Goal: Task Accomplishment & Management: Use online tool/utility

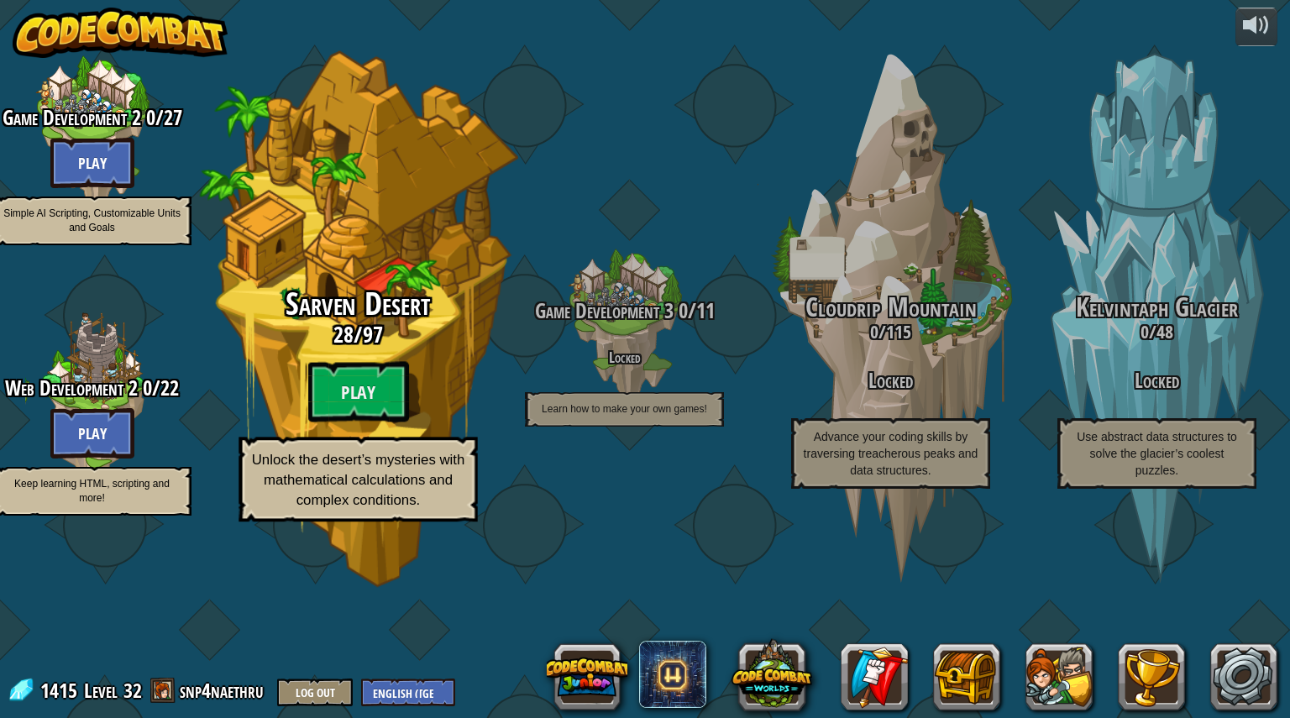
click at [289, 347] on h3 "28 / 97" at bounding box center [357, 335] width 319 height 24
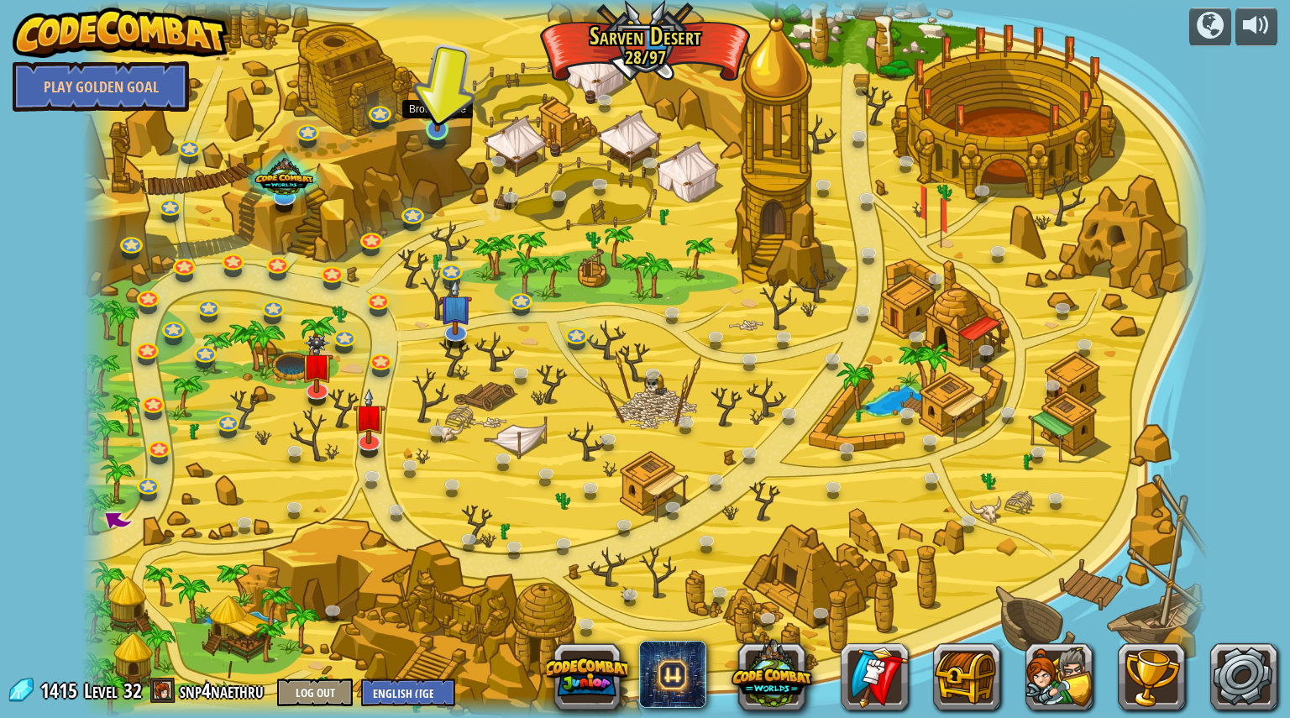
click at [432, 119] on img at bounding box center [436, 98] width 29 height 68
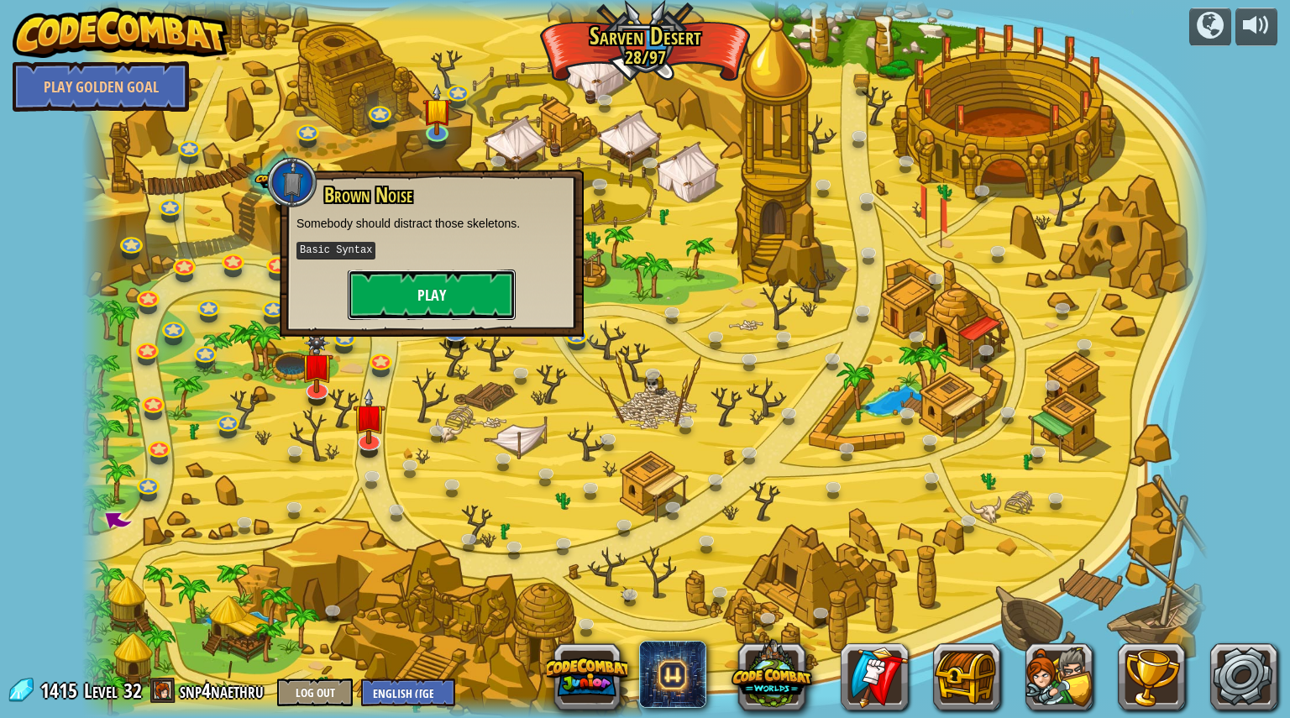
click at [427, 290] on button "Play" at bounding box center [432, 295] width 168 height 50
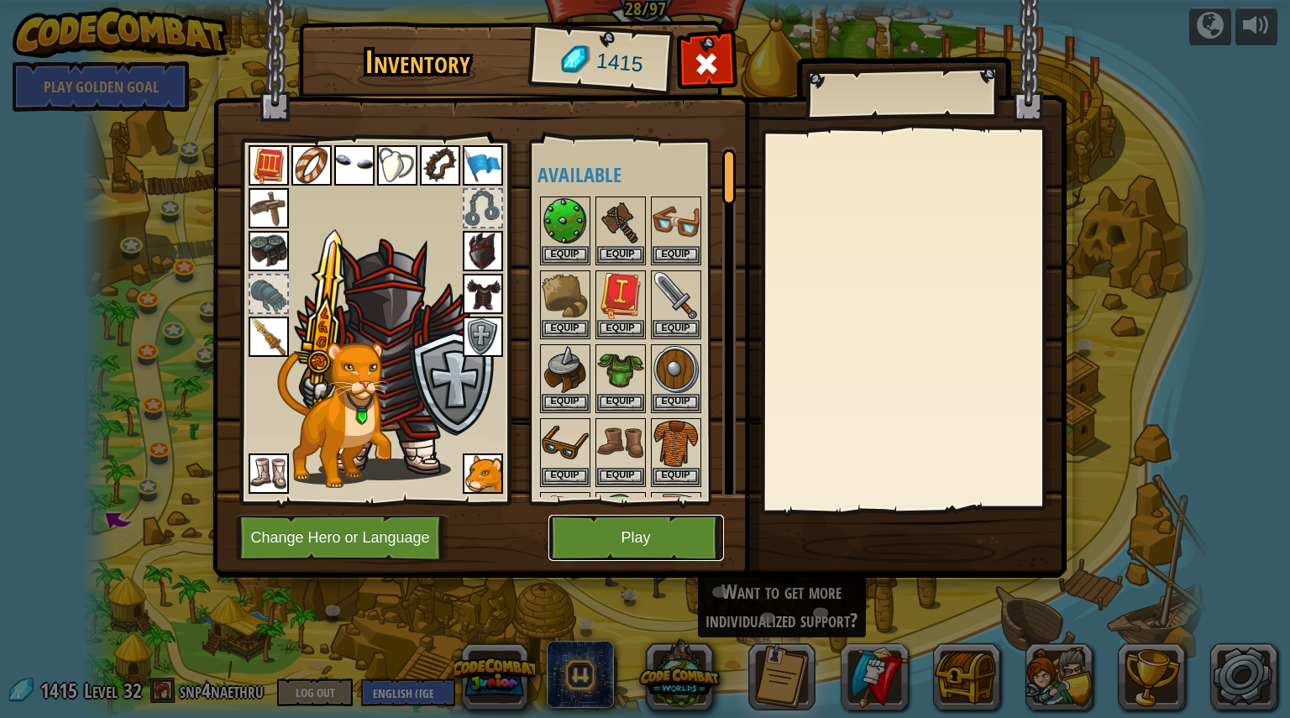
click at [595, 531] on button "Play" at bounding box center [636, 538] width 176 height 46
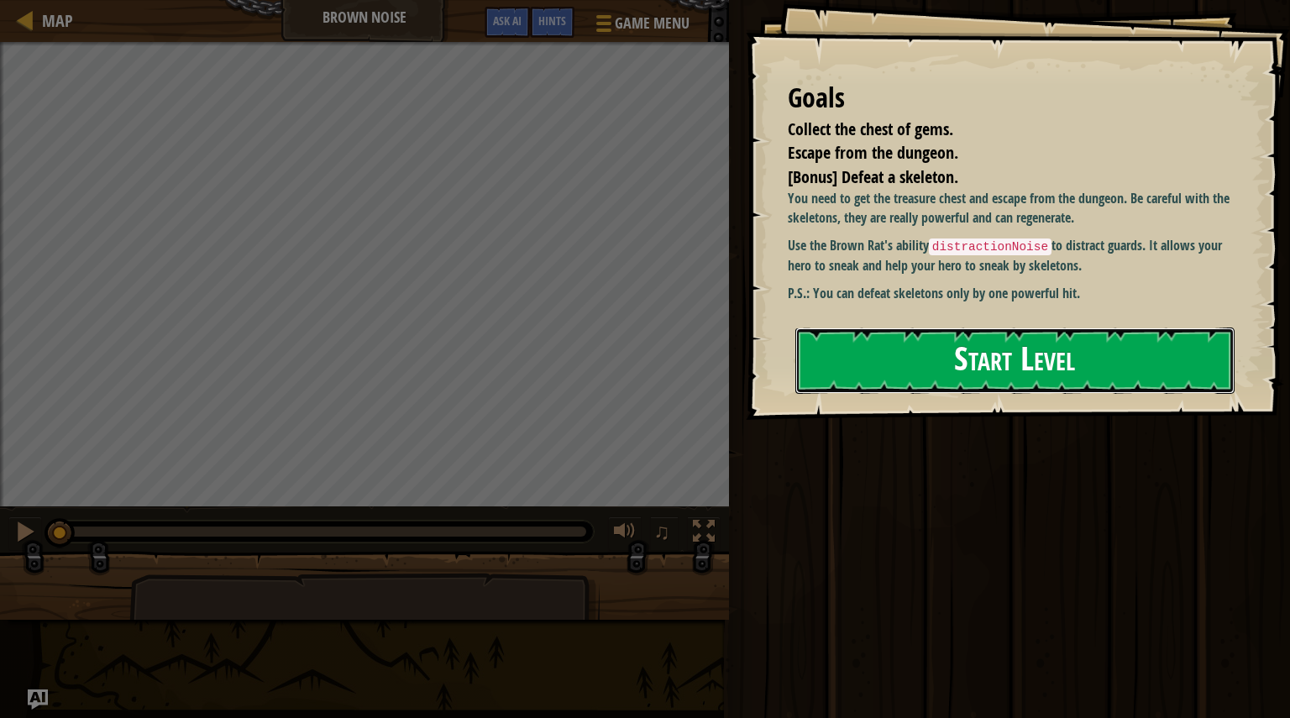
click at [965, 369] on button "Start Level" at bounding box center [1014, 361] width 439 height 66
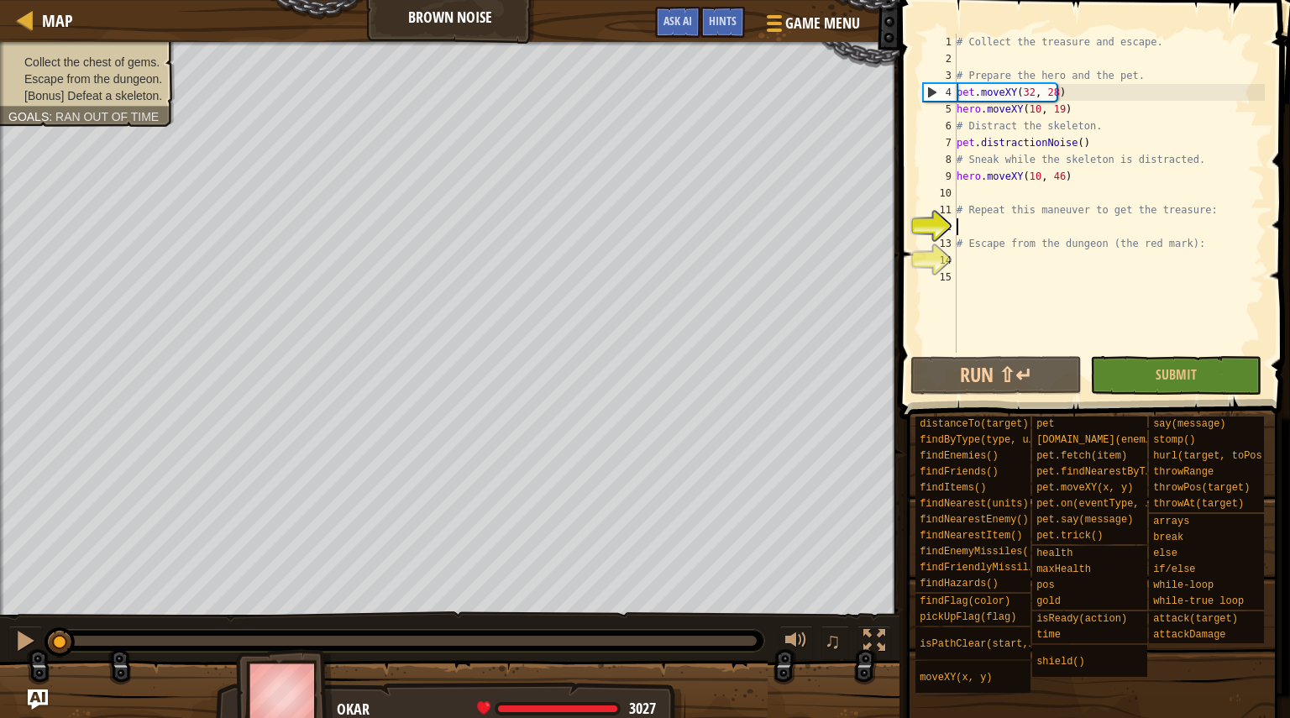
click at [946, 193] on div "10" at bounding box center [940, 193] width 34 height 17
click at [1031, 231] on div "# Collect the treasure and escape. # Prepare the hero and the pet. pet . moveXY…" at bounding box center [1109, 210] width 312 height 353
click at [1018, 365] on button "Run ⇧↵" at bounding box center [995, 375] width 171 height 39
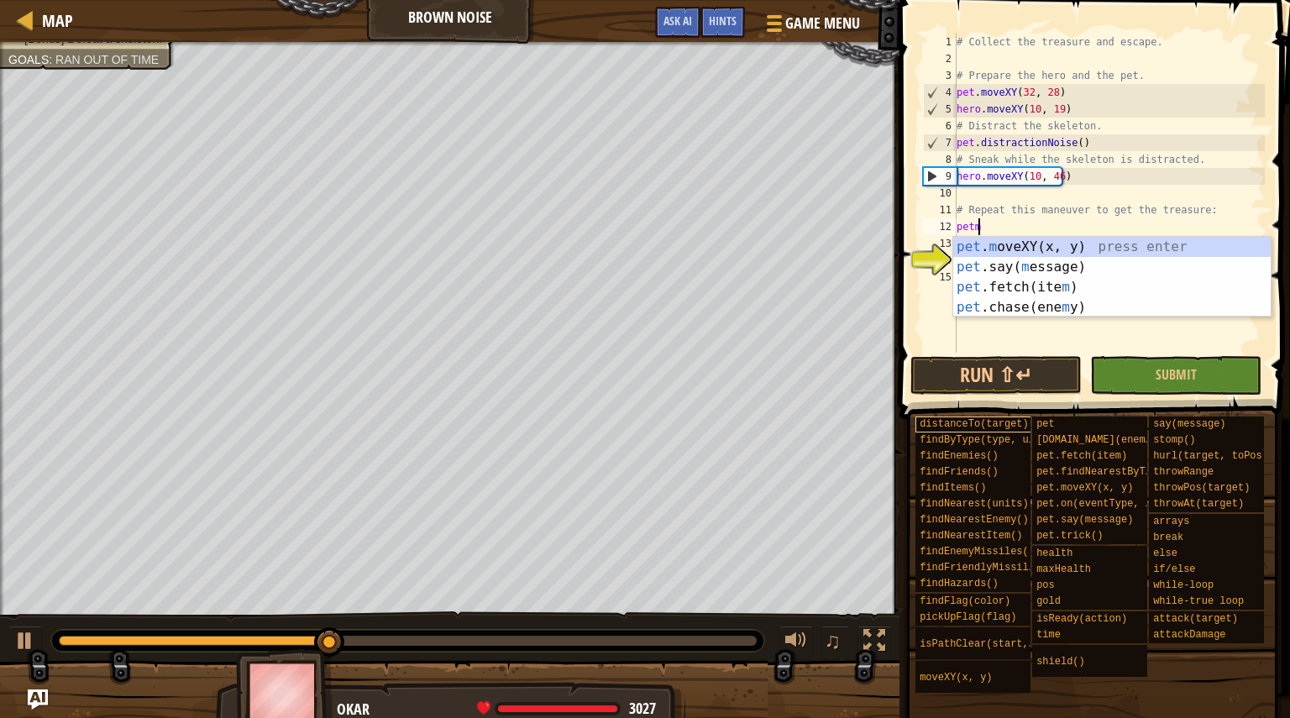
scroll to position [8, 2]
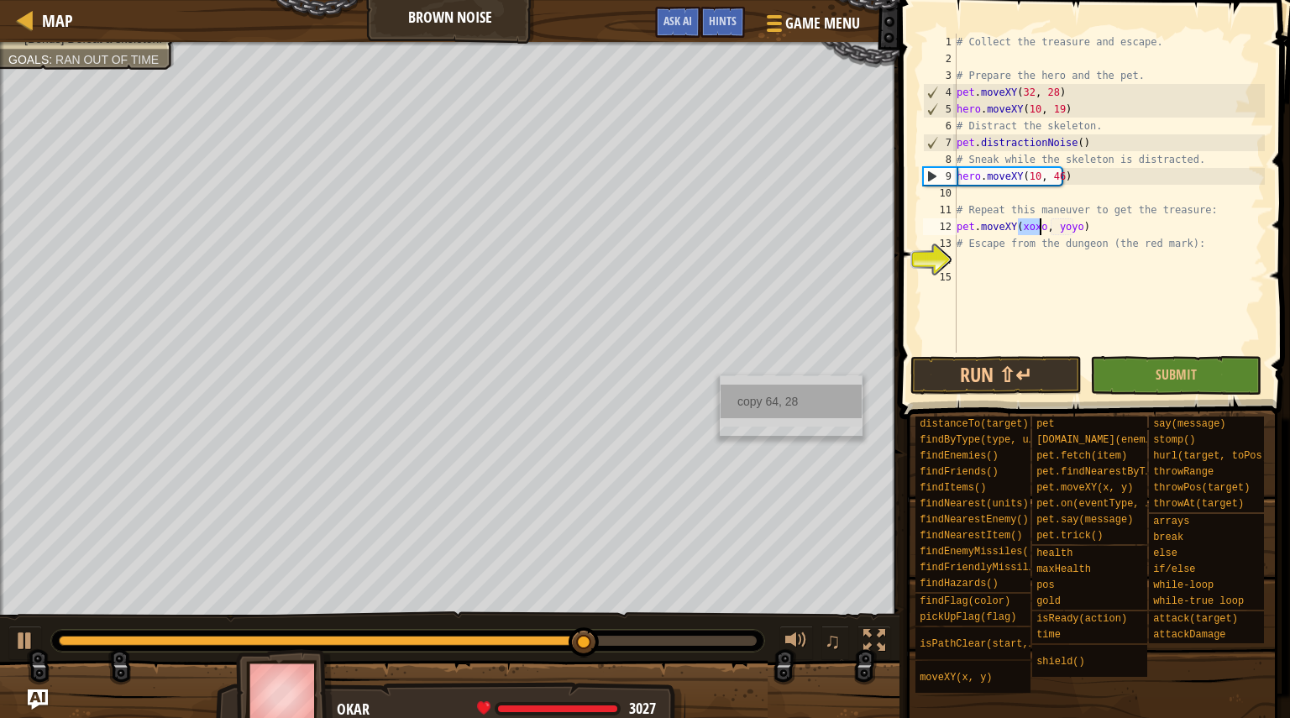
click at [758, 399] on div "copy 64, 28" at bounding box center [791, 402] width 141 height 34
click at [1130, 233] on div "# Collect the treasure and escape. # Prepare the hero and the pet. pet . moveXY…" at bounding box center [1109, 210] width 312 height 353
click at [1072, 227] on div "# Collect the treasure and escape. # Prepare the hero and the pet. pet . moveXY…" at bounding box center [1109, 210] width 312 height 353
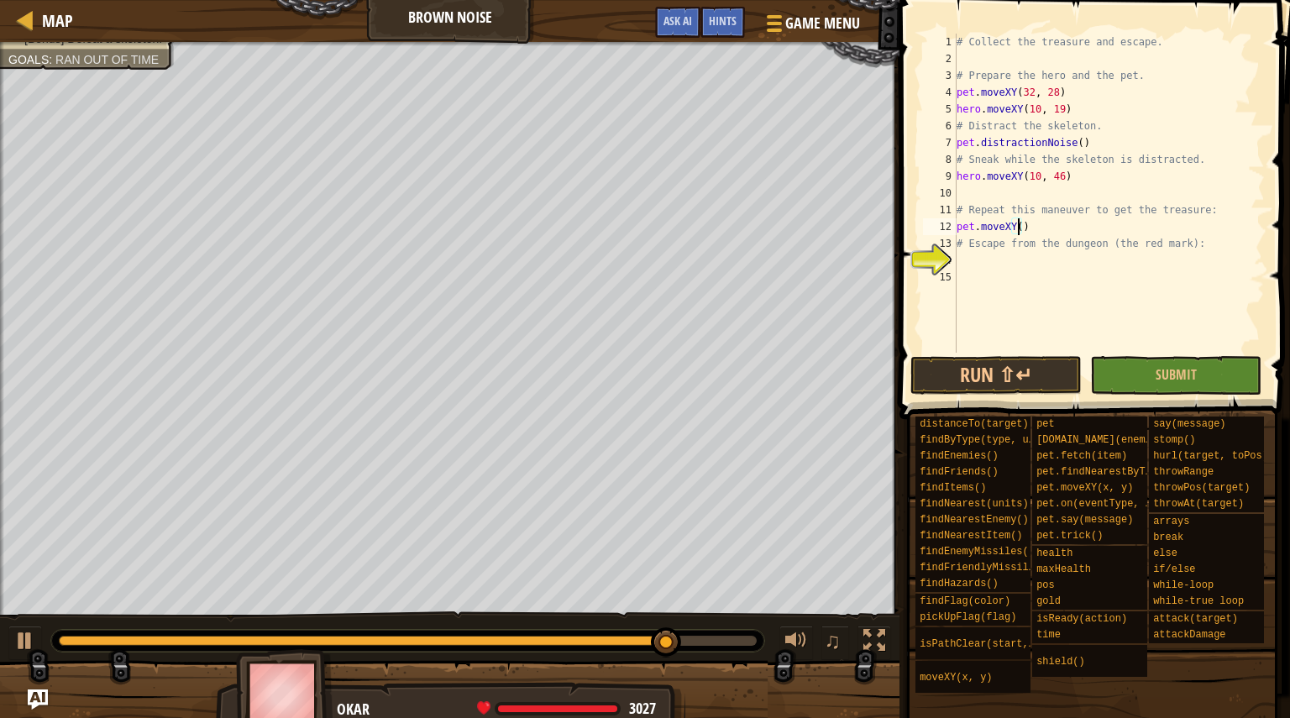
paste textarea "64, 28"
type textarea "pet.moveXY(64, 28)"
click at [1098, 229] on div "# Collect the treasure and escape. # Prepare the hero and the pet. pet . moveXY…" at bounding box center [1109, 210] width 312 height 353
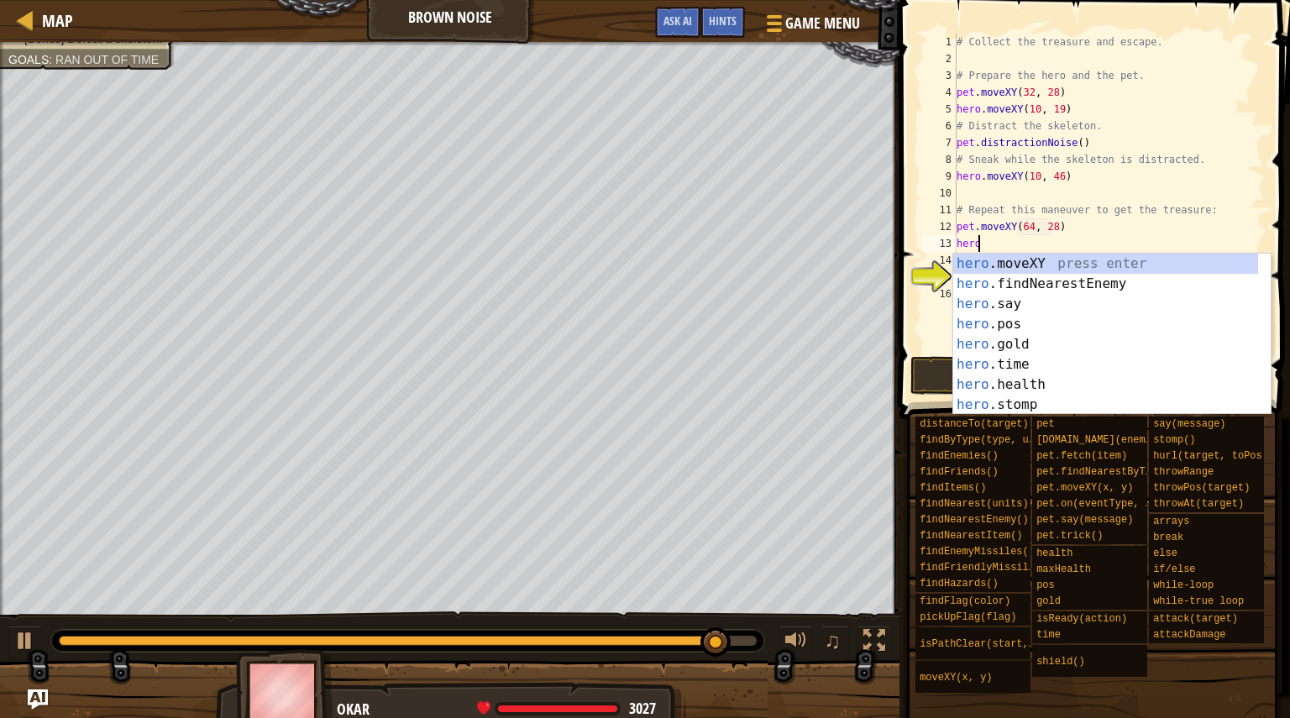
scroll to position [8, 1]
click at [1076, 263] on div "hero .moveXY press enter hero .findNearestEnemy press enter hero .say press ent…" at bounding box center [1105, 355] width 305 height 202
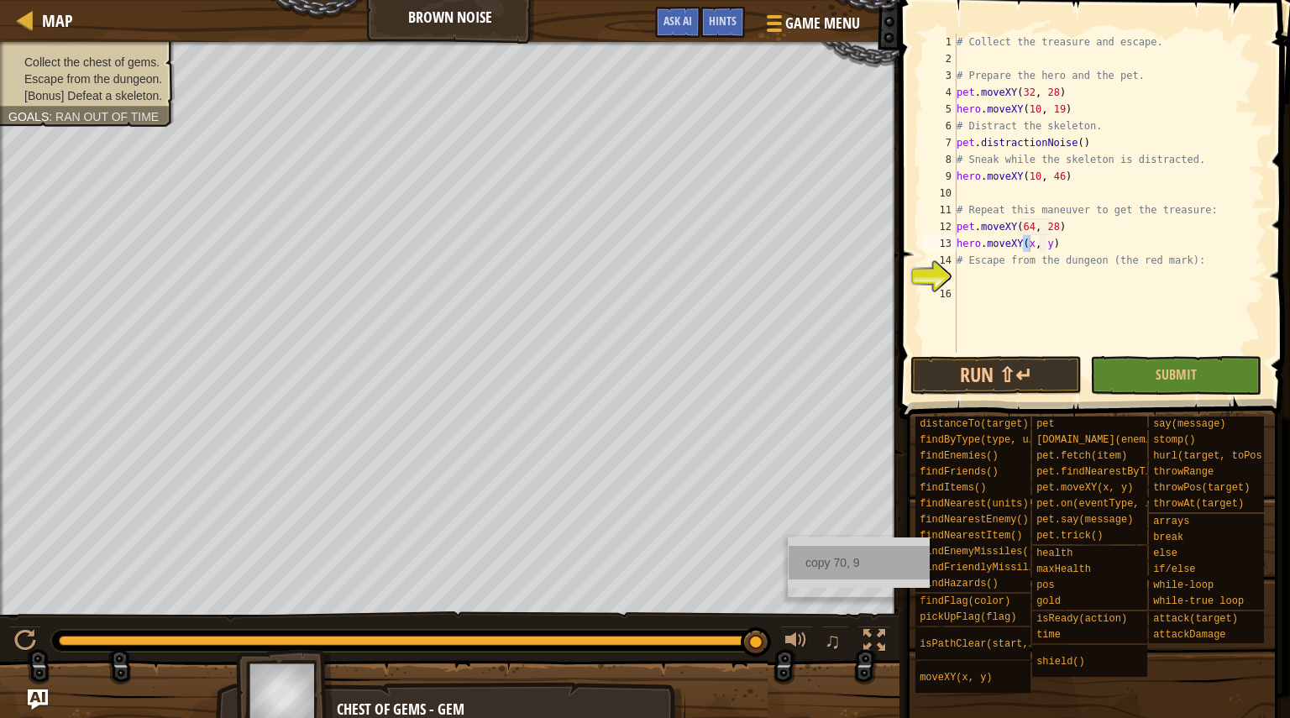
click at [821, 569] on div "copy 70, 9" at bounding box center [859, 563] width 141 height 34
click at [1045, 246] on div "# Collect the treasure and escape. # Prepare the hero and the pet. pet . moveXY…" at bounding box center [1109, 210] width 312 height 353
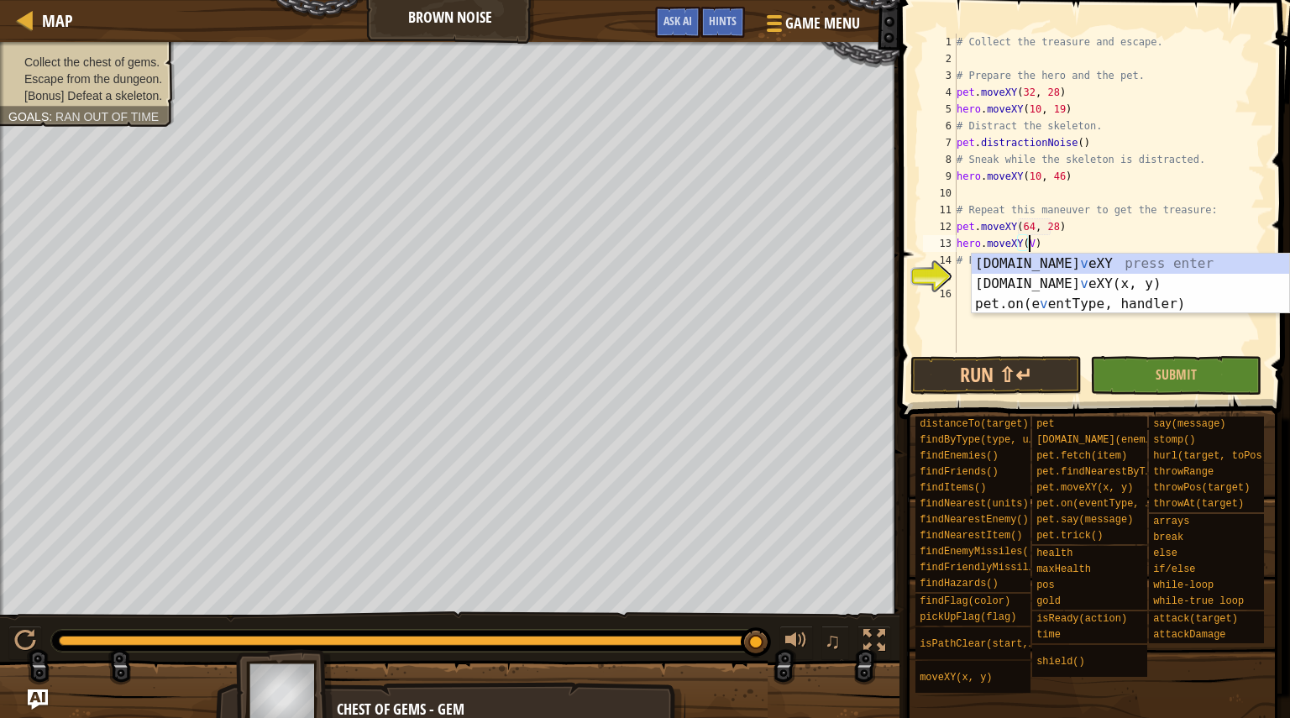
scroll to position [8, 5]
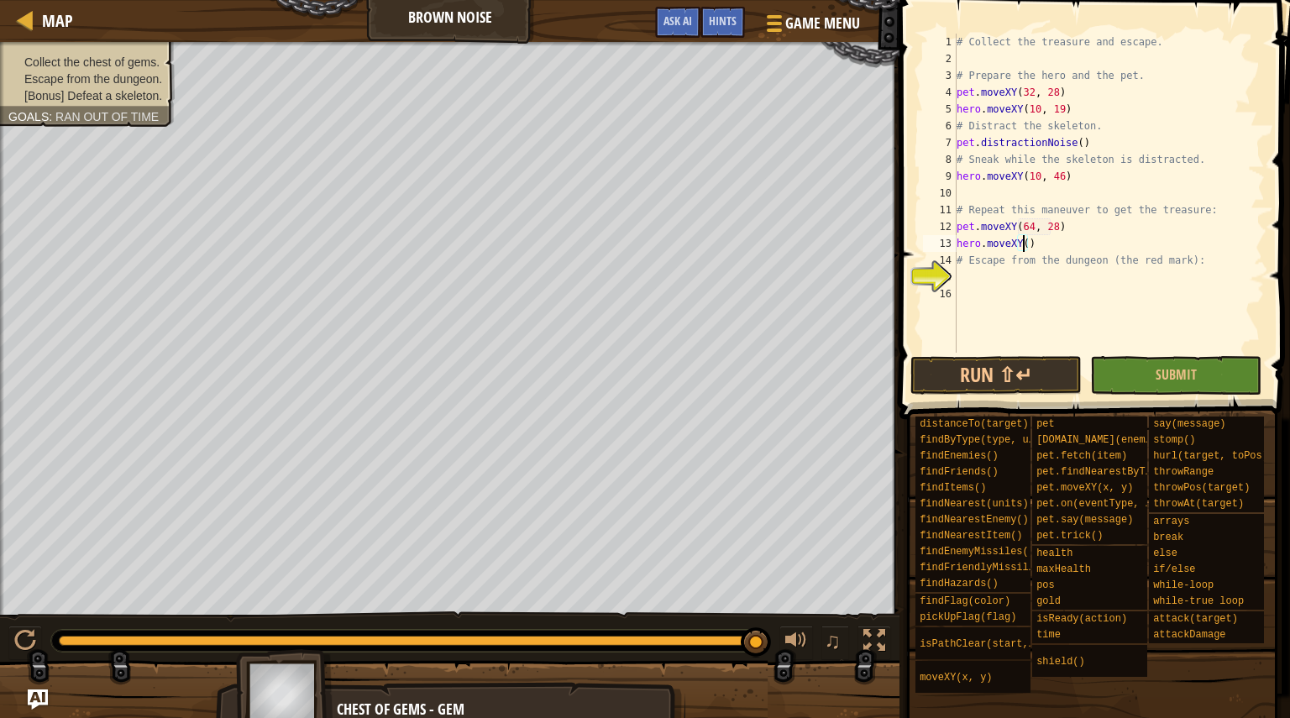
paste textarea "70, 9"
click at [1082, 226] on div "# Collect the treasure and escape. # Prepare the hero and the pet. pet . moveXY…" at bounding box center [1109, 210] width 312 height 353
type textarea "pet.moveXY(64, 28)\"
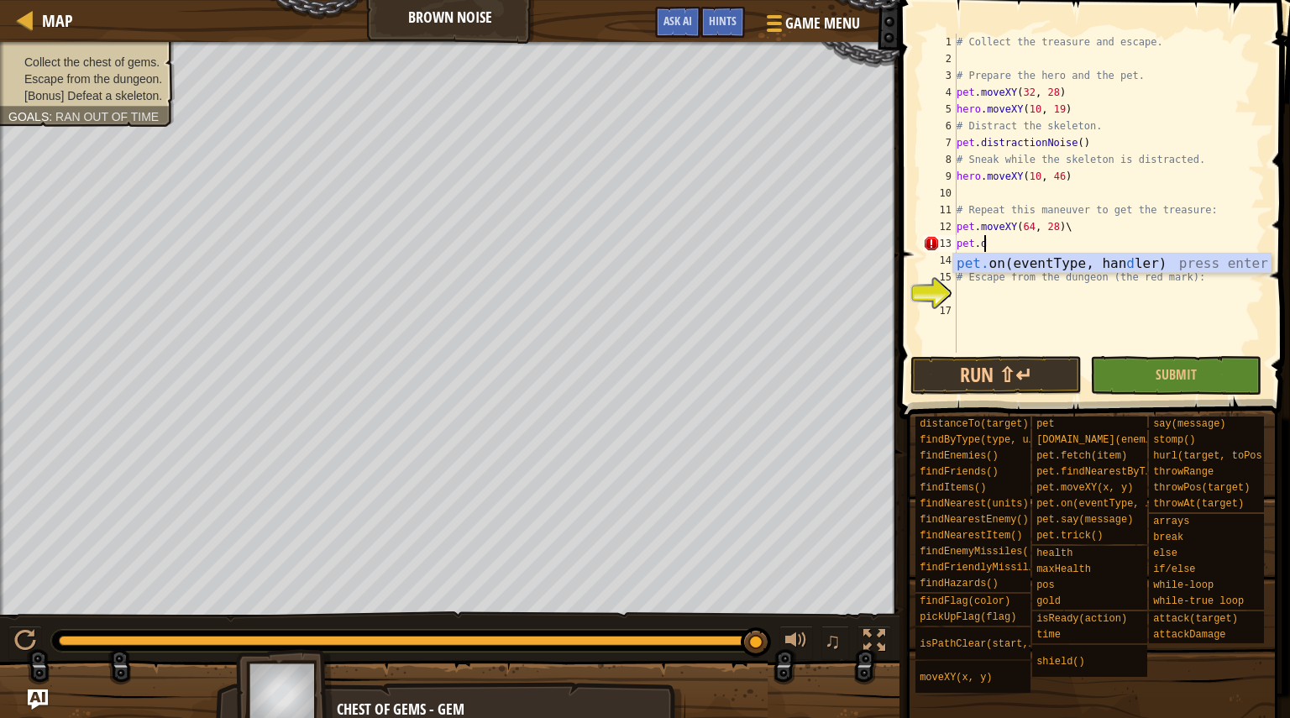
scroll to position [8, 2]
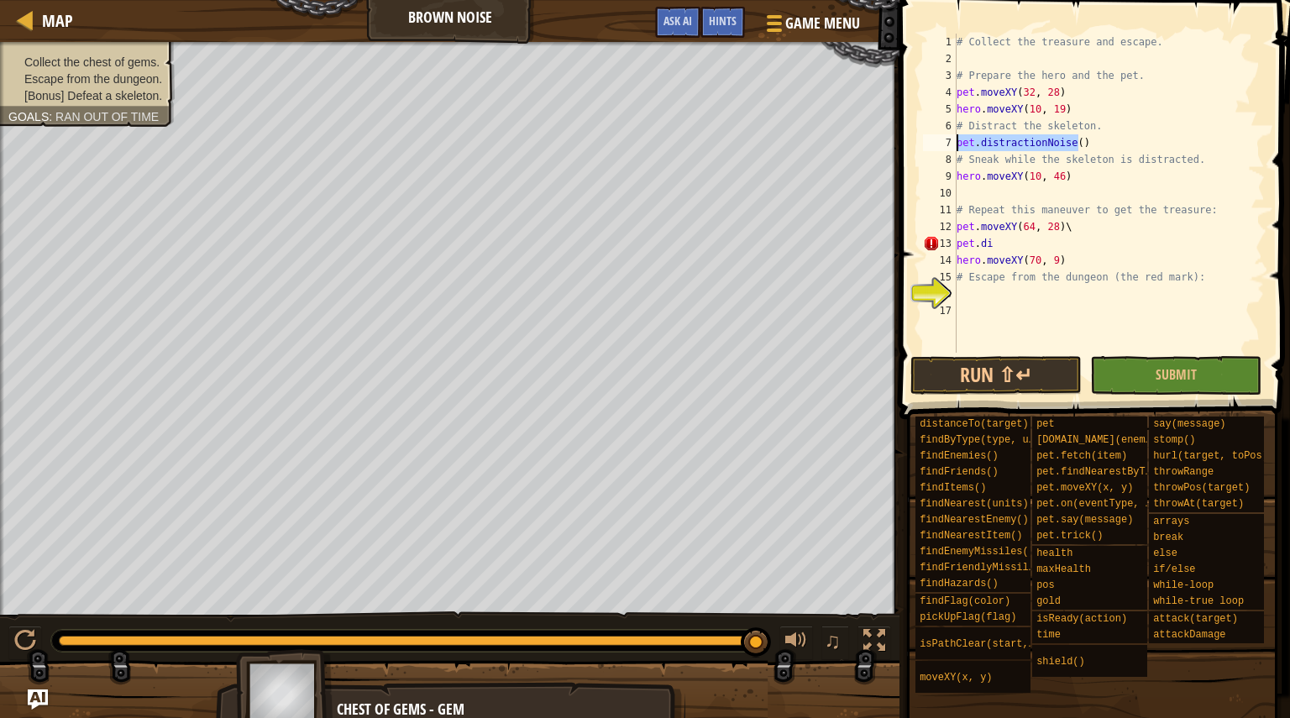
drag, startPoint x: 1095, startPoint y: 143, endPoint x: 900, endPoint y: 138, distance: 195.8
click at [900, 138] on div "pet.di 1 2 3 4 5 6 7 8 9 10 11 12 13 14 15 16 17 # Collect the treasure and esc…" at bounding box center [1092, 242] width 396 height 469
click at [1069, 247] on div "# Collect the treasure and escape. # Prepare the hero and the pet. pet . moveXY…" at bounding box center [1109, 210] width 312 height 353
type textarea "pet.di"
drag, startPoint x: 1069, startPoint y: 247, endPoint x: 937, endPoint y: 243, distance: 131.9
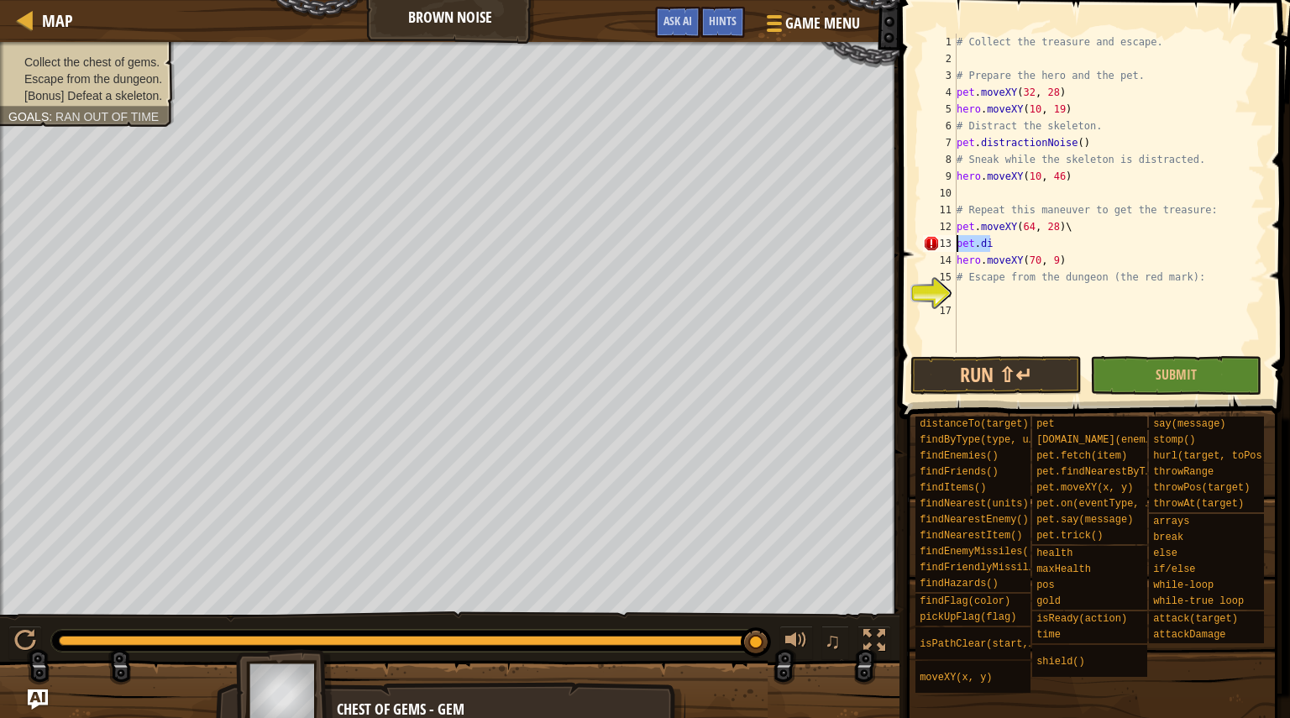
click at [937, 243] on div "pet.di 1 2 3 4 5 6 7 8 9 10 11 12 13 14 15 16 17 # Collect the treasure and esc…" at bounding box center [1092, 193] width 345 height 319
paste textarea "pet.distractionNoise()"
click at [1061, 265] on div "# Collect the treasure and escape. # Prepare the hero and the pet. pet . moveXY…" at bounding box center [1109, 210] width 312 height 353
click at [1093, 230] on div "# Collect the treasure and escape. # Prepare the hero and the pet. pet . moveXY…" at bounding box center [1109, 210] width 312 height 353
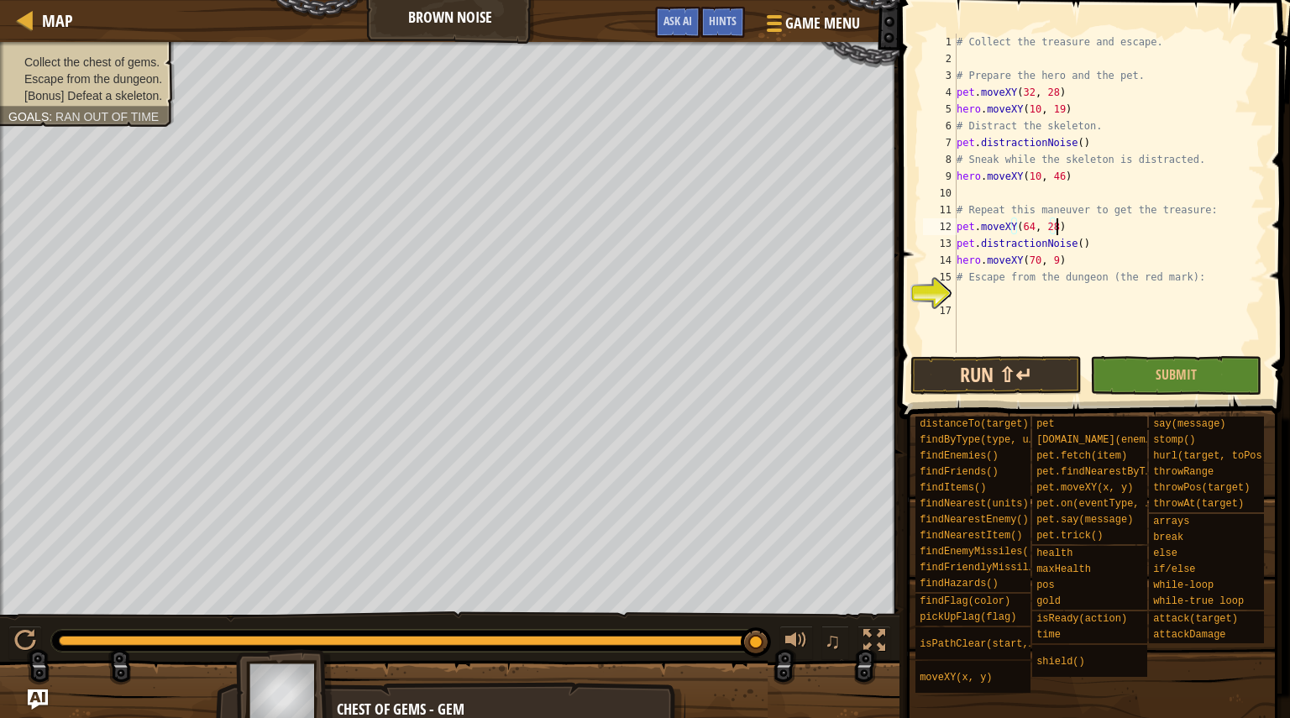
type textarea "pet.moveXY(64, 28)"
click at [1024, 375] on button "Run ⇧↵" at bounding box center [995, 375] width 171 height 39
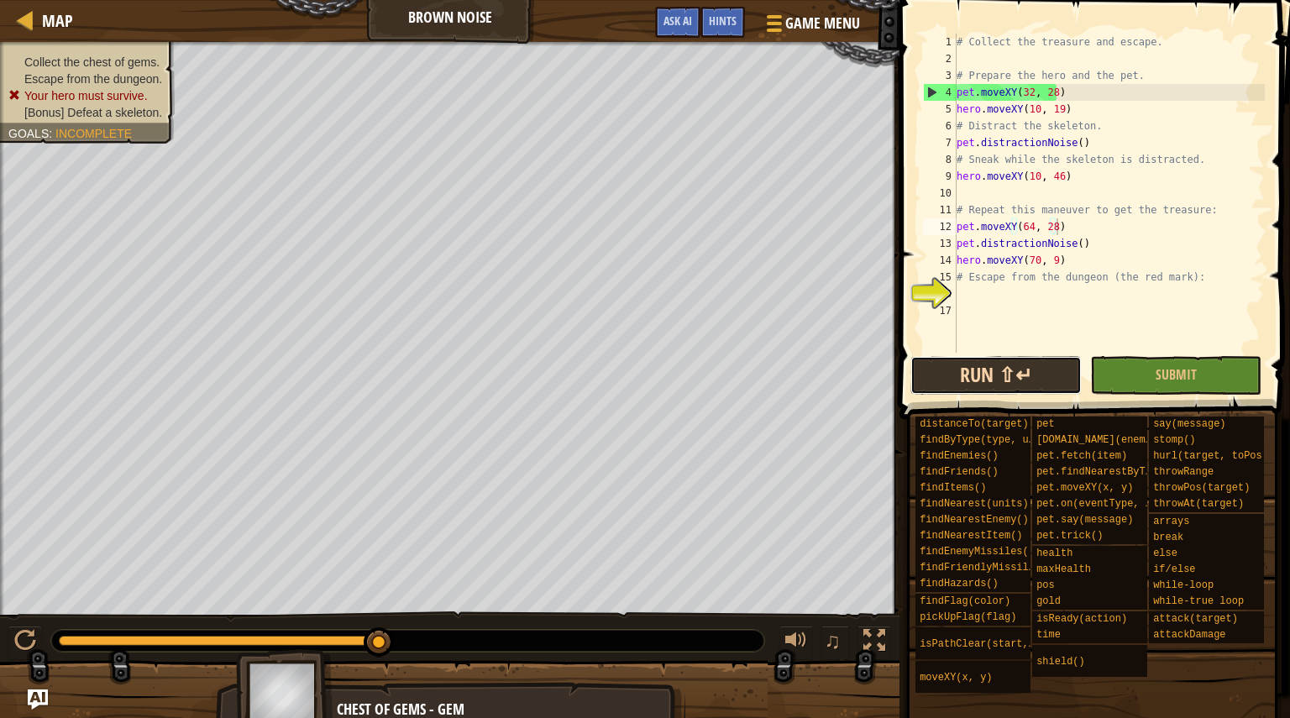
click at [1024, 375] on button "Run ⇧↵" at bounding box center [995, 375] width 171 height 39
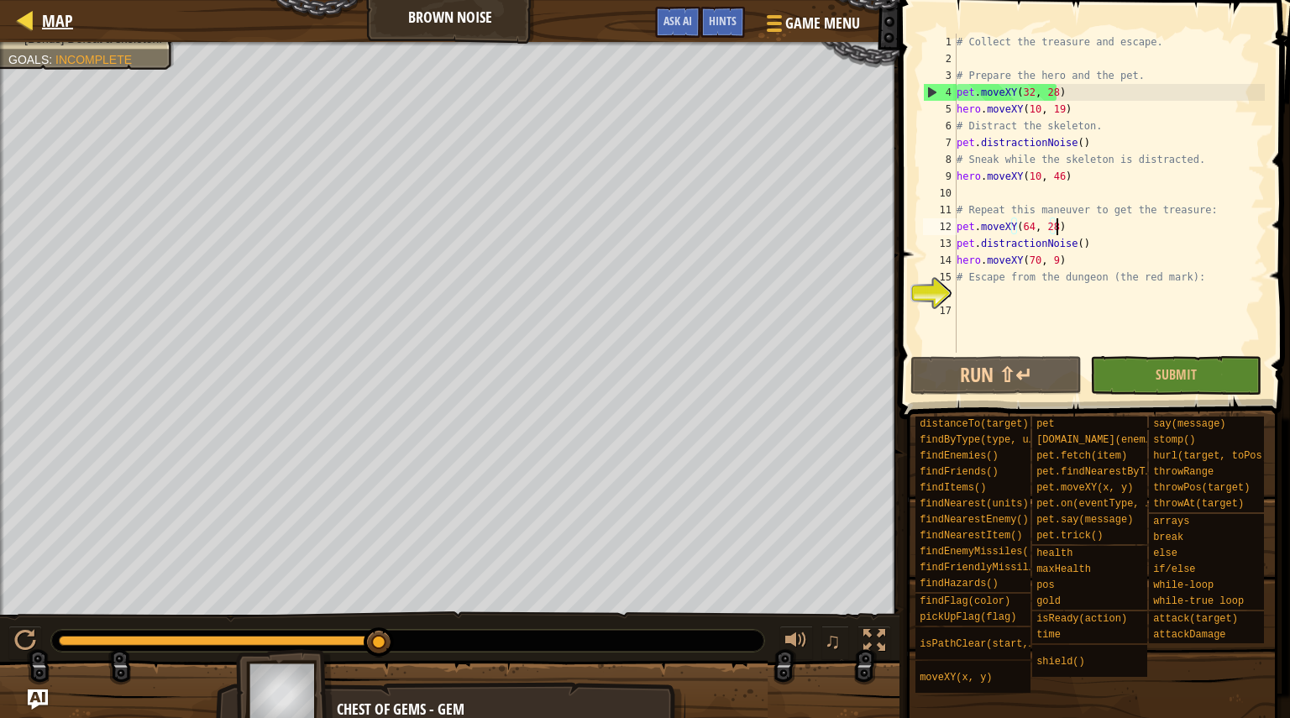
click at [65, 33] on div "Map" at bounding box center [53, 21] width 39 height 42
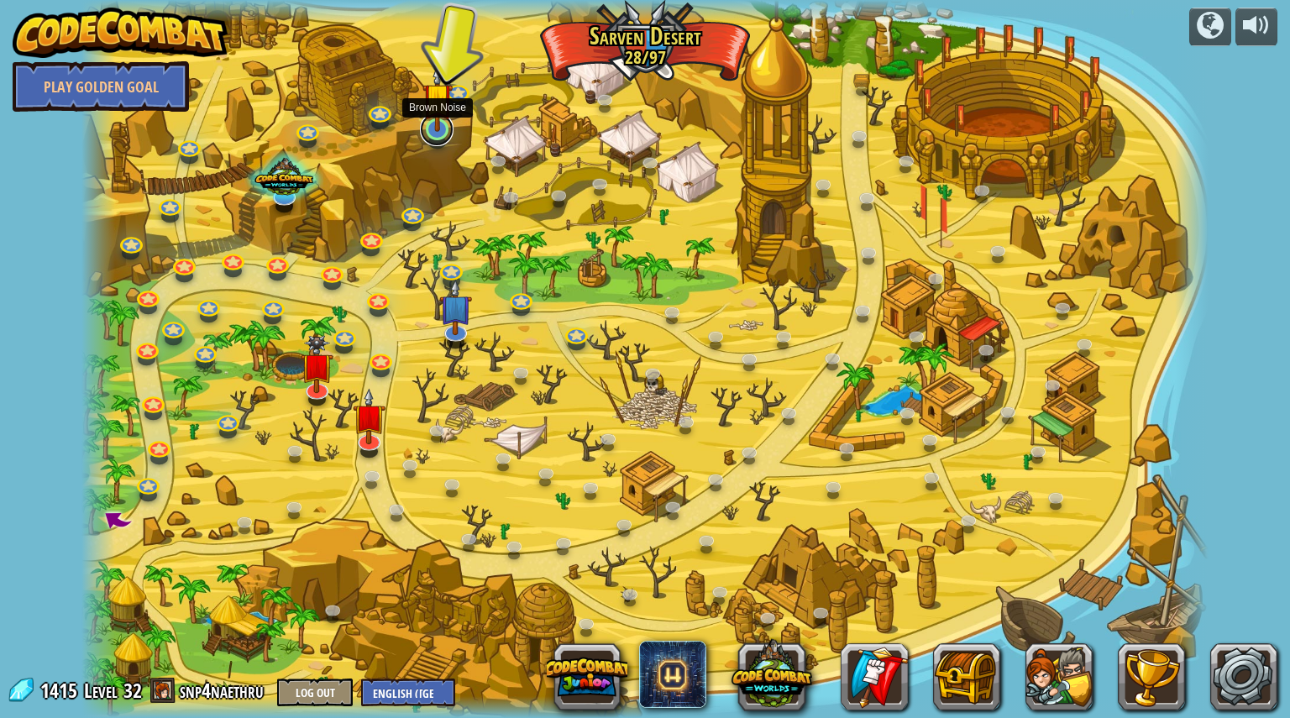
click at [438, 141] on link at bounding box center [437, 130] width 34 height 34
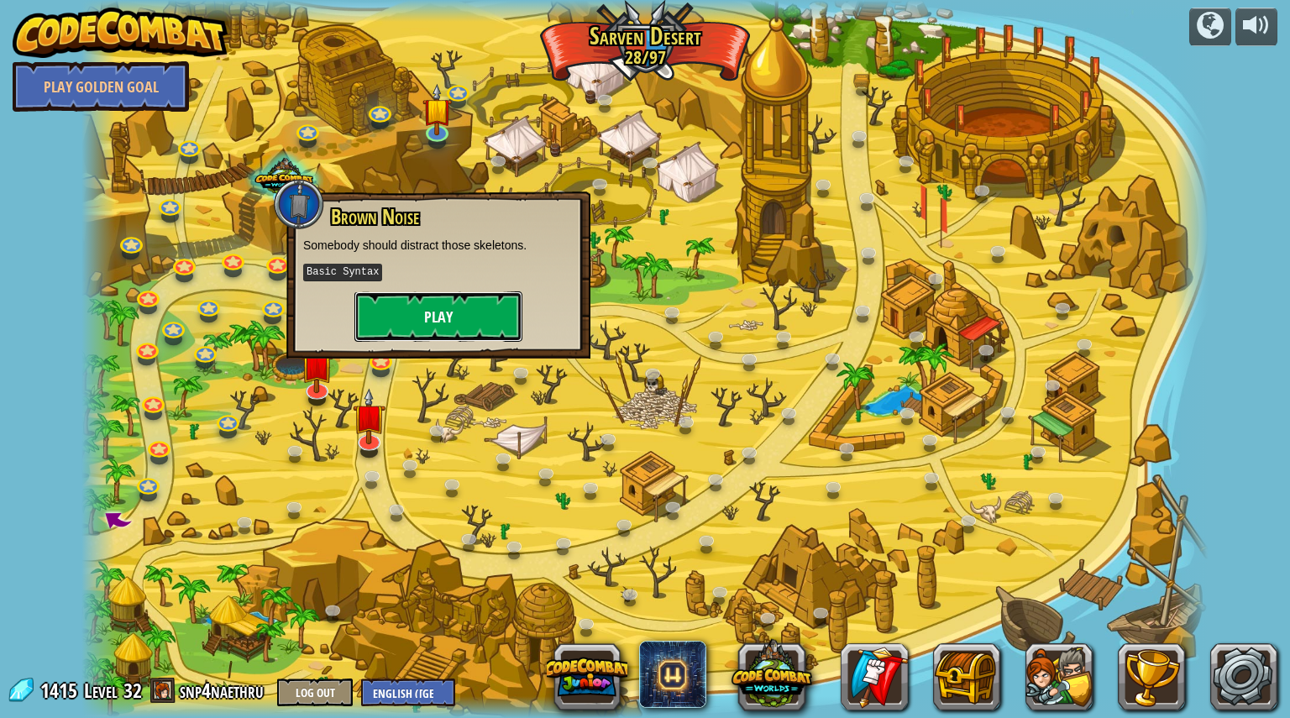
click at [490, 321] on button "Play" at bounding box center [438, 316] width 168 height 50
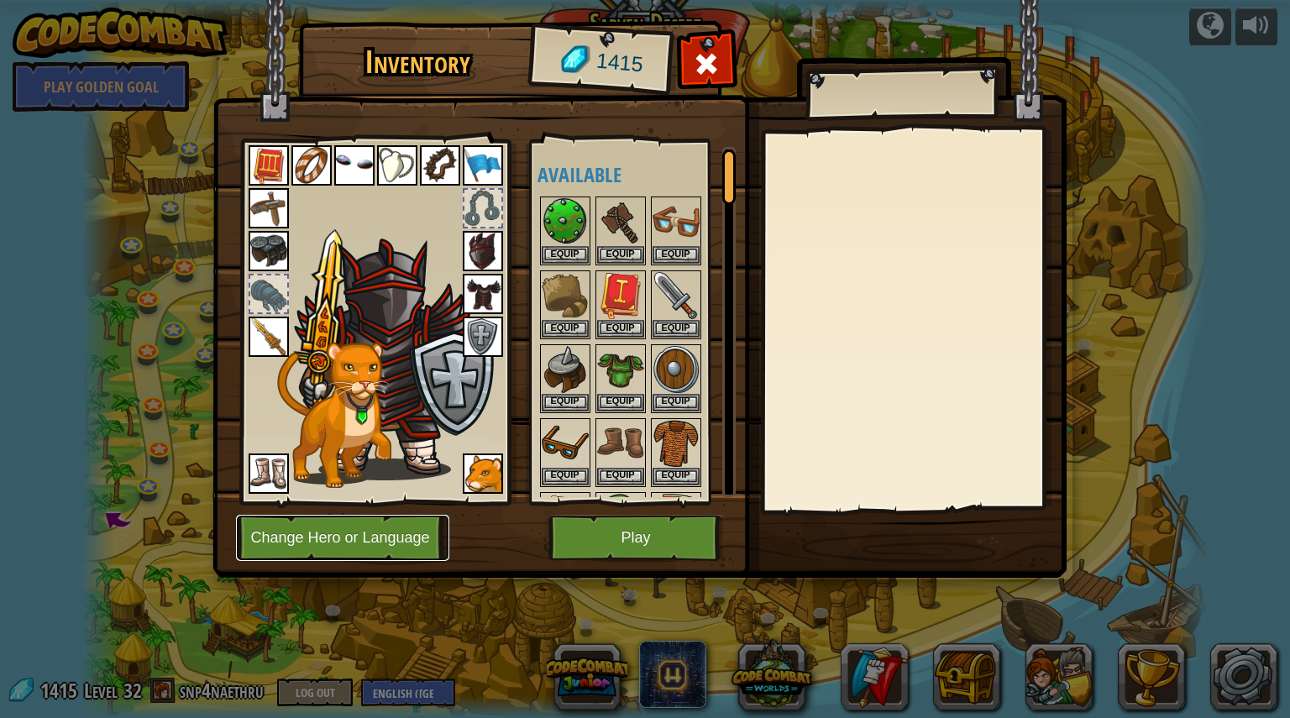
click at [343, 537] on button "Change Hero or Language" at bounding box center [342, 538] width 213 height 46
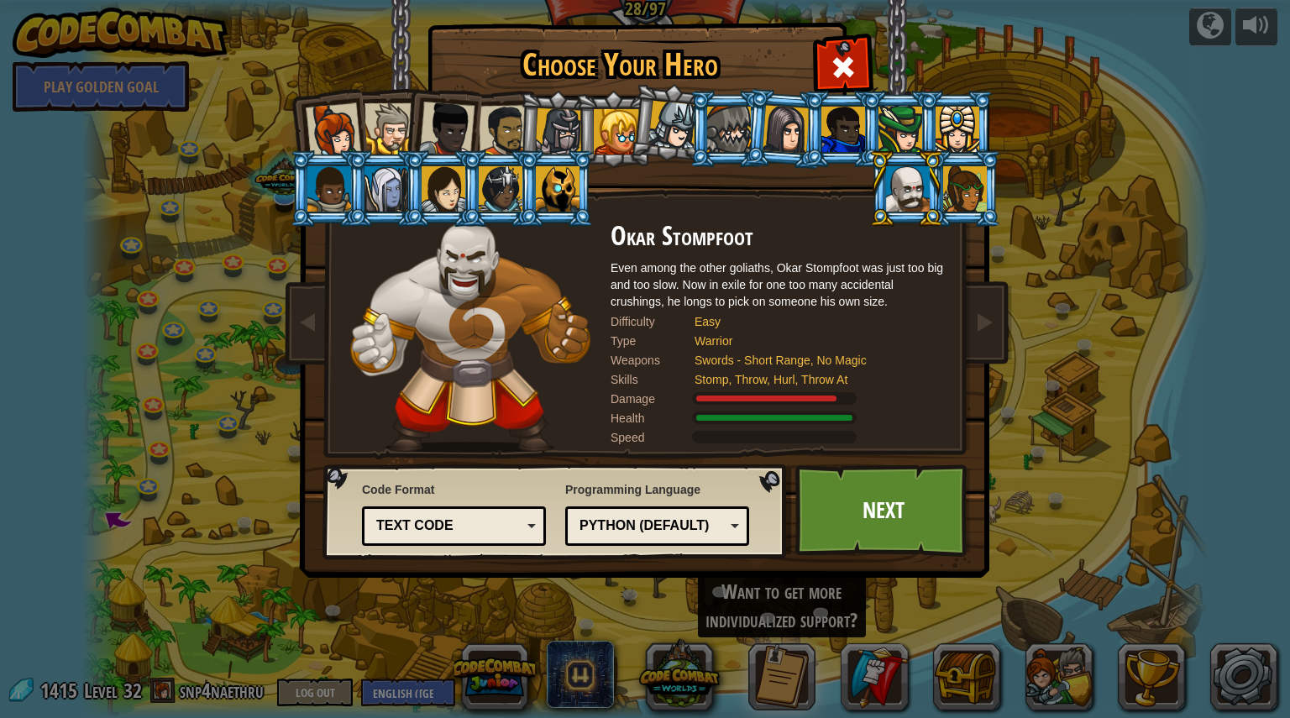
click at [457, 128] on div at bounding box center [446, 129] width 55 height 55
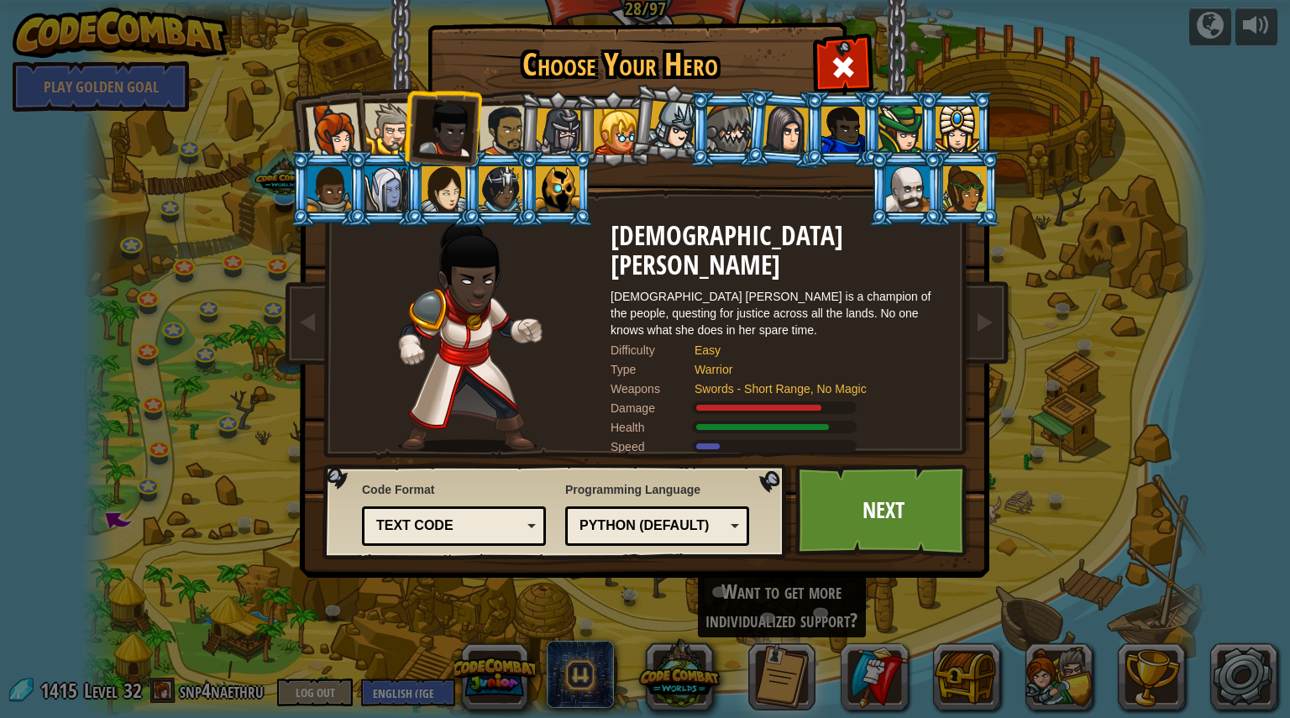
click at [501, 135] on div at bounding box center [505, 131] width 52 height 52
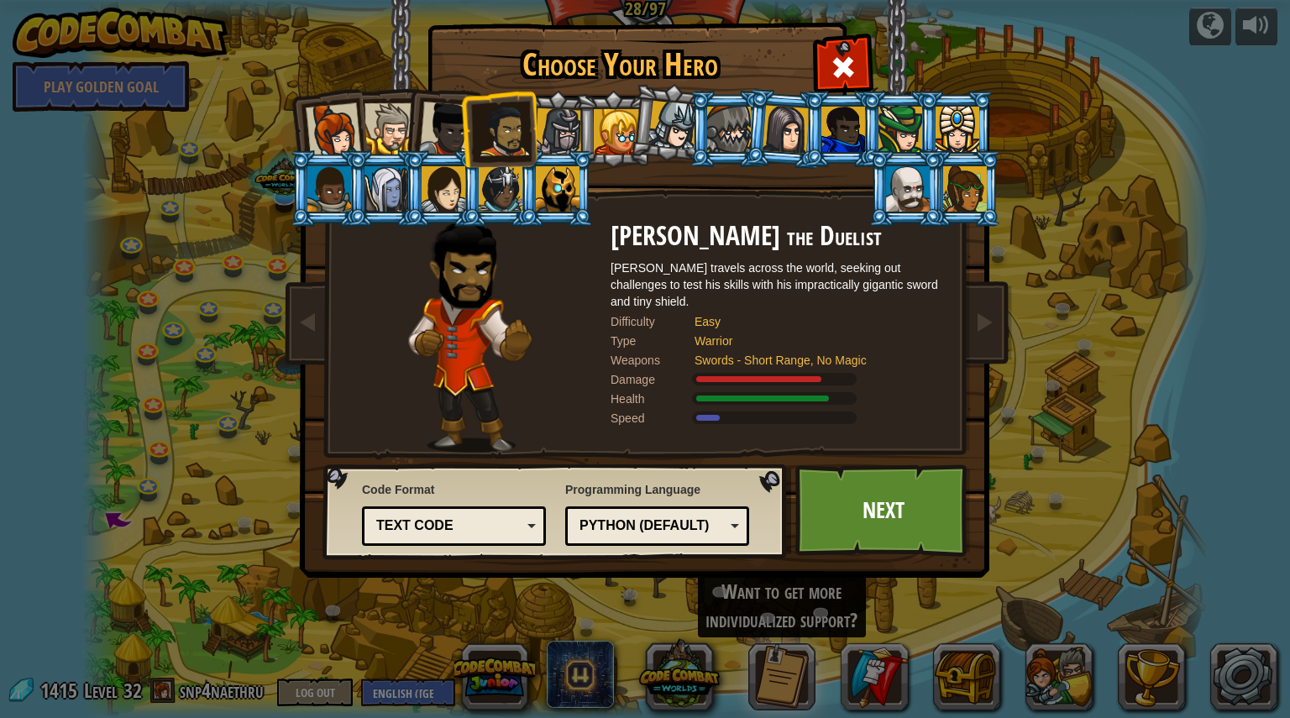
click at [560, 137] on div at bounding box center [559, 132] width 48 height 48
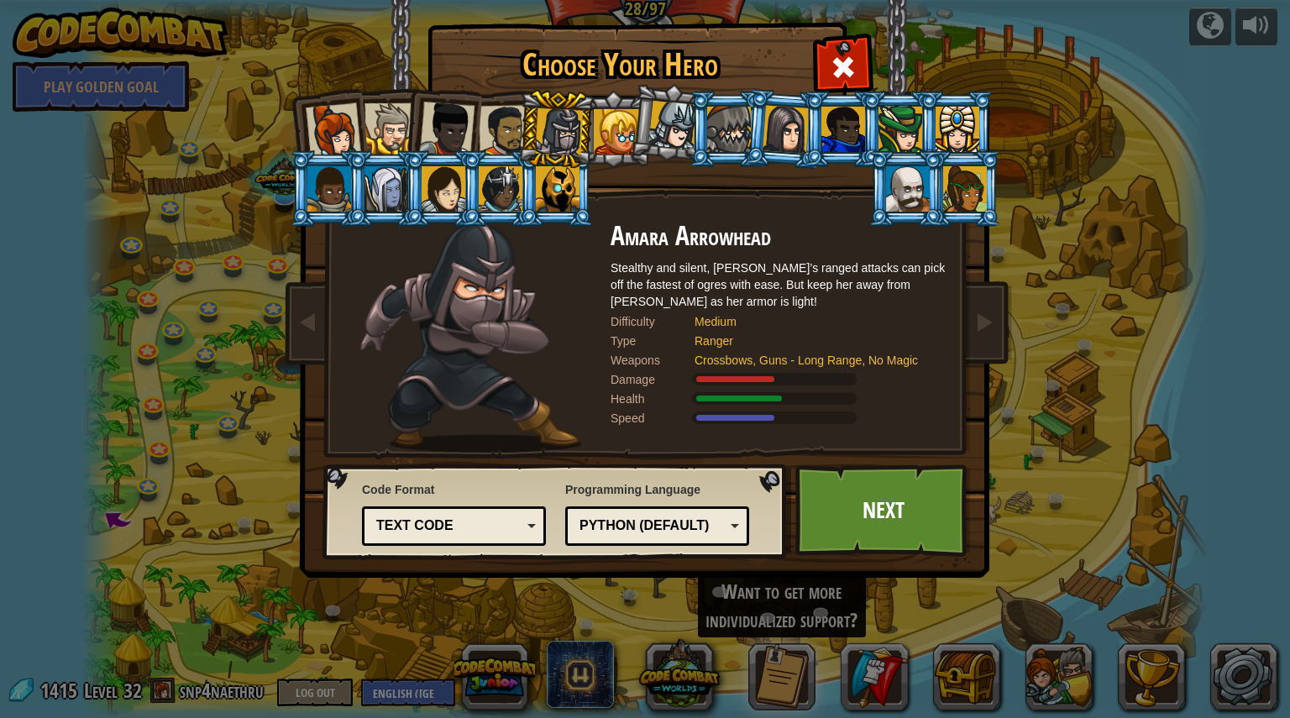
click at [616, 126] on div at bounding box center [616, 131] width 45 height 45
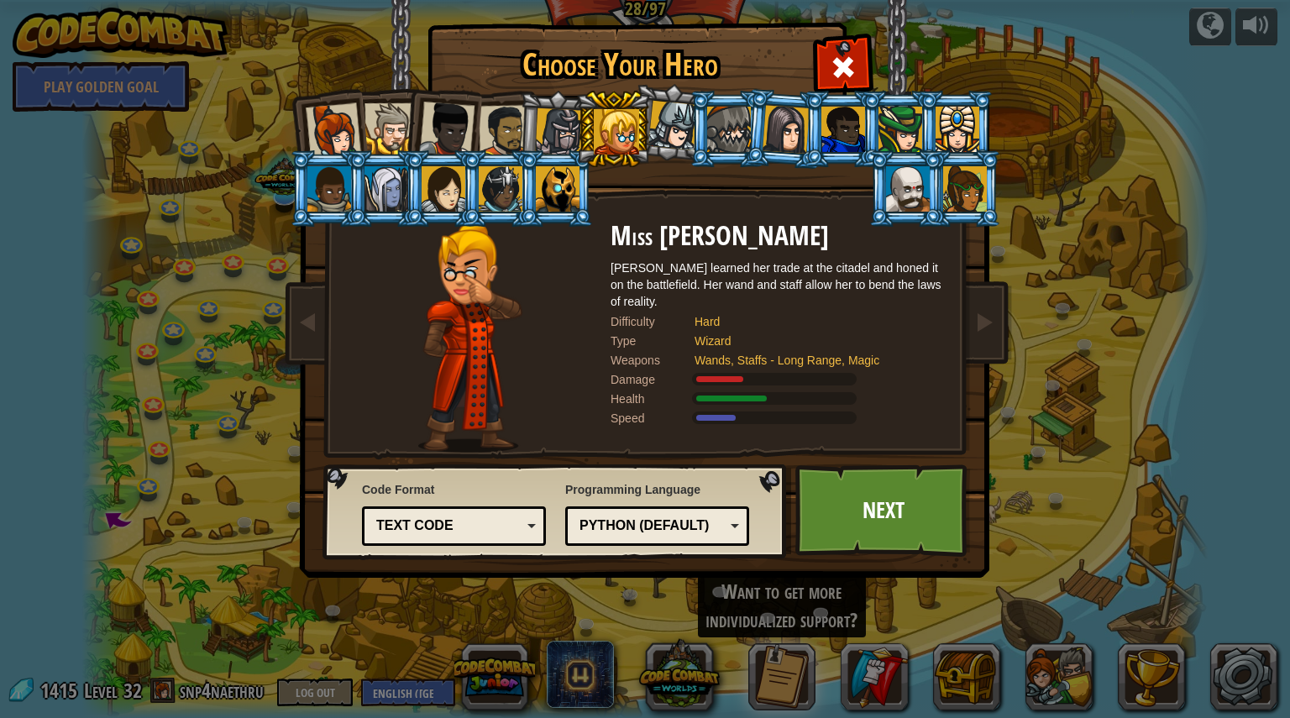
click at [554, 121] on div at bounding box center [559, 132] width 48 height 48
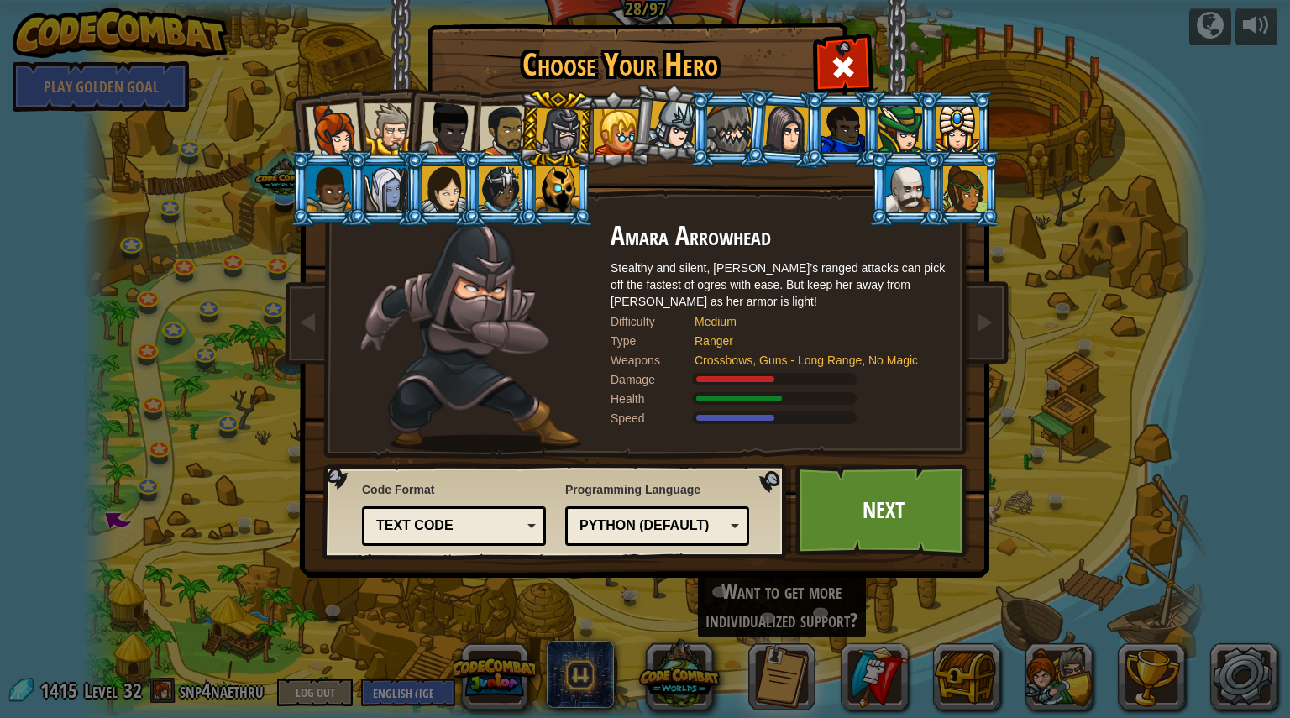
click at [496, 116] on div at bounding box center [505, 131] width 52 height 52
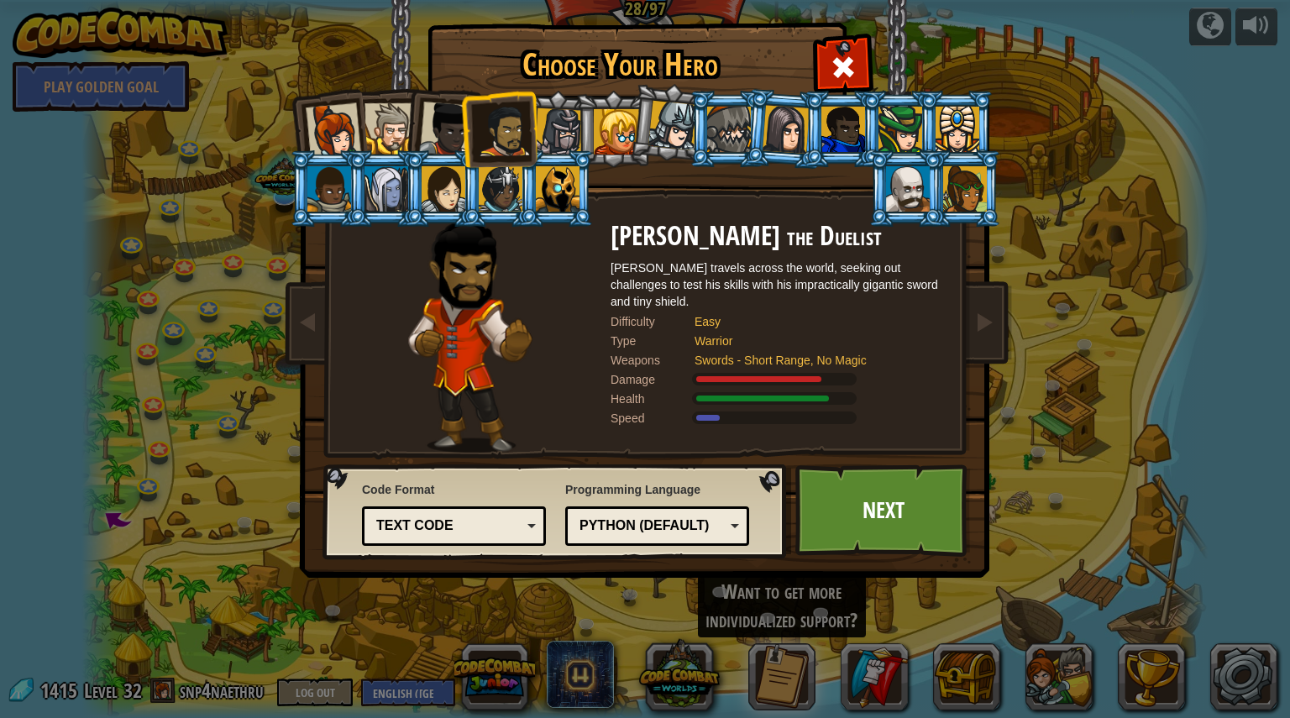
click at [543, 129] on div at bounding box center [559, 132] width 48 height 48
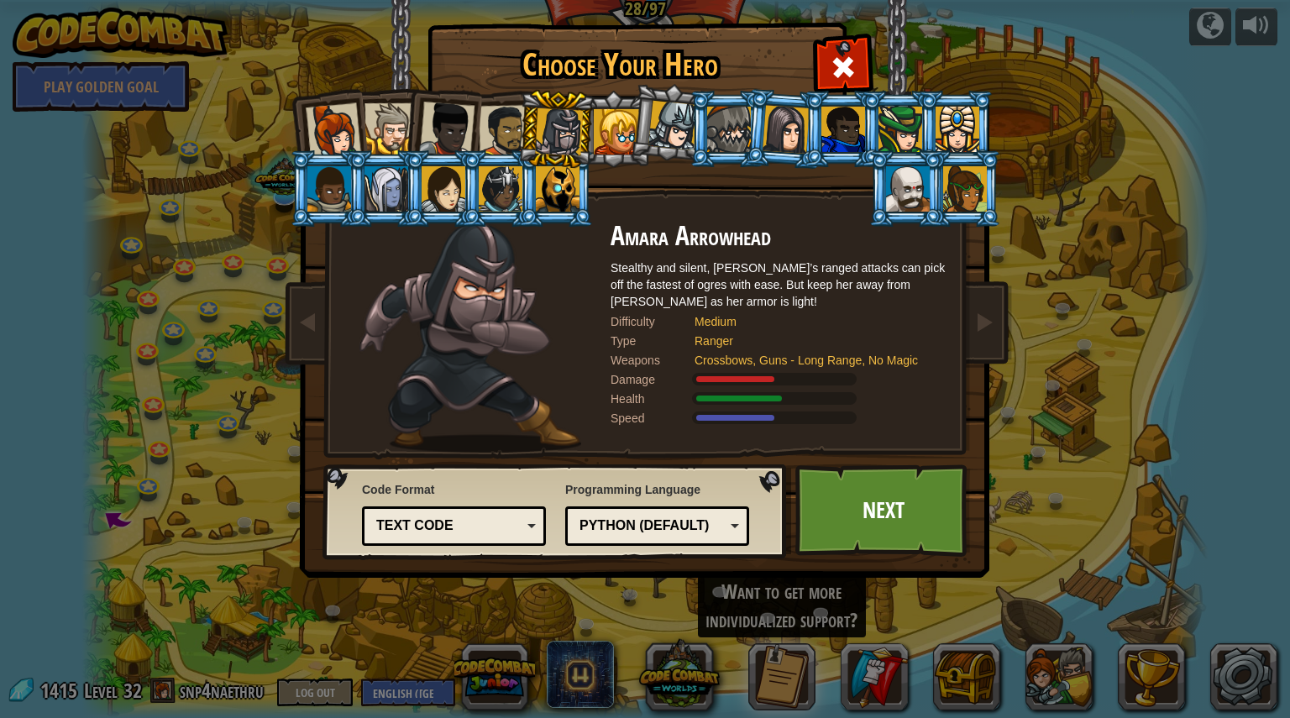
click at [451, 111] on div at bounding box center [446, 129] width 55 height 55
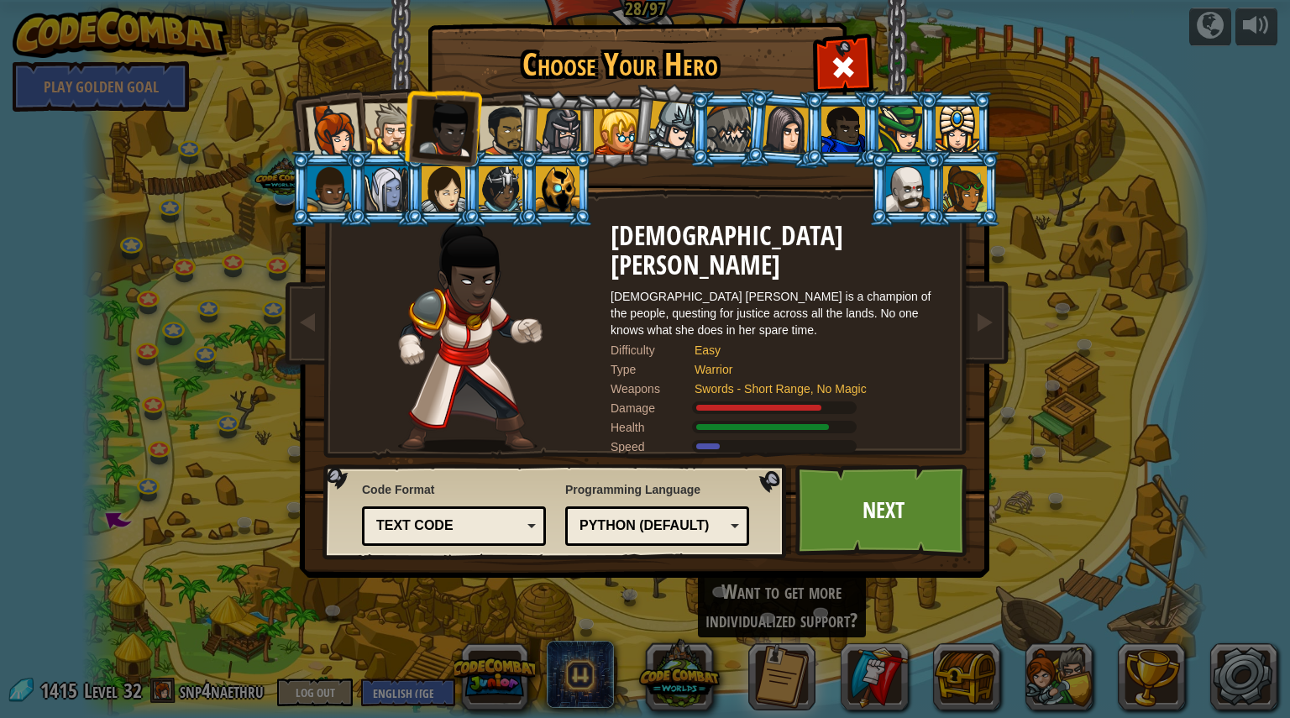
click at [358, 131] on div at bounding box center [333, 130] width 55 height 55
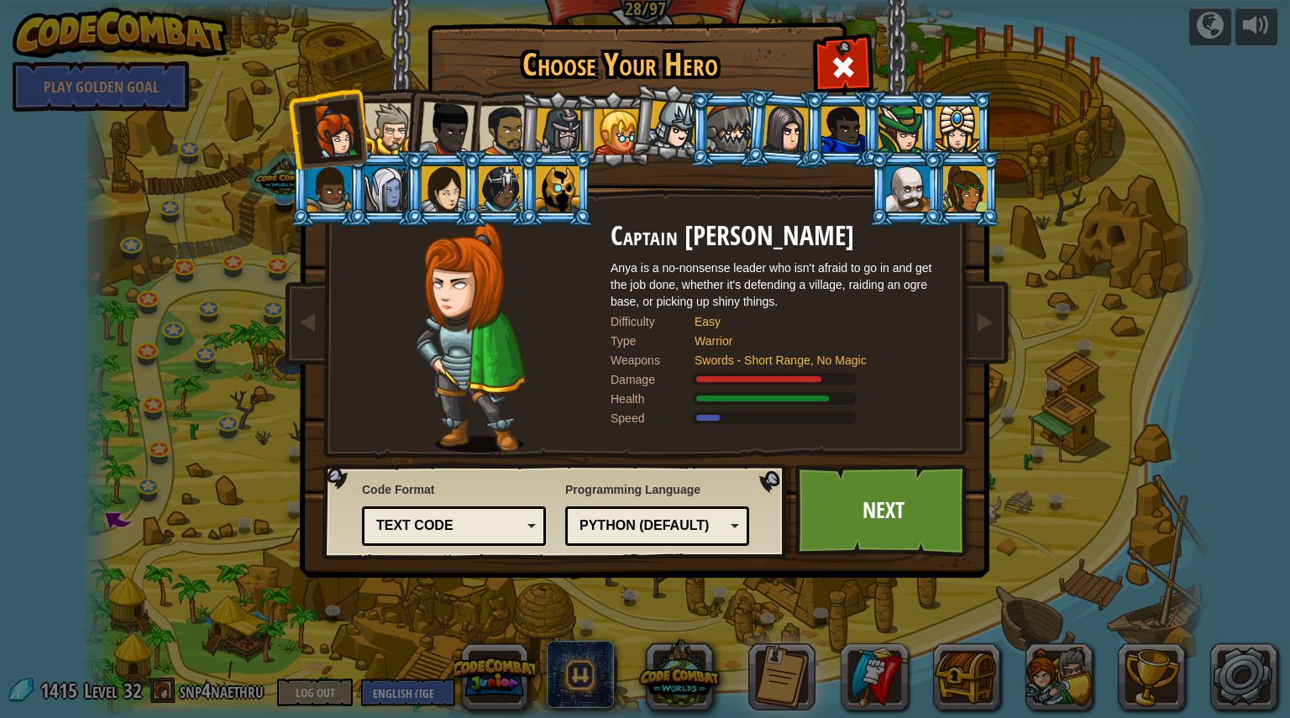
click at [379, 132] on div at bounding box center [390, 128] width 51 height 51
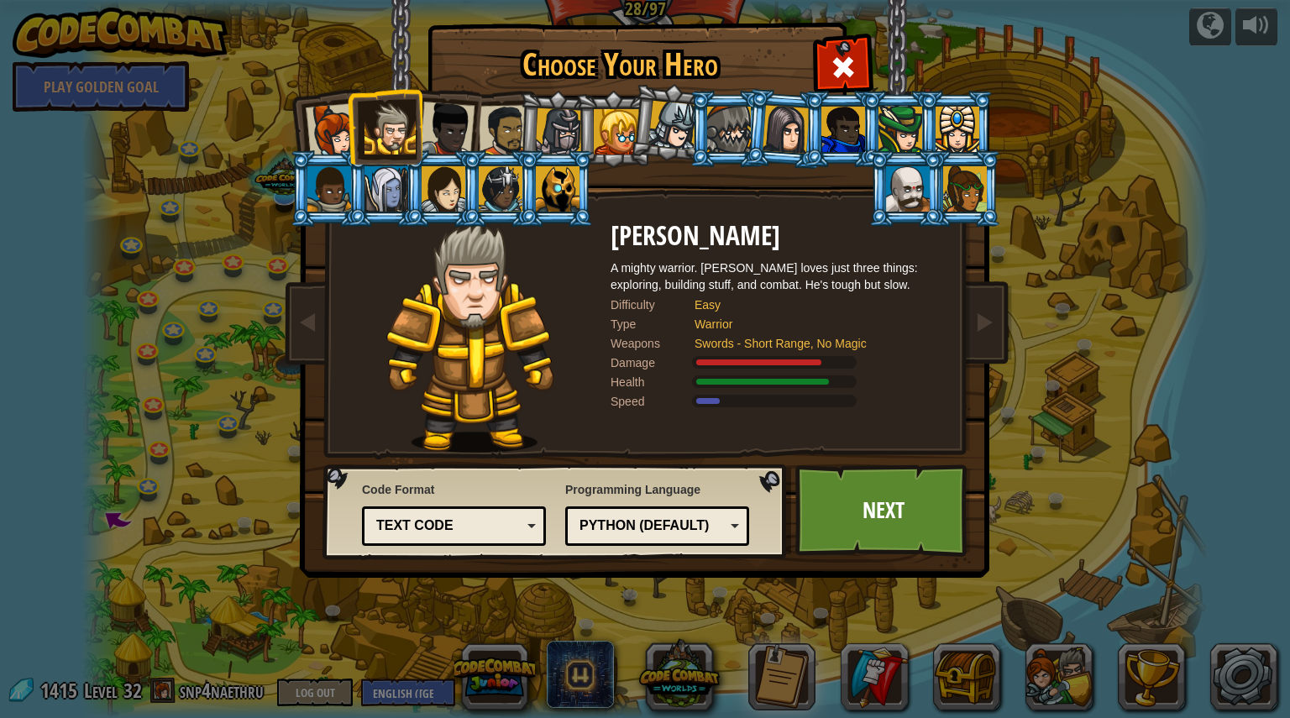
click at [447, 130] on div at bounding box center [446, 129] width 55 height 55
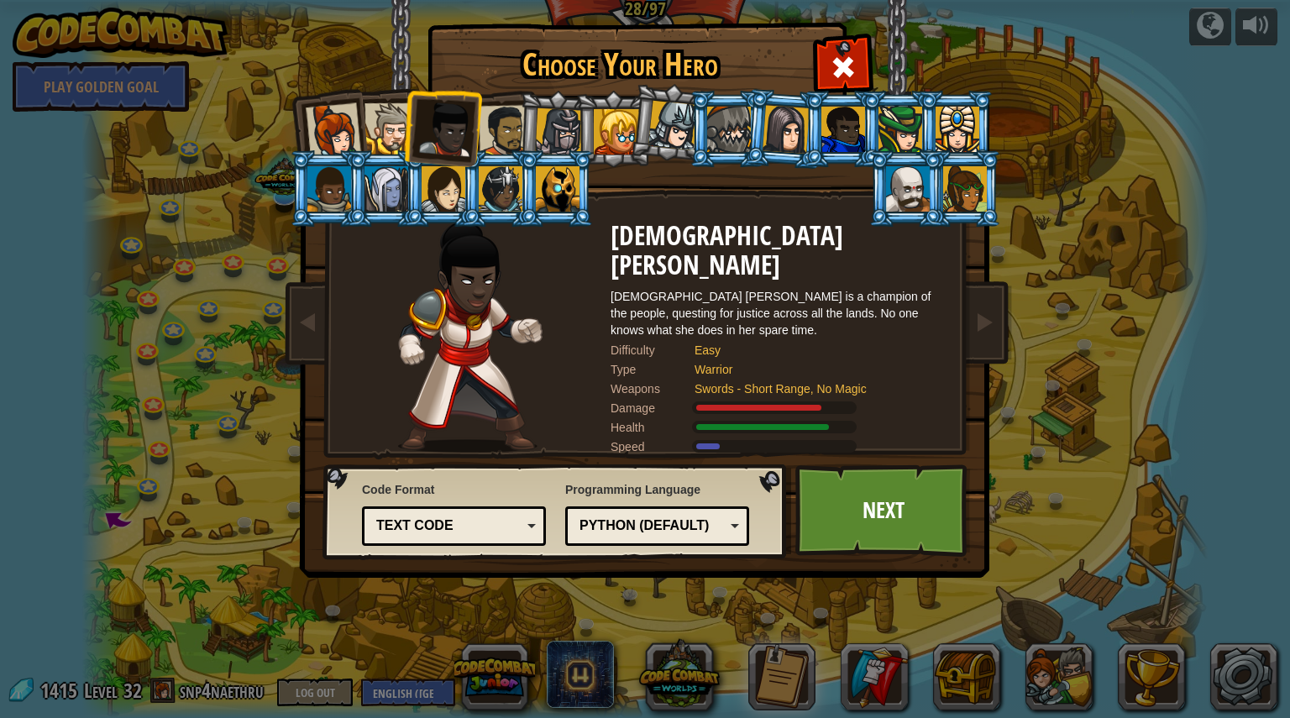
click at [514, 139] on div at bounding box center [505, 131] width 52 height 52
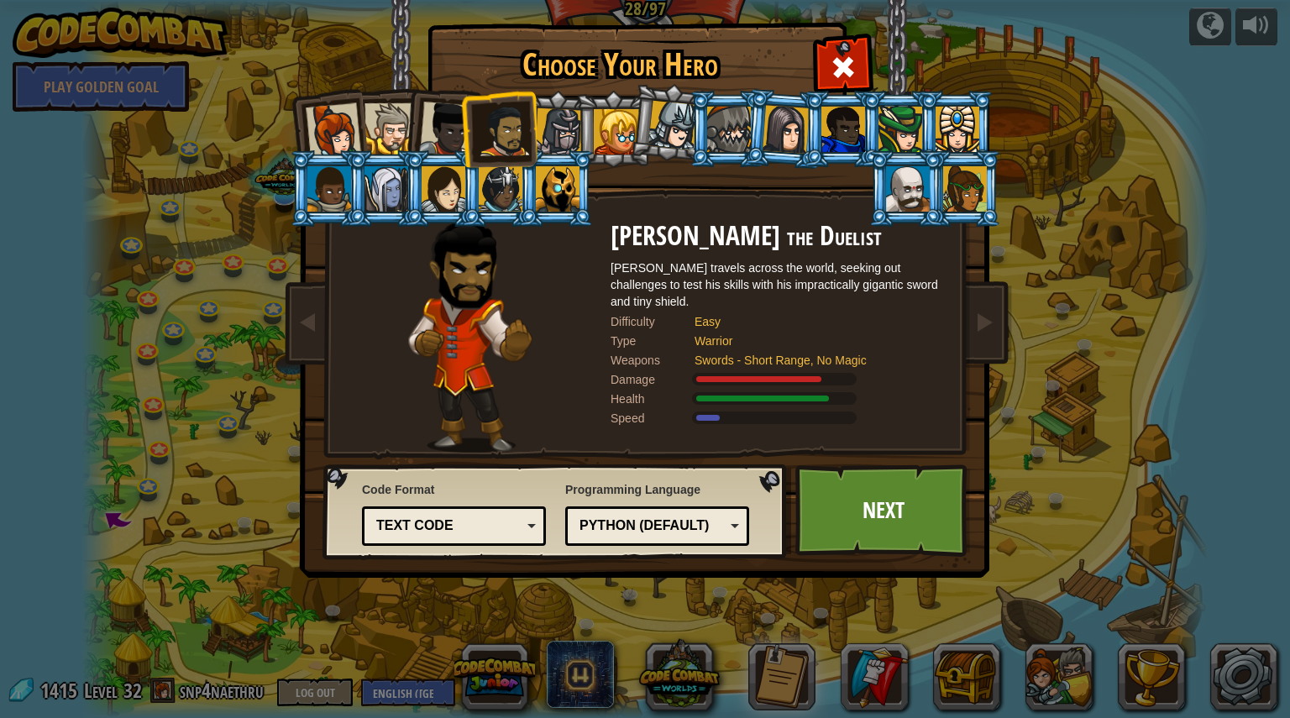
click at [538, 212] on li at bounding box center [556, 188] width 76 height 76
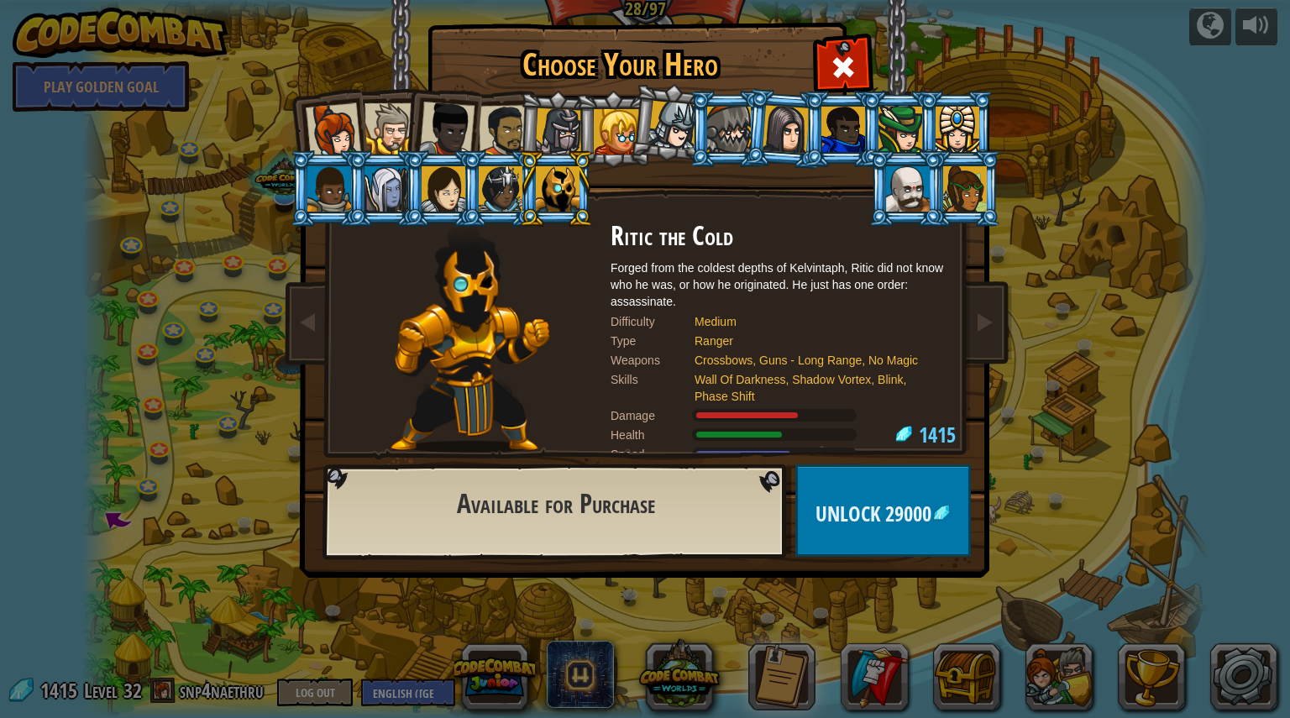
click at [485, 197] on div at bounding box center [501, 188] width 44 height 45
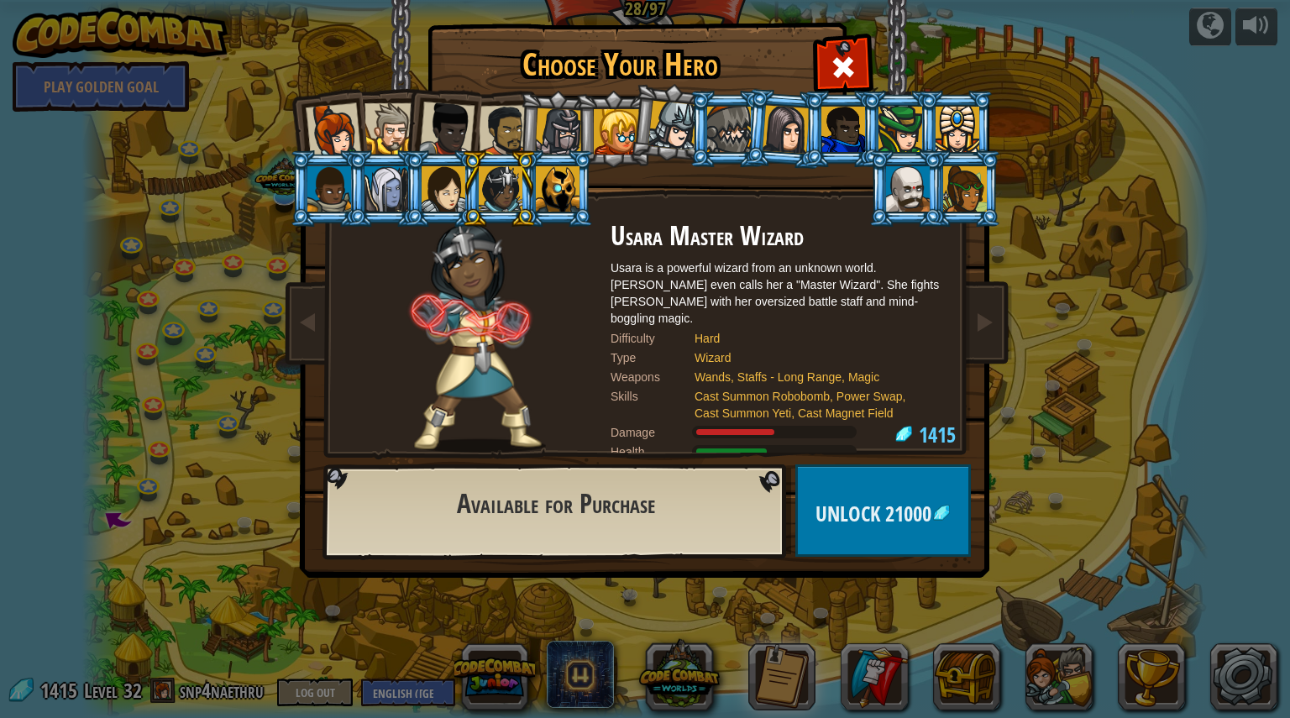
click at [390, 174] on div at bounding box center [387, 188] width 44 height 45
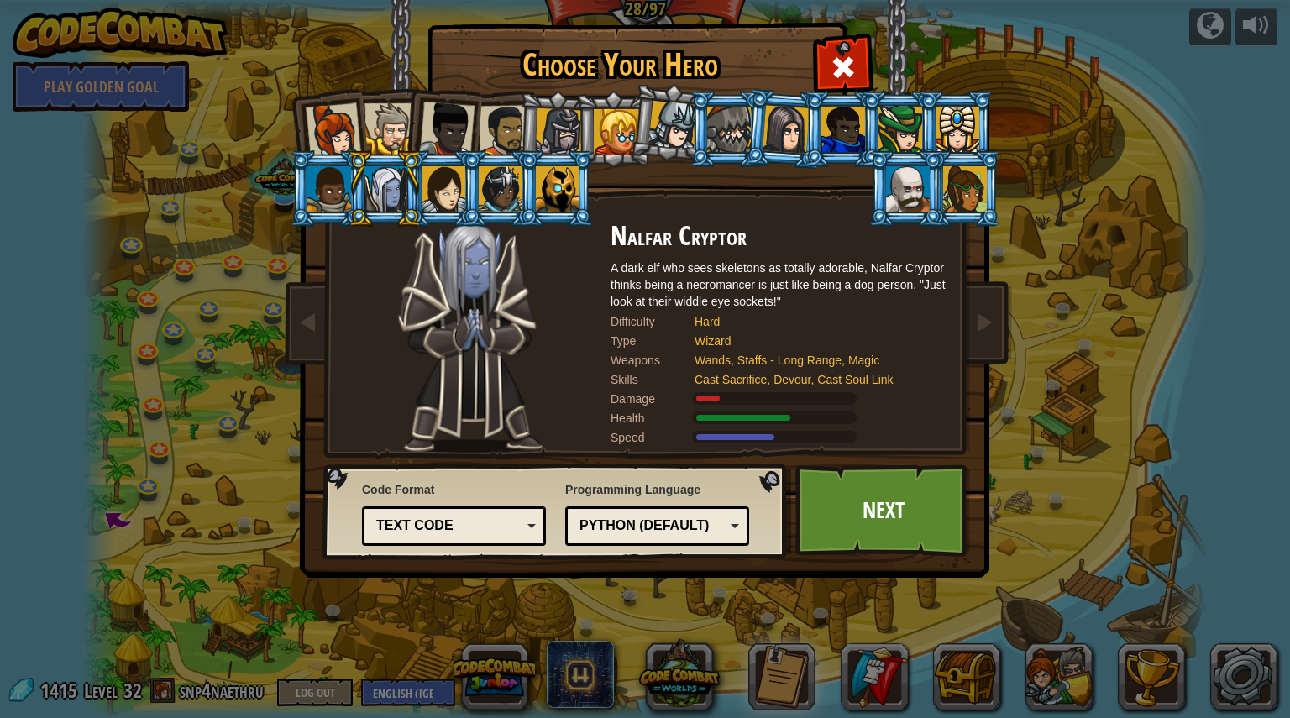
click at [872, 191] on li at bounding box center [906, 188] width 76 height 76
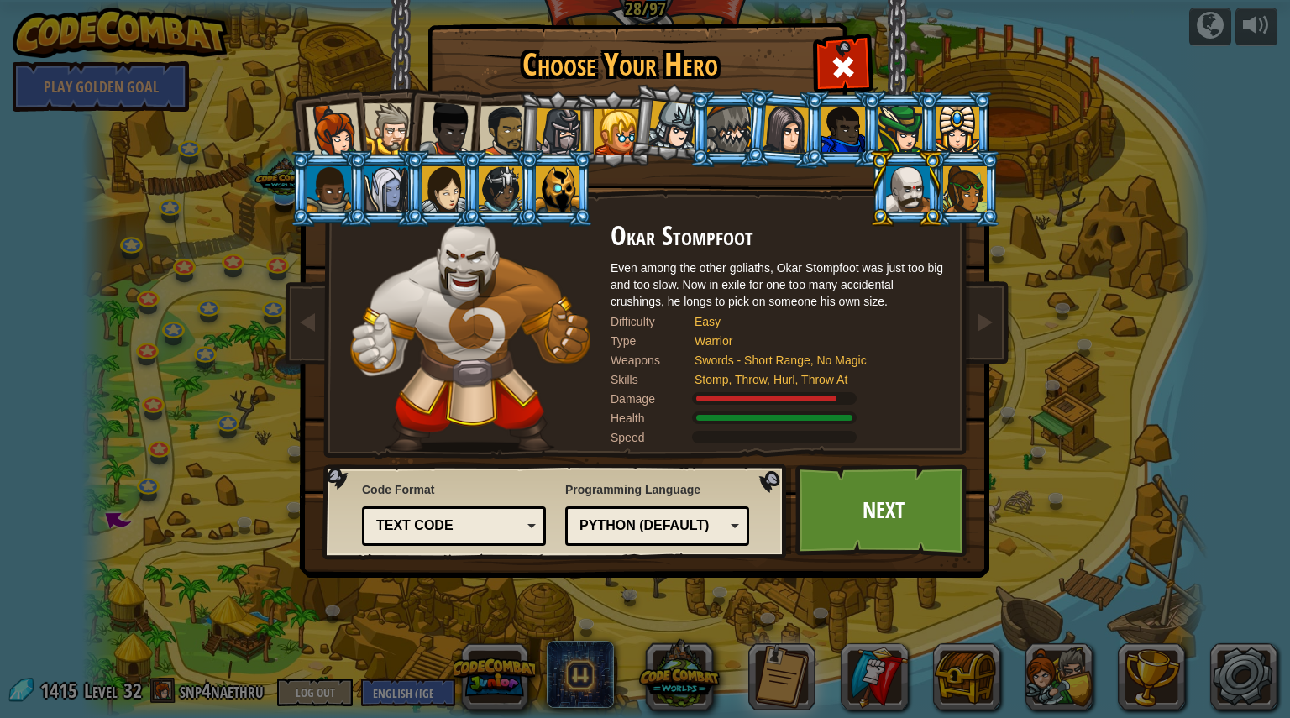
click at [342, 186] on div at bounding box center [329, 188] width 44 height 45
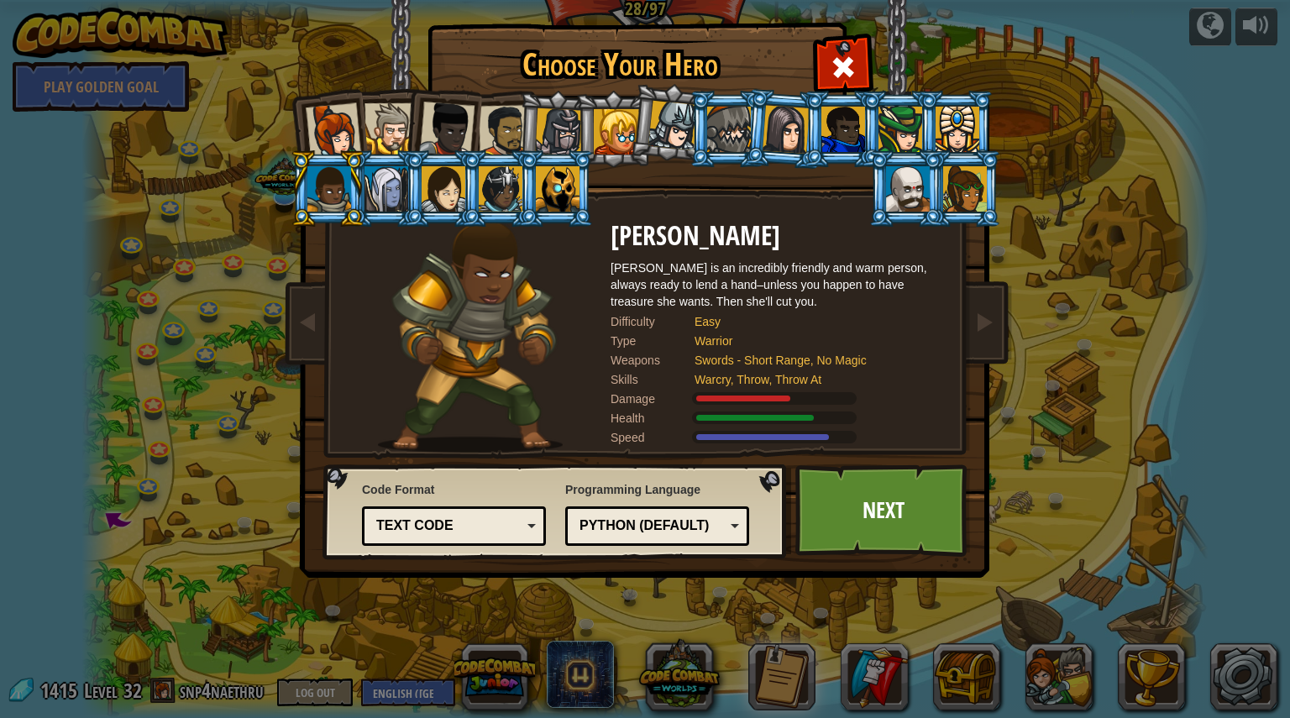
click at [578, 211] on div at bounding box center [558, 188] width 44 height 45
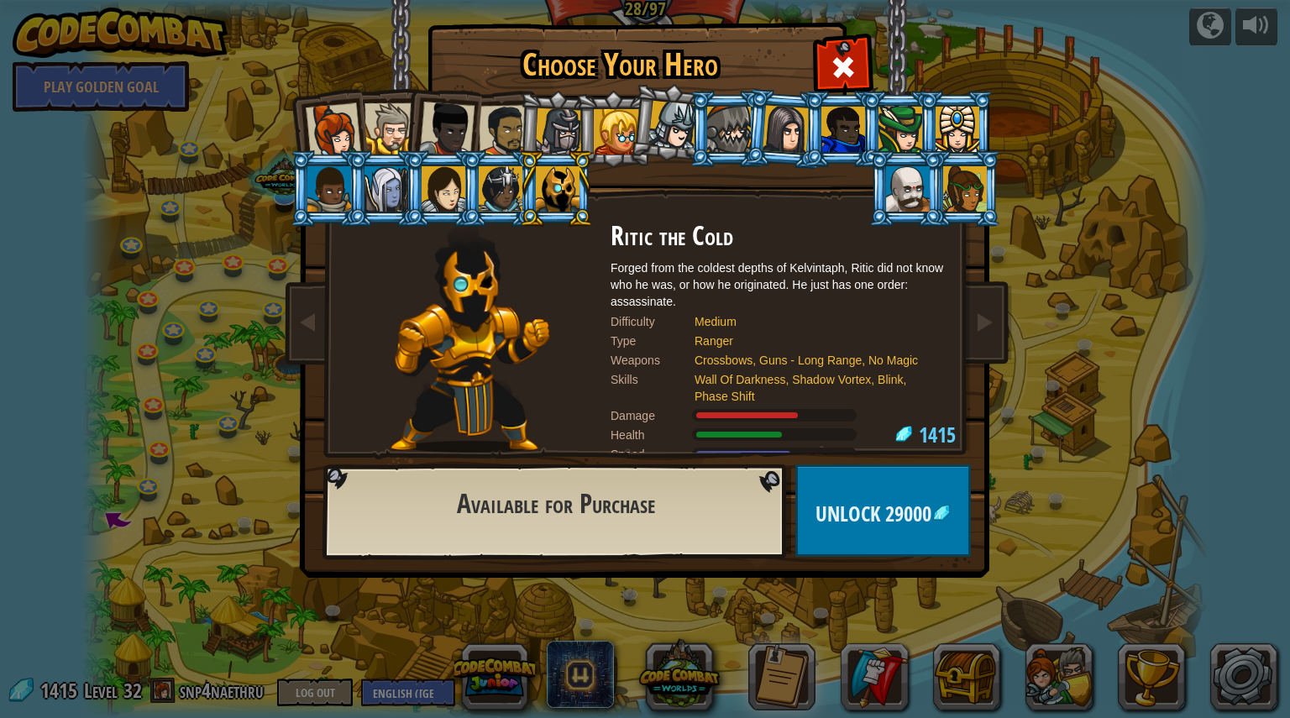
click at [369, 186] on div at bounding box center [387, 188] width 44 height 45
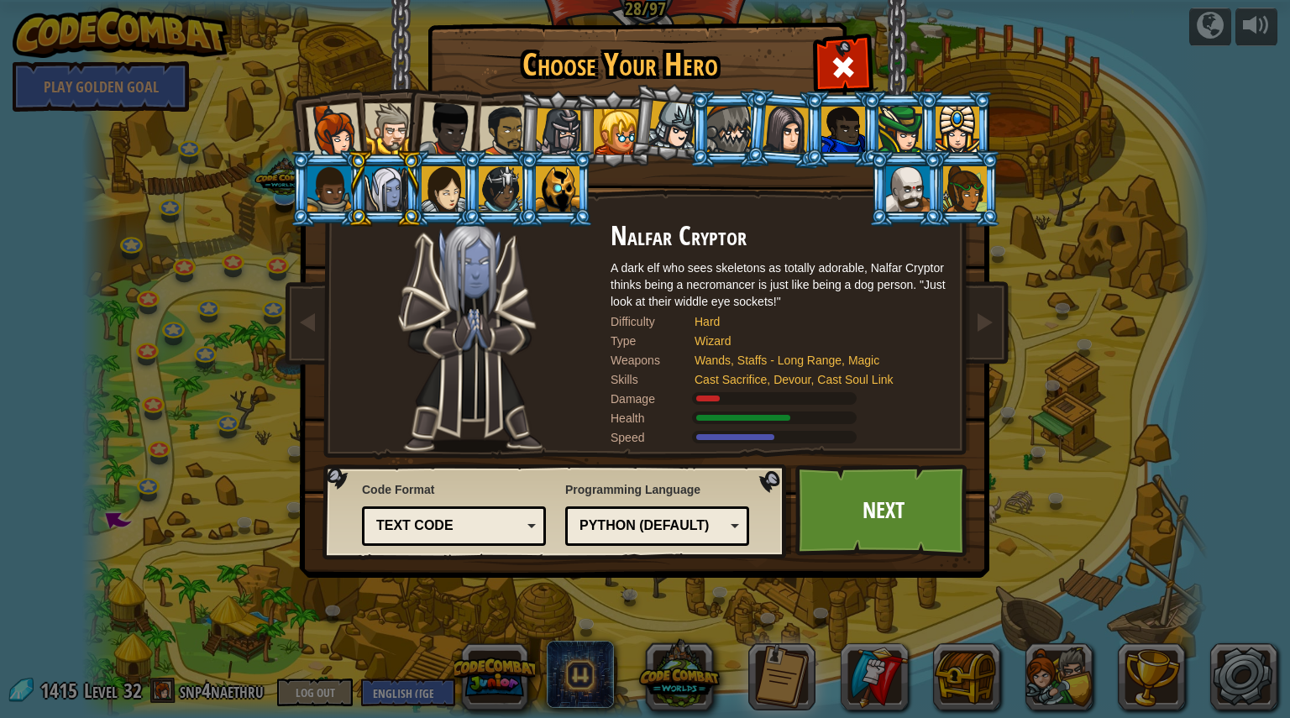
click at [333, 190] on div at bounding box center [329, 188] width 44 height 45
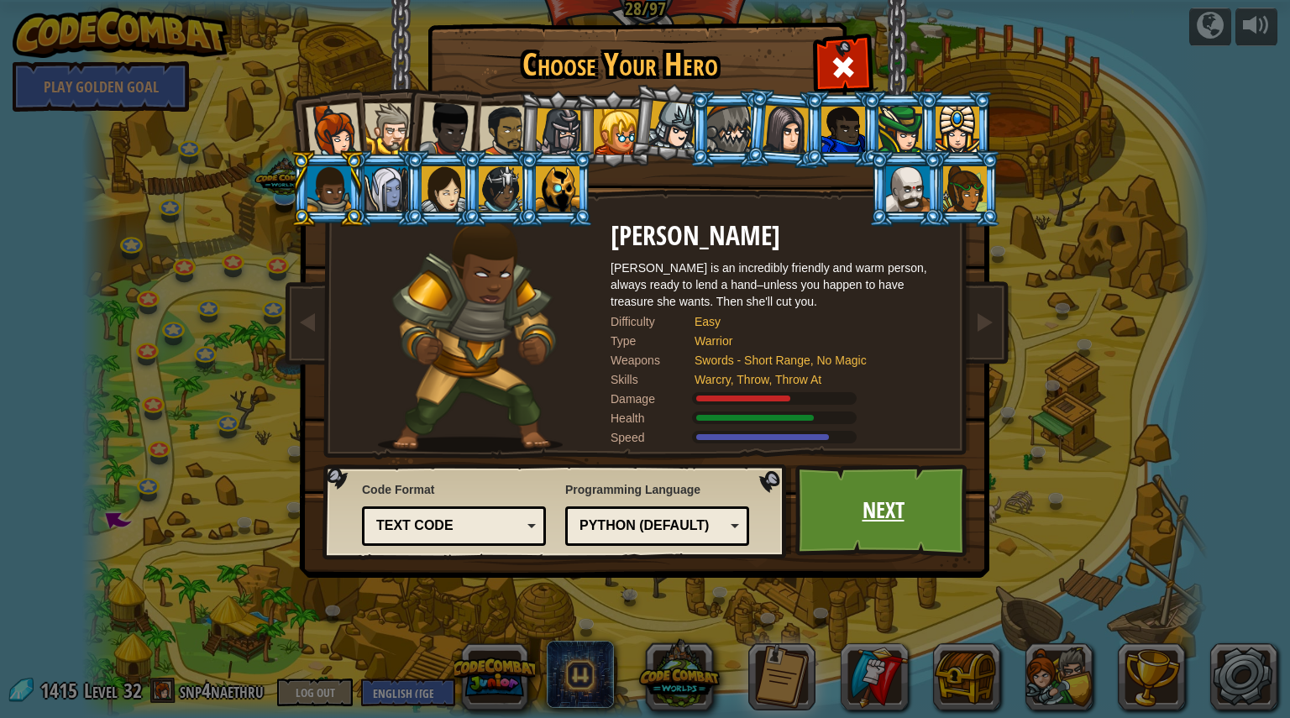
click at [889, 511] on link "Next" at bounding box center [883, 510] width 176 height 92
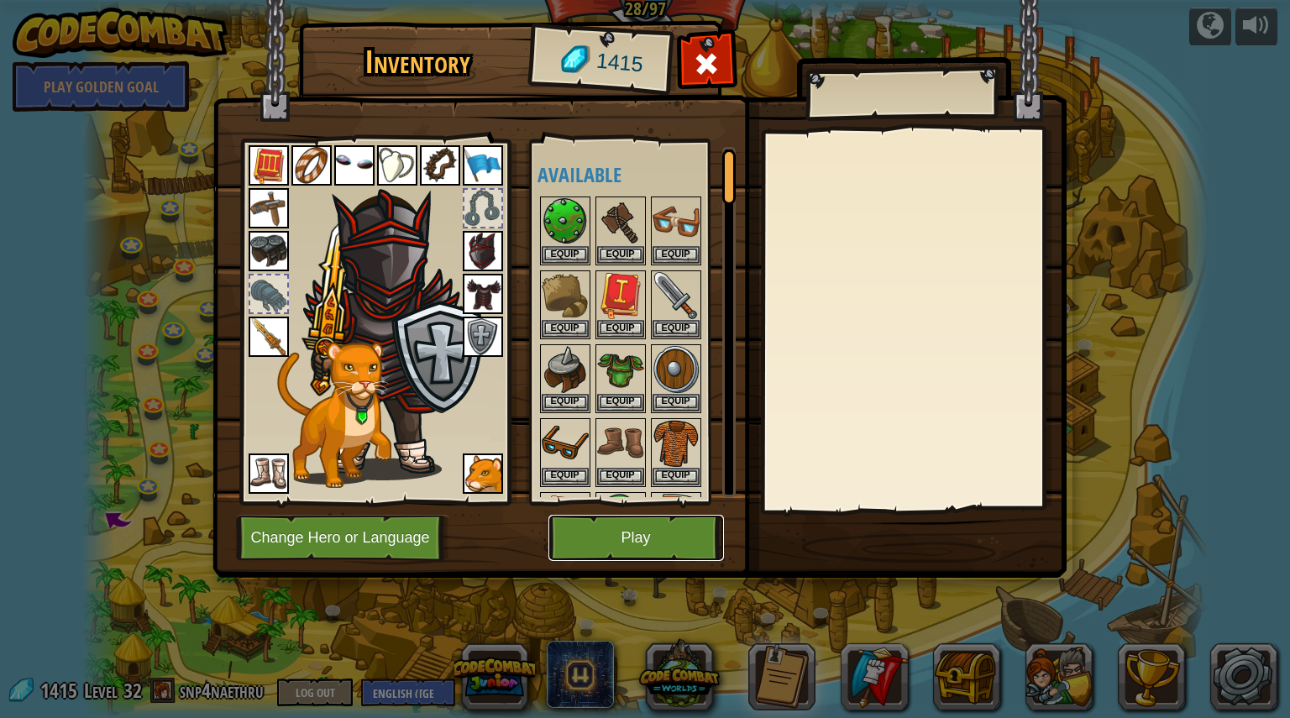
click at [631, 532] on button "Play" at bounding box center [636, 538] width 176 height 46
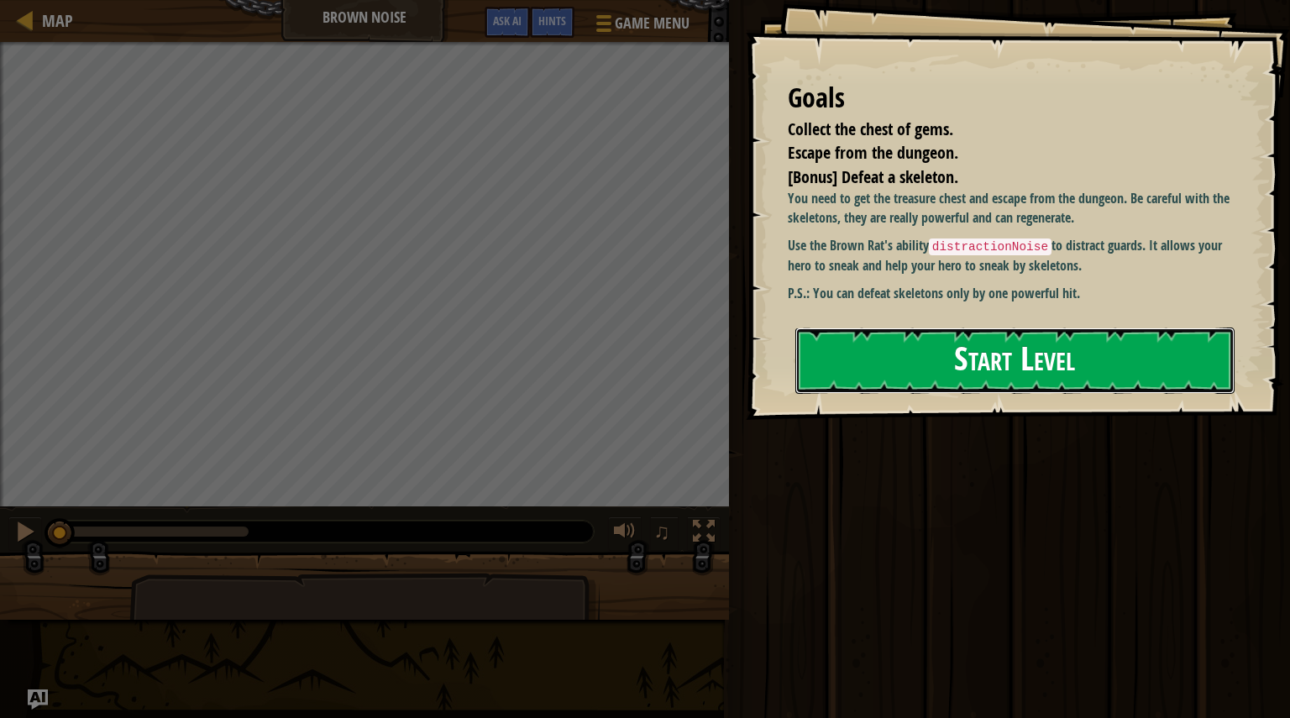
click at [903, 375] on button "Start Level" at bounding box center [1014, 361] width 439 height 66
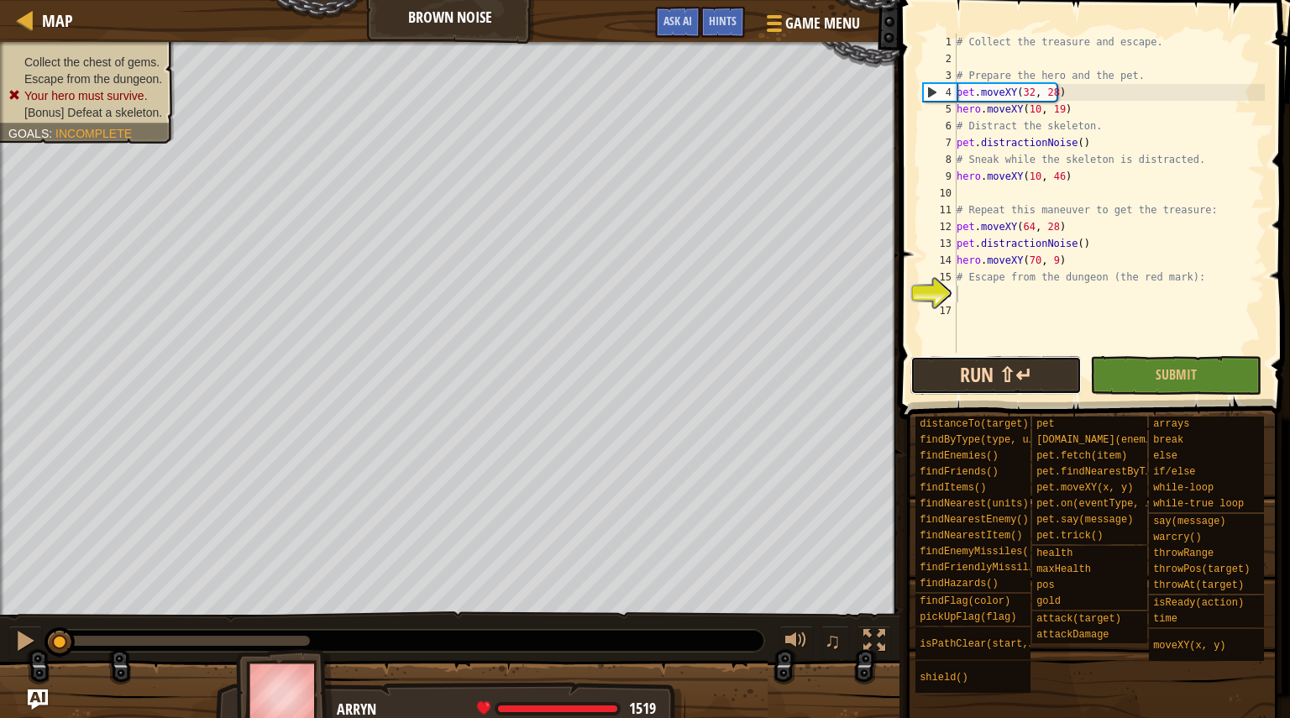
click at [1018, 386] on button "Run ⇧↵" at bounding box center [995, 375] width 171 height 39
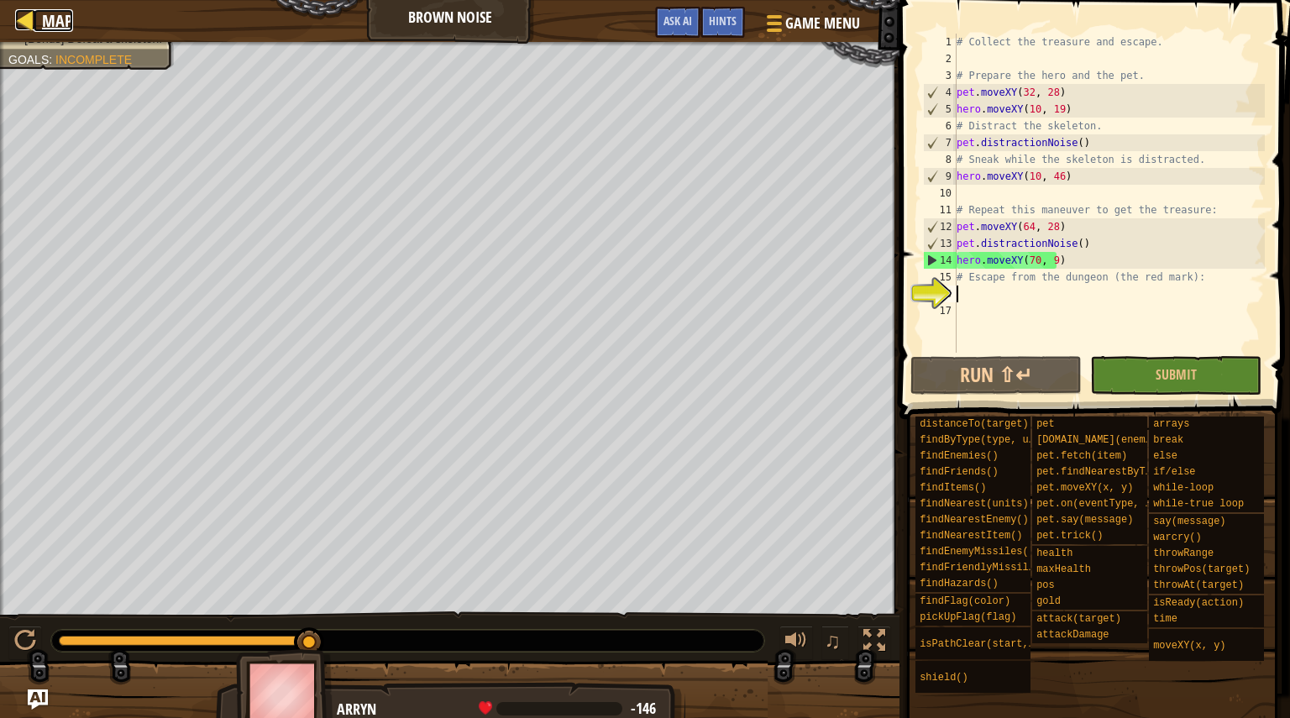
click at [47, 28] on span "Map" at bounding box center [57, 20] width 31 height 23
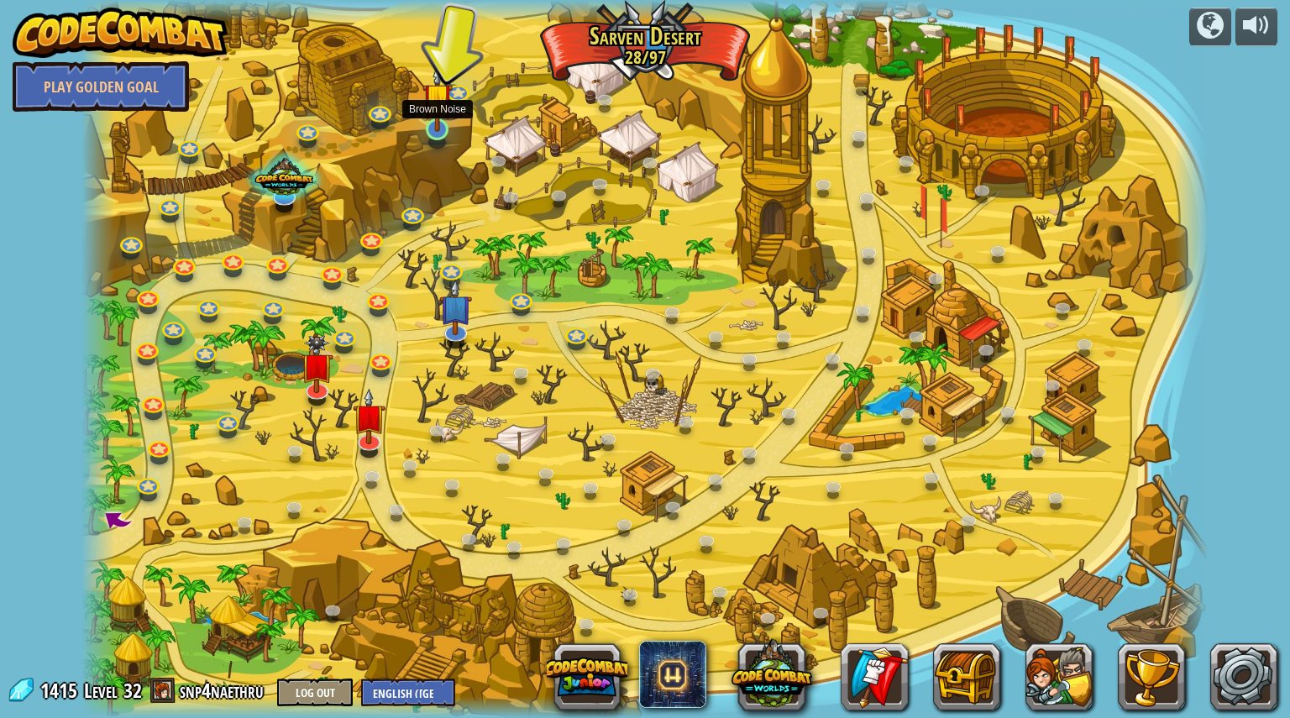
click at [429, 116] on img at bounding box center [436, 98] width 29 height 68
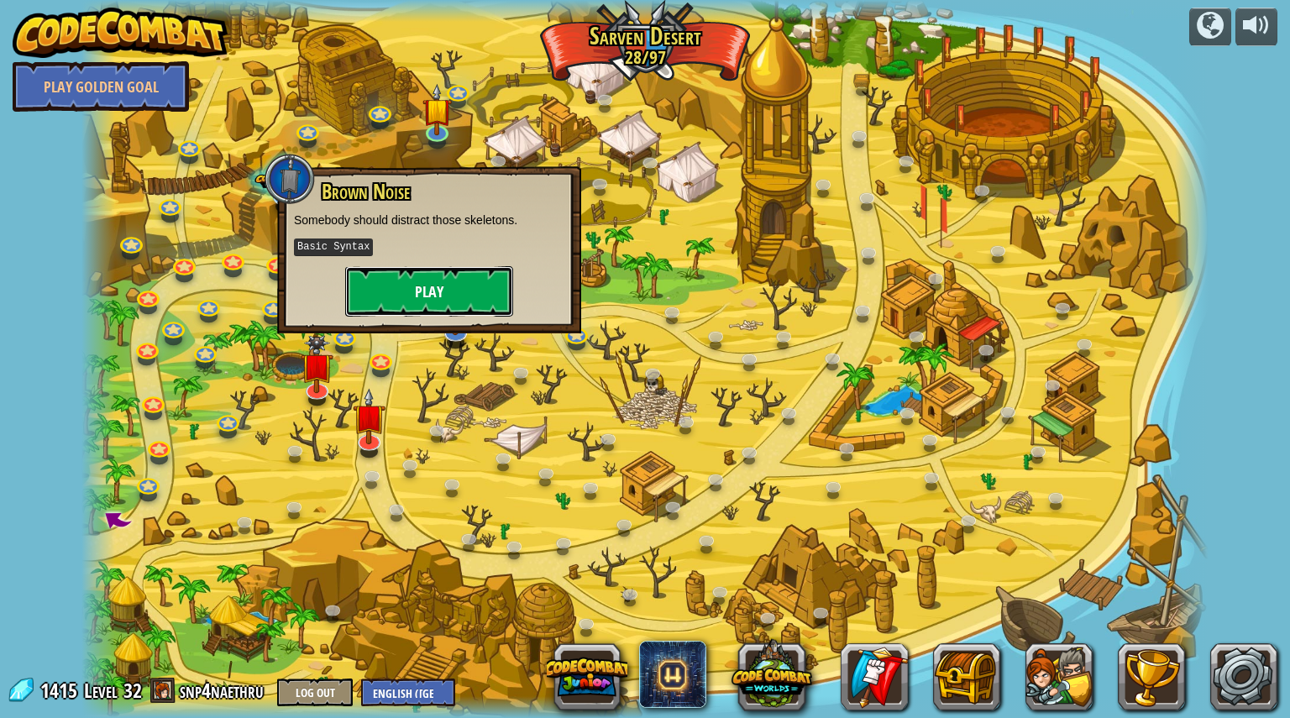
click at [483, 304] on button "Play" at bounding box center [429, 291] width 168 height 50
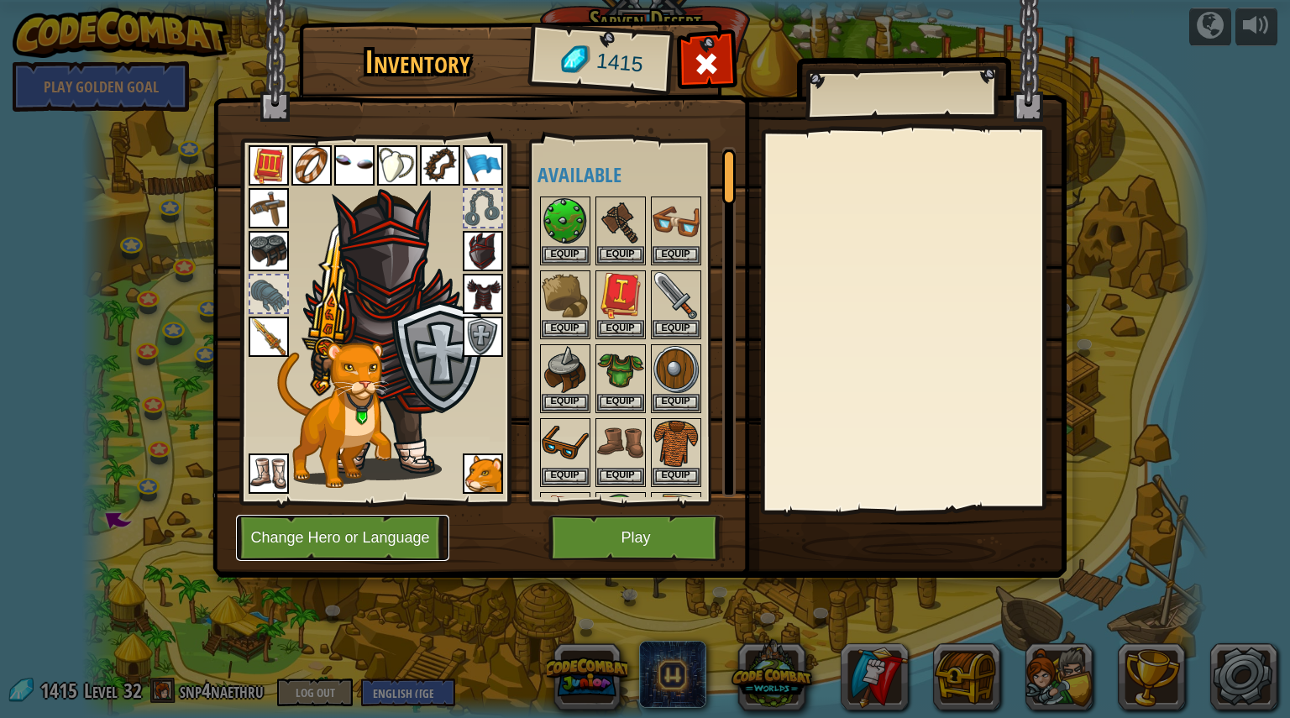
click at [354, 536] on button "Change Hero or Language" at bounding box center [342, 538] width 213 height 46
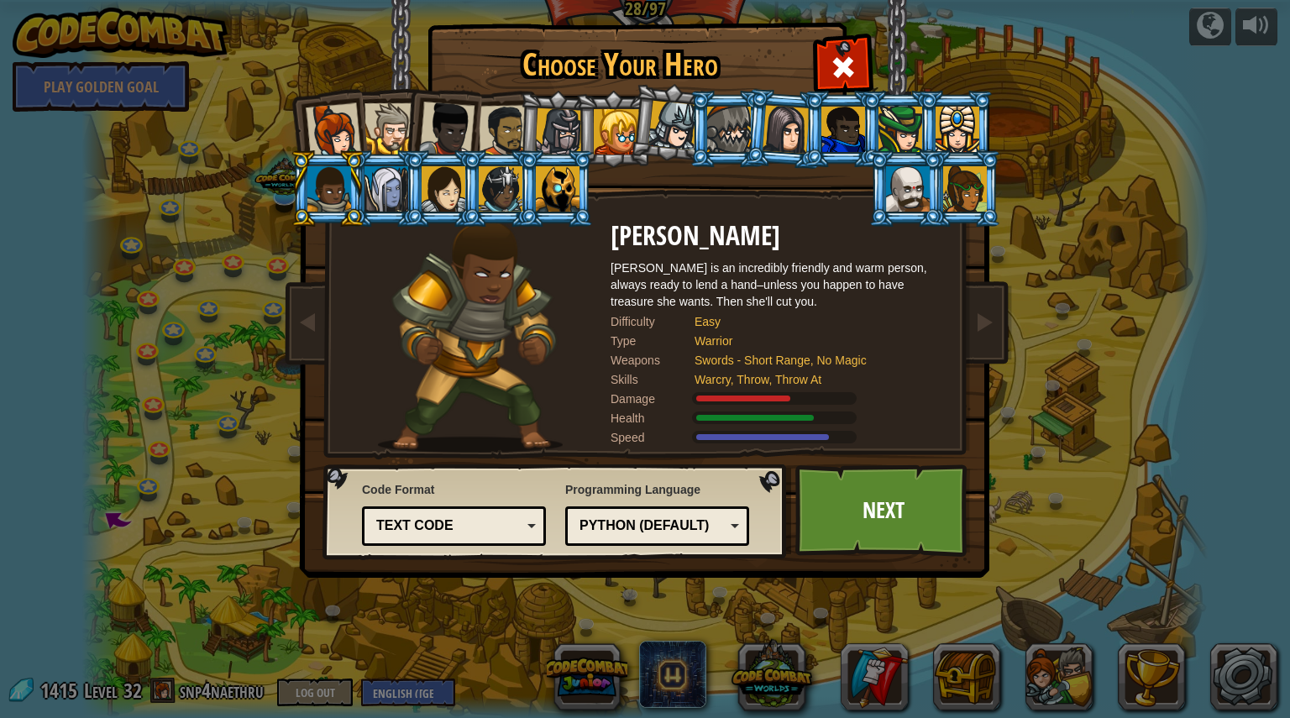
click at [912, 191] on div at bounding box center [908, 188] width 44 height 45
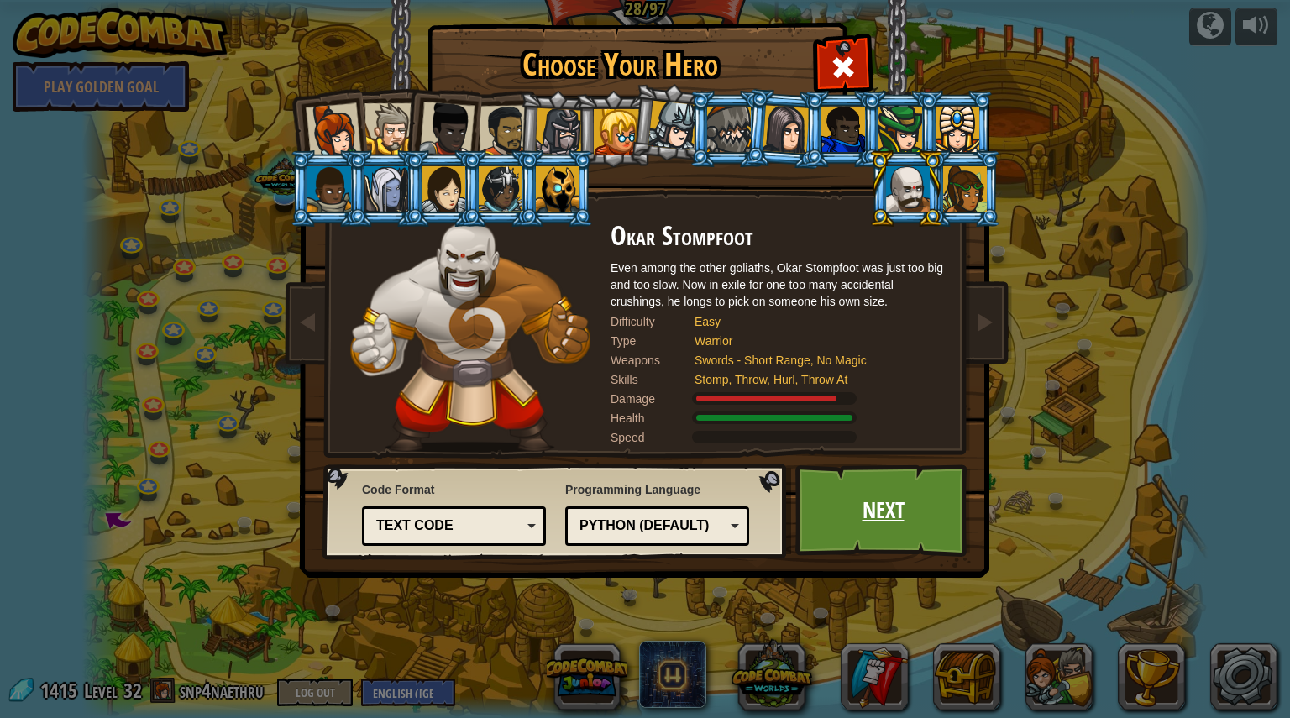
click at [855, 478] on link "Next" at bounding box center [883, 510] width 176 height 92
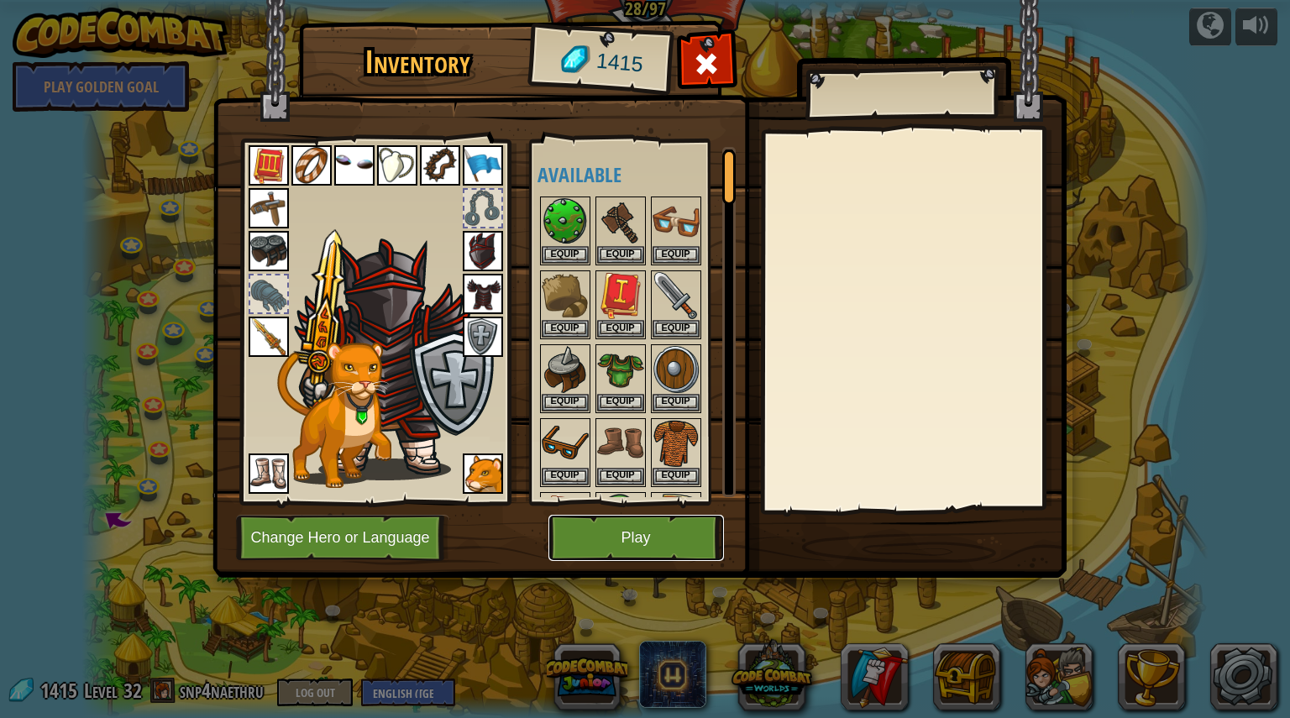
click at [601, 539] on button "Play" at bounding box center [636, 538] width 176 height 46
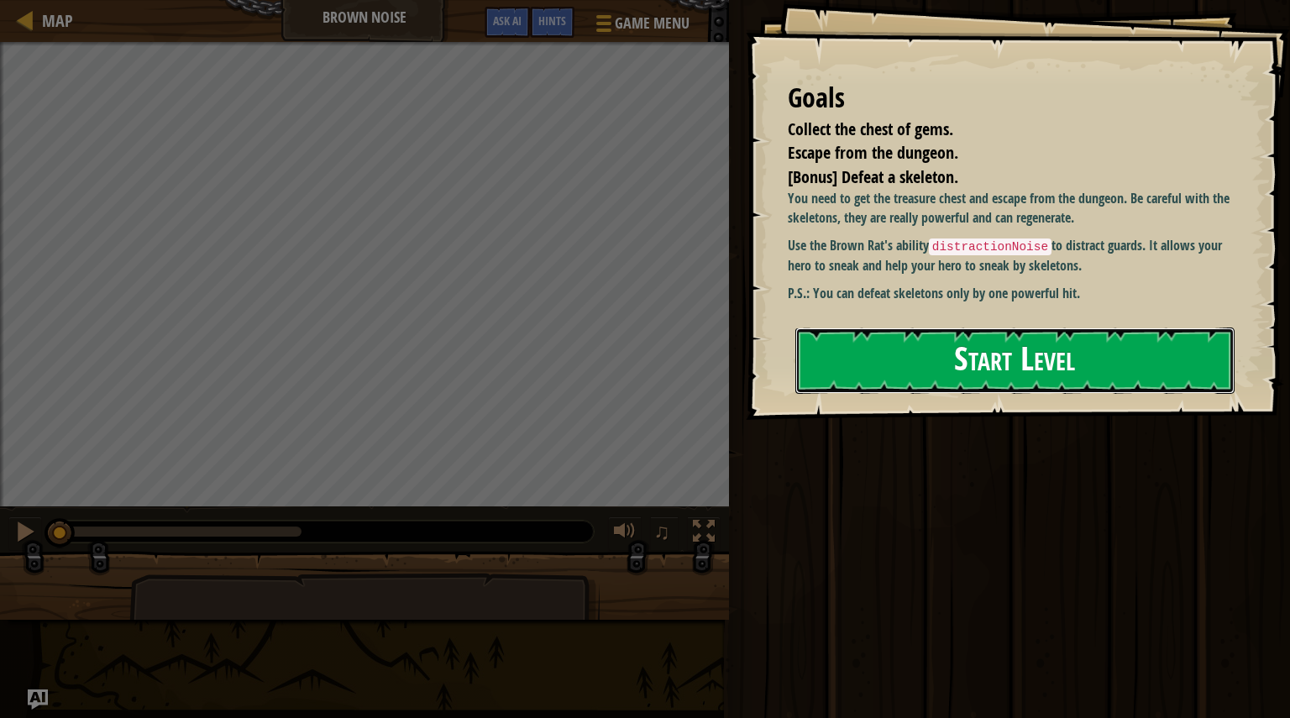
click at [941, 328] on button "Start Level" at bounding box center [1014, 361] width 439 height 66
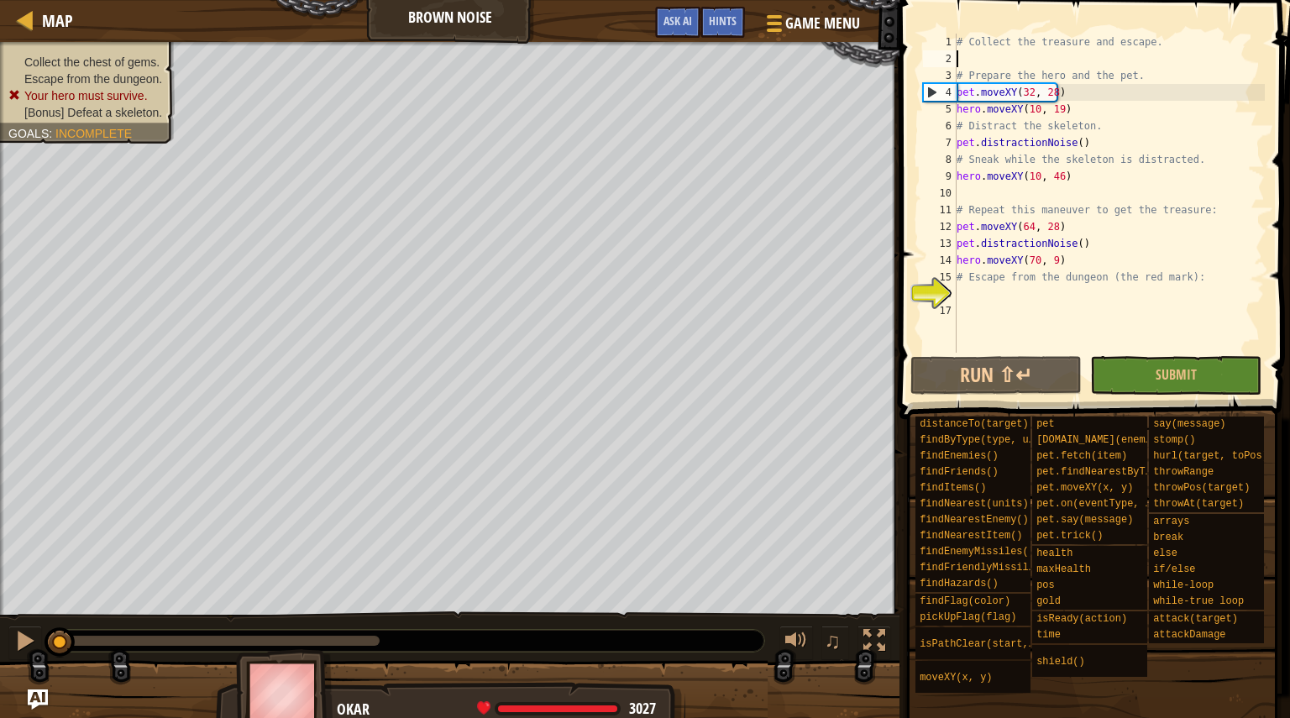
click at [1050, 60] on div "# Collect the treasure and escape. # Prepare the hero and the pet. pet . moveXY…" at bounding box center [1109, 210] width 312 height 353
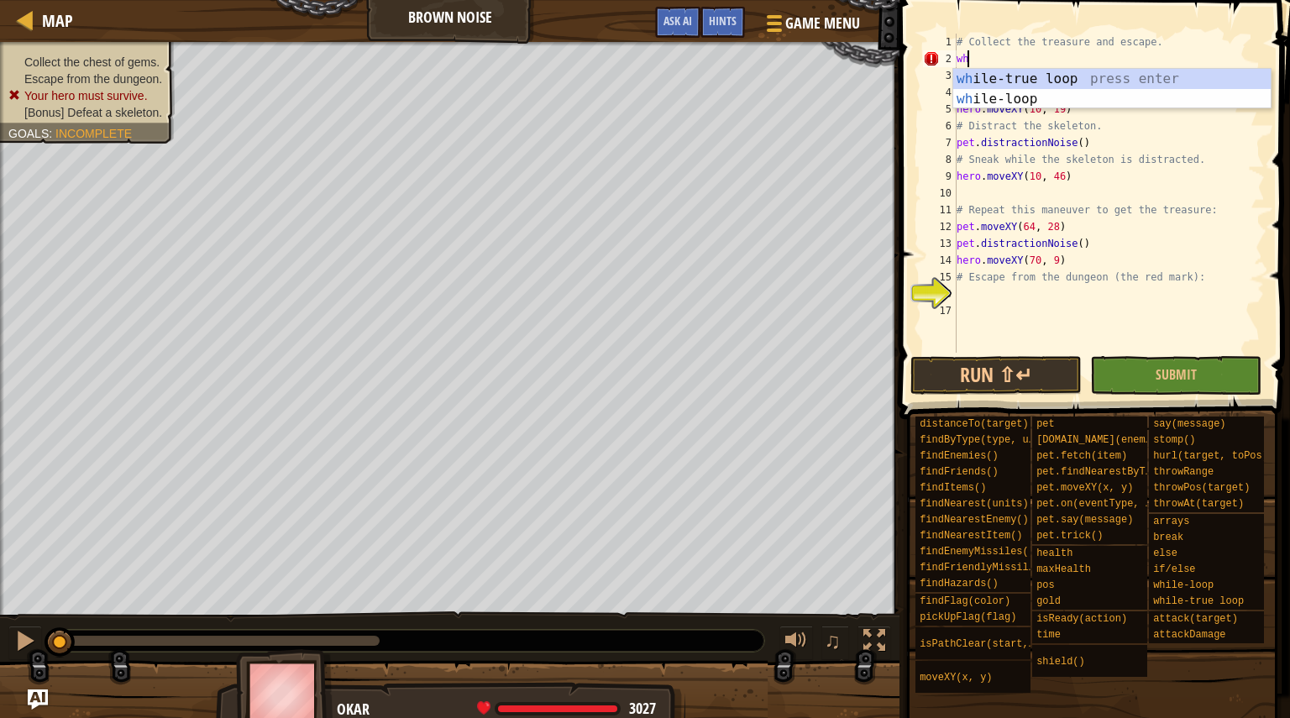
scroll to position [8, 0]
type textarea "w"
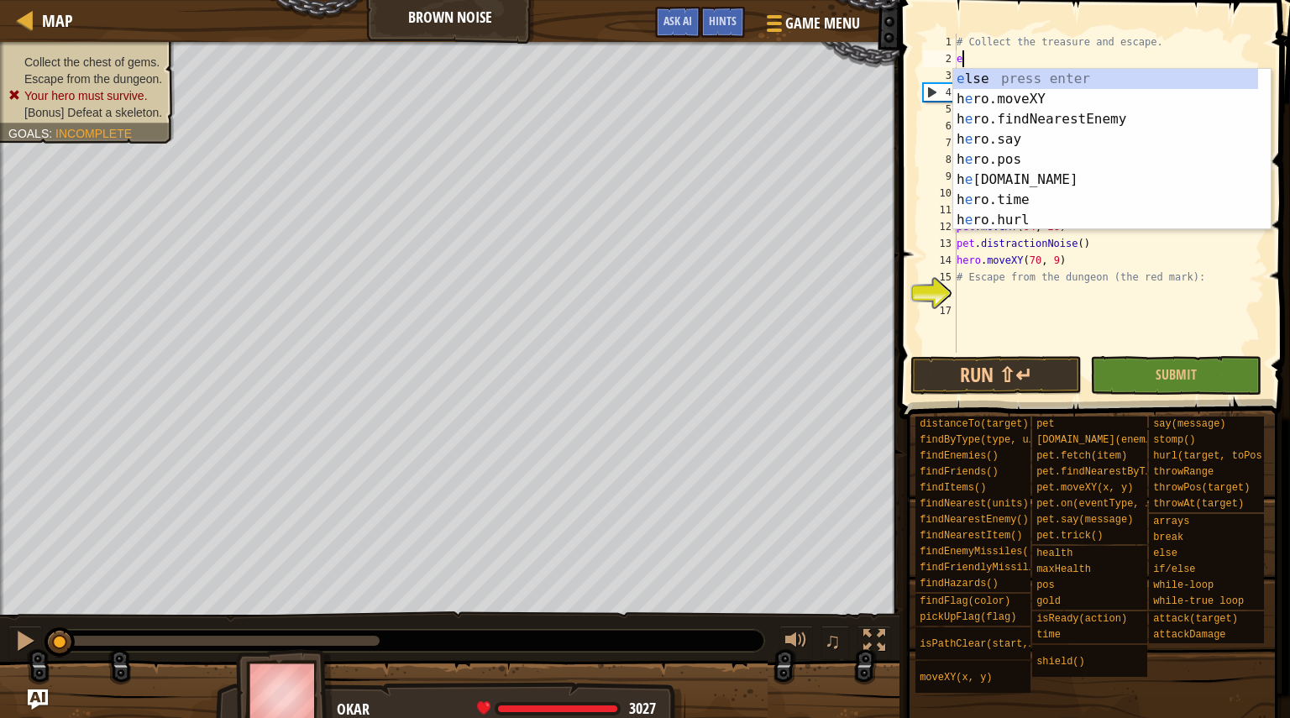
type textarea "ene"
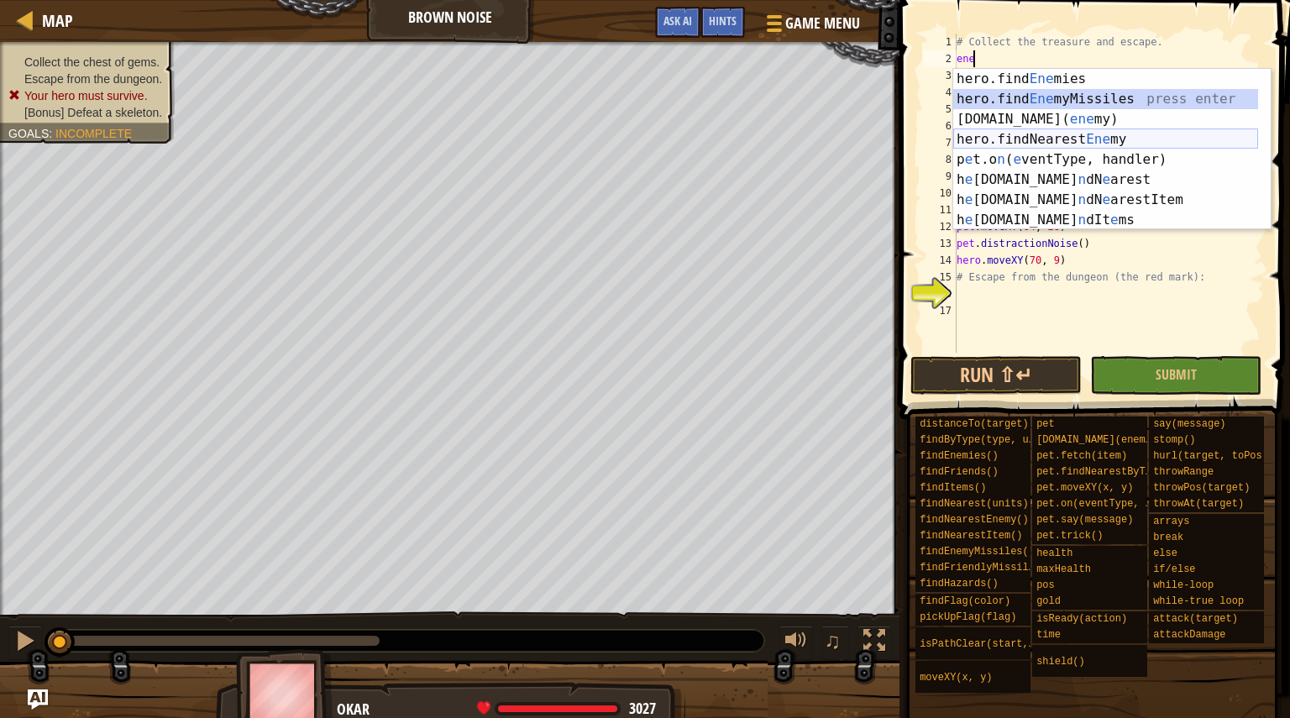
drag, startPoint x: 1029, startPoint y: 96, endPoint x: 1078, endPoint y: 150, distance: 73.2
click at [1078, 150] on div "hero.find Ene mies press enter hero.find Ene myMissiles press enter [DOMAIN_NAM…" at bounding box center [1105, 170] width 305 height 202
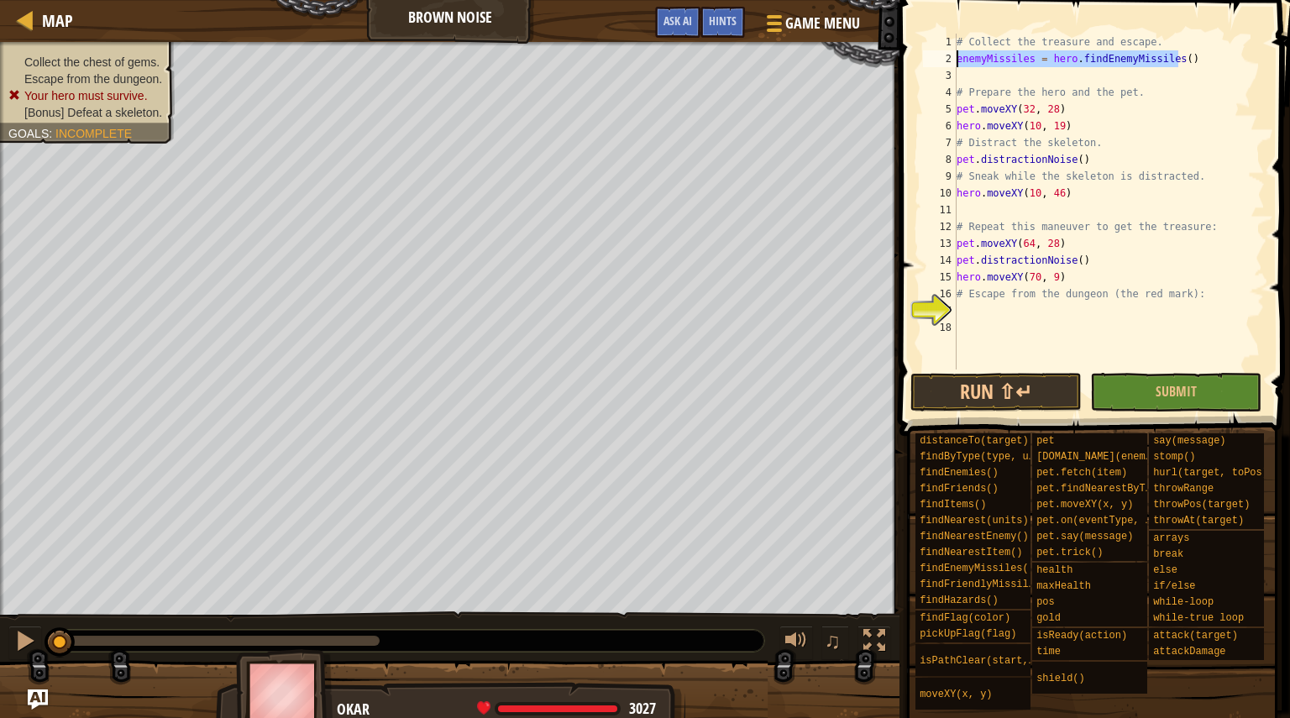
drag, startPoint x: 1201, startPoint y: 58, endPoint x: 921, endPoint y: 71, distance: 280.8
click at [921, 71] on div "1 2 3 4 5 6 7 8 9 10 11 12 13 14 15 16 17 18 # Collect the treasure and escape.…" at bounding box center [1092, 202] width 345 height 336
type textarea "enemyMissiles = hero.findEnemyMissiles()"
click at [921, 71] on div "enemyMissiles = hero.findEnemyMissiles() 1 2 3 4 5 6 7 8 9 10 11 12 13 14 15 16…" at bounding box center [1092, 202] width 345 height 336
click at [844, 64] on div "Map Brown Noise Game Menu Done Hints Ask AI 1 ההההההההההההההההההההההההההההההההה…" at bounding box center [645, 359] width 1290 height 718
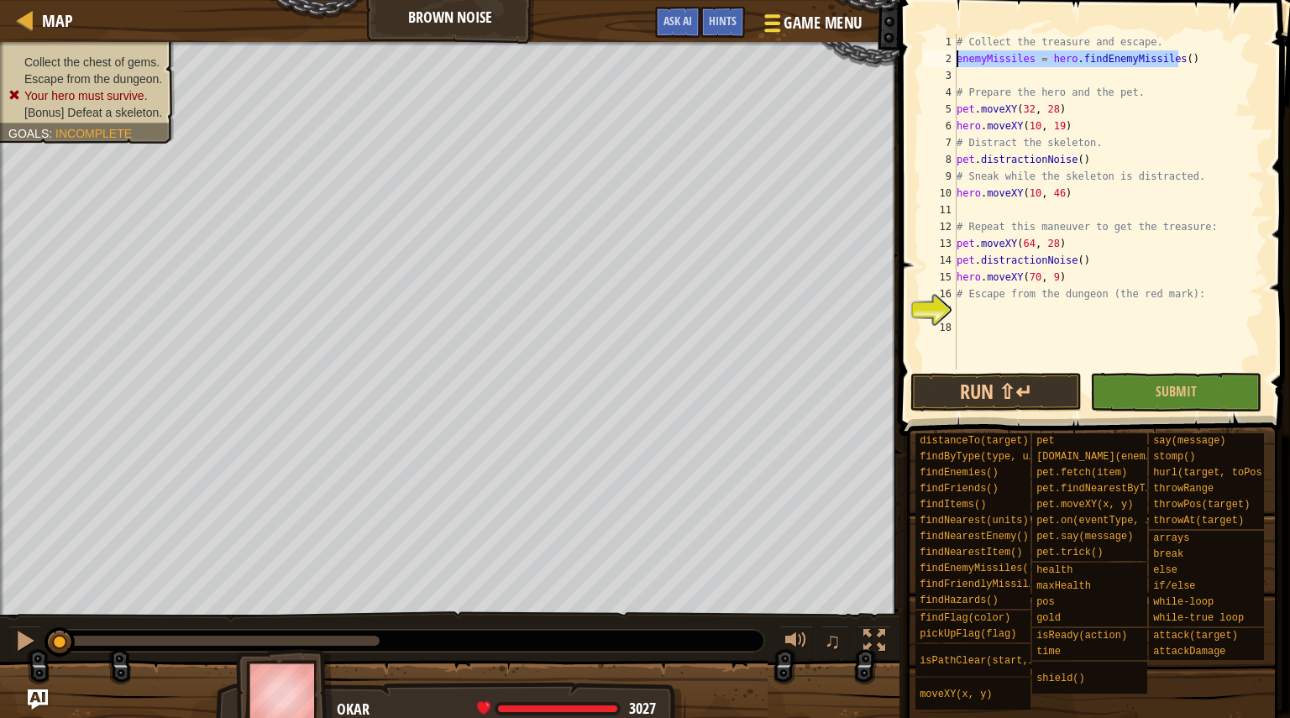
type textarea "enemyMissiles = hero.findEnemyMissiles()"
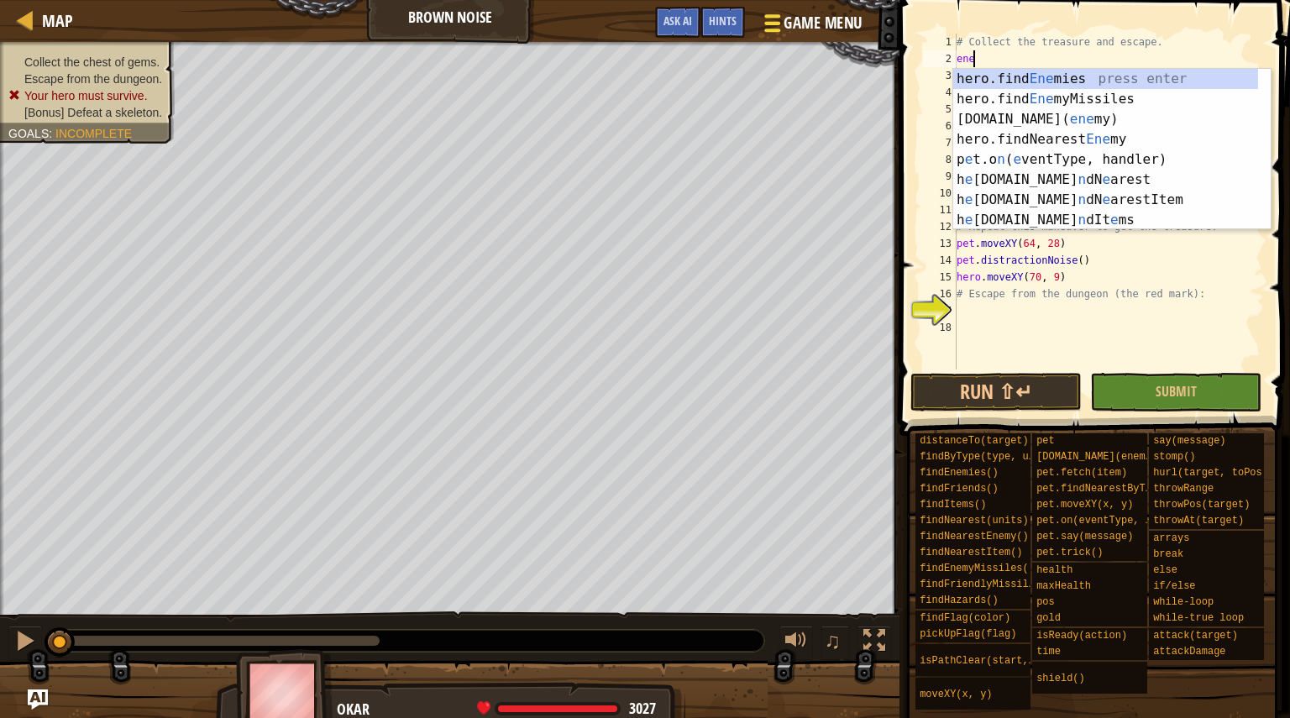
type textarea "enem"
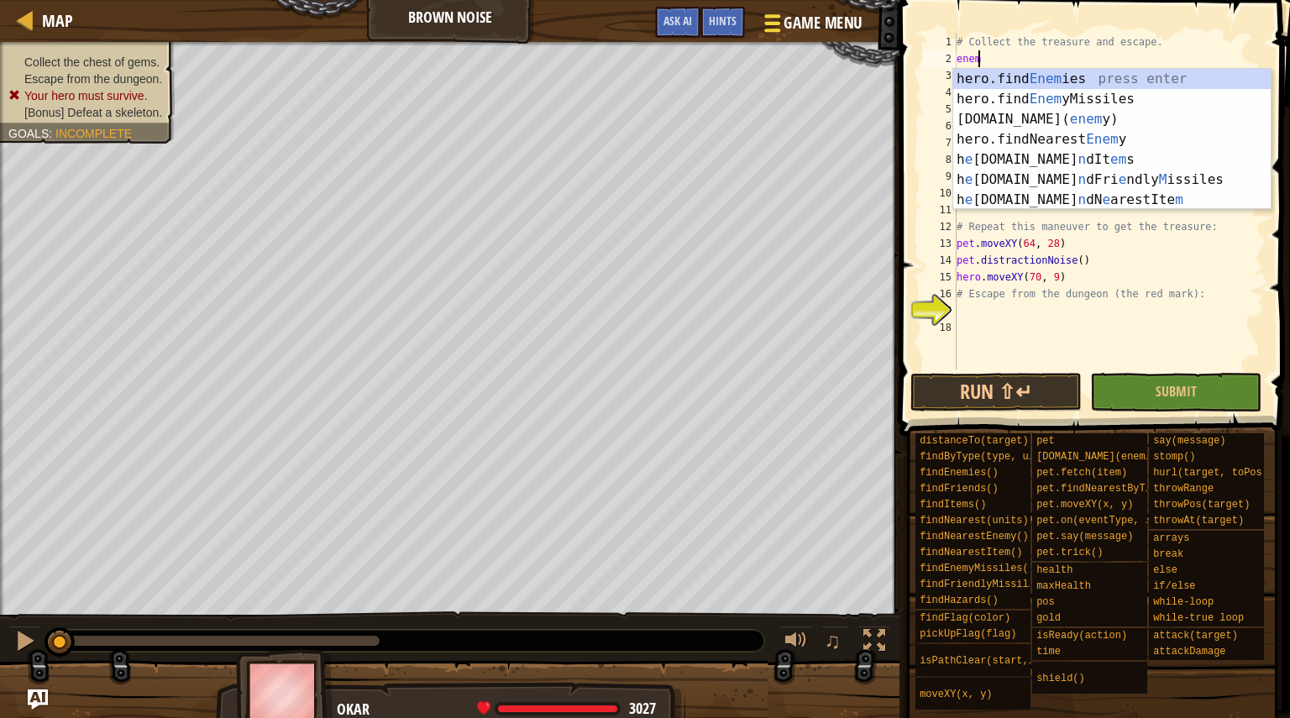
scroll to position [8, 1]
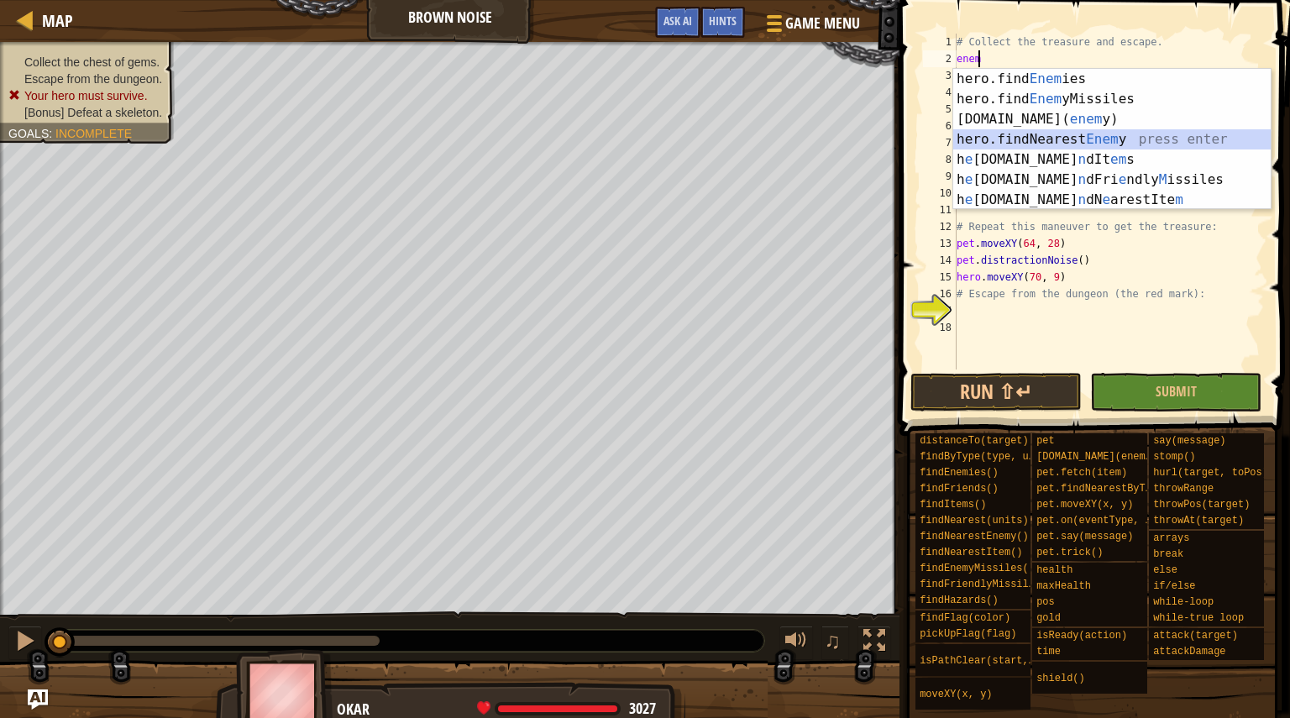
click at [1078, 132] on div "hero.find Enem ies press enter hero.find Enem yMissiles press enter [DOMAIN_NAM…" at bounding box center [1111, 159] width 317 height 181
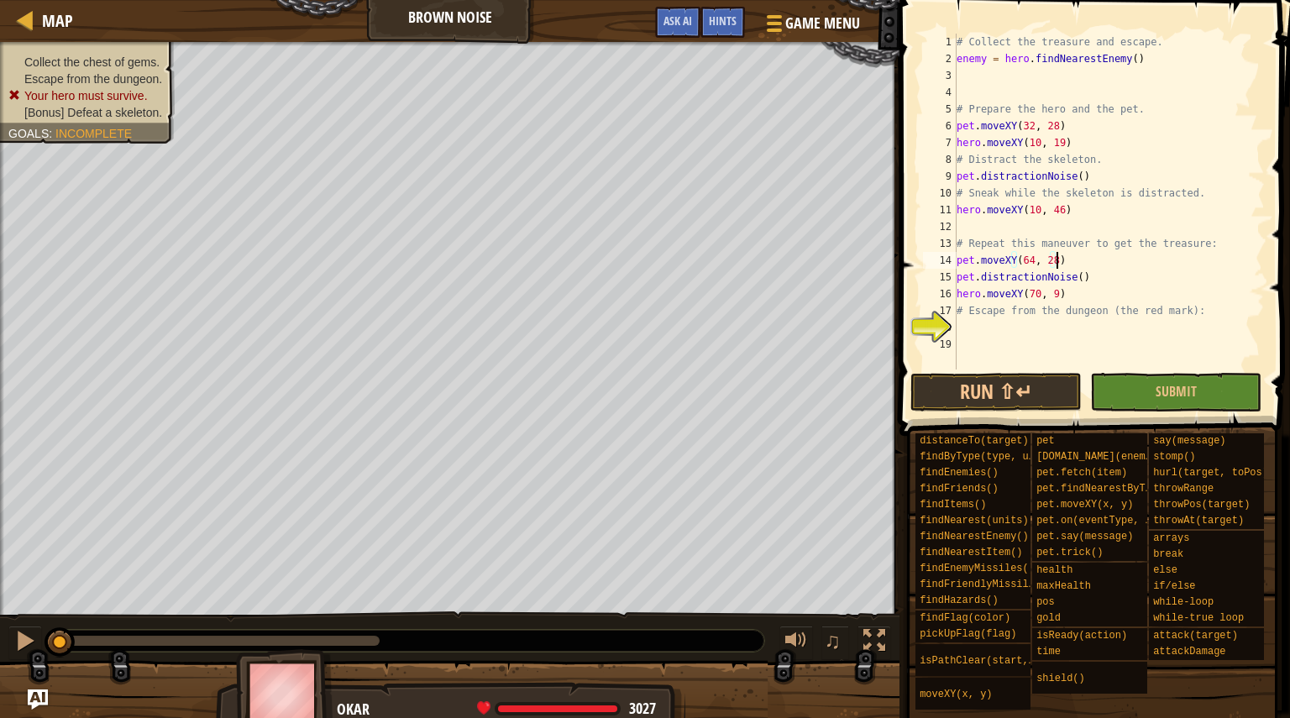
click at [1077, 259] on div "# Collect the treasure and escape. enemy = hero . findNearestEnemy ( ) # Prepar…" at bounding box center [1109, 219] width 312 height 370
type textarea "pet.moveXY(64, 28)"
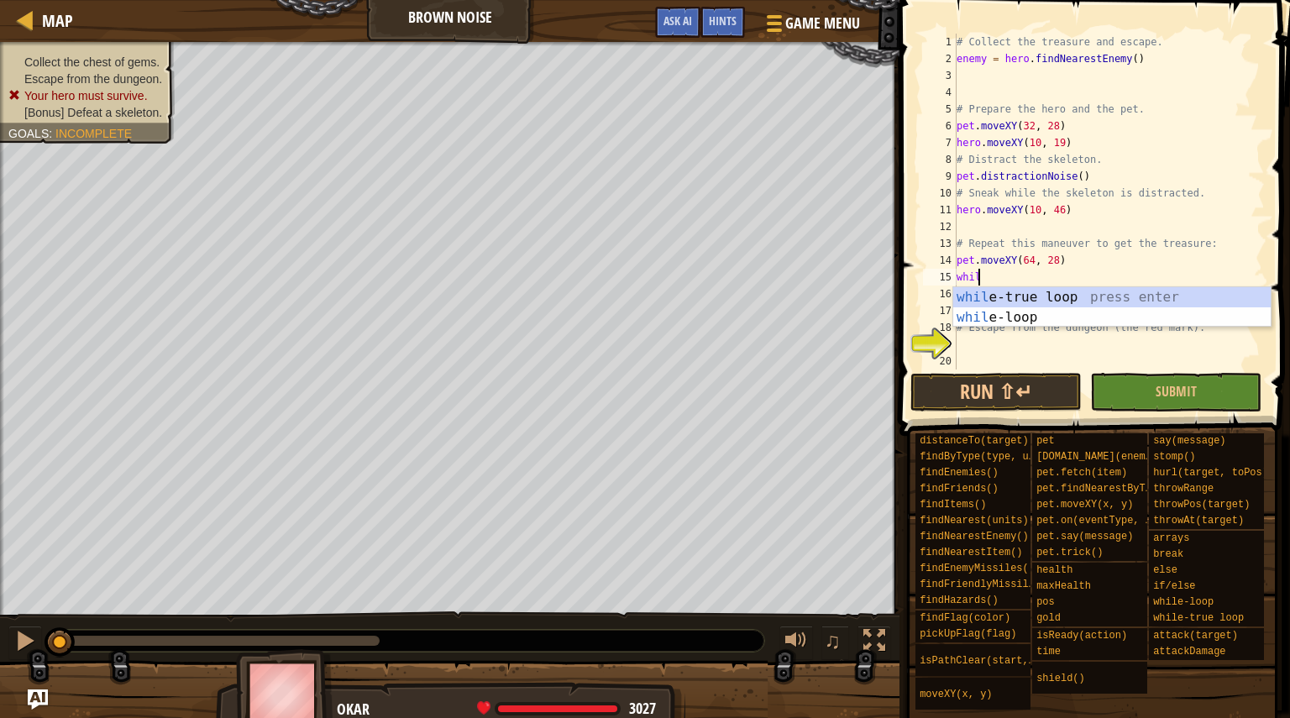
scroll to position [8, 1]
type textarea "while"
click at [1073, 298] on div "while -true loop press enter while -loop press enter" at bounding box center [1111, 327] width 317 height 81
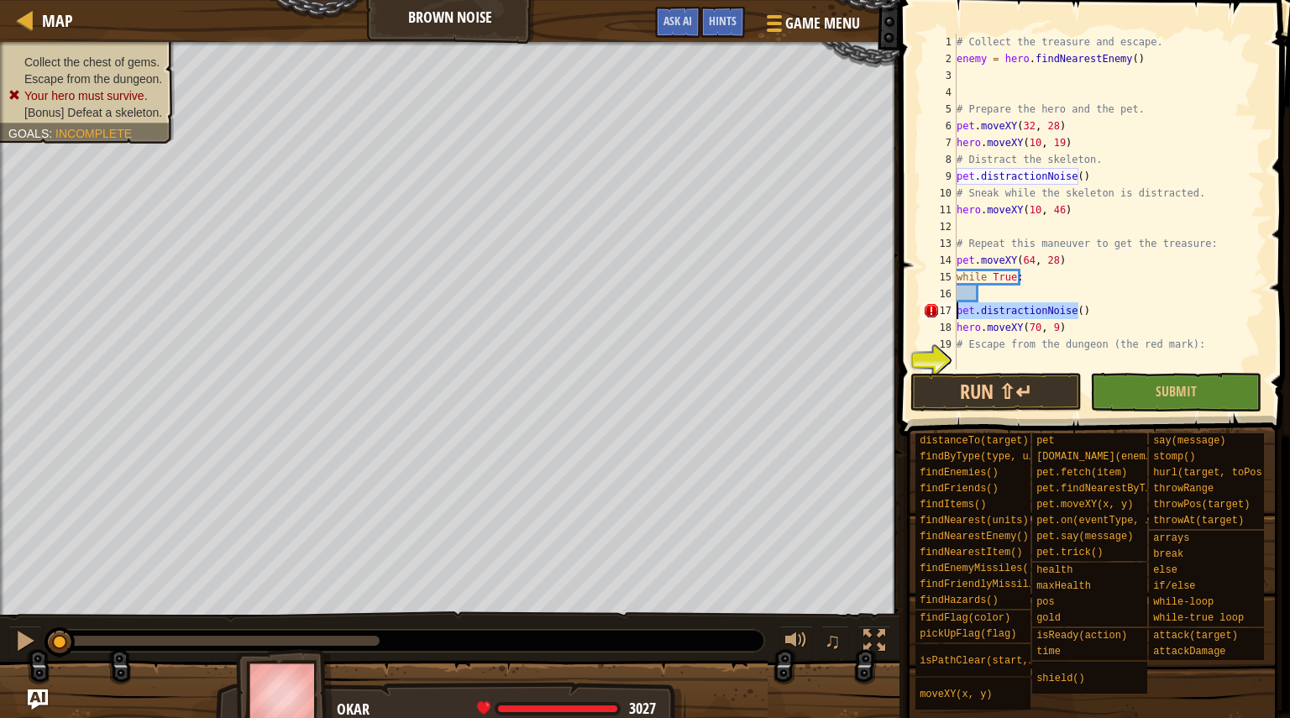
drag, startPoint x: 1106, startPoint y: 316, endPoint x: 945, endPoint y: 309, distance: 161.4
click at [945, 309] on div "1 2 3 4 5 6 7 8 9 10 11 12 13 14 15 16 17 18 19 20 21 # Collect the treasure an…" at bounding box center [1092, 202] width 345 height 336
type textarea "pet.distractionNoise()"
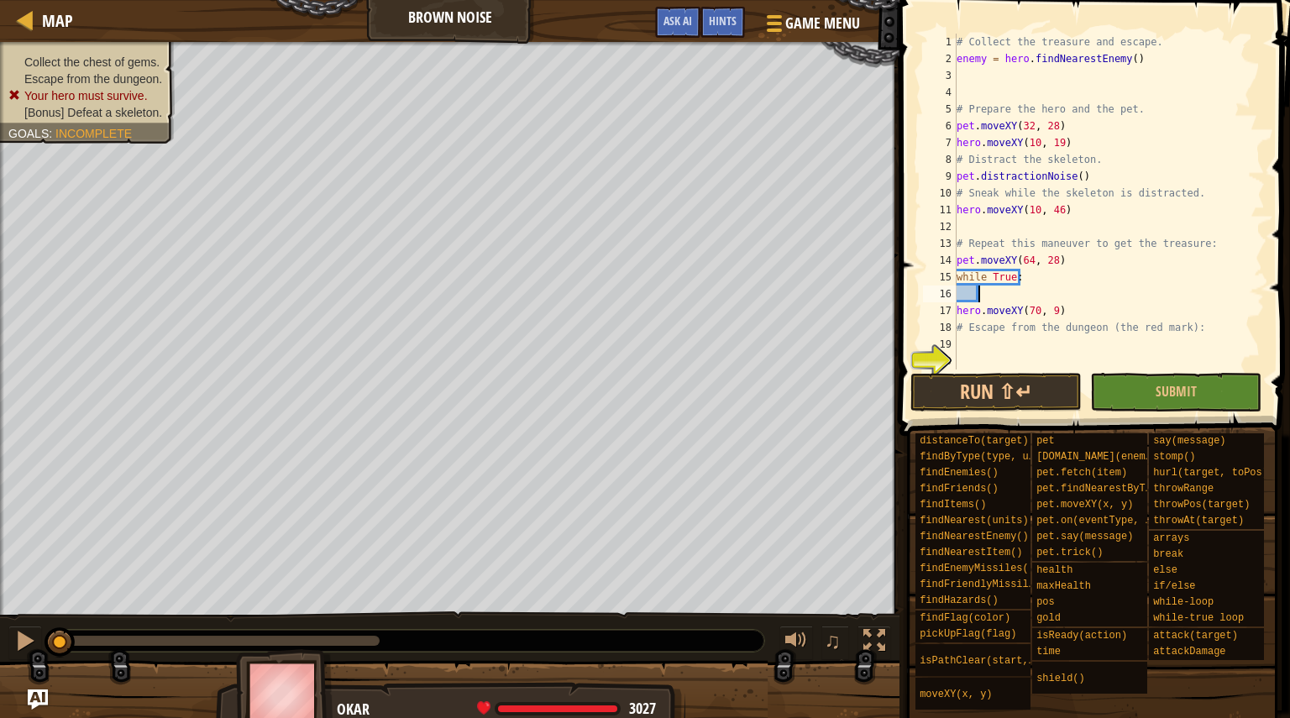
paste textarea "pet.distractionNoise()"
click at [1057, 312] on div "# Collect the treasure and escape. enemy = hero . findNearestEnemy ( ) # Prepar…" at bounding box center [1109, 219] width 312 height 370
click at [980, 403] on button "Run ⇧↵" at bounding box center [995, 392] width 171 height 39
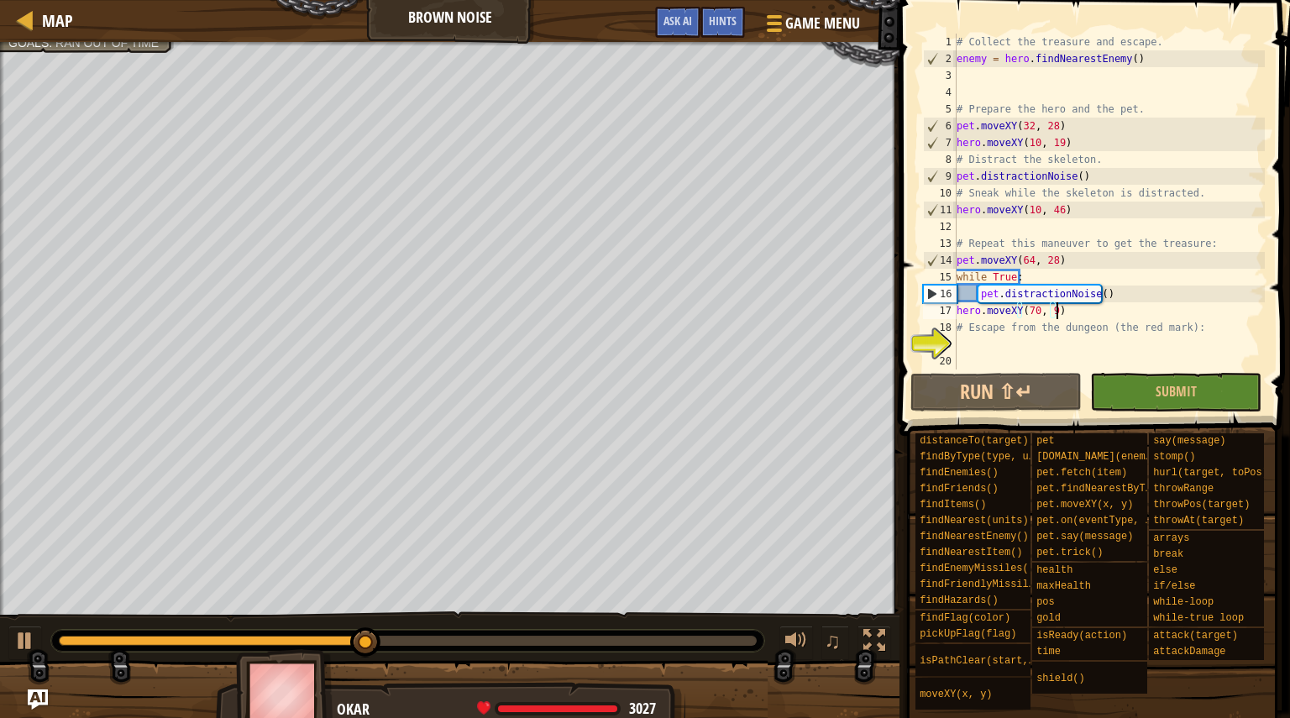
click at [961, 313] on div "# Collect the treasure and escape. enemy = hero . findNearestEnemy ( ) # Prepar…" at bounding box center [1109, 219] width 312 height 370
click at [1008, 398] on button "Run ⇧↵" at bounding box center [995, 392] width 171 height 39
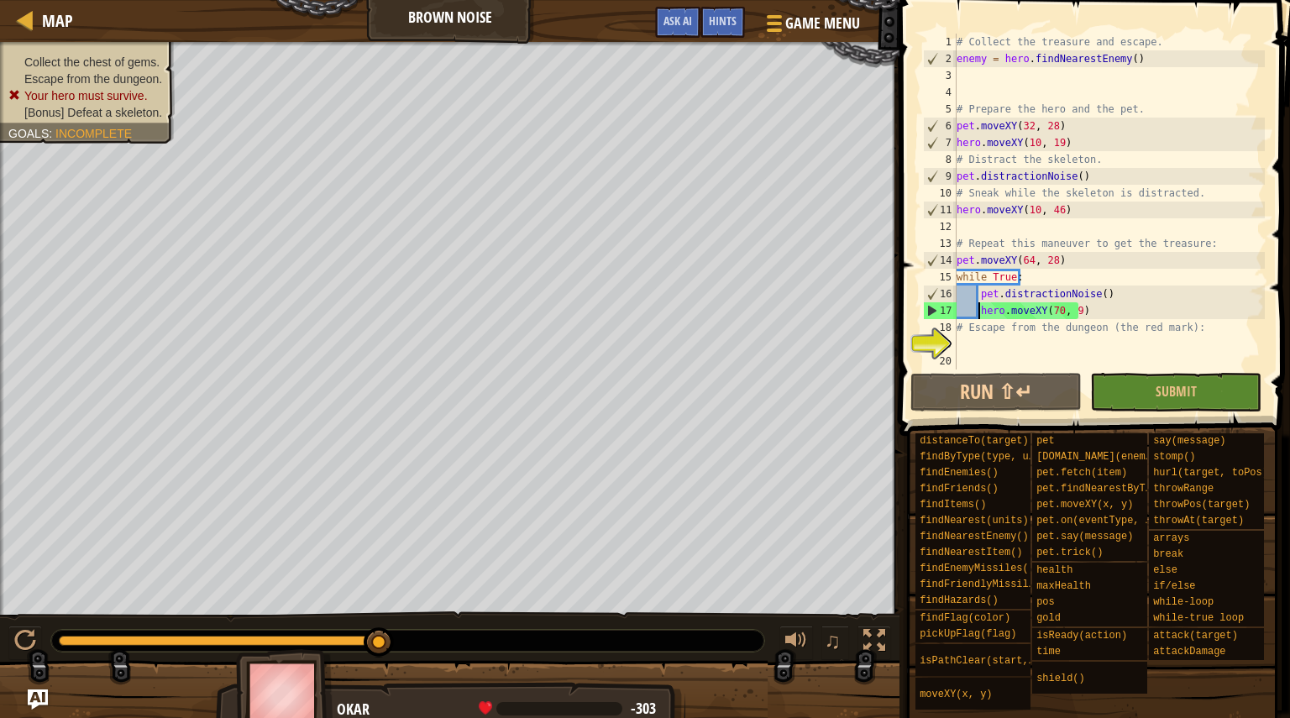
type textarea "hero.moveXY(70, 9)"
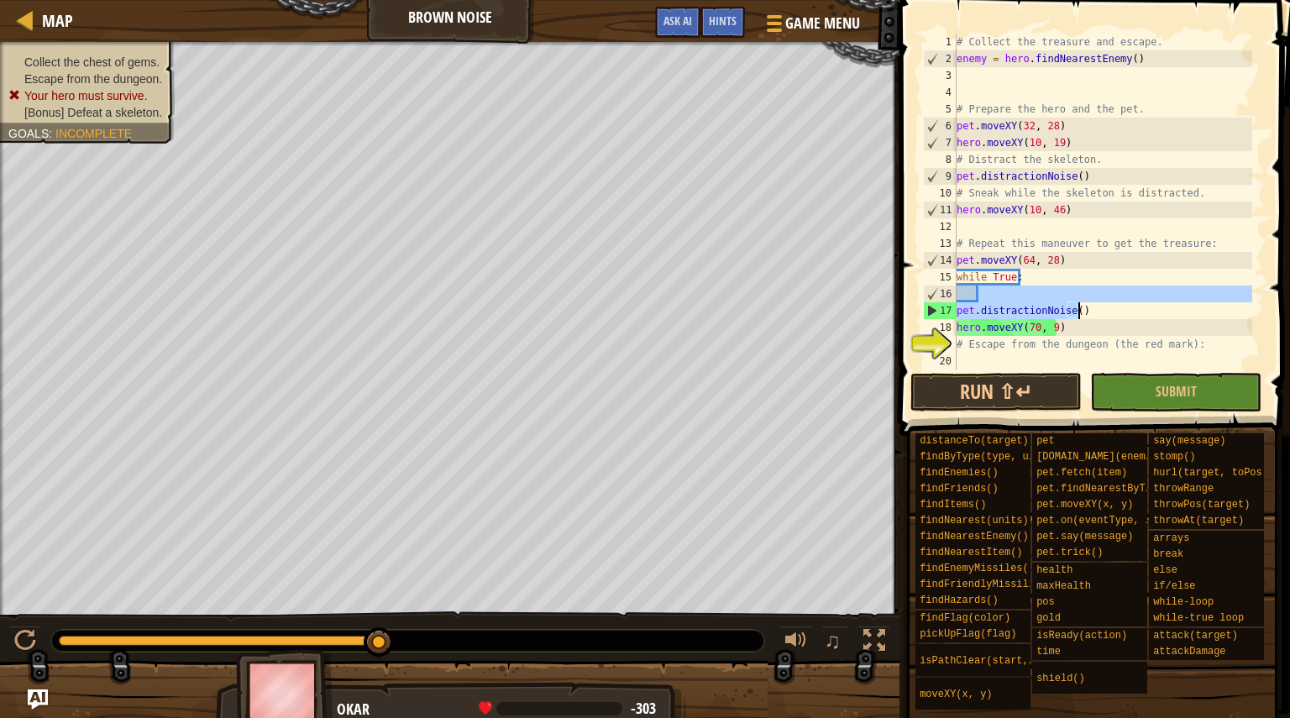
type textarea "while"
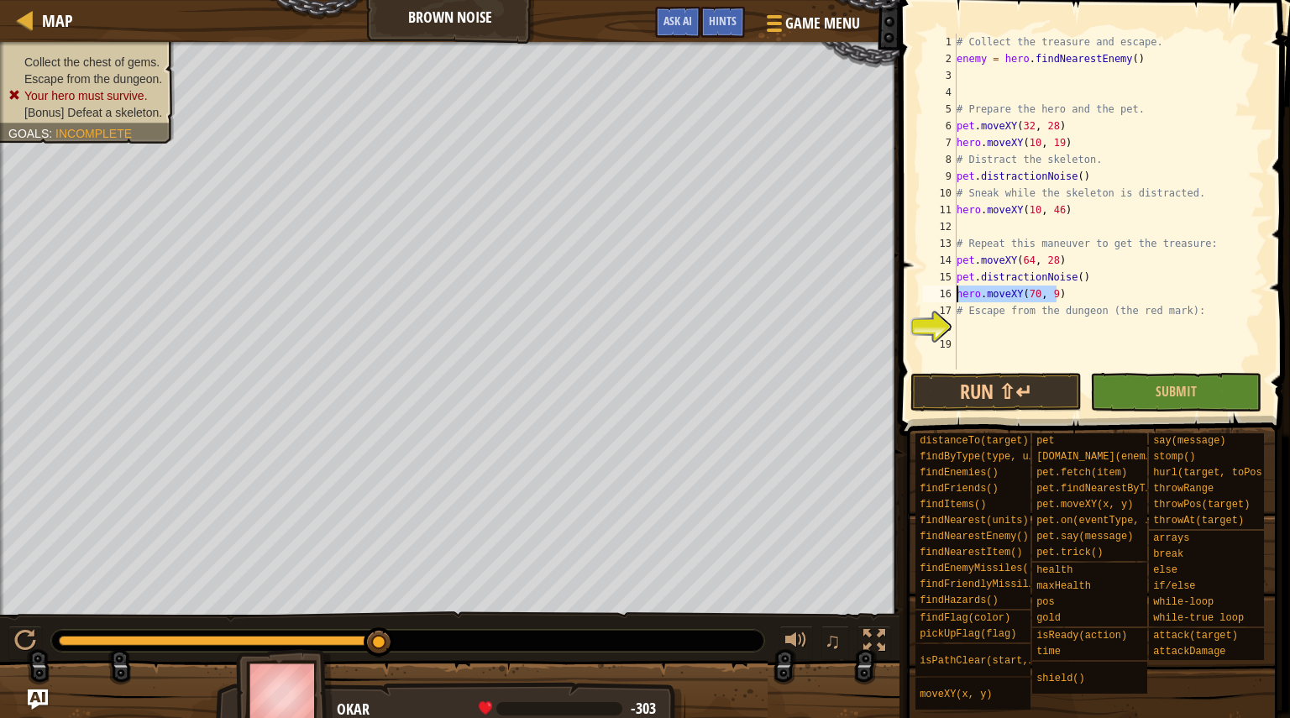
drag, startPoint x: 1076, startPoint y: 298, endPoint x: 932, endPoint y: 292, distance: 143.7
click at [932, 292] on div "pet.moveXY(64, 28) 1 2 3 4 5 6 7 8 9 10 11 12 13 14 15 16 17 18 19 # Collect th…" at bounding box center [1092, 202] width 345 height 336
click at [1074, 264] on div "# Collect the treasure and escape. enemy = hero . findNearestEnemy ( ) # Prepar…" at bounding box center [1109, 219] width 312 height 370
click at [1219, 247] on div "# Collect the treasure and escape. enemy = hero . findNearestEnemy ( ) # Prepar…" at bounding box center [1109, 219] width 312 height 370
type textarea "# Repeat this maneuver to get the treasure:"
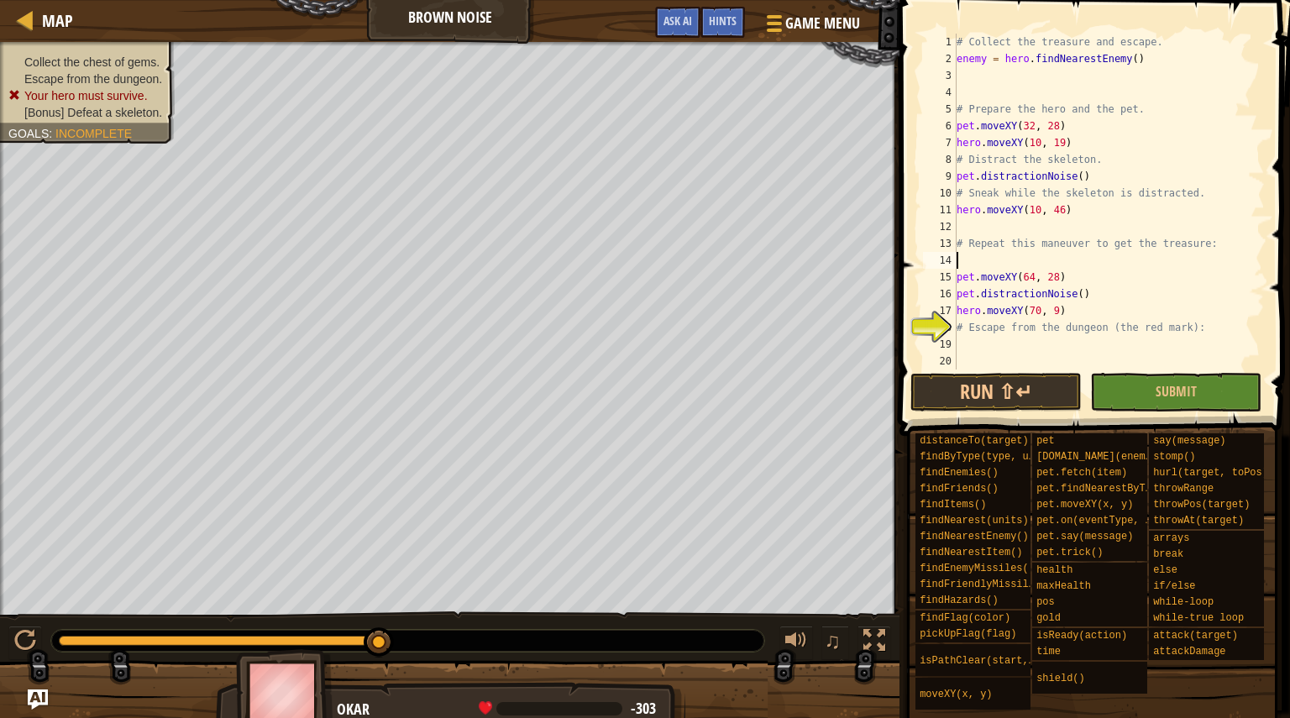
paste textarea "hero.moveXY(70, 9)"
type textarea "hero.moveXY(70, 9)"
drag, startPoint x: 1082, startPoint y: 307, endPoint x: 926, endPoint y: 314, distance: 155.5
click at [926, 314] on div "hero.moveXY(70, 9) 1 2 3 4 5 6 7 8 9 10 11 12 13 14 15 16 17 18 19 20 # Collect…" at bounding box center [1092, 202] width 345 height 336
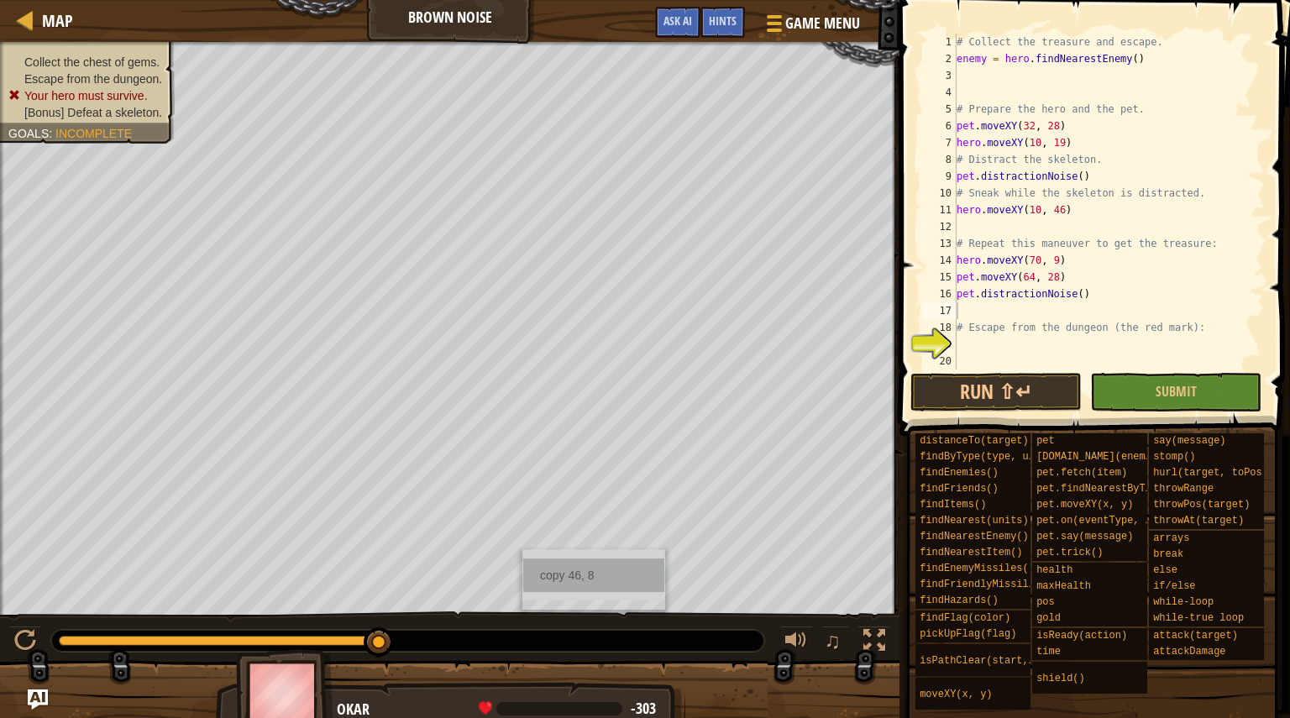
click at [573, 581] on div "copy 46, 8" at bounding box center [593, 576] width 141 height 34
click at [1015, 312] on div "# Collect the treasure and escape. enemy = hero . findNearestEnemy ( ) # Prepar…" at bounding box center [1109, 219] width 312 height 370
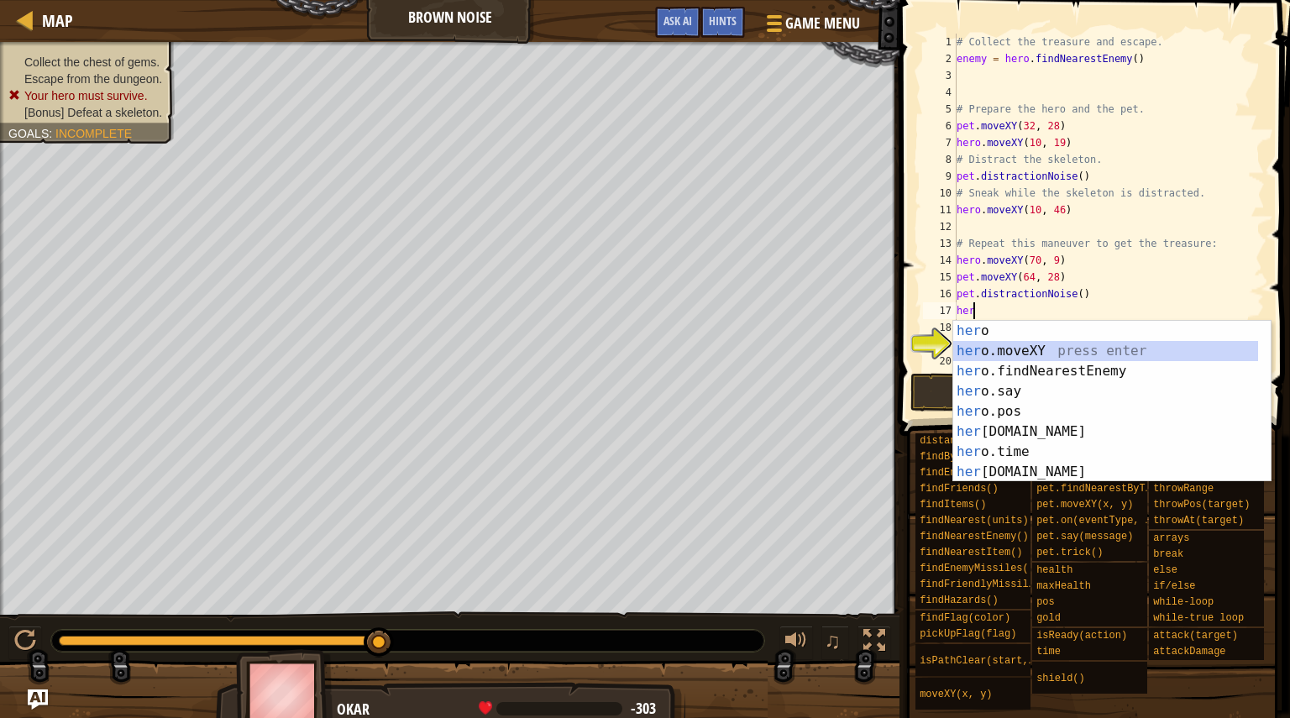
click at [1008, 342] on div "her o press enter her o.moveXY press enter her o.findNearestEnemy press enter h…" at bounding box center [1105, 422] width 305 height 202
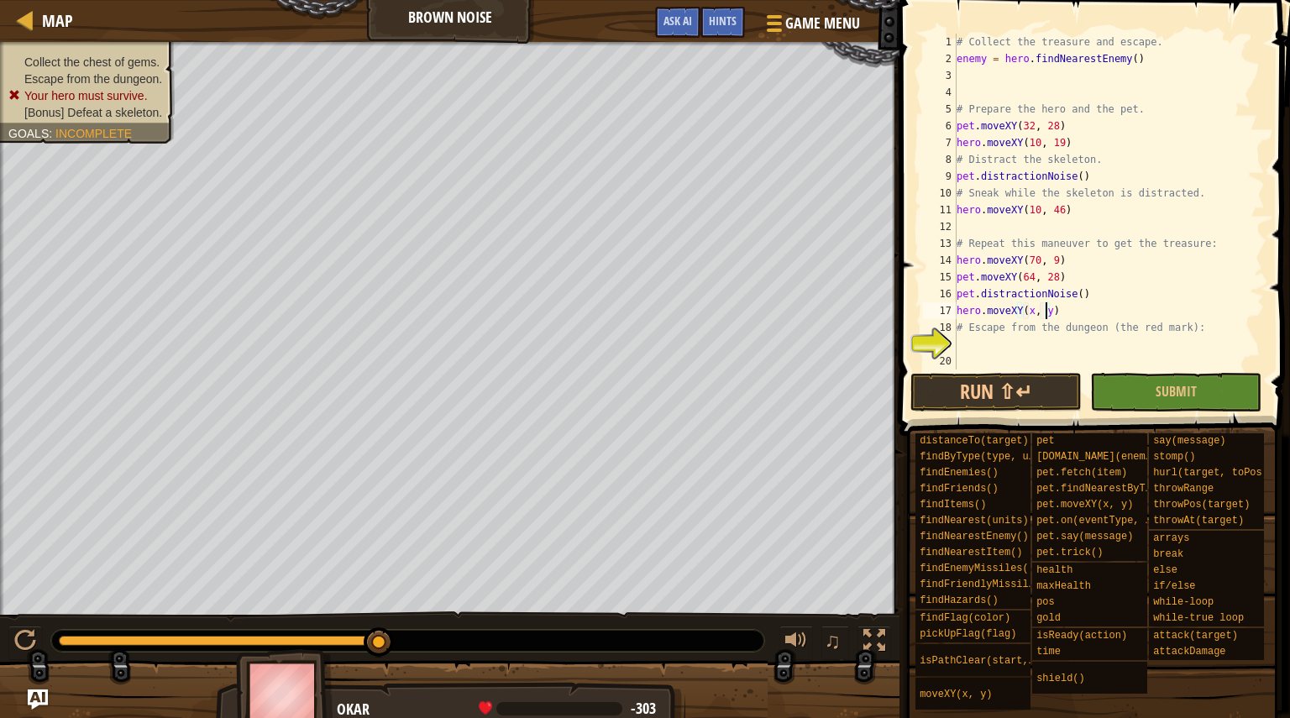
click at [1046, 308] on div "# Collect the treasure and escape. enemy = hero . findNearestEnemy ( ) # Prepar…" at bounding box center [1109, 219] width 312 height 370
paste textarea "46, 8"
type textarea "hero.moveXY(46, 8)"
click at [43, 15] on span "Map" at bounding box center [57, 20] width 31 height 23
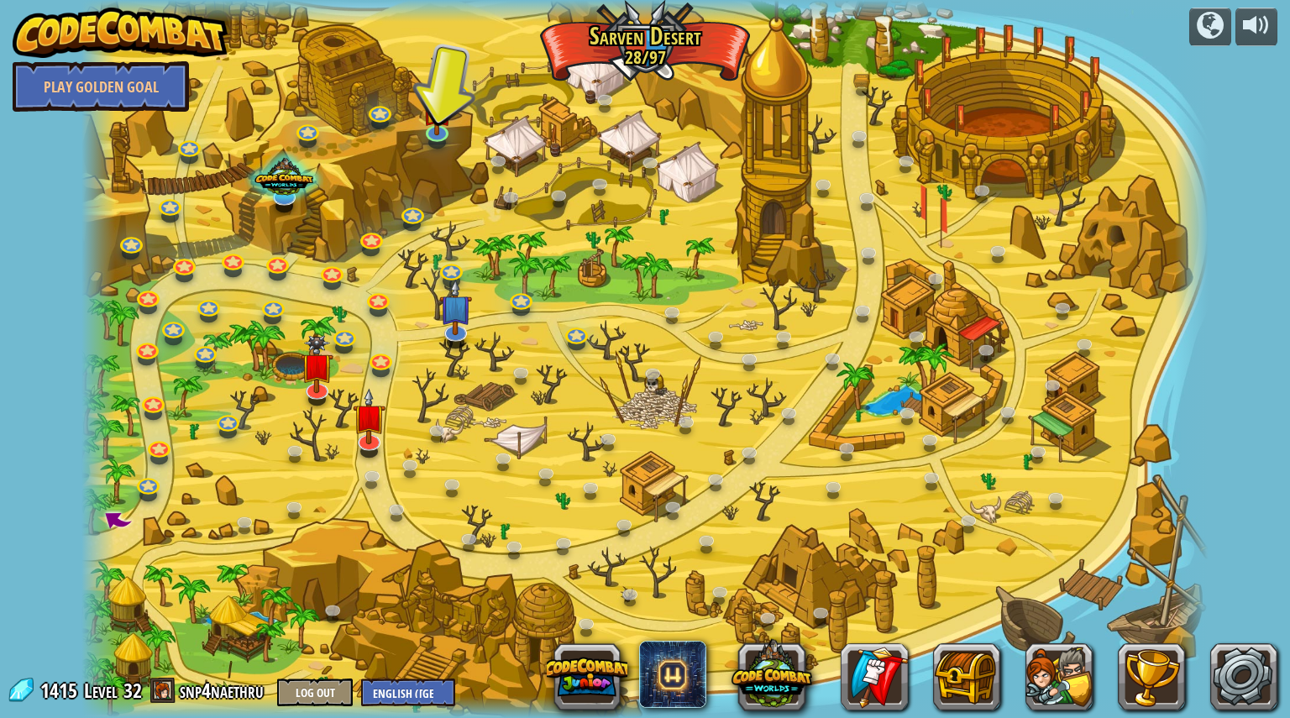
click at [452, 140] on div at bounding box center [644, 359] width 1127 height 718
click at [440, 136] on link at bounding box center [437, 130] width 34 height 34
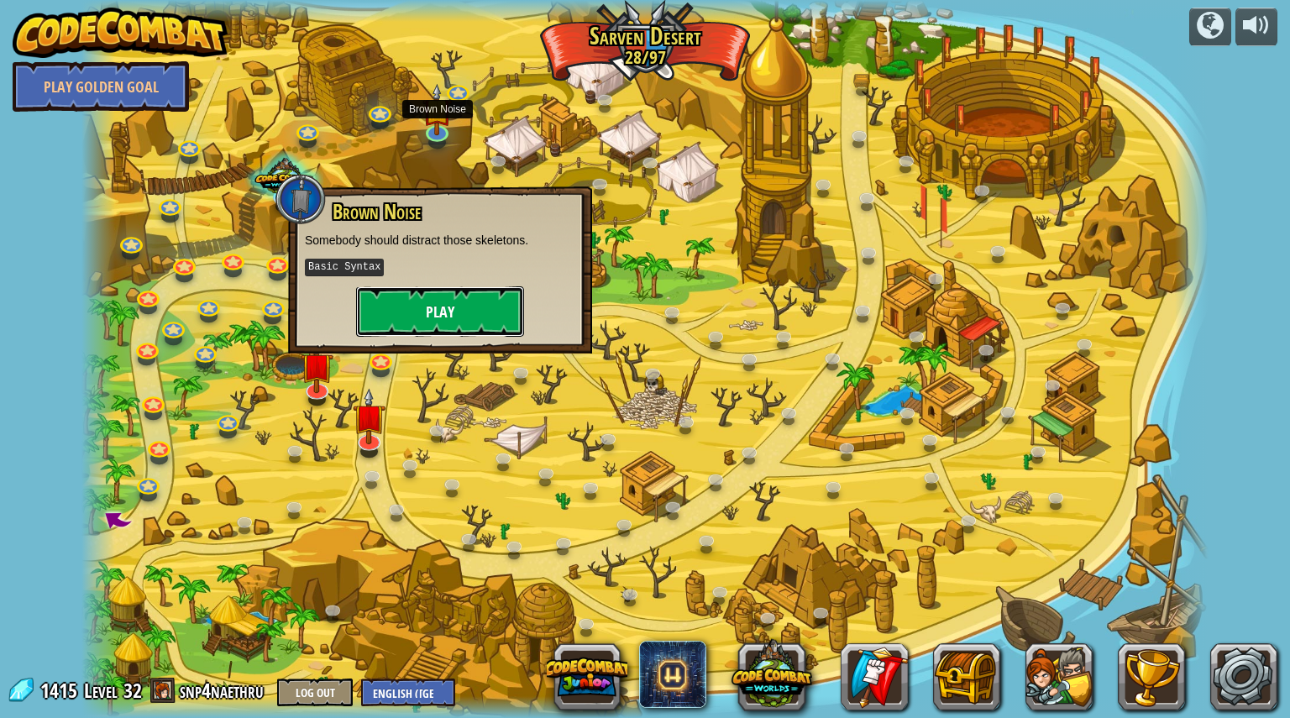
click at [462, 319] on button "Play" at bounding box center [440, 311] width 168 height 50
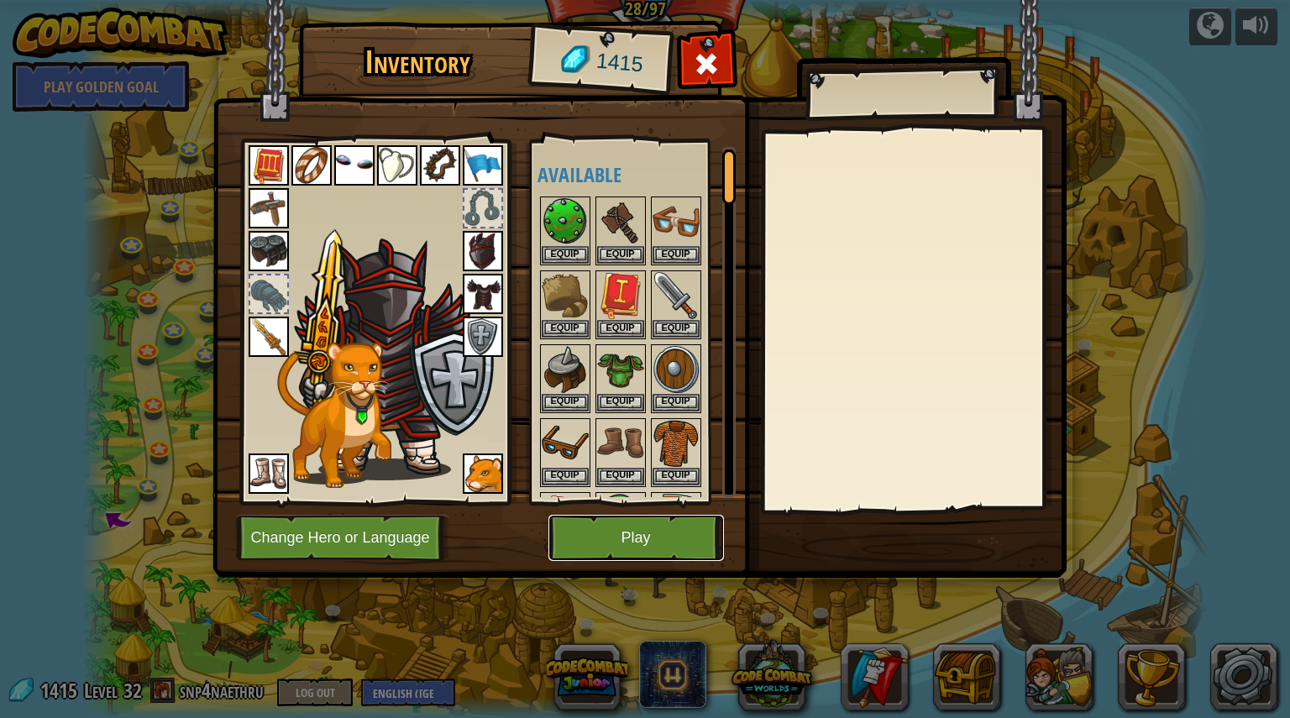
click at [622, 555] on button "Play" at bounding box center [636, 538] width 176 height 46
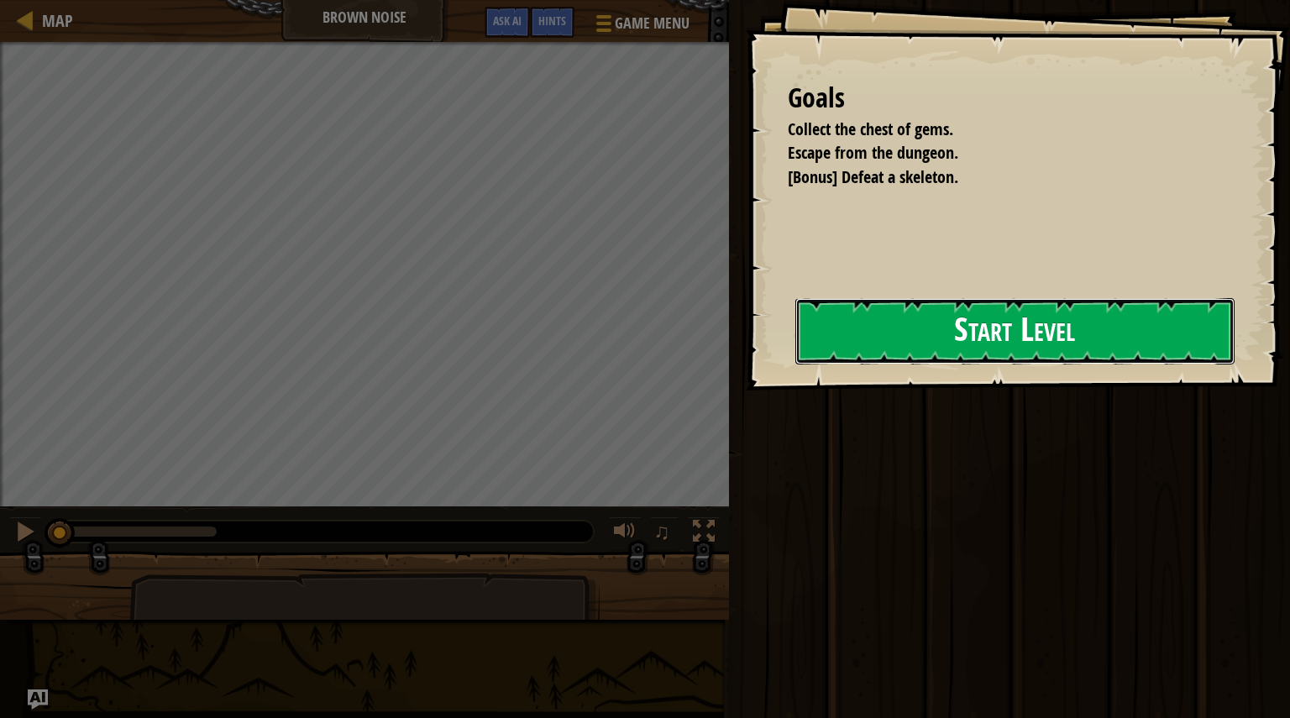
click at [795, 362] on button "Start Level" at bounding box center [1014, 331] width 439 height 66
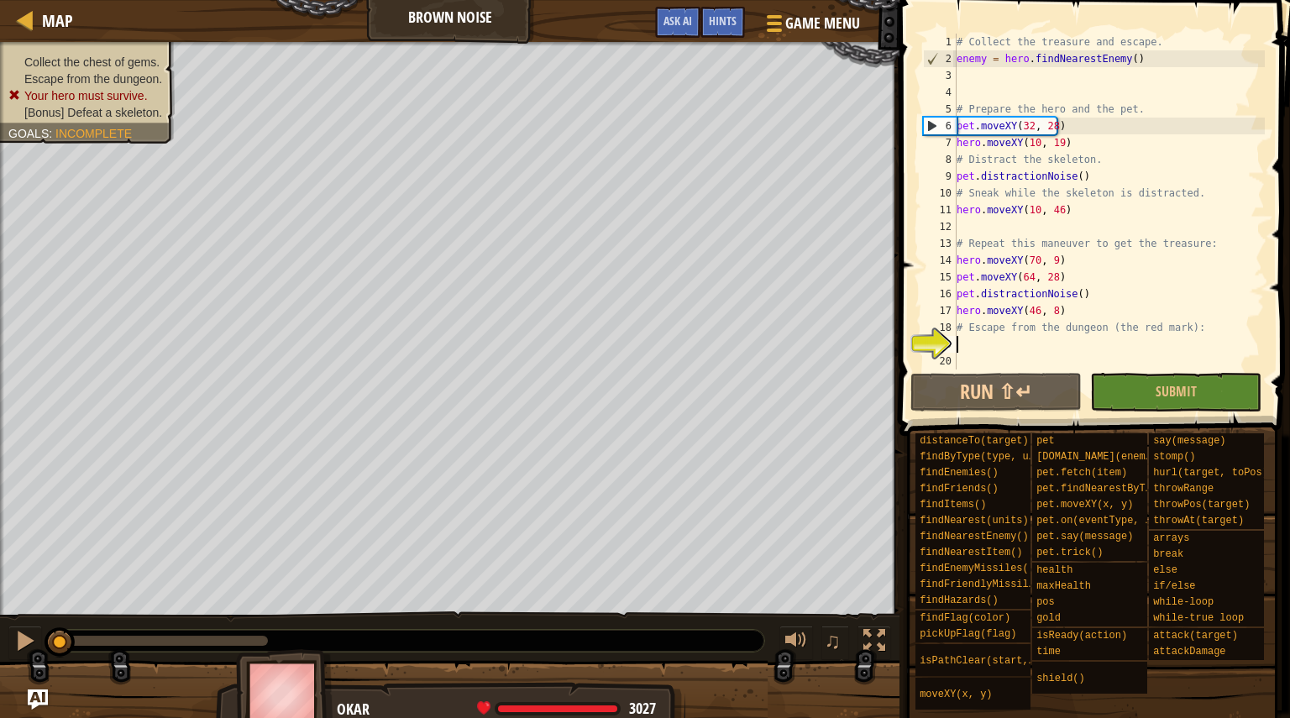
click at [1054, 69] on div "# Collect the treasure and escape. enemy = hero . findNearestEnemy ( ) # Prepar…" at bounding box center [1109, 219] width 312 height 370
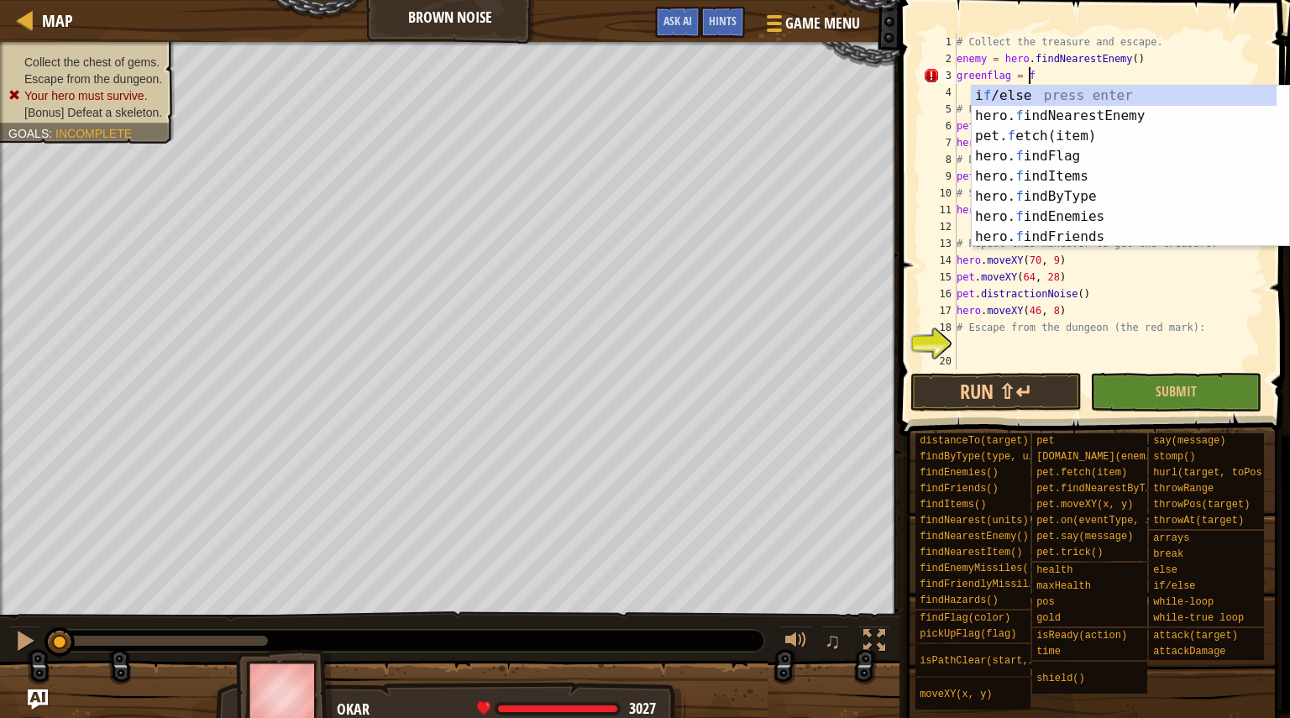
scroll to position [8, 6]
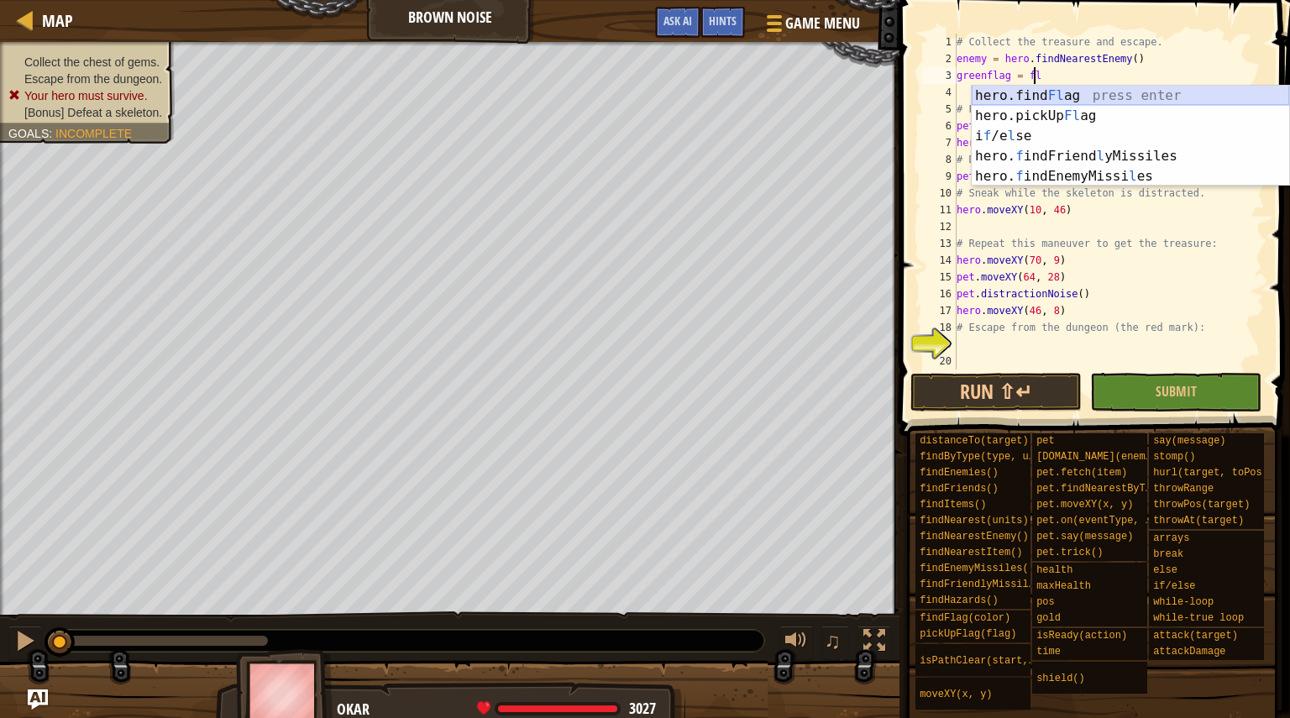
click at [1052, 97] on div "hero.find Fl ag press enter hero.pickUp Fl ag press enter i f /e l se press ent…" at bounding box center [1130, 156] width 317 height 141
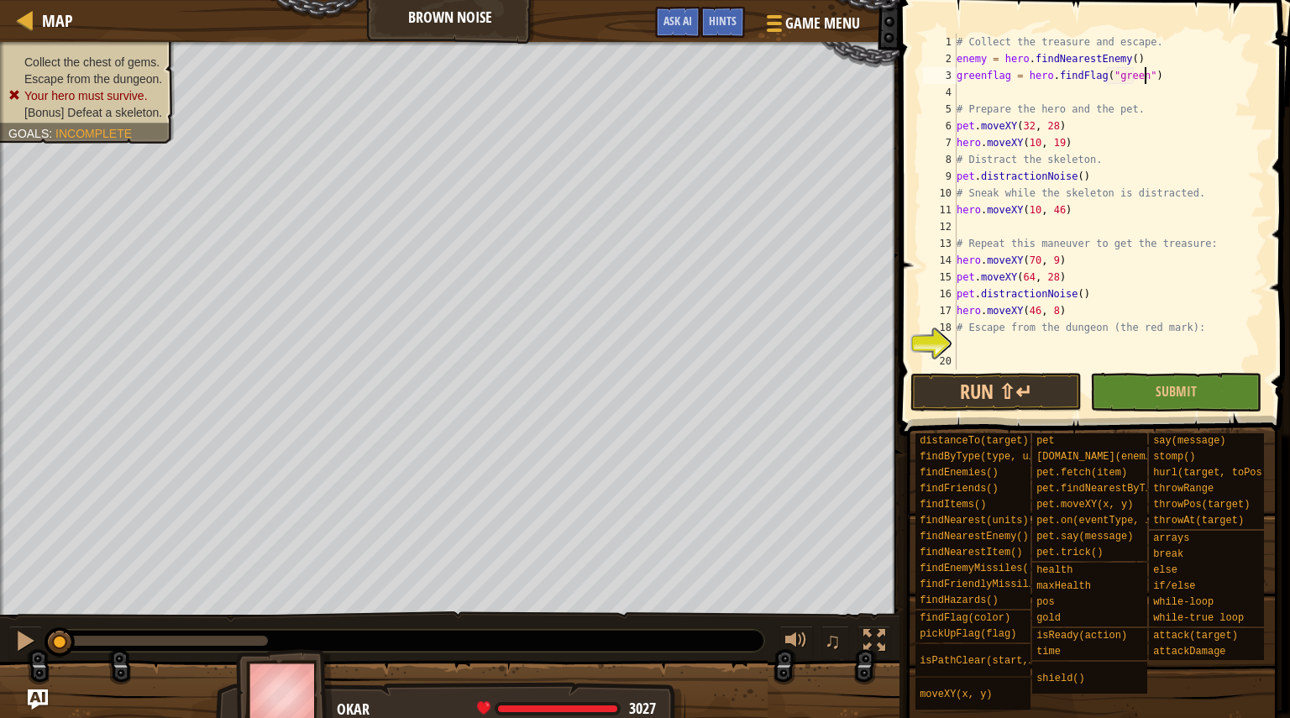
click at [1165, 81] on div "# Collect the treasure and escape. enemy = hero . findNearestEnemy ( ) greenfla…" at bounding box center [1109, 219] width 312 height 370
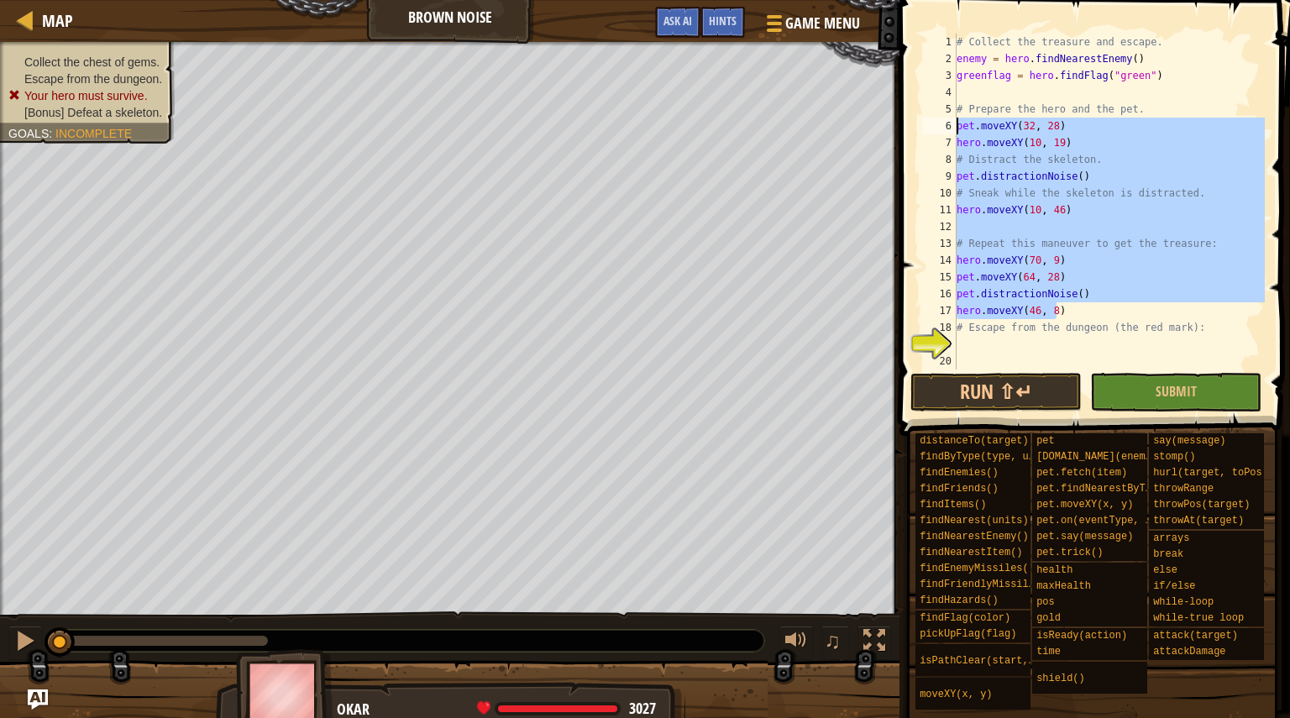
drag, startPoint x: 1088, startPoint y: 312, endPoint x: 910, endPoint y: 124, distance: 258.4
click at [910, 124] on div "greenflag = hero.findFlag("green") 1 2 3 4 5 6 7 8 9 10 11 12 13 14 15 16 17 18…" at bounding box center [1092, 250] width 396 height 485
type textarea "pet.moveXY(32, 28) hero.moveXY(10, 19)"
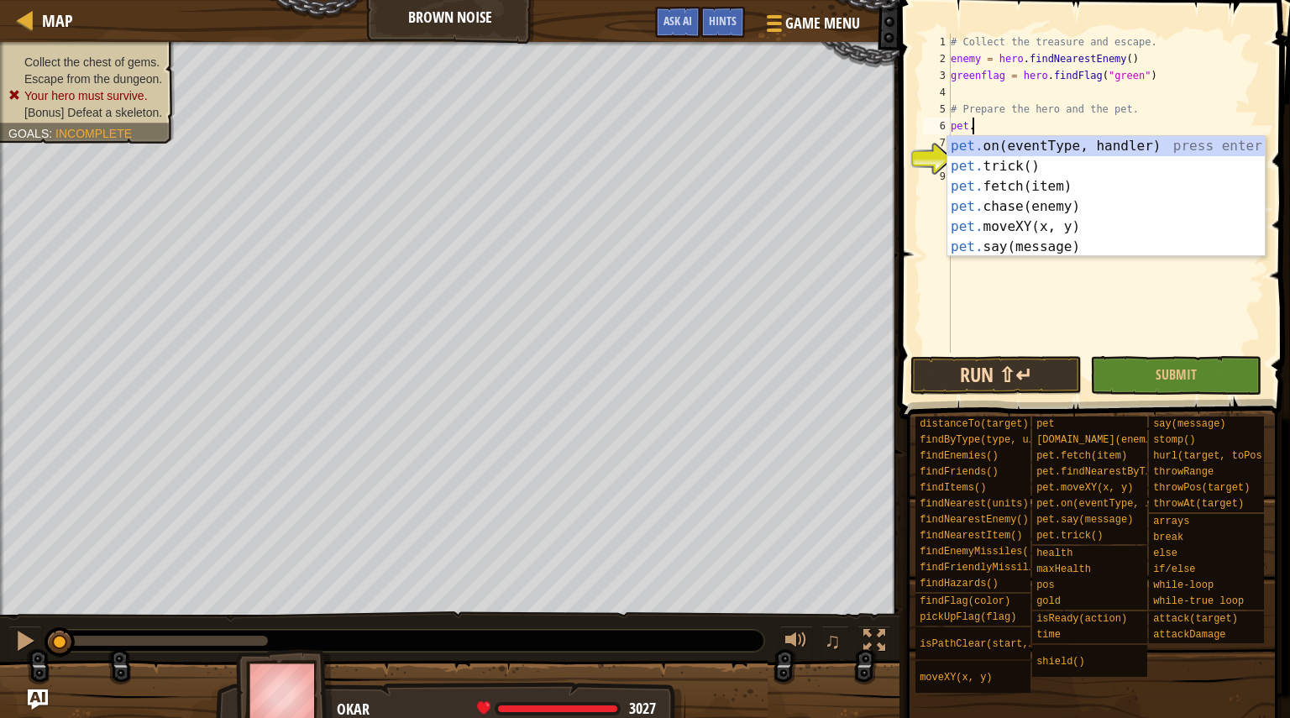
scroll to position [8, 1]
type textarea "pet.d"
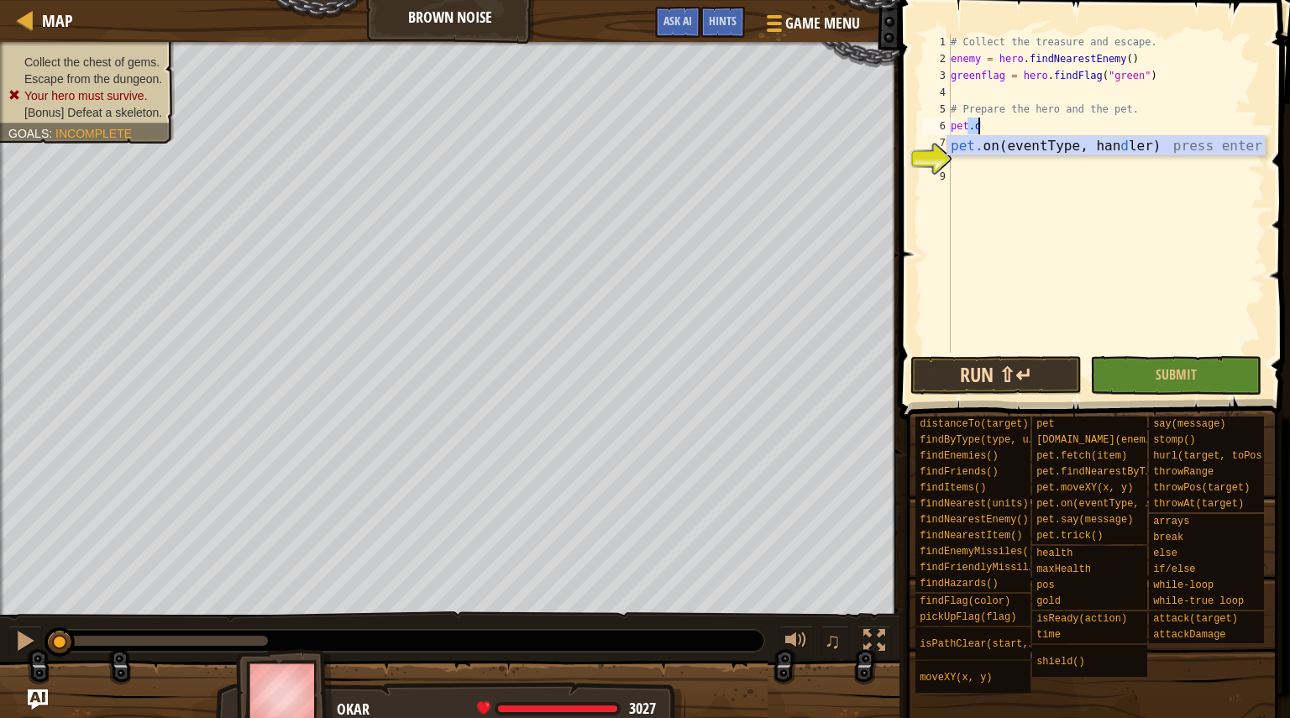
scroll to position [8, 0]
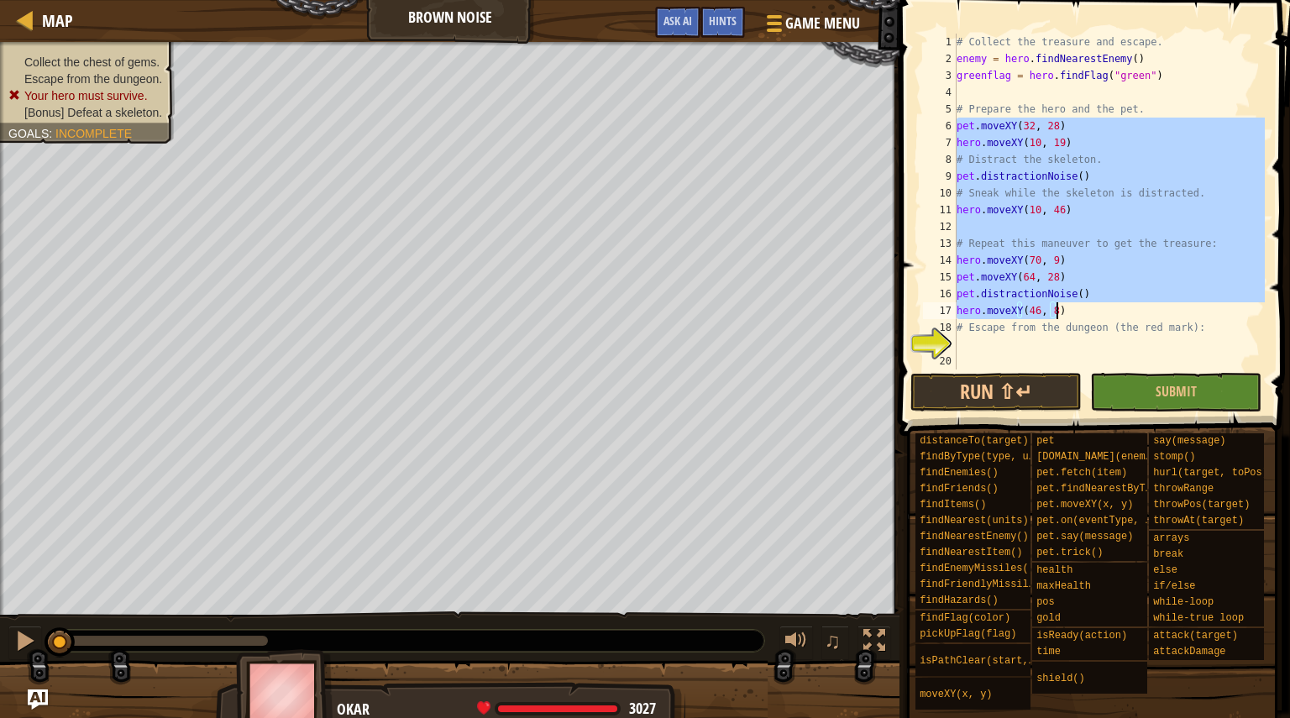
click at [1105, 174] on div "# Collect the treasure and escape. enemy = hero . findNearestEnemy ( ) greenfla…" at bounding box center [1109, 202] width 312 height 336
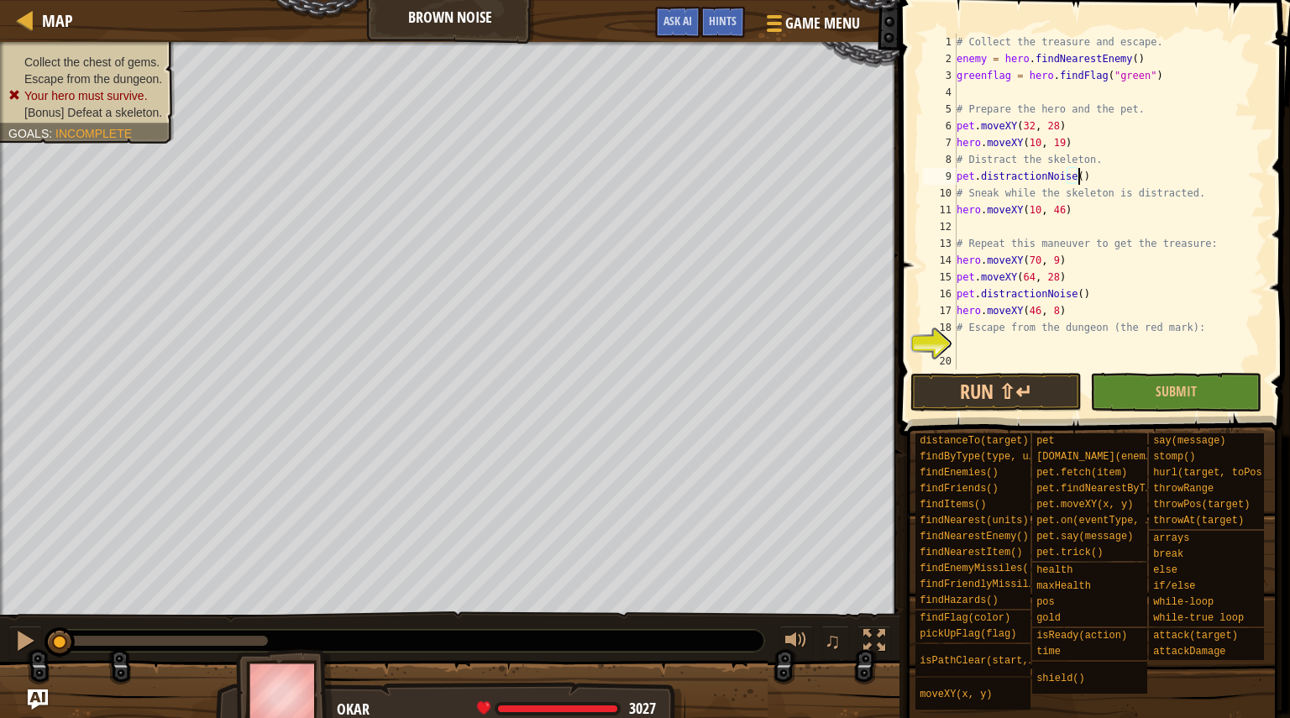
click at [1105, 174] on div "# Collect the treasure and escape. enemy = hero . findNearestEnemy ( ) greenfla…" at bounding box center [1109, 219] width 312 height 370
click at [1105, 174] on div "# Collect the treasure and escape. enemy = hero . findNearestEnemy ( ) greenfla…" at bounding box center [1109, 202] width 312 height 336
click at [1141, 115] on div "# Collect the treasure and escape. enemy = hero . findNearestEnemy ( ) greenfla…" at bounding box center [1109, 219] width 312 height 370
type textarea "# Prepare the hero and the pet."
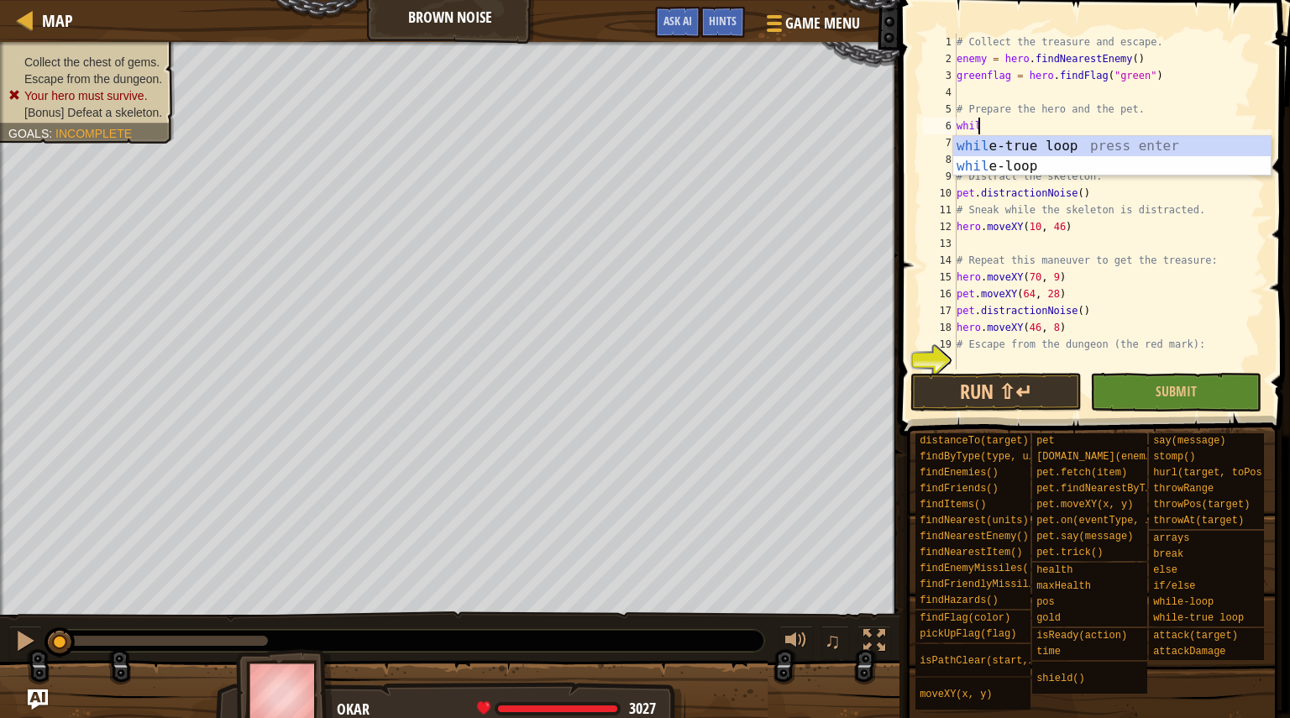
scroll to position [8, 1]
type textarea "while"
click at [1118, 150] on div "while -true loop press enter while -loop press enter" at bounding box center [1111, 176] width 317 height 81
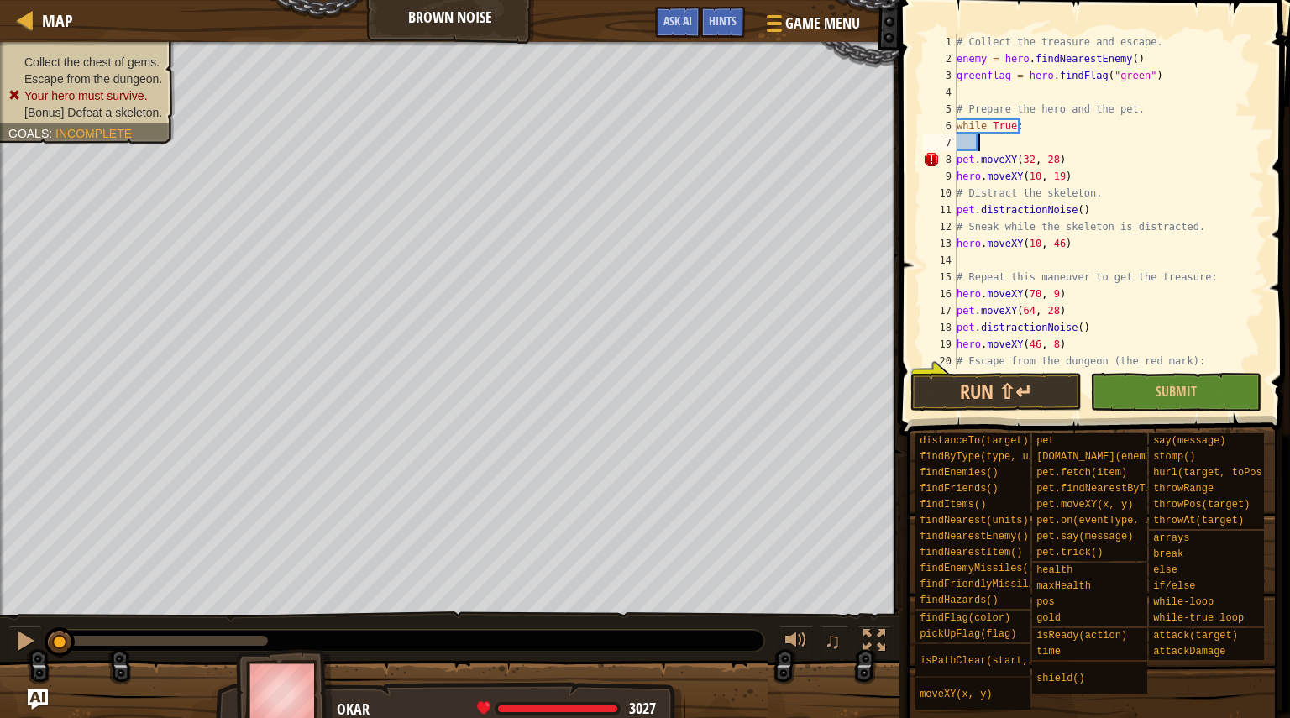
type textarea "d"
type textarea "g"
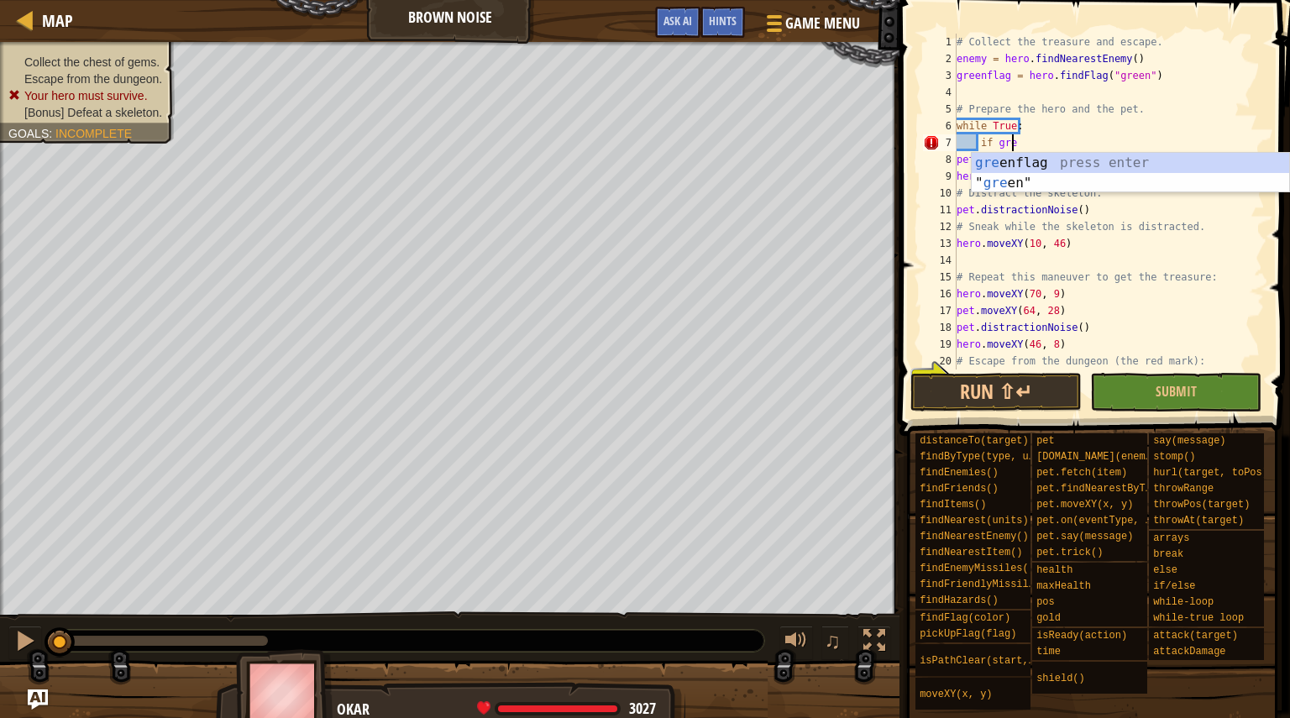
scroll to position [8, 4]
type textarea "if green"
drag, startPoint x: 1083, startPoint y: 162, endPoint x: 1007, endPoint y: 162, distance: 76.4
click at [1007, 162] on div "green flag press enter " green " press enter" at bounding box center [1130, 193] width 317 height 81
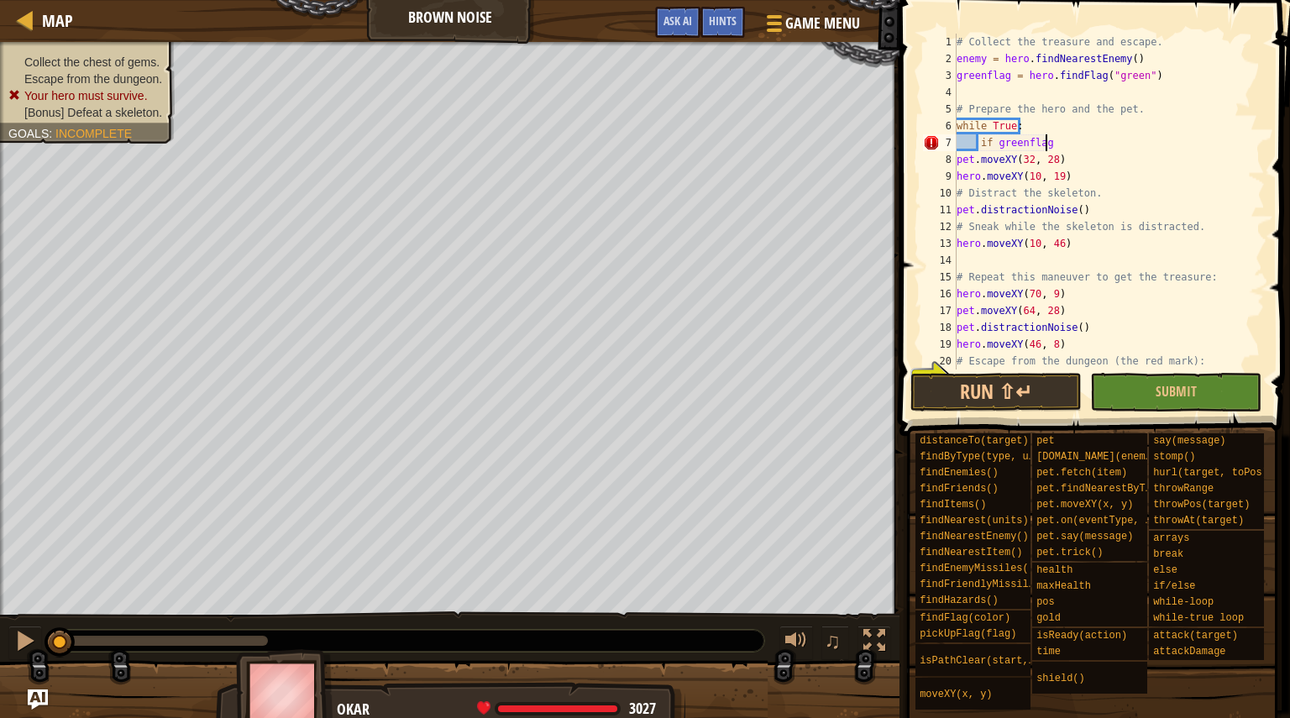
type textarea "if greenflag:"
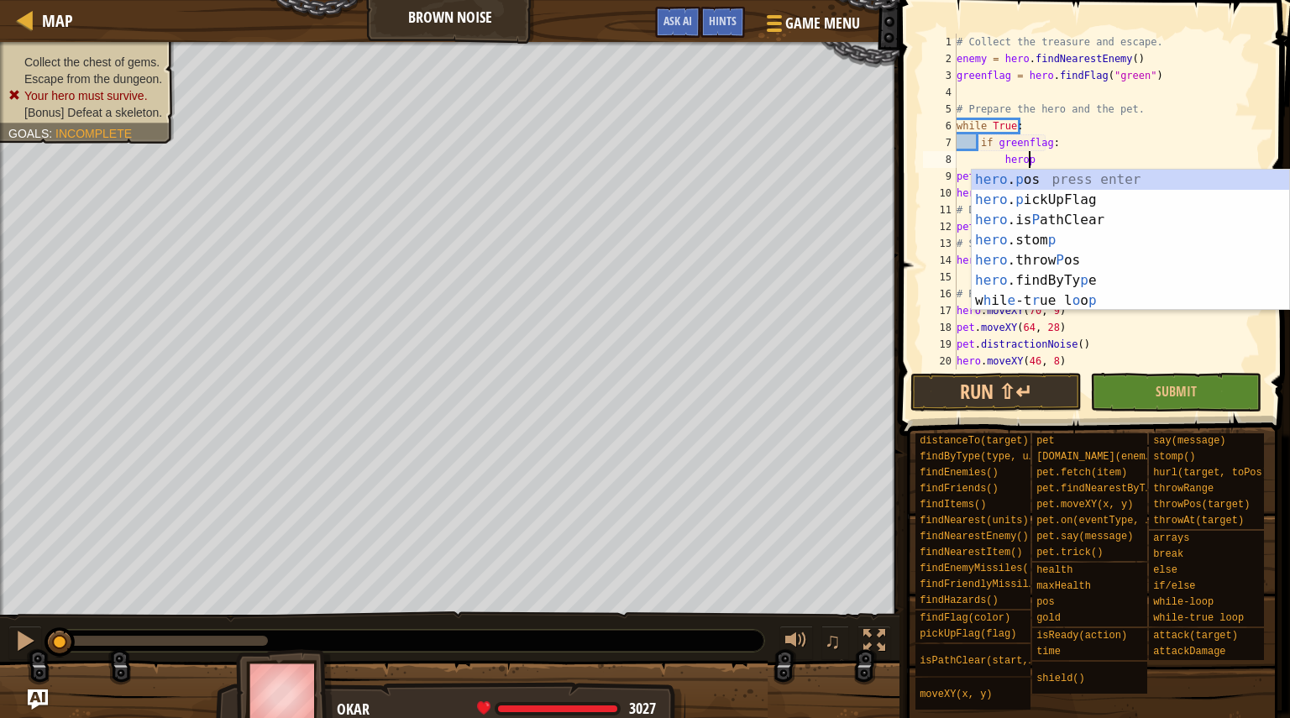
scroll to position [8, 5]
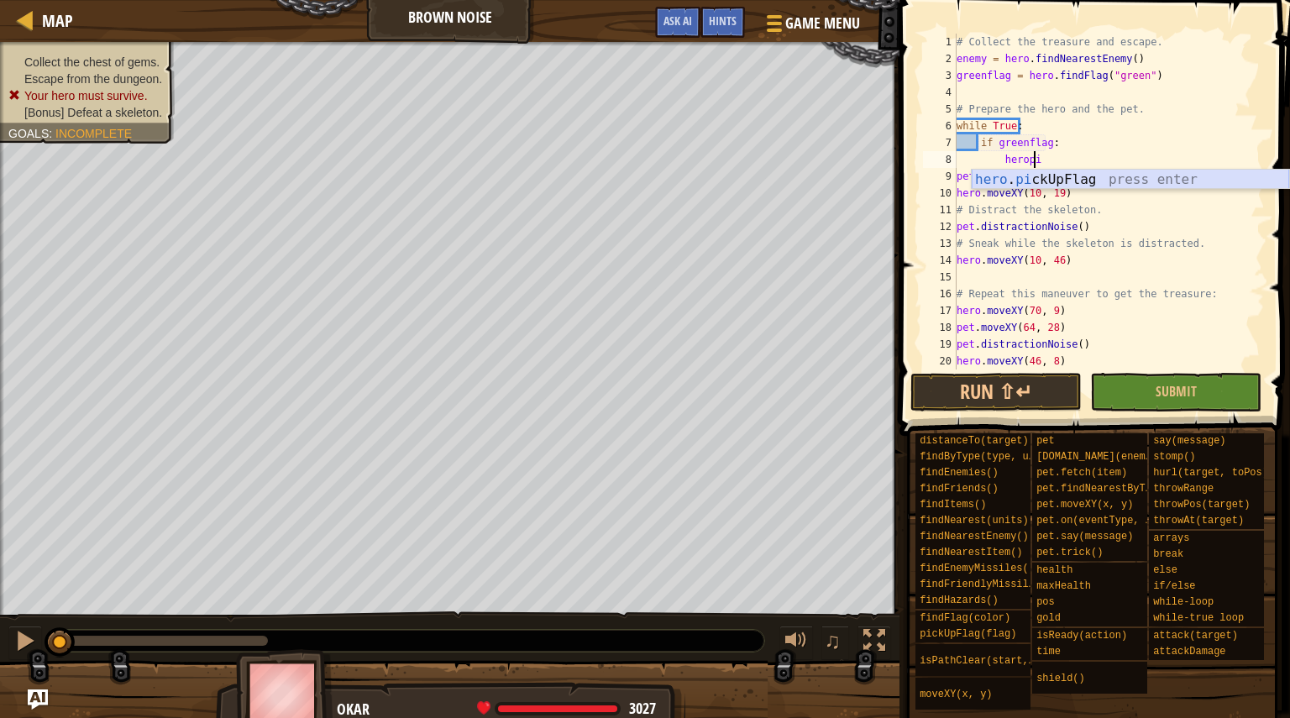
click at [1020, 180] on div "hero . pi ckUpFlag press enter" at bounding box center [1130, 200] width 317 height 60
type textarea "hero.pickUpFlag(greenflag)"
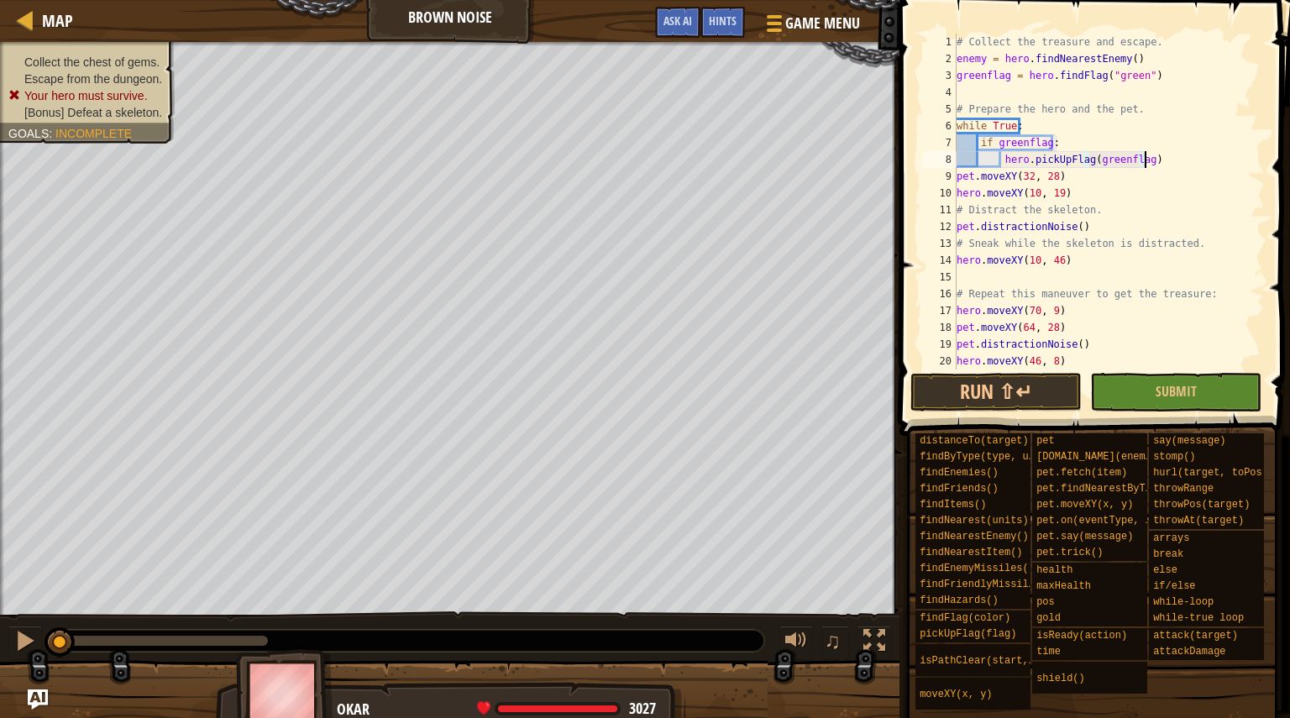
click at [1185, 159] on div "# Collect the treasure and escape. enemy = hero . findNearestEnemy ( ) greenfla…" at bounding box center [1102, 219] width 299 height 370
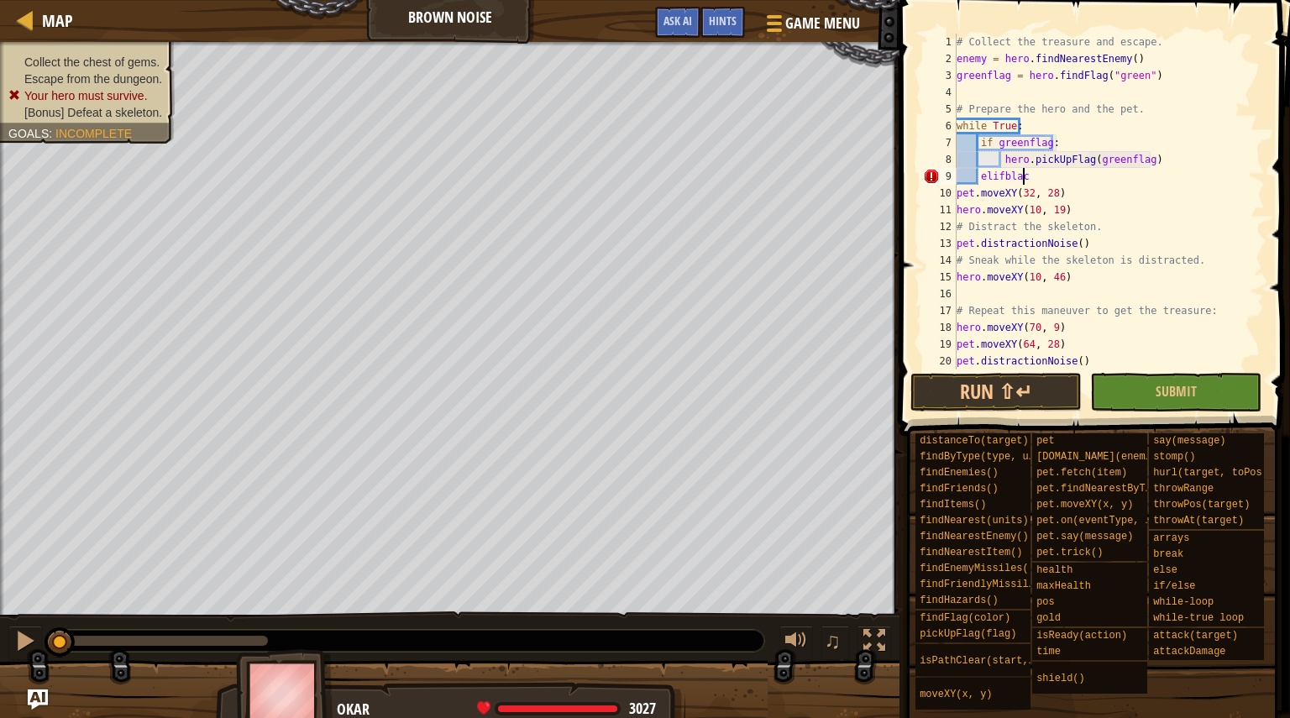
scroll to position [8, 5]
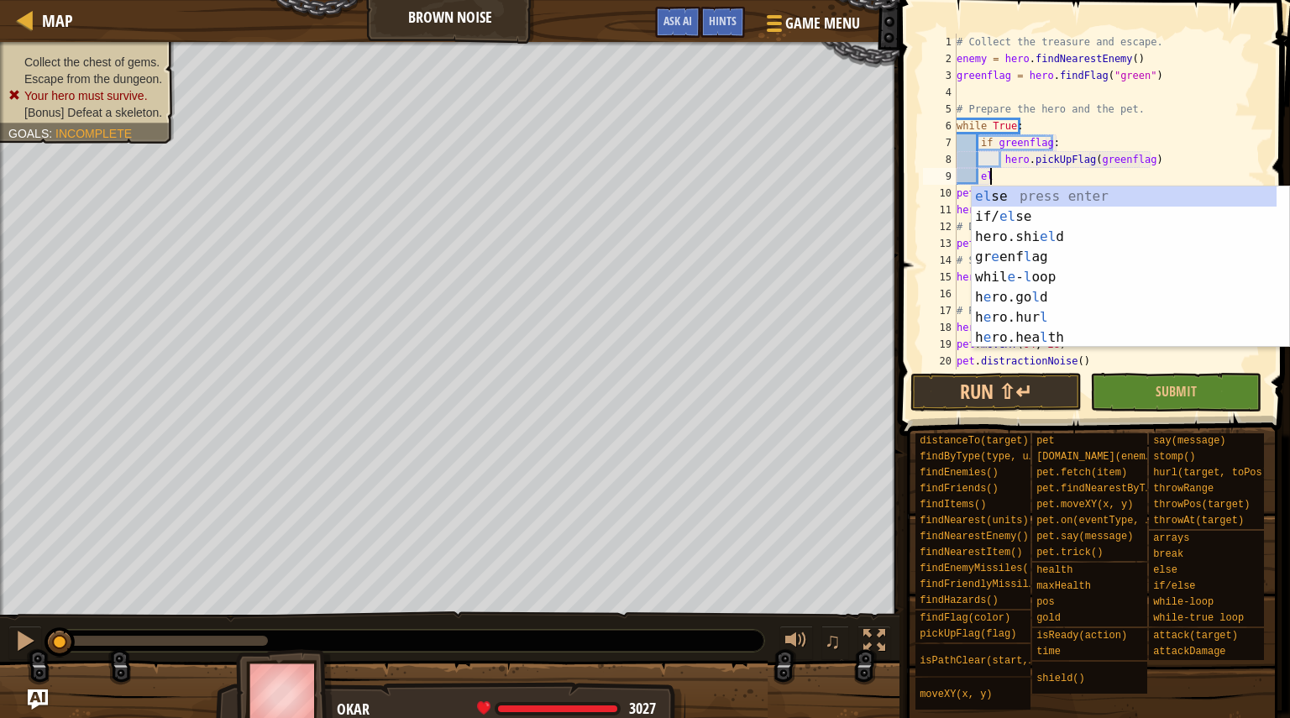
type textarea "e"
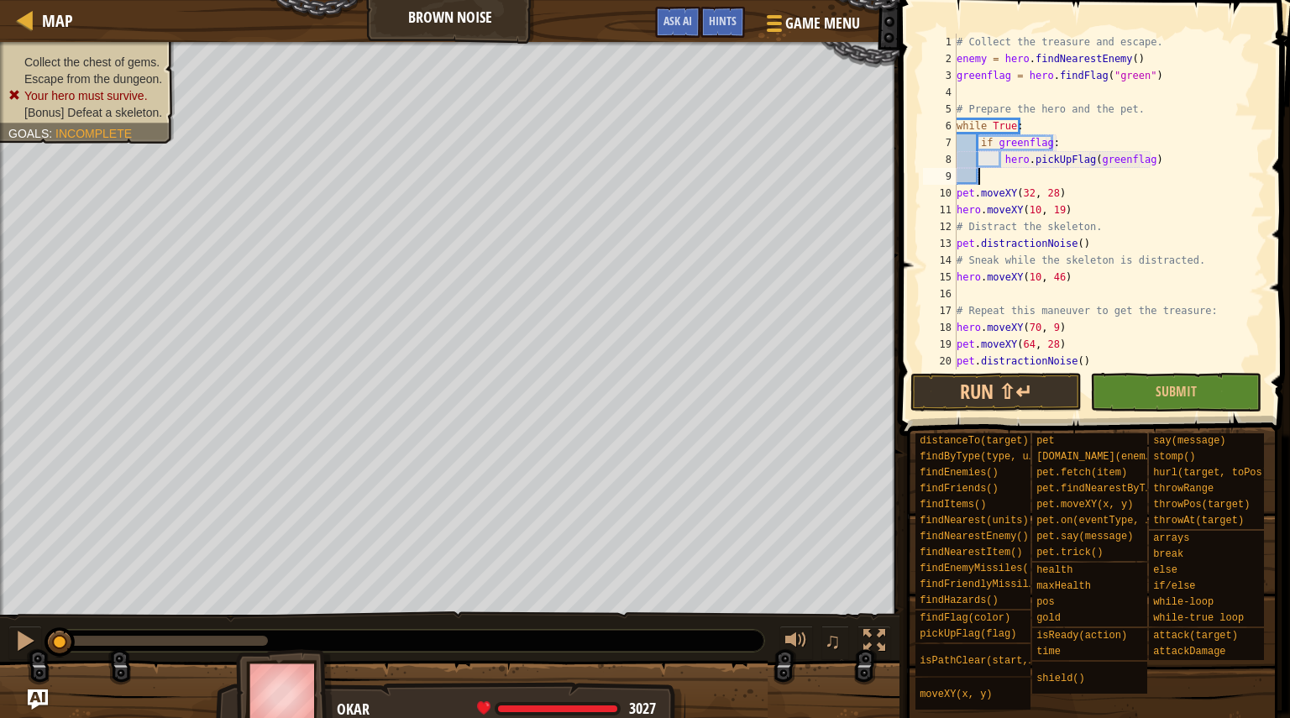
type textarea "q"
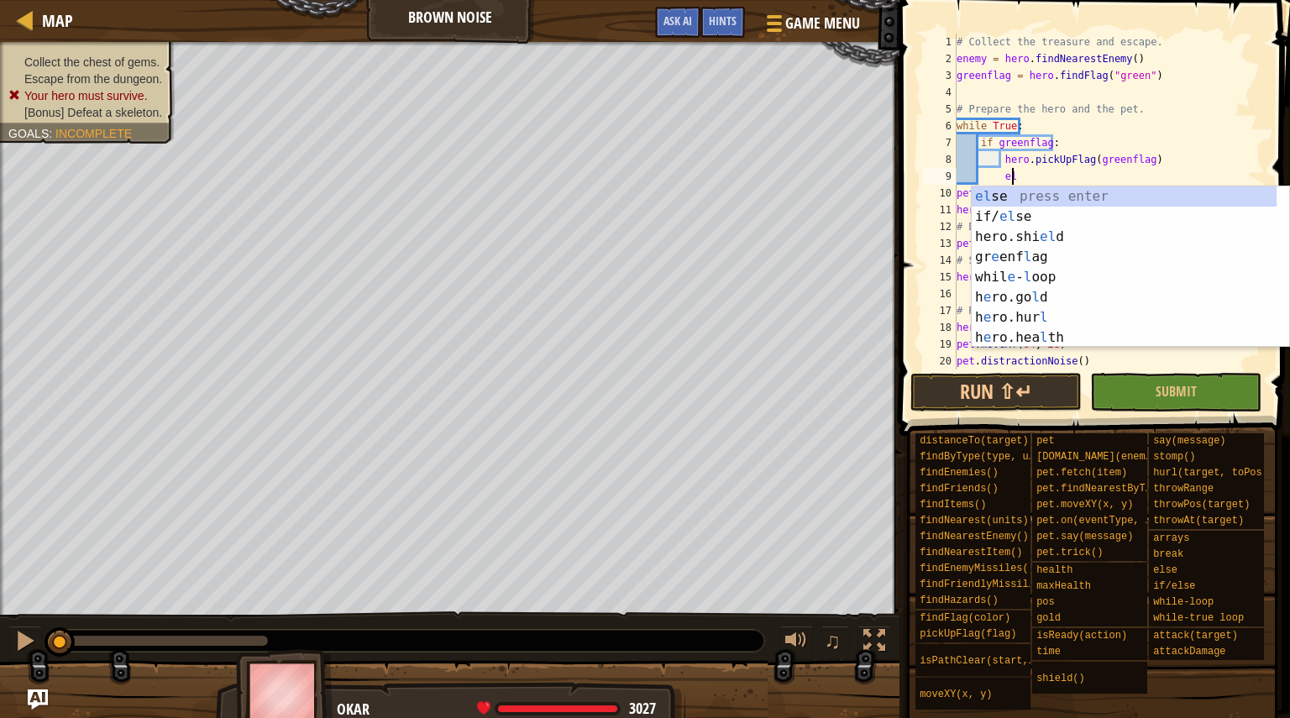
scroll to position [8, 4]
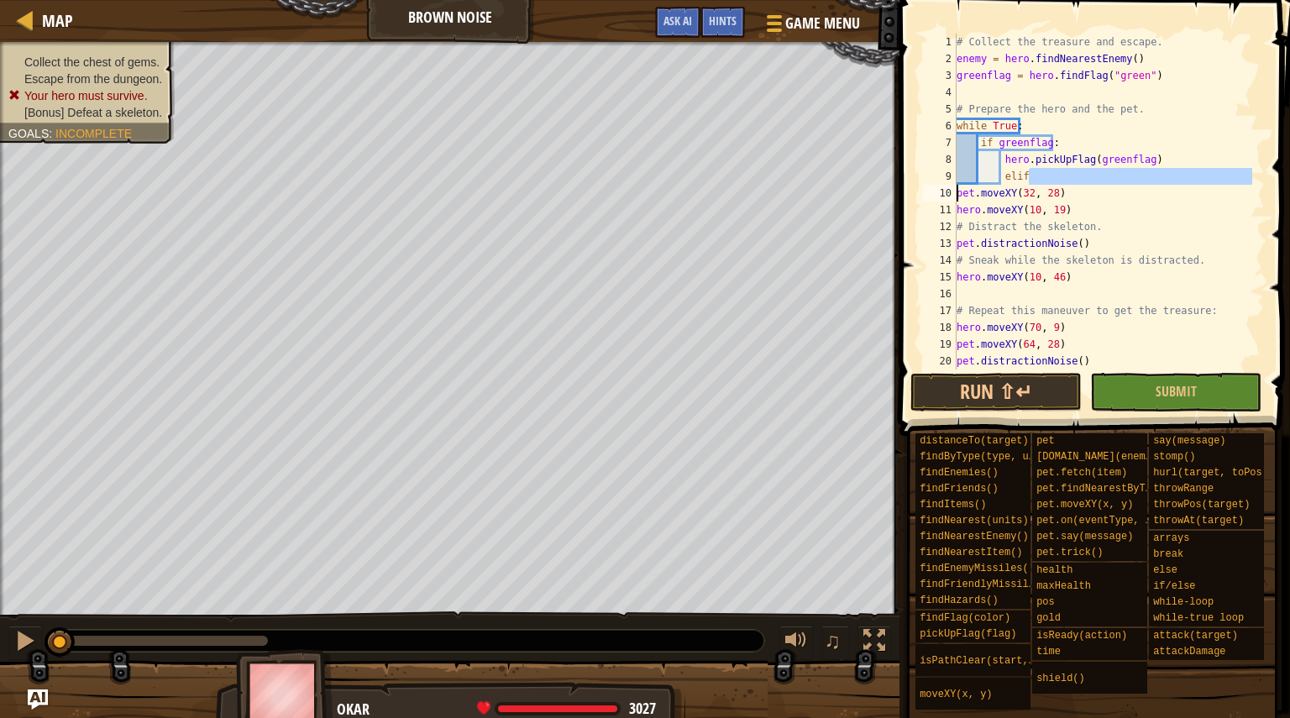
type textarea "elif"
type textarea "q"
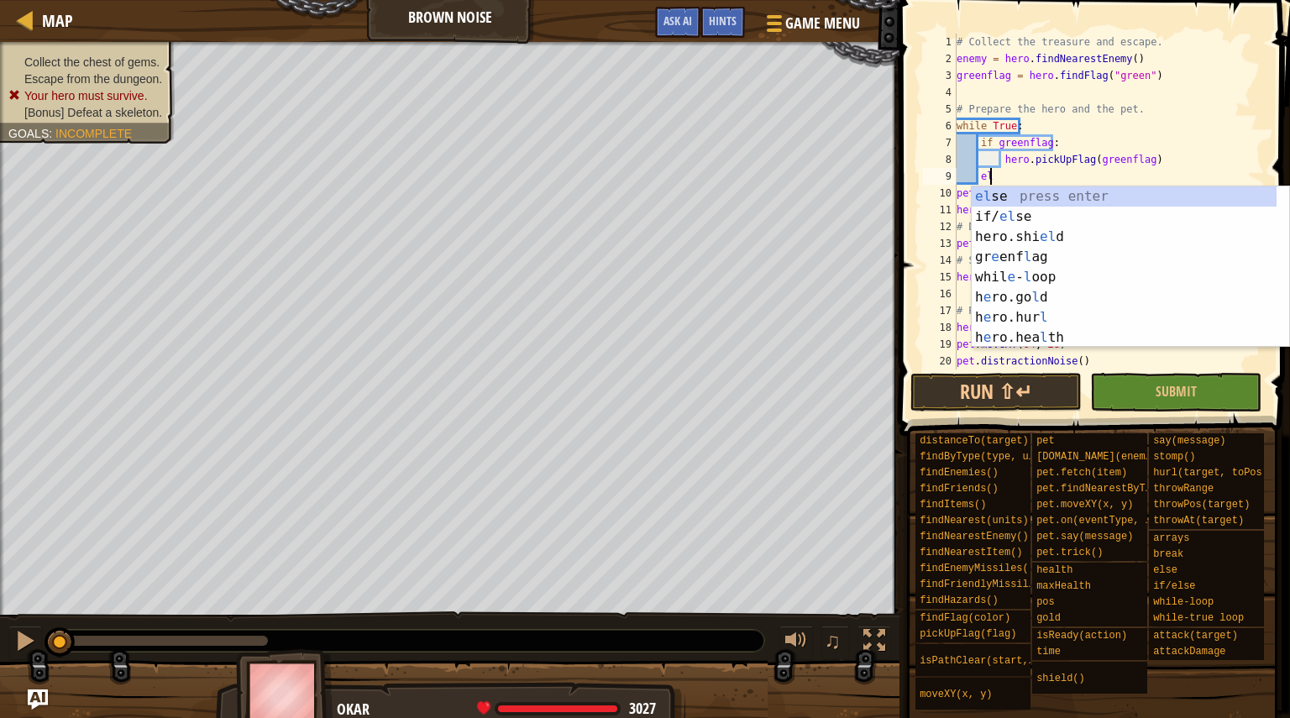
type textarea "e"
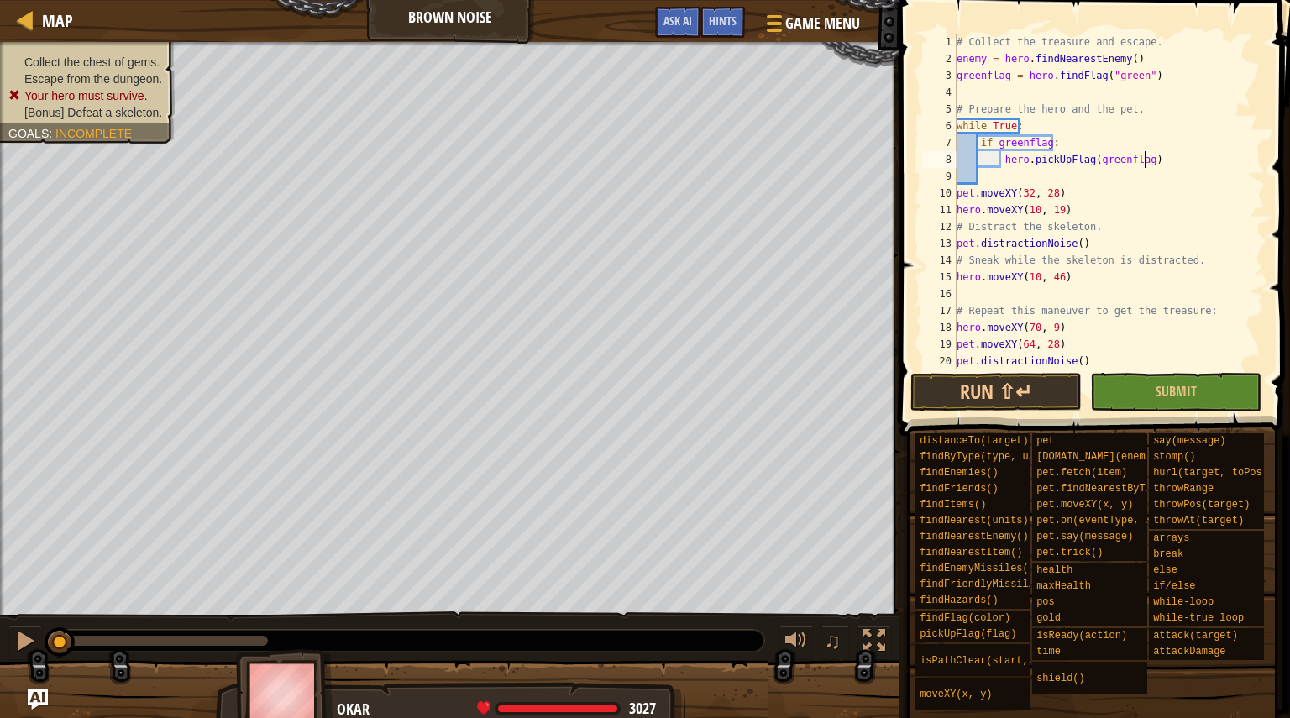
click at [1162, 164] on div "# Collect the treasure and escape. enemy = hero . findNearestEnemy ( ) greenfla…" at bounding box center [1102, 219] width 299 height 370
type textarea "hero.pickUpFlag(greenflag)"
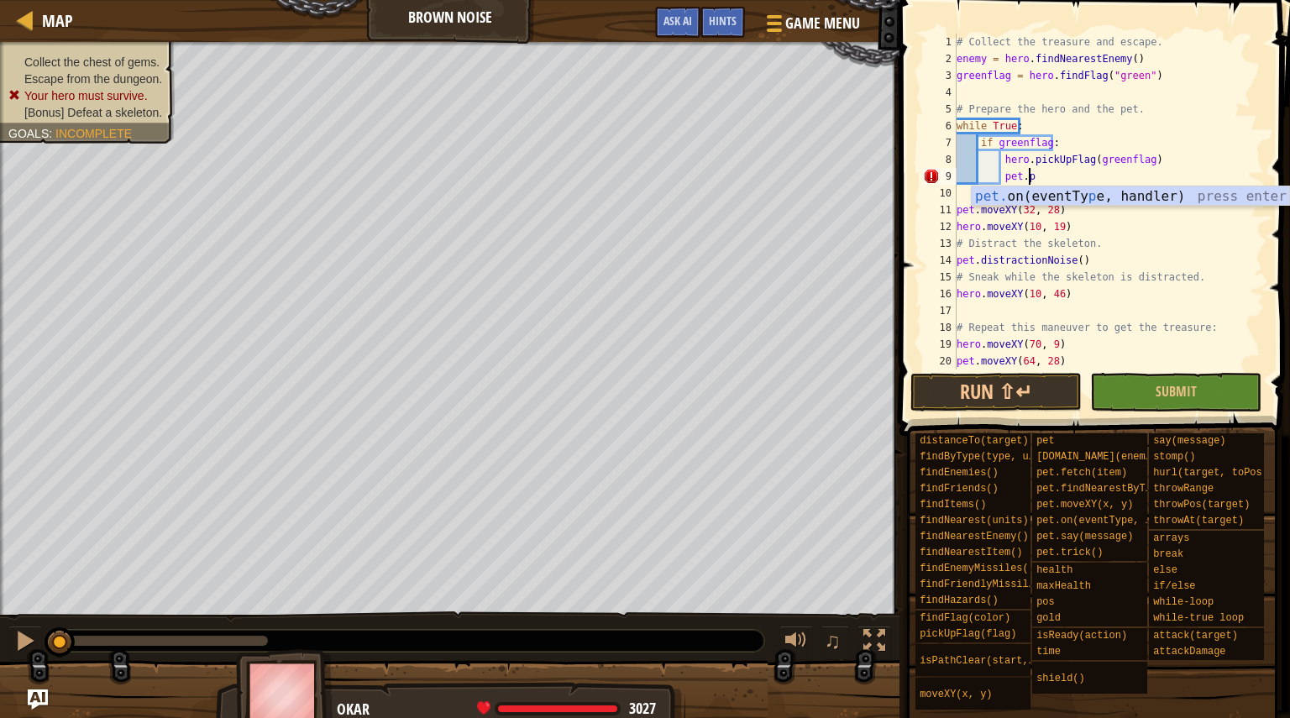
scroll to position [8, 5]
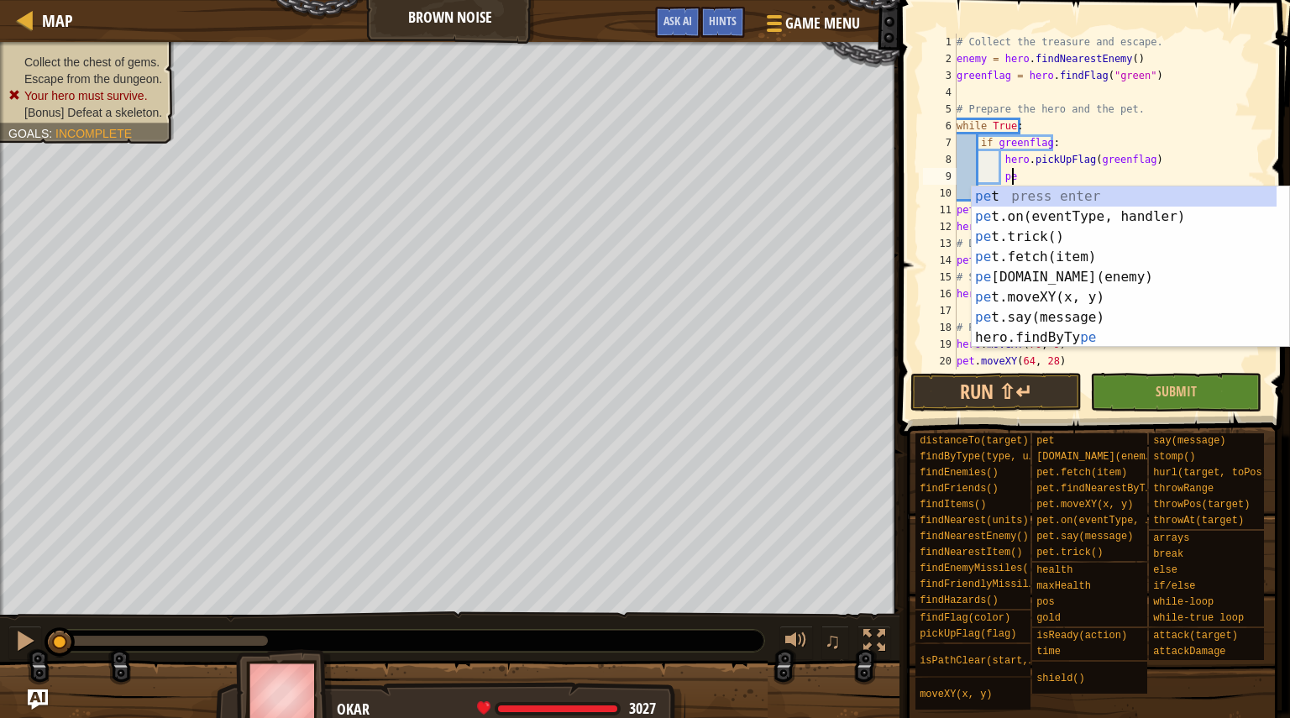
type textarea "p"
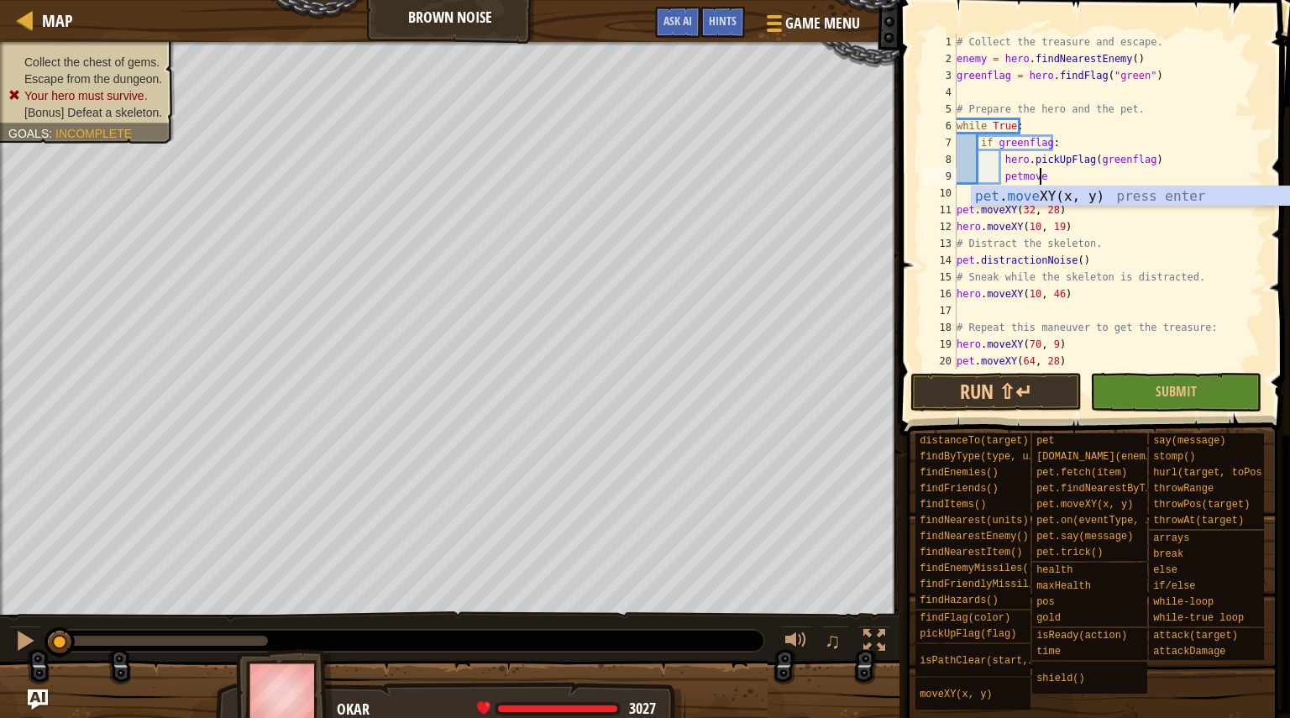
scroll to position [8, 6]
click at [1089, 192] on div "pet . move XY(x, y) press enter" at bounding box center [1130, 216] width 317 height 60
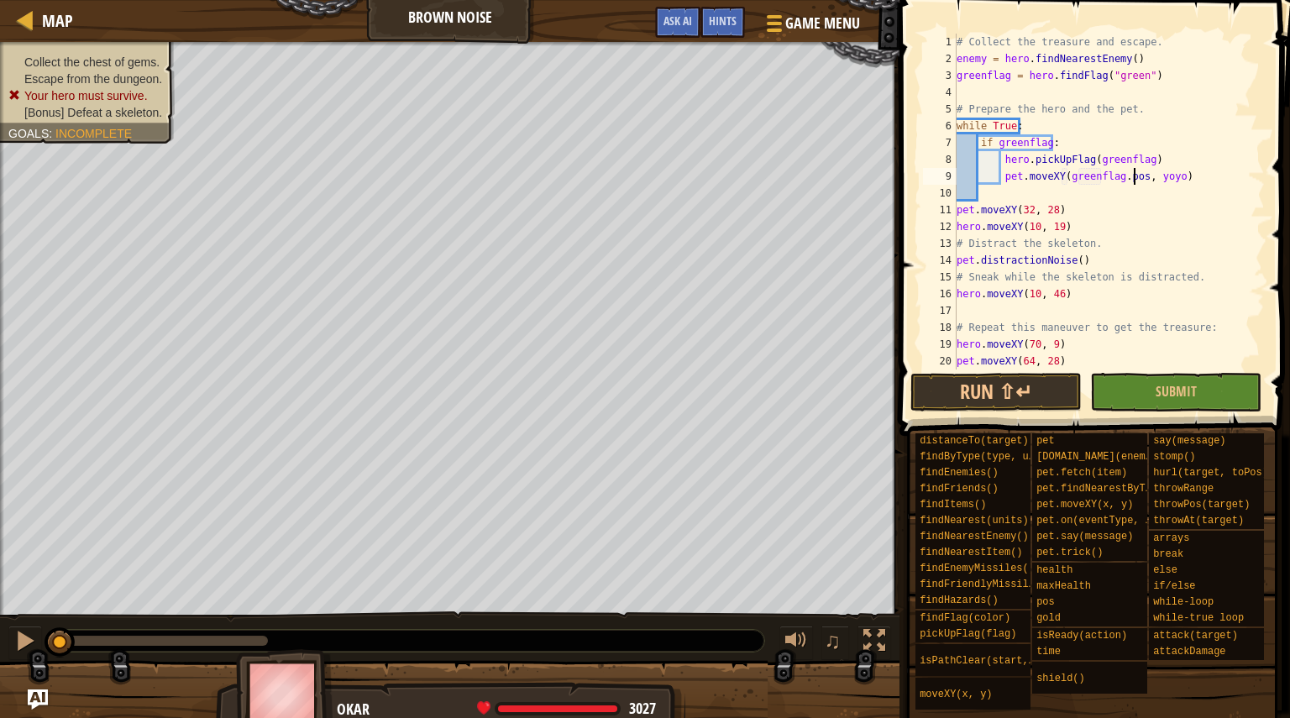
scroll to position [8, 15]
drag, startPoint x: 1143, startPoint y: 179, endPoint x: 1058, endPoint y: 176, distance: 84.9
click at [1058, 176] on div "# Collect the treasure and escape. enemy = hero . findNearestEnemy ( ) greenfla…" at bounding box center [1102, 219] width 299 height 370
click at [1173, 180] on div "# Collect the treasure and escape. enemy = hero . findNearestEnemy ( ) greenfla…" at bounding box center [1102, 219] width 299 height 370
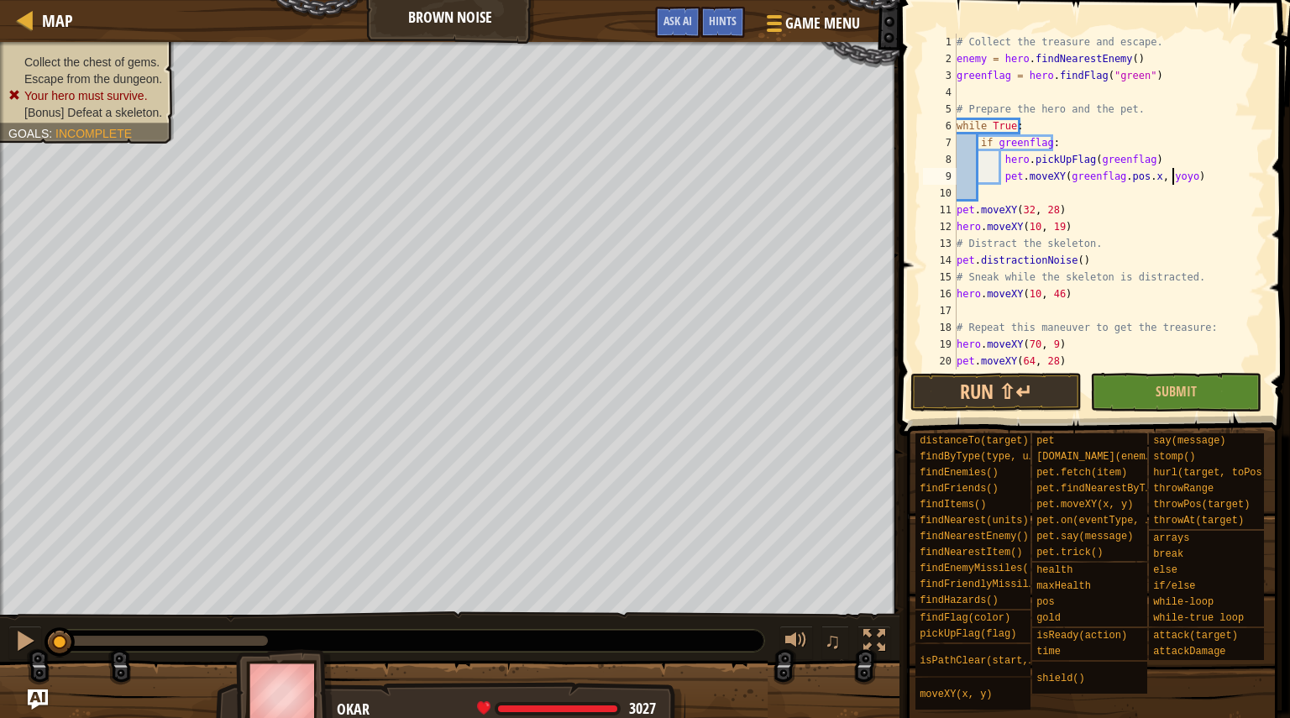
click at [1179, 183] on div "# Collect the treasure and escape. enemy = hero . findNearestEnemy ( ) greenfla…" at bounding box center [1102, 219] width 299 height 370
paste textarea "(greenflag.pos.x"
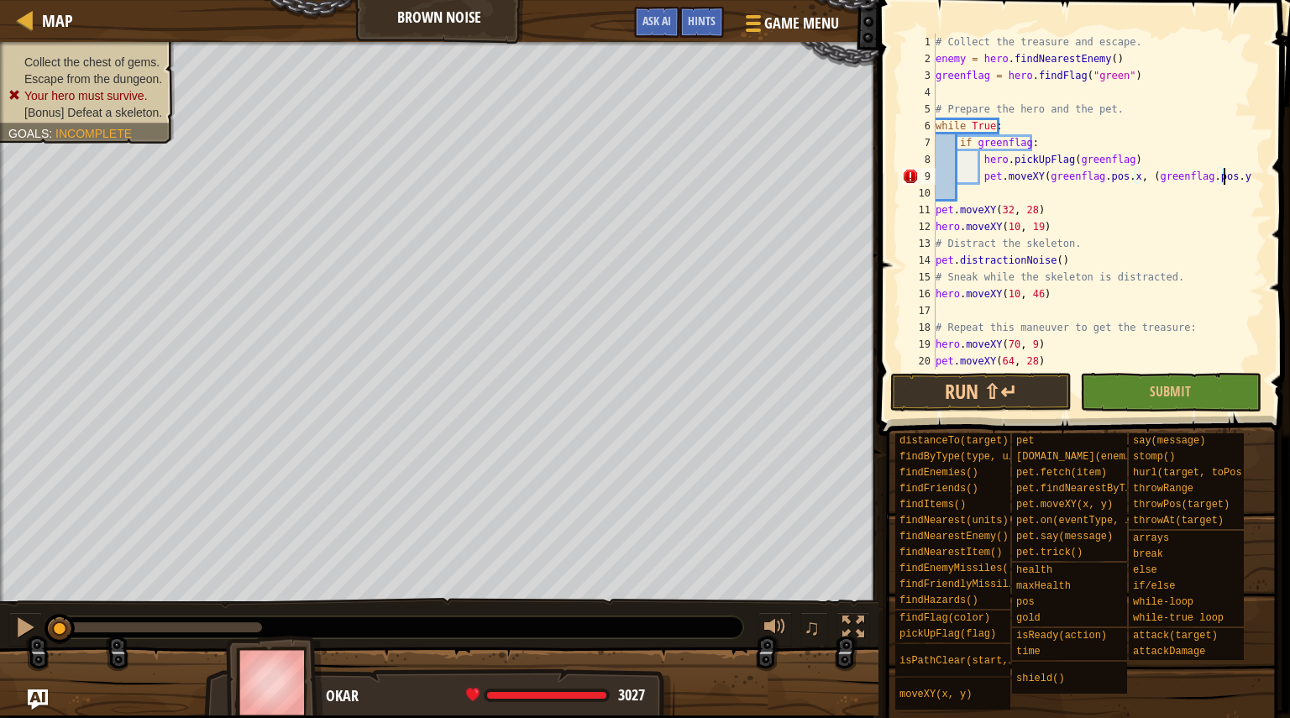
scroll to position [8, 24]
click at [1142, 180] on div "# Collect the treasure and escape. enemy = hero . findNearestEnemy ( ) greenfla…" at bounding box center [1092, 219] width 320 height 370
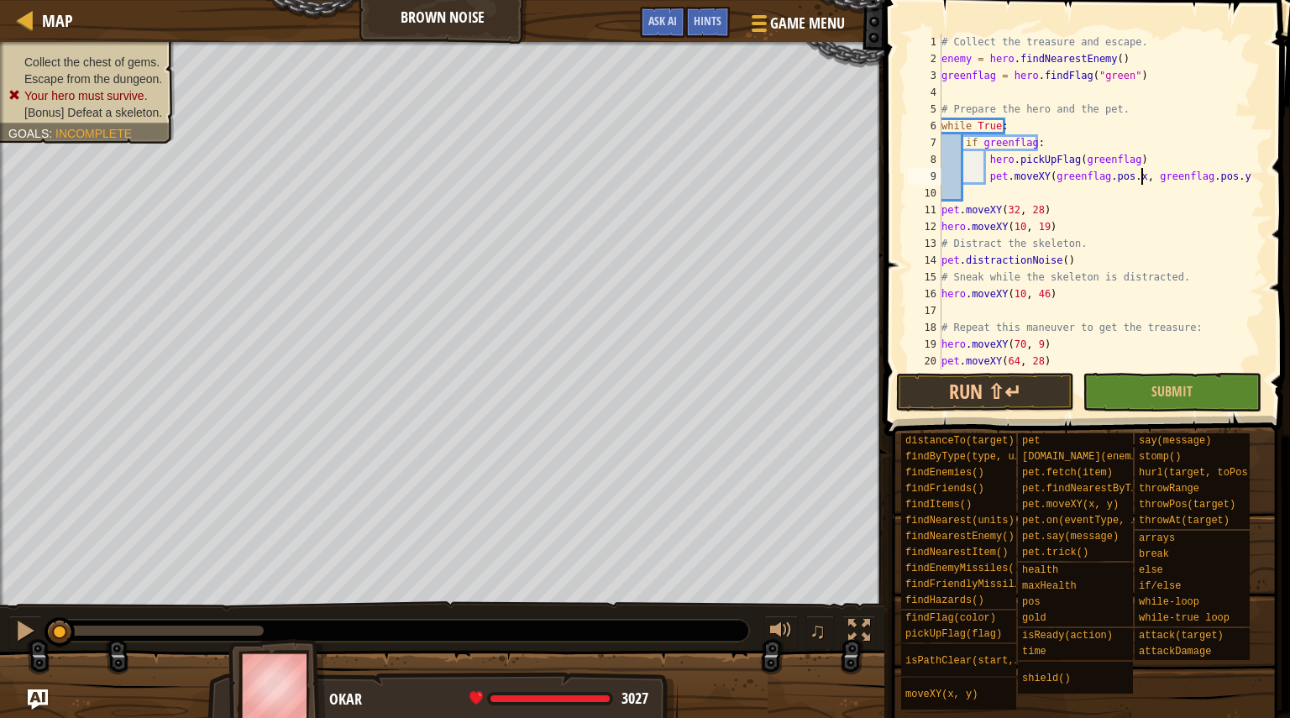
click at [1095, 210] on div "# Collect the treasure and escape. enemy = hero . findNearestEnemy ( ) greenfla…" at bounding box center [1095, 219] width 314 height 370
type textarea "pet.moveXY(32, 28)"
click at [1043, 189] on div "# Collect the treasure and escape. enemy = hero . findNearestEnemy ( ) greenfla…" at bounding box center [1095, 219] width 314 height 370
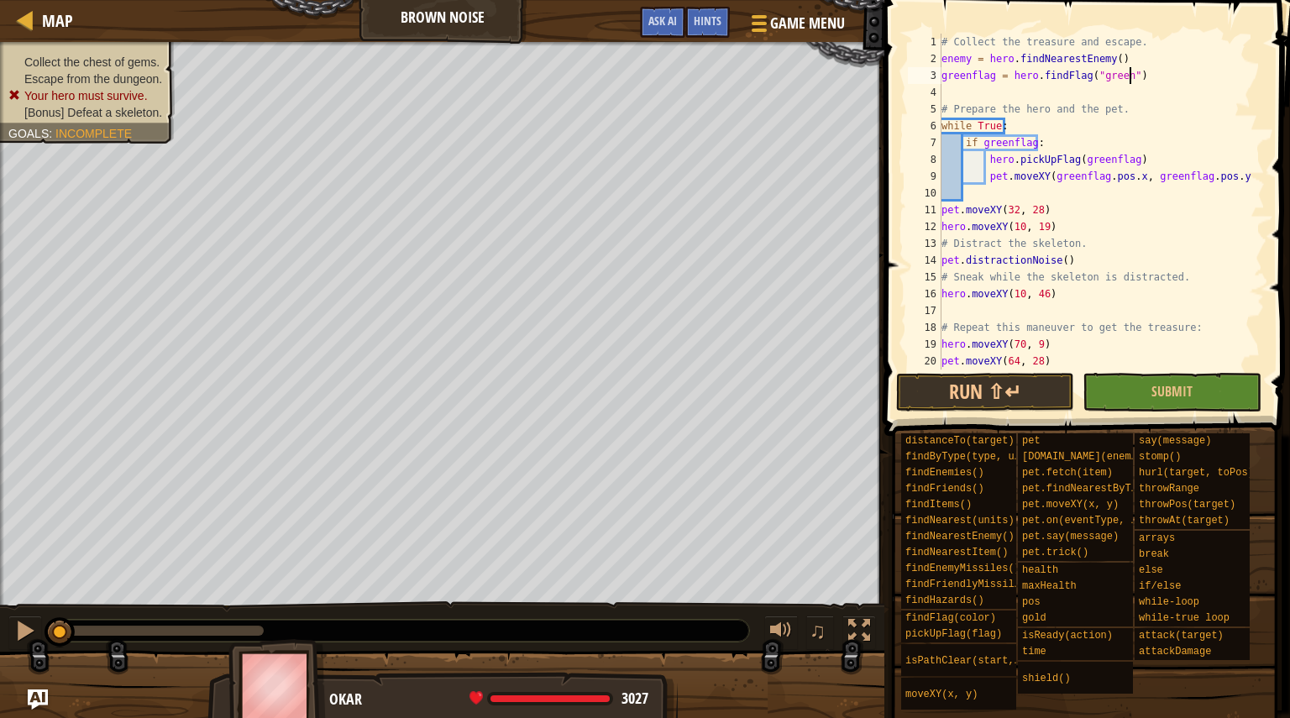
click at [1141, 78] on div "# Collect the treasure and escape. enemy = hero . findNearestEnemy ( ) greenfla…" at bounding box center [1095, 219] width 314 height 370
type textarea "greenflag = hero.findFlag("green")"
click at [1129, 89] on div "# Collect the treasure and escape. enemy = hero . findNearestEnemy ( ) greenfla…" at bounding box center [1095, 219] width 314 height 370
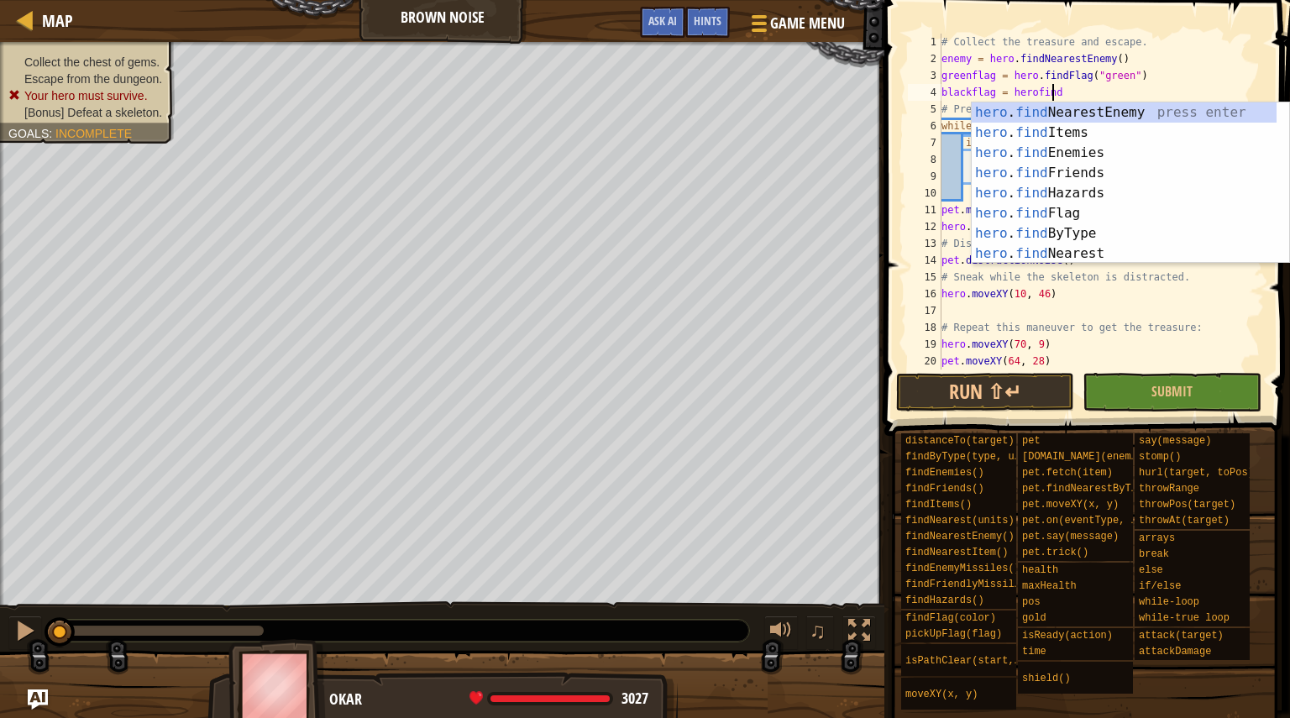
scroll to position [8, 9]
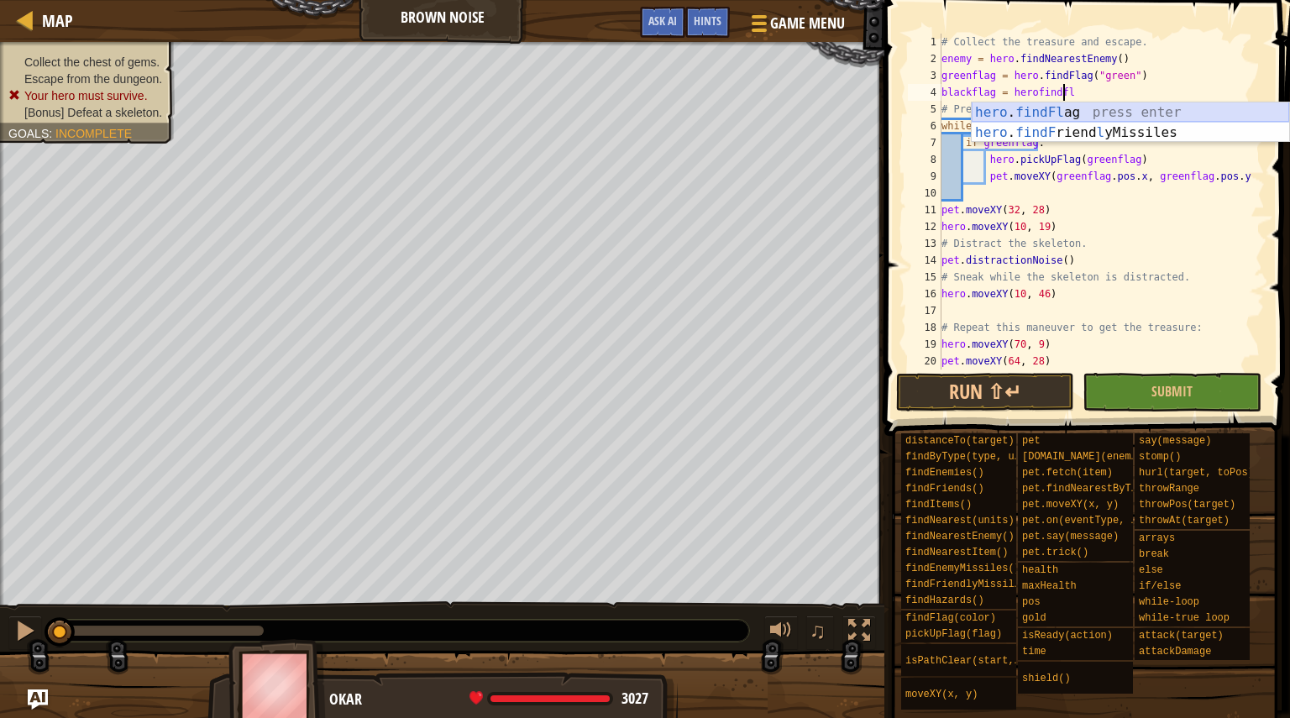
click at [1110, 114] on div "hero . findFl ag press enter hero . findF riend l yMissiles press enter" at bounding box center [1130, 142] width 317 height 81
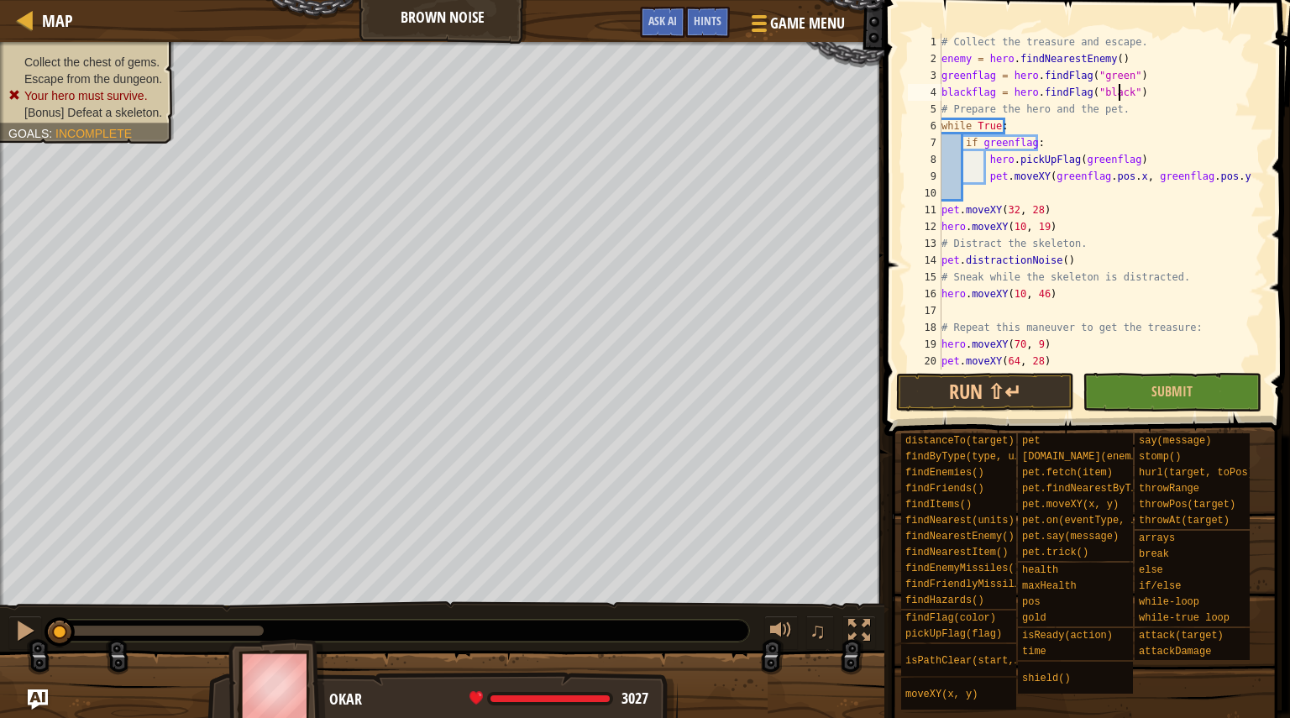
scroll to position [8, 15]
click at [1129, 216] on div "# Collect the treasure and escape. enemy = hero . findNearestEnemy ( ) greenfla…" at bounding box center [1095, 219] width 314 height 370
type textarea "pet.moveXY(32, 28)"
click at [1128, 195] on div "# Collect the treasure and escape. enemy = hero . findNearestEnemy ( ) greenfla…" at bounding box center [1095, 219] width 314 height 370
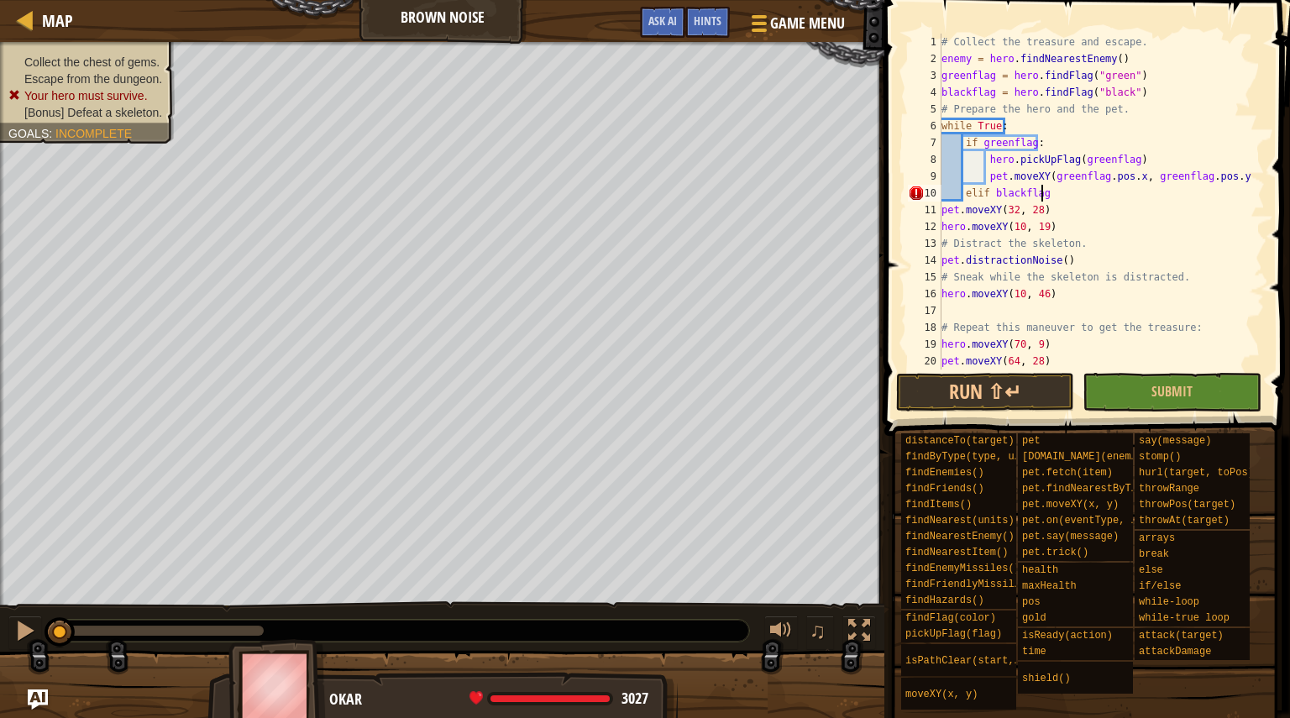
type textarea "elif blackflag:"
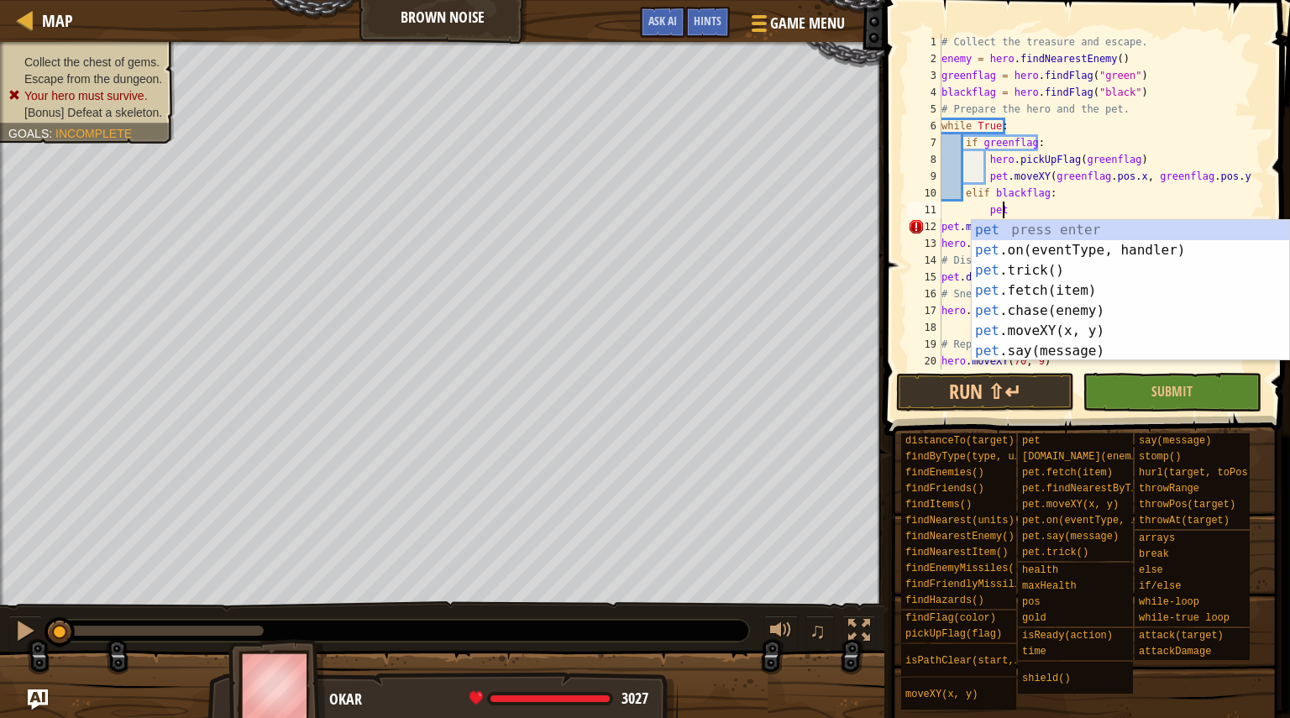
scroll to position [8, 5]
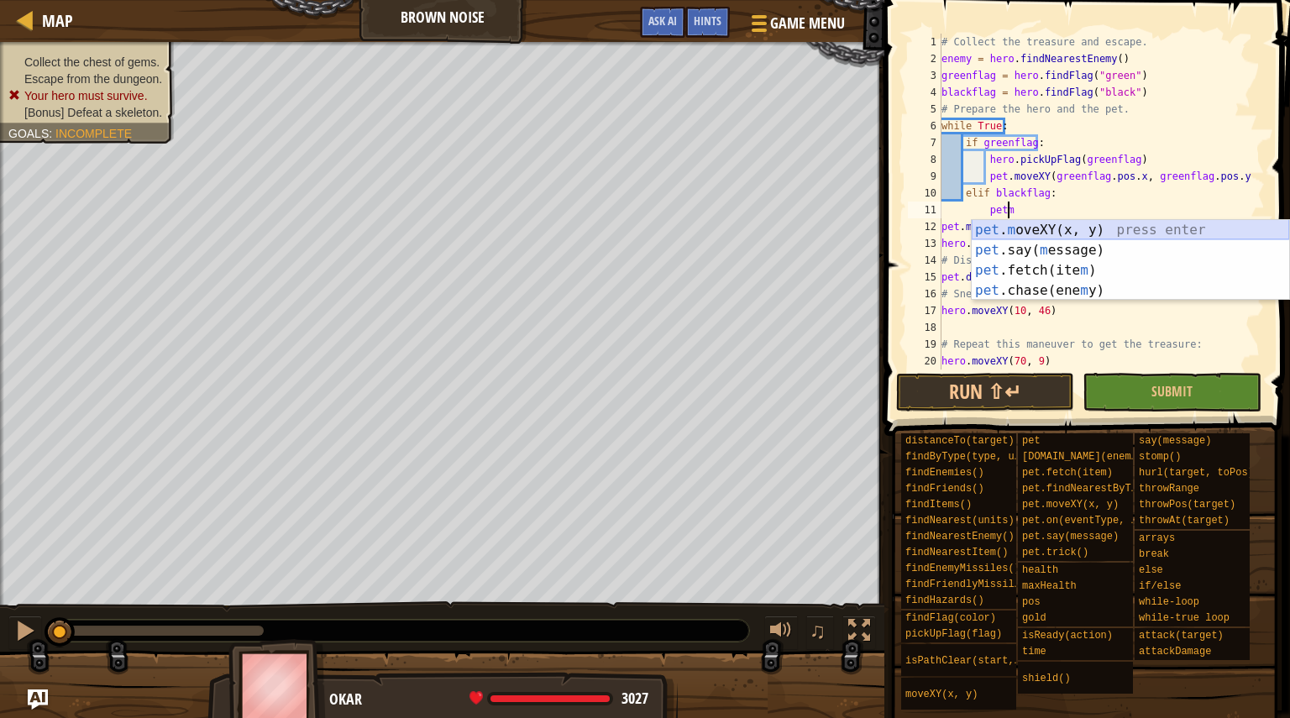
click at [1101, 230] on div "pet . m oveXY(x, y) press enter pet .say( m essage) press enter pet .fetch(ite …" at bounding box center [1130, 280] width 317 height 121
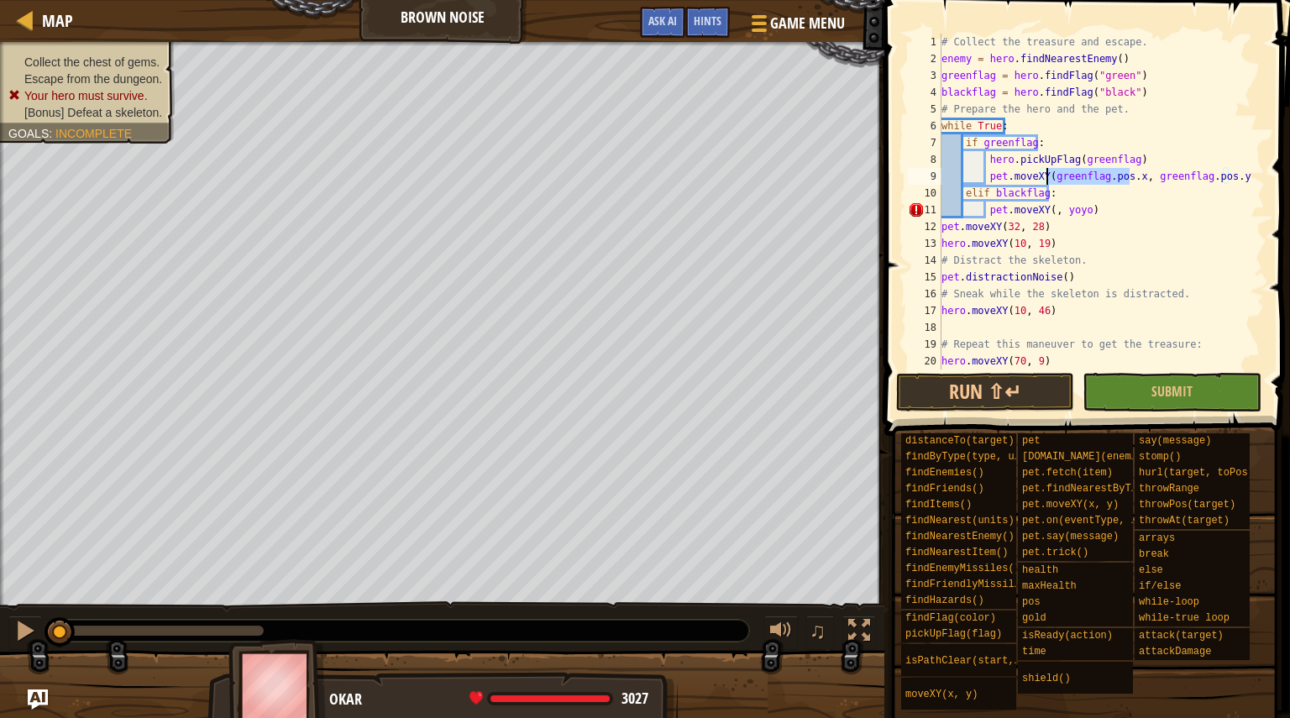
drag, startPoint x: 1129, startPoint y: 182, endPoint x: 1048, endPoint y: 178, distance: 80.7
click at [1048, 178] on div "# Collect the treasure and escape. enemy = hero . findNearestEnemy ( ) greenfla…" at bounding box center [1095, 219] width 314 height 370
click at [1047, 215] on div "# Collect the treasure and escape. enemy = hero . findNearestEnemy ( ) greenfla…" at bounding box center [1095, 219] width 314 height 370
paste textarea "greenflag.pos.x"
click at [1072, 214] on div "# Collect the treasure and escape. enemy = hero . findNearestEnemy ( ) greenfla…" at bounding box center [1095, 219] width 314 height 370
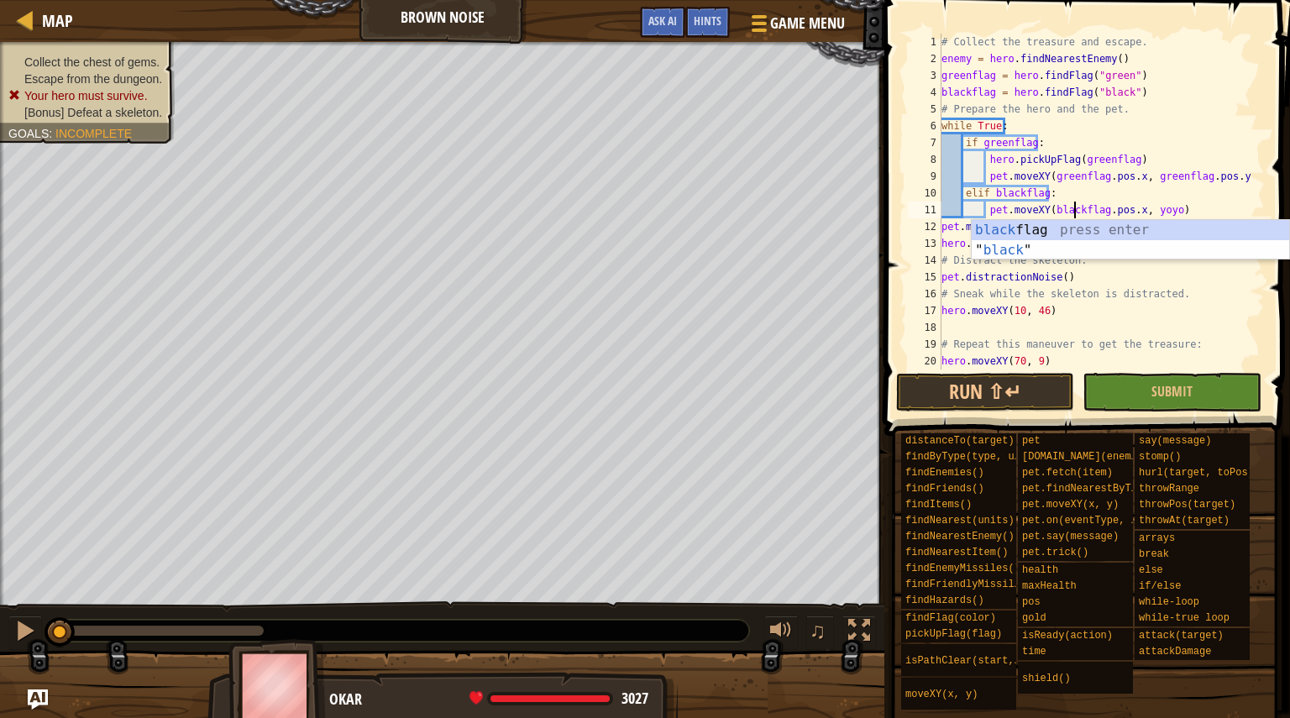
scroll to position [8, 12]
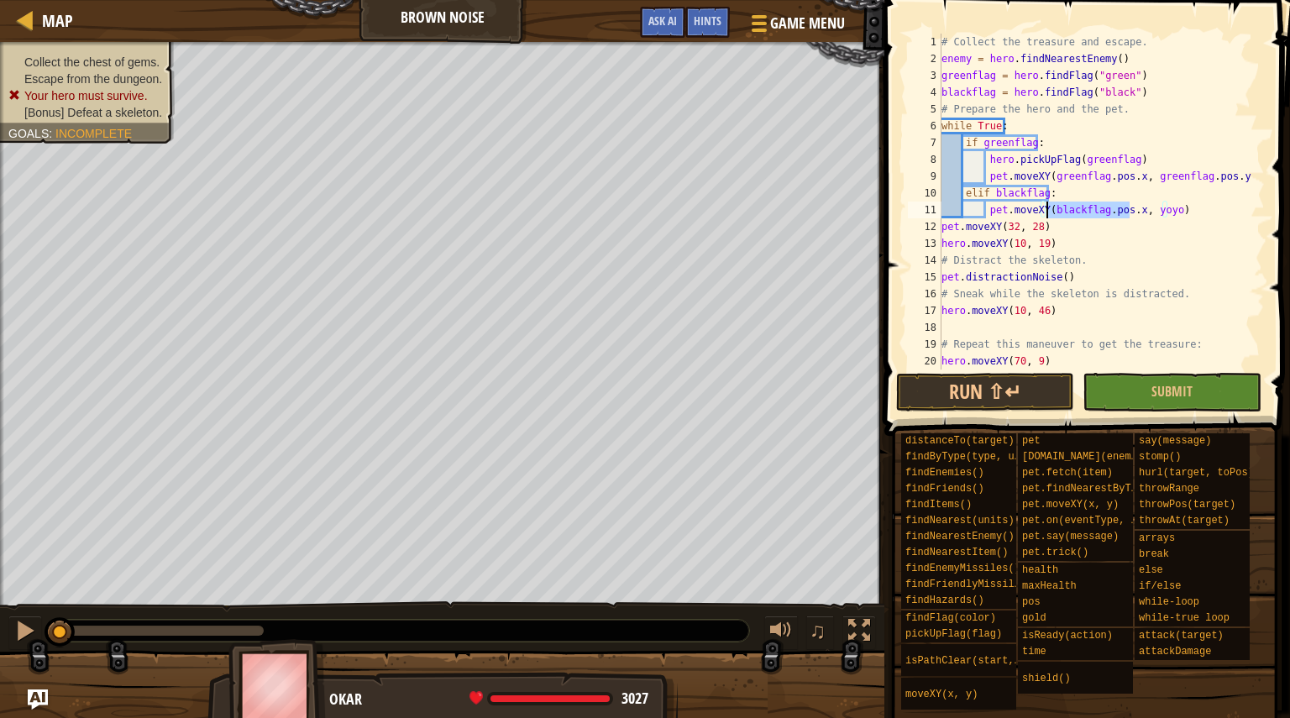
drag, startPoint x: 1130, startPoint y: 215, endPoint x: 1048, endPoint y: 213, distance: 81.5
click at [1048, 213] on div "# Collect the treasure and escape. enemy = hero . findNearestEnemy ( ) greenfla…" at bounding box center [1095, 219] width 314 height 370
click at [1159, 211] on div "# Collect the treasure and escape. enemy = hero . findNearestEnemy ( ) greenfla…" at bounding box center [1095, 219] width 314 height 370
click at [1160, 214] on div "# Collect the treasure and escape. enemy = hero . findNearestEnemy ( ) greenfla…" at bounding box center [1095, 219] width 314 height 370
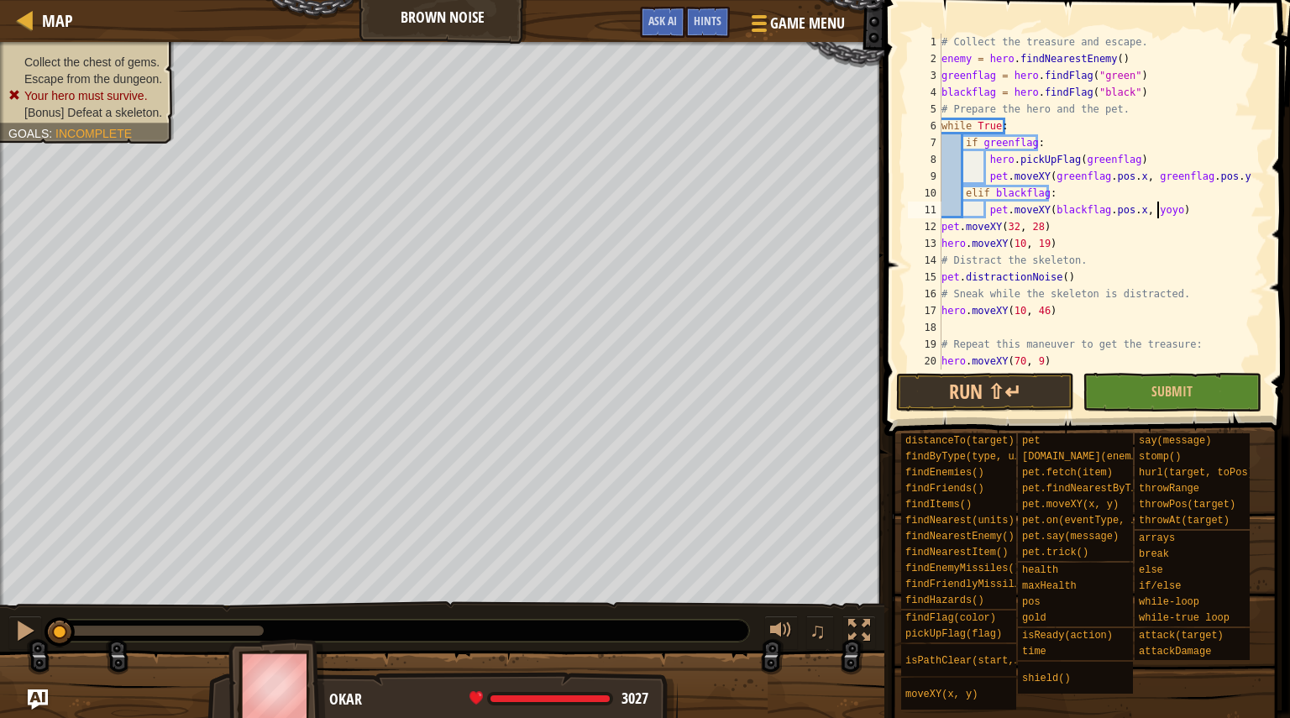
click at [1163, 215] on div "# Collect the treasure and escape. enemy = hero . findNearestEnemy ( ) greenfla…" at bounding box center [1095, 219] width 314 height 370
paste textarea "blackflag.pos.x"
type textarea "pet.moveXY(blackflag.pos.x, blackflag.pos.y)"
click at [1235, 216] on div "# Collect the treasure and escape. enemy = hero . findNearestEnemy ( ) greenfla…" at bounding box center [1095, 219] width 314 height 370
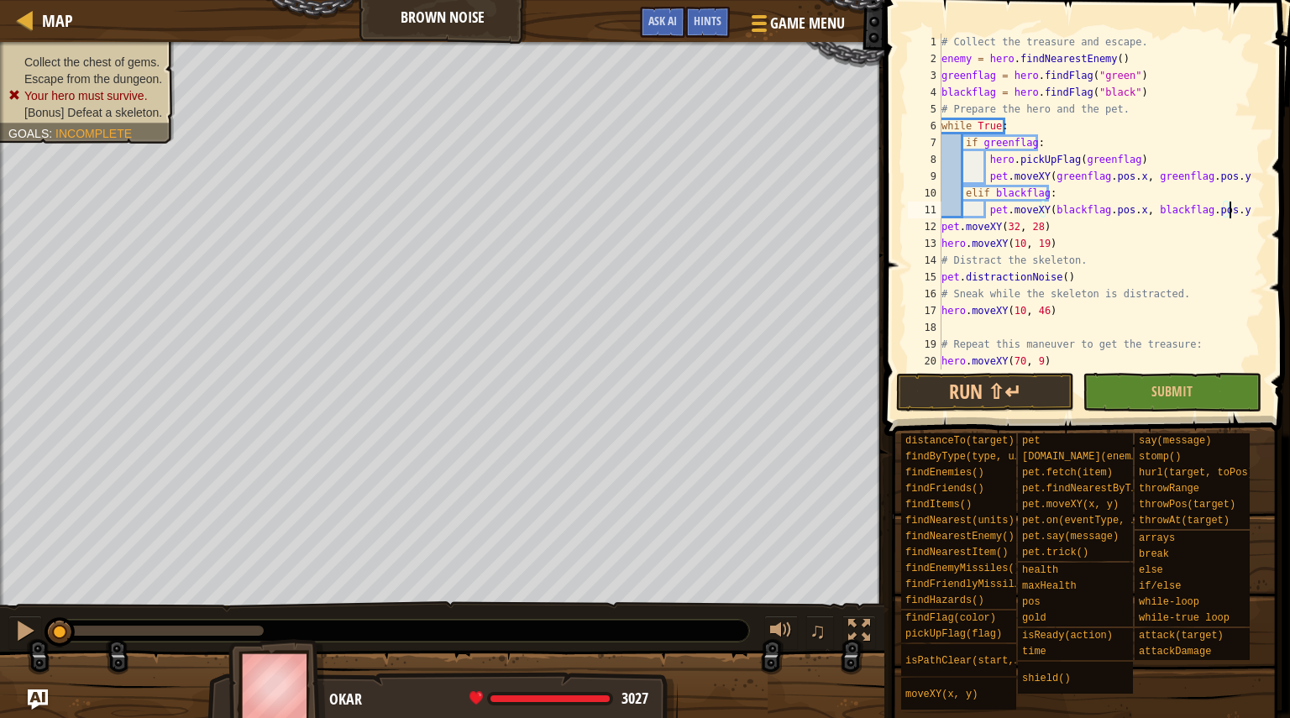
scroll to position [8, 3]
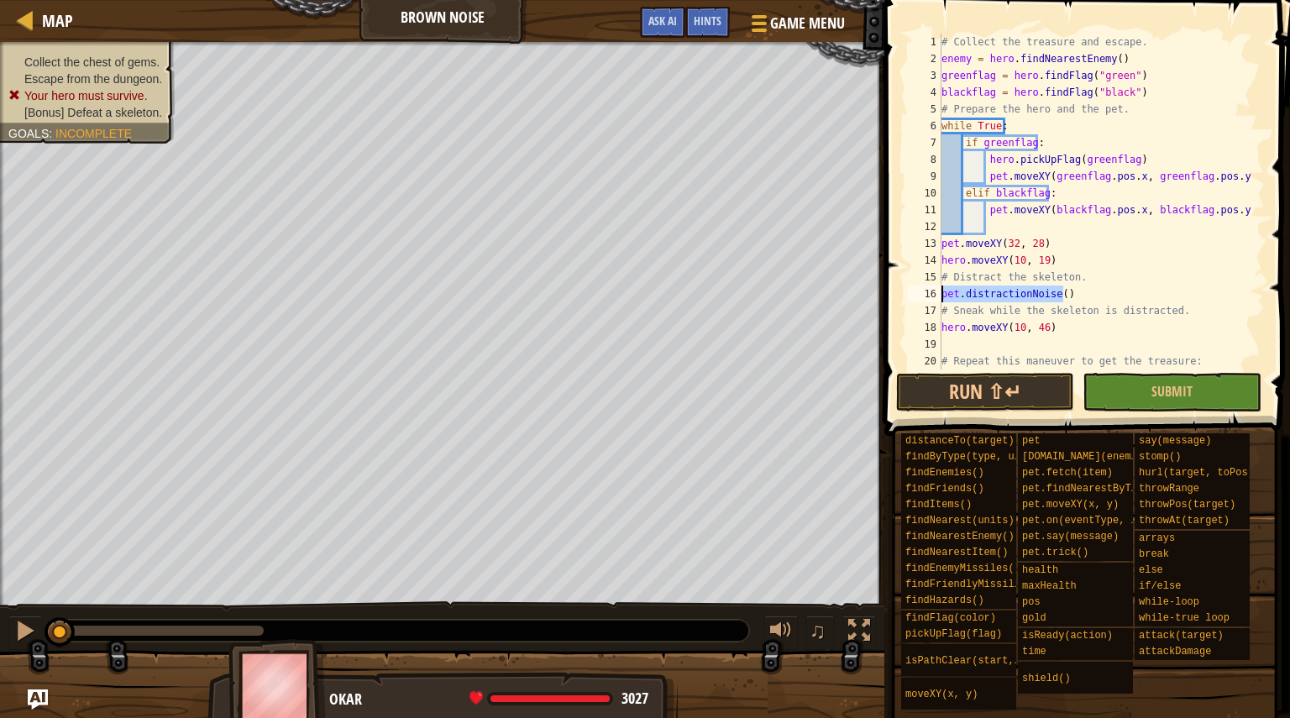
drag, startPoint x: 1076, startPoint y: 294, endPoint x: 926, endPoint y: 293, distance: 150.3
click at [926, 293] on div "1 2 3 4 5 6 7 8 9 10 11 12 13 14 15 16 17 18 19 20 21 # Collect the treasure an…" at bounding box center [1085, 202] width 360 height 336
type textarea "pet.distractionNoise()"
click at [1036, 227] on div "# Collect the treasure and escape. enemy = hero . findNearestEnemy ( ) greenfla…" at bounding box center [1095, 219] width 314 height 370
paste textarea "pet.distractionNoise()"
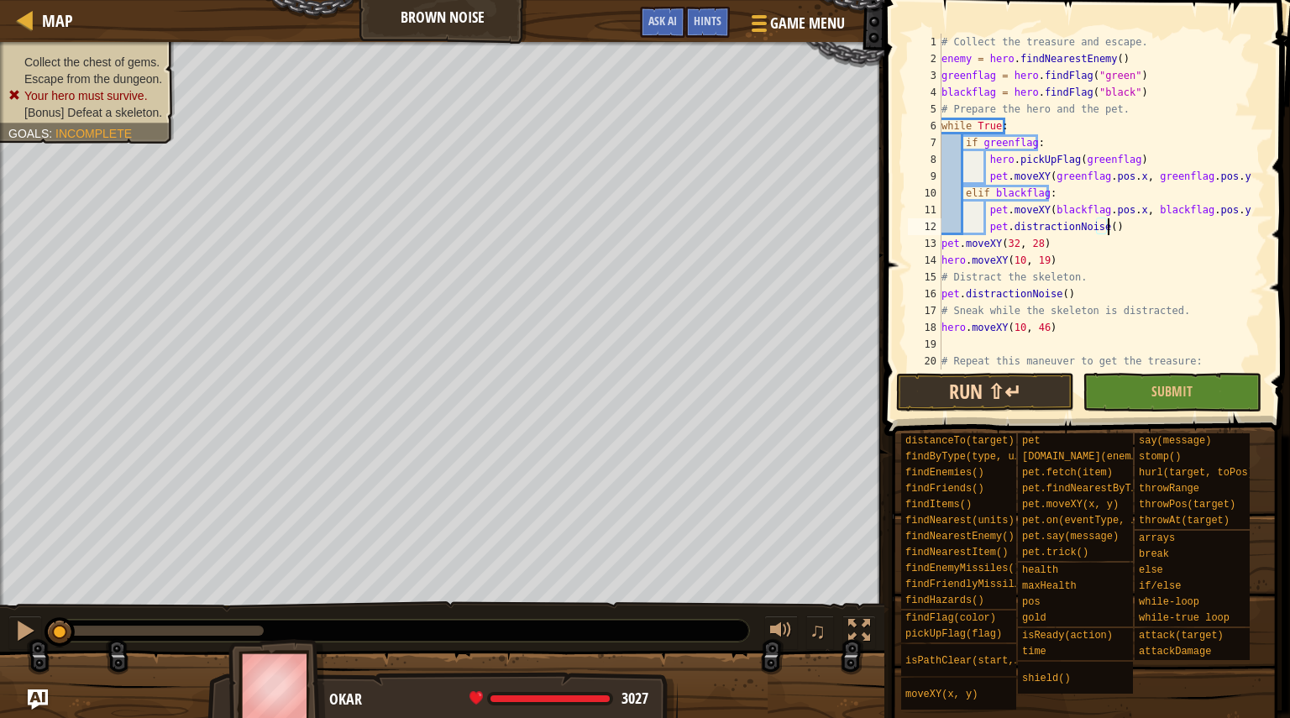
type textarea "pet.distractionNoise()"
click at [1006, 376] on button "Run ⇧↵" at bounding box center [985, 392] width 178 height 39
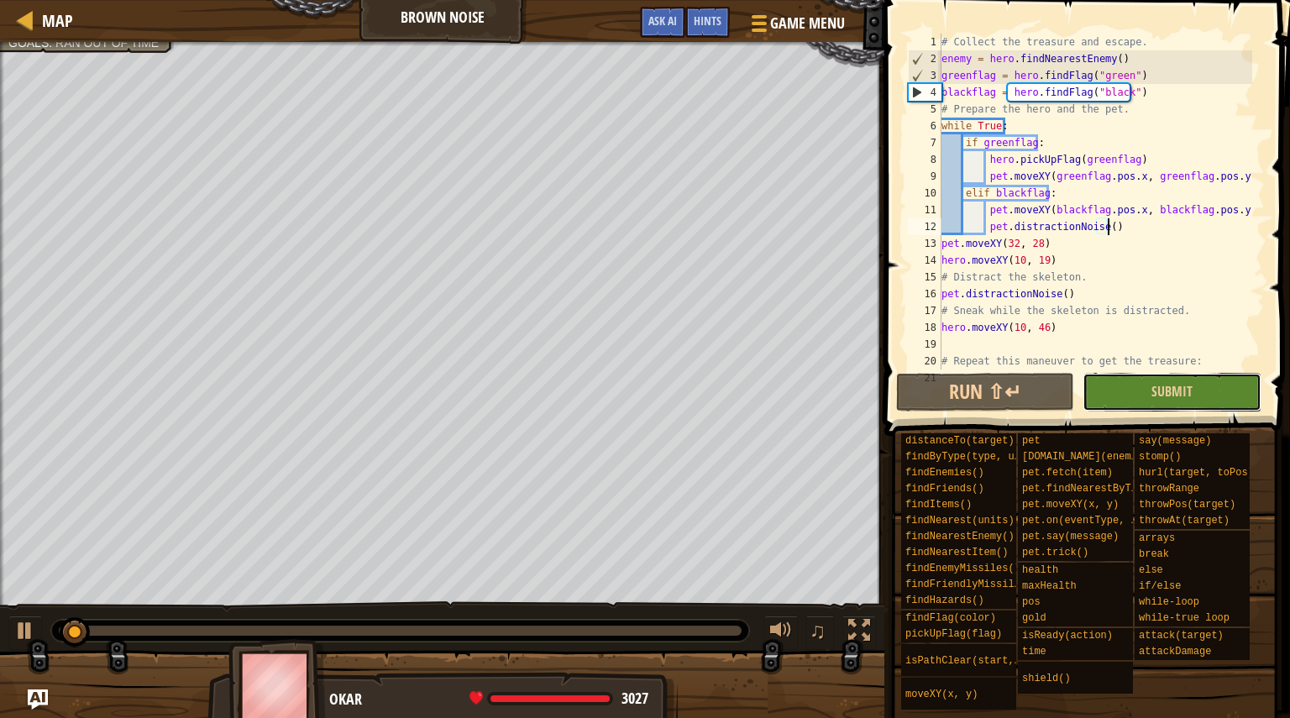
click at [1130, 390] on button "Submit" at bounding box center [1172, 392] width 178 height 39
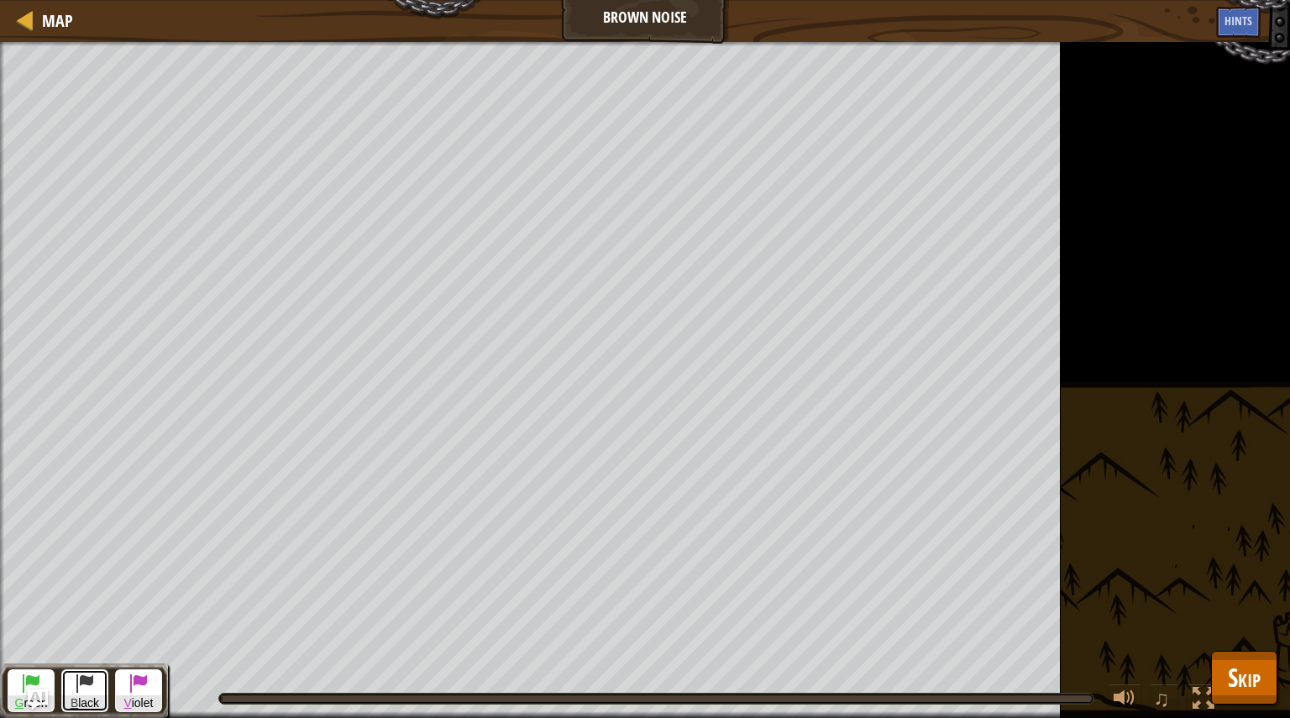
click at [88, 689] on span at bounding box center [85, 683] width 20 height 20
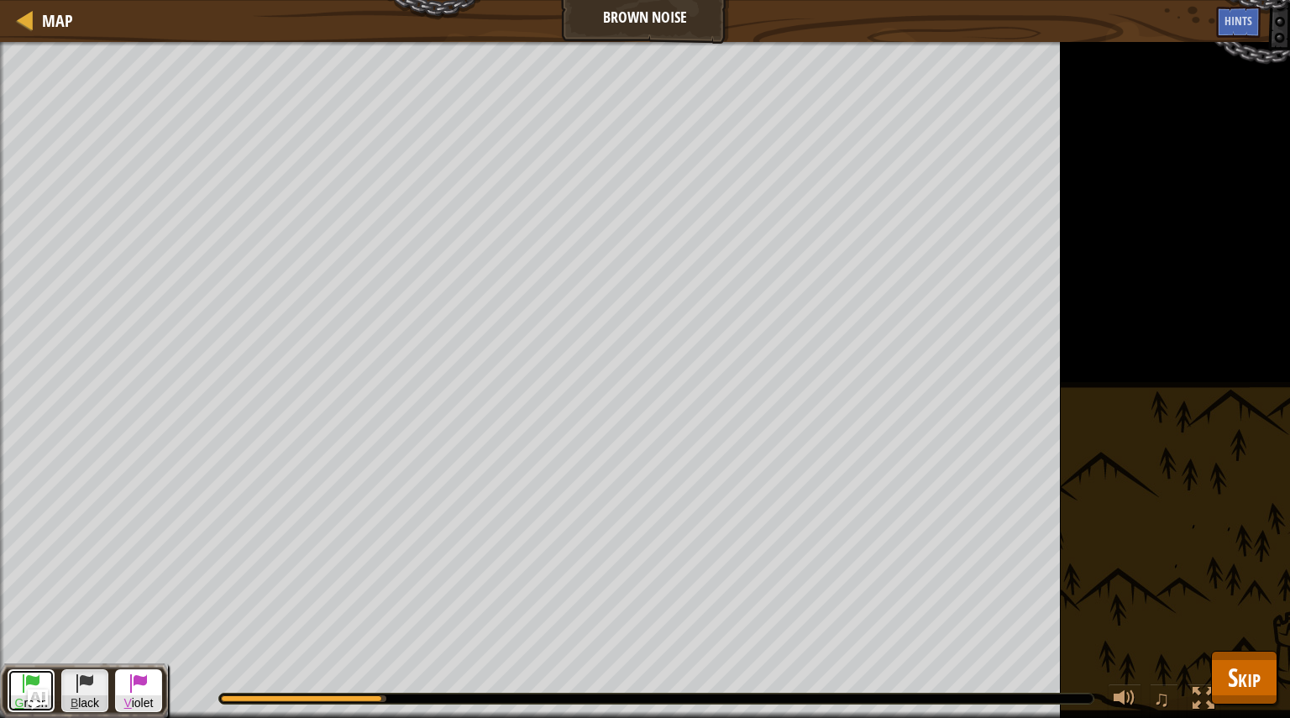
click at [24, 685] on span at bounding box center [31, 683] width 20 height 20
click at [1236, 676] on span "Skip" at bounding box center [1244, 677] width 33 height 34
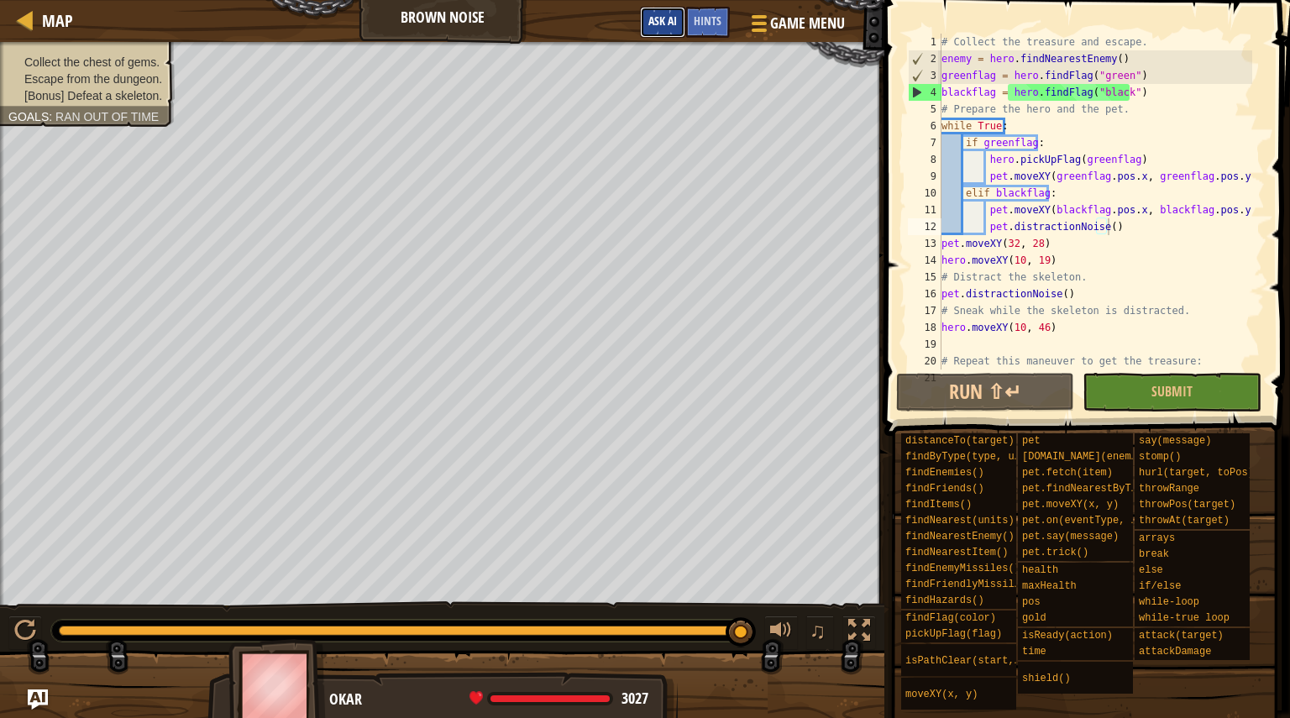
click at [679, 24] on button "Ask AI" at bounding box center [662, 22] width 45 height 31
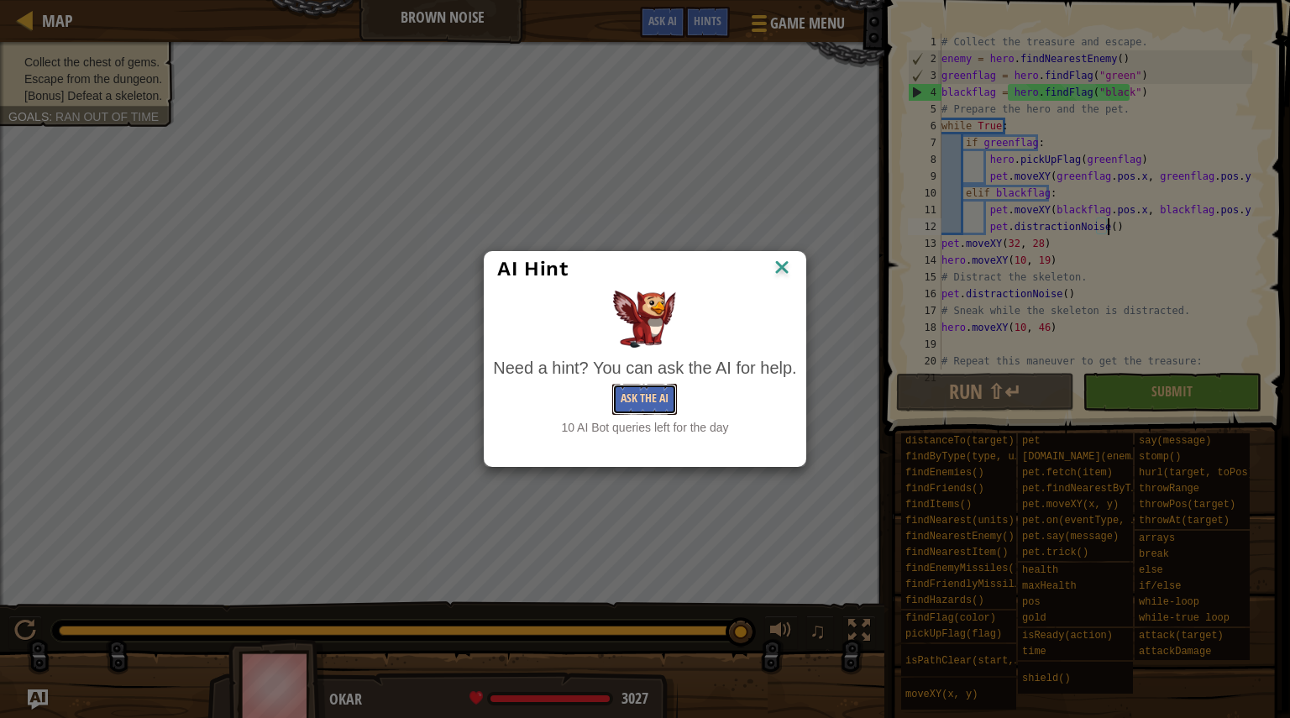
click at [631, 410] on button "Ask the AI" at bounding box center [644, 399] width 65 height 31
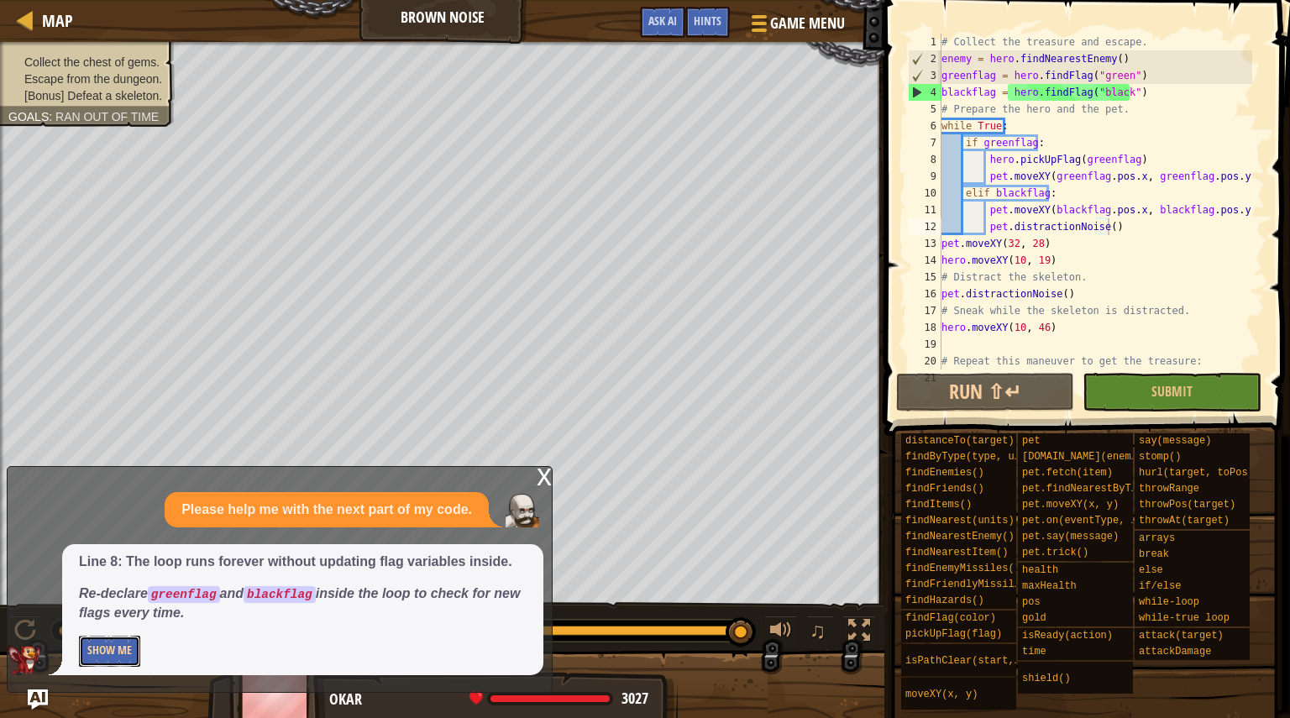
click at [102, 645] on button "Show Me" at bounding box center [109, 651] width 61 height 31
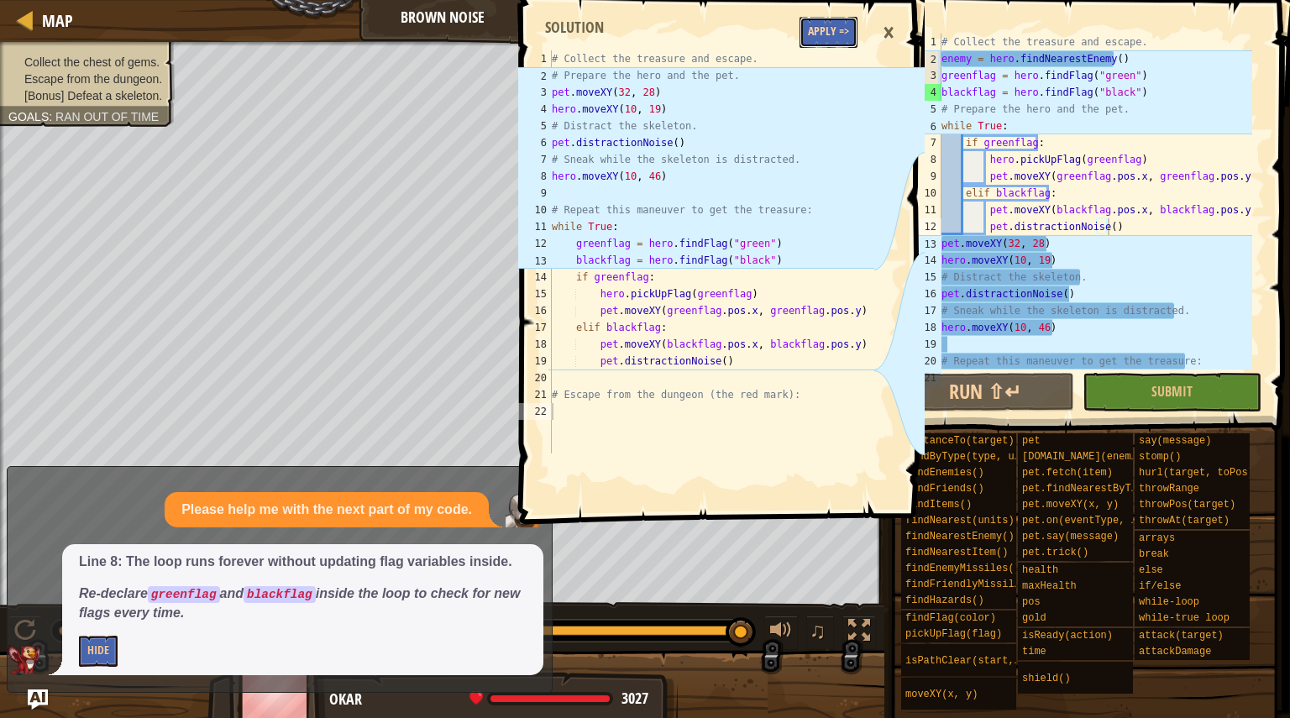
click at [823, 24] on button "Apply =>" at bounding box center [829, 32] width 58 height 31
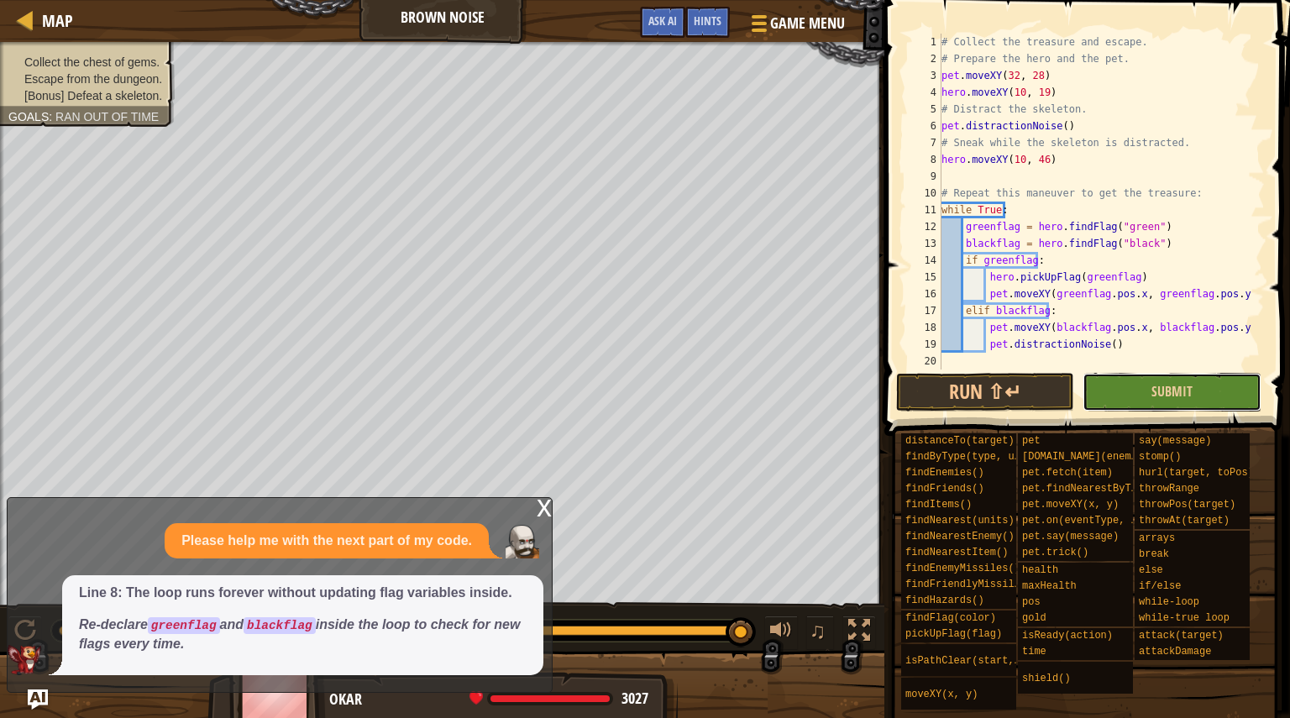
click at [1132, 389] on button "Submit" at bounding box center [1172, 392] width 178 height 39
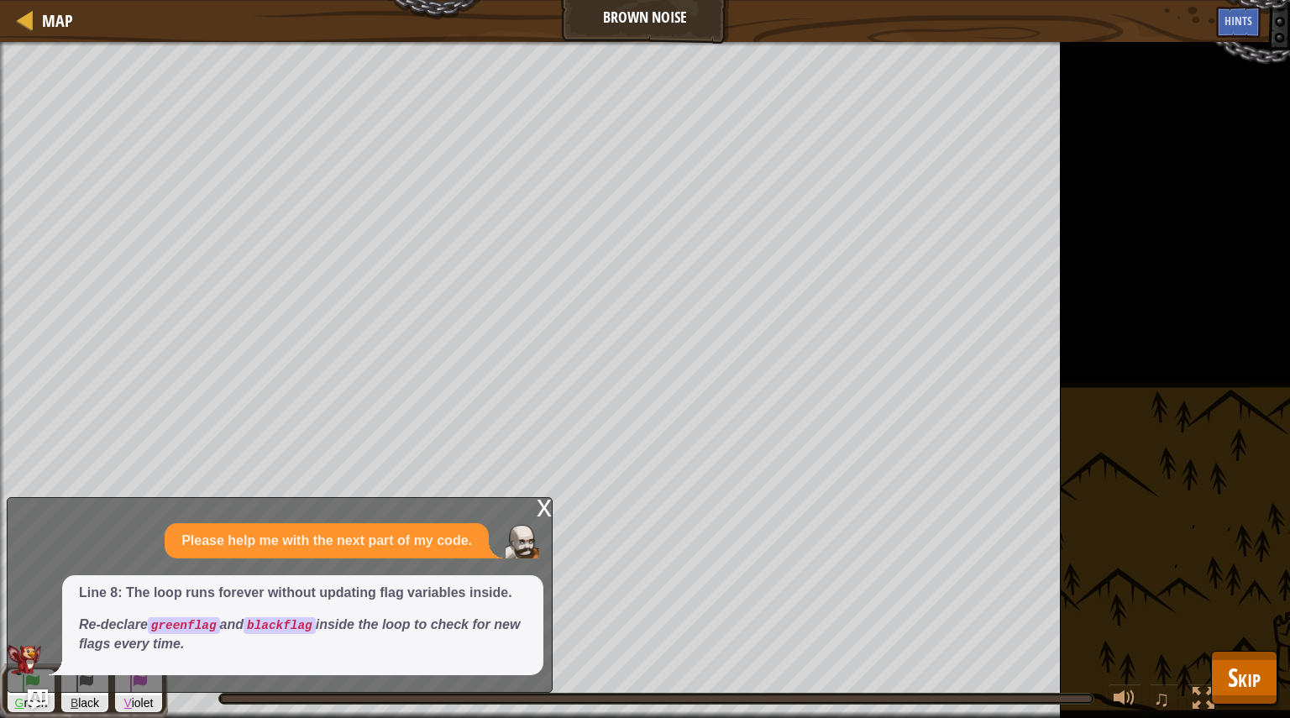
click at [538, 511] on div "x" at bounding box center [544, 506] width 15 height 17
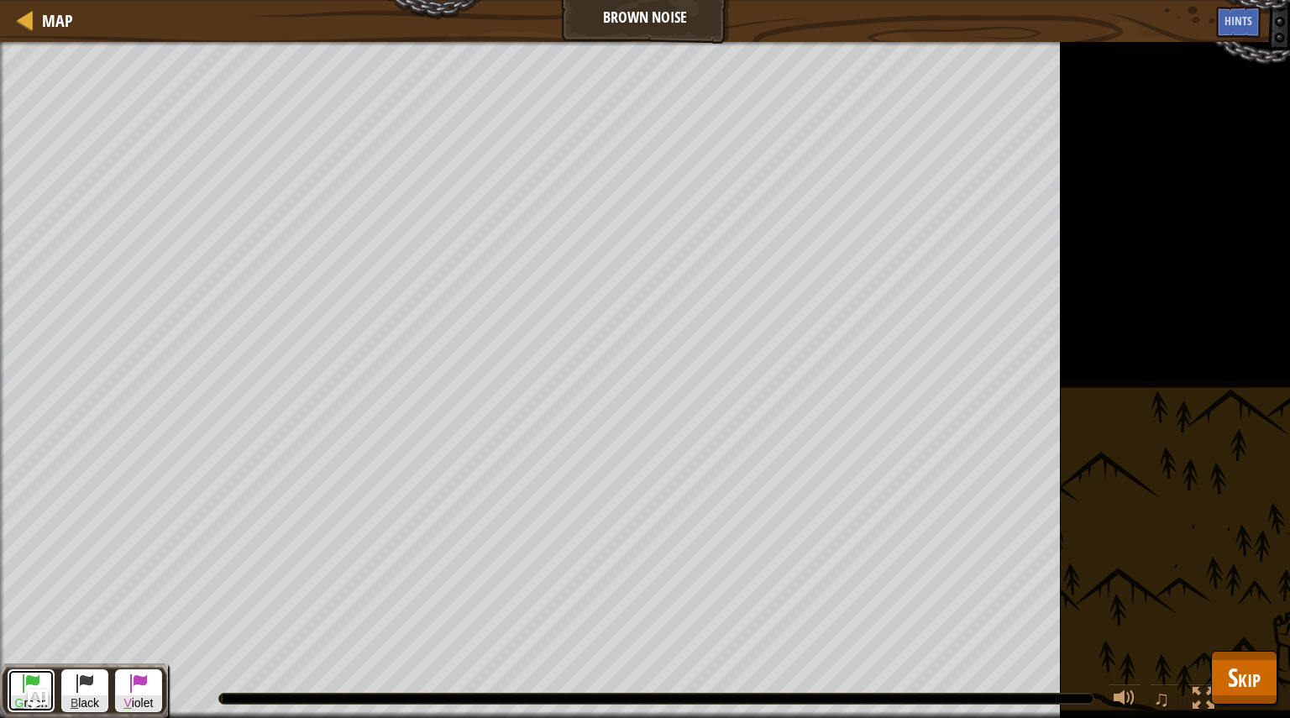
click at [30, 676] on span at bounding box center [31, 683] width 20 height 20
click at [86, 691] on span at bounding box center [85, 683] width 20 height 20
click at [27, 686] on span at bounding box center [31, 683] width 20 height 20
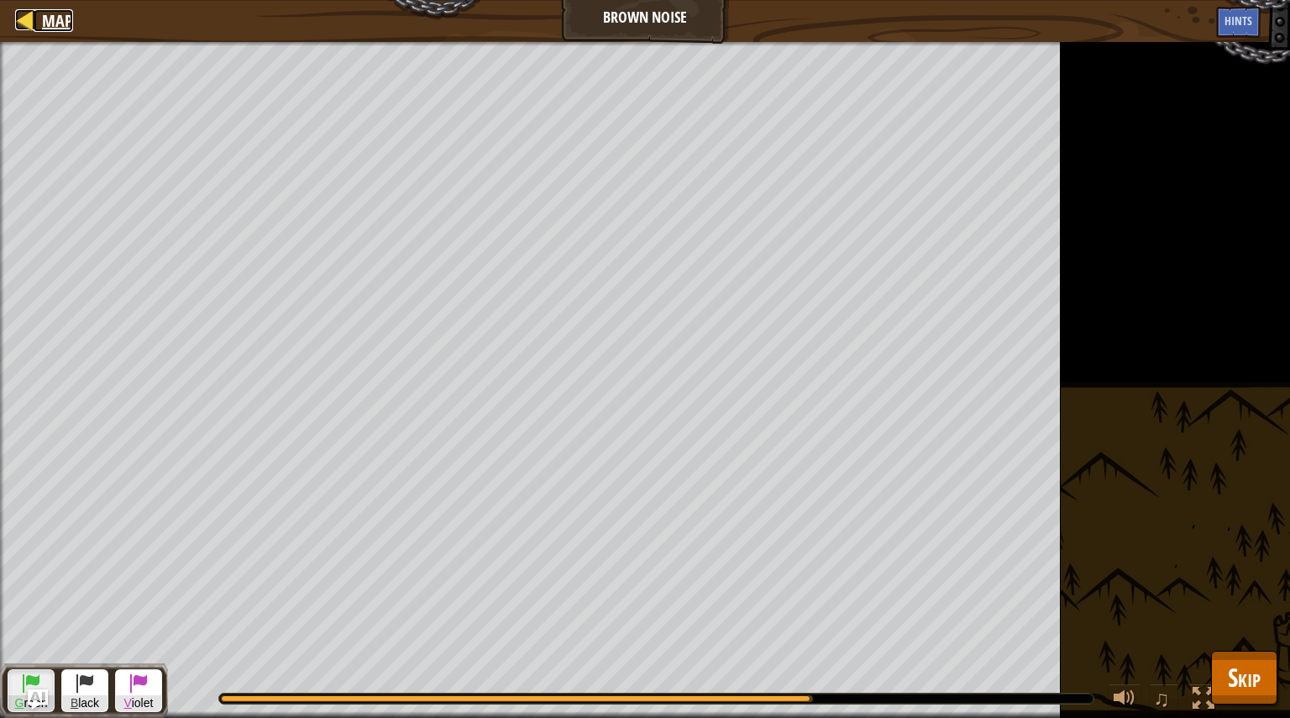
click at [29, 29] on div at bounding box center [25, 19] width 21 height 21
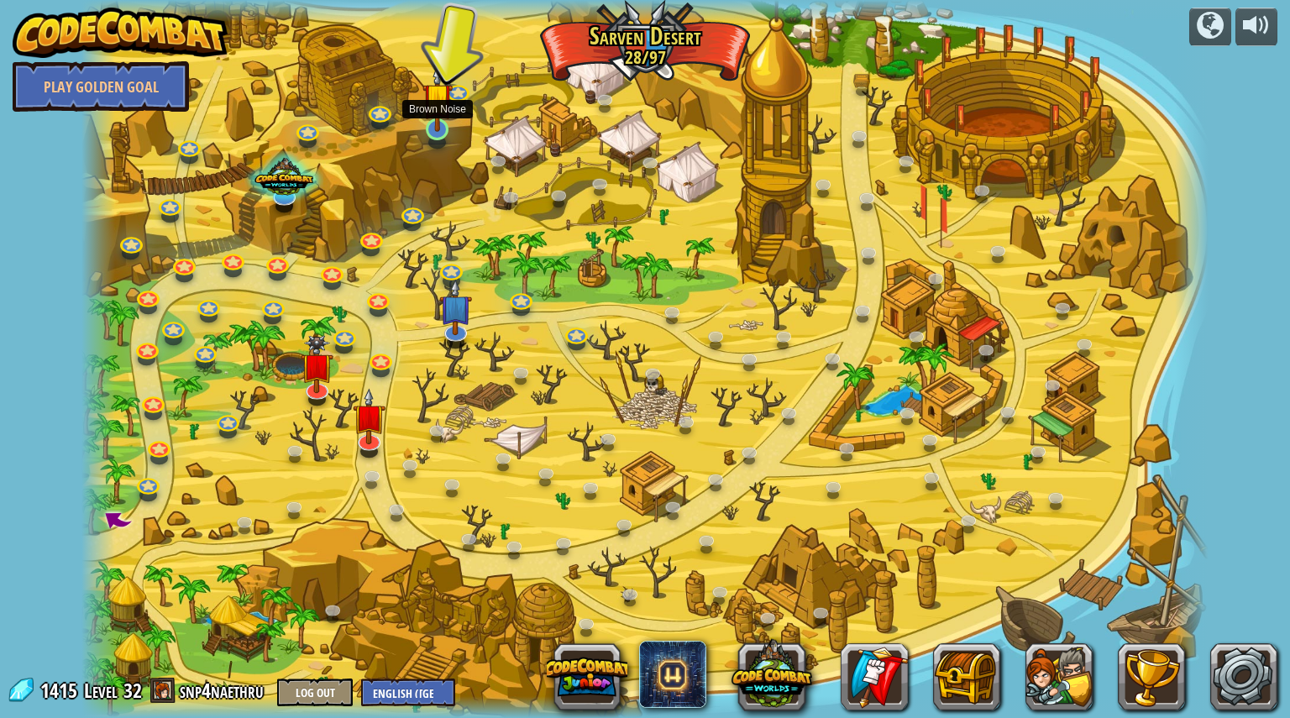
click at [442, 122] on img at bounding box center [436, 98] width 29 height 68
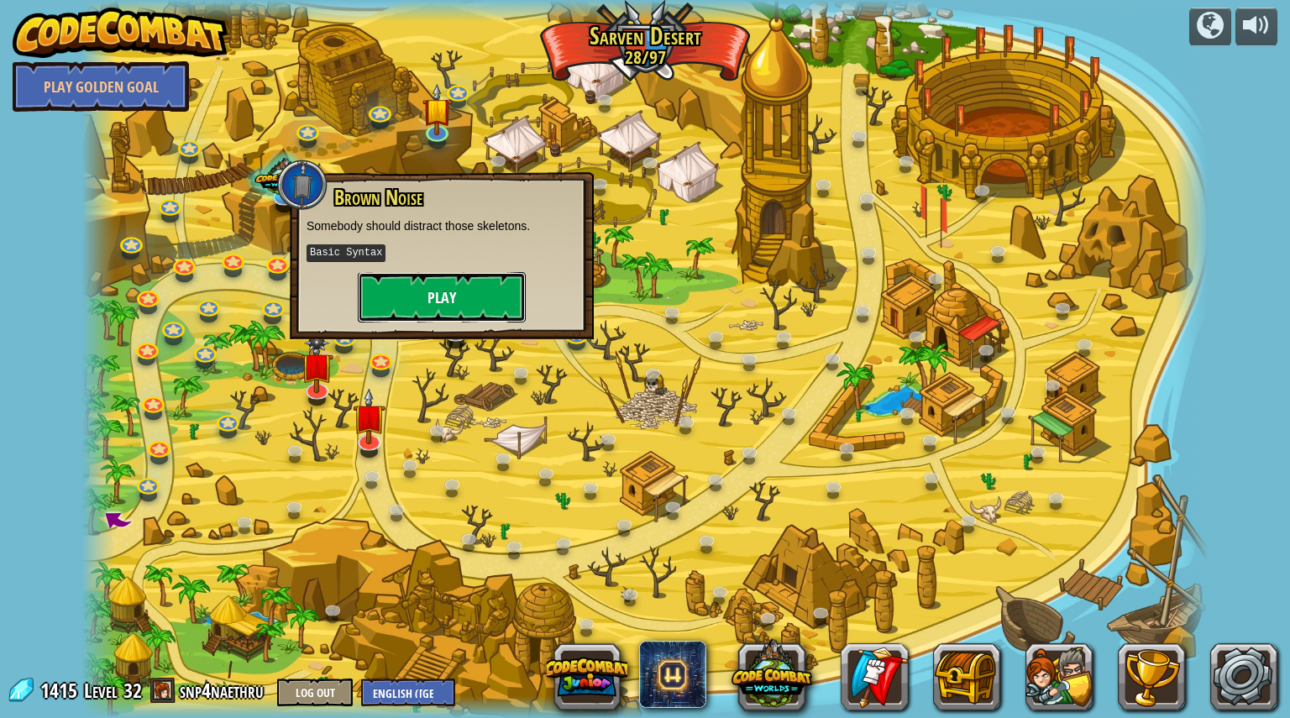
click at [447, 281] on button "Play" at bounding box center [442, 297] width 168 height 50
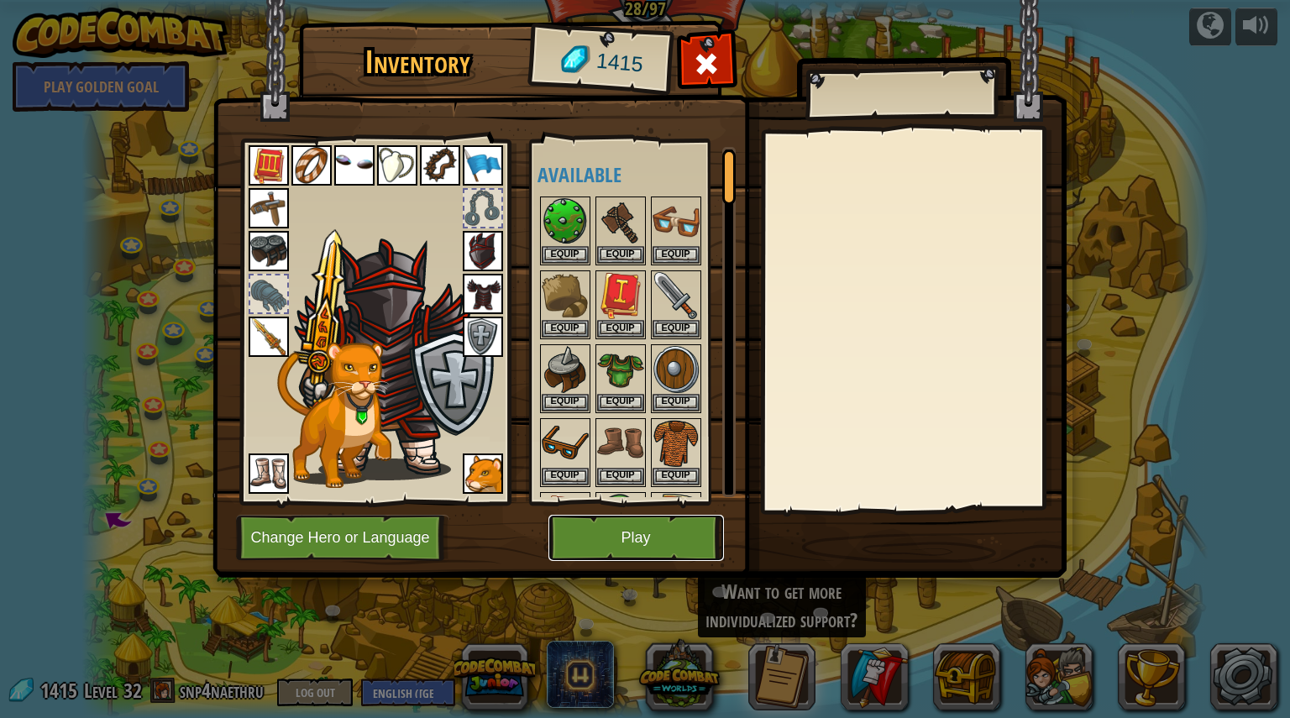
click at [613, 519] on button "Play" at bounding box center [636, 538] width 176 height 46
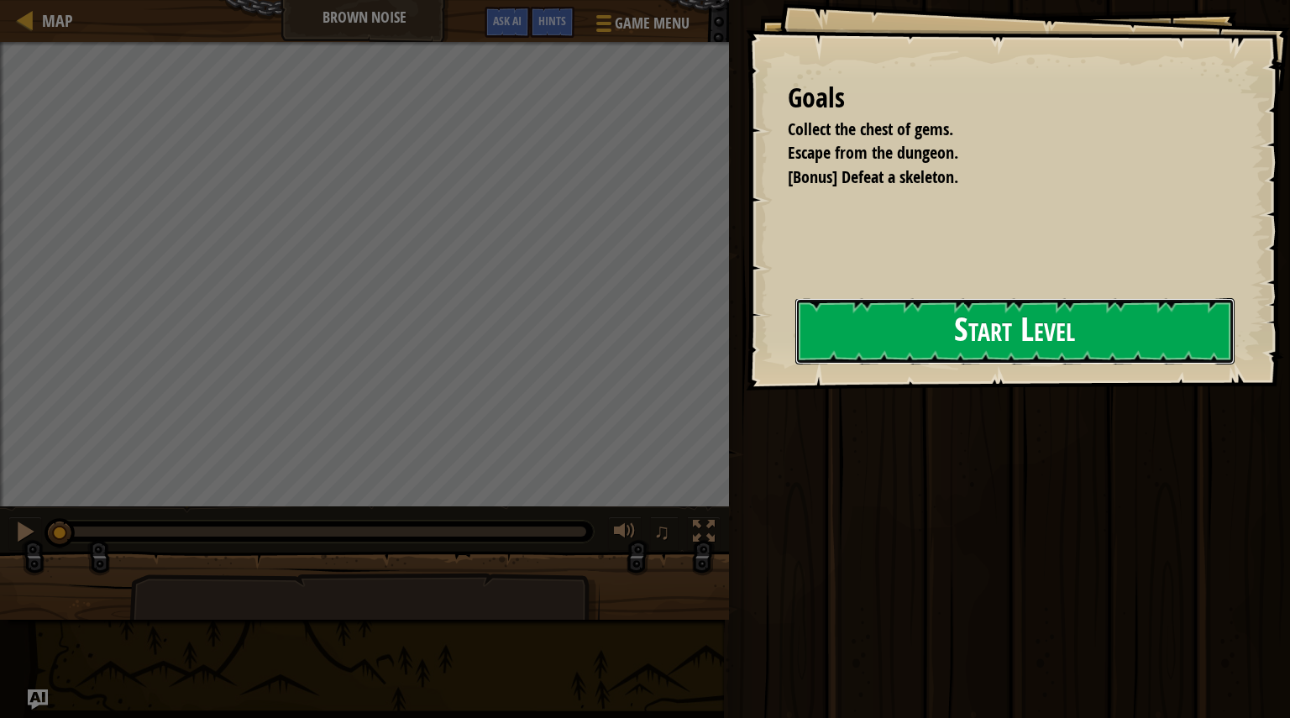
click at [795, 333] on button "Start Level" at bounding box center [1014, 331] width 439 height 66
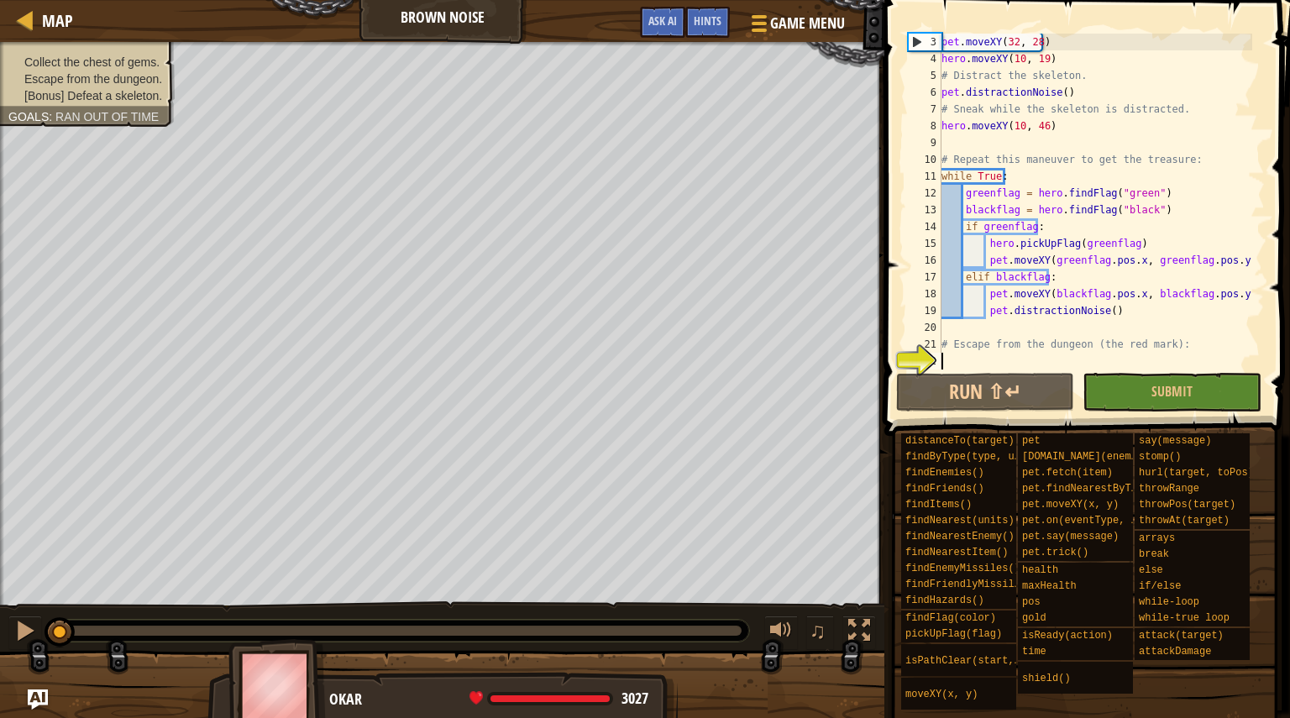
scroll to position [34, 0]
click at [1093, 326] on div "pet . moveXY ( 32 , 28 ) hero . moveXY ( 10 , 19 ) # Distract the skeleton. pet…" at bounding box center [1095, 219] width 314 height 370
drag, startPoint x: 1226, startPoint y: 260, endPoint x: 928, endPoint y: 254, distance: 298.2
click at [928, 254] on div "3 4 5 6 7 8 9 10 11 12 13 14 15 16 17 18 19 20 21 22 pet . moveXY ( 32 , 28 ) h…" at bounding box center [1085, 202] width 360 height 336
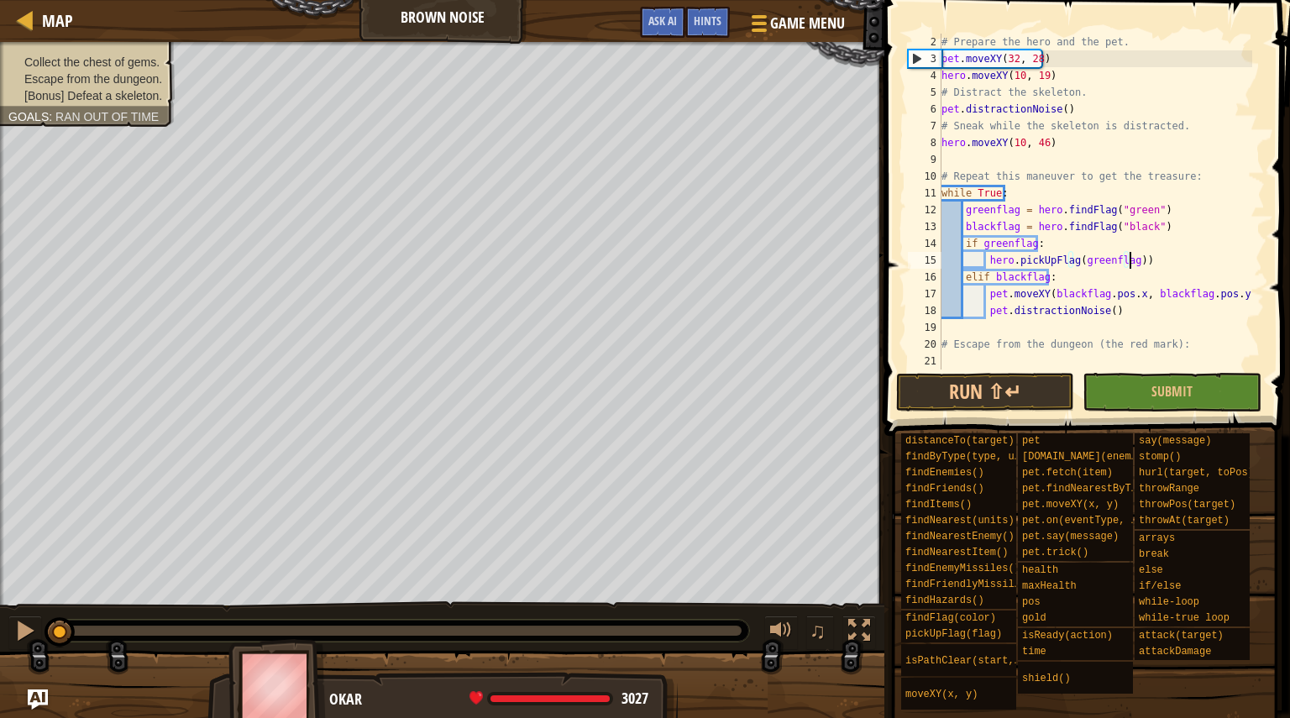
scroll to position [17, 0]
click at [1111, 310] on div "# Prepare the hero and the pet. pet . moveXY ( 32 , 28 ) hero . moveXY ( 10 , 1…" at bounding box center [1095, 219] width 314 height 370
type textarea "pet.distractionNoise()"
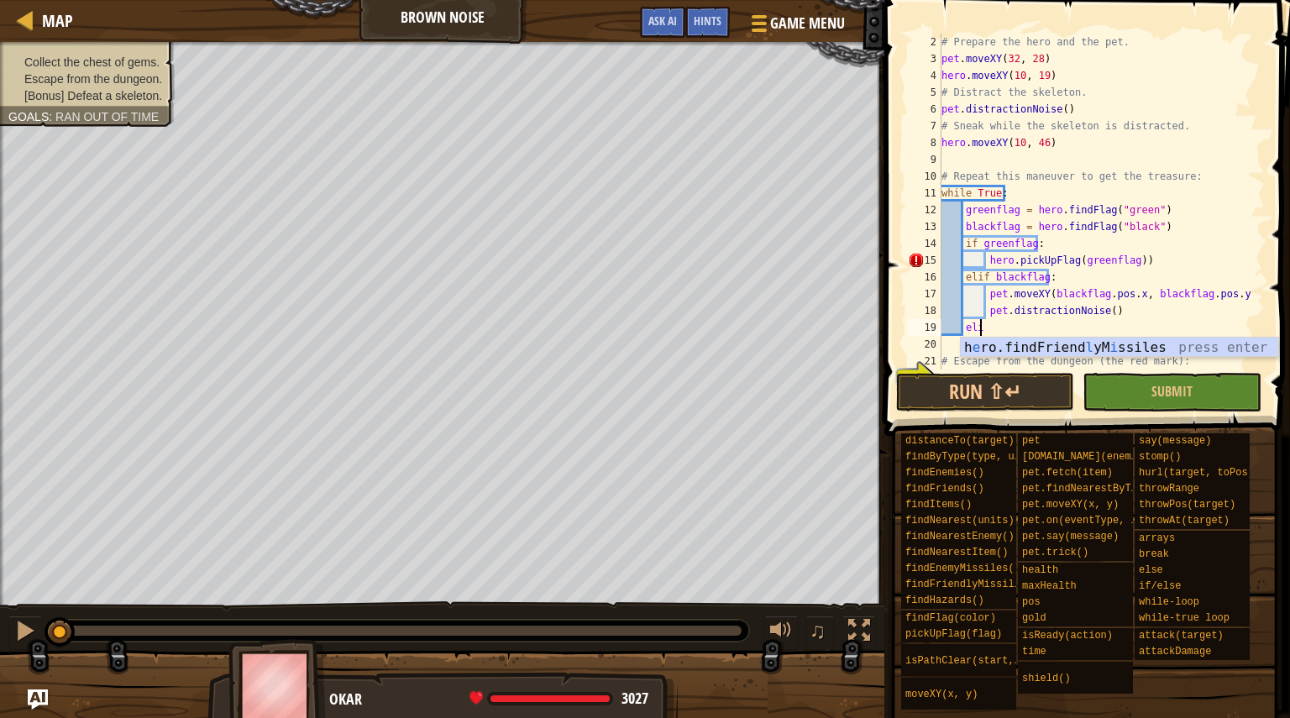
scroll to position [8, 3]
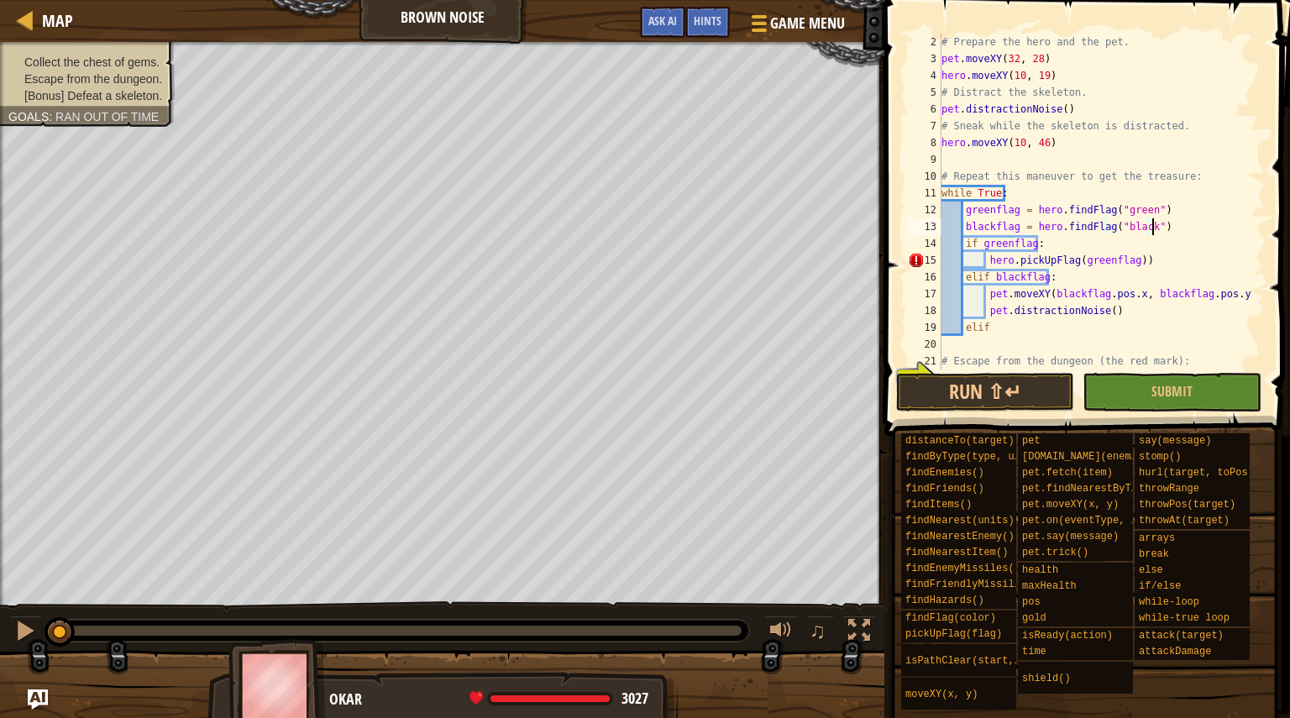
click at [1166, 234] on div "# Prepare the hero and the pet. pet . moveXY ( 32 , 28 ) hero . moveXY ( 10 , 1…" at bounding box center [1095, 219] width 314 height 370
type textarea "blackflag = hero.findFlag("black")"
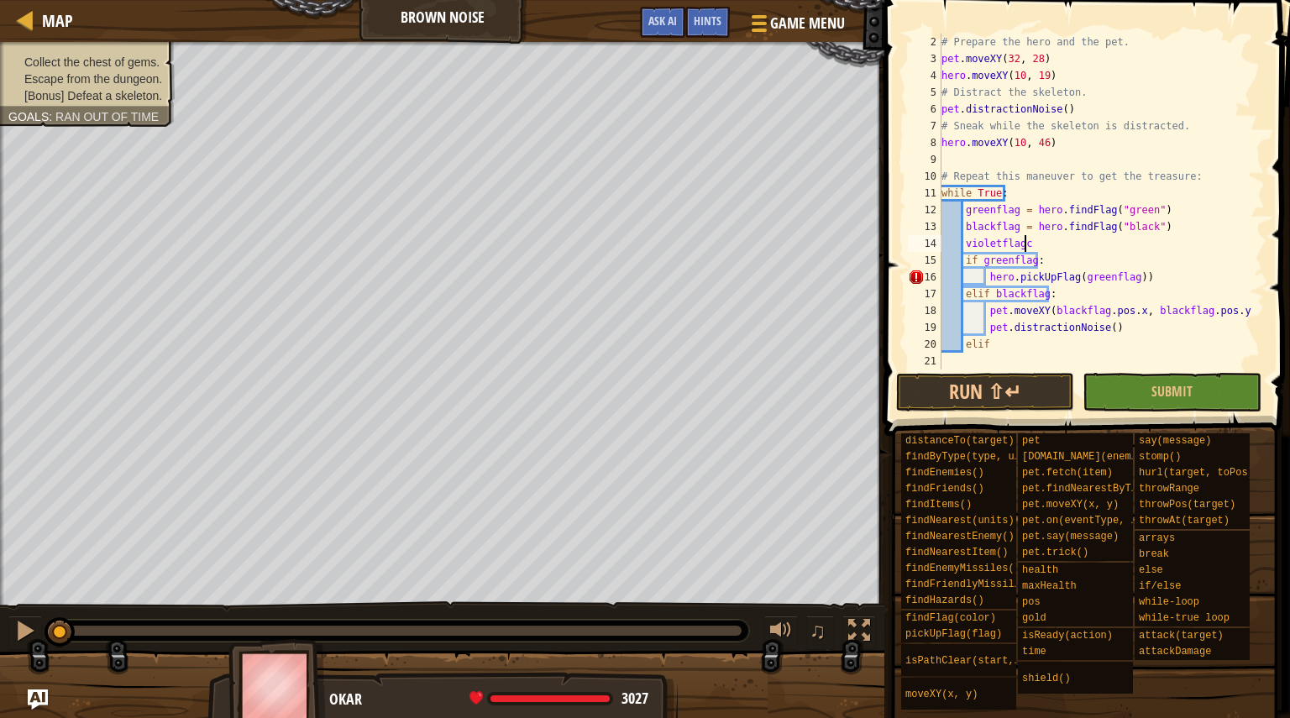
scroll to position [8, 7]
drag, startPoint x: 1166, startPoint y: 227, endPoint x: 1031, endPoint y: 228, distance: 135.2
click at [1031, 228] on div "# Prepare the hero and the pet. pet . moveXY ( 32 , 28 ) hero . moveXY ( 10 , 1…" at bounding box center [1095, 219] width 314 height 370
click at [1061, 247] on div "# Prepare the hero and the pet. pet . moveXY ( 32 , 28 ) hero . moveXY ( 10 , 1…" at bounding box center [1095, 219] width 314 height 370
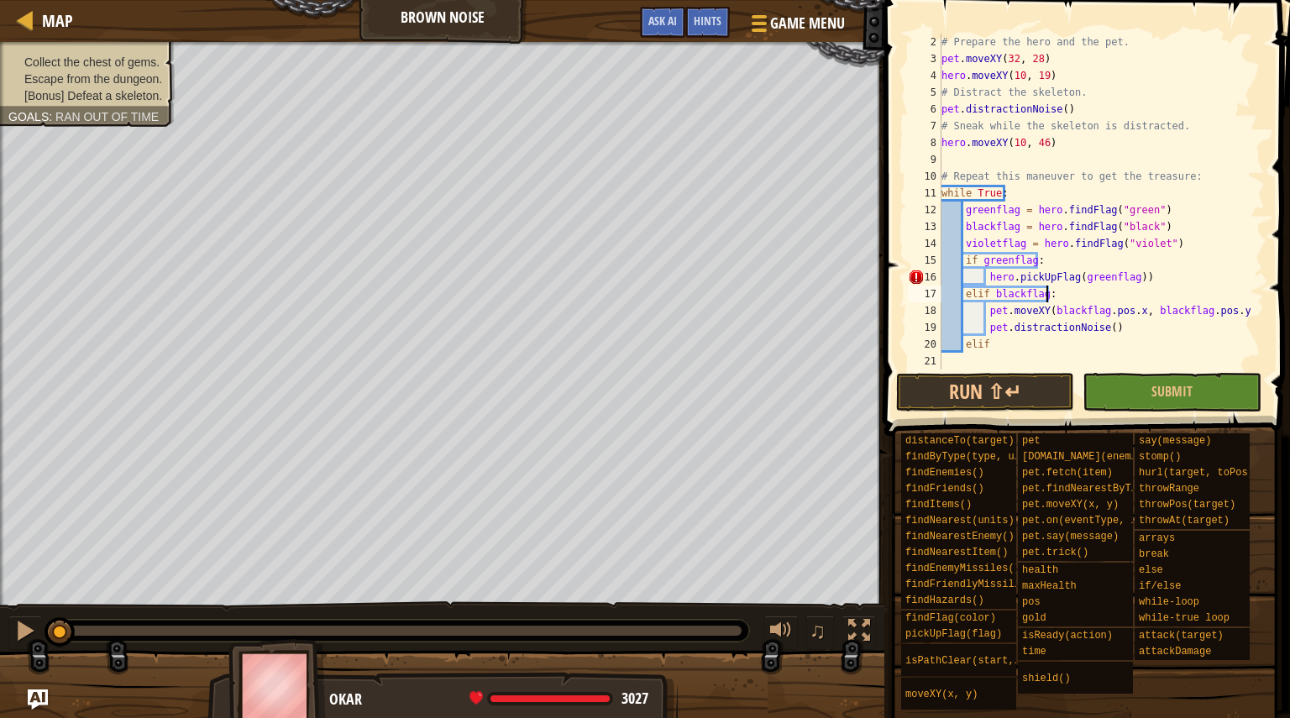
click at [1209, 291] on div "# Prepare the hero and the pet. pet . moveXY ( 32 , 28 ) hero . moveXY ( 10 , 1…" at bounding box center [1095, 219] width 314 height 370
click at [1208, 288] on div "# Prepare the hero and the pet. pet . moveXY ( 32 , 28 ) hero . moveXY ( 10 , 1…" at bounding box center [1095, 219] width 314 height 370
click at [1208, 278] on div "# Prepare the hero and the pet. pet . moveXY ( 32 , 28 ) hero . moveXY ( 10 , 1…" at bounding box center [1095, 219] width 314 height 370
click at [1115, 335] on div "# Prepare the hero and the pet. pet . moveXY ( 32 , 28 ) hero . moveXY ( 10 , 1…" at bounding box center [1095, 219] width 314 height 370
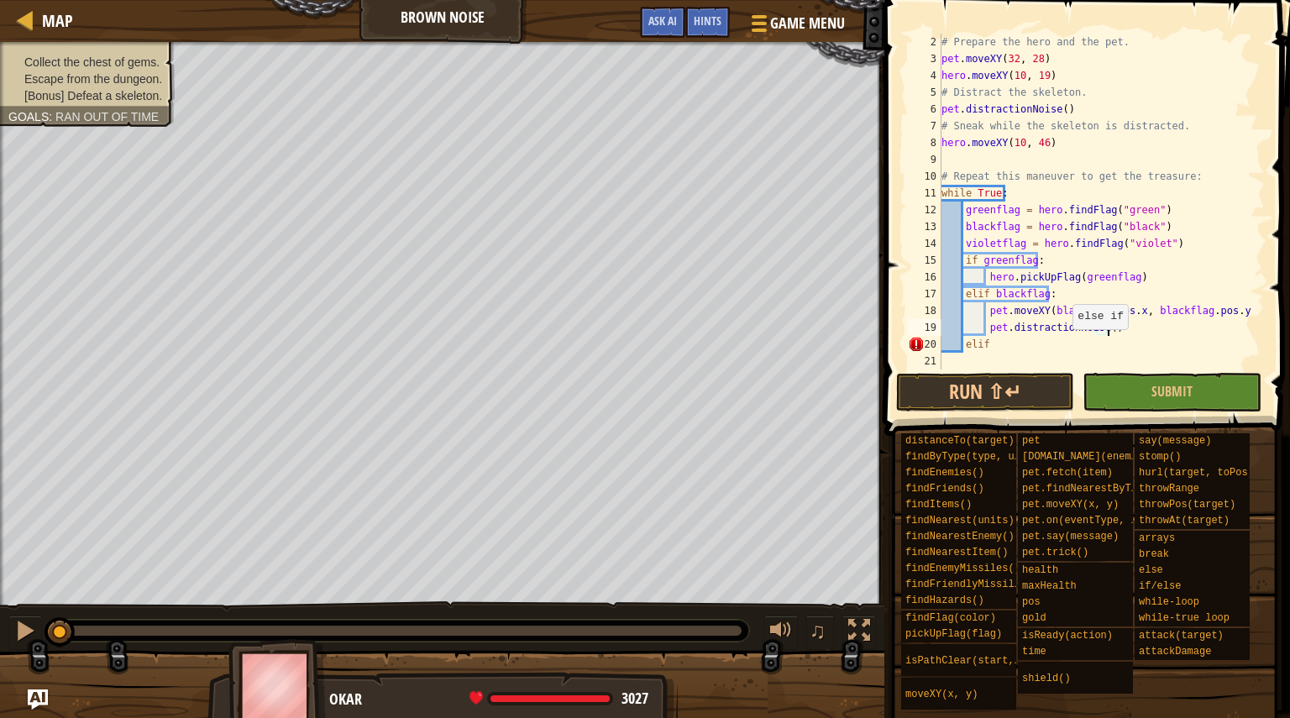
click at [1064, 346] on div "# Prepare the hero and the pet. pet . moveXY ( 32 , 28 ) hero . moveXY ( 10 , 1…" at bounding box center [1095, 219] width 314 height 370
type textarea "elif violetflag:"
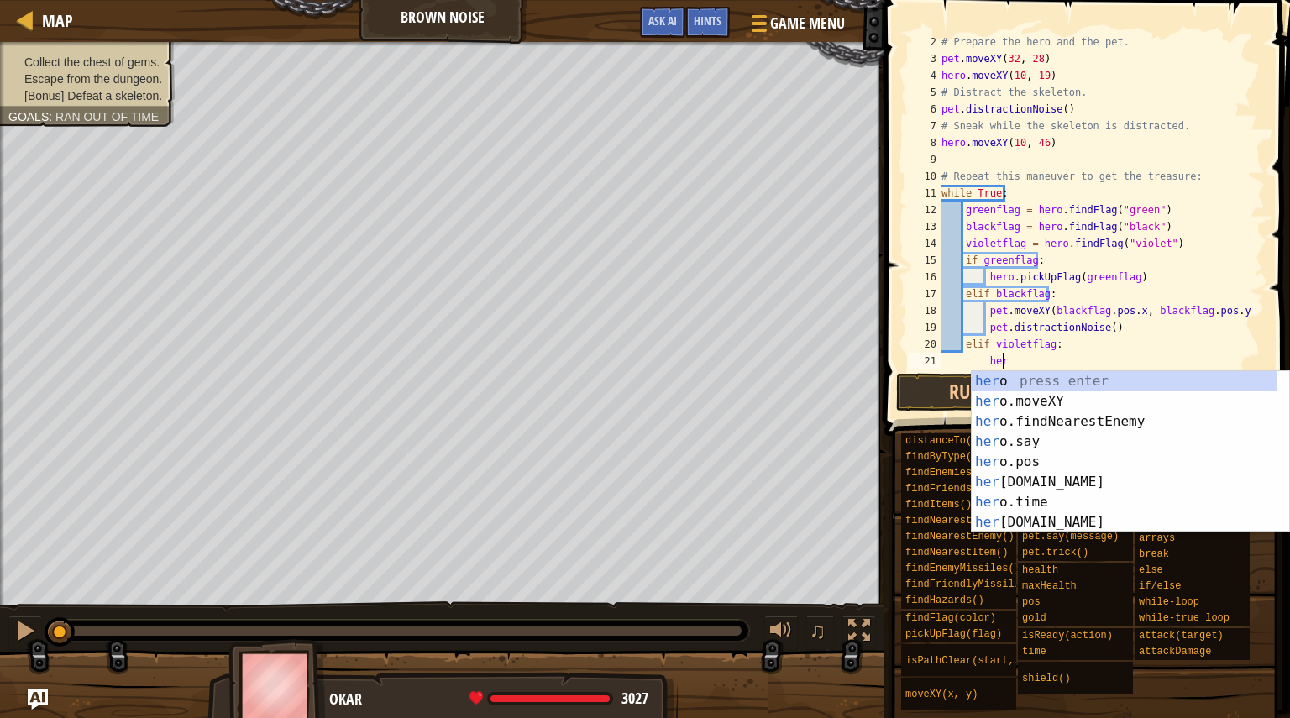
scroll to position [8, 5]
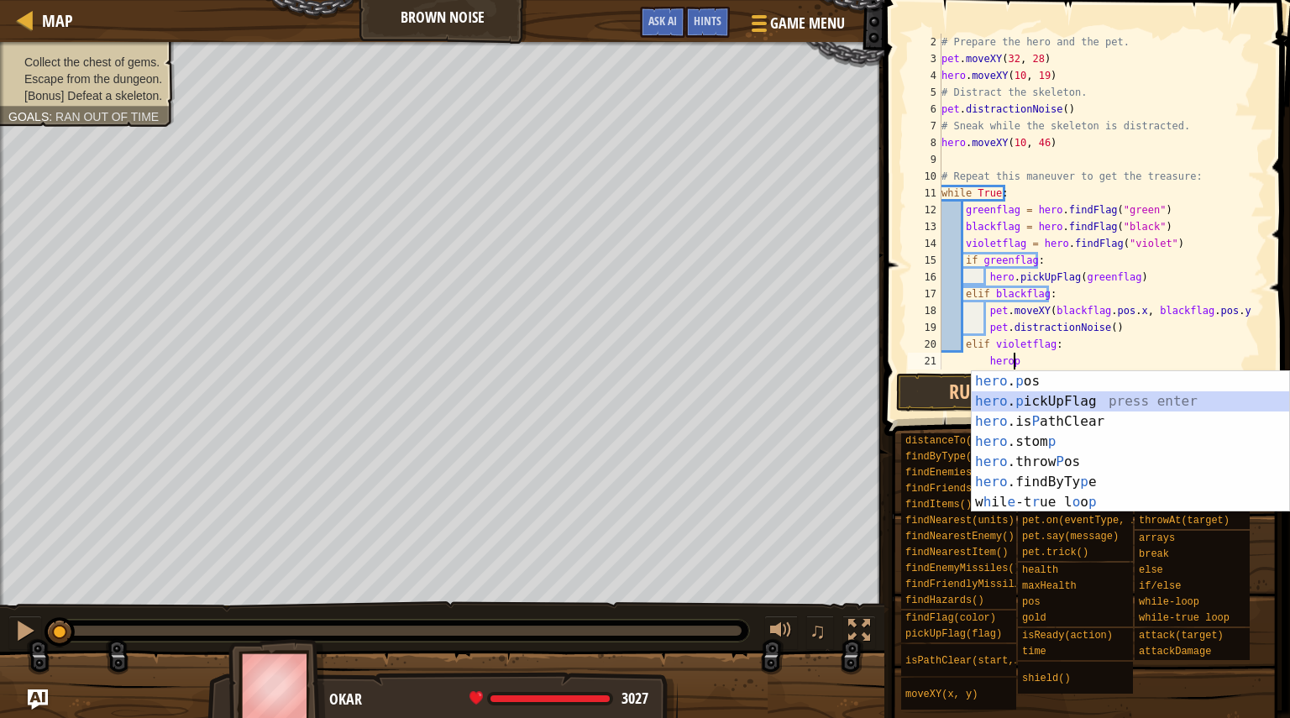
click at [1069, 400] on div "hero . p os press enter hero . p ickUpFlag press enter hero .is P athClear pres…" at bounding box center [1130, 461] width 317 height 181
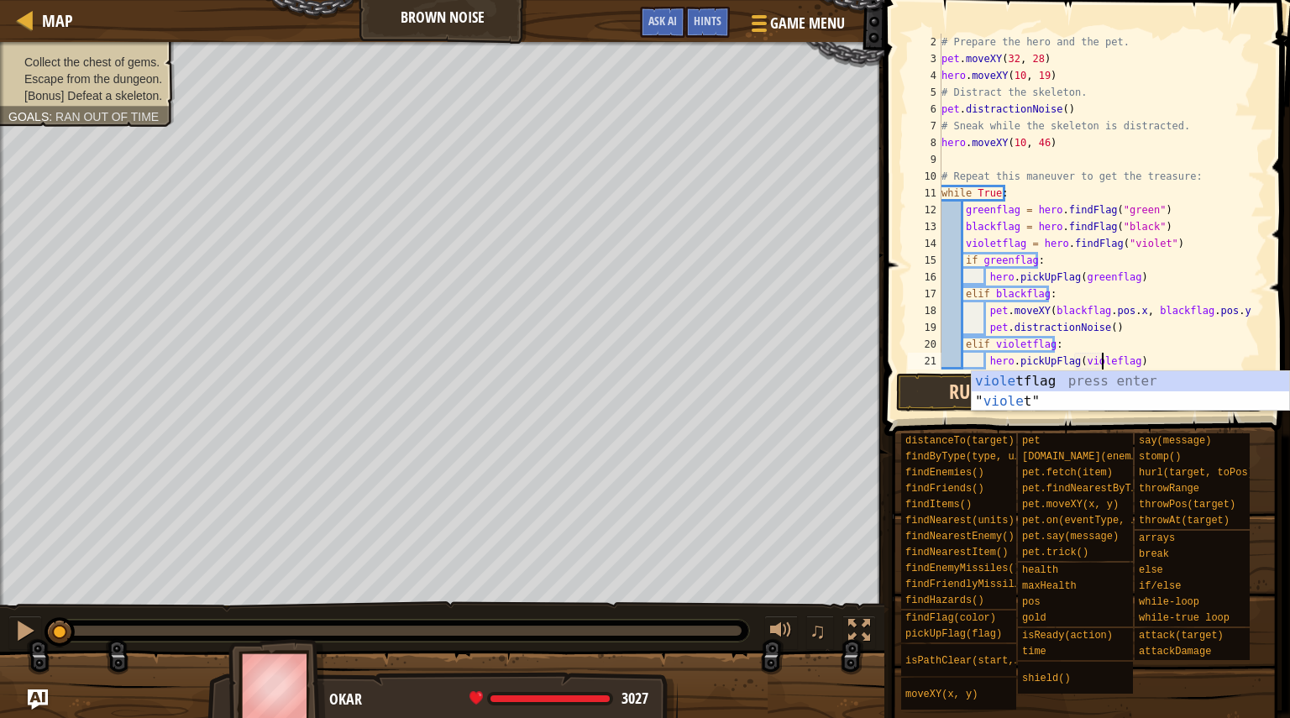
scroll to position [8, 14]
type textarea "hero.pickUpFlag(violetflag)"
click at [1169, 361] on div "# Prepare the hero and the pet. pet . moveXY ( 32 , 28 ) hero . moveXY ( 10 , 1…" at bounding box center [1095, 219] width 314 height 370
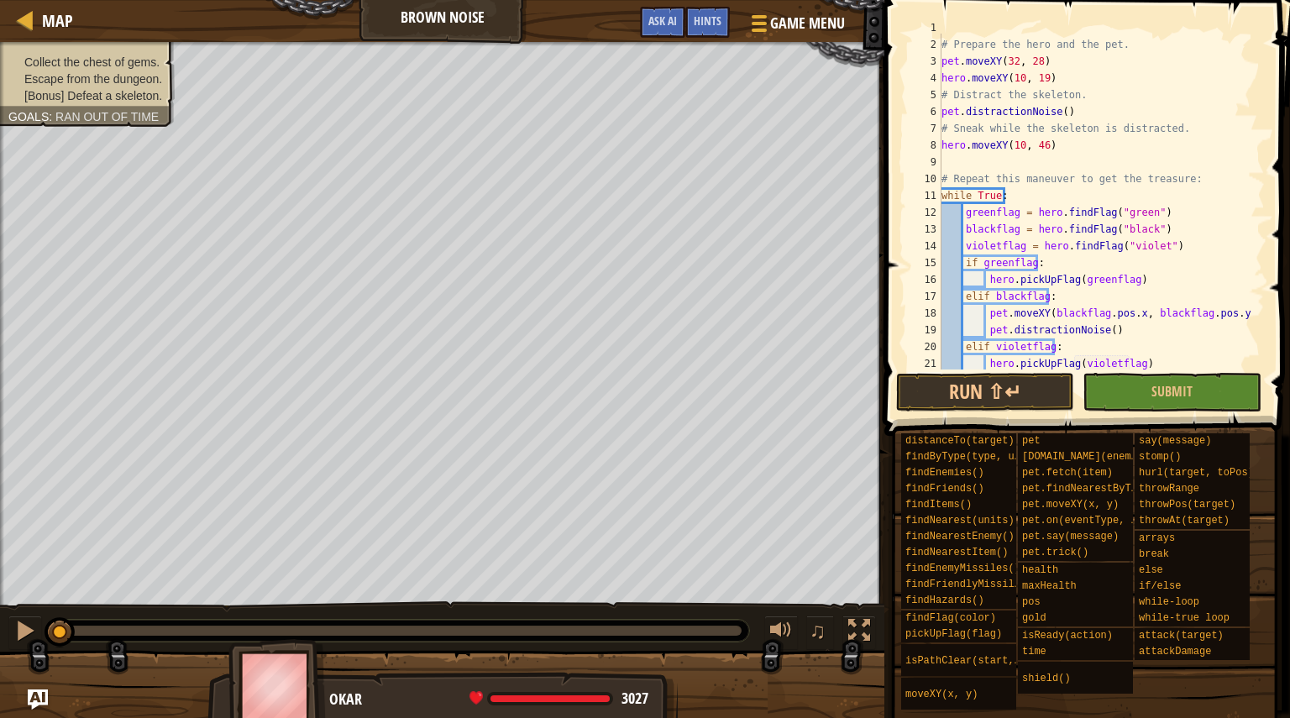
scroll to position [0, 0]
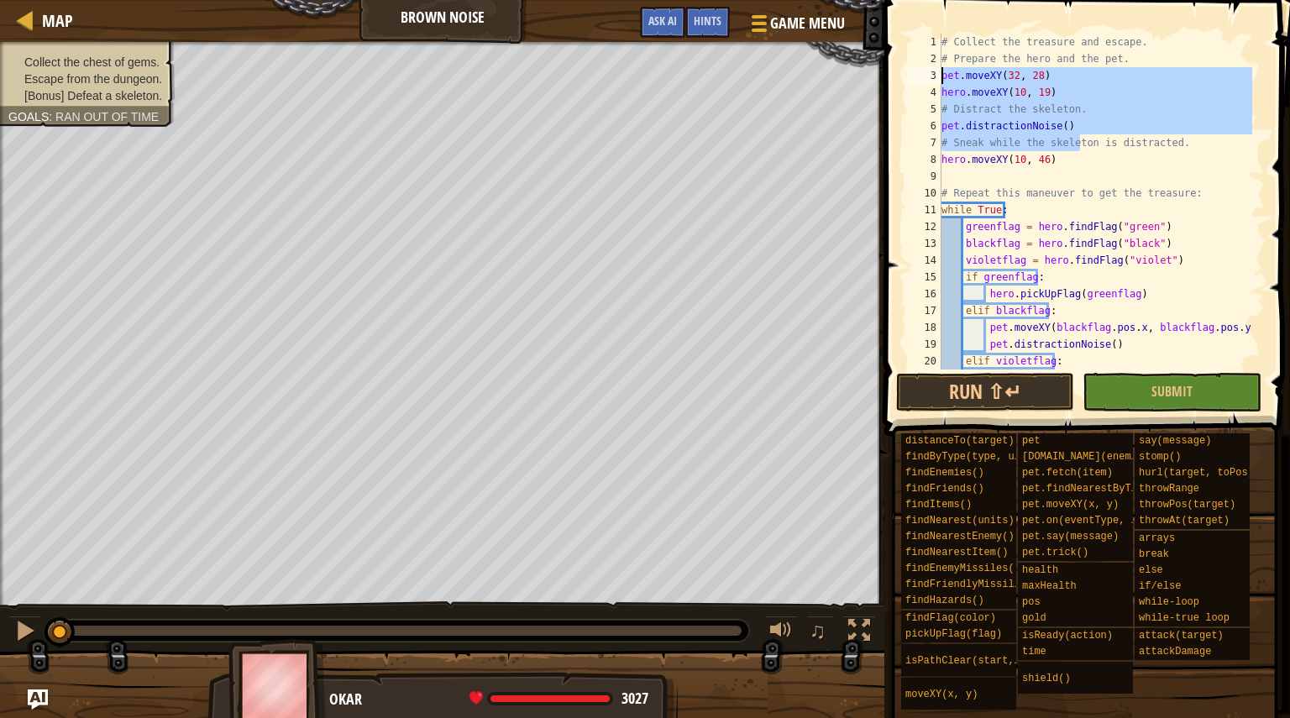
drag, startPoint x: 1083, startPoint y: 150, endPoint x: 915, endPoint y: 79, distance: 181.7
click at [915, 79] on div "1 2 3 4 5 6 7 8 9 10 11 12 13 14 15 16 17 18 19 20 21 # Collect the treasure an…" at bounding box center [1085, 202] width 360 height 336
click at [1097, 158] on div "# Collect the treasure and escape. # Prepare the hero and the pet. pet . moveXY…" at bounding box center [1095, 219] width 314 height 370
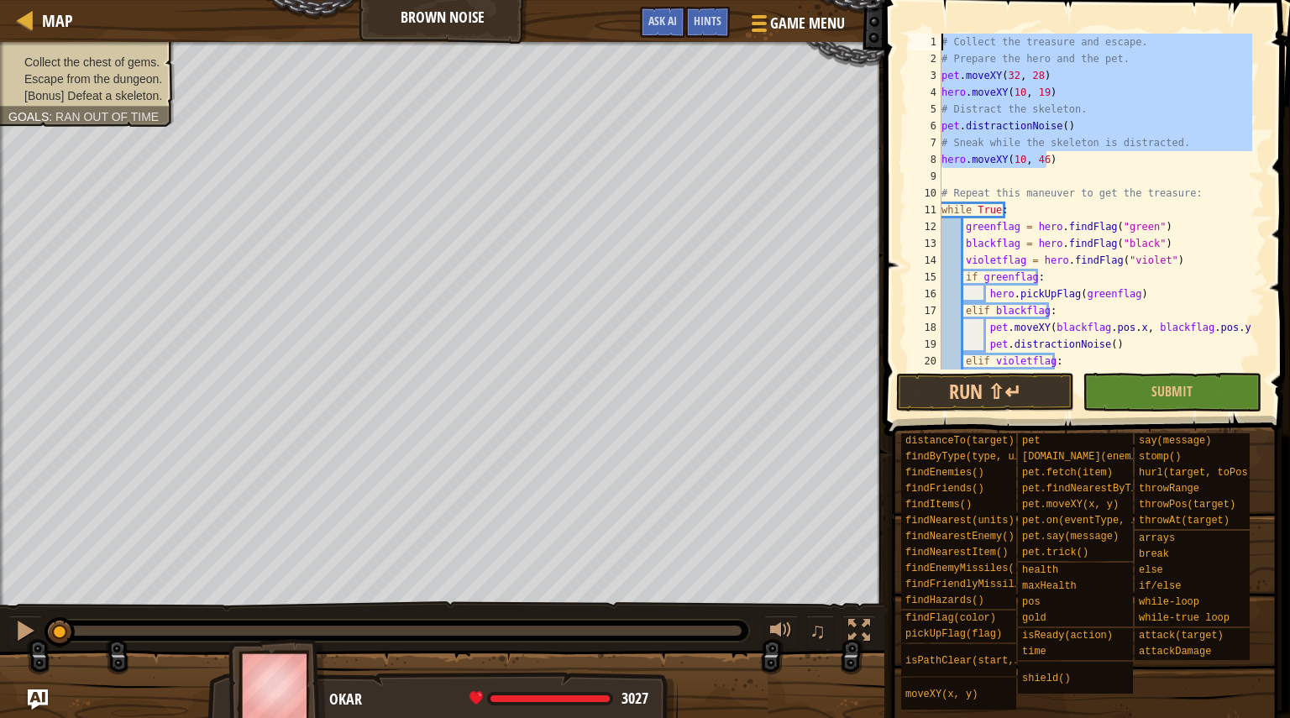
drag, startPoint x: 1097, startPoint y: 158, endPoint x: 892, endPoint y: 24, distance: 244.6
click at [892, 24] on div "hero.moveXY(10, 46) 1 2 3 4 5 6 7 8 9 10 11 12 13 14 15 16 17 18 19 20 21 # Col…" at bounding box center [1084, 250] width 411 height 485
type textarea "# Collect the treasure and escape. # Prepare the hero and the pet."
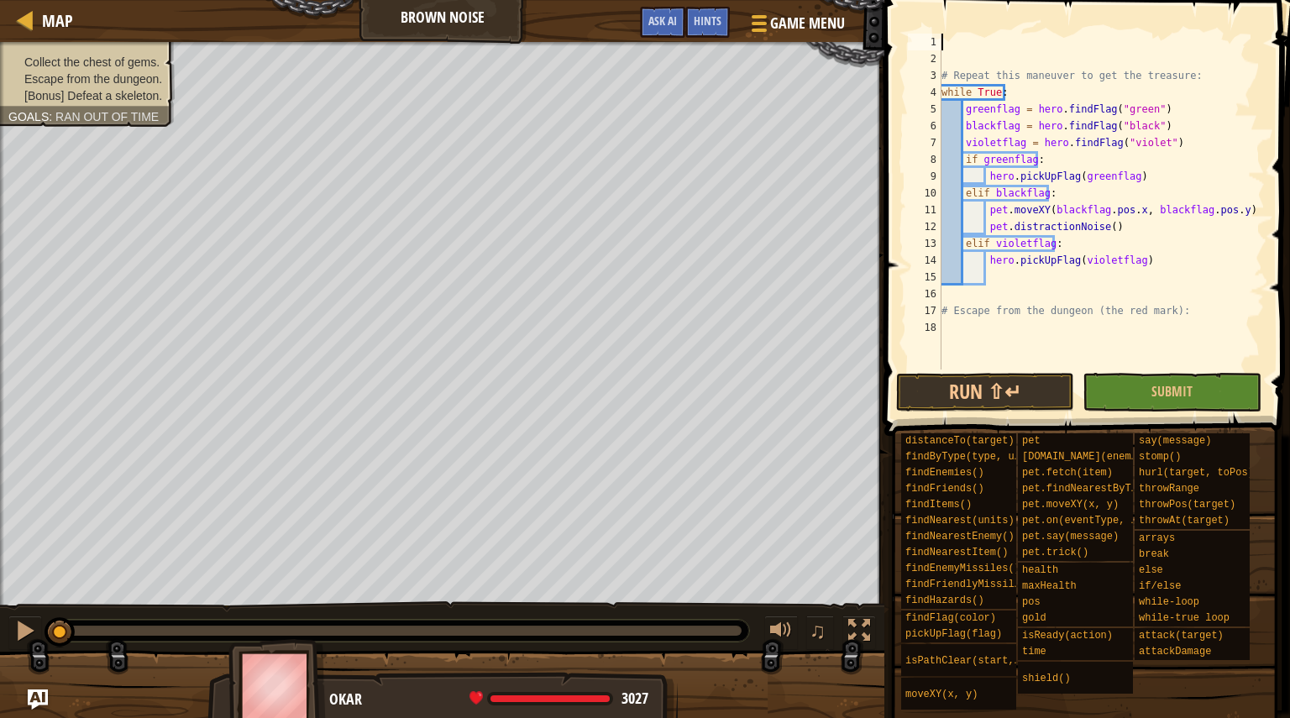
scroll to position [8, 0]
click at [1021, 100] on div "# Repeat this maneuver to get the treasure: while True : greenflag = hero . fin…" at bounding box center [1101, 219] width 327 height 370
type textarea "while True:"
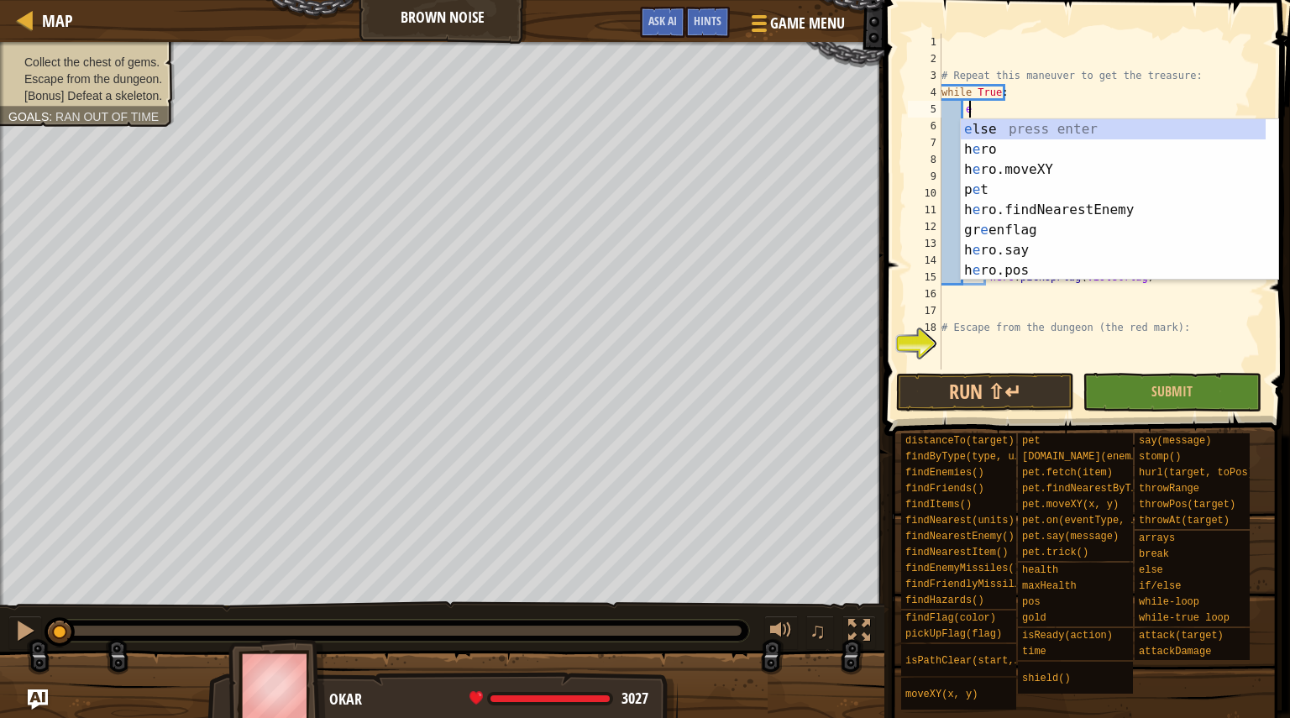
type textarea "ene"
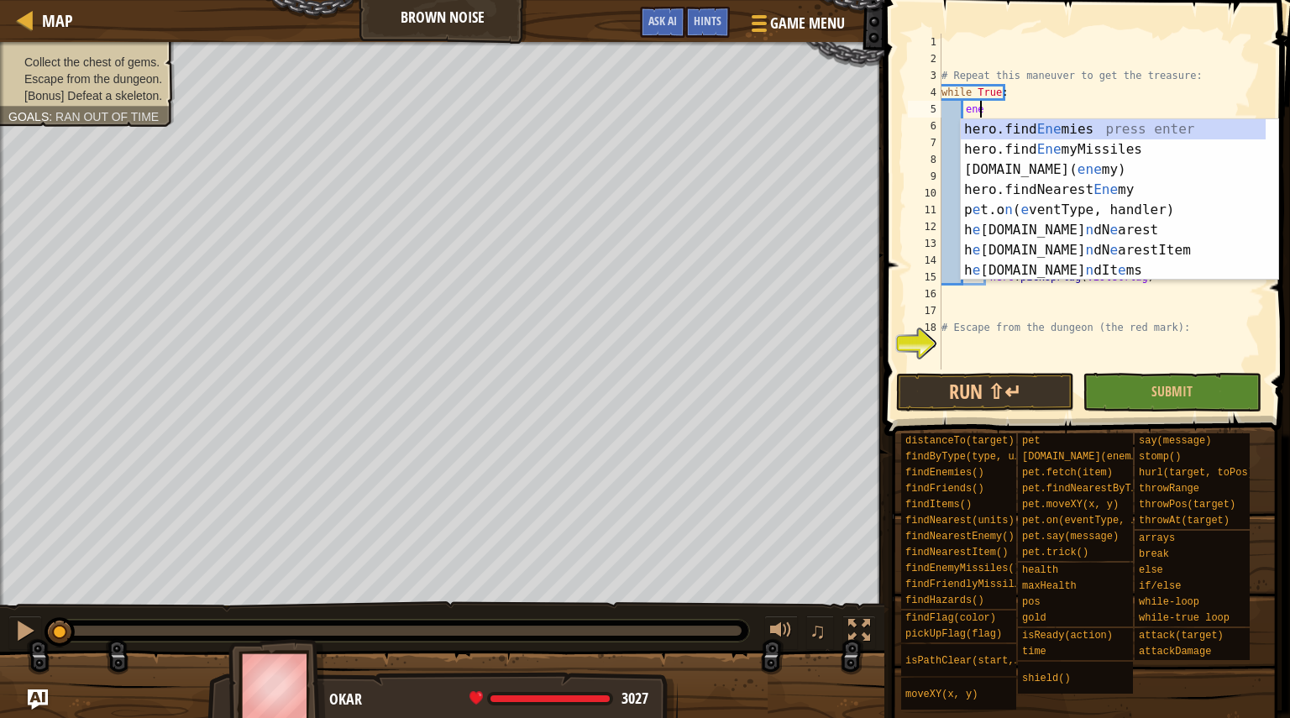
scroll to position [8, 3]
click at [1048, 186] on div "hero.find Ene mies press enter hero.find Ene myMissiles press enter [DOMAIN_NAM…" at bounding box center [1113, 220] width 305 height 202
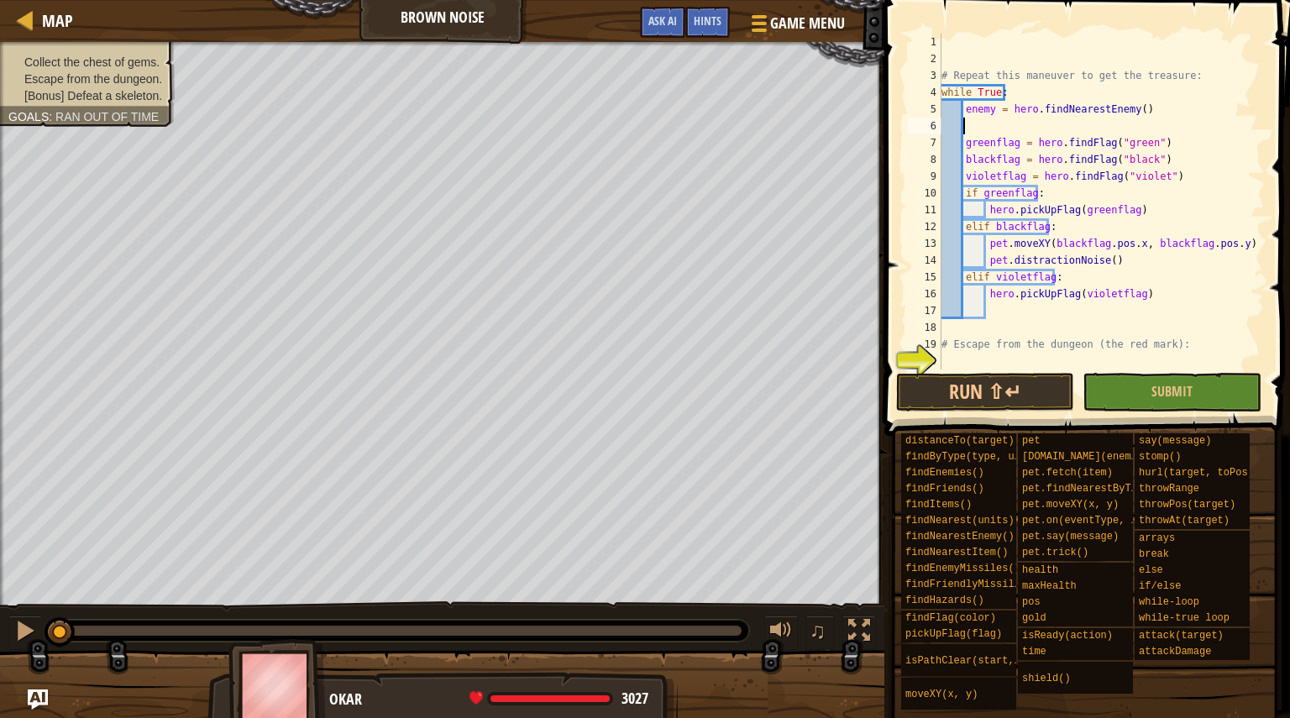
scroll to position [8, 0]
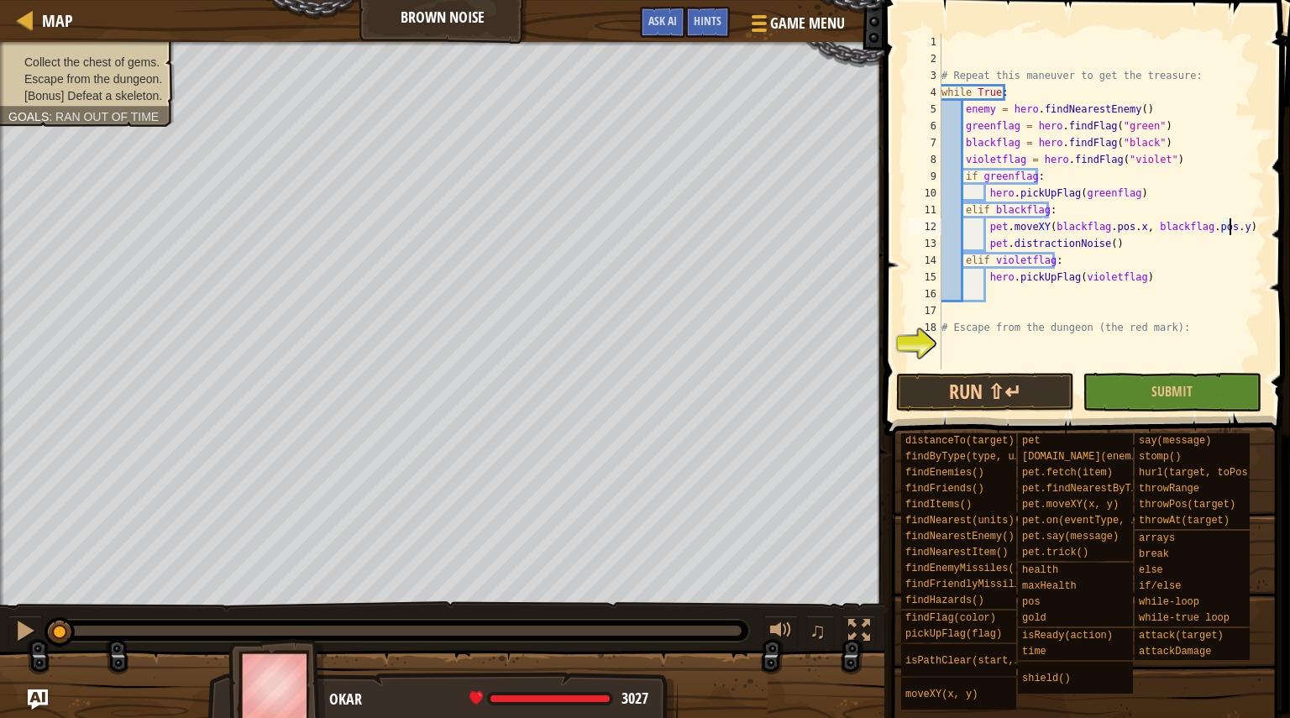
click at [1232, 229] on div "# Repeat this maneuver to get the treasure: while True : enemy = hero . findNea…" at bounding box center [1101, 219] width 327 height 370
type textarea "pet.moveXY(blackflag.pos.x, blackflag.pos.y)"
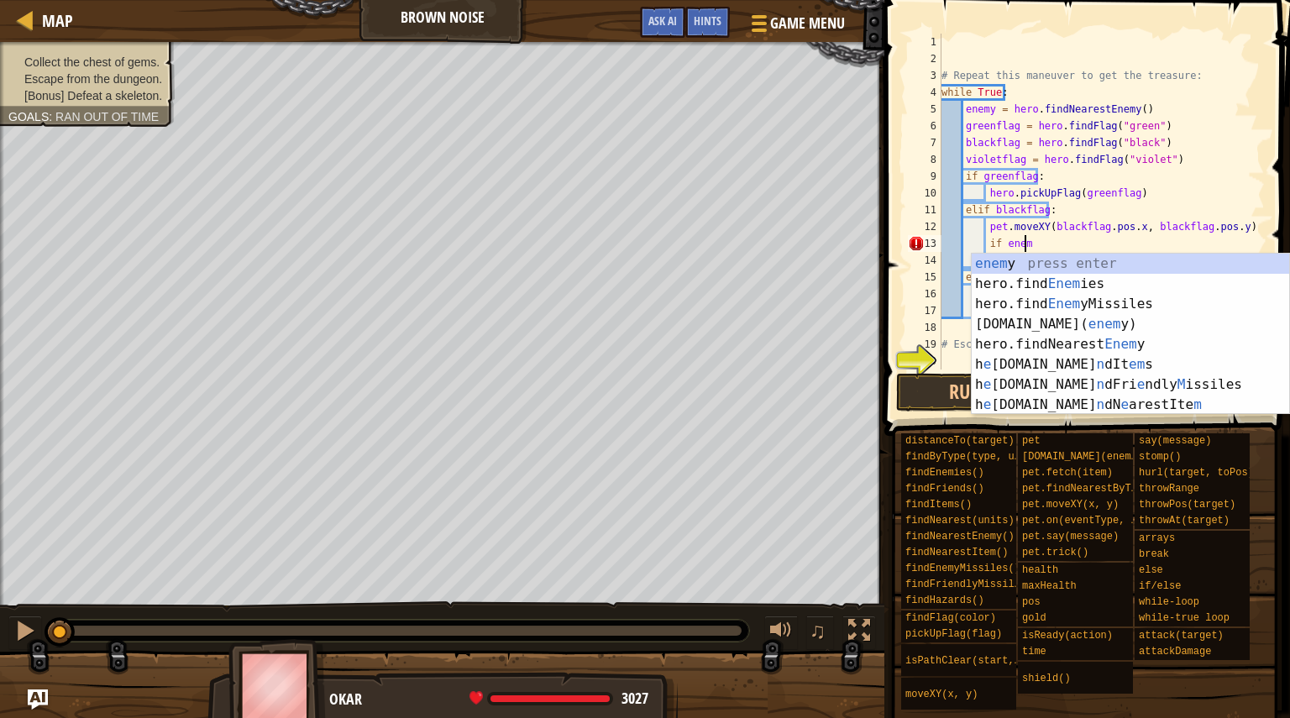
scroll to position [8, 7]
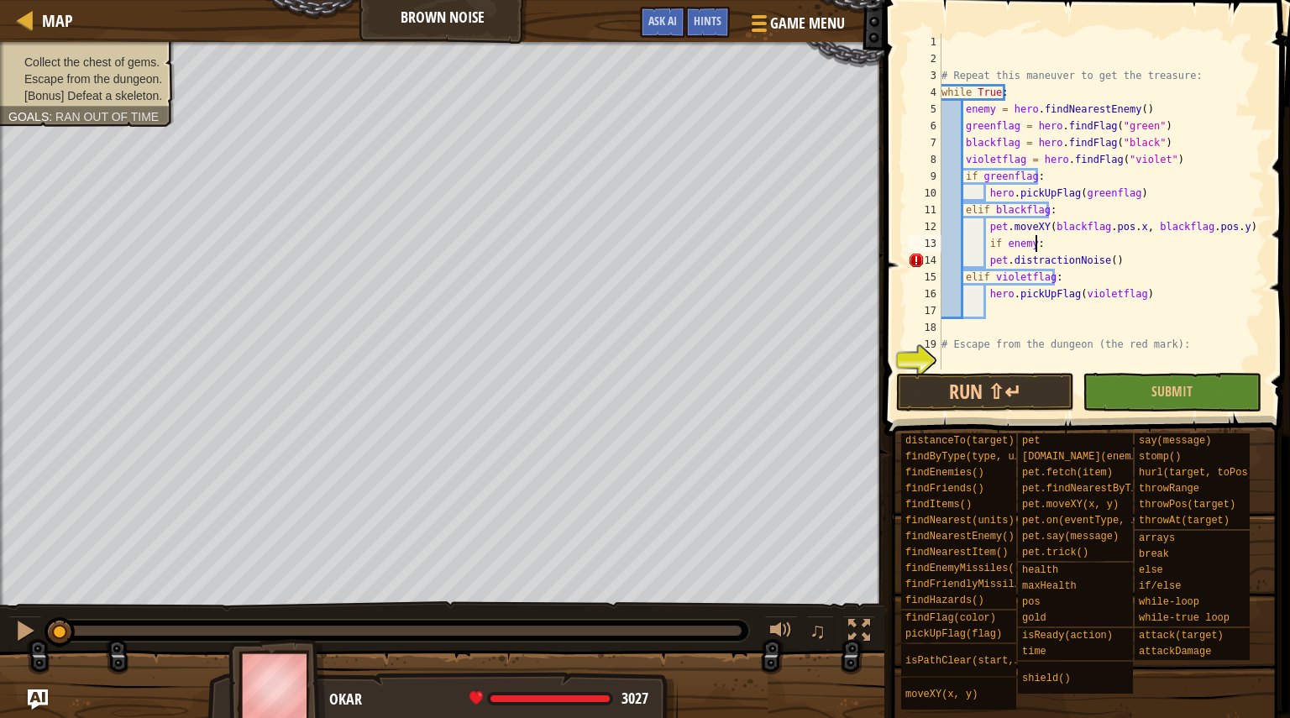
click at [983, 264] on div "# Repeat this maneuver to get the treasure: while True : enemy = hero . findNea…" at bounding box center [1101, 219] width 327 height 370
click at [1025, 300] on div "# Repeat this maneuver to get the treasure: while True : enemy = hero . findNea…" at bounding box center [1101, 219] width 327 height 370
type textarea "hero.pickUpFlag(violetflag)"
click at [1022, 330] on div "# Repeat this maneuver to get the treasure: while True : enemy = hero . findNea…" at bounding box center [1101, 219] width 327 height 370
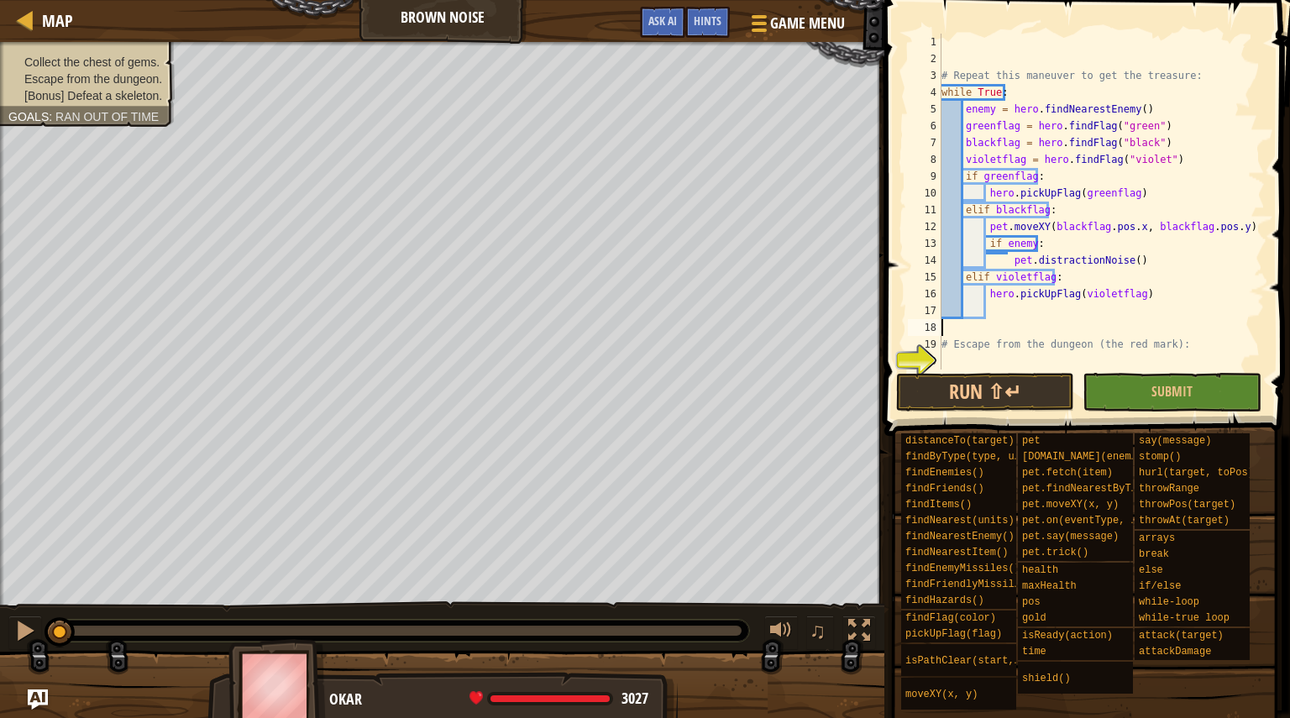
click at [1022, 323] on div "# Repeat this maneuver to get the treasure: while True : enemy = hero . findNea…" at bounding box center [1101, 219] width 327 height 370
click at [1036, 307] on div "# Repeat this maneuver to get the treasure: while True : enemy = hero . findNea…" at bounding box center [1101, 219] width 327 height 370
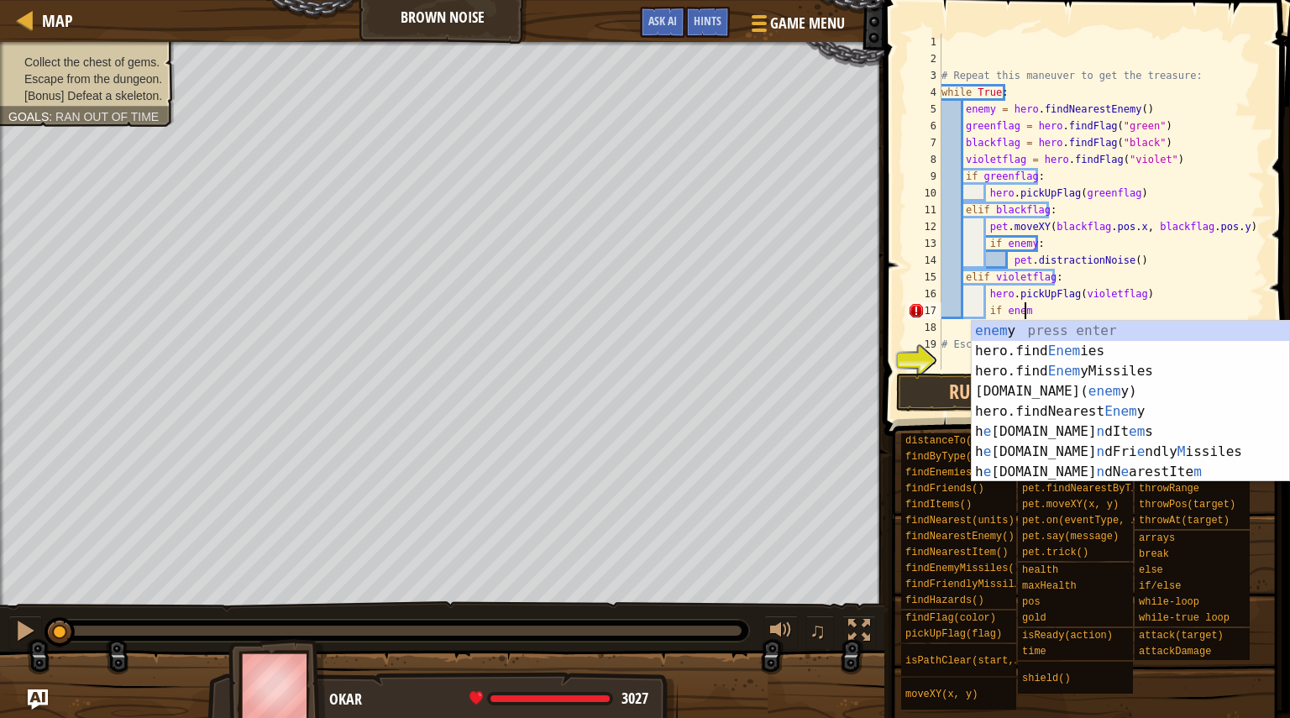
scroll to position [8, 7]
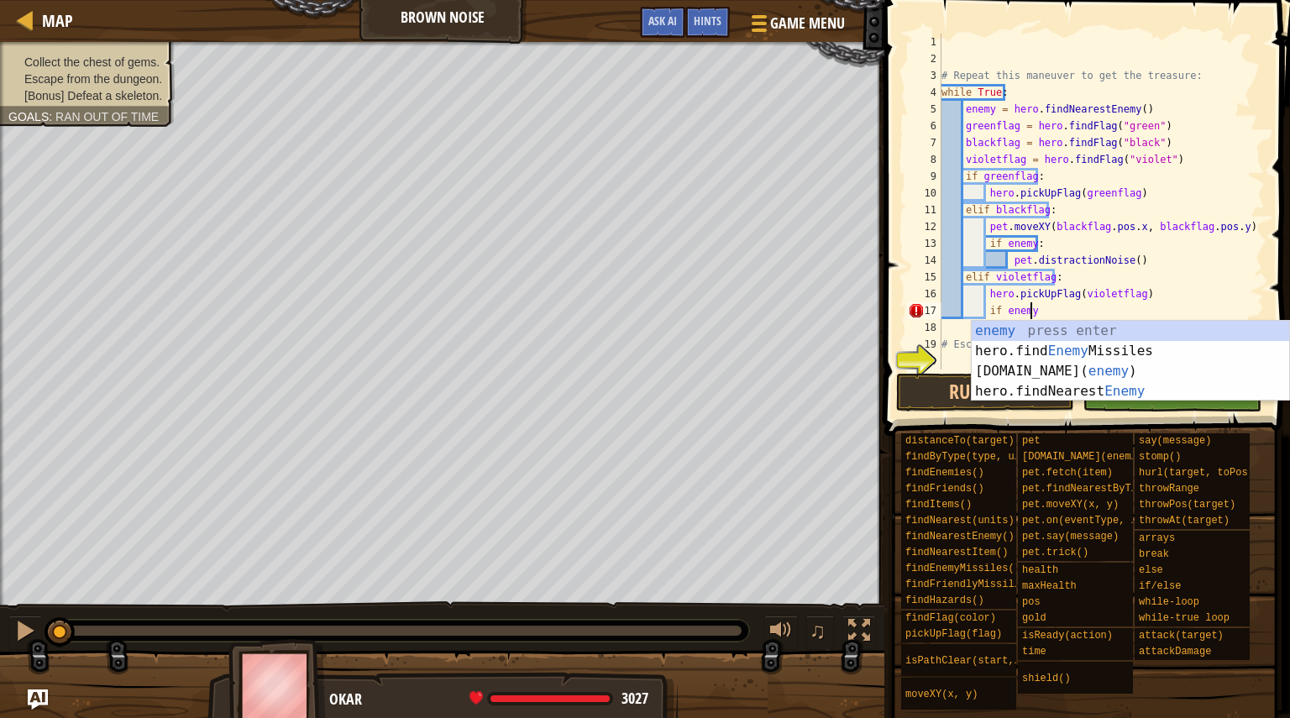
type textarea "if enemy:"
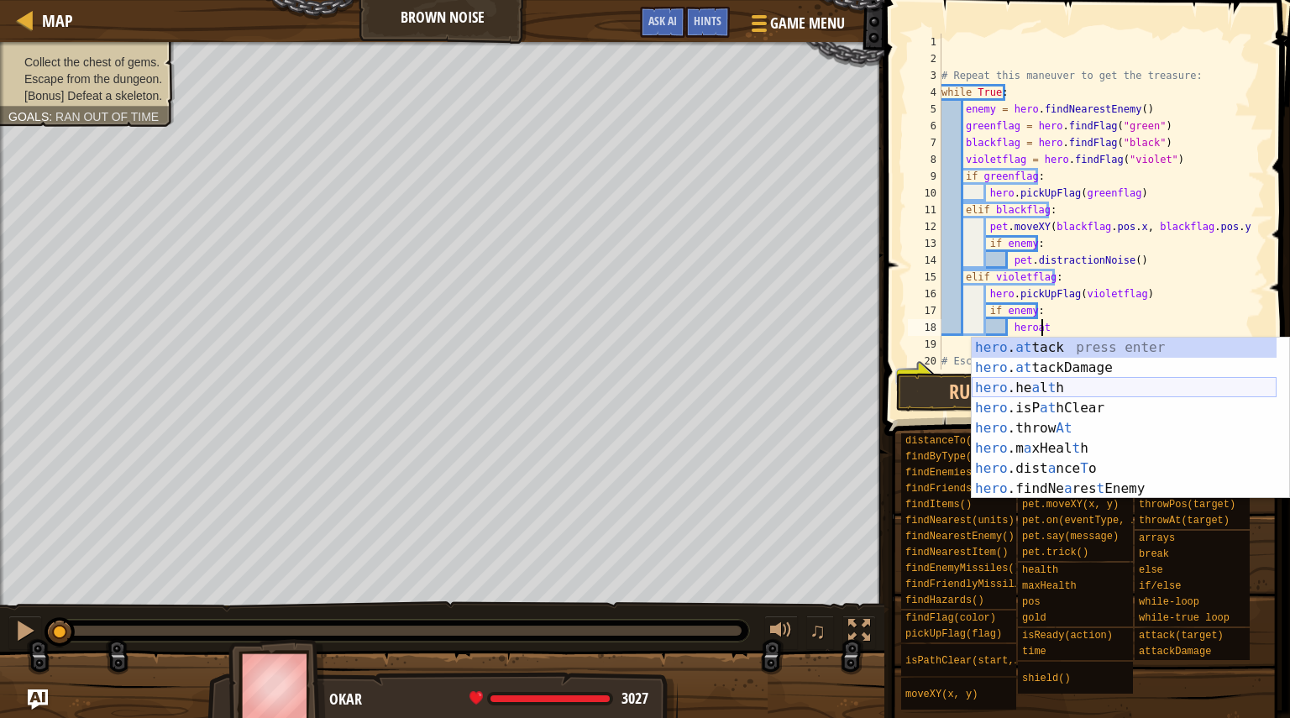
scroll to position [8, 8]
click at [1054, 344] on div "hero . at tack press enter hero . at tackDamage press enter hero .he a l t h pr…" at bounding box center [1124, 439] width 305 height 202
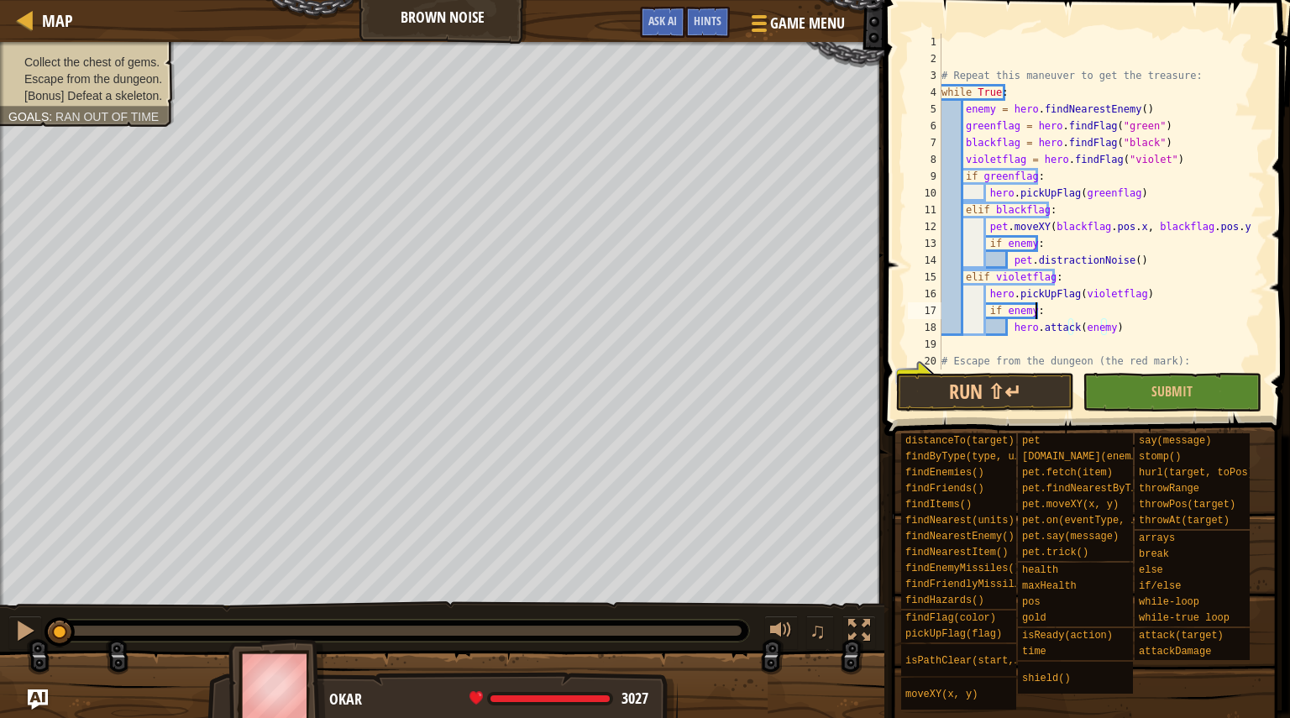
click at [1158, 315] on div "# Repeat this maneuver to get the treasure: while True : enemy = hero . findNea…" at bounding box center [1095, 219] width 314 height 370
click at [1143, 353] on div "# Repeat this maneuver to get the treasure: while True : enemy = hero . findNea…" at bounding box center [1095, 219] width 314 height 370
type textarea "# Escape from the dungeon (the red mark):"
click at [1153, 391] on span "Submit" at bounding box center [1171, 391] width 41 height 18
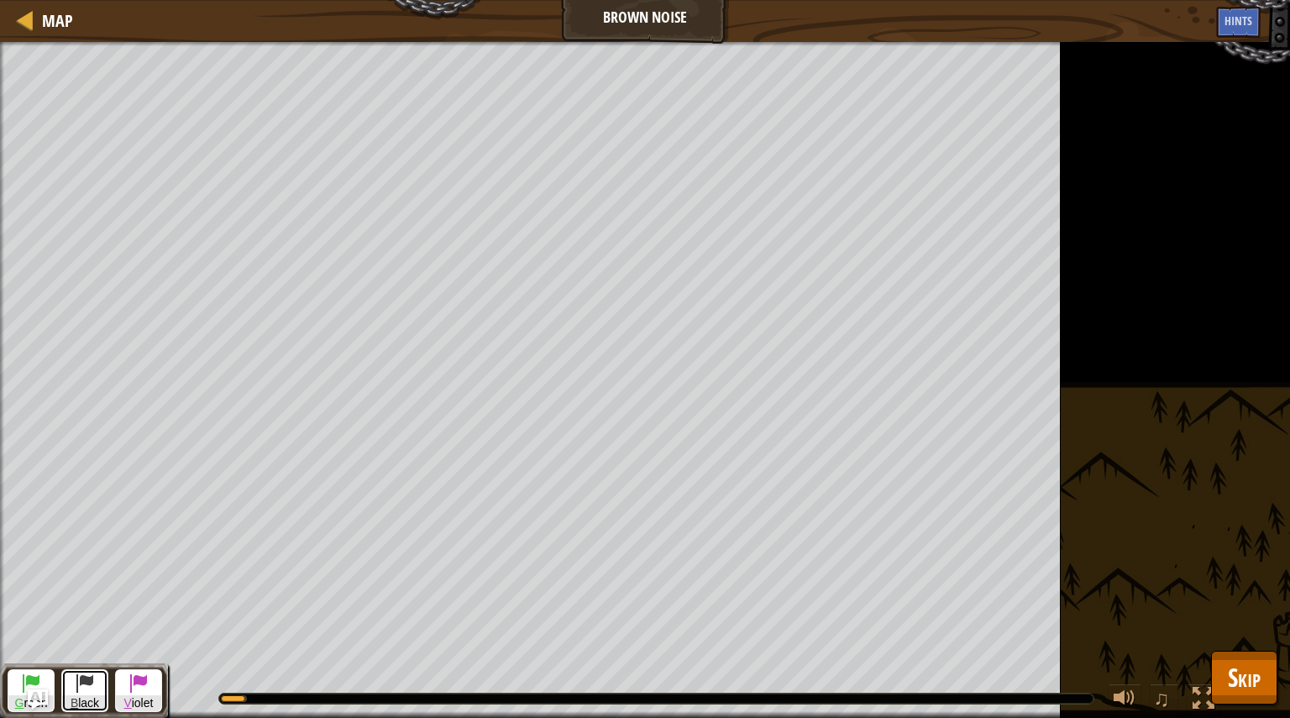
click at [89, 677] on span at bounding box center [85, 683] width 20 height 20
click at [22, 695] on span "G reen" at bounding box center [30, 703] width 45 height 16
click at [31, 15] on div at bounding box center [25, 19] width 21 height 21
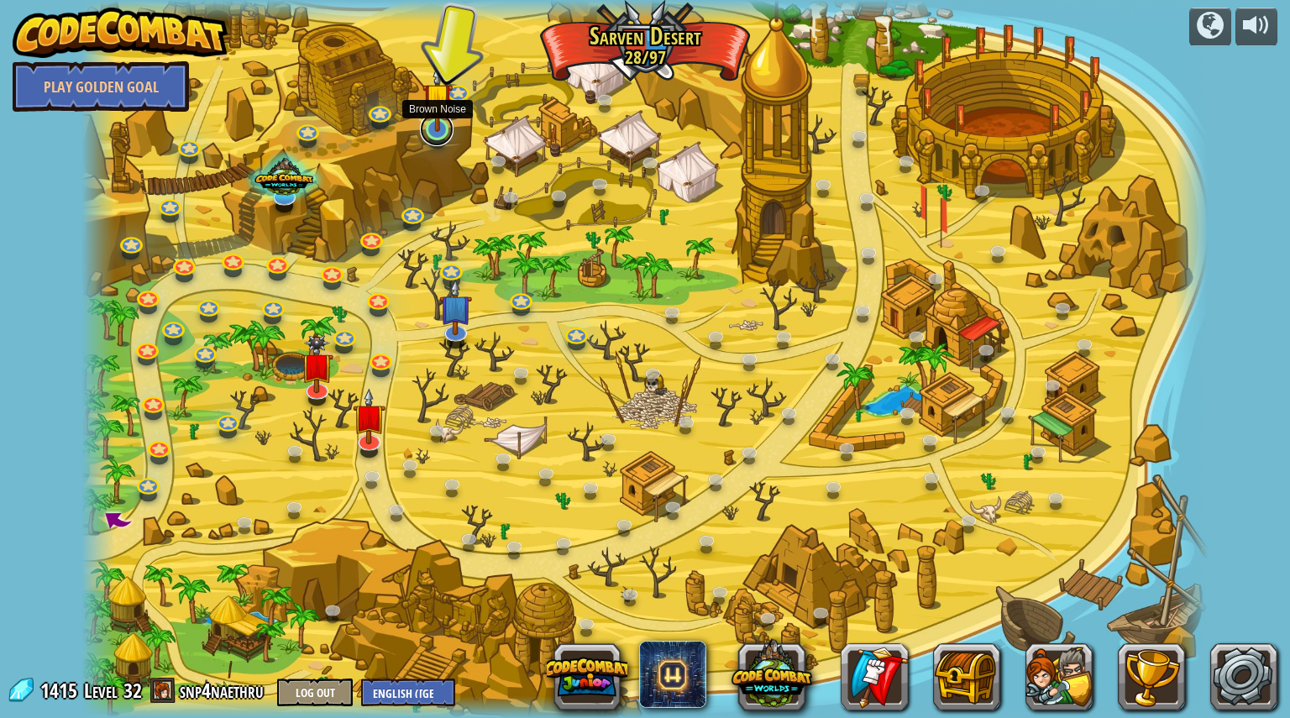
click at [429, 134] on link at bounding box center [437, 130] width 34 height 34
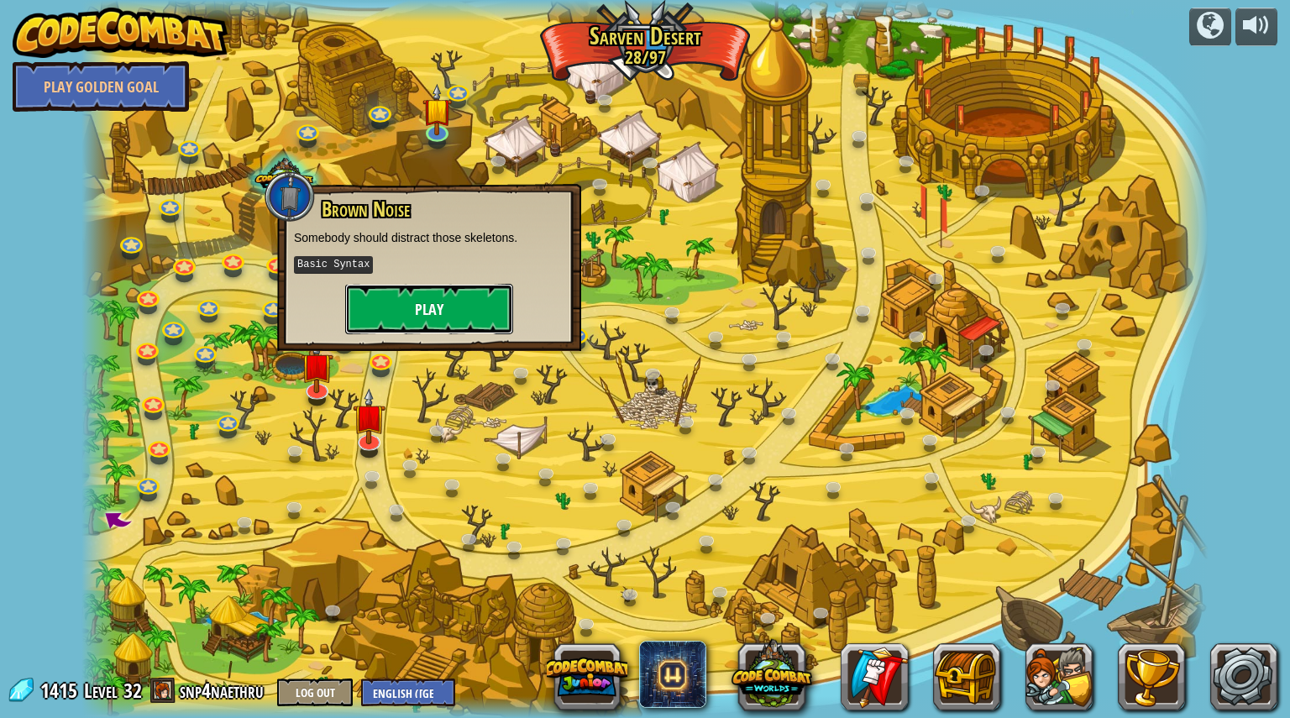
click at [462, 296] on button "Play" at bounding box center [429, 309] width 168 height 50
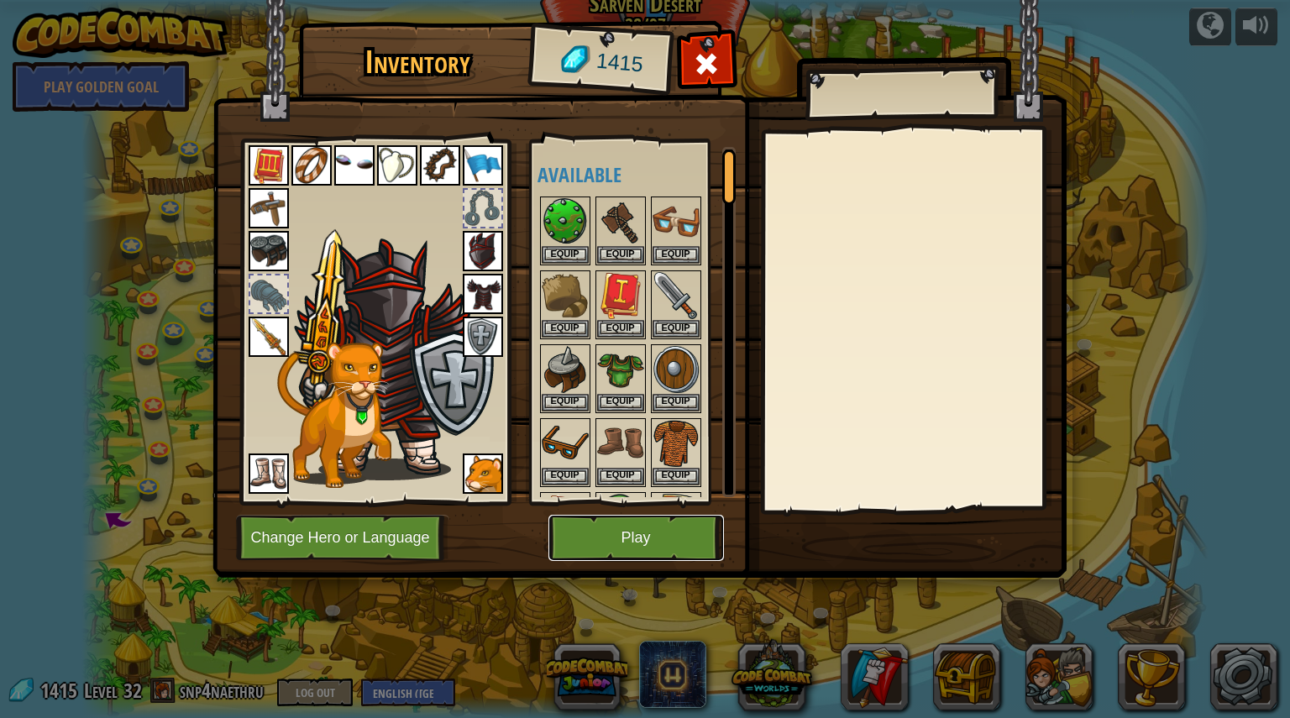
click at [625, 541] on button "Play" at bounding box center [636, 538] width 176 height 46
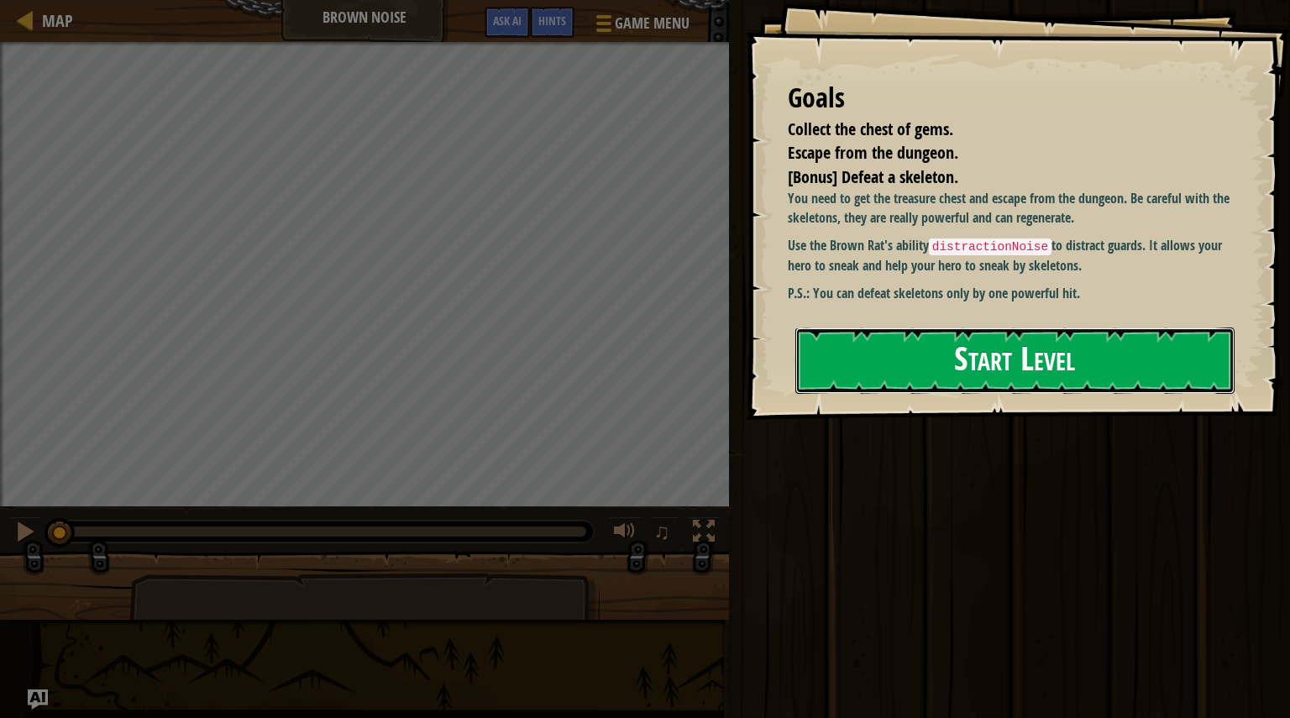
click at [894, 335] on button "Start Level" at bounding box center [1014, 361] width 439 height 66
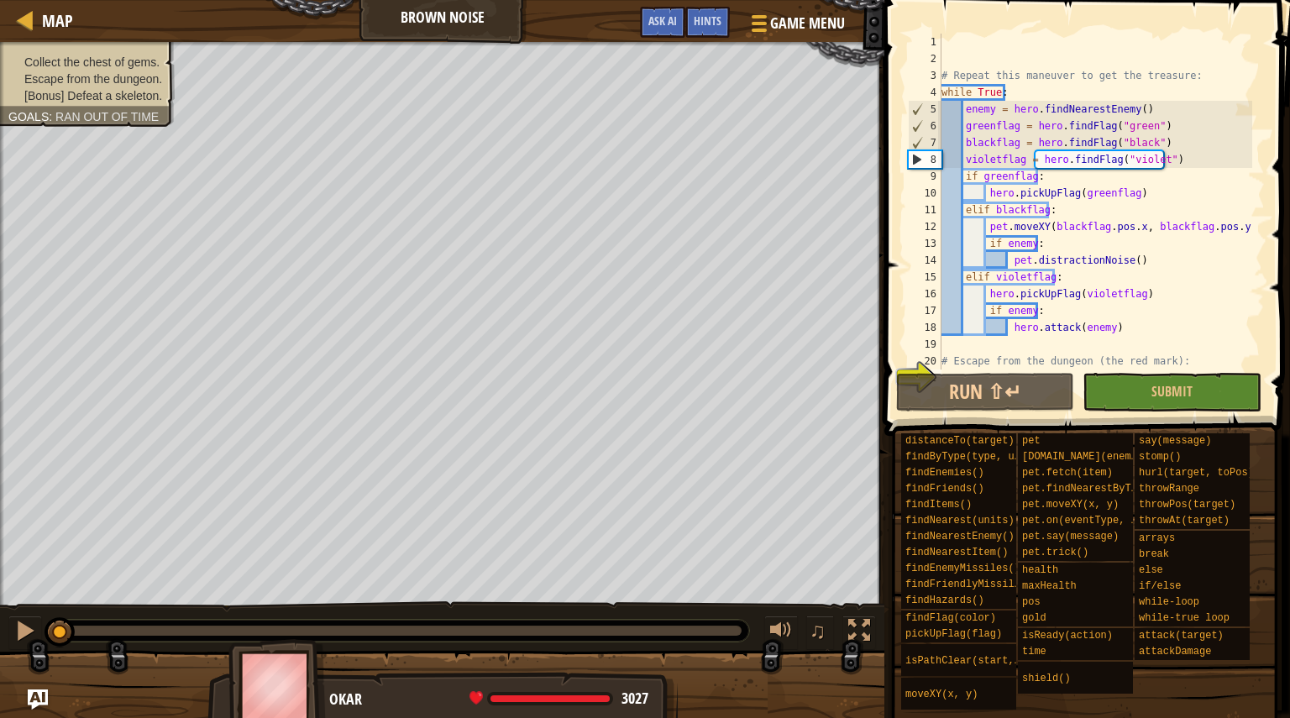
scroll to position [17, 0]
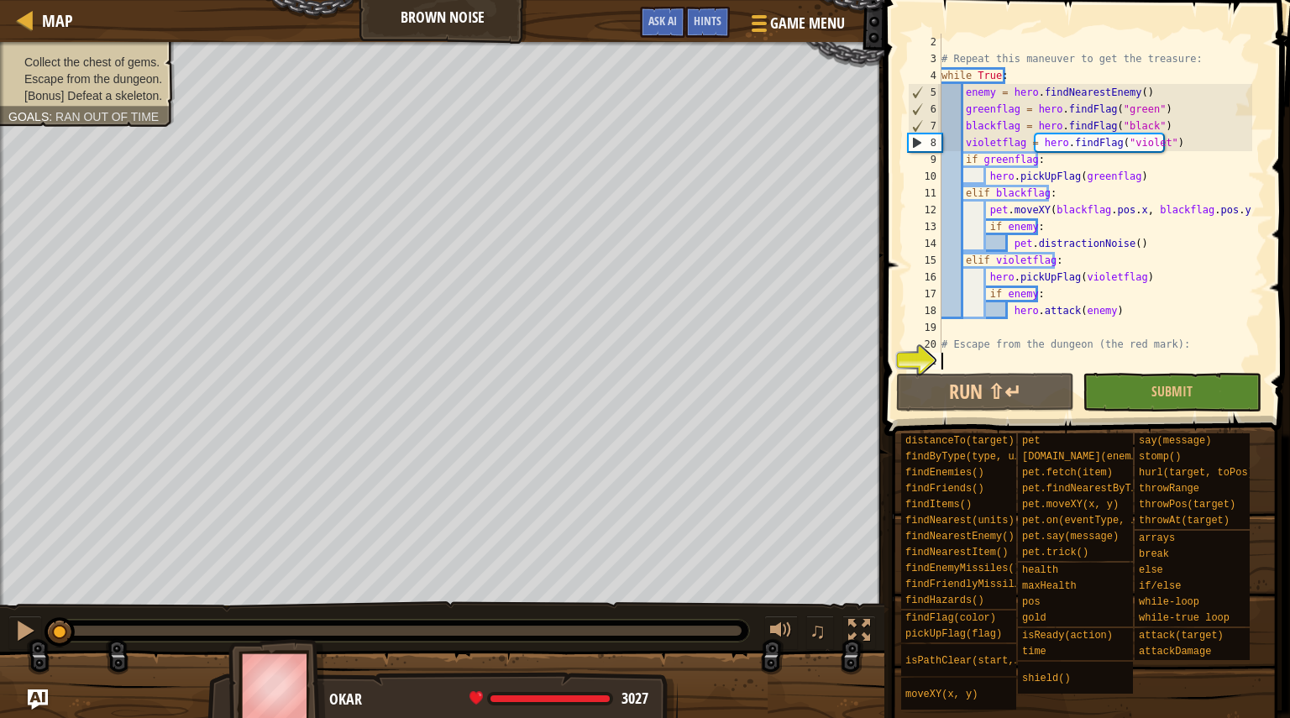
click at [1044, 231] on div "# Repeat this maneuver to get the treasure: while True : enemy = hero . findNea…" at bounding box center [1095, 219] width 314 height 370
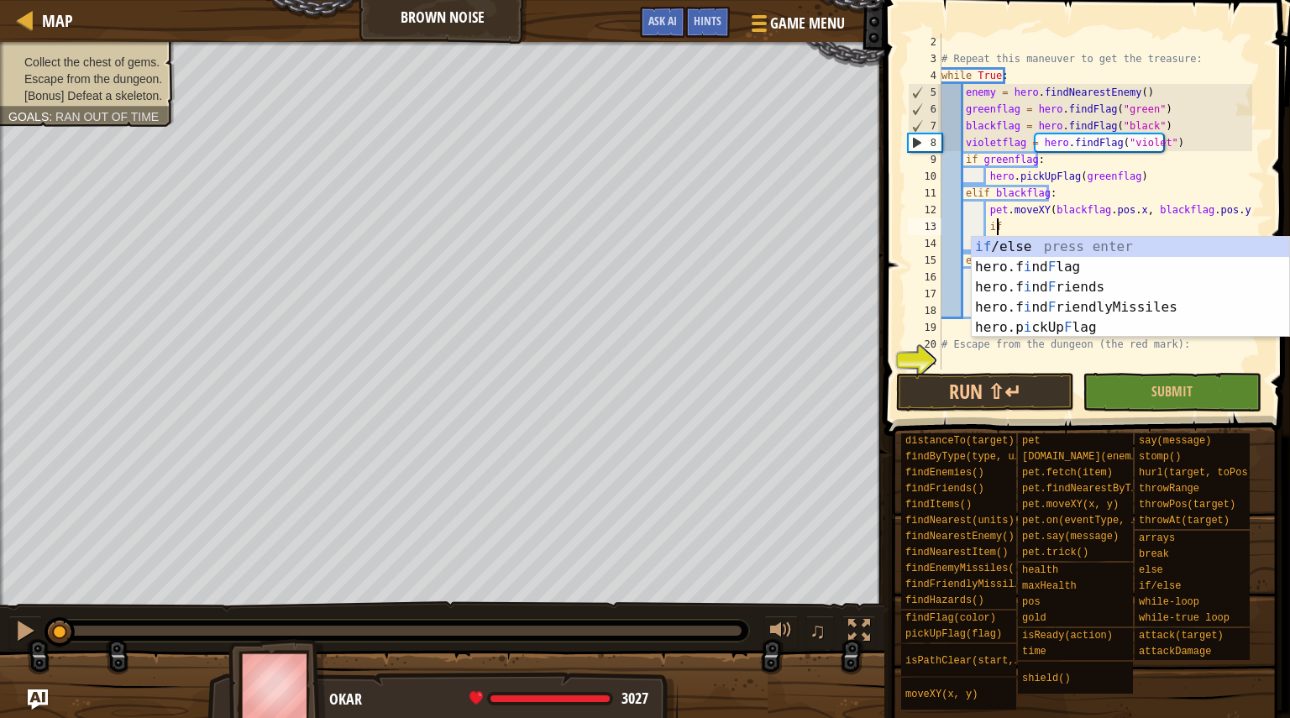
type textarea "i"
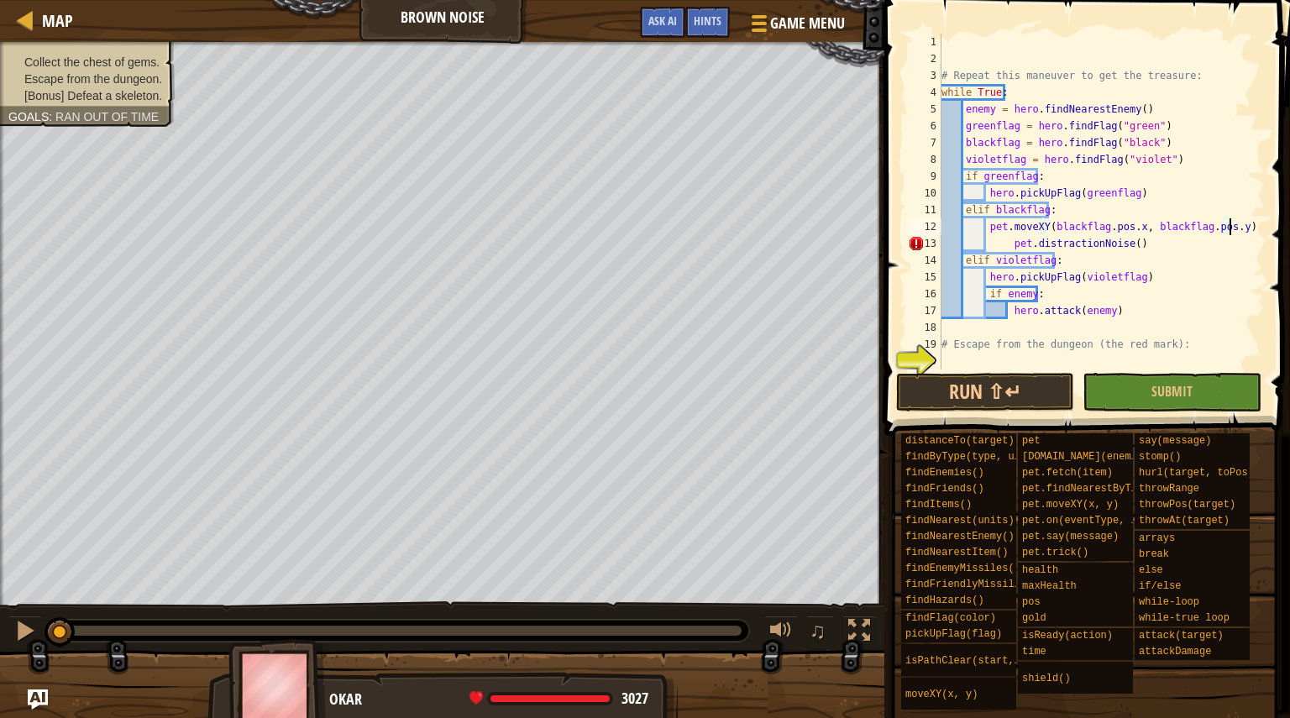
click at [1004, 247] on div "# Repeat this maneuver to get the treasure: while True : enemy = hero . findNea…" at bounding box center [1101, 219] width 327 height 370
type textarea "pet.distractionNoise()"
click at [1130, 390] on button "Submit" at bounding box center [1172, 392] width 178 height 39
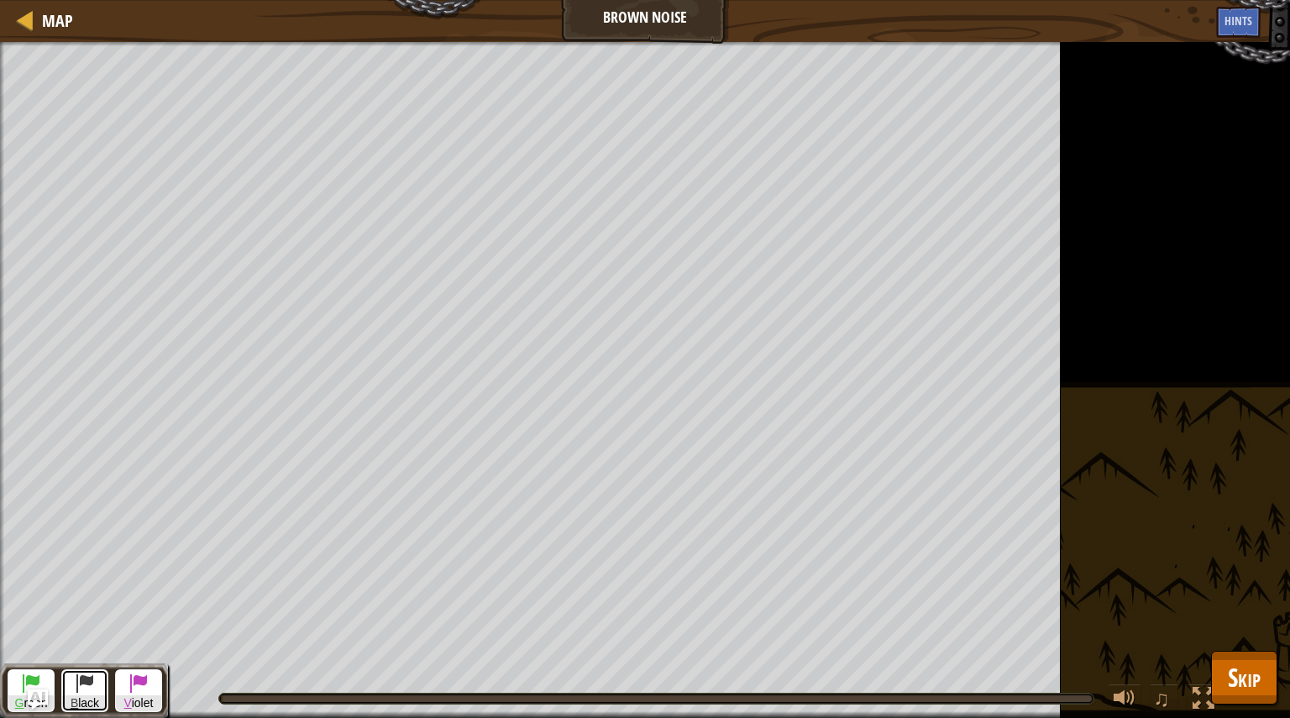
click at [84, 688] on span at bounding box center [85, 683] width 20 height 20
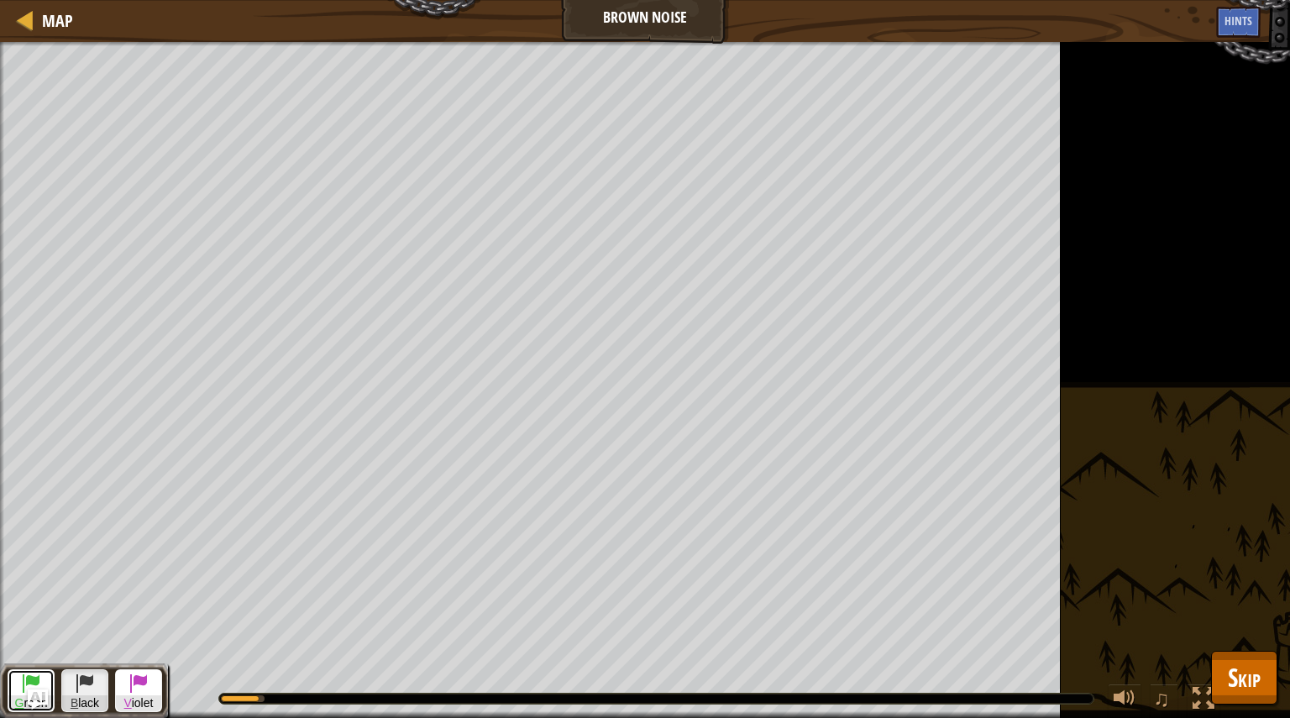
click at [15, 679] on button "G reen" at bounding box center [31, 690] width 47 height 43
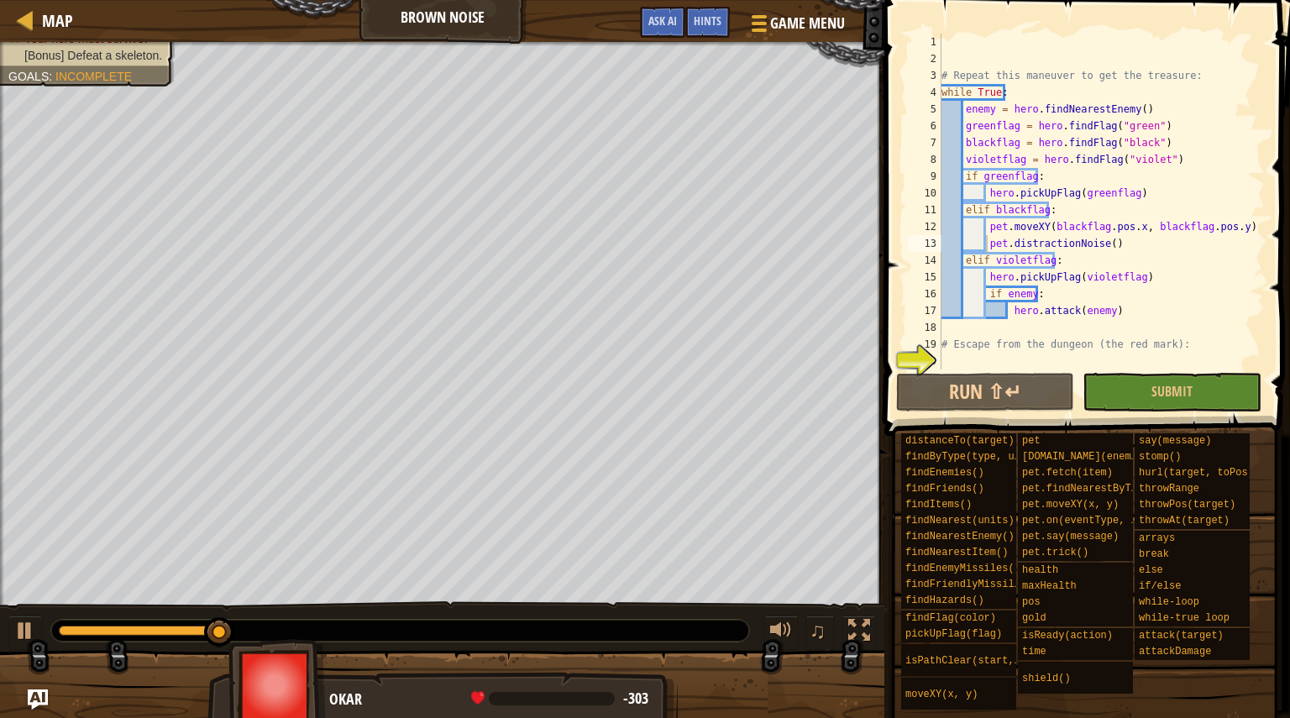
click at [1243, 671] on div "distanceTo(target) findByType(type, units) findEnemies() findFriends() findItem…" at bounding box center [1089, 572] width 378 height 278
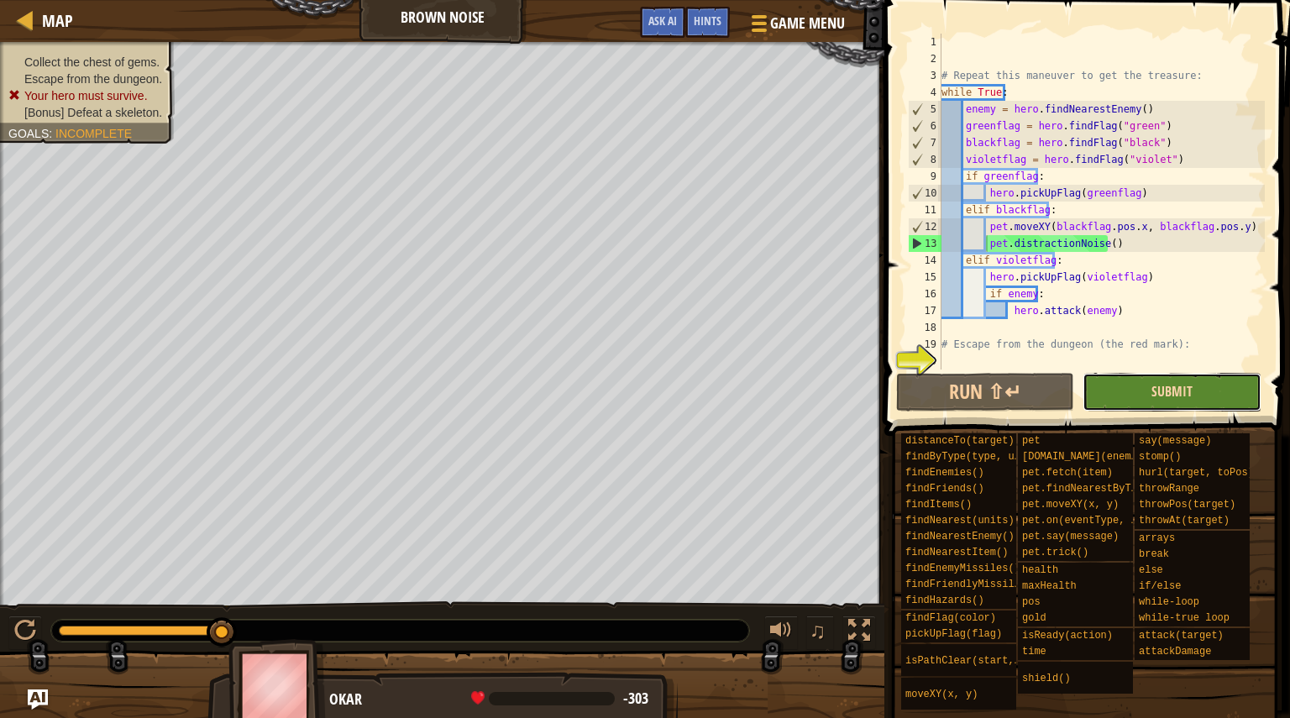
click at [1169, 398] on span "Submit" at bounding box center [1171, 391] width 41 height 18
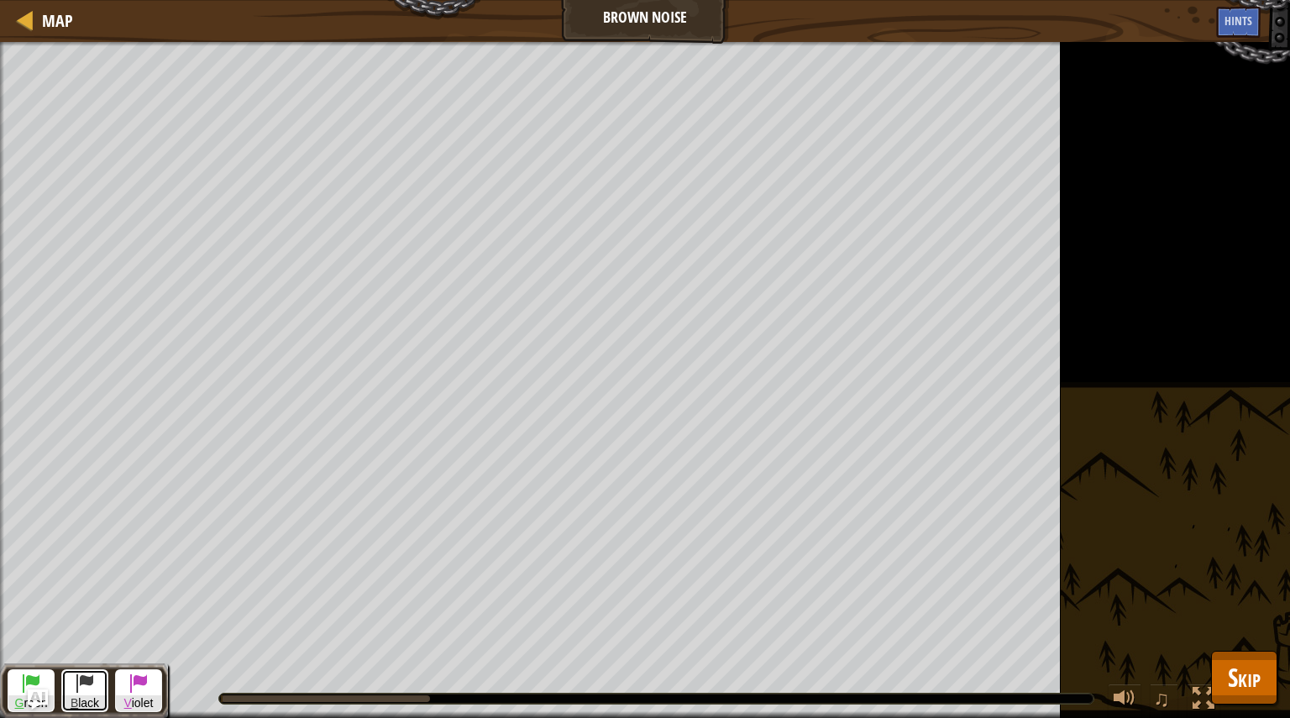
click at [87, 686] on span at bounding box center [85, 683] width 20 height 20
click at [24, 675] on span at bounding box center [31, 683] width 20 height 20
click at [89, 682] on span at bounding box center [85, 683] width 20 height 20
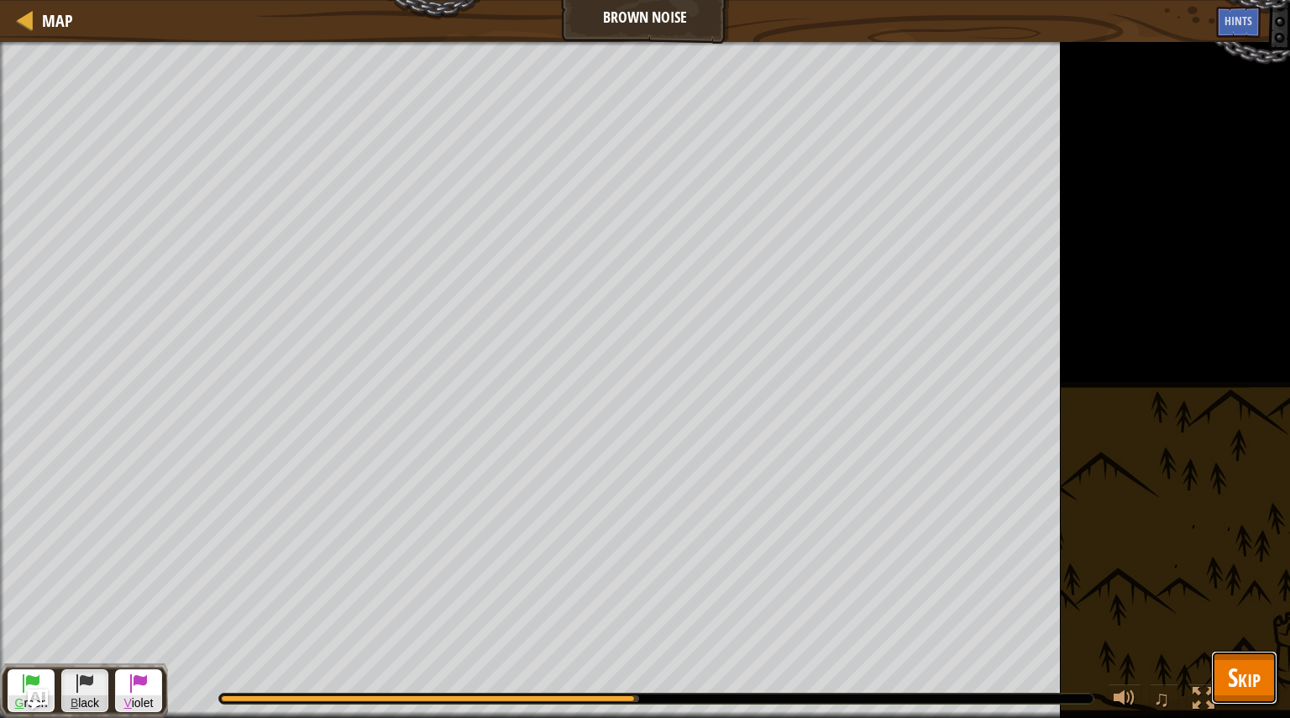
click at [1253, 681] on span "Skip" at bounding box center [1244, 677] width 33 height 34
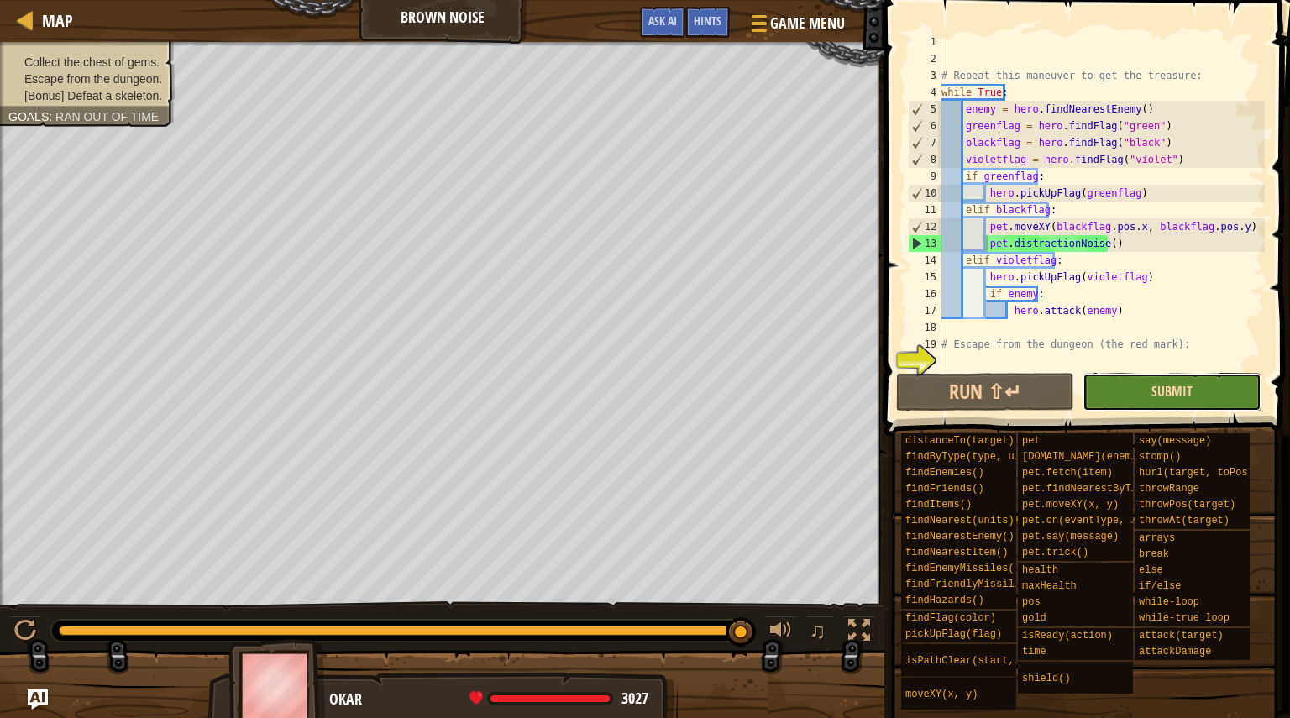
click at [1167, 392] on span "Submit" at bounding box center [1171, 391] width 41 height 18
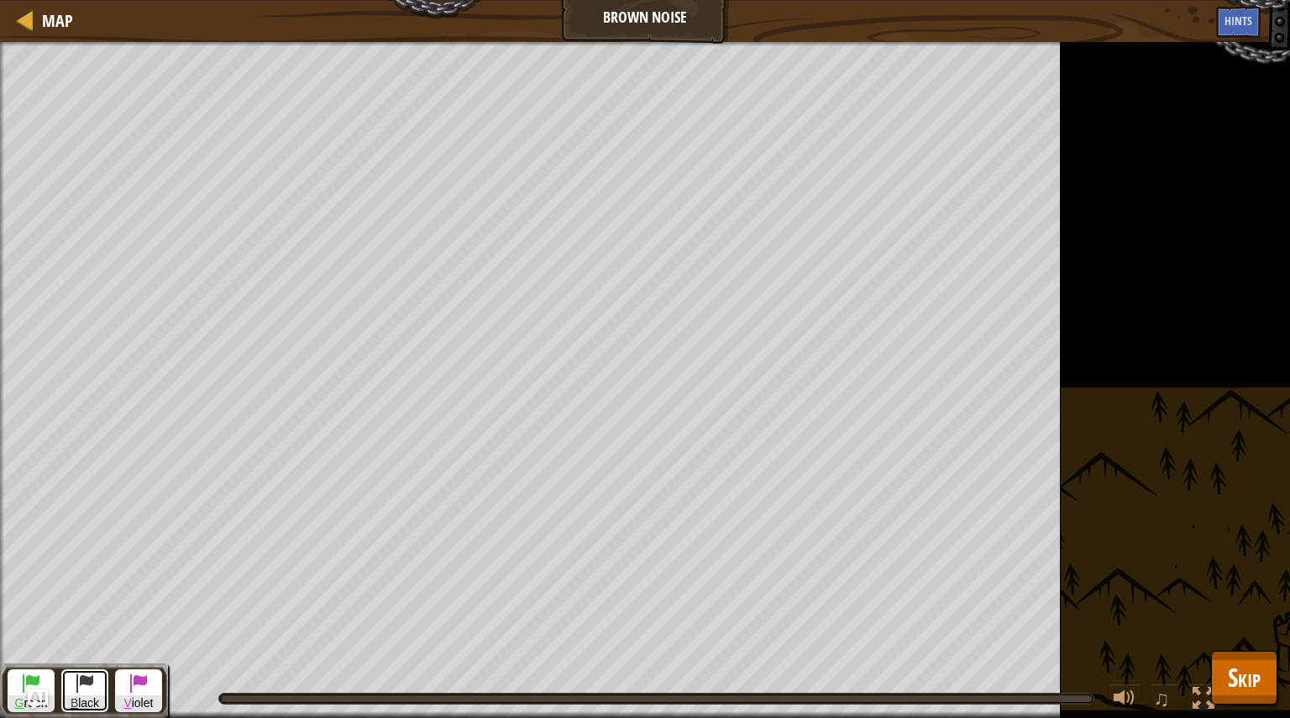
click at [90, 685] on span at bounding box center [85, 683] width 20 height 20
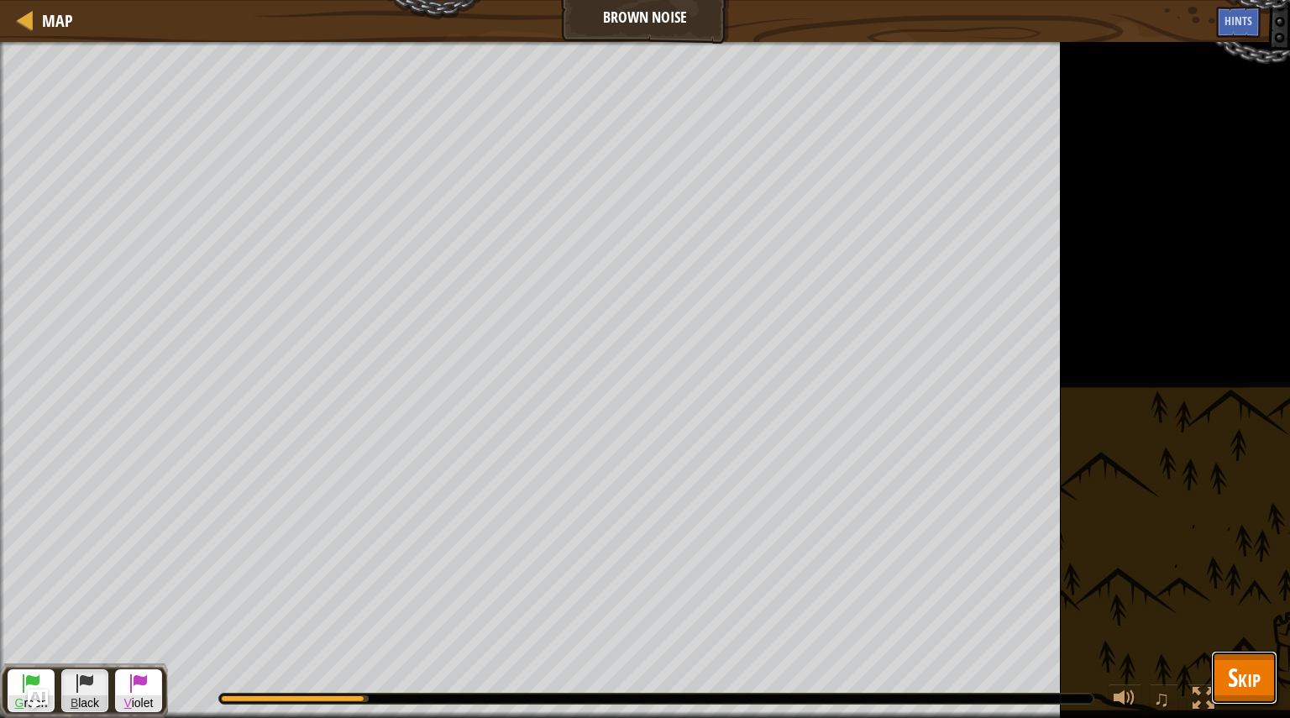
click at [1234, 679] on span "Skip" at bounding box center [1244, 677] width 33 height 34
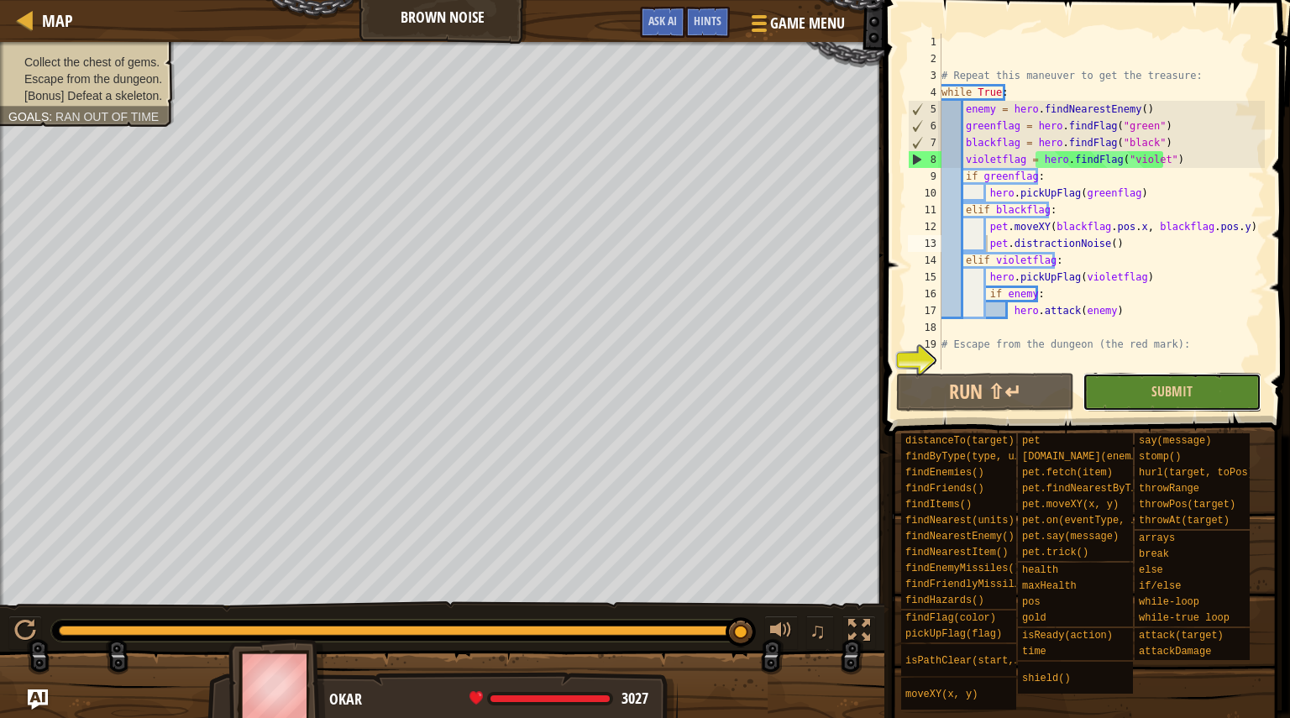
click at [1151, 400] on button "Submit" at bounding box center [1172, 392] width 178 height 39
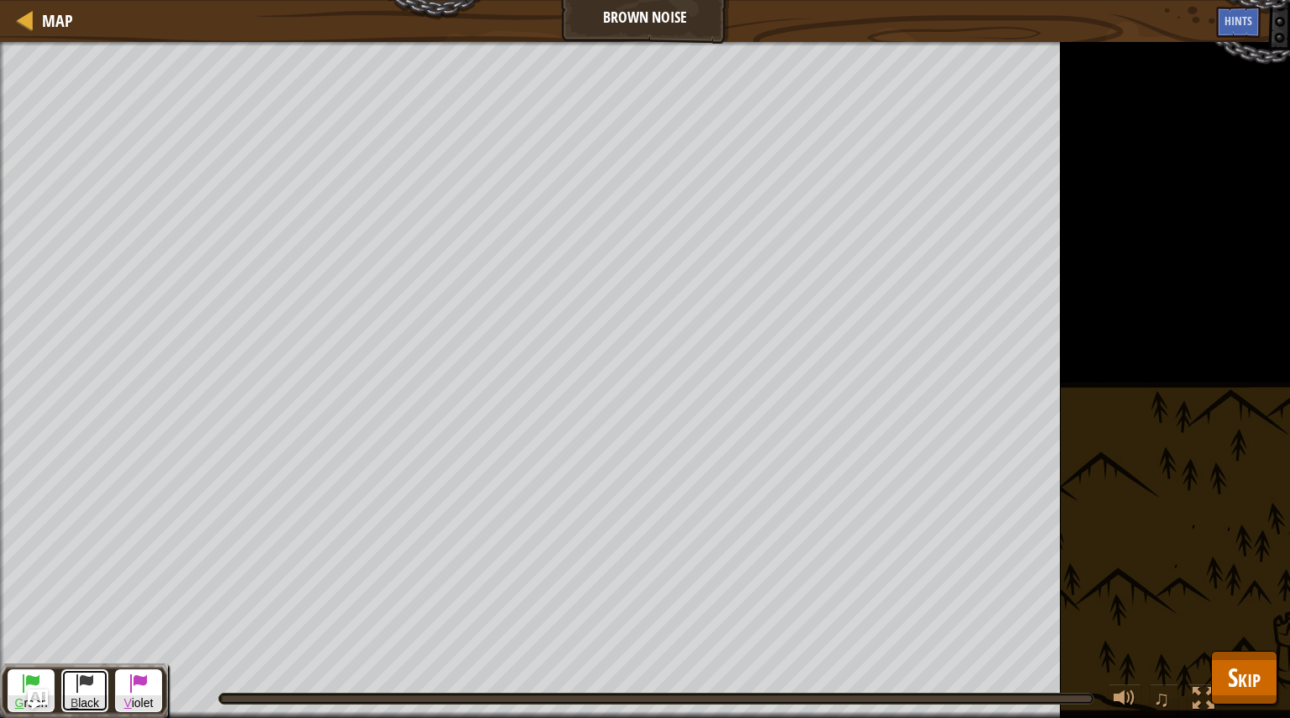
click at [78, 687] on span at bounding box center [85, 683] width 20 height 20
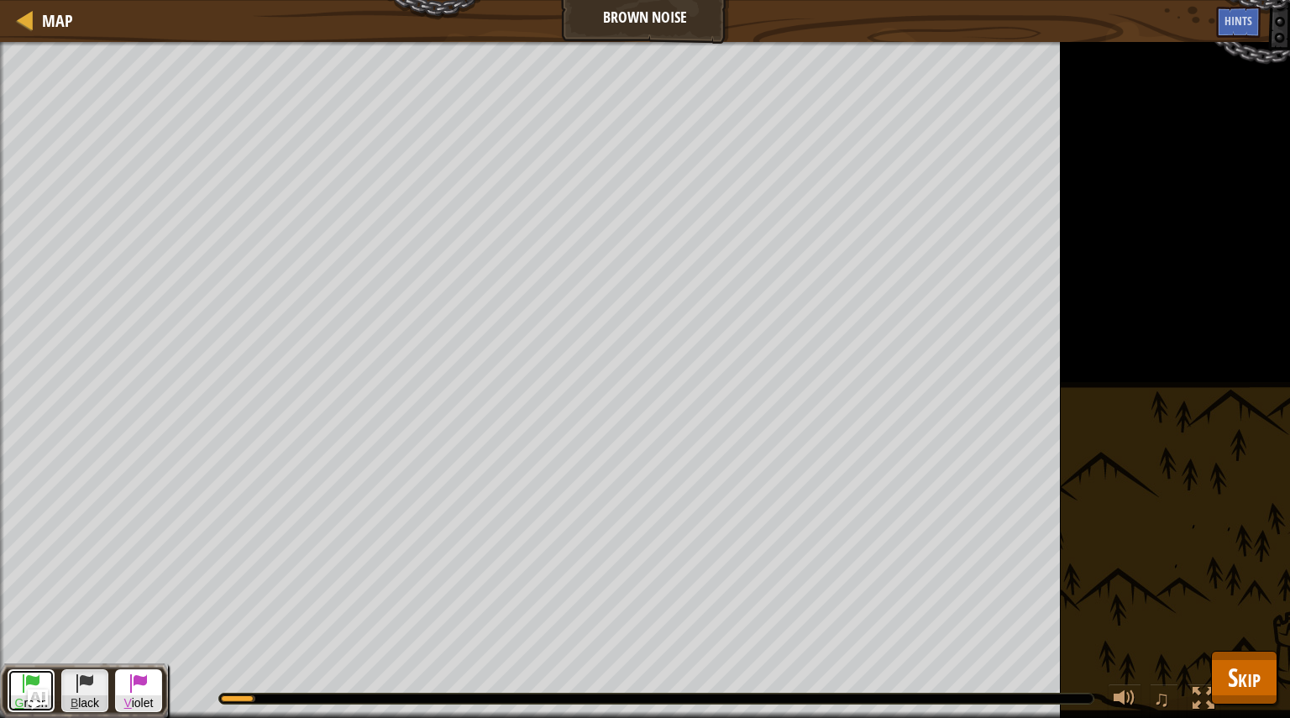
click at [35, 679] on span at bounding box center [31, 683] width 20 height 20
drag, startPoint x: 418, startPoint y: 696, endPoint x: 624, endPoint y: 732, distance: 208.8
click at [624, 0] on html "Map Brown Noise Game Menu Done Hints Ask AI 1 ההההההההההההההההההההההההההההההההה…" at bounding box center [645, 0] width 1290 height 0
click at [79, 704] on span "B lack" at bounding box center [84, 703] width 45 height 16
click at [27, 677] on span at bounding box center [31, 683] width 20 height 20
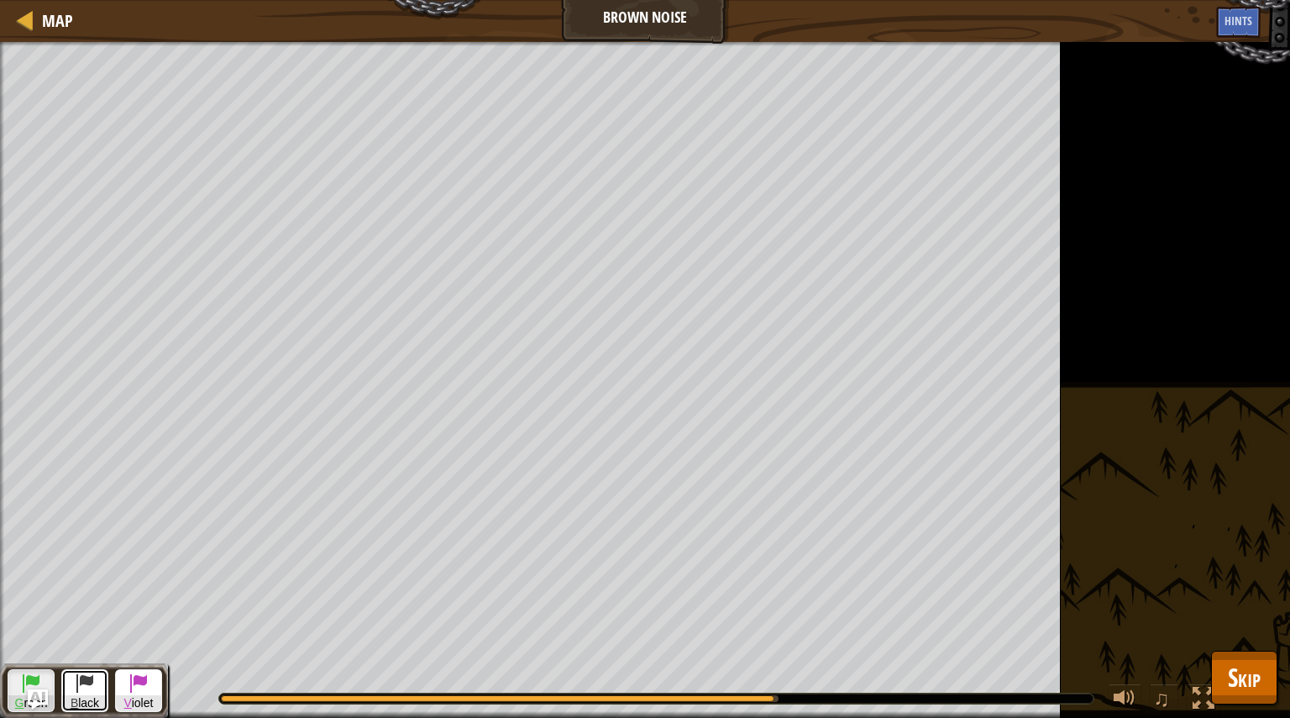
click at [86, 679] on span at bounding box center [85, 683] width 20 height 20
click at [31, 680] on span at bounding box center [31, 683] width 20 height 20
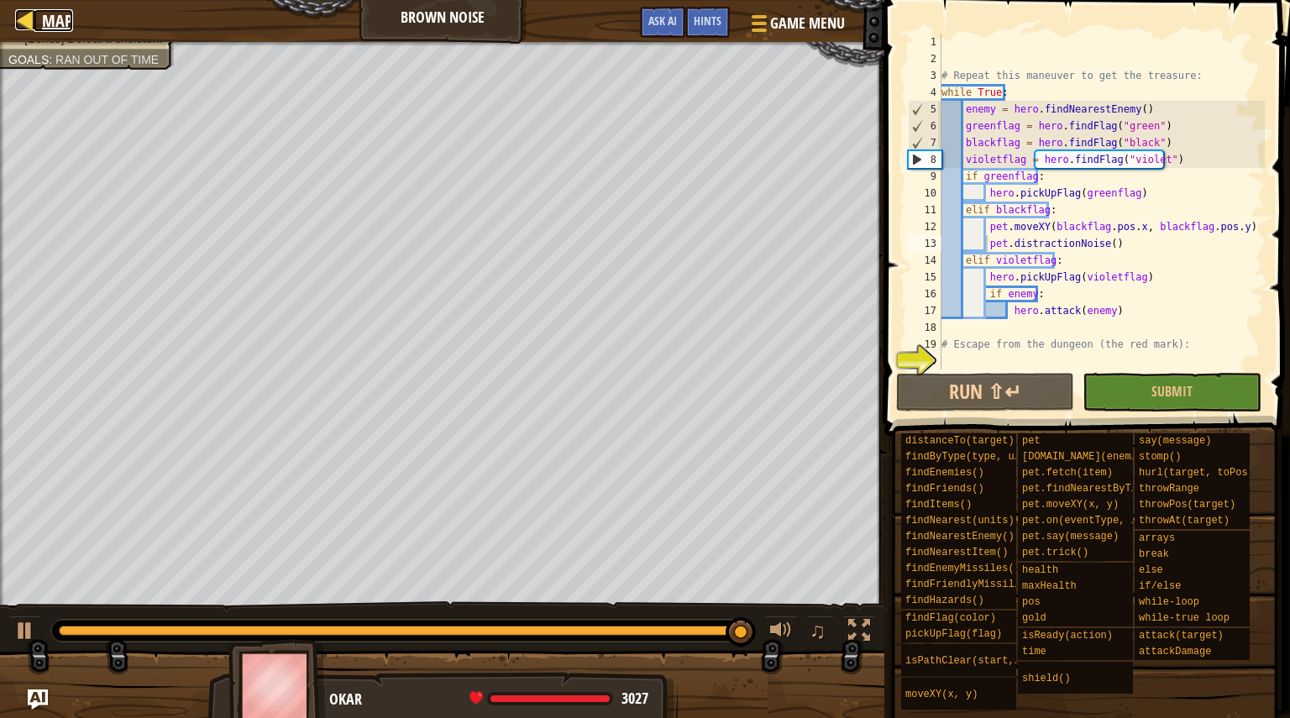
click at [55, 13] on span "Map" at bounding box center [57, 20] width 31 height 23
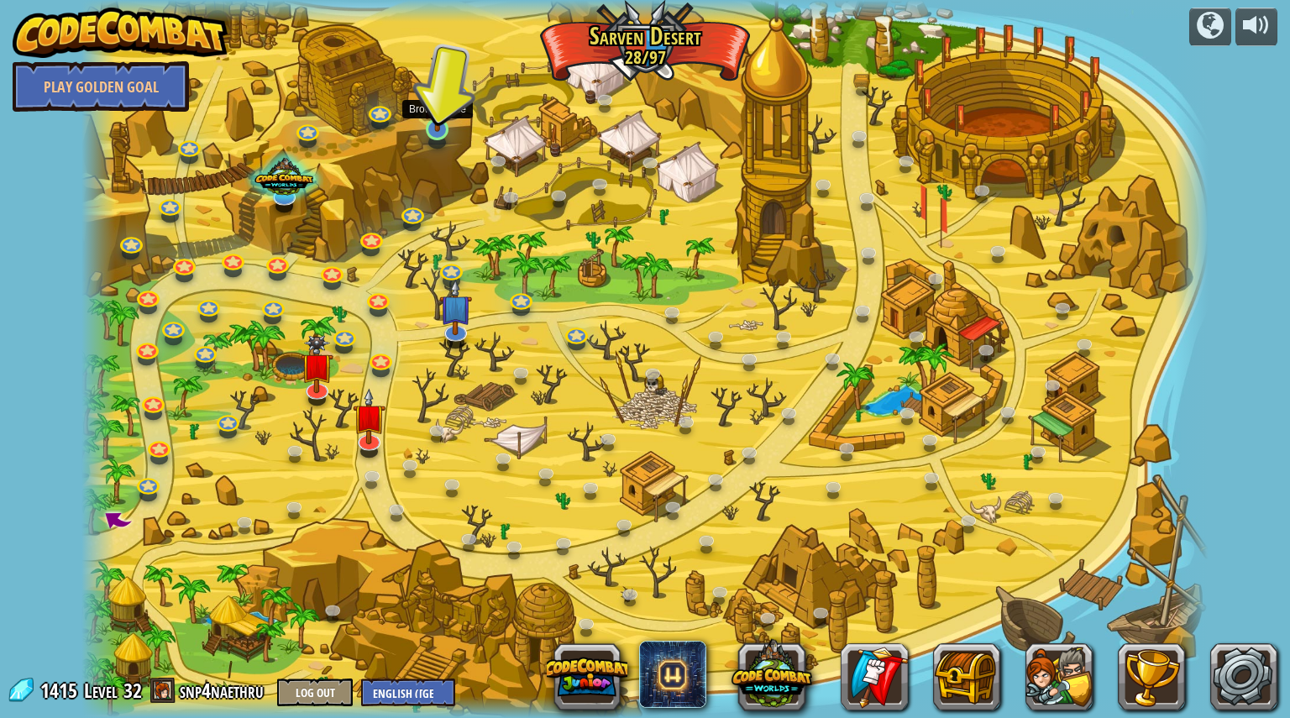
click at [435, 124] on img at bounding box center [436, 98] width 29 height 68
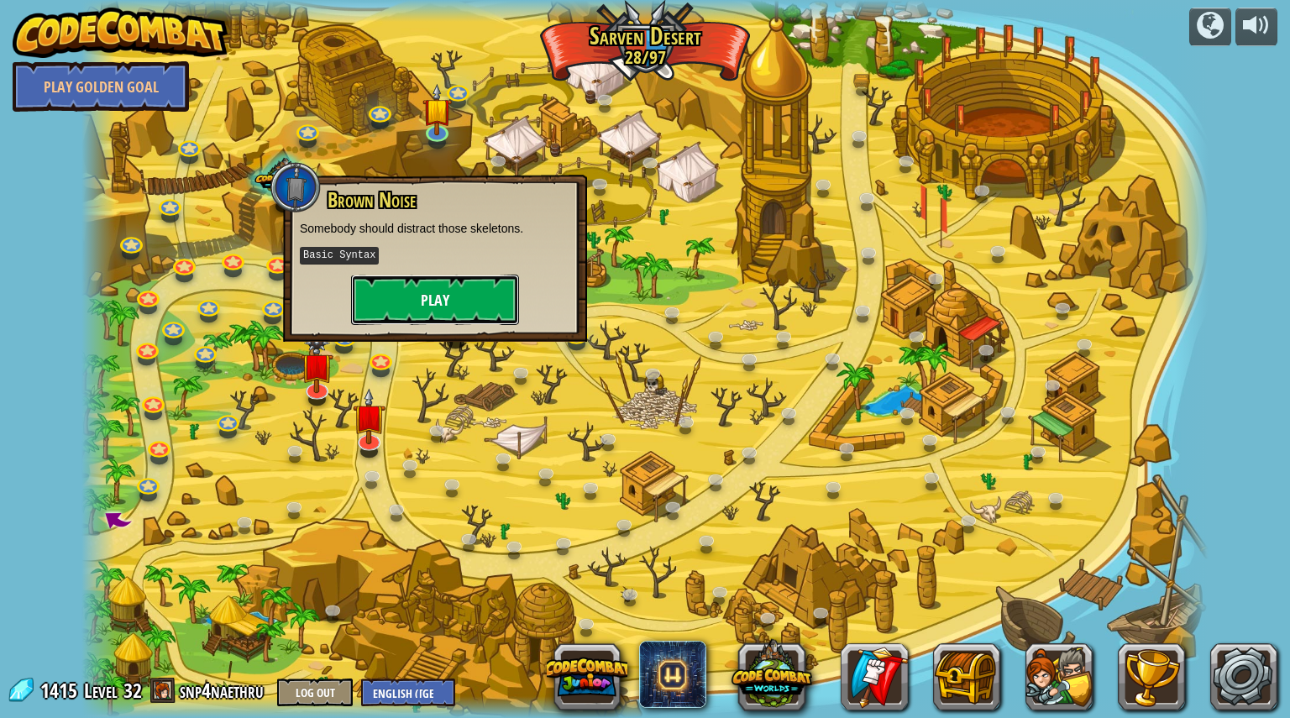
click at [467, 300] on button "Play" at bounding box center [435, 300] width 168 height 50
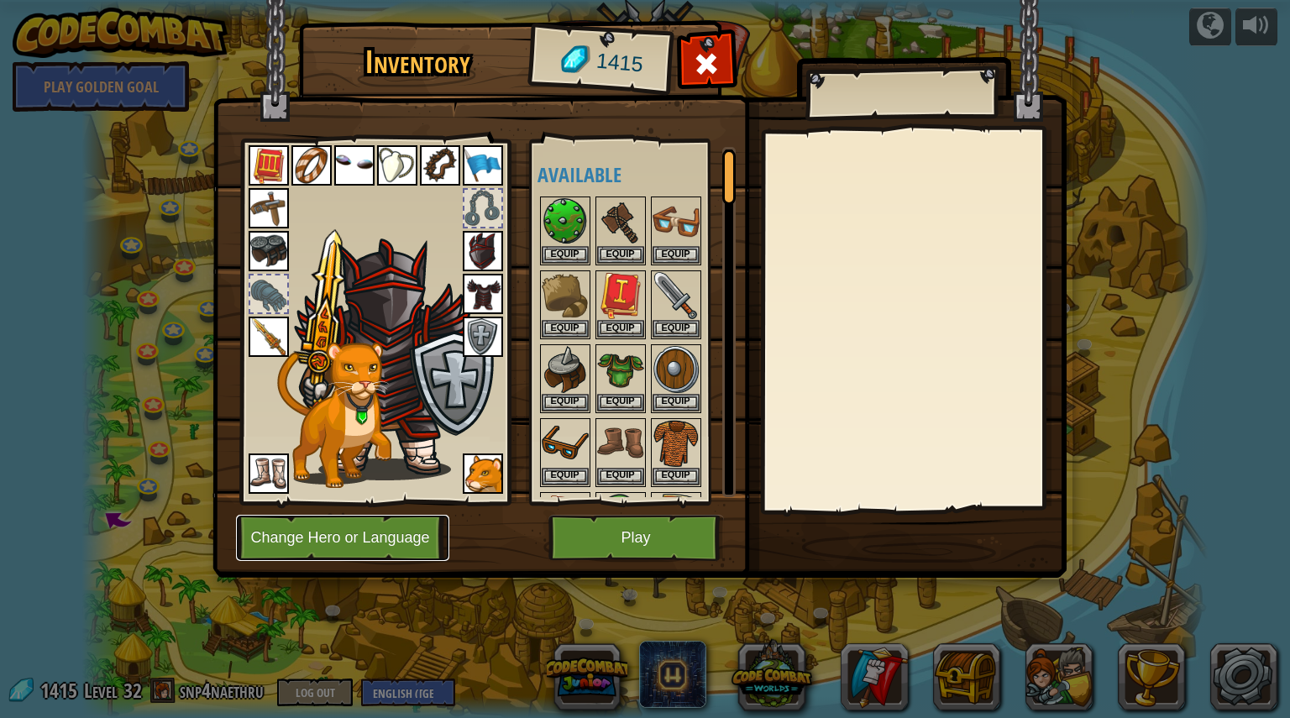
click at [402, 535] on button "Change Hero or Language" at bounding box center [342, 538] width 213 height 46
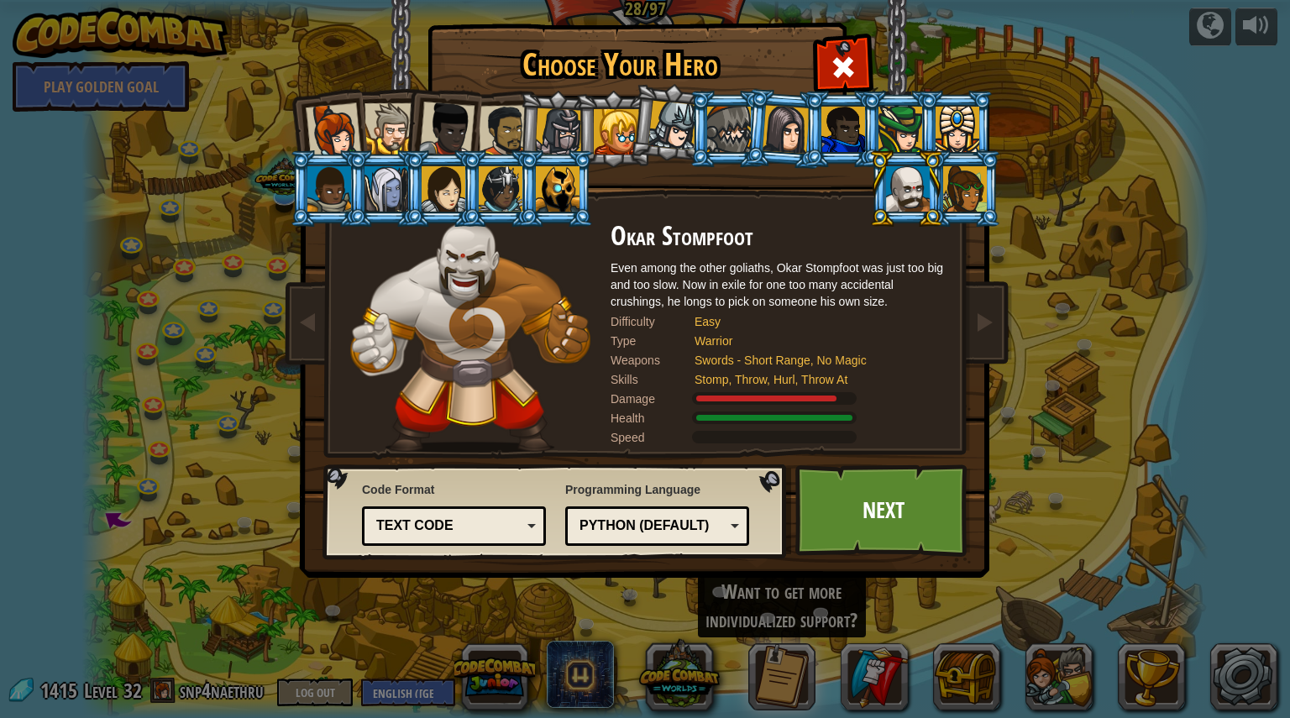
click at [320, 191] on div at bounding box center [329, 188] width 44 height 45
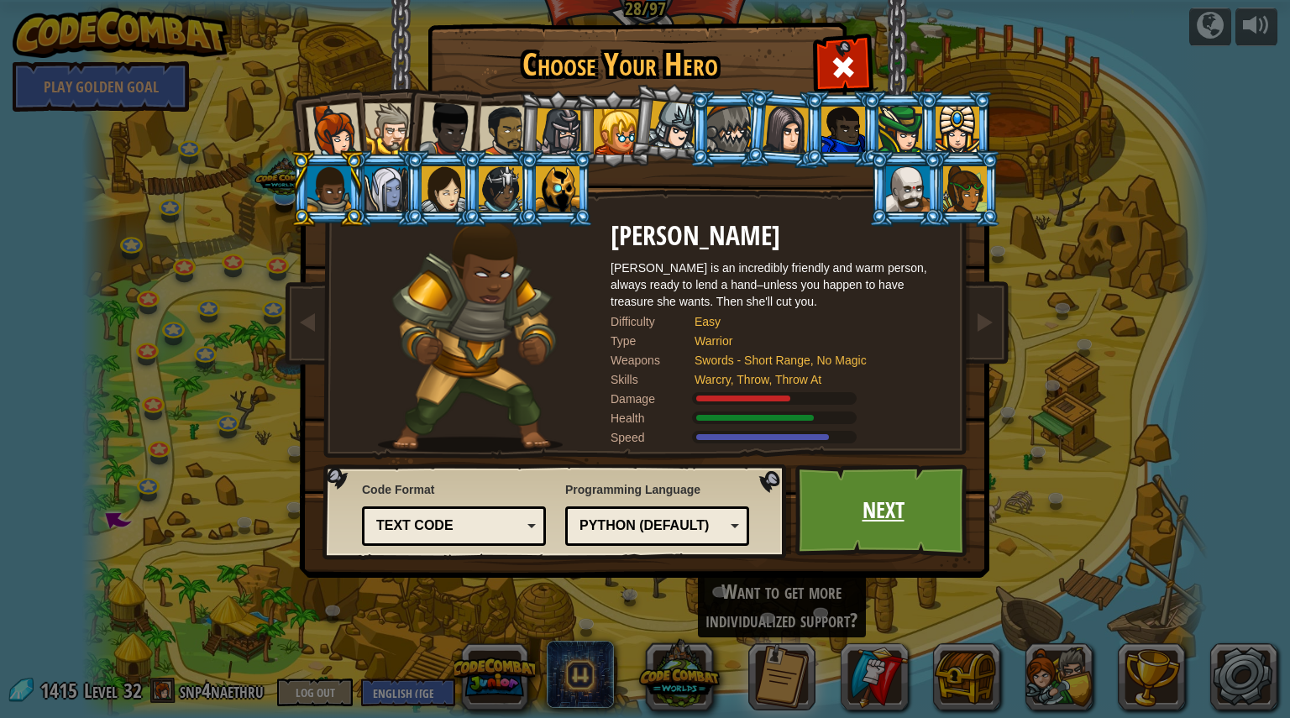
click at [831, 517] on link "Next" at bounding box center [883, 510] width 176 height 92
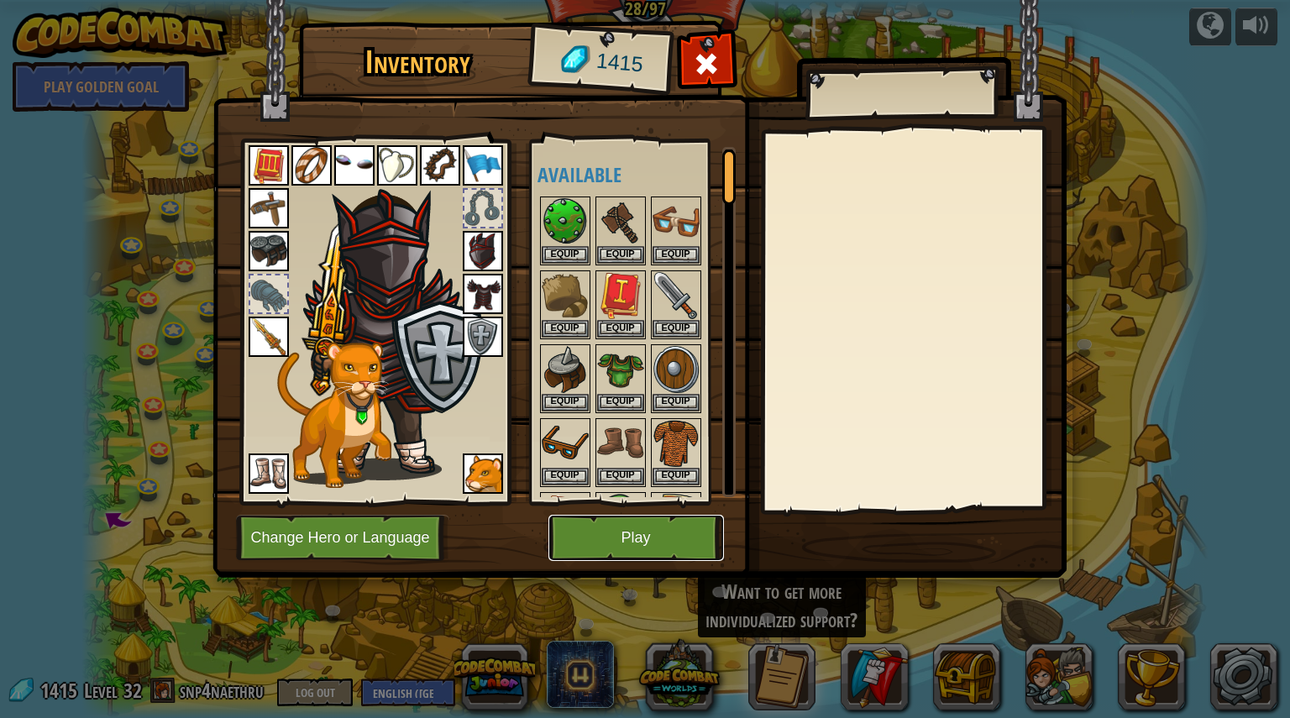
click at [661, 545] on button "Play" at bounding box center [636, 538] width 176 height 46
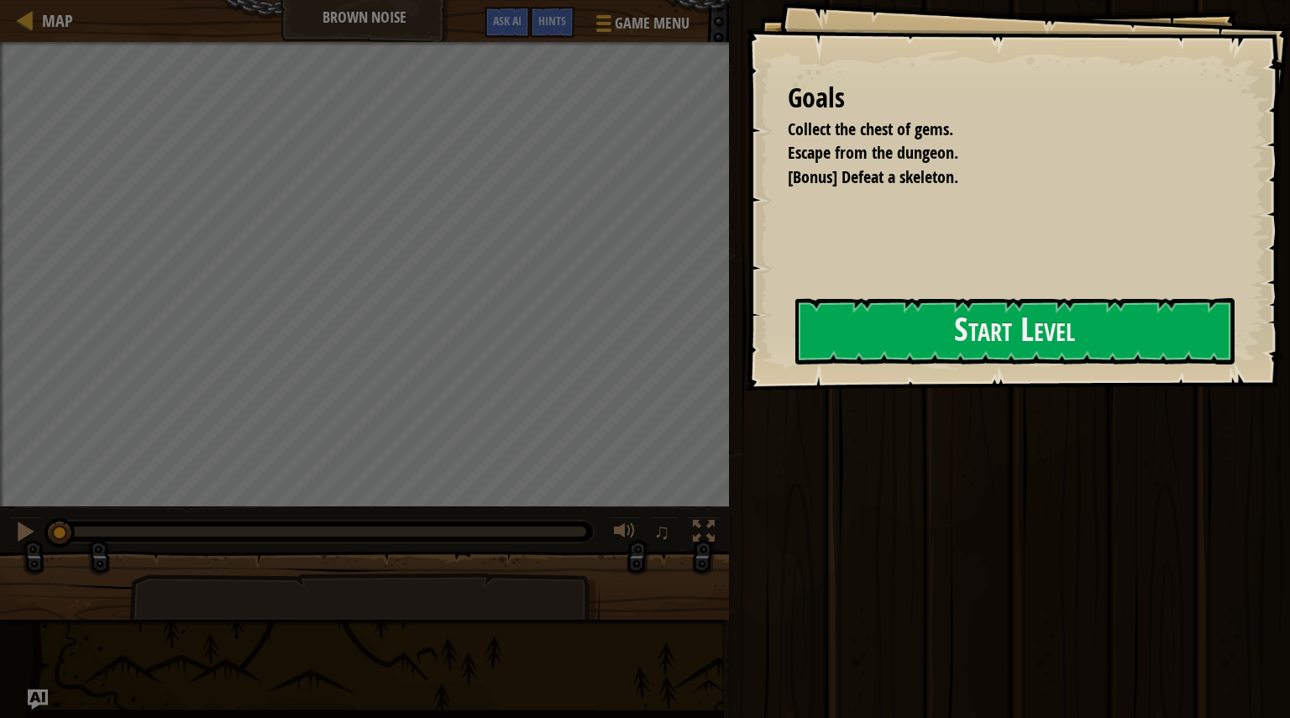
click at [905, 386] on div at bounding box center [1014, 400] width 439 height 38
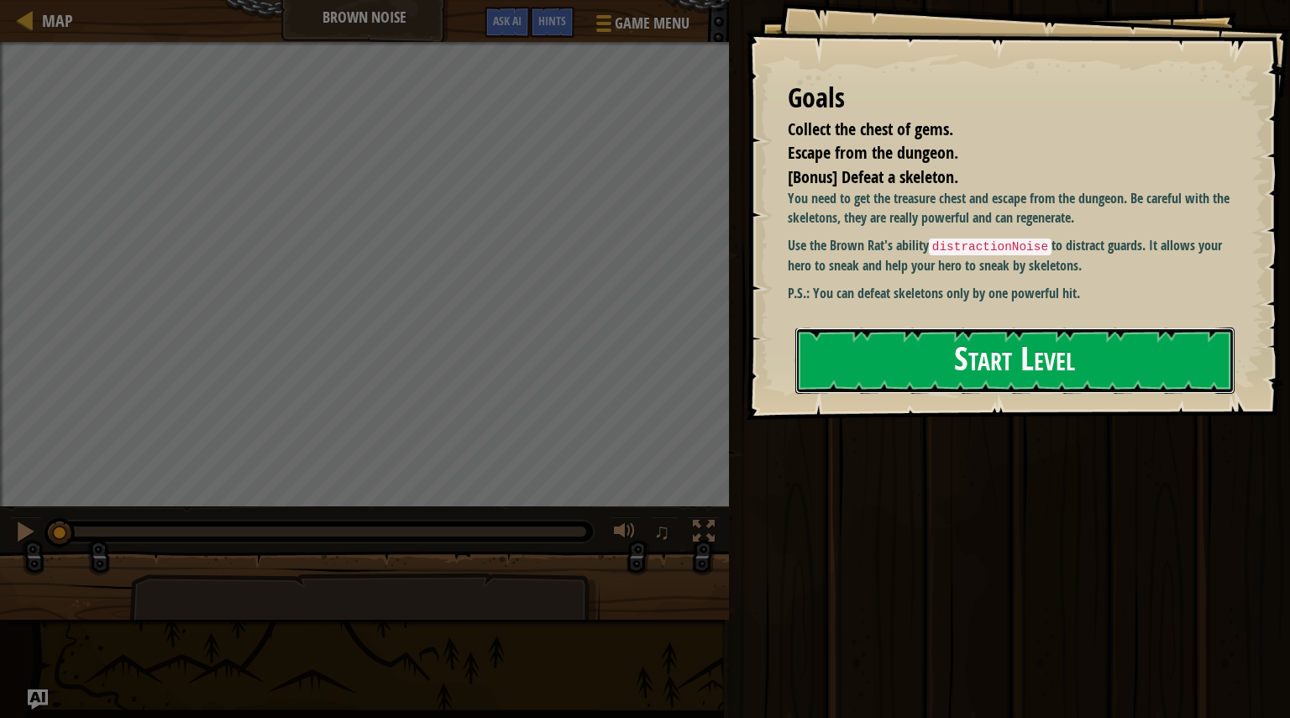
click at [928, 362] on button "Start Level" at bounding box center [1014, 361] width 439 height 66
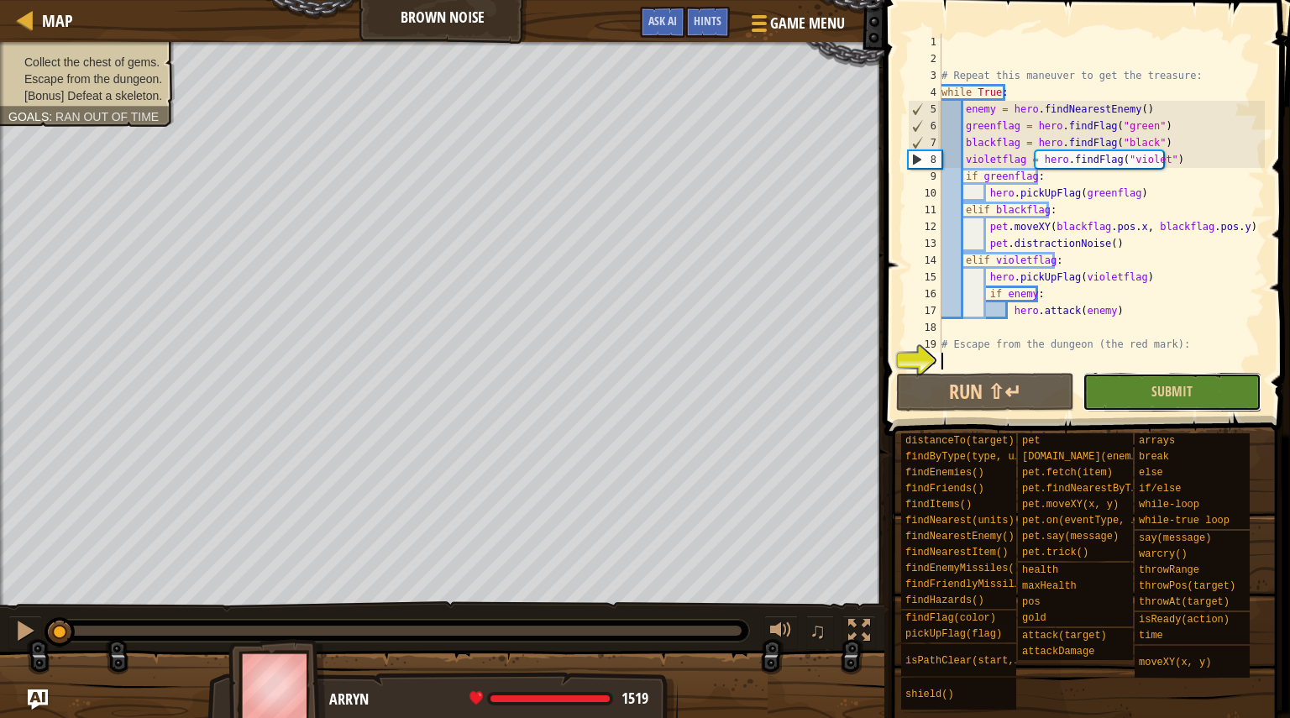
click at [1125, 401] on button "Submit" at bounding box center [1172, 392] width 178 height 39
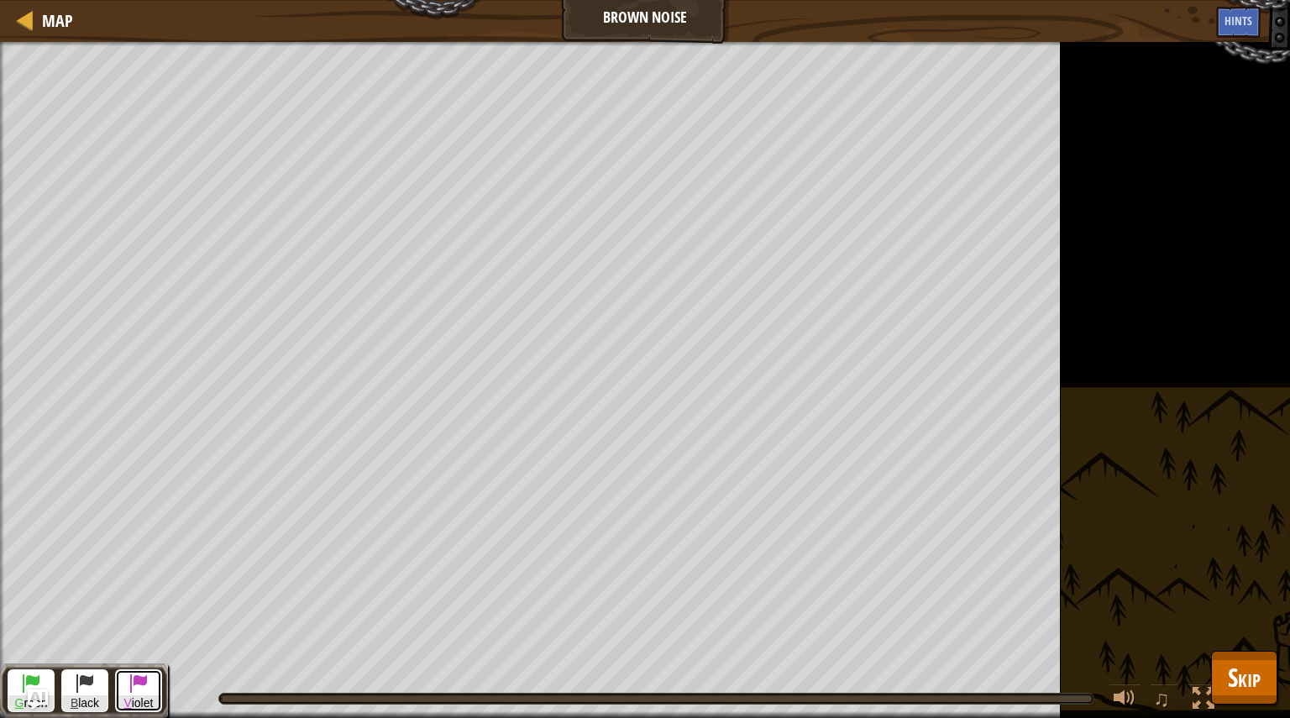
click at [136, 686] on span at bounding box center [139, 683] width 20 height 20
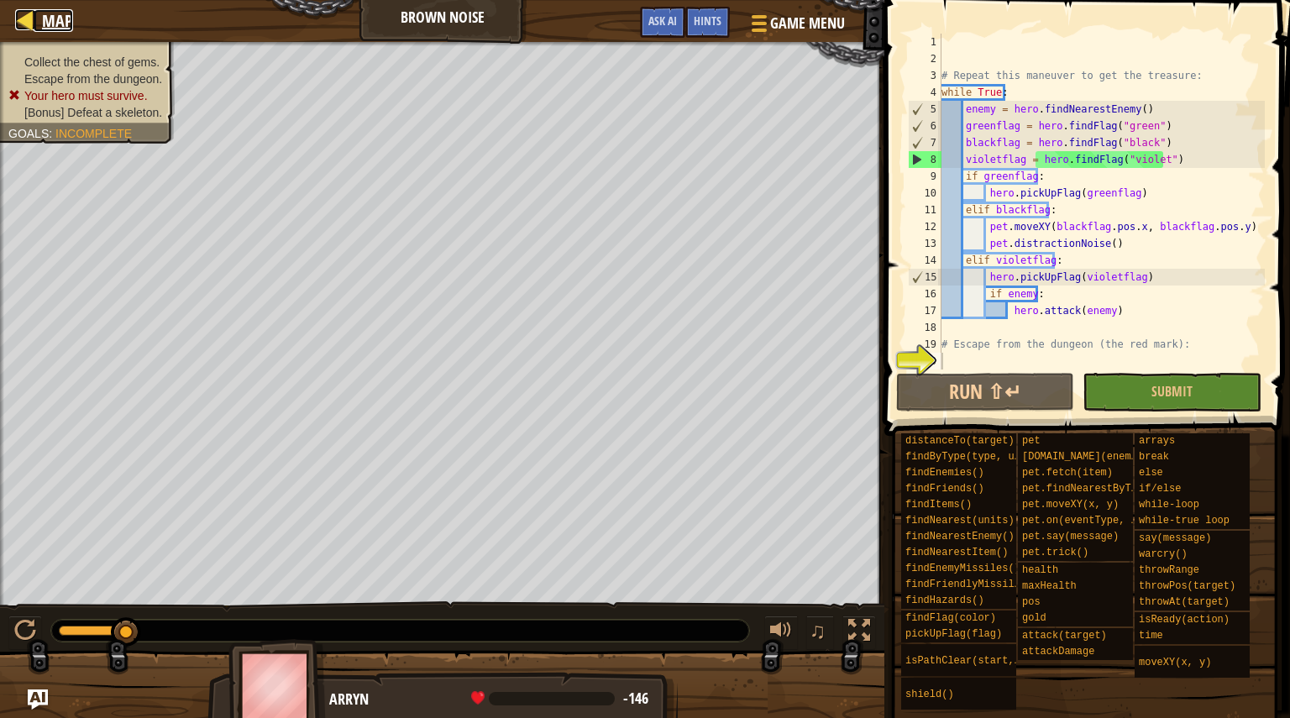
click at [39, 10] on link "Map" at bounding box center [53, 20] width 39 height 23
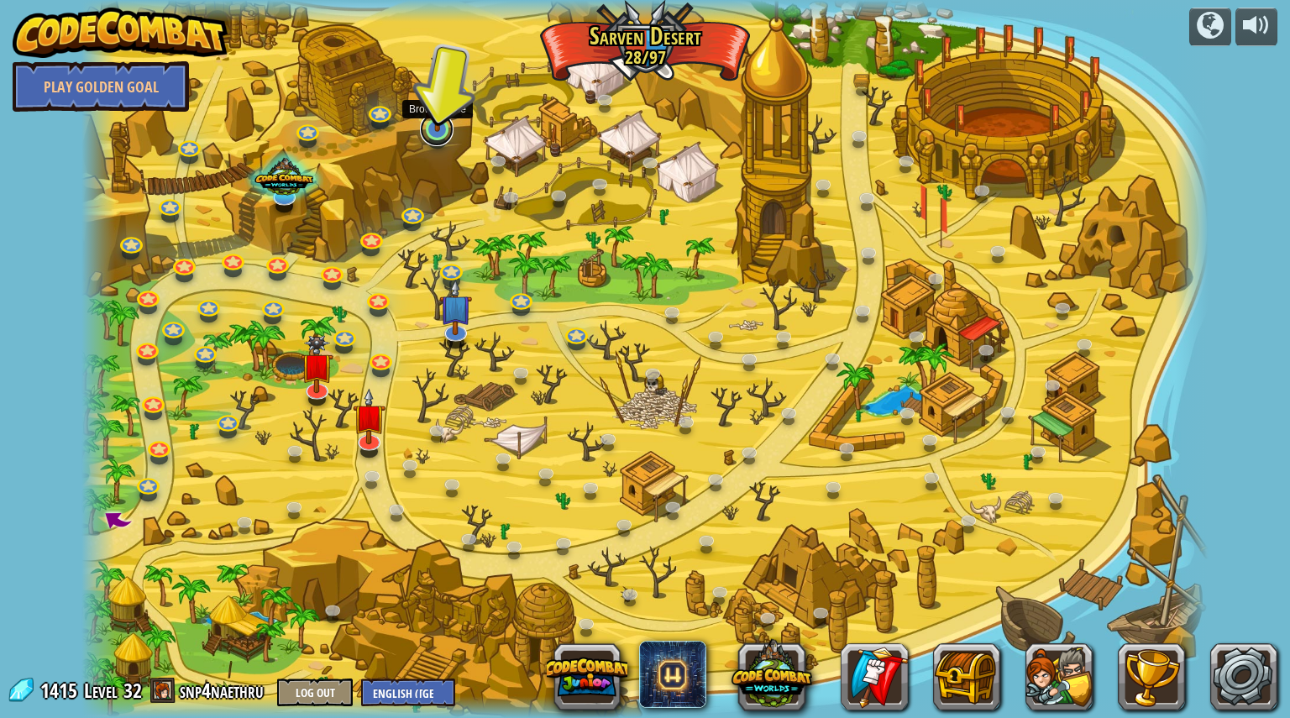
click at [433, 137] on link at bounding box center [437, 130] width 34 height 34
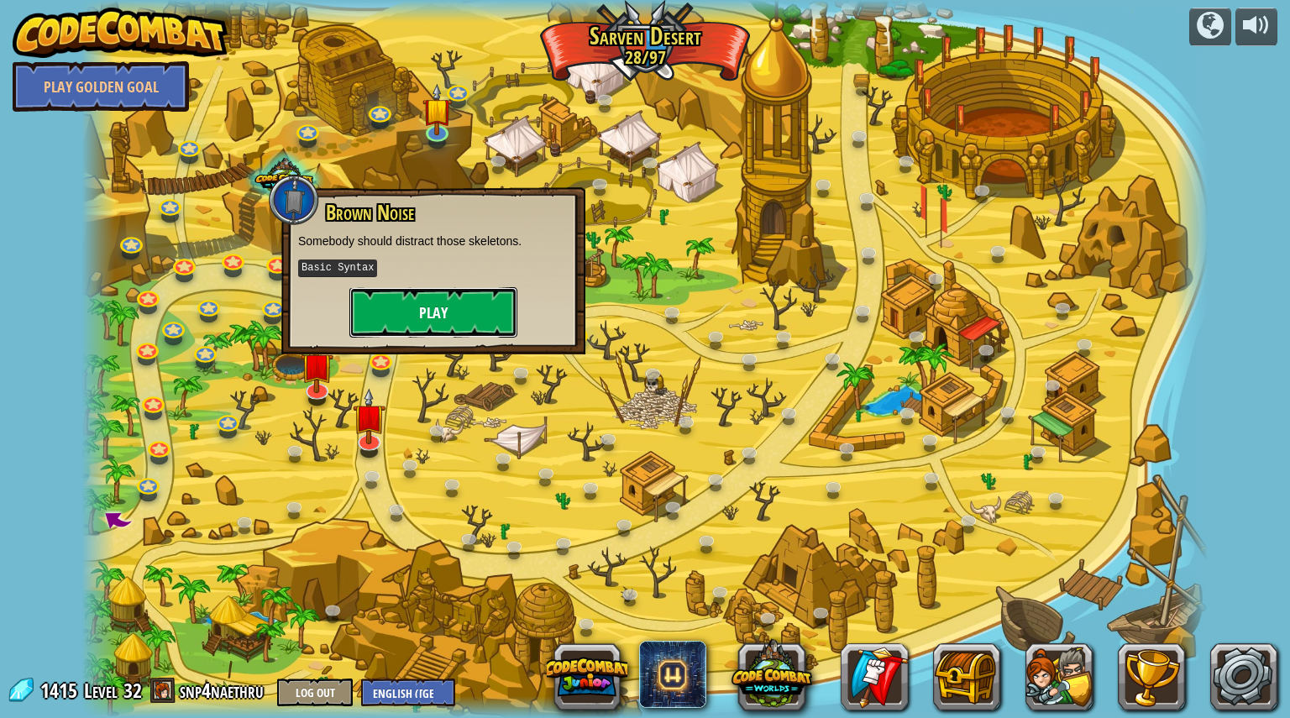
click at [449, 316] on button "Play" at bounding box center [433, 312] width 168 height 50
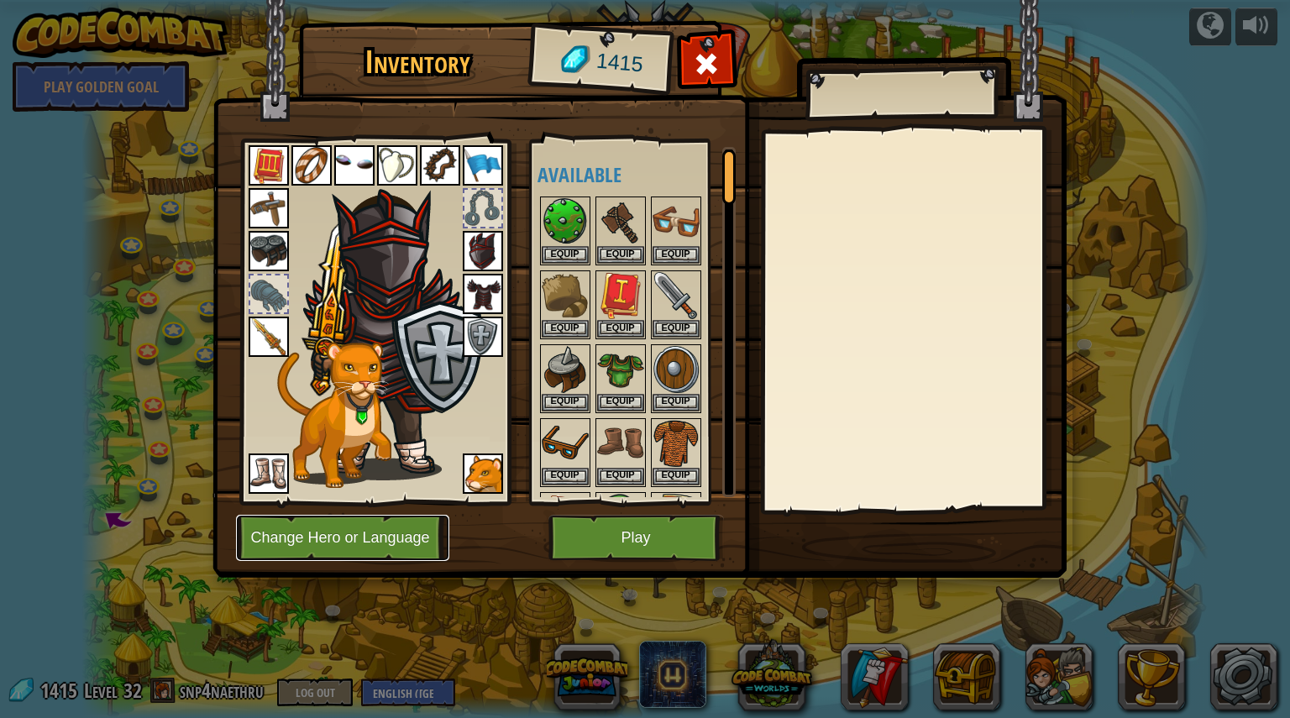
click at [296, 529] on button "Change Hero or Language" at bounding box center [342, 538] width 213 height 46
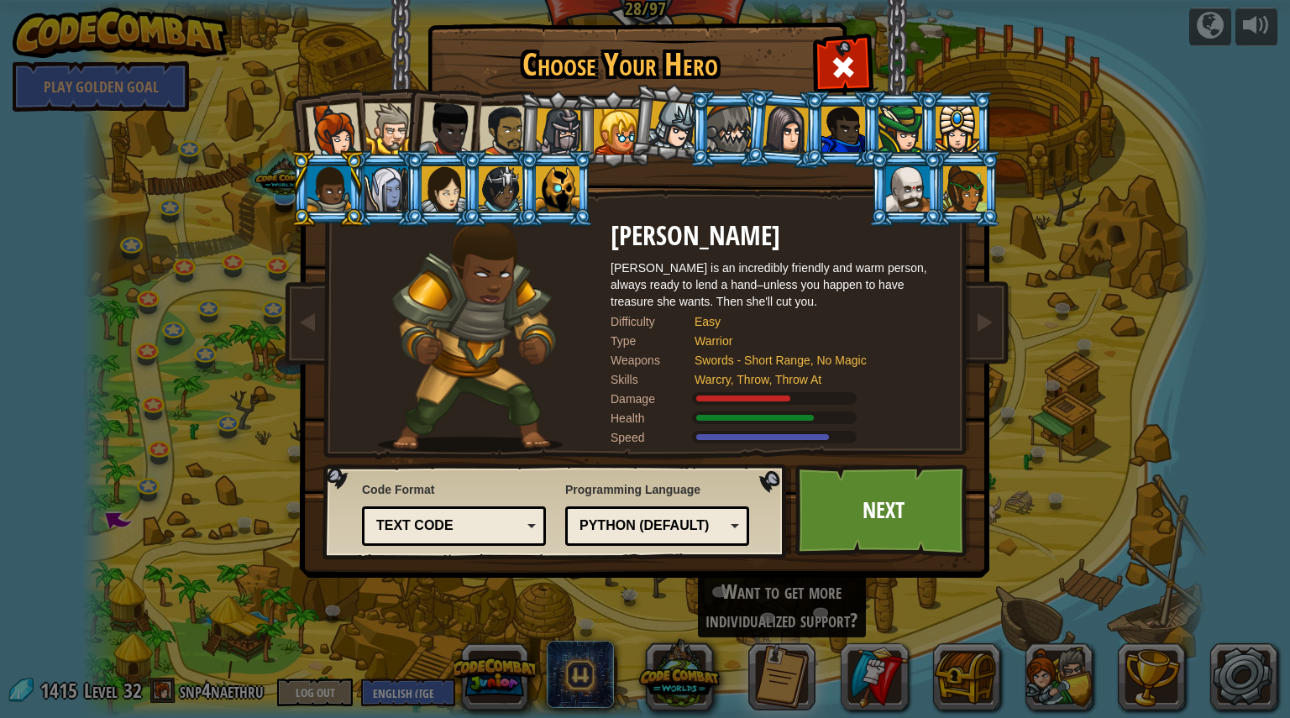
click at [914, 204] on div at bounding box center [908, 188] width 44 height 45
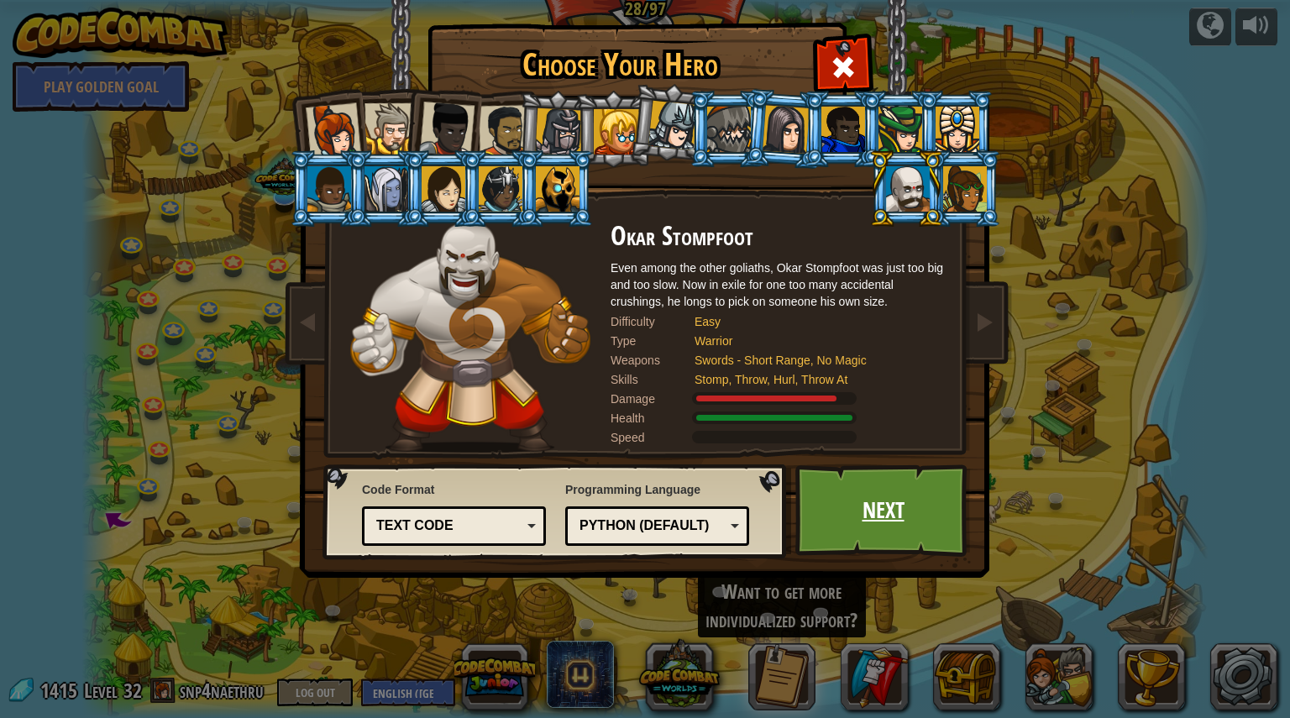
click at [864, 498] on link "Next" at bounding box center [883, 510] width 176 height 92
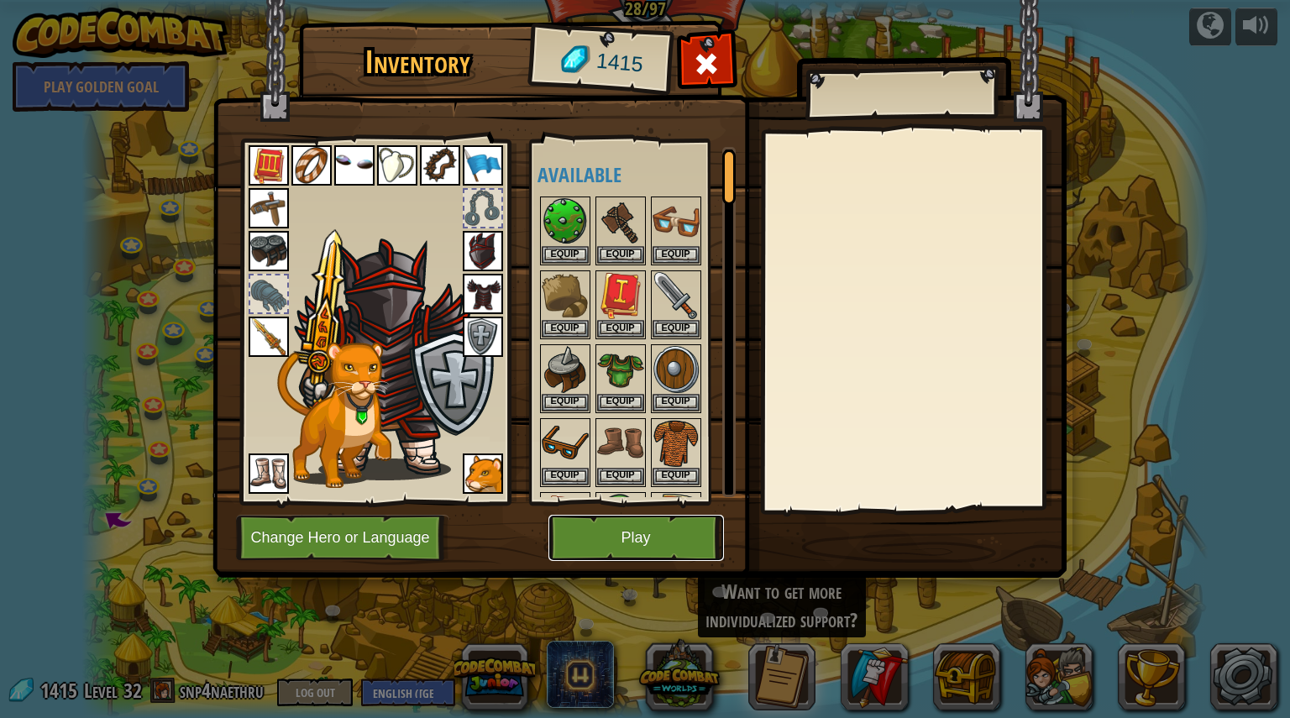
click at [627, 544] on button "Play" at bounding box center [636, 538] width 176 height 46
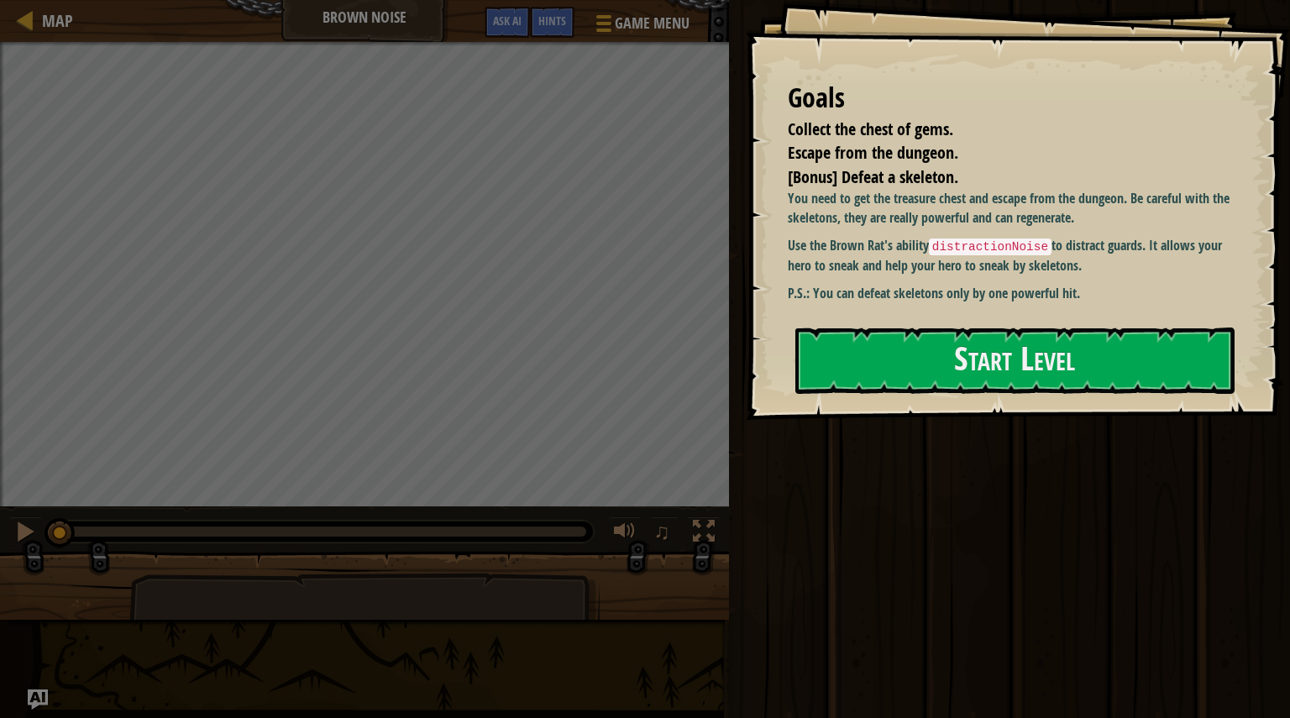
click at [910, 410] on div "Goals Collect the chest of gems. Escape from the dungeon. [Bonus] Defeat a skel…" at bounding box center [1018, 210] width 544 height 420
click at [919, 382] on button "Start Level" at bounding box center [1014, 361] width 439 height 66
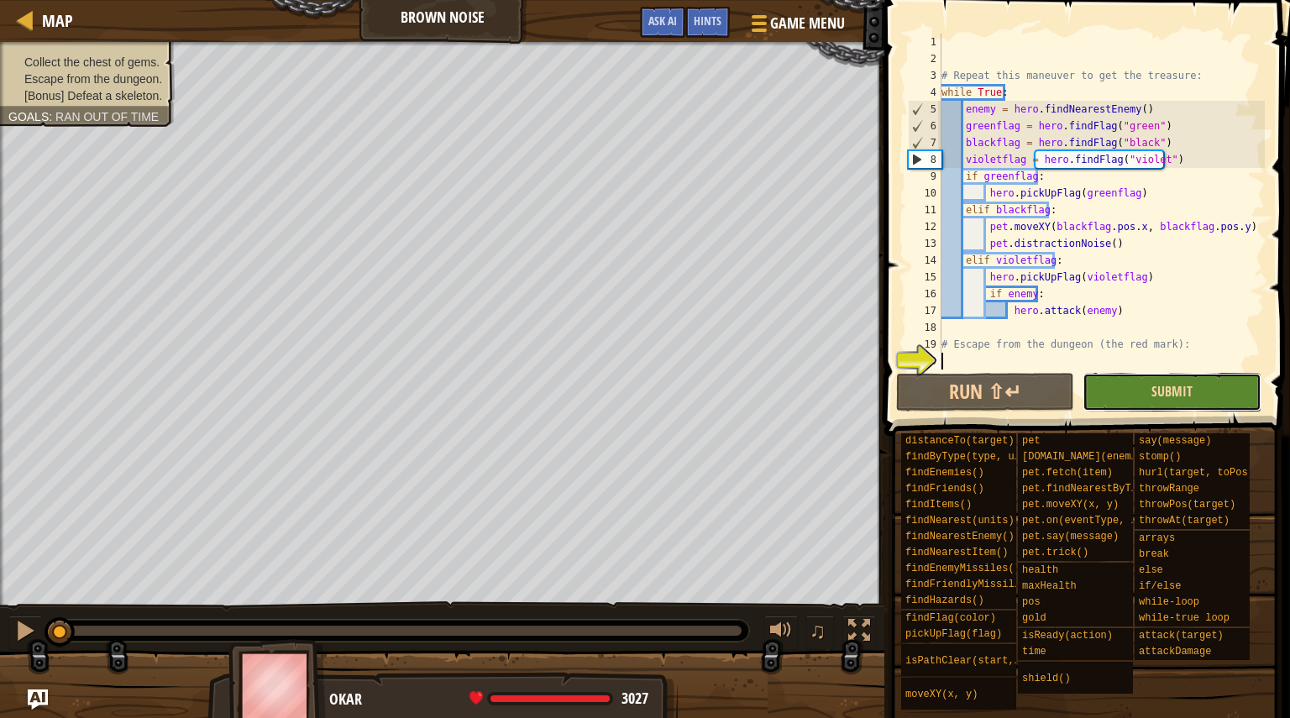
click at [1158, 386] on span "Submit" at bounding box center [1171, 391] width 41 height 18
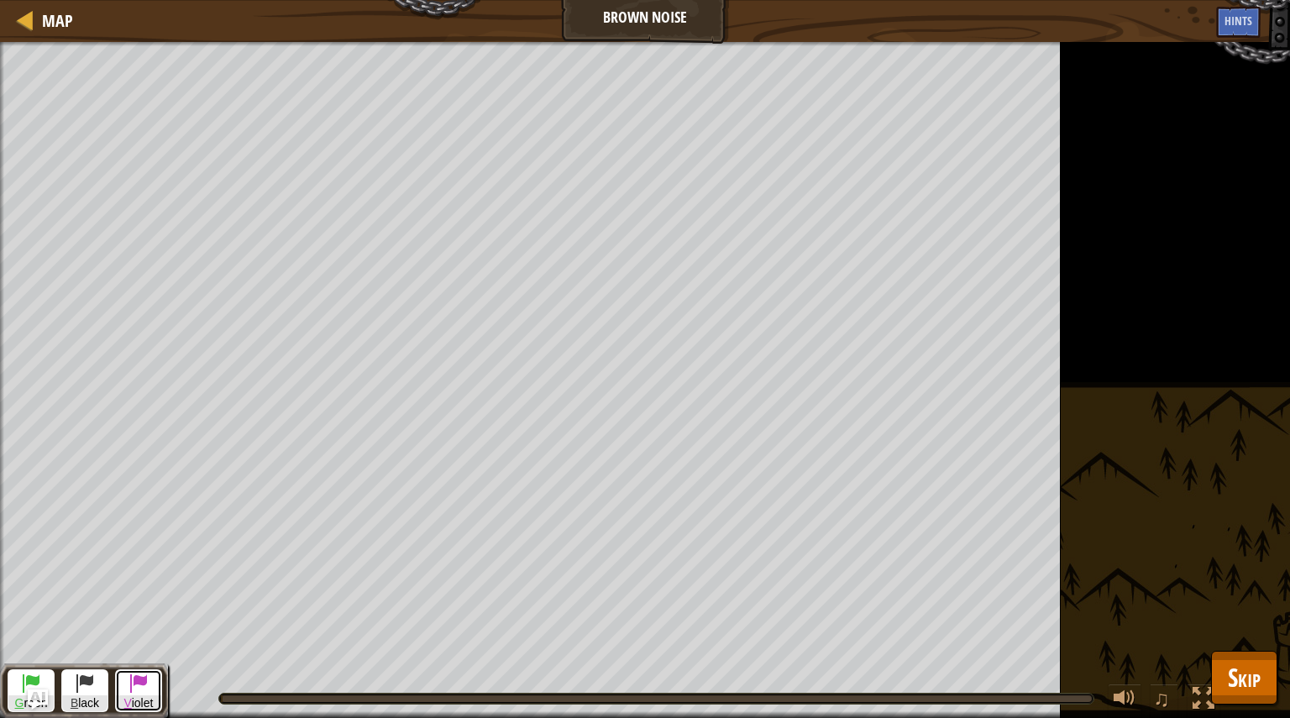
click at [155, 692] on button "V iolet" at bounding box center [138, 690] width 47 height 43
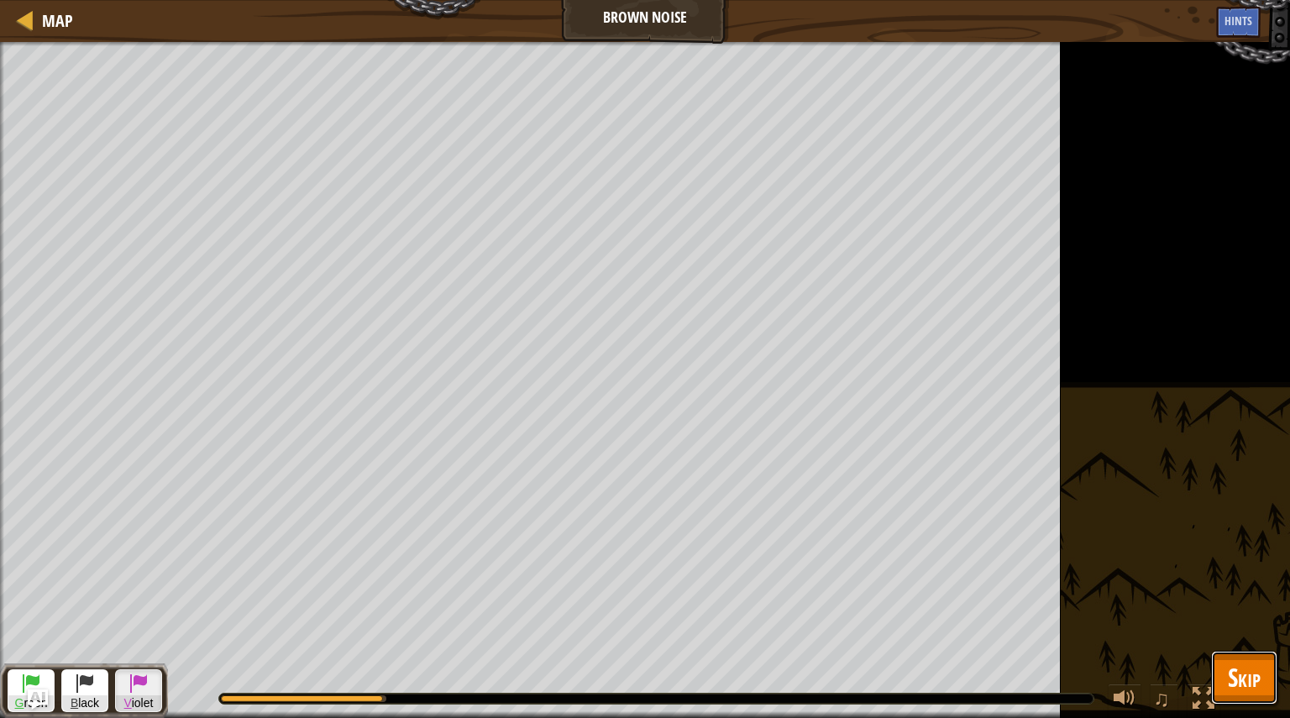
click at [1244, 674] on span "Skip" at bounding box center [1244, 677] width 33 height 34
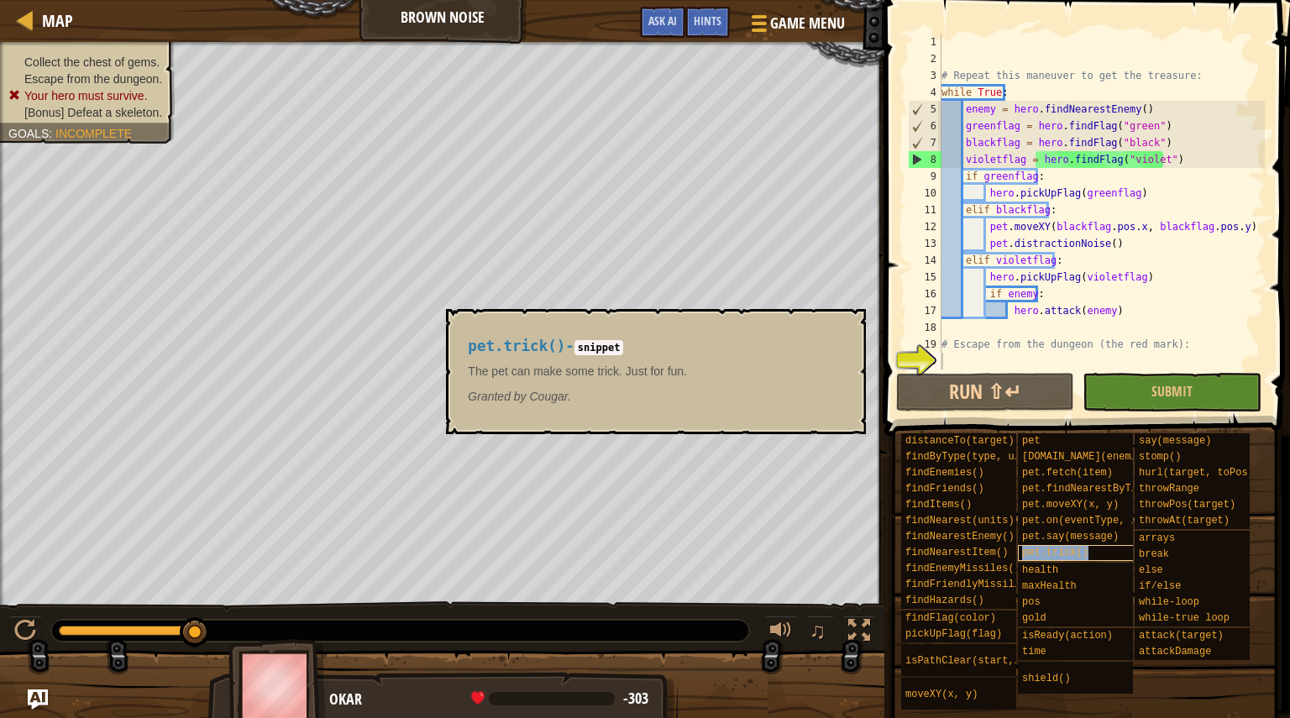
click at [1024, 559] on div "pet.trick()" at bounding box center [1082, 553] width 129 height 16
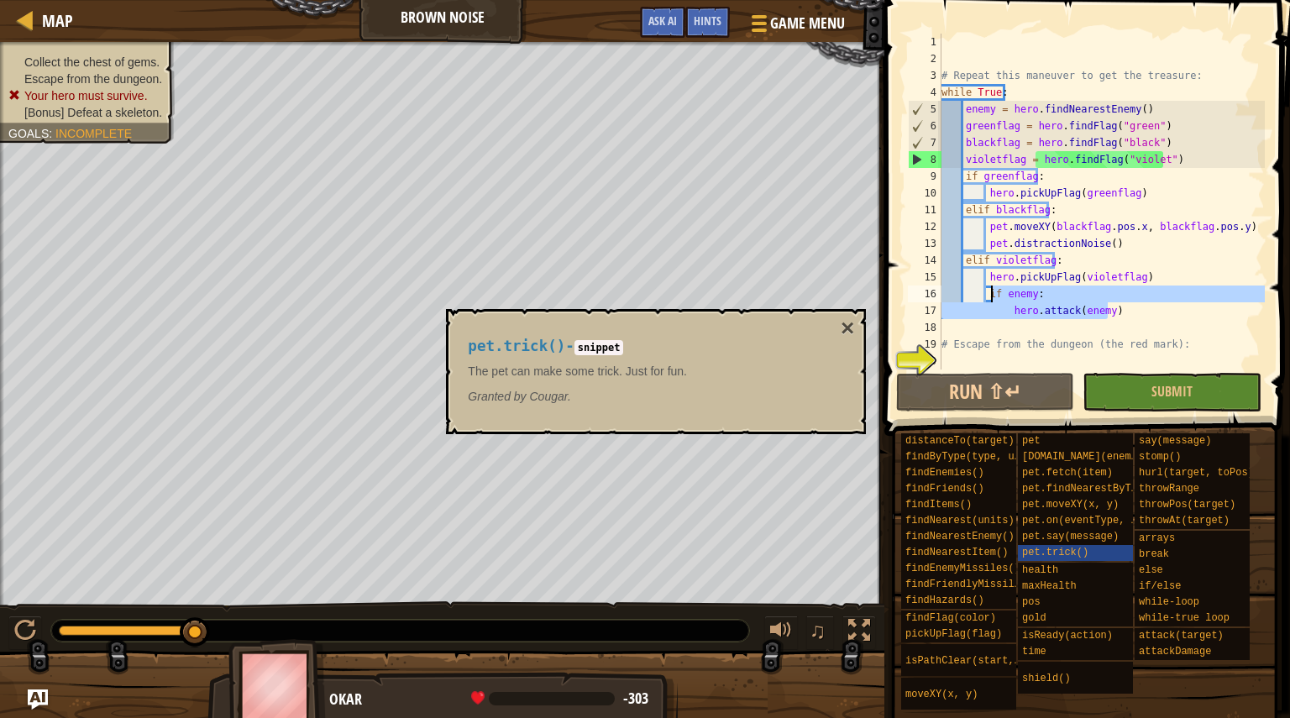
drag, startPoint x: 1141, startPoint y: 316, endPoint x: 1000, endPoint y: 310, distance: 140.4
click at [1000, 310] on div "# Repeat this maneuver to get the treasure: while True : enemy = hero . findNea…" at bounding box center [1101, 219] width 327 height 370
type textarea "hero.attack(enemy) if enemy:"
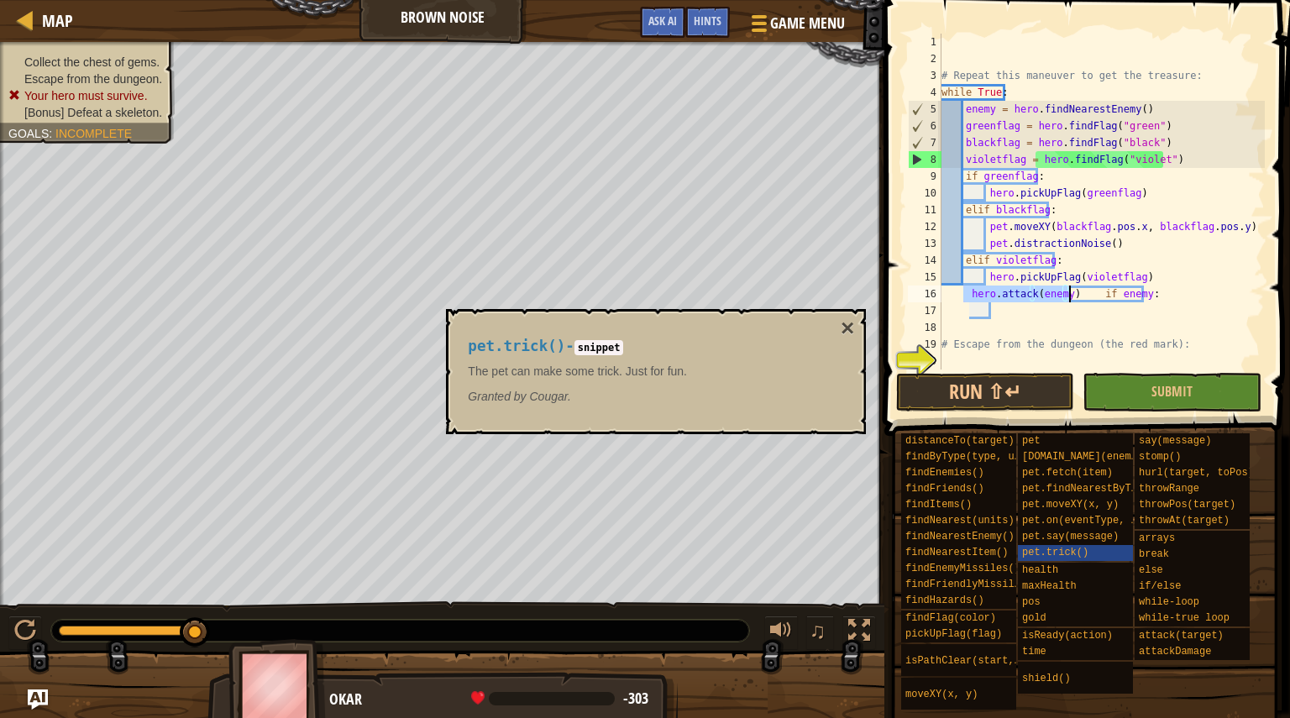
click at [1100, 306] on div "# Repeat this maneuver to get the treasure: while True : enemy = hero . findNea…" at bounding box center [1101, 219] width 327 height 370
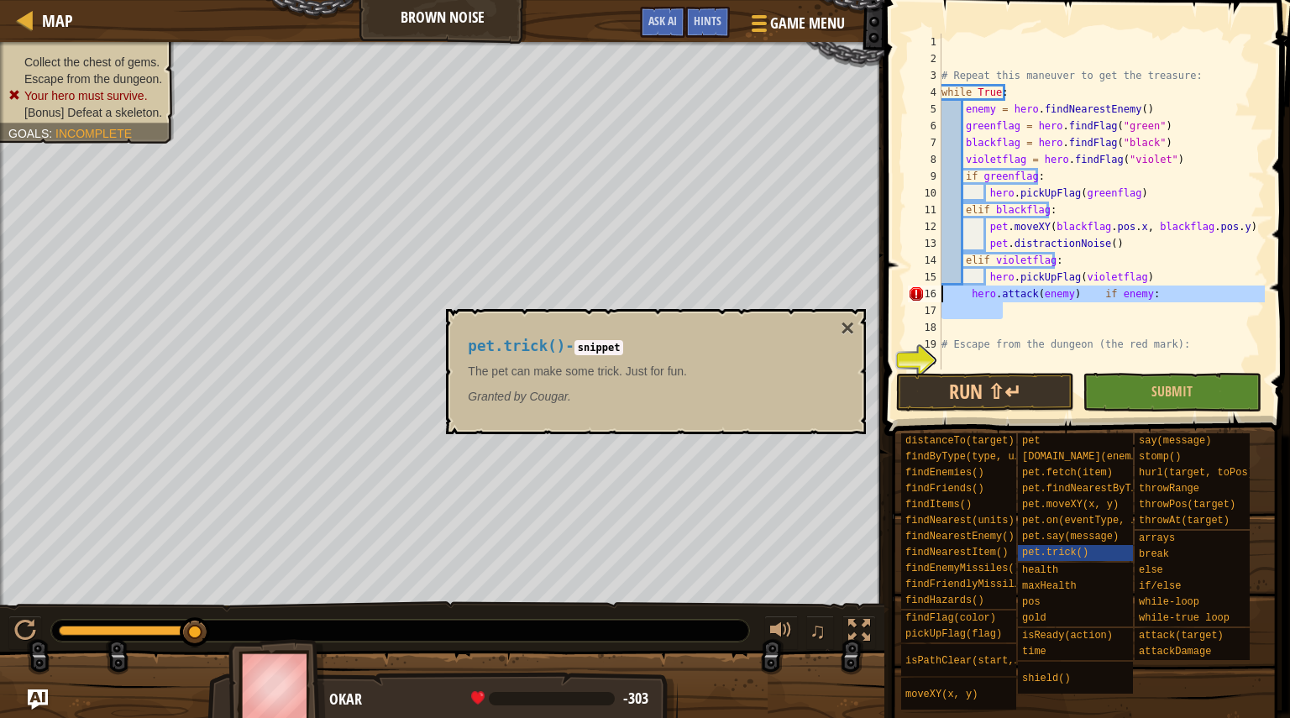
drag, startPoint x: 1149, startPoint y: 314, endPoint x: 900, endPoint y: 302, distance: 248.9
click at [900, 302] on div "1 2 3 4 5 6 7 8 9 10 11 12 13 14 15 16 17 18 19 20 # Repeat this maneuver to ge…" at bounding box center [1084, 250] width 411 height 485
type textarea "hero.attack(enemy) if enemy:"
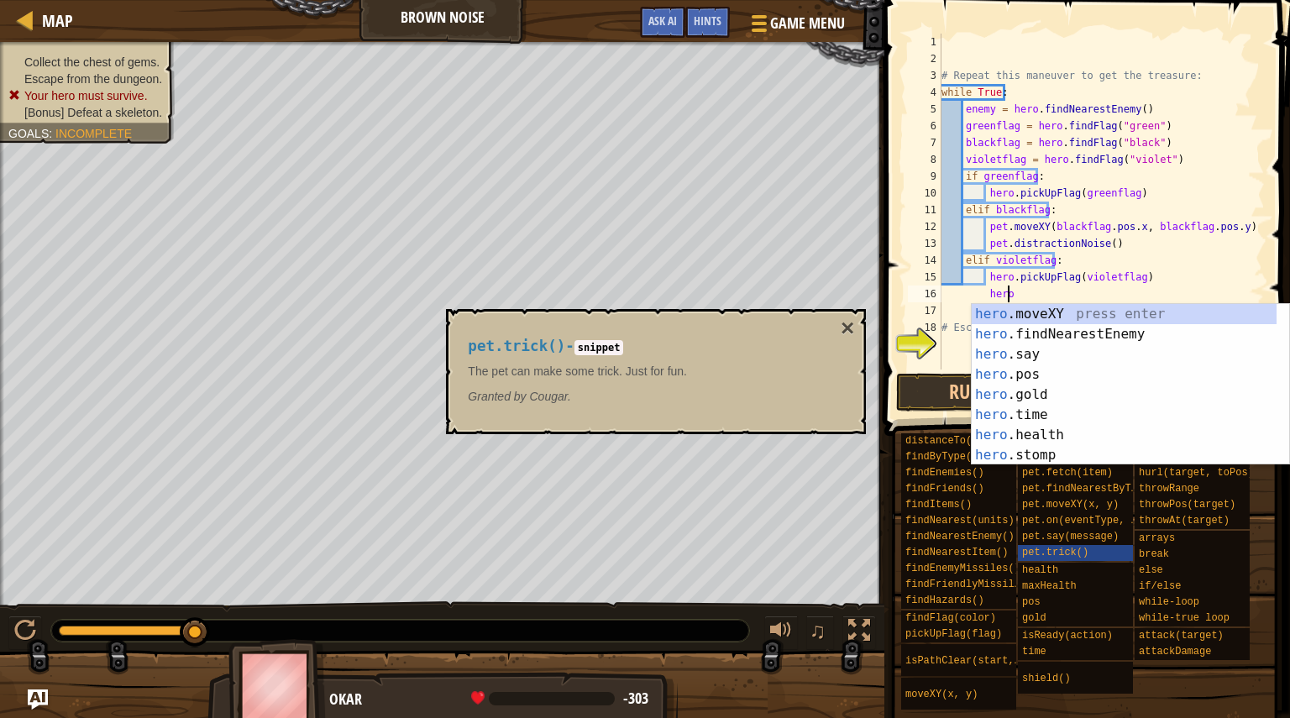
scroll to position [8, 5]
type textarea "herost"
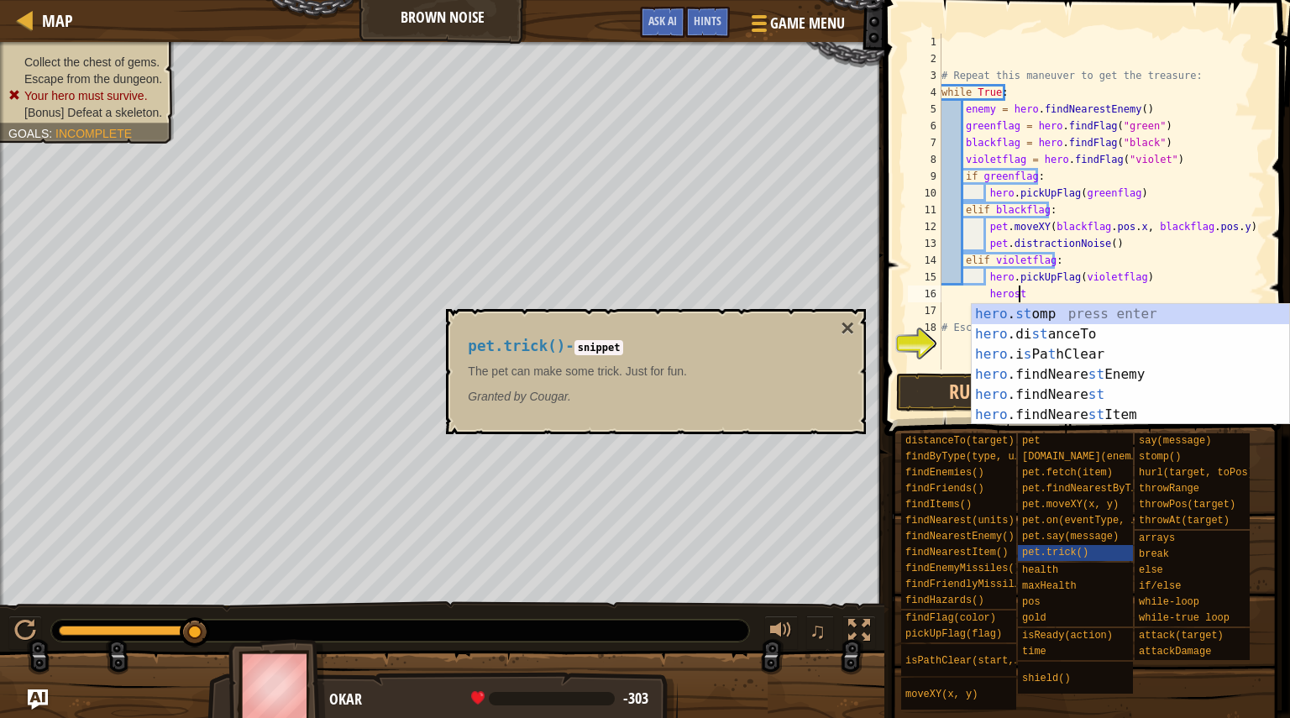
scroll to position [8, 6]
click at [1000, 320] on div "hero . st omp press enter hero .di st anceTo press enter hero .i s Pa t hClear …" at bounding box center [1130, 384] width 317 height 161
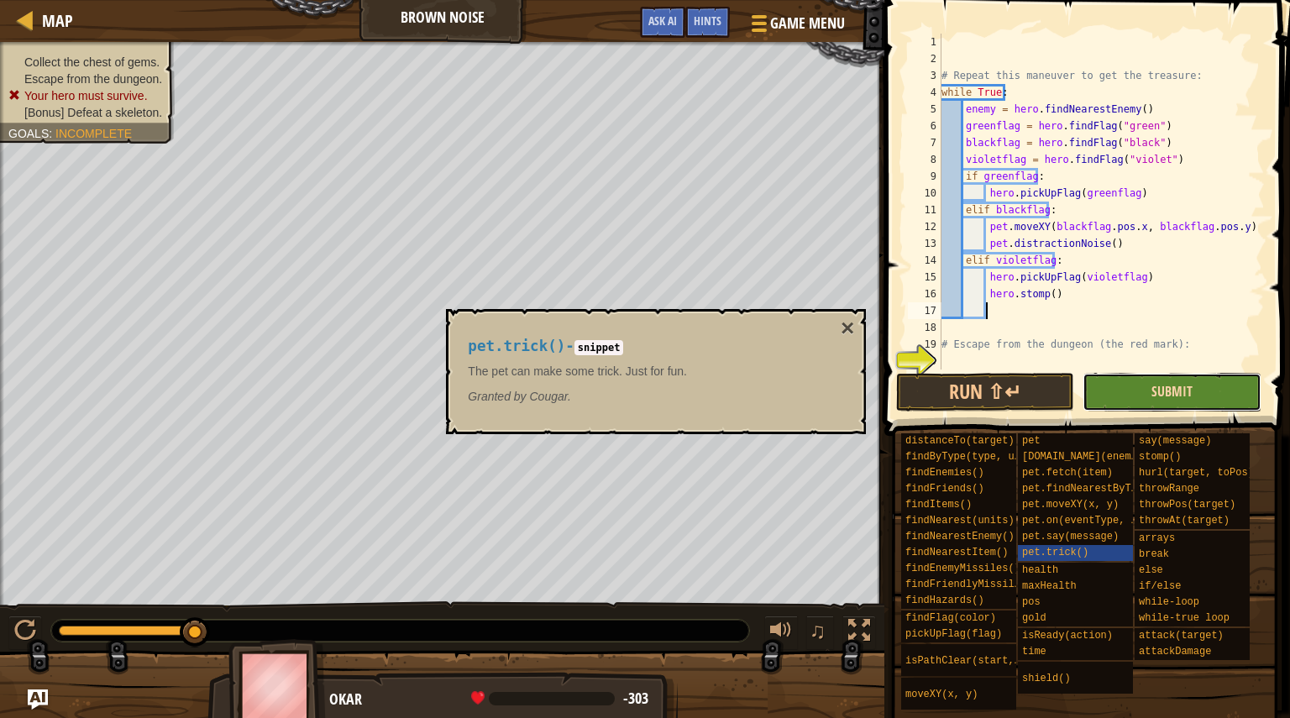
click at [1164, 399] on span "Submit" at bounding box center [1171, 391] width 41 height 18
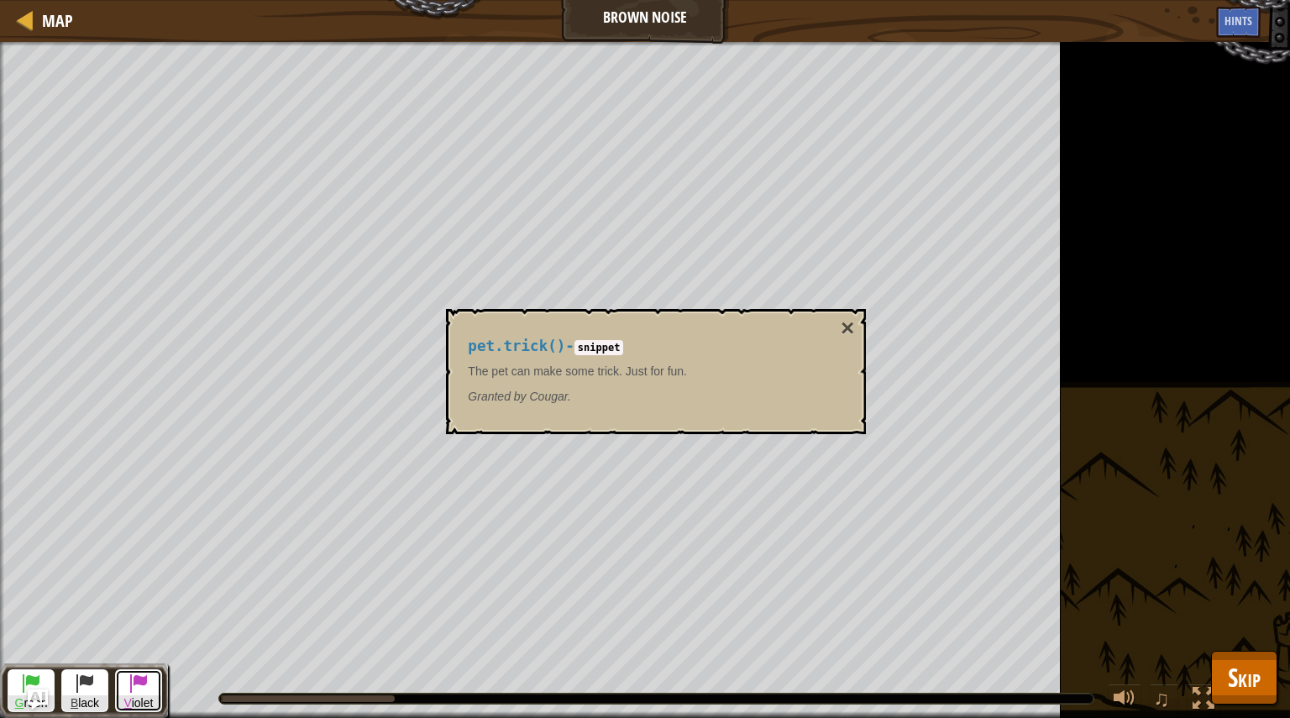
click at [143, 700] on span "V iolet" at bounding box center [138, 703] width 45 height 16
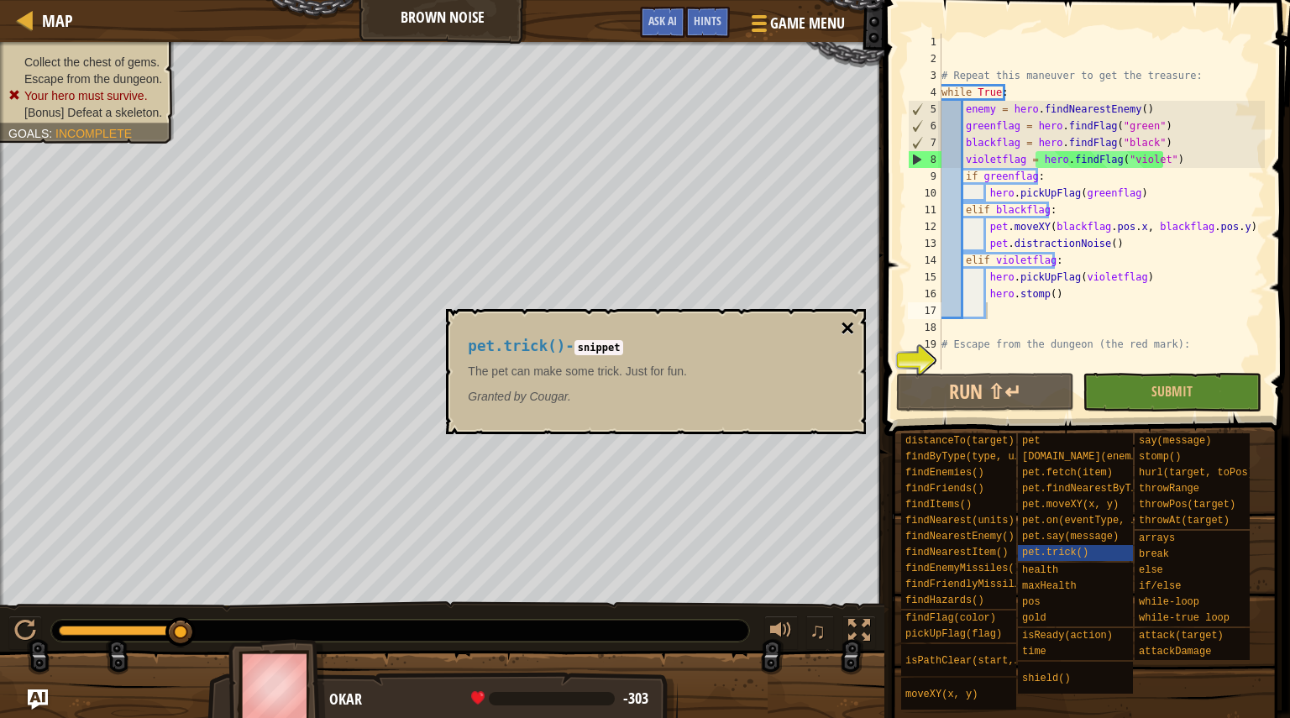
click at [851, 329] on button "×" at bounding box center [847, 329] width 13 height 24
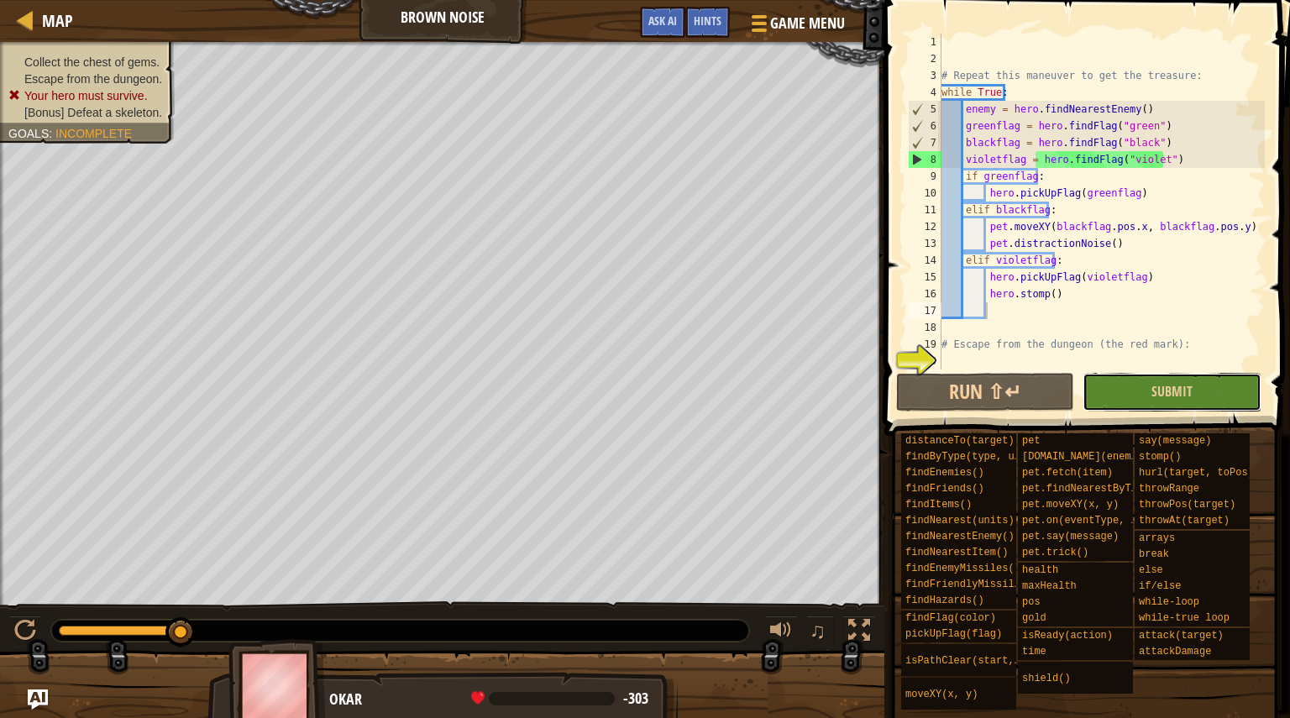
click at [1133, 400] on button "Submit" at bounding box center [1172, 392] width 178 height 39
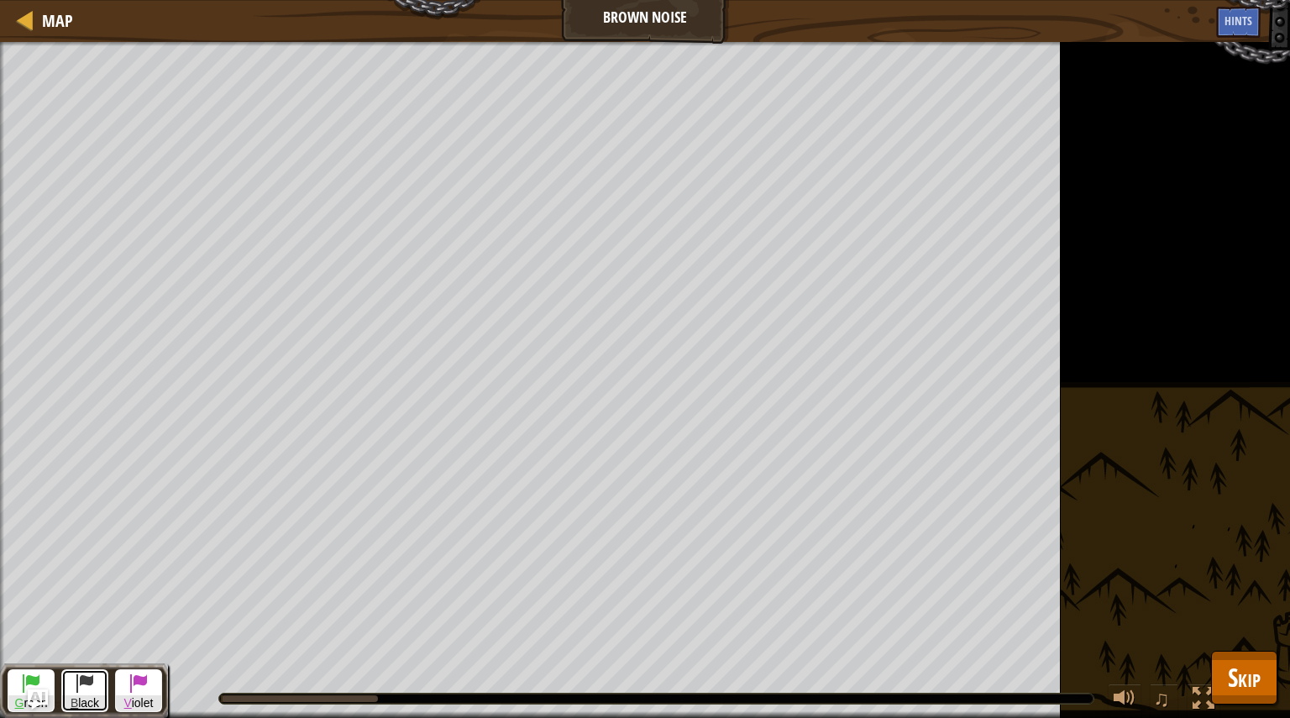
click at [61, 682] on button "B lack" at bounding box center [84, 690] width 47 height 43
click at [26, 677] on span at bounding box center [31, 683] width 20 height 20
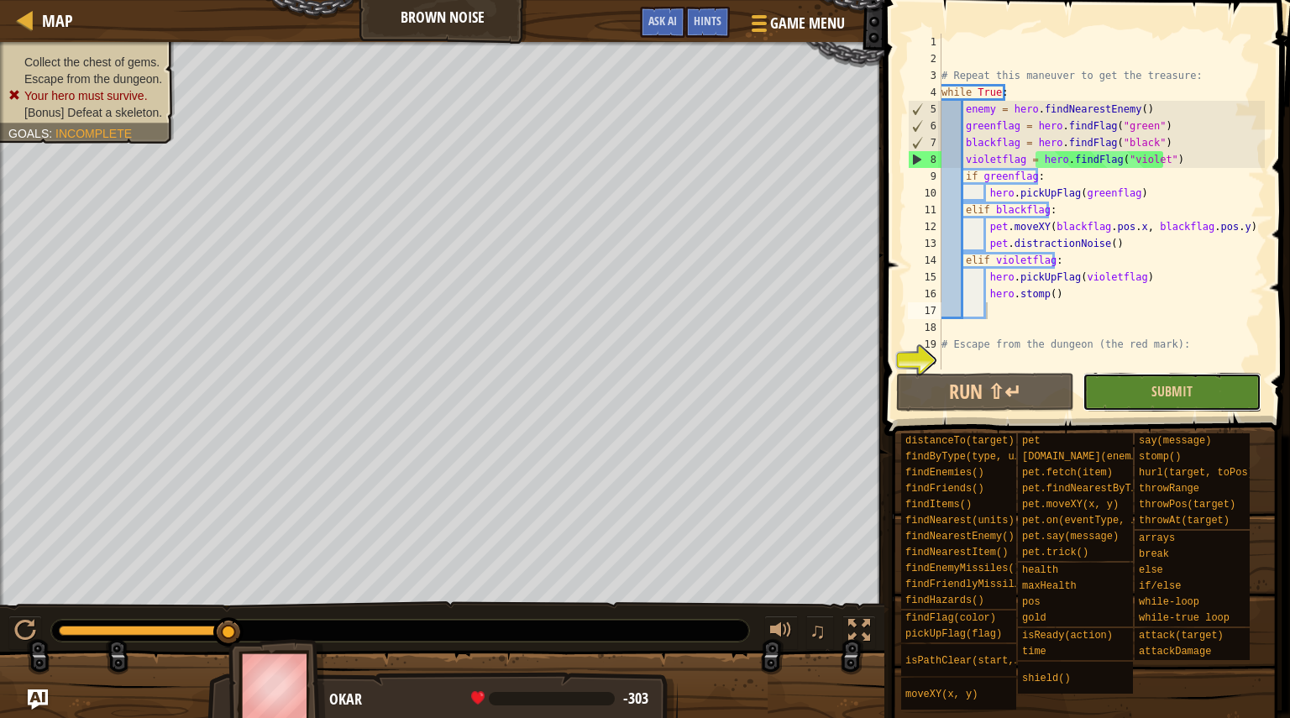
click at [1109, 393] on button "Submit" at bounding box center [1172, 392] width 178 height 39
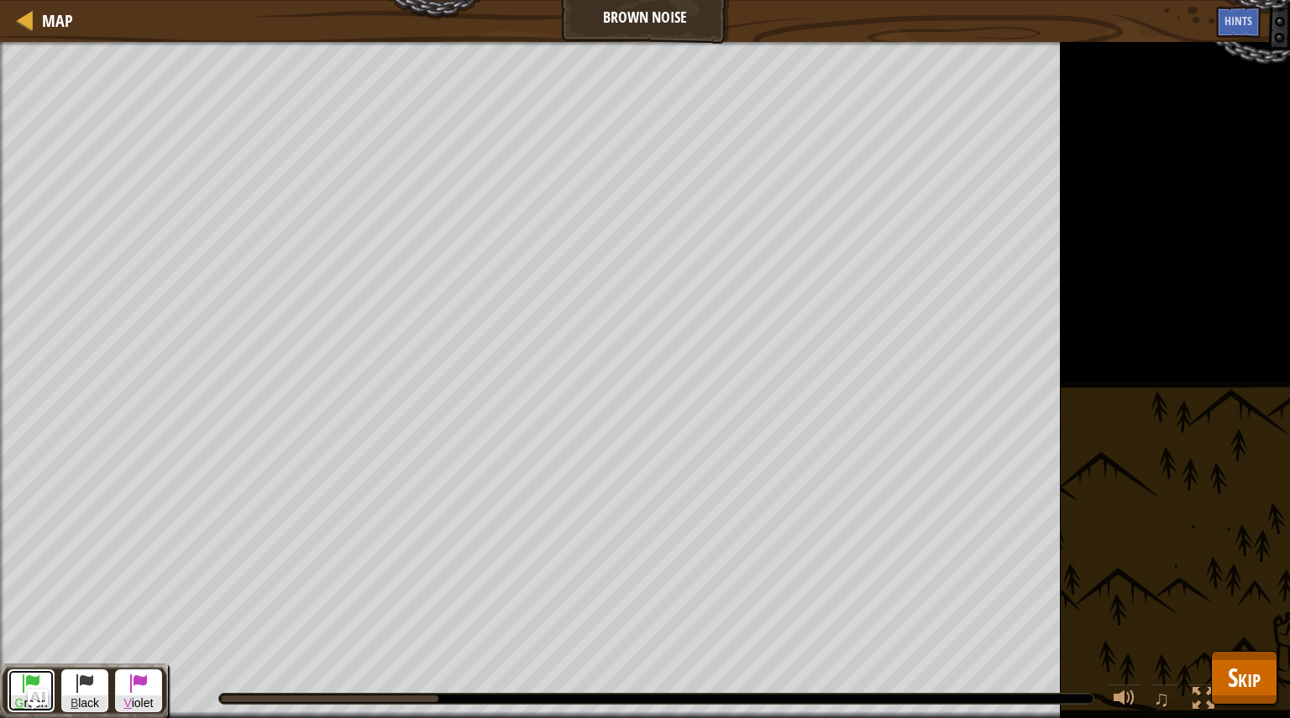
click at [26, 679] on span at bounding box center [31, 683] width 20 height 20
click at [94, 696] on span "B lack" at bounding box center [84, 703] width 45 height 16
click at [22, 674] on span at bounding box center [31, 683] width 20 height 20
click at [86, 683] on span at bounding box center [85, 683] width 20 height 20
click at [18, 682] on button "G reen" at bounding box center [31, 690] width 47 height 43
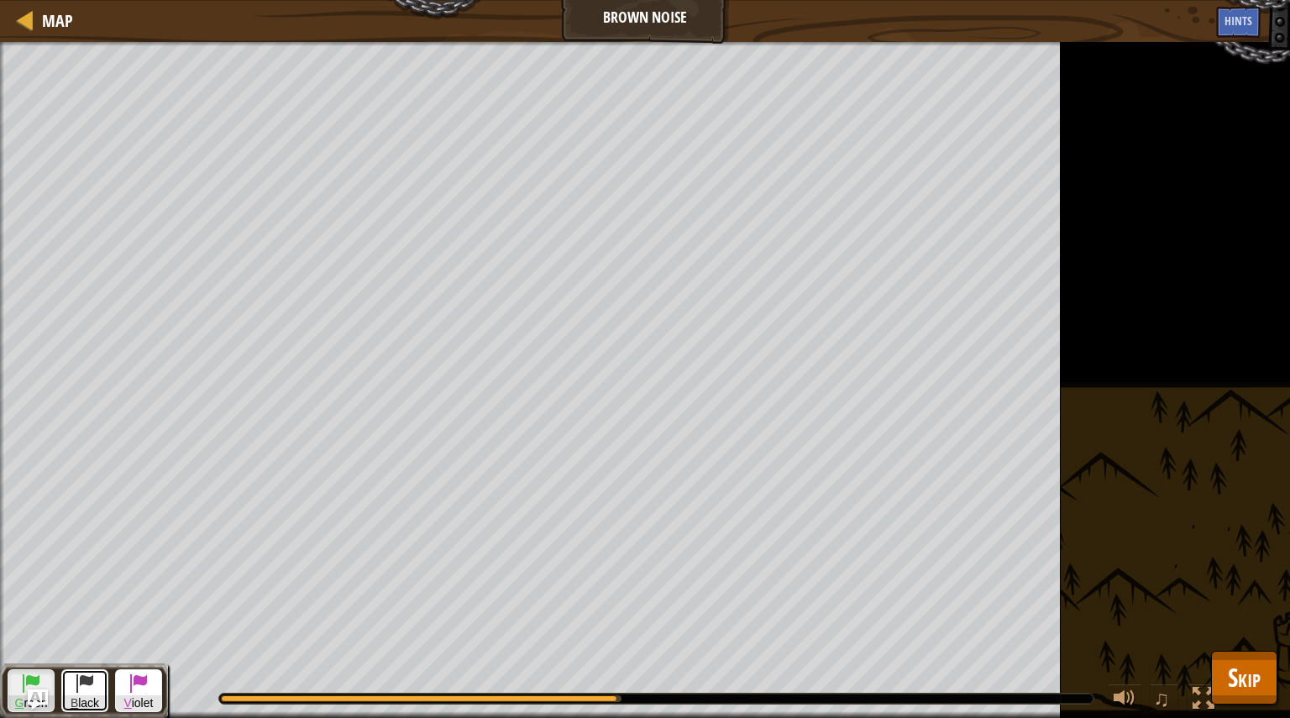
click at [87, 670] on button "B lack" at bounding box center [84, 690] width 47 height 43
click at [25, 681] on span at bounding box center [31, 683] width 20 height 20
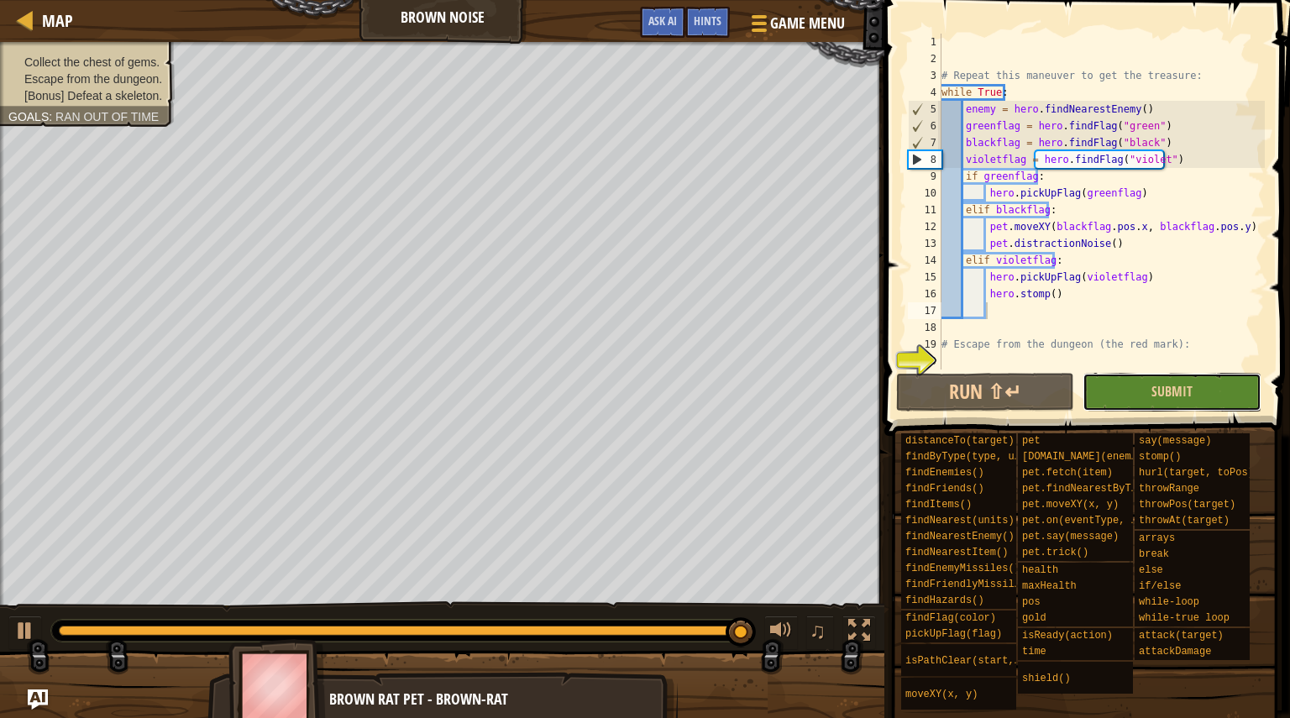
click at [1109, 385] on button "Submit" at bounding box center [1172, 392] width 178 height 39
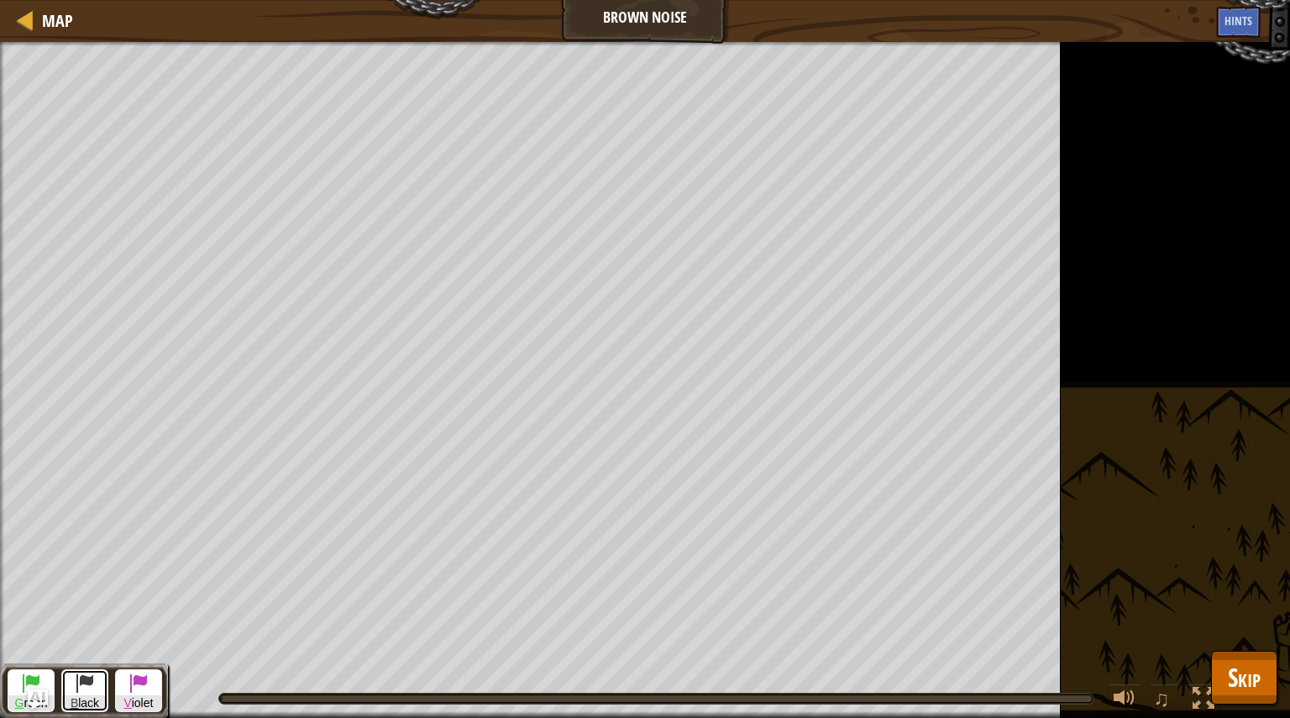
click at [80, 684] on span at bounding box center [85, 683] width 20 height 20
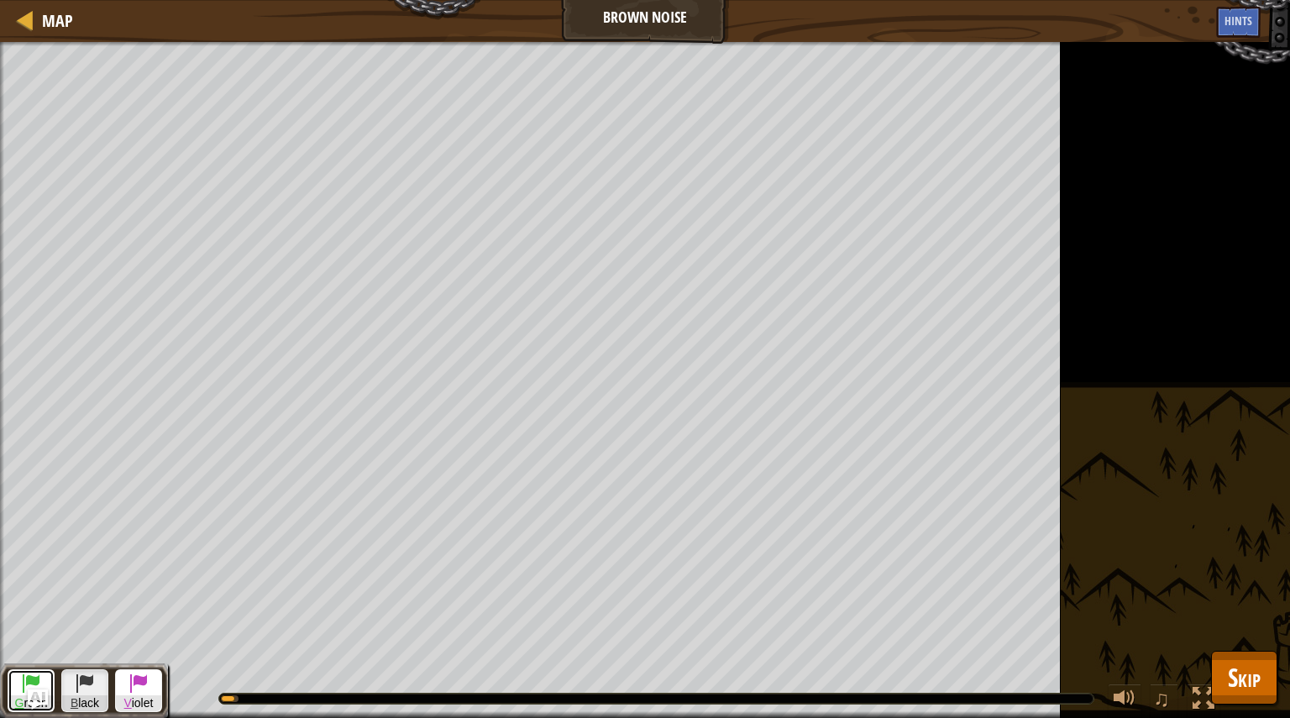
click at [15, 697] on span "G" at bounding box center [19, 702] width 9 height 13
click at [1233, 669] on span "Skip" at bounding box center [1244, 677] width 33 height 34
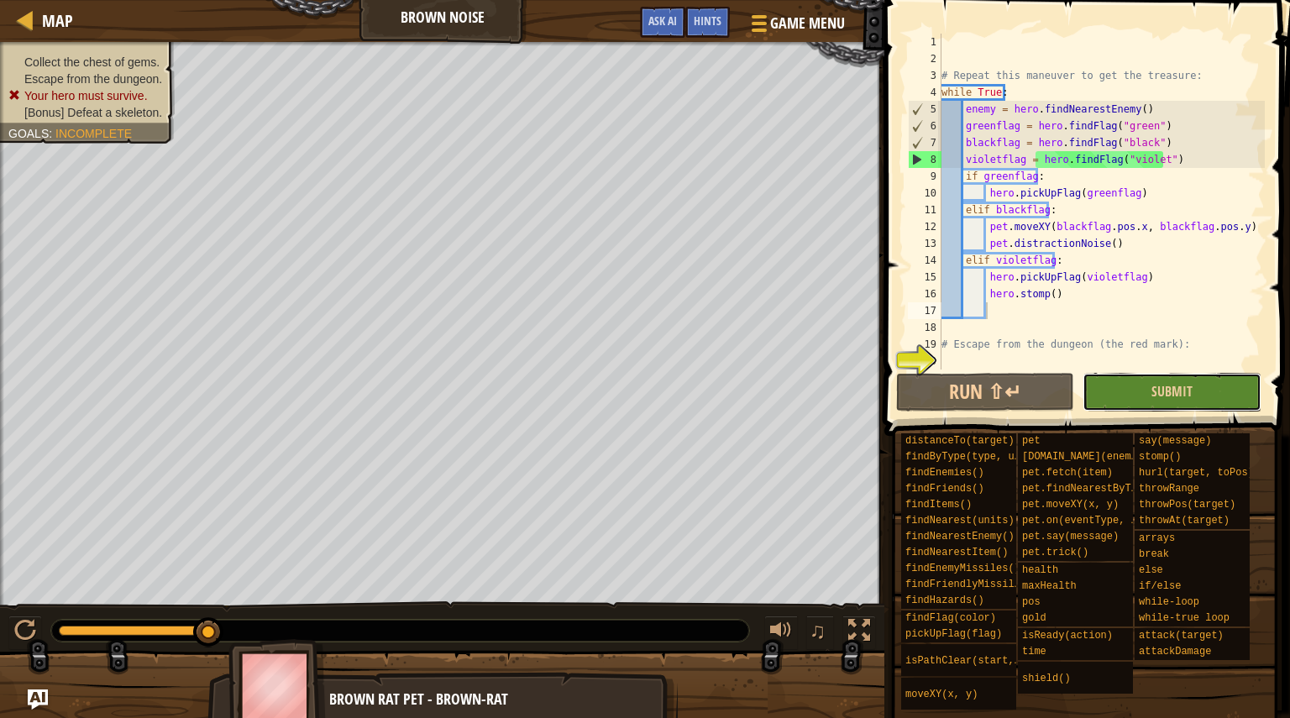
click at [1108, 390] on button "Submit" at bounding box center [1172, 392] width 178 height 39
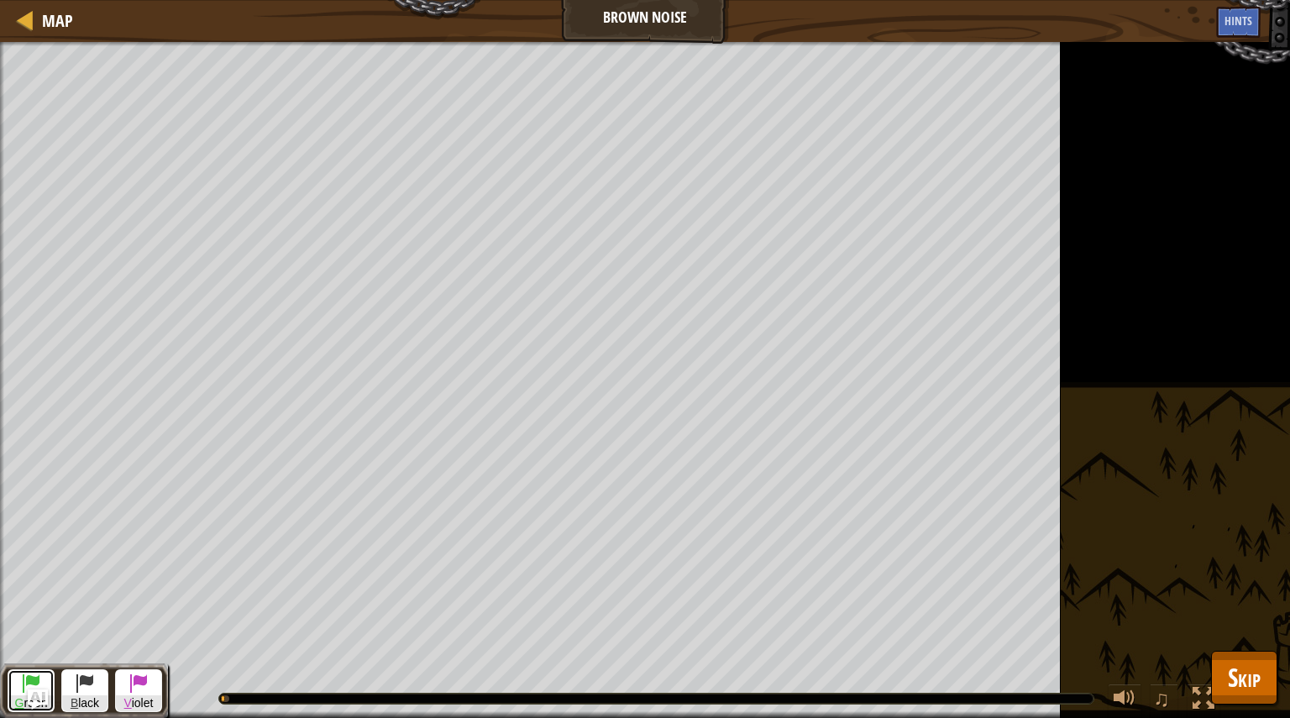
click at [18, 684] on button "G reen" at bounding box center [31, 690] width 47 height 43
click at [81, 684] on span at bounding box center [85, 683] width 20 height 20
click at [23, 679] on span at bounding box center [31, 683] width 20 height 20
click at [87, 684] on span at bounding box center [85, 683] width 20 height 20
click at [23, 687] on span at bounding box center [31, 683] width 20 height 20
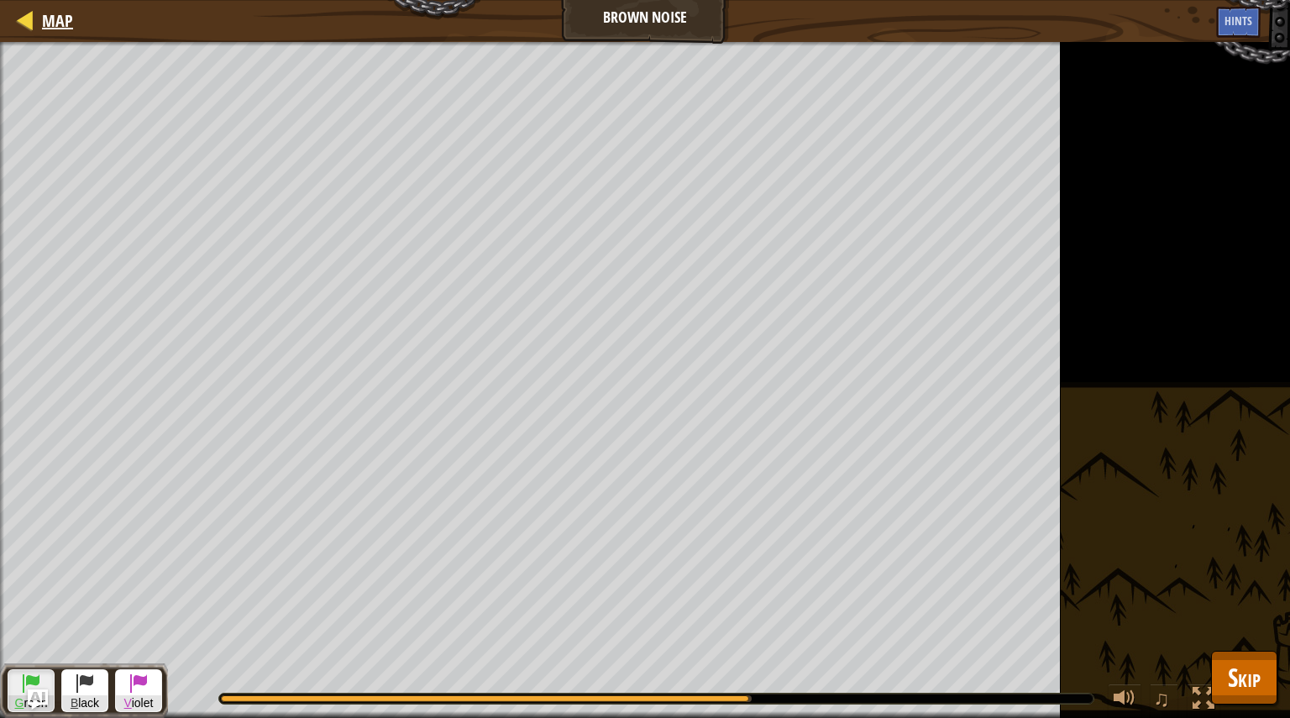
click at [54, 36] on div "Map" at bounding box center [53, 21] width 39 height 42
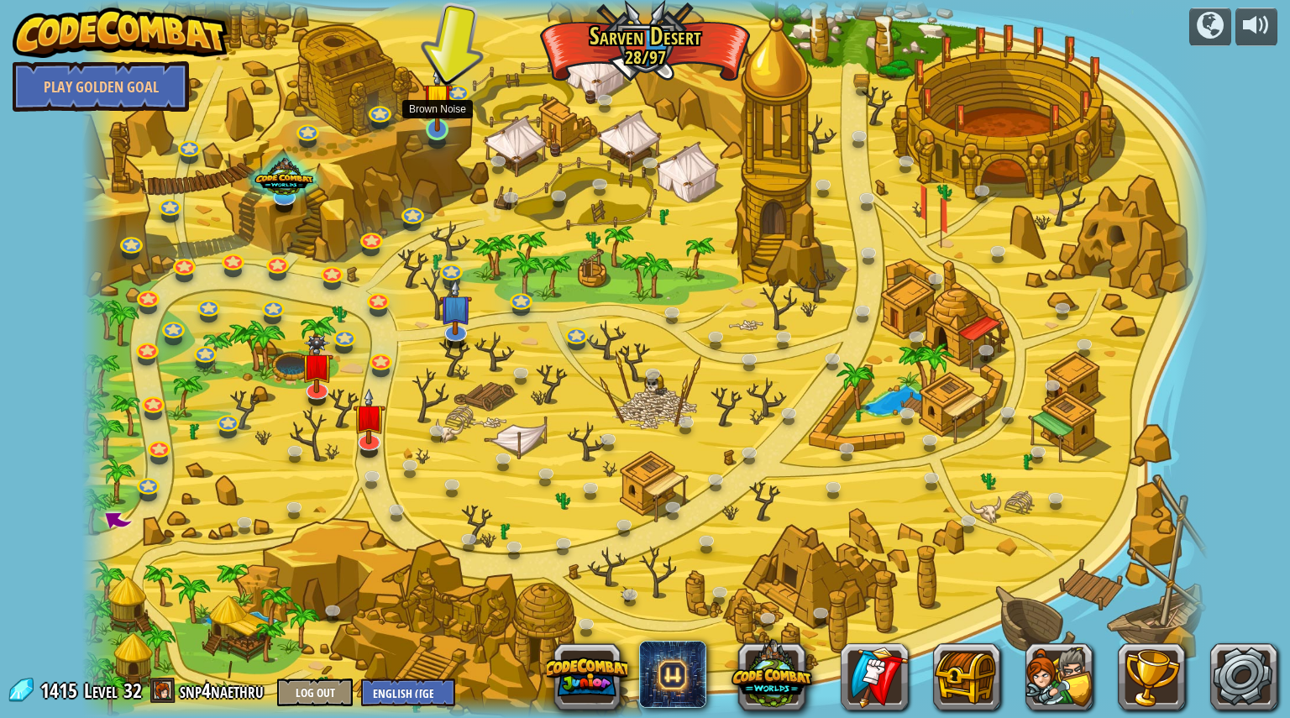
click at [450, 130] on img at bounding box center [436, 98] width 29 height 68
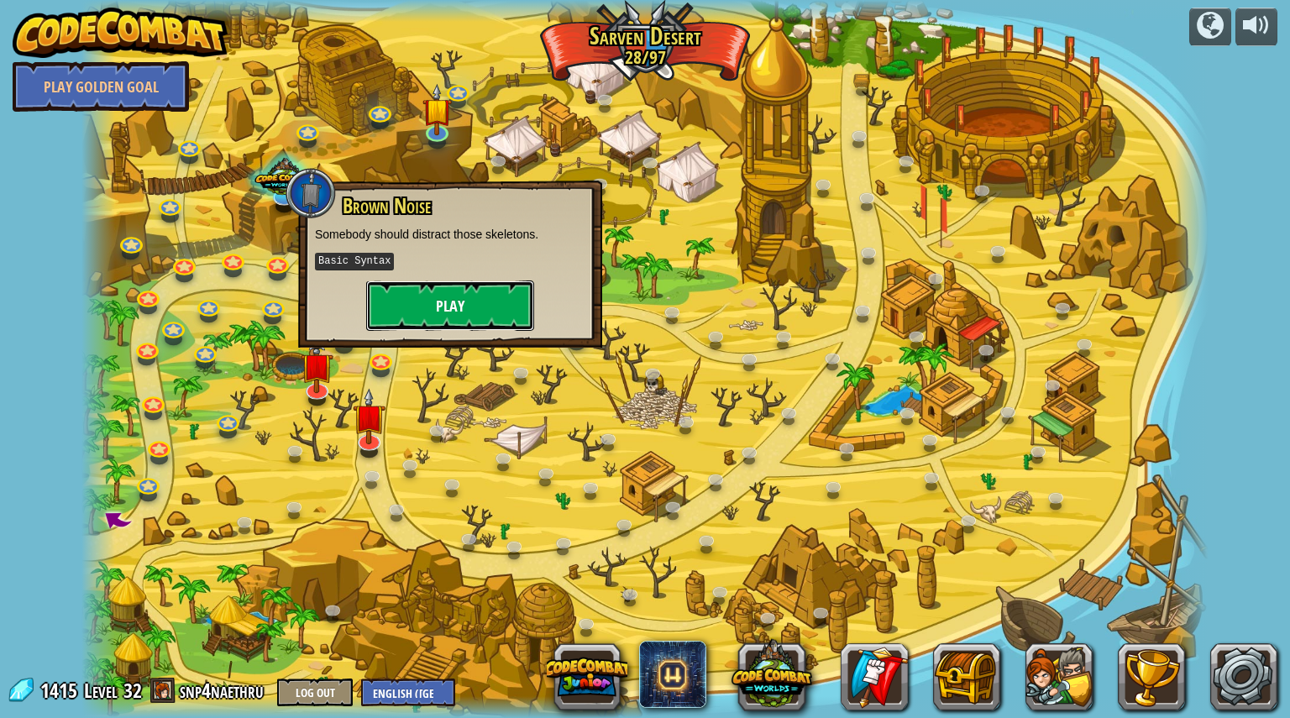
click at [446, 301] on button "Play" at bounding box center [450, 306] width 168 height 50
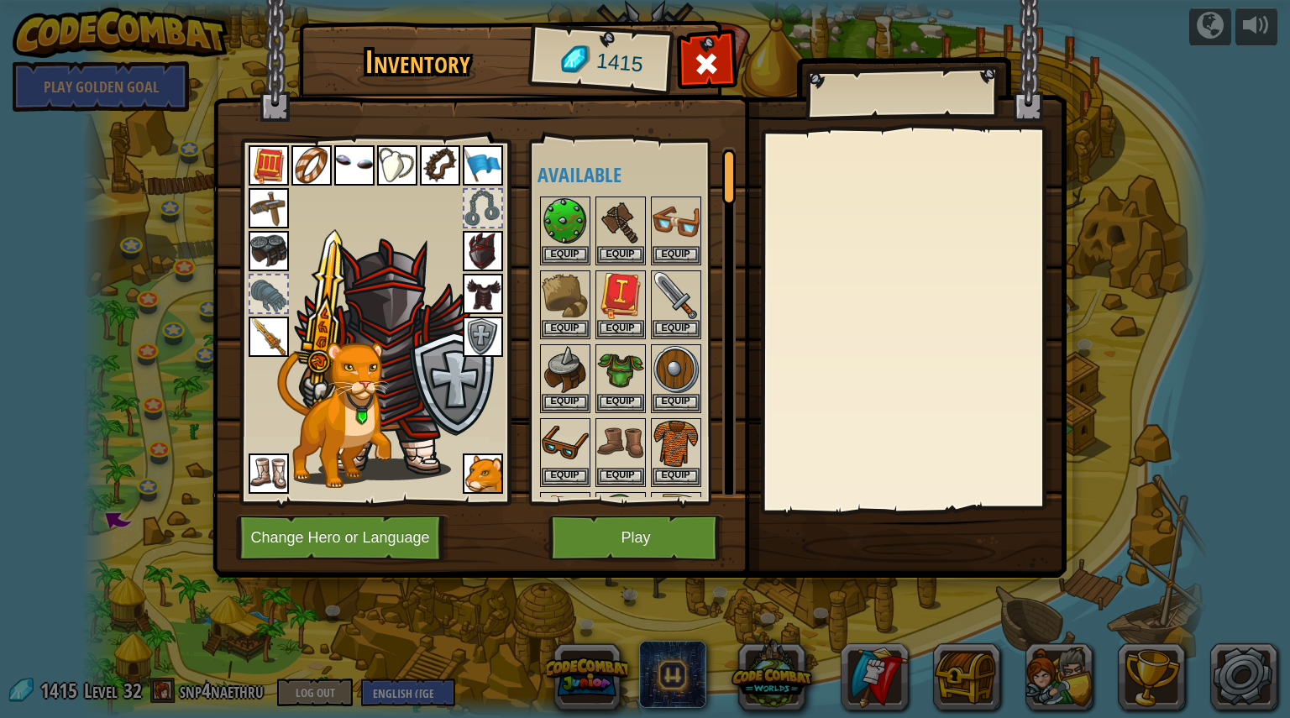
click at [643, 504] on div "Available Equip Equip Equip Equip Equip Equip Equip Equip Equip Equip Equip Equ…" at bounding box center [633, 321] width 206 height 365
click at [640, 548] on button "Play" at bounding box center [636, 538] width 176 height 46
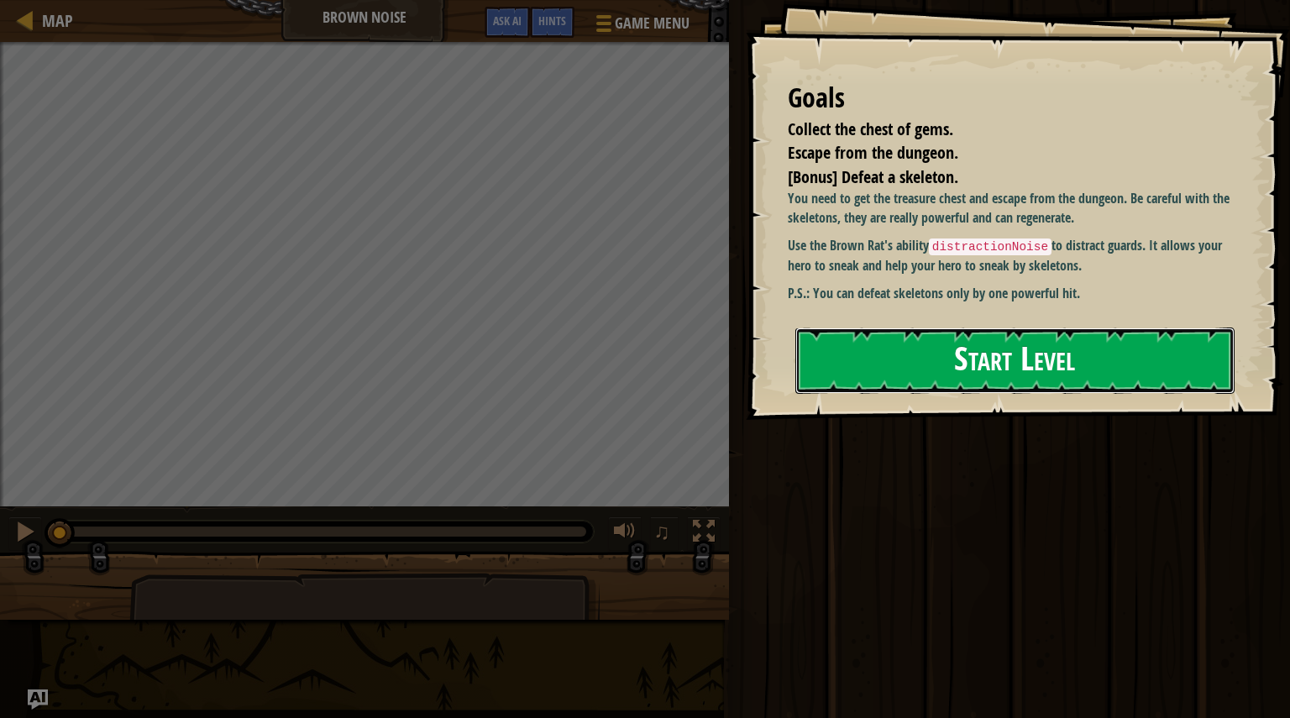
click at [911, 372] on button "Start Level" at bounding box center [1014, 361] width 439 height 66
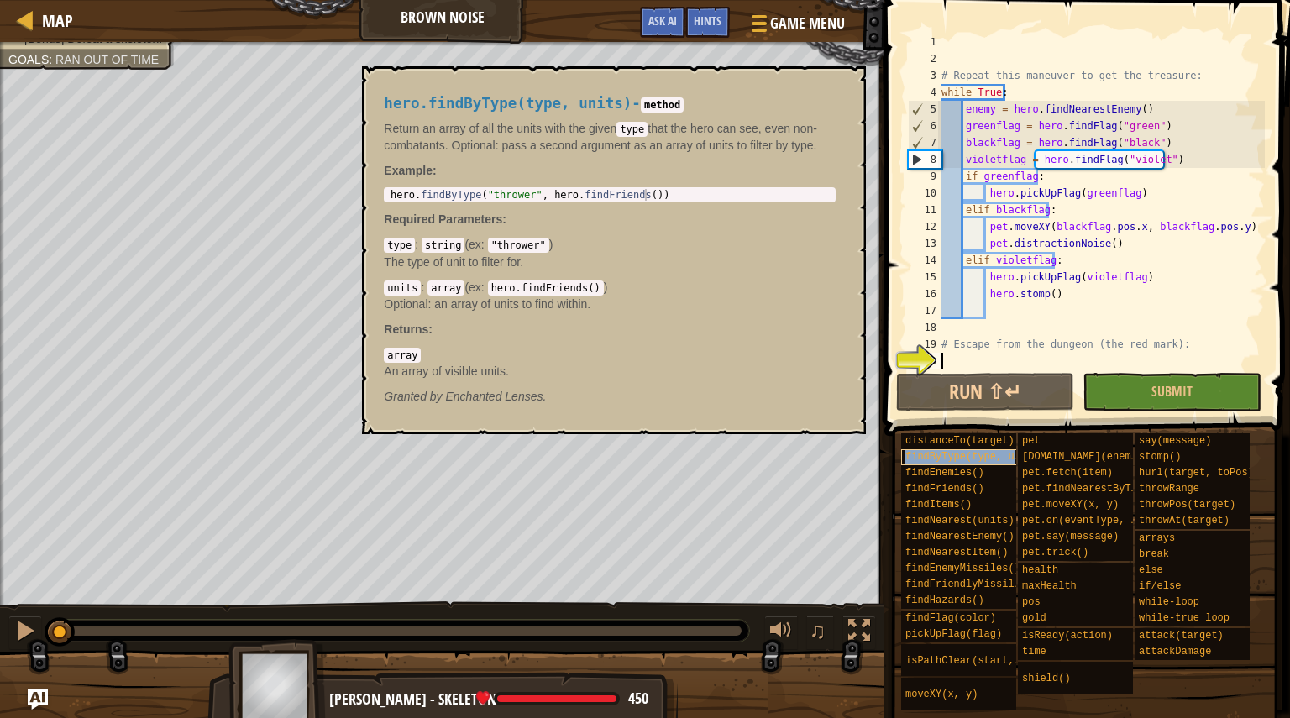
click at [972, 458] on span "findByType(type, units)" at bounding box center [974, 457] width 139 height 12
click at [1153, 105] on div "# Repeat this maneuver to get the treasure: while True : enemy = hero . findNea…" at bounding box center [1101, 219] width 327 height 370
type textarea "enemy = hero.findNearestEnemy()"
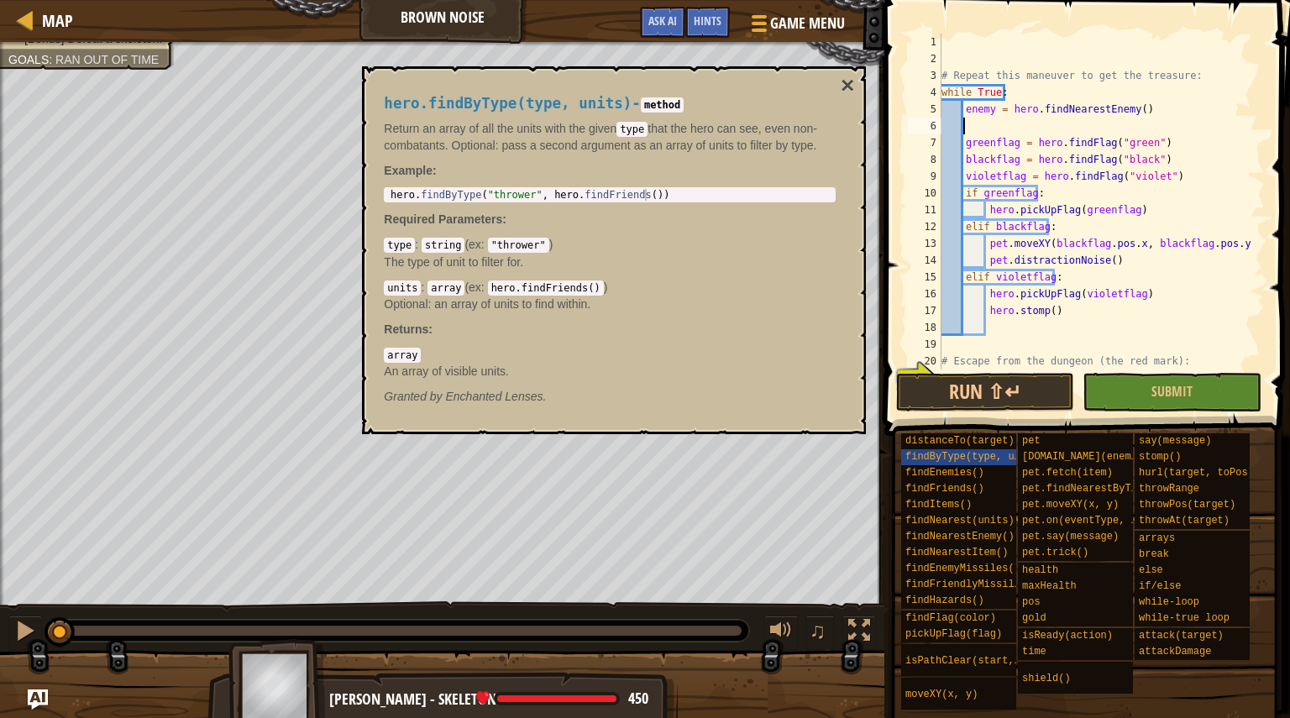
paste textarea "hero.findFlag("black")"
type textarea "hero.findFlag("black")"
click at [360, 0] on body "Map Brown Noise Game Menu Done Hints Ask AI 1 ההההההההההההההההההההההההההההההההה…" at bounding box center [645, 0] width 1290 height 0
copy body "450 x: 25 y: 27 No target action: idle Skip 5 enemy = hero.findNearestEnemy() 6…"
drag, startPoint x: 1111, startPoint y: 126, endPoint x: 745, endPoint y: 123, distance: 366.2
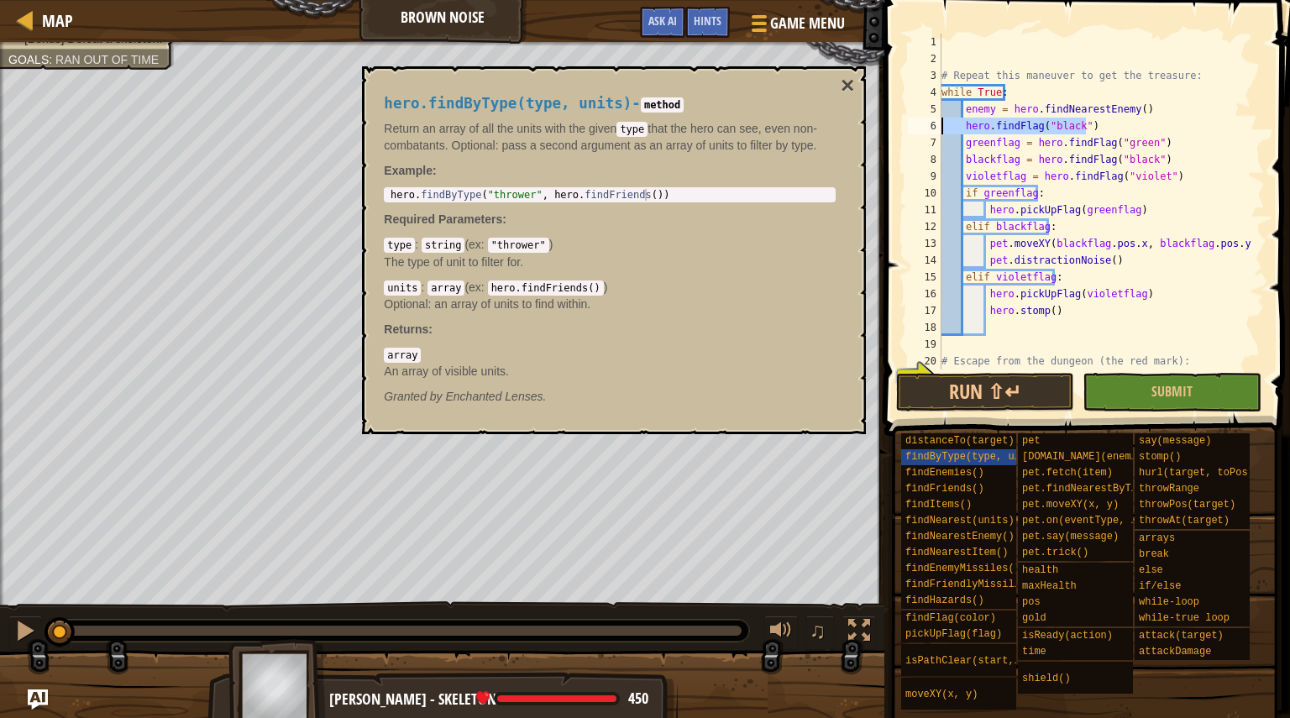
click at [745, 0] on body "Map Brown Noise Game Menu Done Hints Ask AI 1 ההההההההההההההההההההההההההההההההה…" at bounding box center [645, 0] width 1290 height 0
paste textarea "hero.findByType(type, units)"
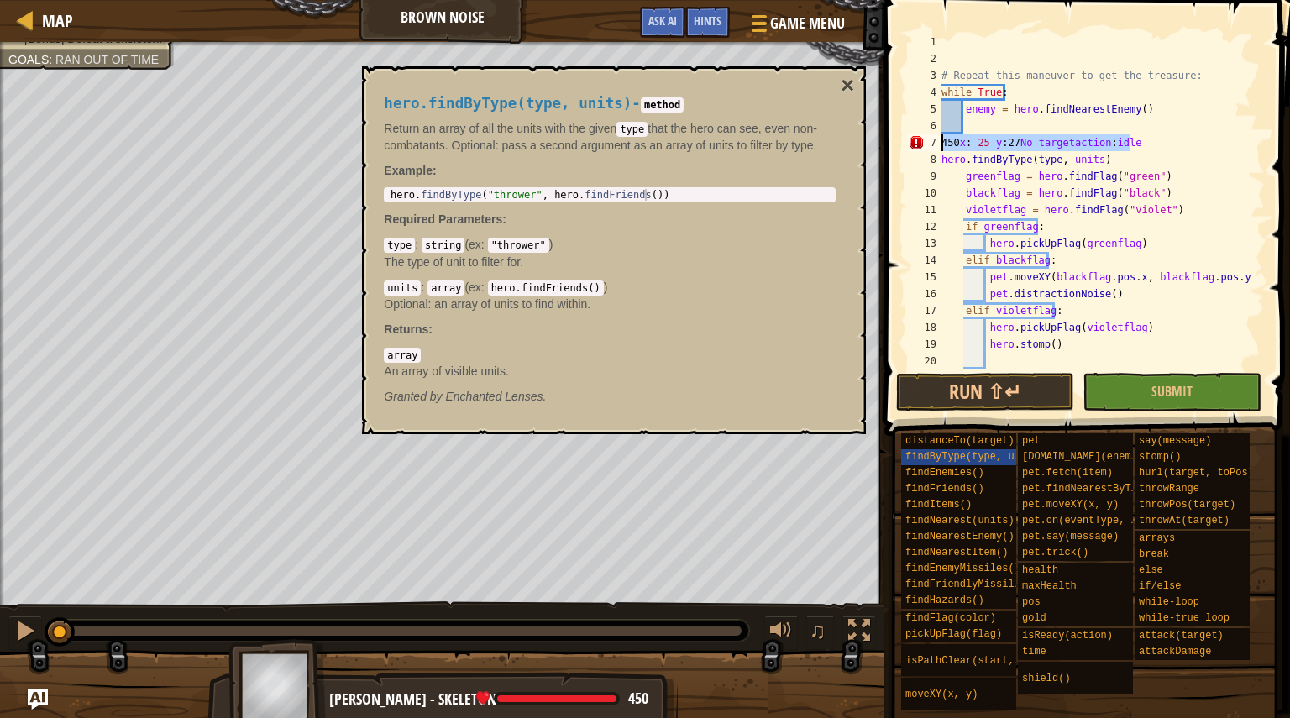
click at [868, 143] on div "Map Brown Noise Game Menu Done Hints Ask AI 1 ההההההההההההההההההההההההההההההההה…" at bounding box center [645, 359] width 1290 height 718
type textarea "450x: 25 y: 27No targetaction:idle"
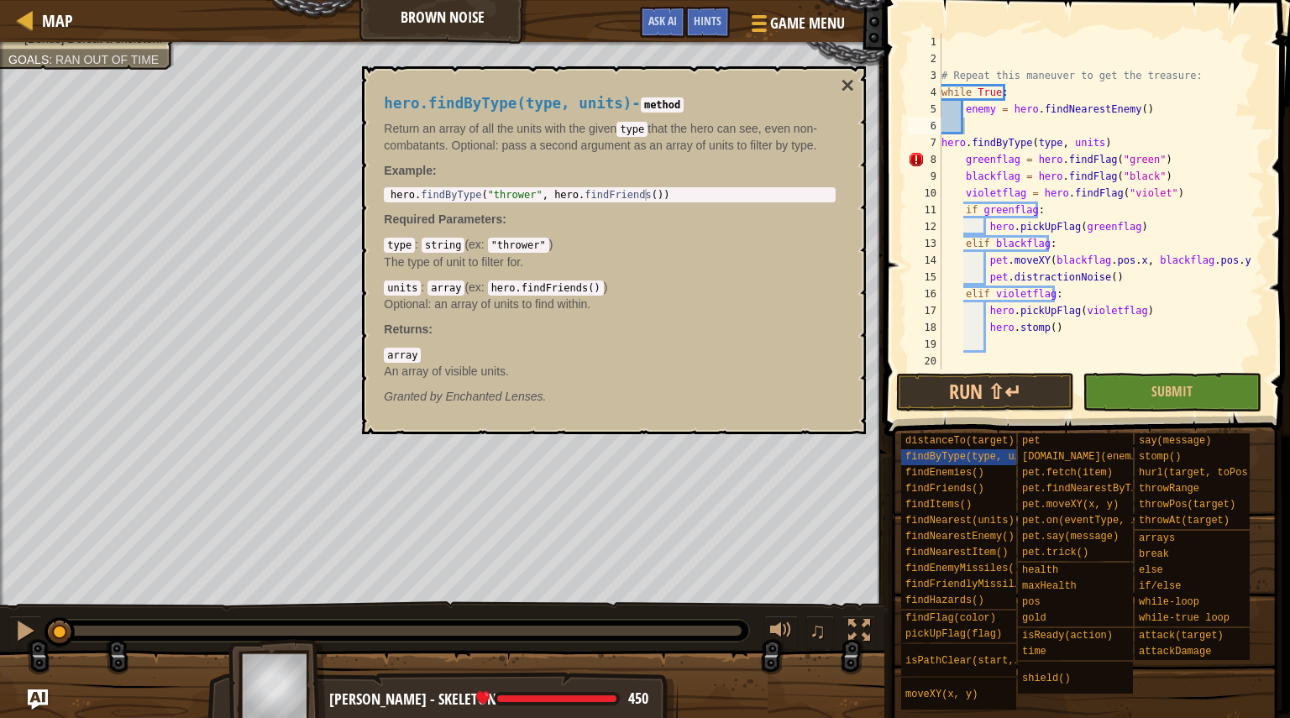
click at [595, 105] on span "hero.findByType(type, units)" at bounding box center [508, 103] width 248 height 17
click at [354, 0] on body "Map Brown Noise Game Menu Done Hints Ask AI 1 ההההההההההההההההההההההההההההההההה…" at bounding box center [645, 0] width 1290 height 0
copy body "450 x: 25 y: 27 No target action: idle Skip 5 enemy = hero.findNearestEnemy() 6…"
click at [1023, 123] on div "# Repeat this maneuver to get the treasure: while True : enemy = hero . findNea…" at bounding box center [1095, 219] width 314 height 370
paste textarea "hero.findByType(type, units)"
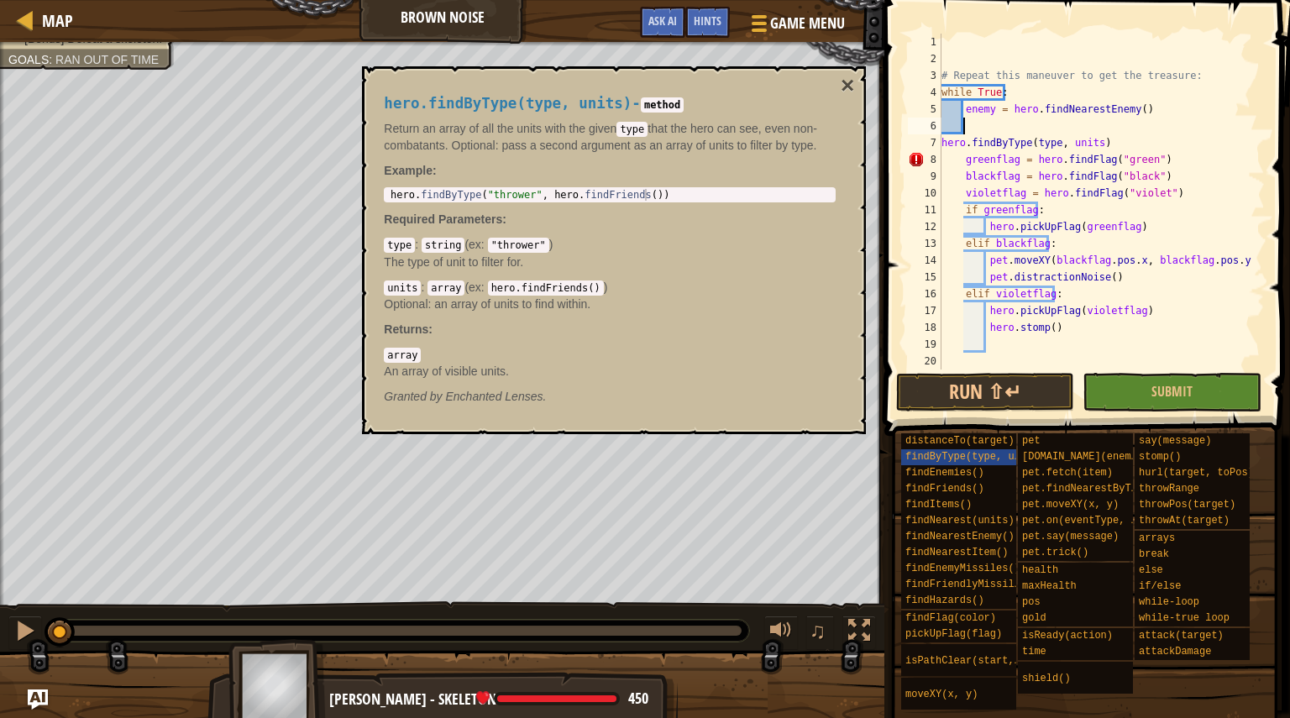
type textarea "hero.findByType(type, units)"
click at [942, 148] on div "# Repeat this maneuver to get the treasure: while True : enemy = hero . findNea…" at bounding box center [1095, 219] width 314 height 370
click at [1077, 147] on div "# Repeat this maneuver to get the treasure: while True : enemy = hero . findNea…" at bounding box center [1095, 219] width 314 height 370
click at [850, 84] on button "×" at bounding box center [847, 86] width 13 height 24
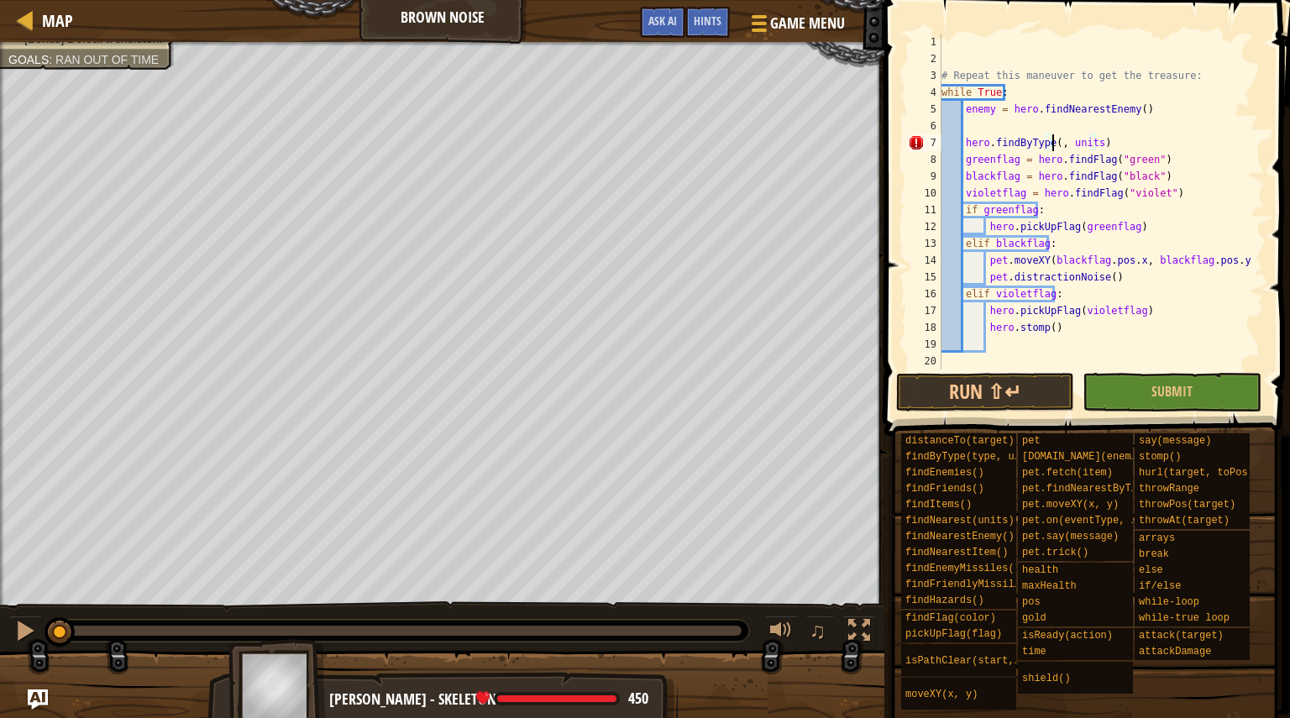
click at [1051, 148] on div "# Repeat this maneuver to get the treasure: while True : enemy = hero . findNea…" at bounding box center [1095, 219] width 314 height 370
drag, startPoint x: 1157, startPoint y: 136, endPoint x: 961, endPoint y: 142, distance: 195.8
click at [961, 142] on div "# Repeat this maneuver to get the treasure: while True : enemy = hero . findNea…" at bounding box center [1095, 219] width 314 height 370
click at [1104, 140] on div "# Repeat this maneuver to get the treasure: while True : enemy = hero . findNea…" at bounding box center [1095, 202] width 314 height 336
click at [1053, 145] on div "# Repeat this maneuver to get the treasure: while True : enemy = hero . findNea…" at bounding box center [1095, 219] width 314 height 370
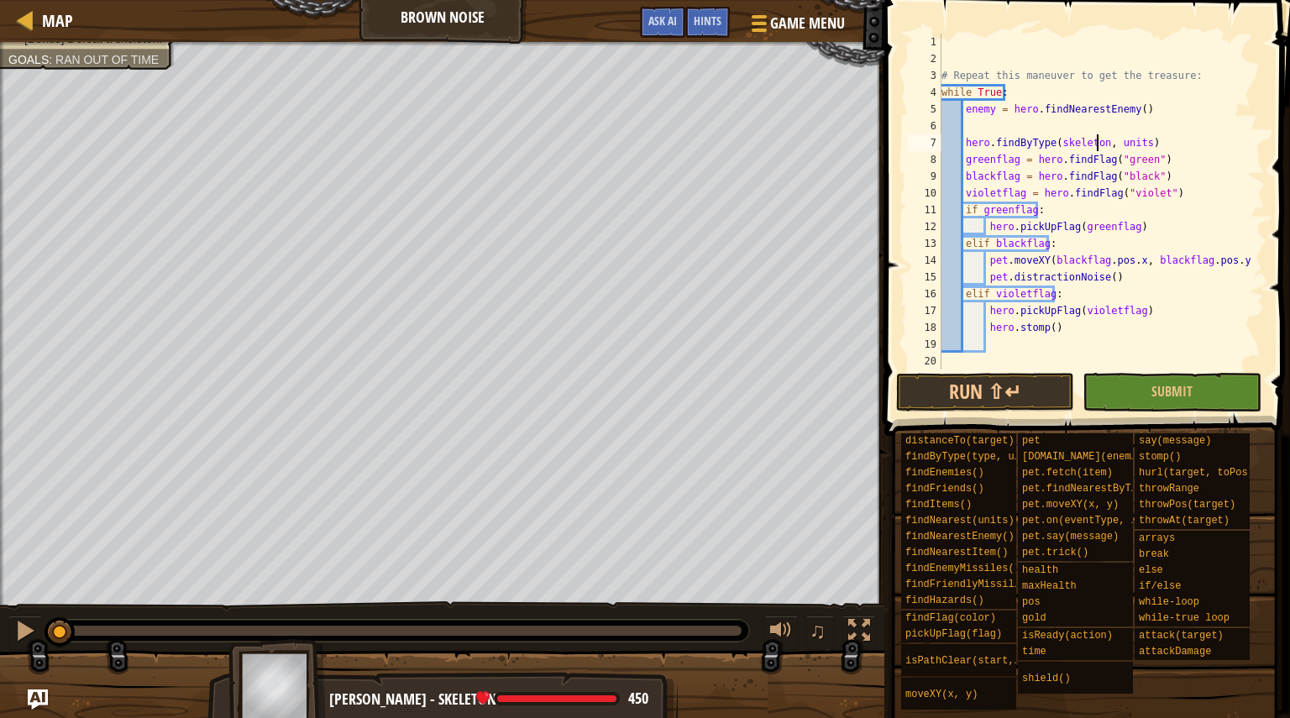
scroll to position [8, 13]
click at [1131, 144] on div "# Repeat this maneuver to get the treasure: while True : enemy = hero . findNea…" at bounding box center [1095, 219] width 314 height 370
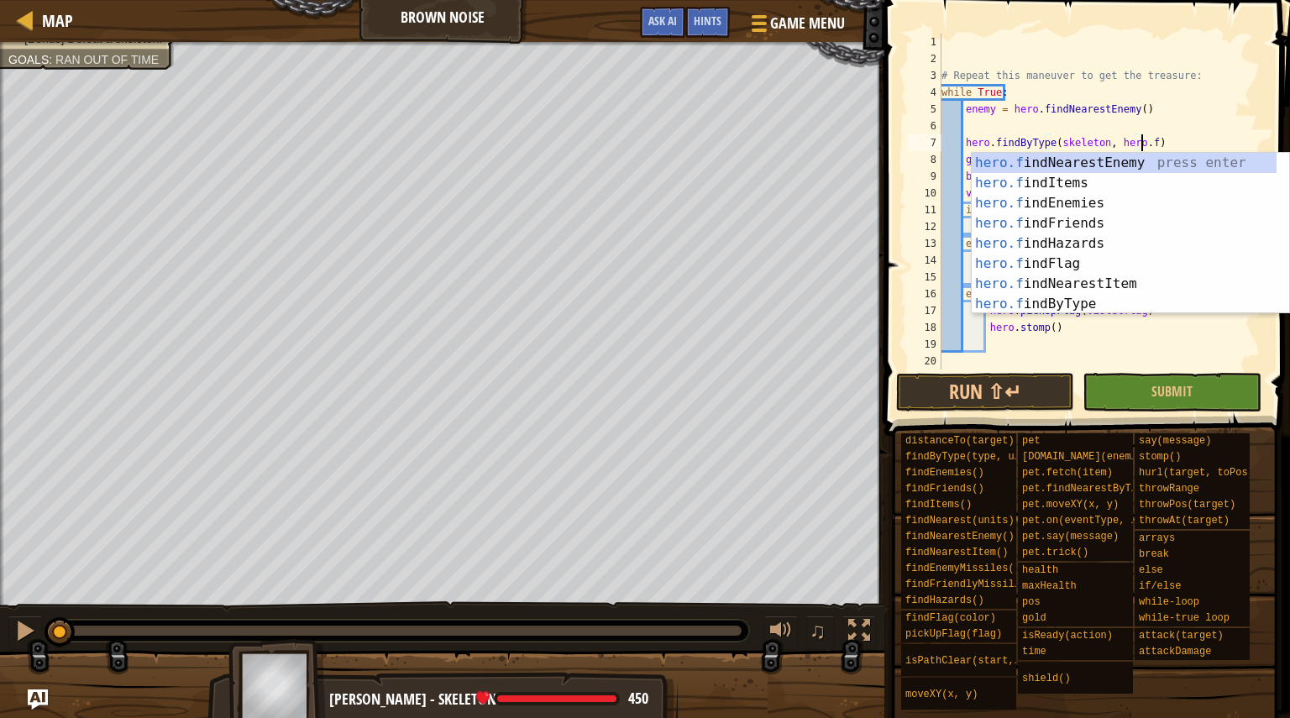
scroll to position [8, 17]
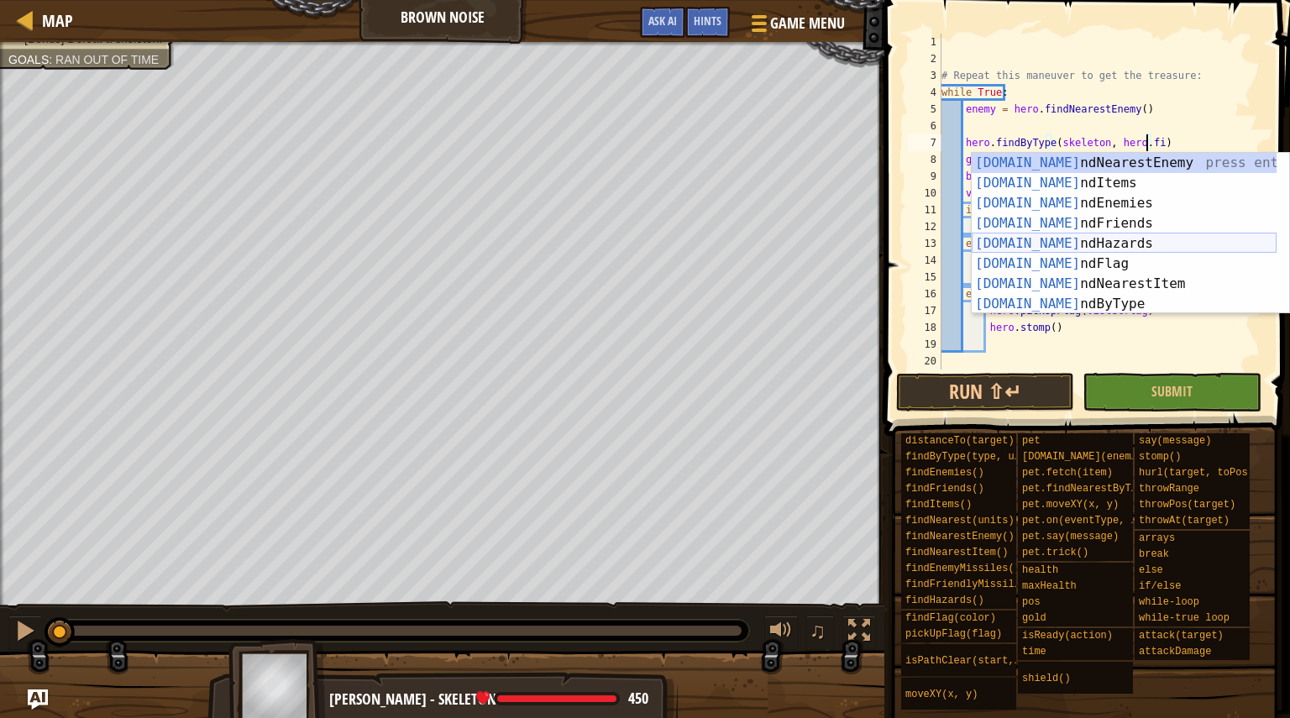
click at [1083, 239] on div "[DOMAIN_NAME] ndNearestEnemy press enter [DOMAIN_NAME] ndItems press enter [DOM…" at bounding box center [1124, 254] width 305 height 202
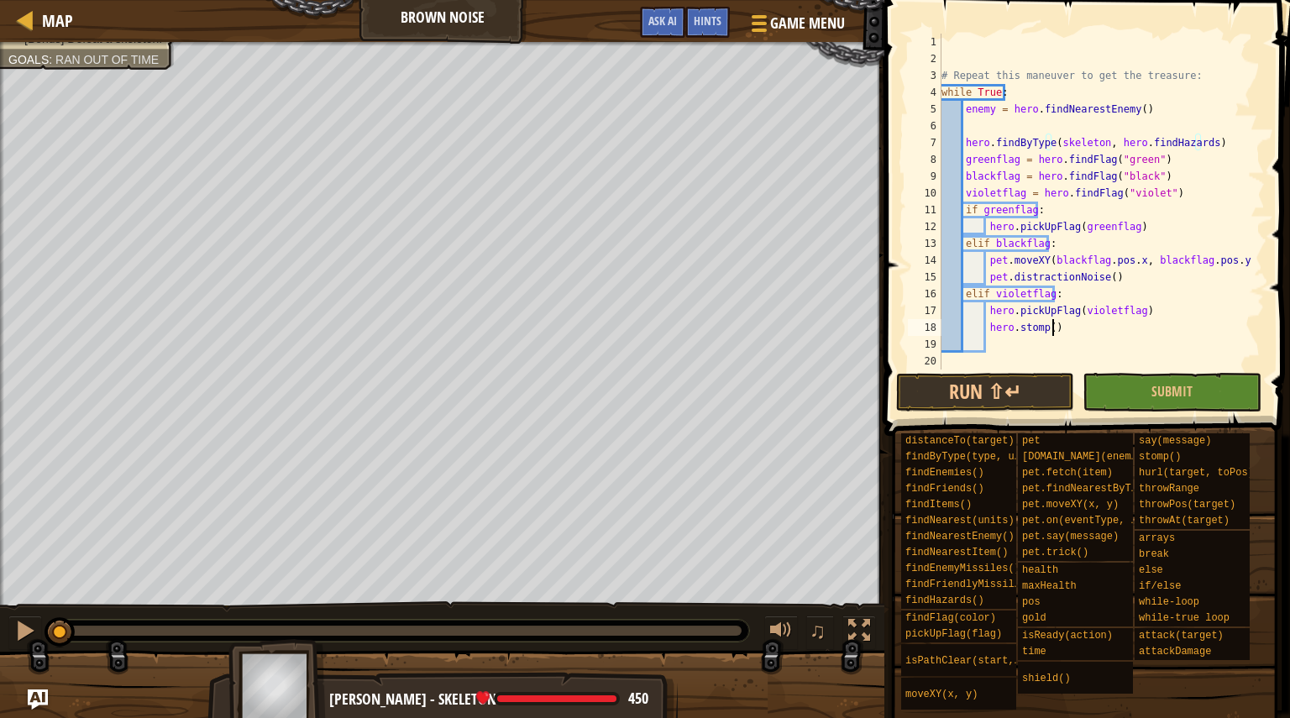
click at [1075, 319] on div "# Repeat this maneuver to get the treasure: while True : enemy = hero . findNea…" at bounding box center [1095, 219] width 314 height 370
click at [962, 144] on div "# Repeat this maneuver to get the treasure: while True : enemy = hero . findNea…" at bounding box center [1095, 219] width 314 height 370
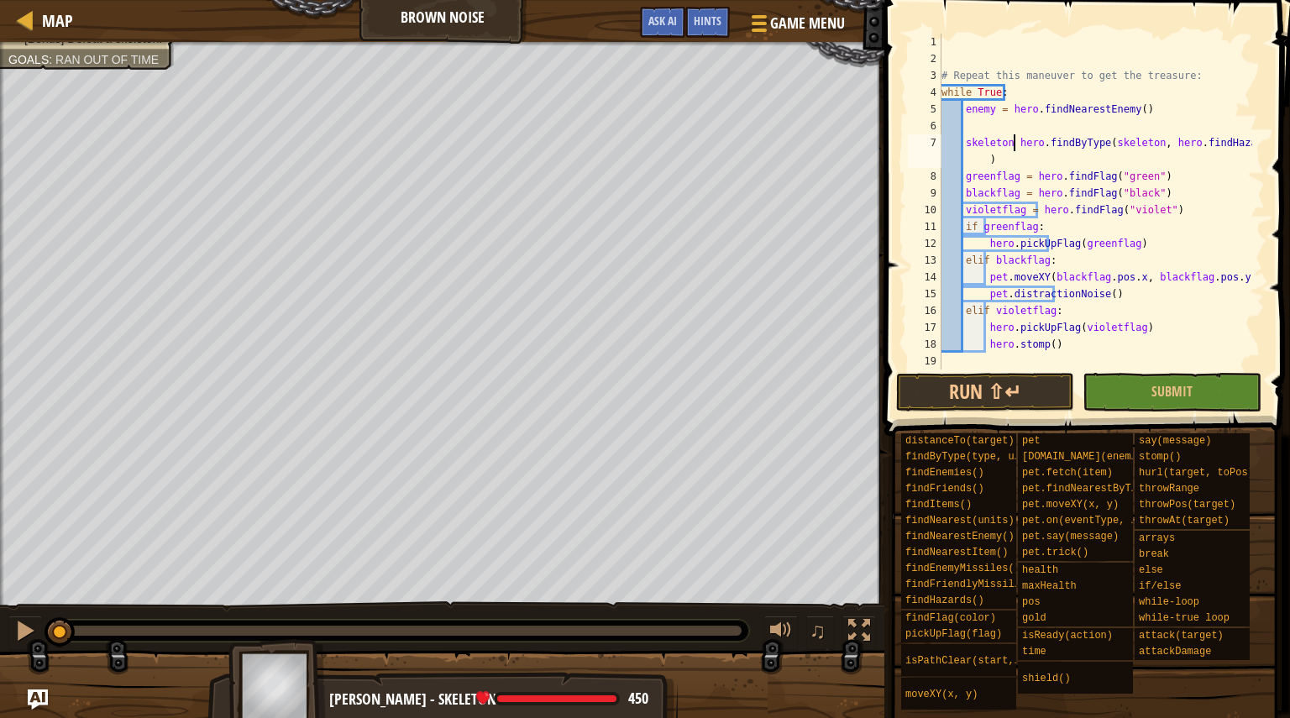
scroll to position [8, 8]
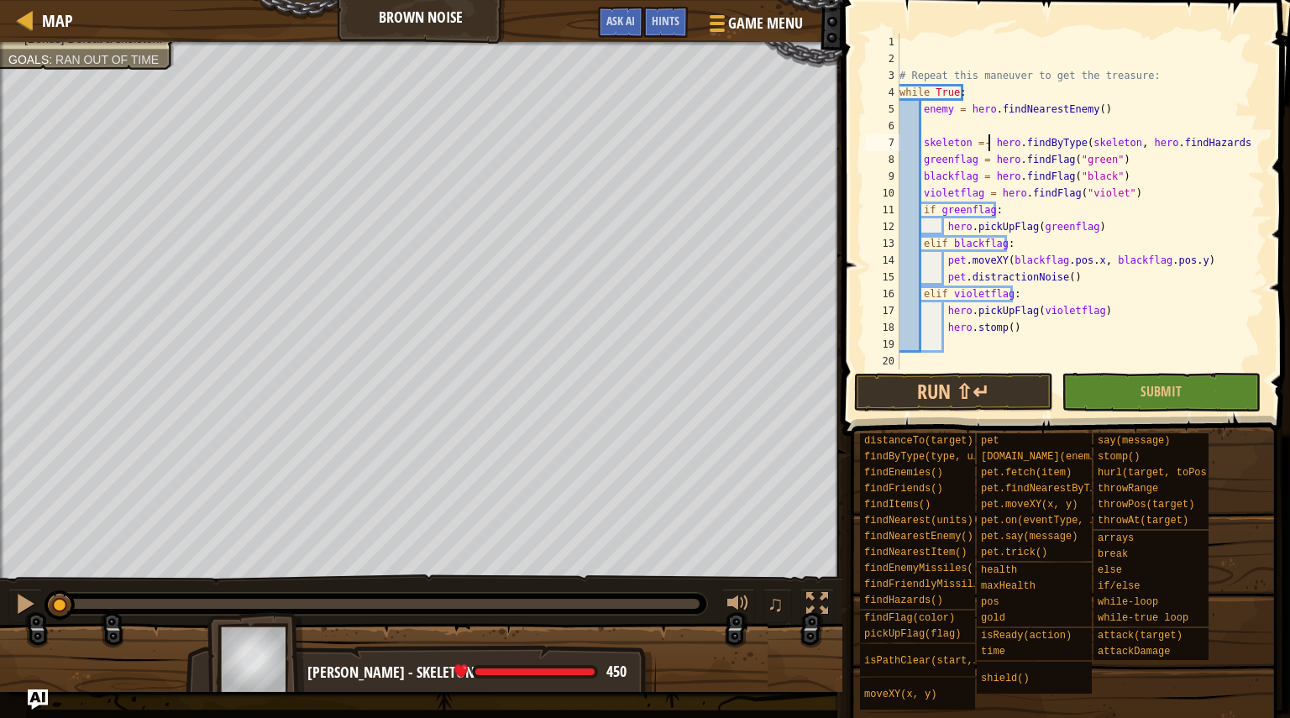
click at [1019, 326] on div "# Repeat this maneuver to get the treasure: while True : enemy = hero . findNea…" at bounding box center [1074, 219] width 356 height 370
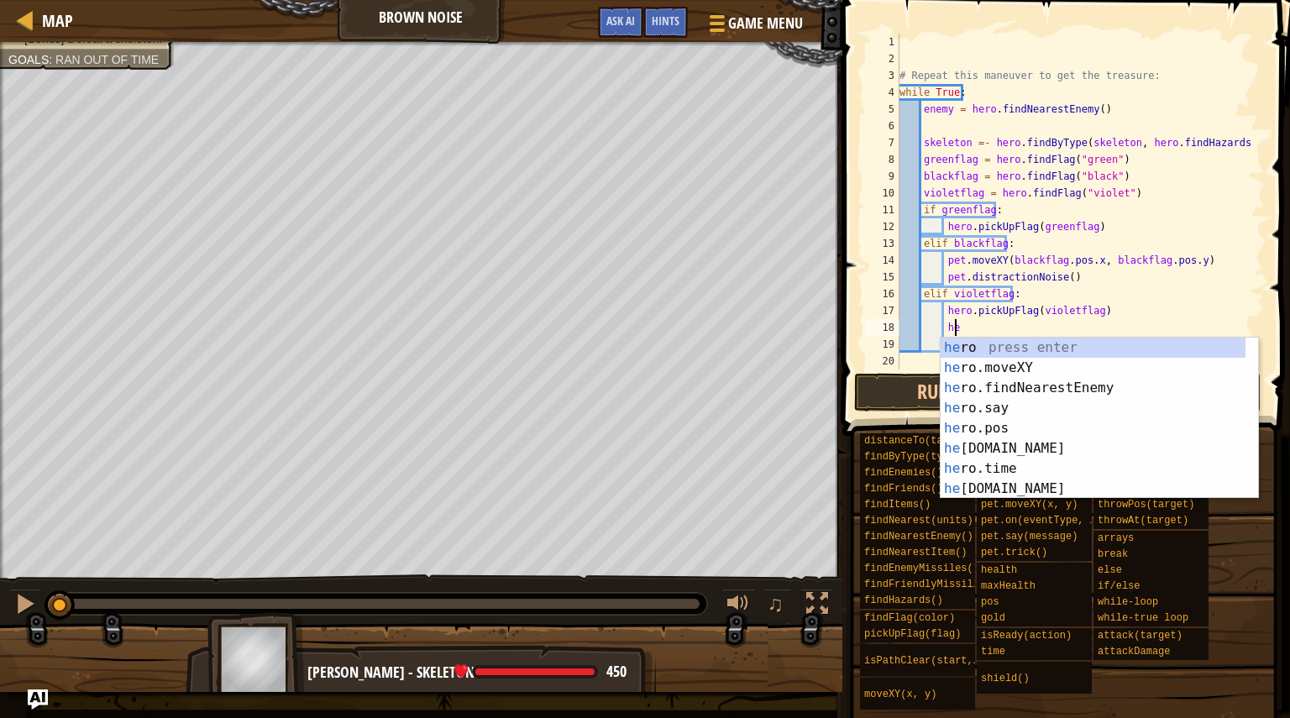
type textarea "h"
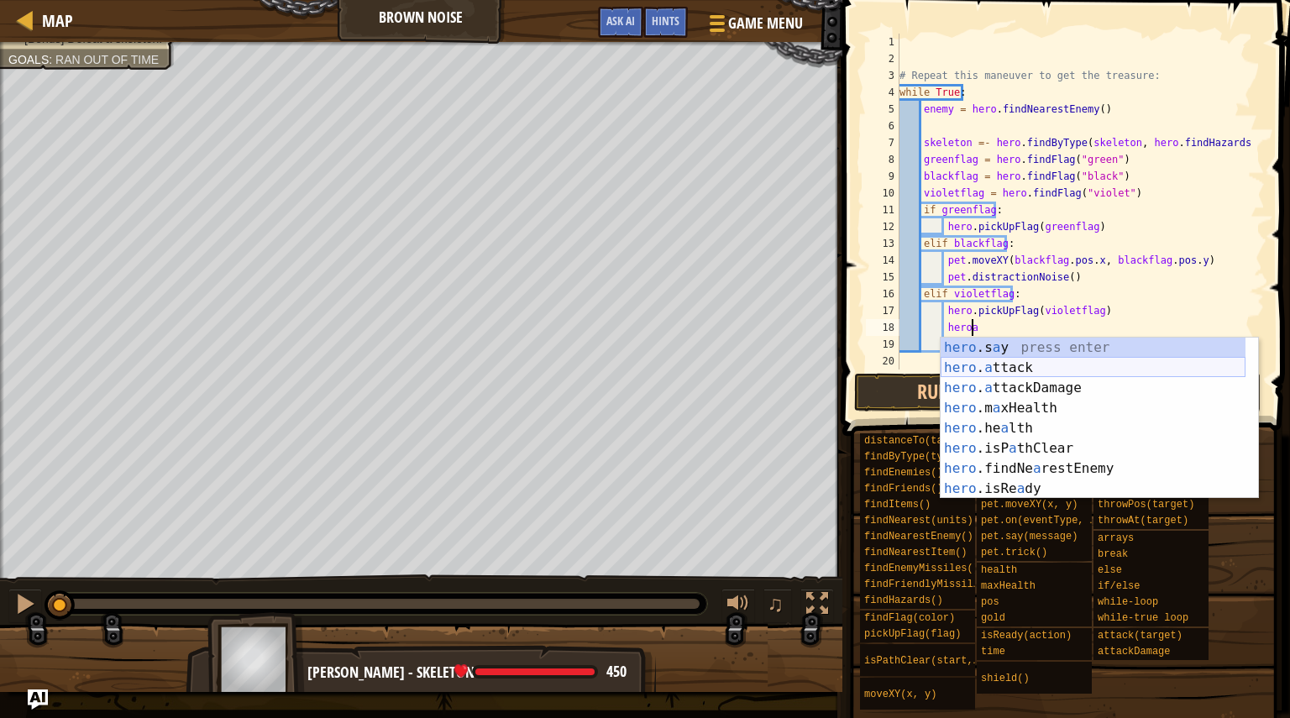
click at [1031, 365] on div "hero .s a y press enter hero . a ttack press enter hero . a ttackDamage press e…" at bounding box center [1093, 439] width 305 height 202
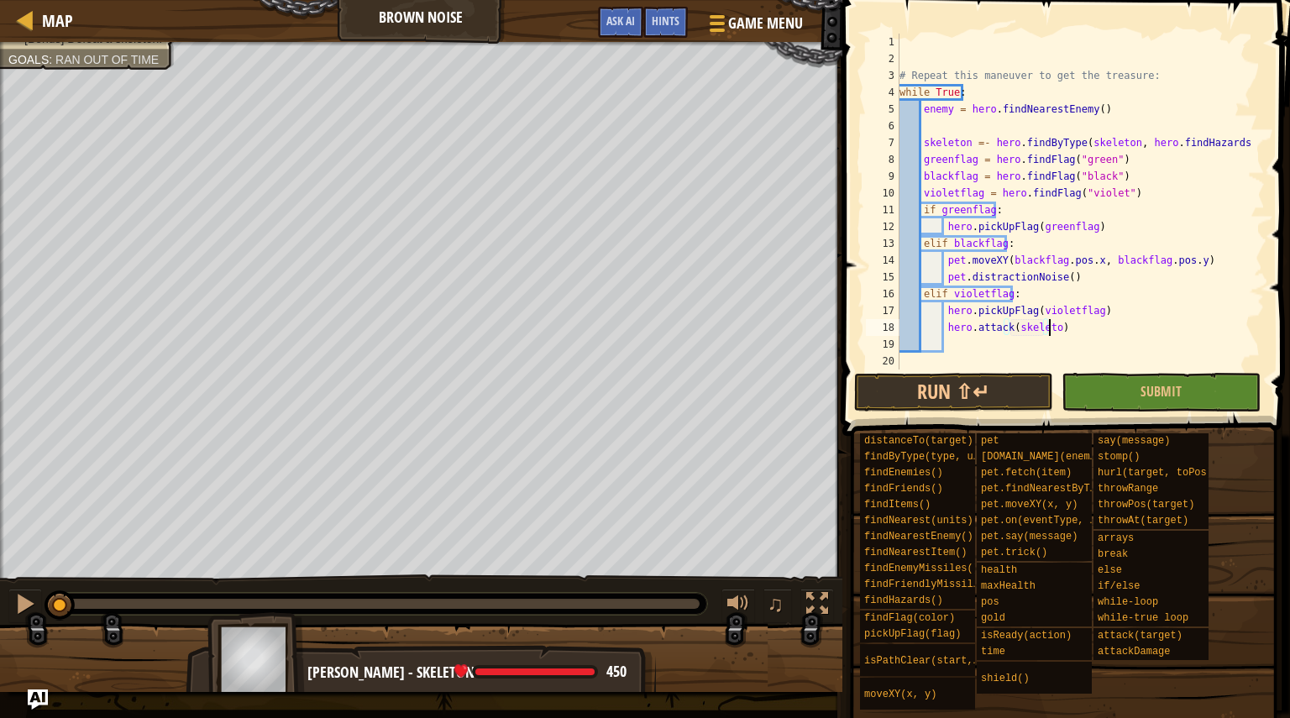
scroll to position [8, 12]
click at [1202, 382] on button "Submit" at bounding box center [1161, 392] width 199 height 39
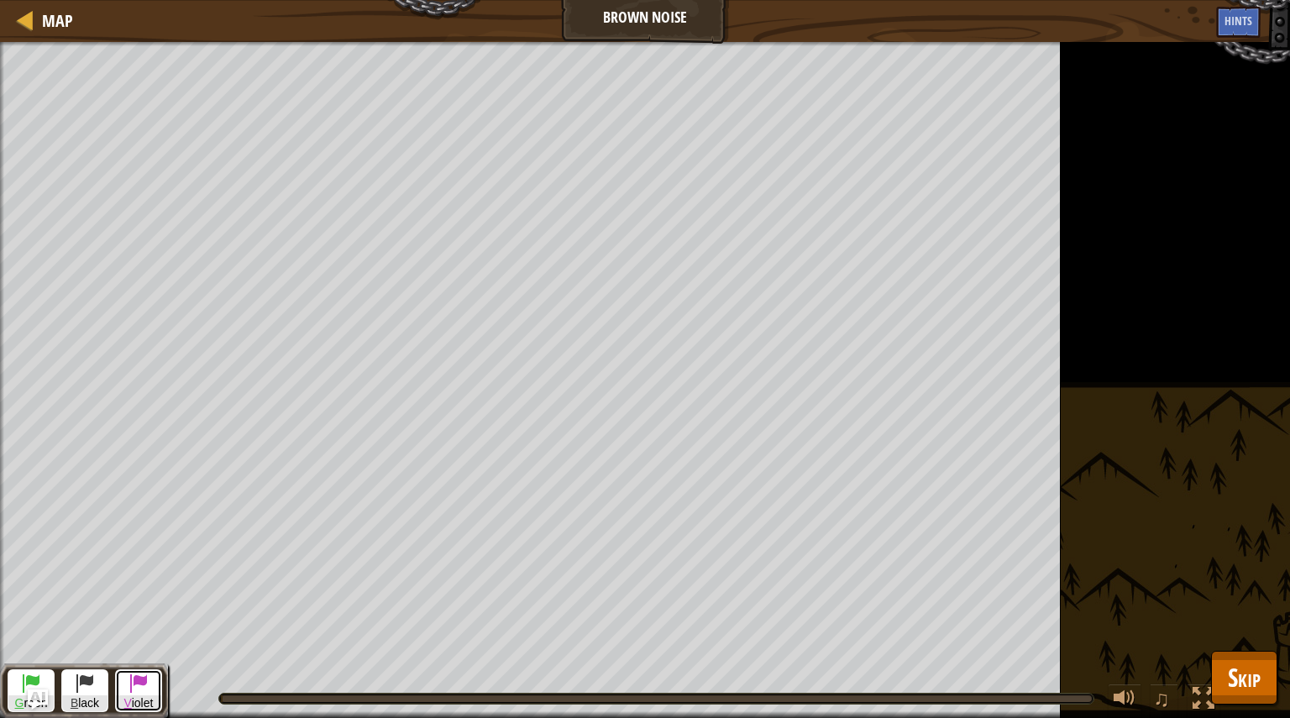
click at [149, 700] on span "V iolet" at bounding box center [138, 703] width 45 height 16
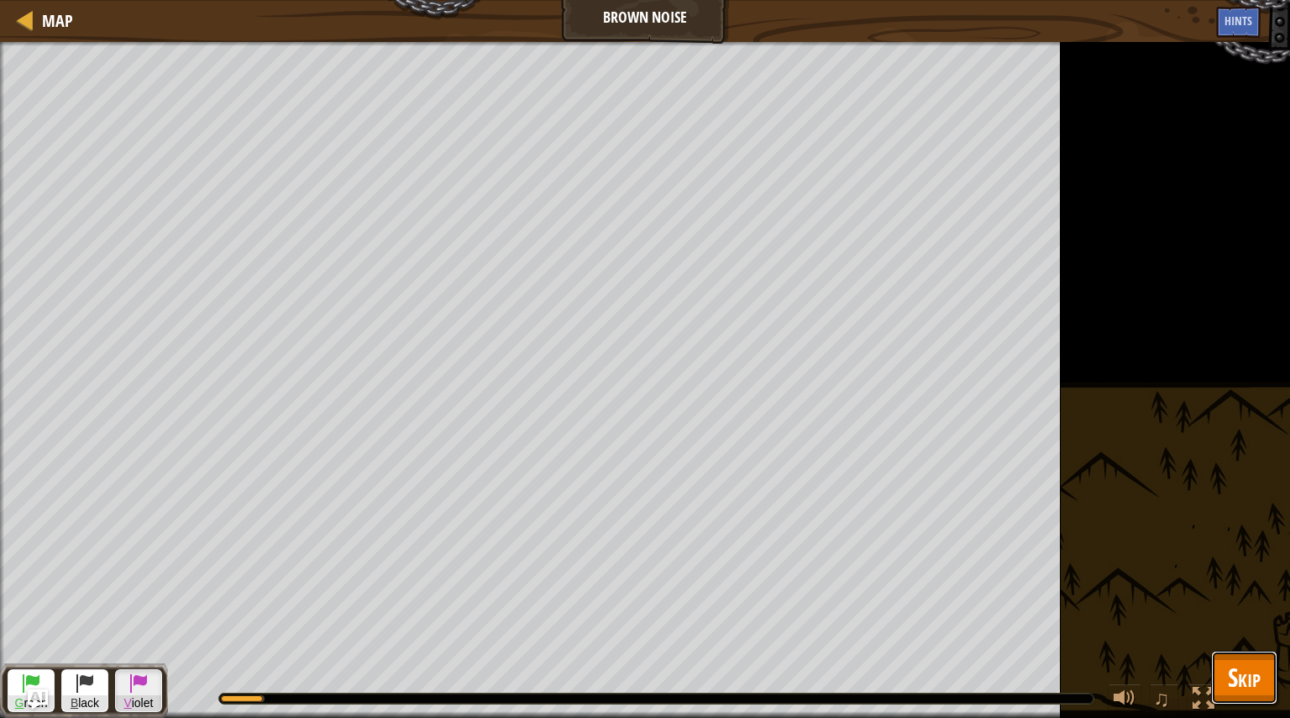
click at [1243, 687] on span "Skip" at bounding box center [1244, 677] width 33 height 34
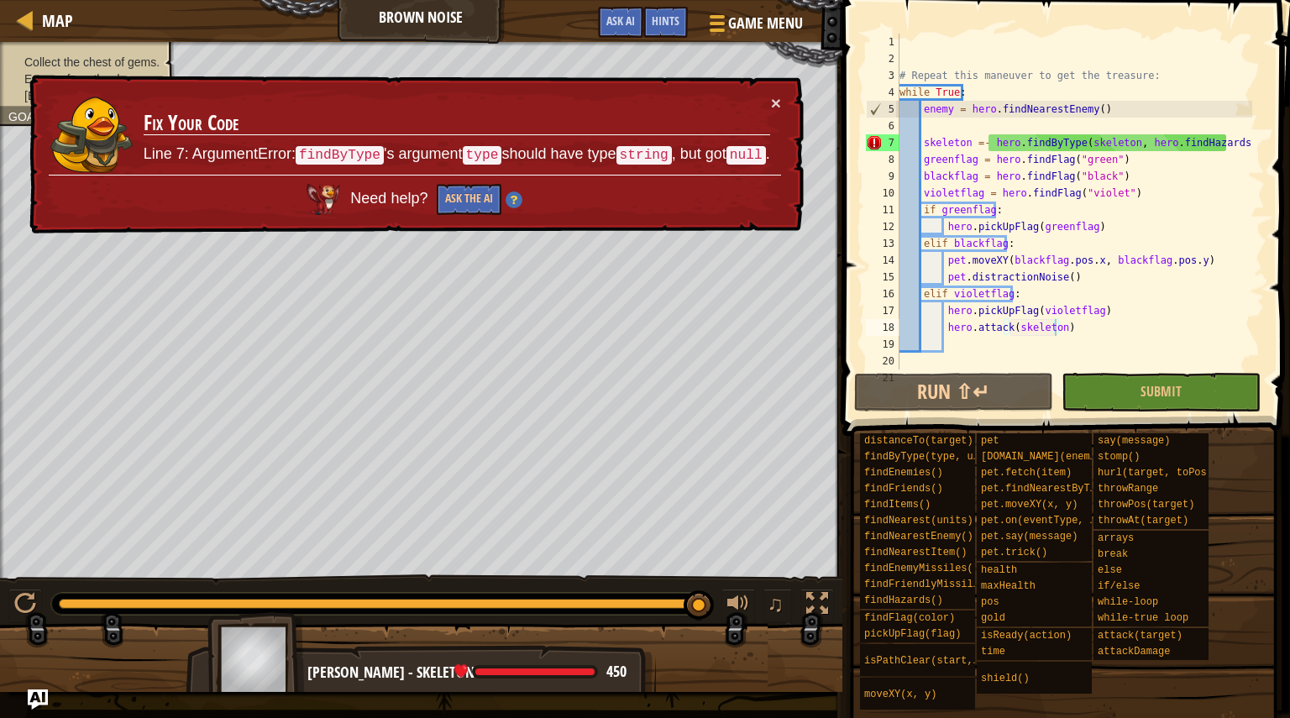
click at [982, 148] on div "# Repeat this maneuver to get the treasure: while True : enemy = hero . findNea…" at bounding box center [1074, 219] width 356 height 370
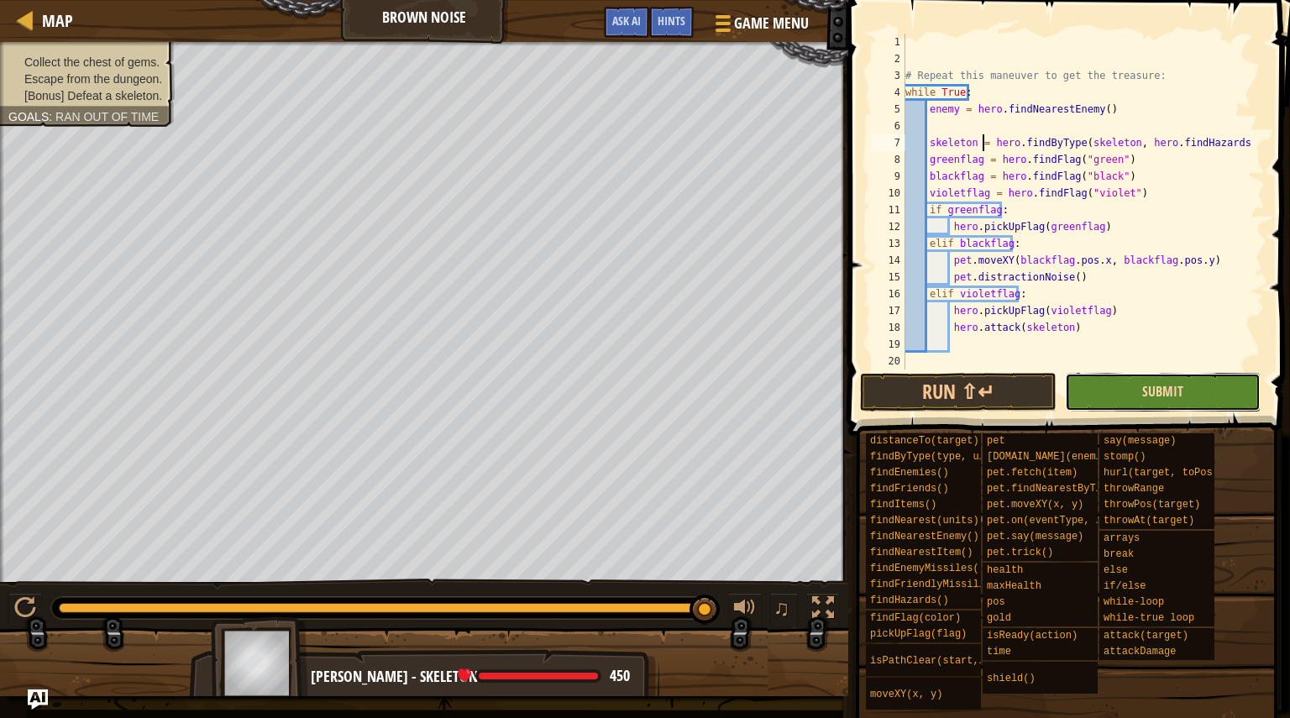
click at [1152, 382] on button "Submit" at bounding box center [1163, 392] width 196 height 39
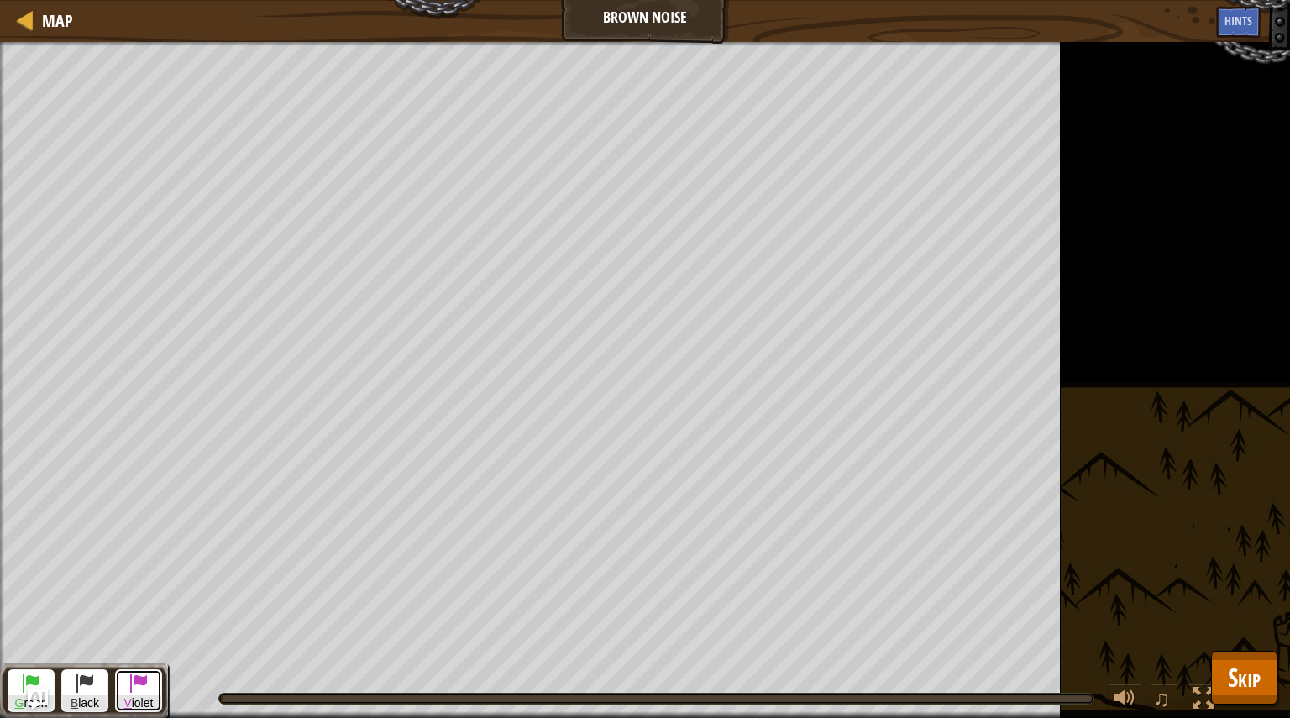
click at [148, 681] on span at bounding box center [139, 683] width 20 height 20
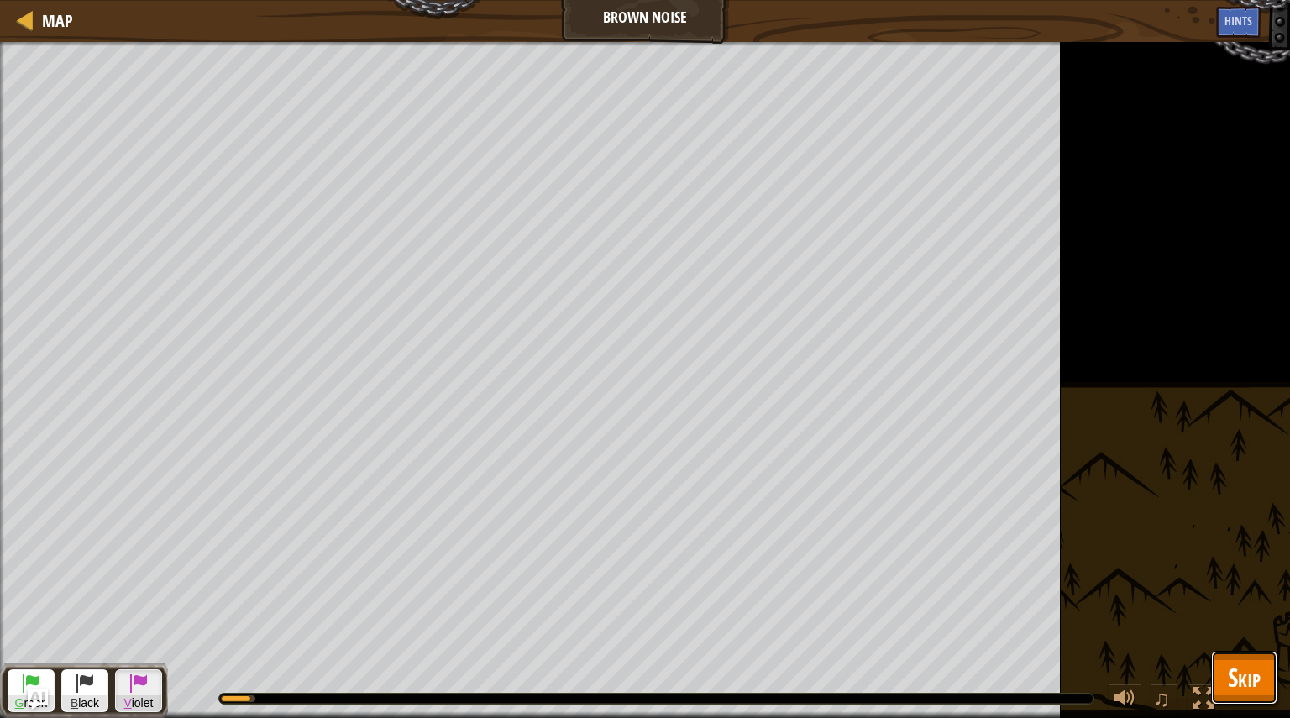
click at [1237, 676] on span "Skip" at bounding box center [1244, 677] width 33 height 34
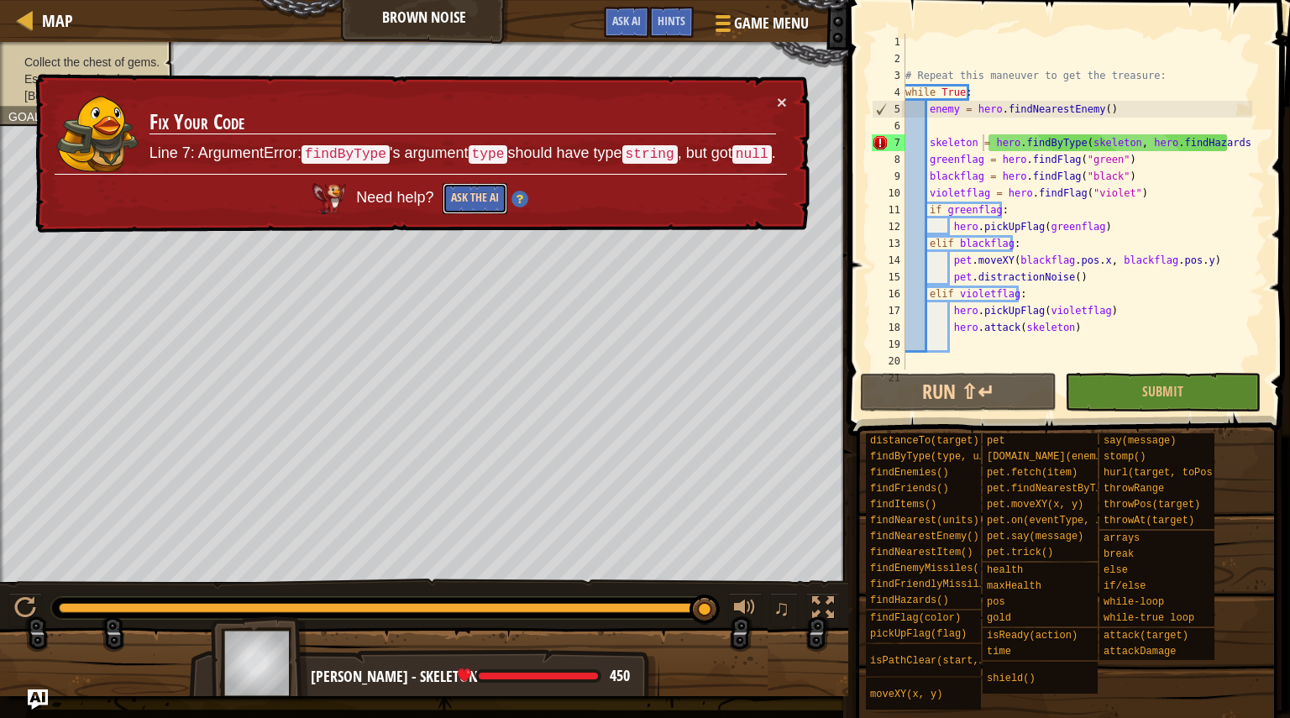
click at [484, 206] on button "Ask the AI" at bounding box center [475, 198] width 65 height 31
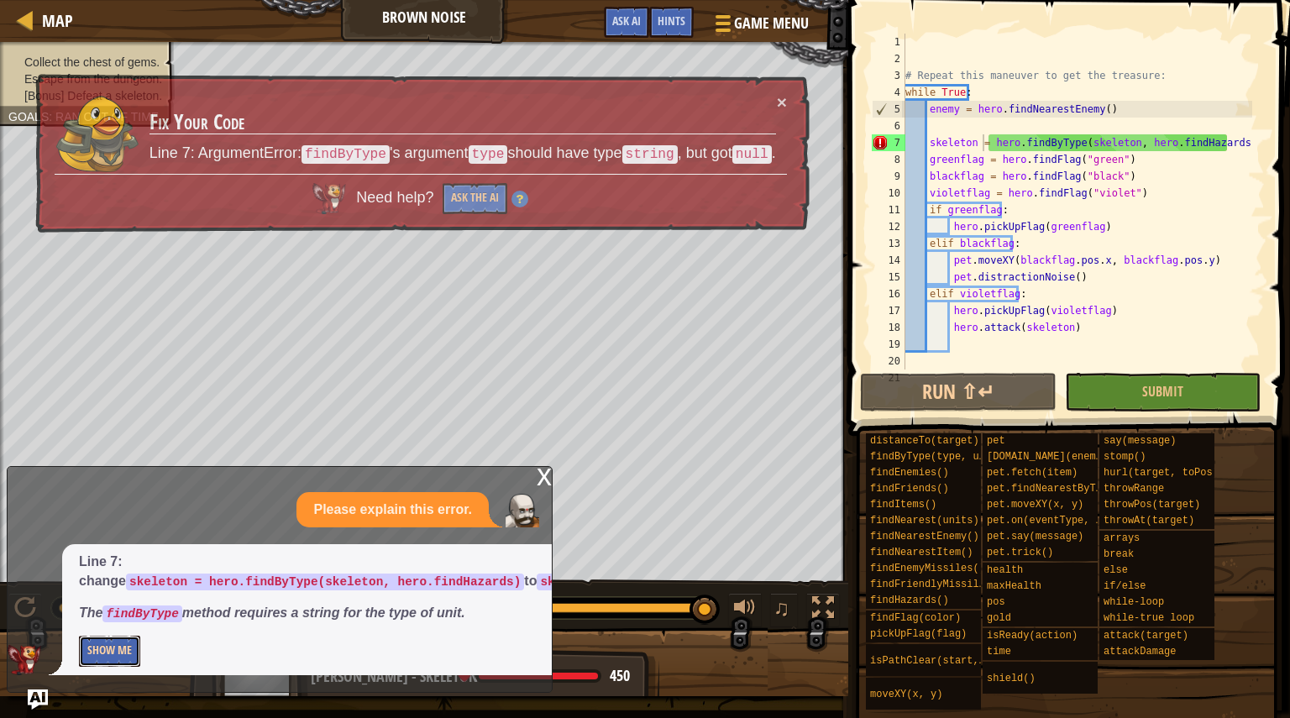
click at [93, 653] on button "Show Me" at bounding box center [109, 651] width 61 height 31
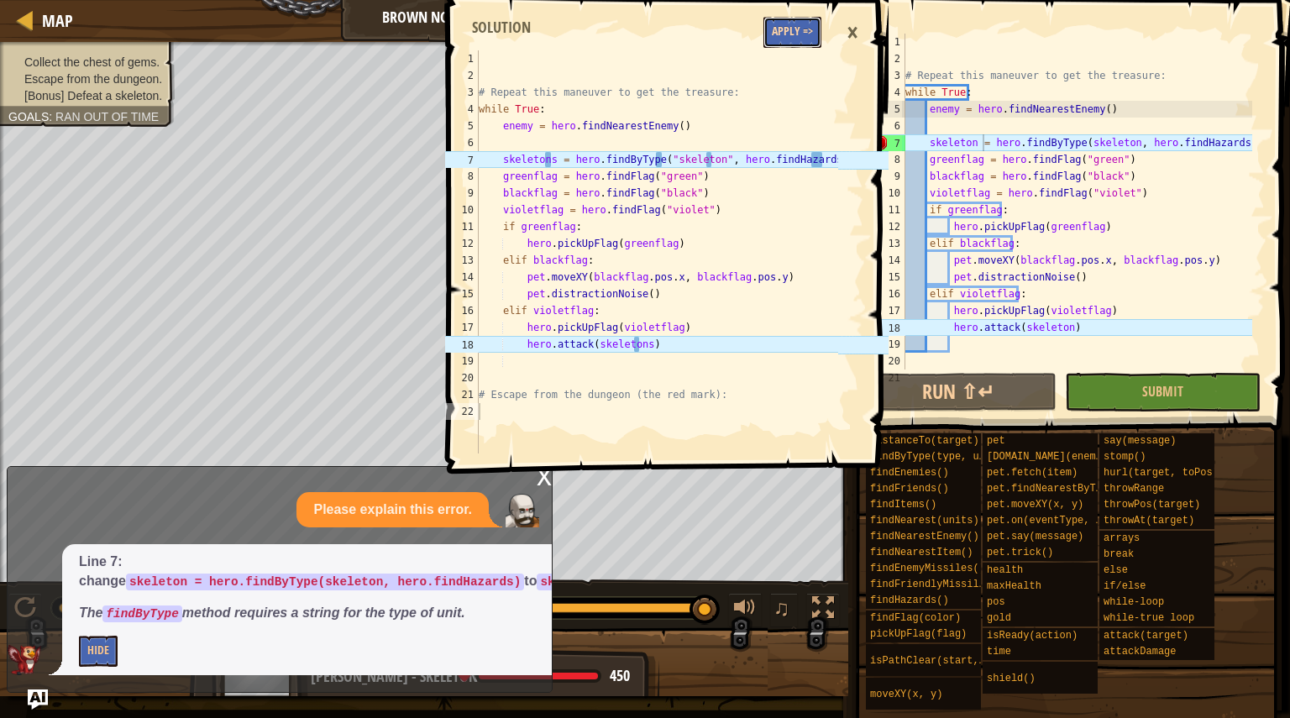
click at [794, 35] on button "Apply =>" at bounding box center [792, 32] width 58 height 31
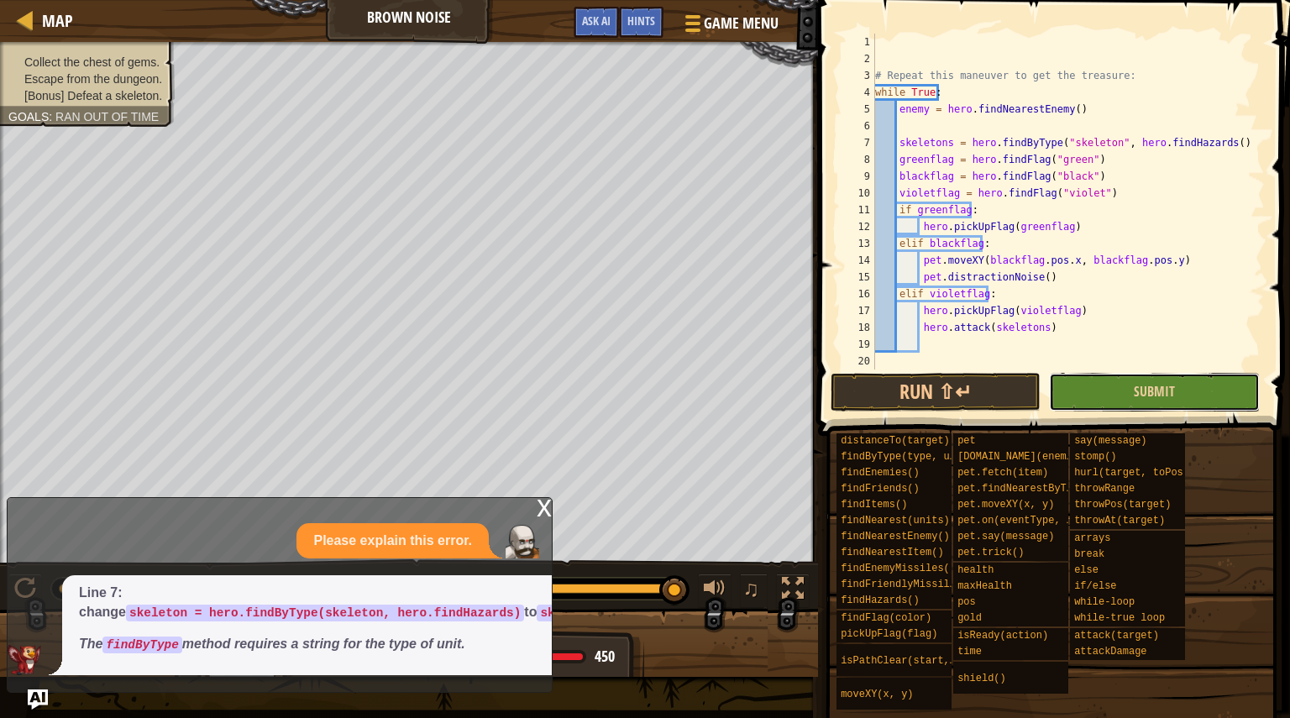
click at [1127, 383] on button "Submit" at bounding box center [1154, 392] width 211 height 39
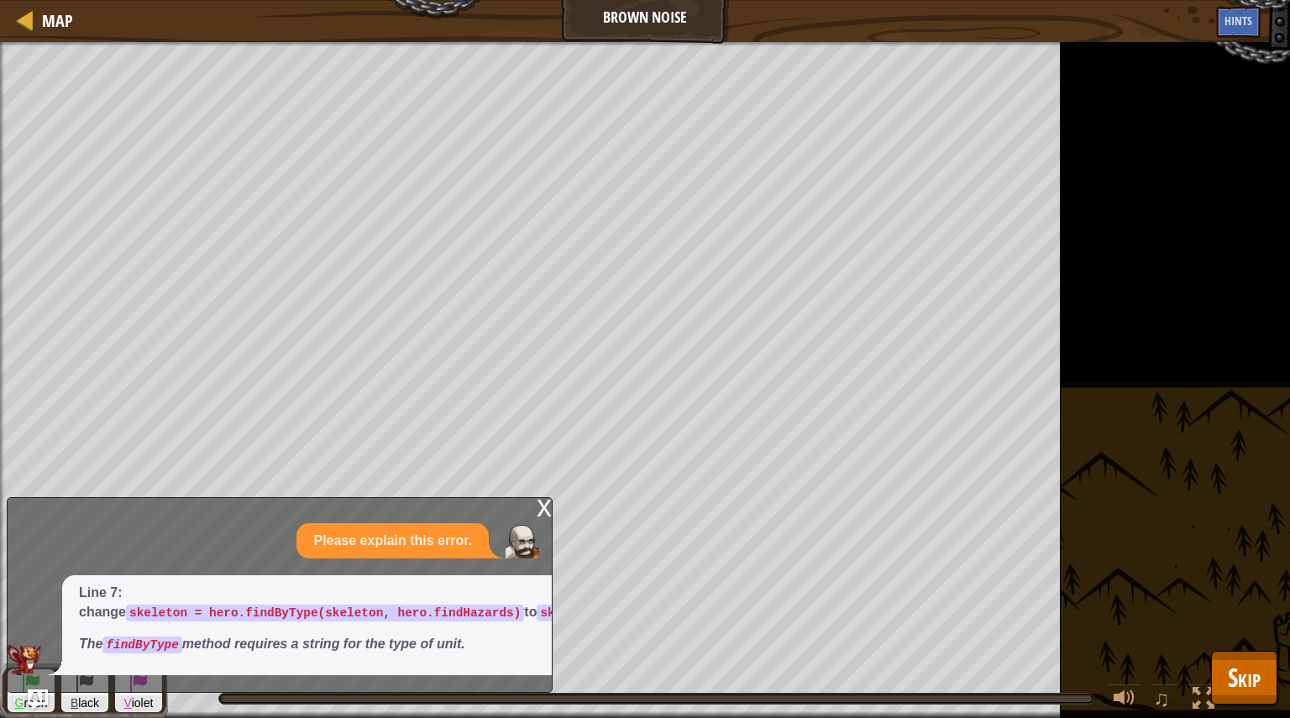
click at [543, 498] on div "x" at bounding box center [544, 506] width 15 height 17
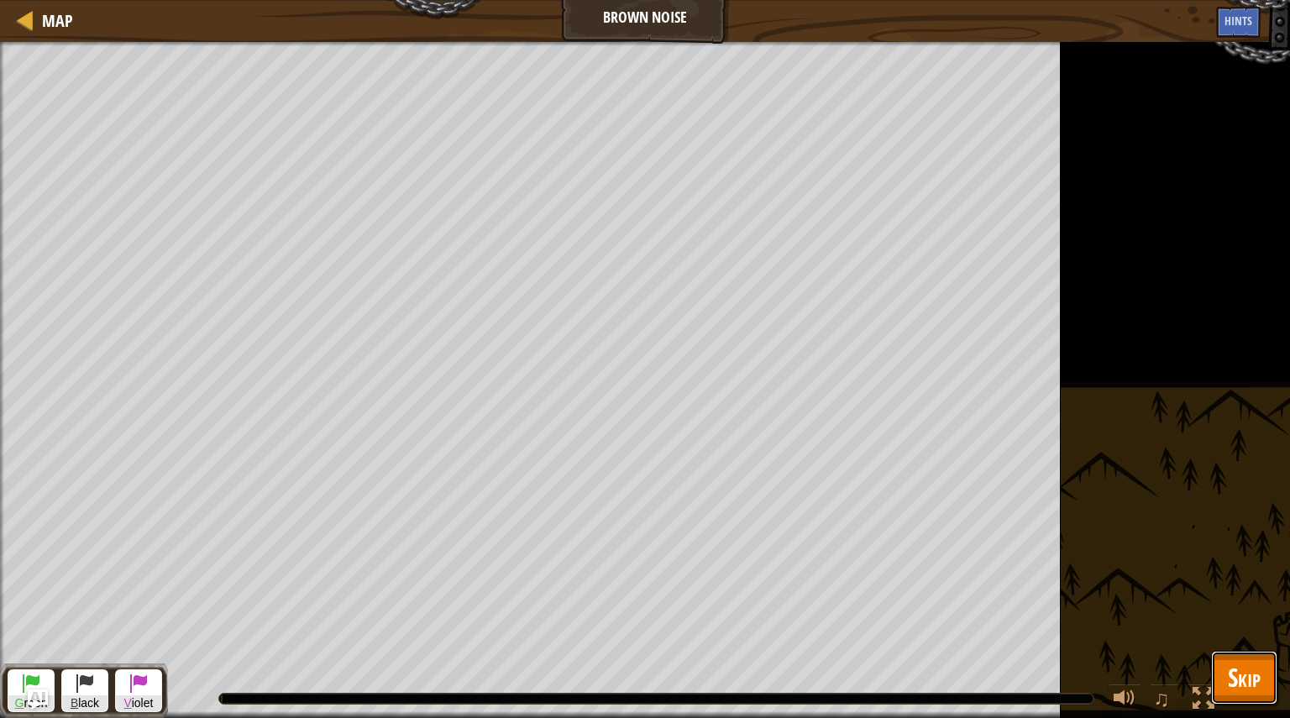
click at [1217, 669] on button "Skip" at bounding box center [1244, 678] width 66 height 54
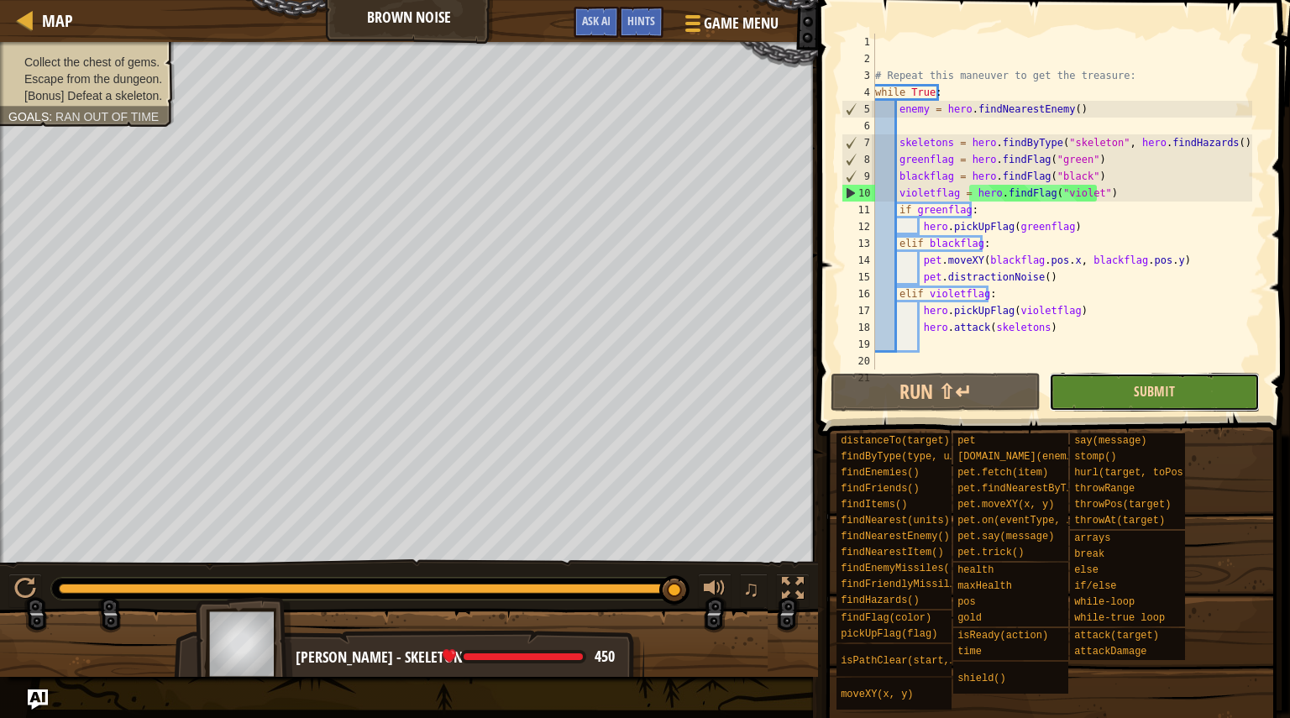
click at [1157, 390] on span "Submit" at bounding box center [1154, 391] width 41 height 18
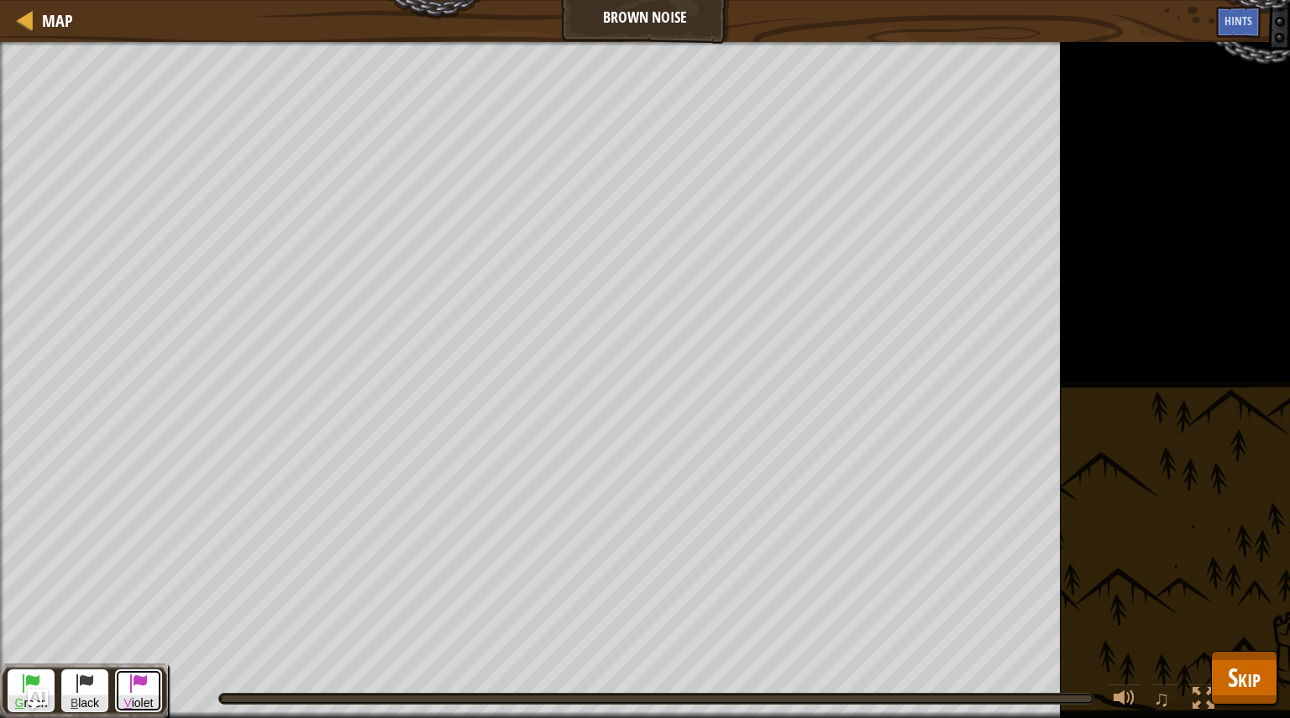
click at [136, 680] on span at bounding box center [139, 683] width 20 height 20
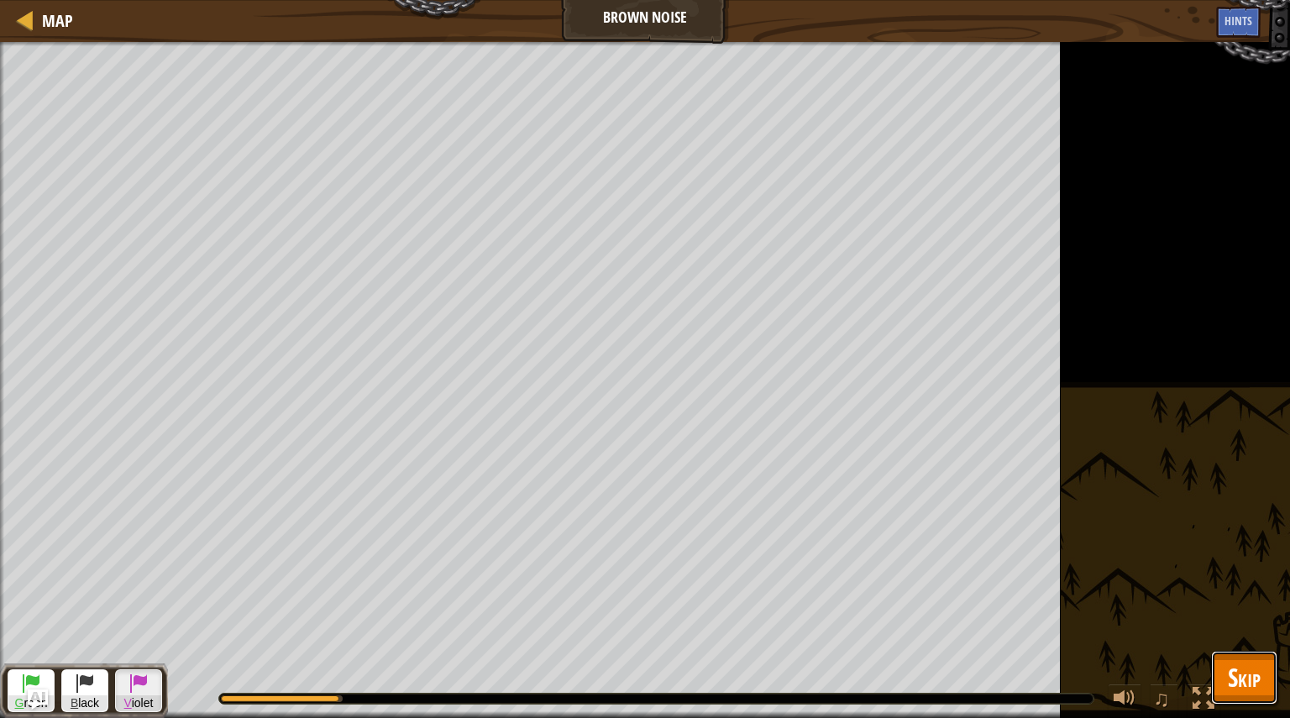
click at [1245, 683] on span "Skip" at bounding box center [1244, 677] width 33 height 34
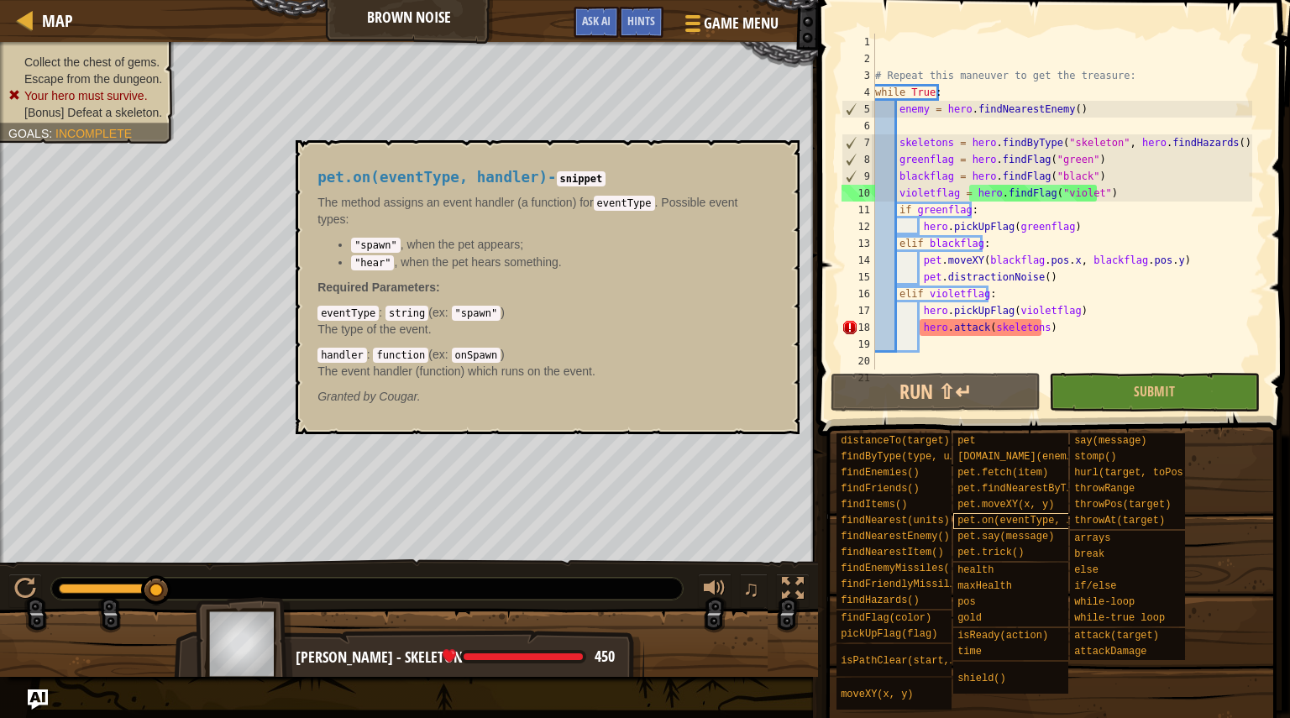
type textarea "# Escape from the dungeon (the red mark):"
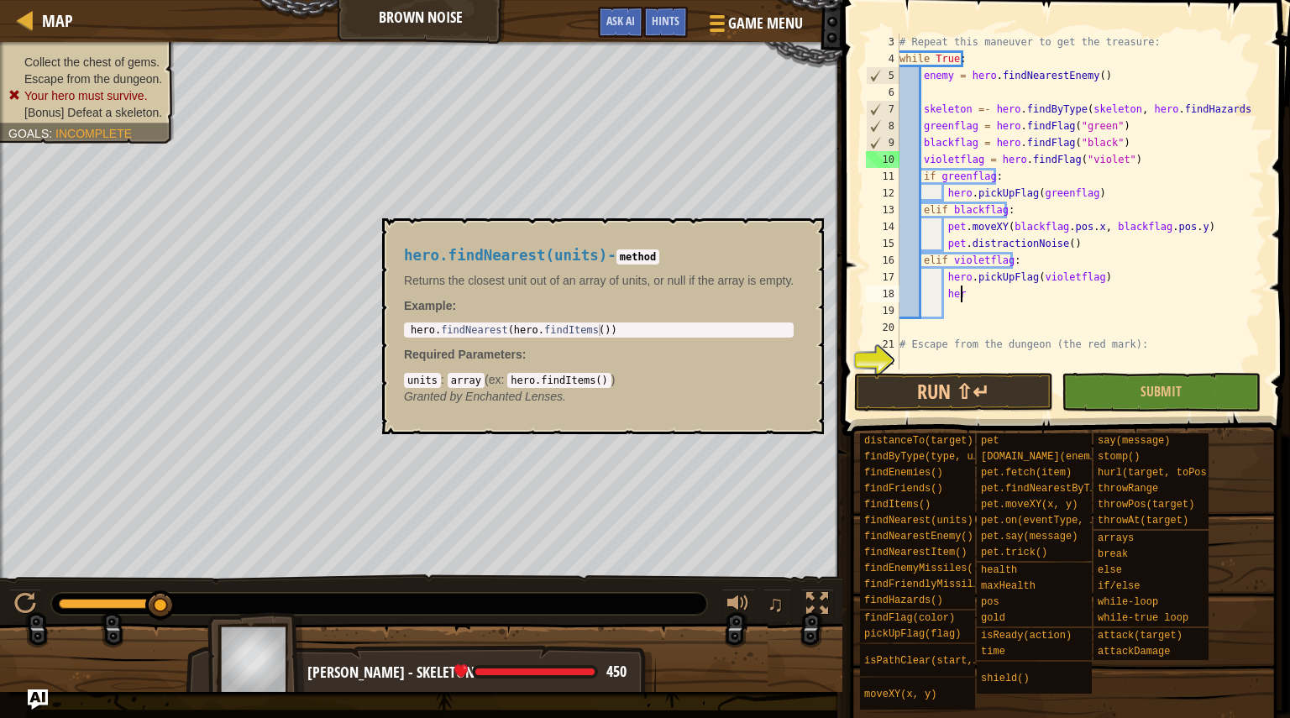
type textarea "herp"
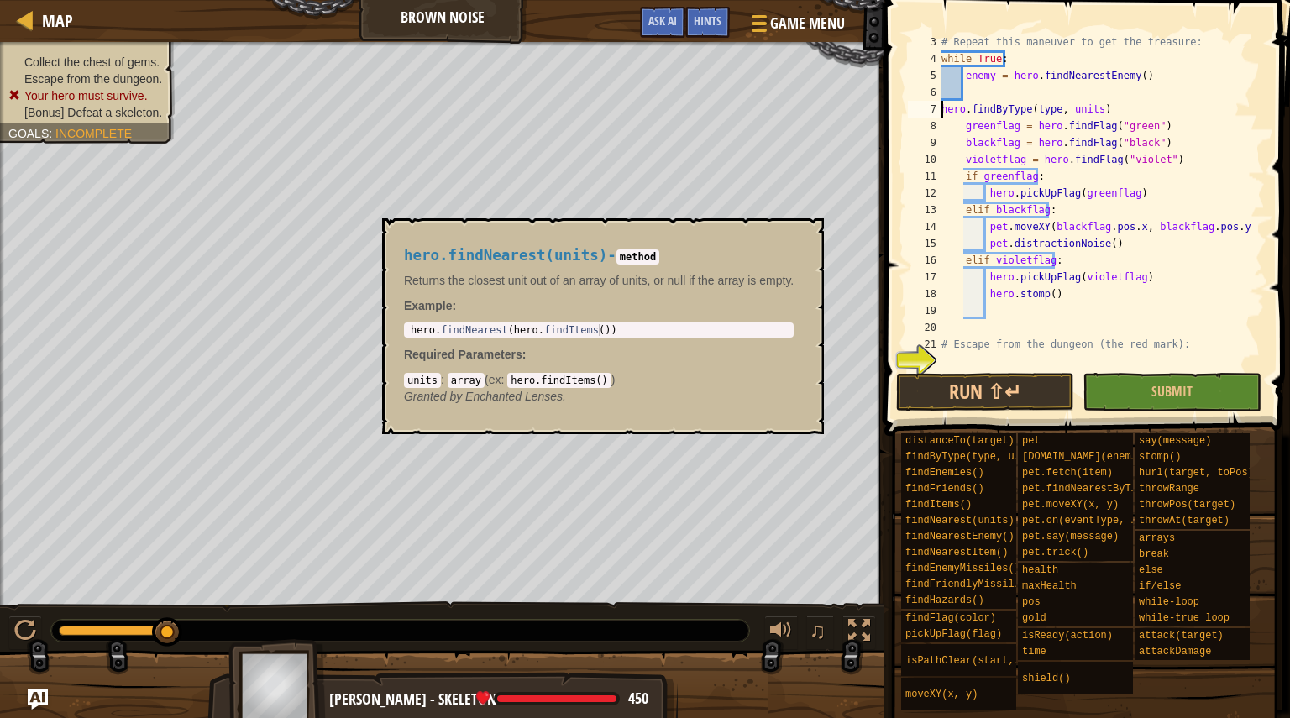
type textarea "450x: 25 y: 27No targetaction:idle"
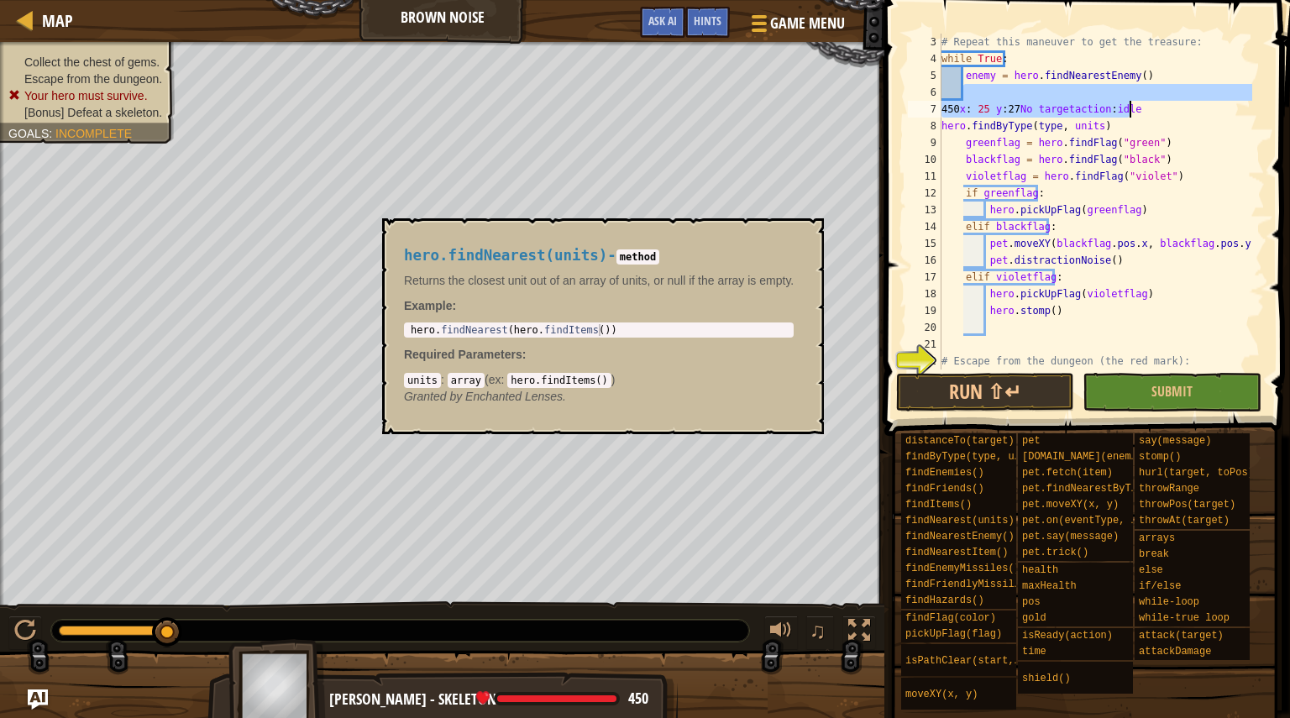
scroll to position [17, 0]
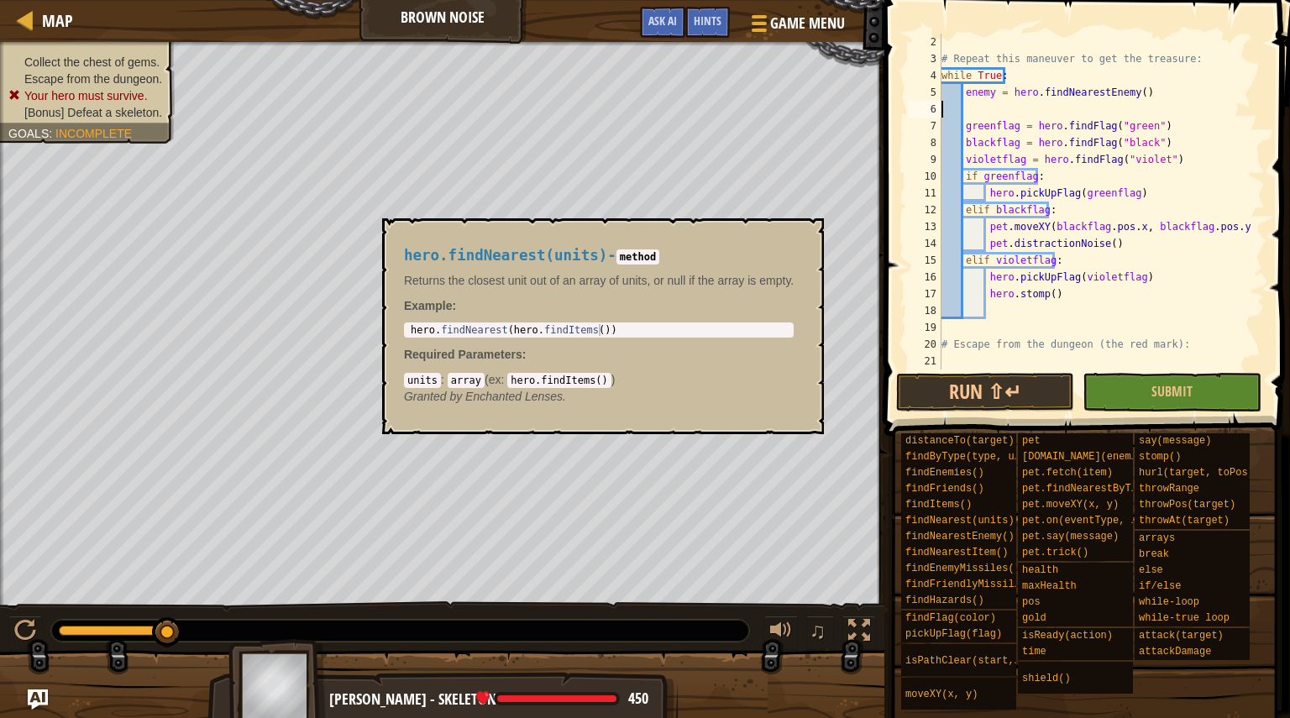
type textarea "hero.findFlag("black")"
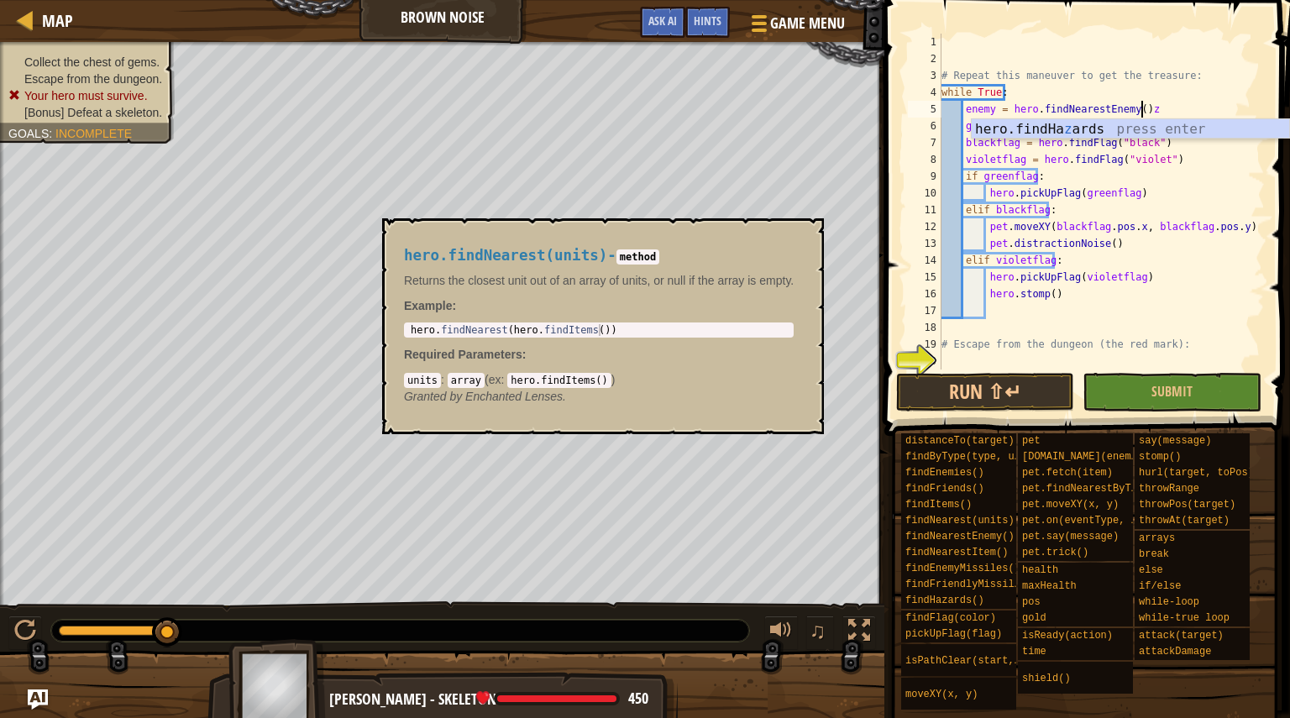
scroll to position [8, 16]
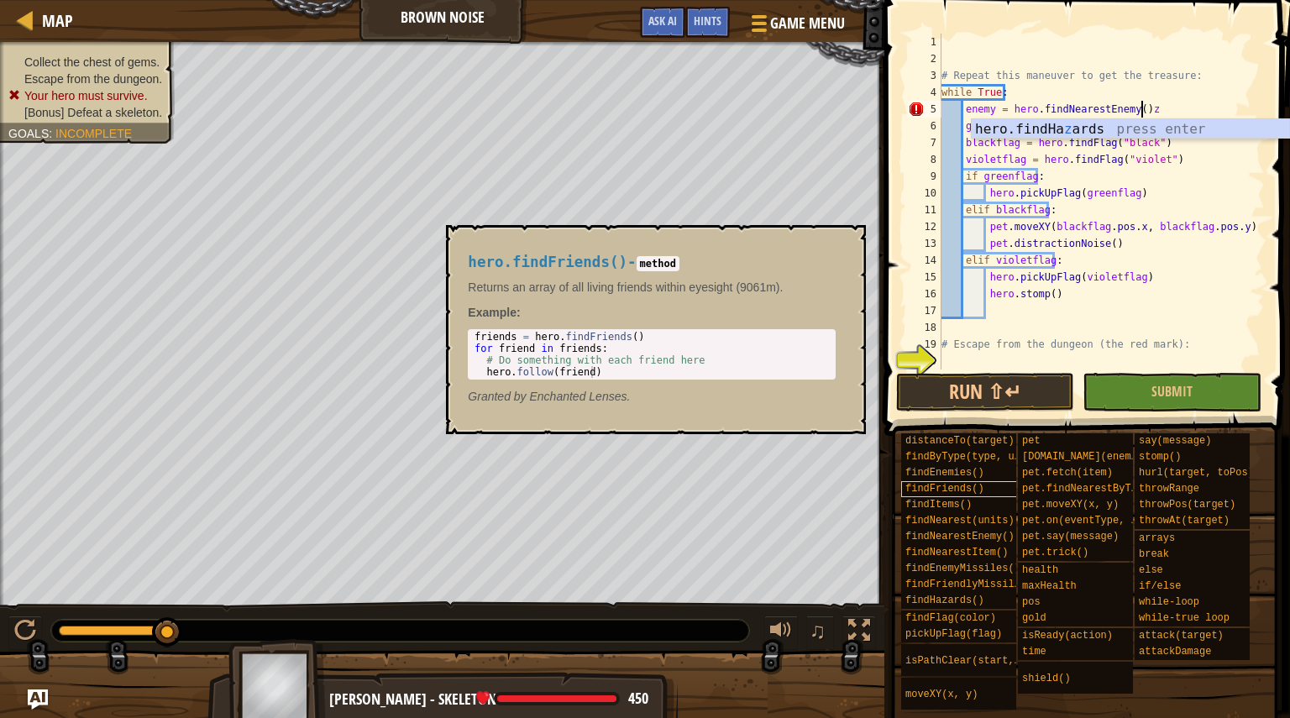
type textarea "enemy = hero.findNearestEnemy()"
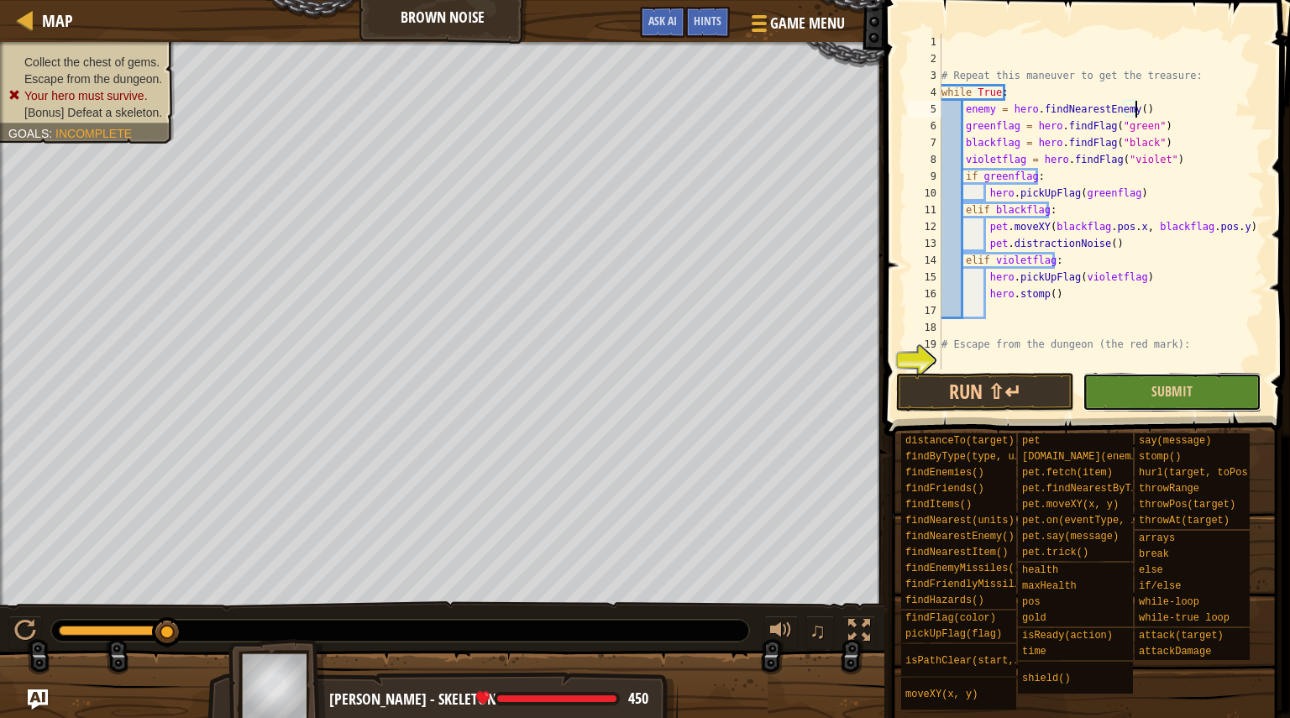
click at [1105, 389] on button "Submit" at bounding box center [1172, 392] width 178 height 39
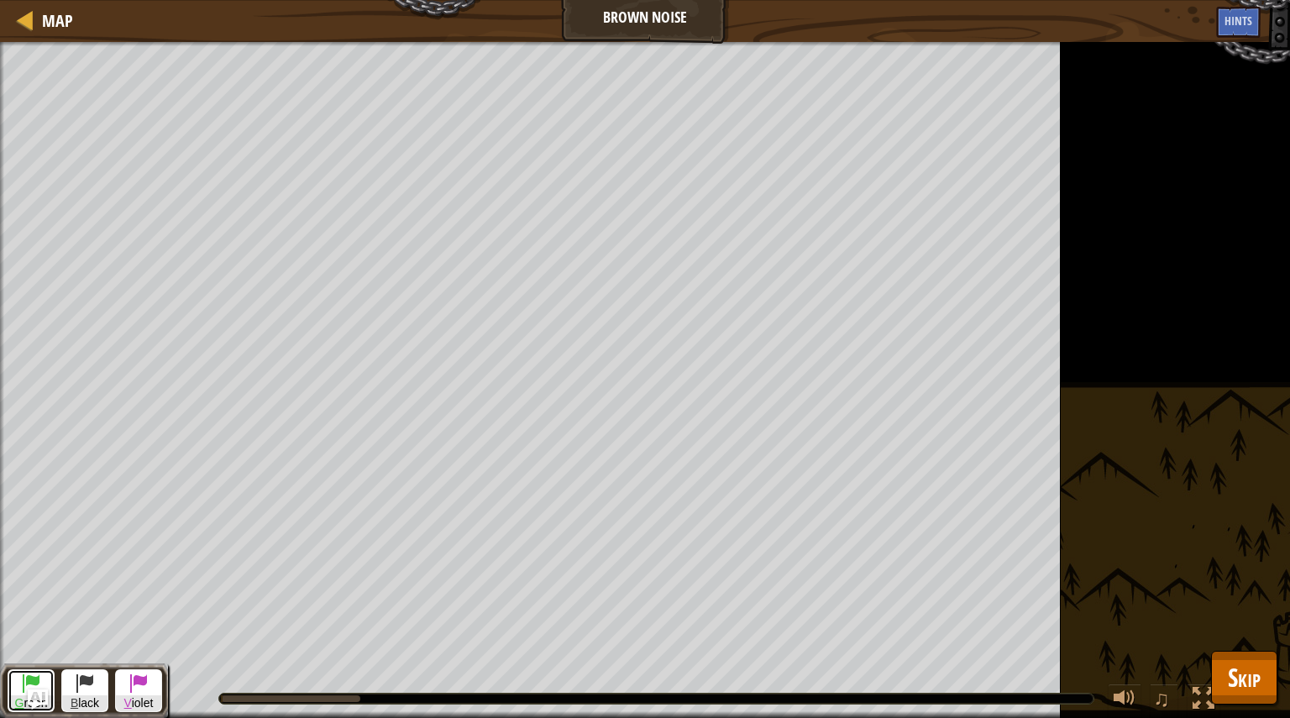
click at [16, 676] on button "G reen" at bounding box center [31, 690] width 47 height 43
click at [83, 693] on span at bounding box center [85, 683] width 20 height 20
click at [9, 695] on button "G reen" at bounding box center [31, 690] width 47 height 43
click at [87, 691] on span at bounding box center [85, 683] width 20 height 20
click at [11, 693] on button "G reen" at bounding box center [31, 690] width 47 height 43
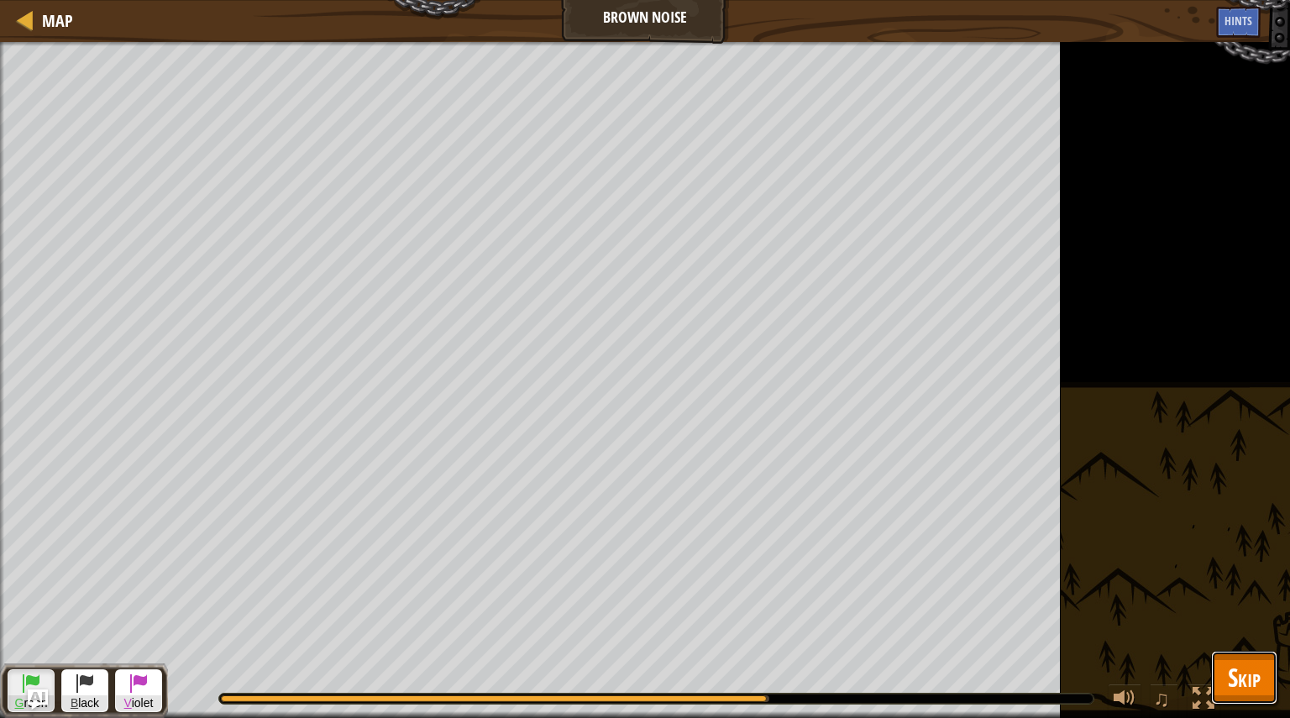
click at [1248, 671] on span "Skip" at bounding box center [1244, 677] width 33 height 34
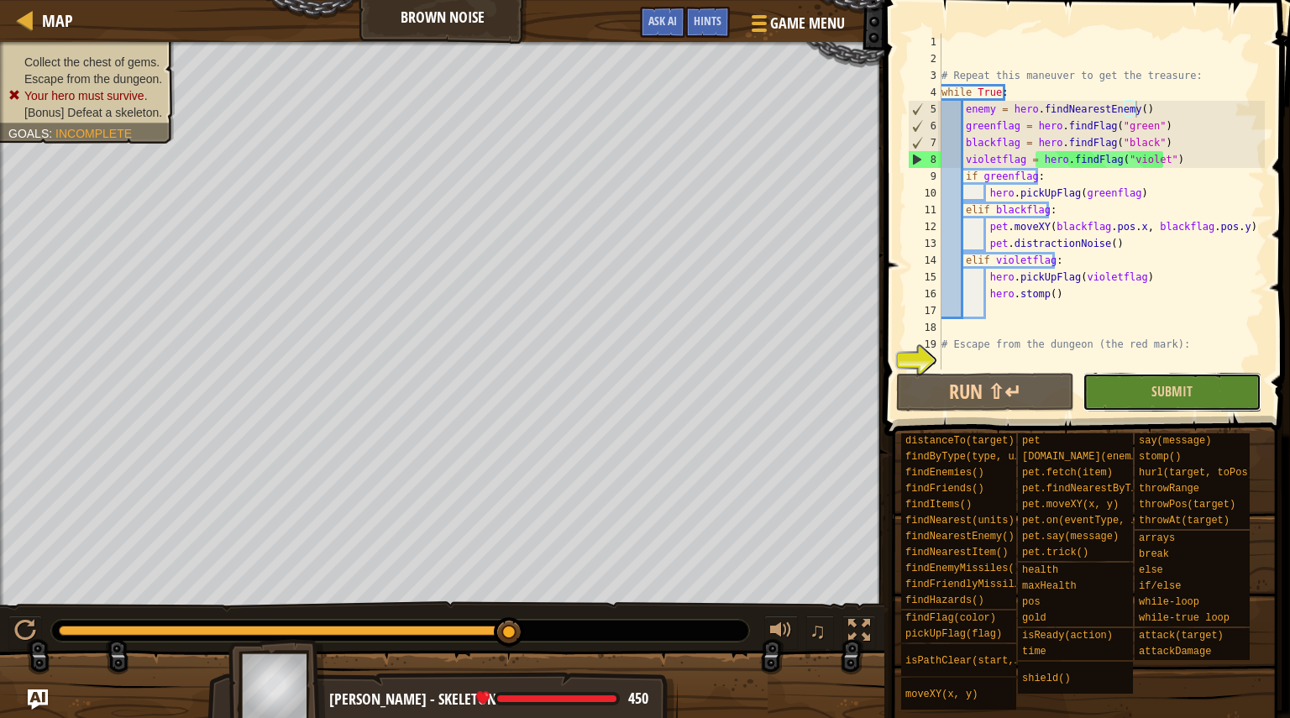
click at [1109, 391] on button "Submit" at bounding box center [1172, 392] width 178 height 39
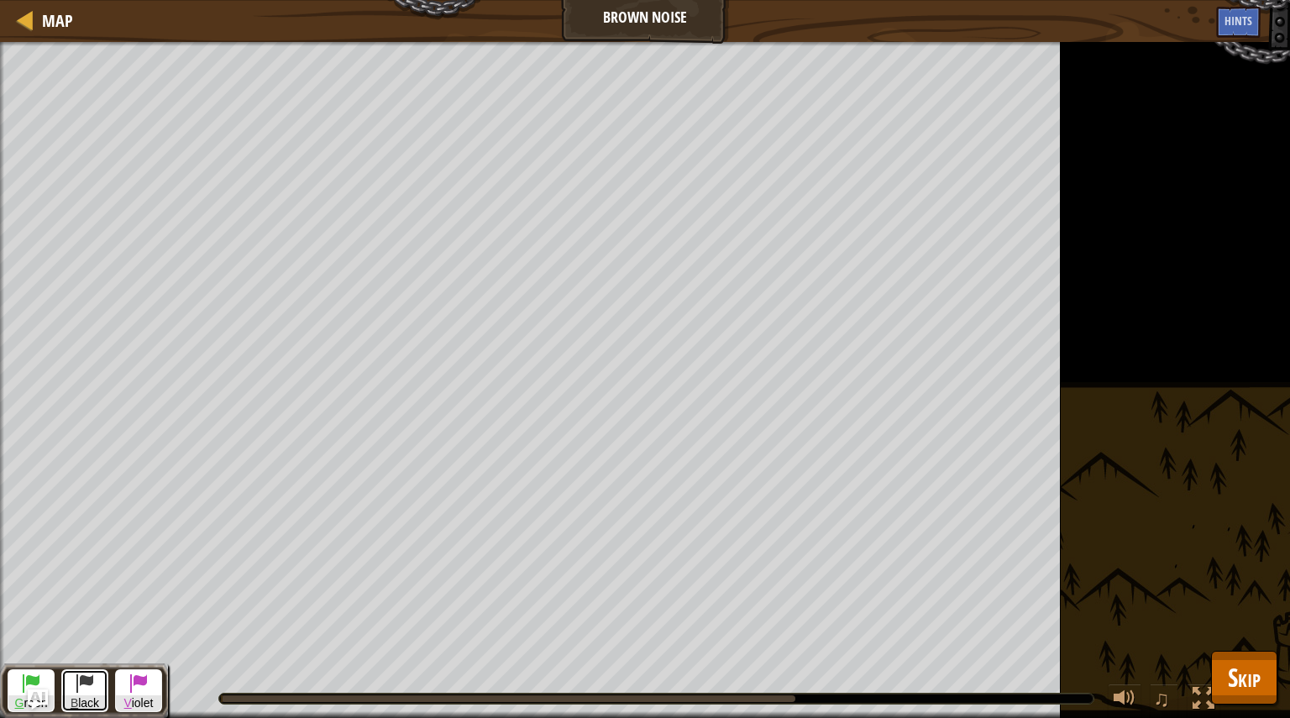
click at [81, 686] on span at bounding box center [85, 683] width 20 height 20
click at [23, 685] on span at bounding box center [31, 683] width 20 height 20
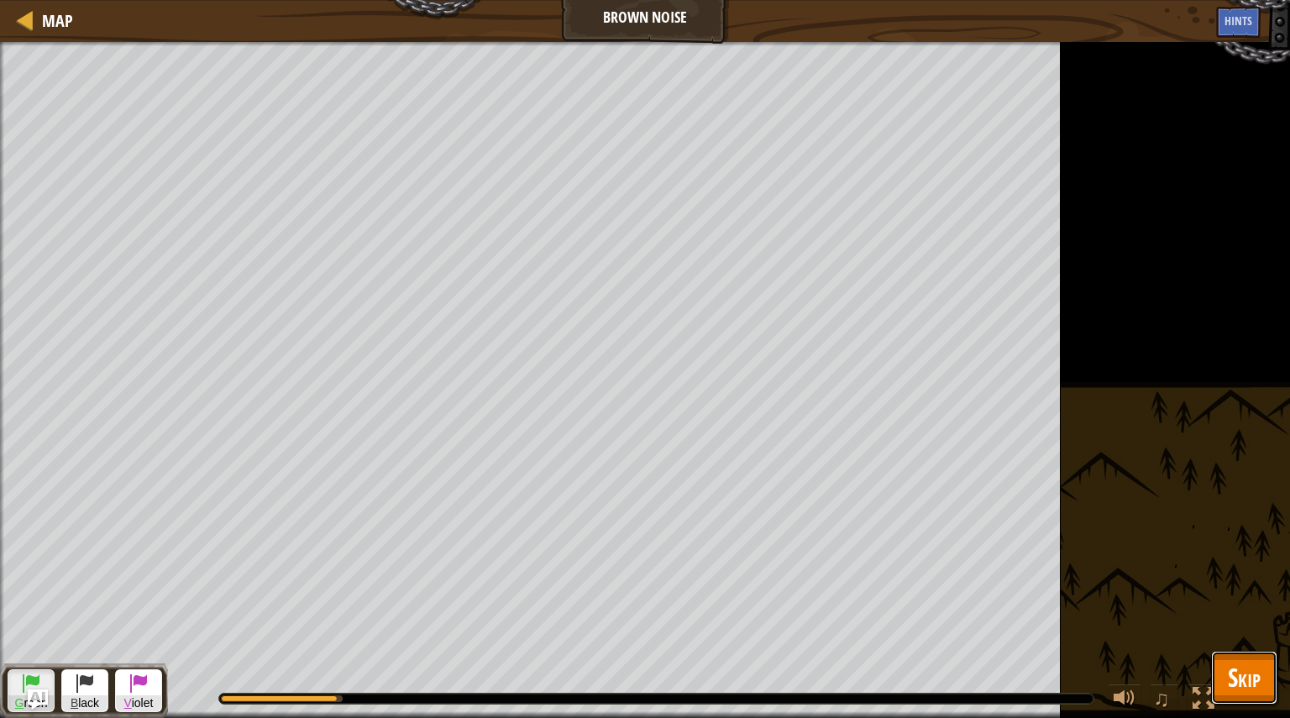
click at [1226, 655] on button "Skip" at bounding box center [1244, 678] width 66 height 54
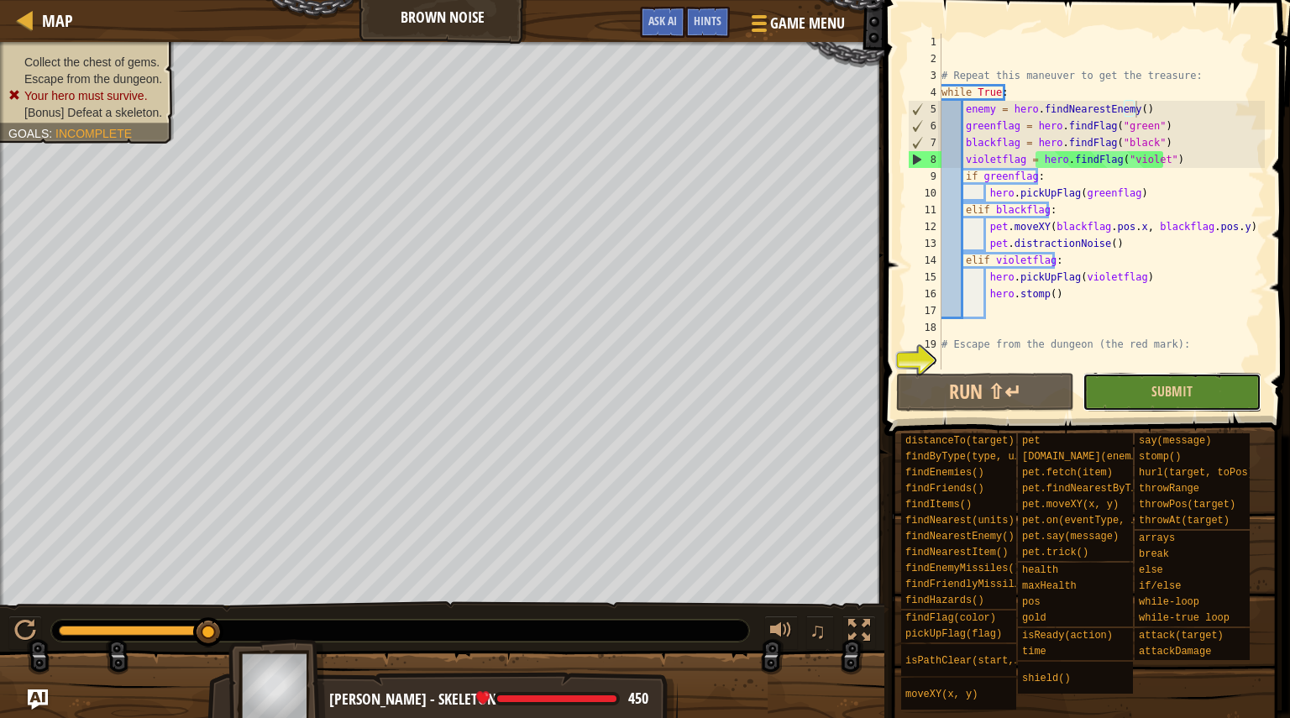
click at [1191, 402] on button "Submit" at bounding box center [1172, 392] width 178 height 39
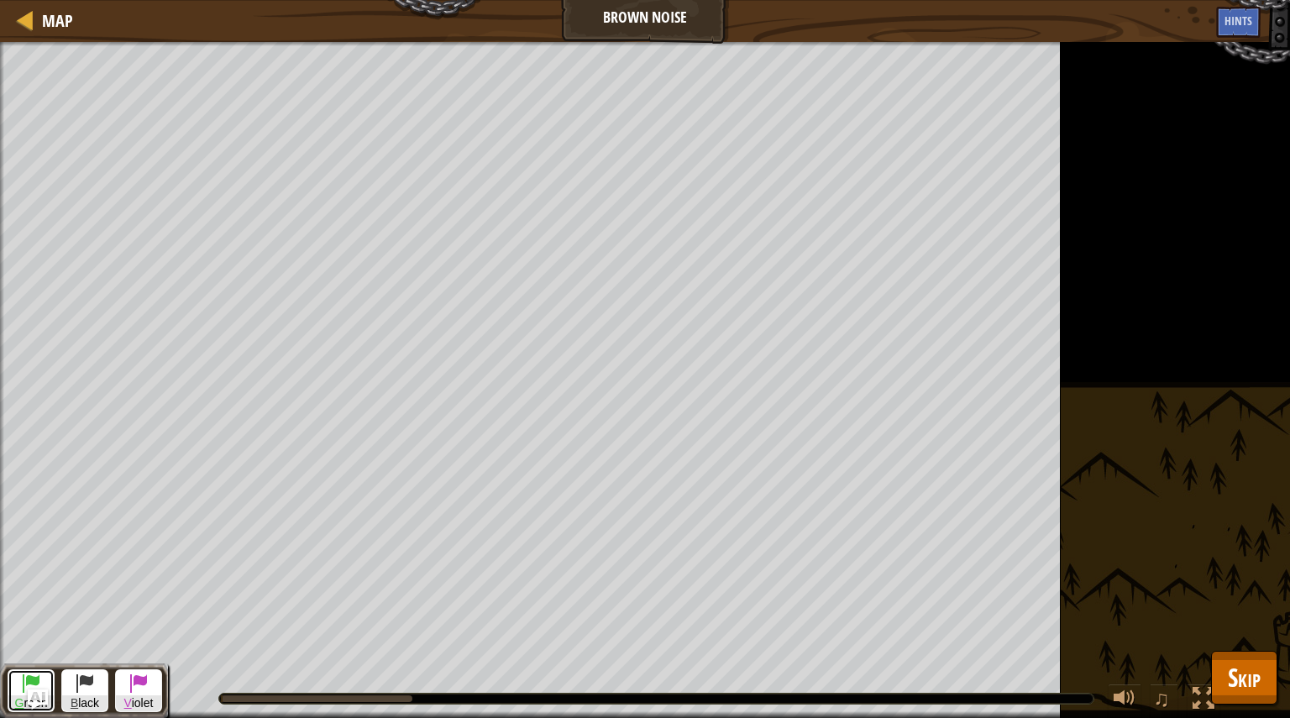
click at [12, 670] on button "G reen" at bounding box center [31, 690] width 47 height 43
click at [85, 675] on span at bounding box center [85, 683] width 20 height 20
click at [22, 687] on span at bounding box center [31, 683] width 20 height 20
click at [72, 694] on button "B lack" at bounding box center [84, 690] width 47 height 43
click at [30, 682] on span at bounding box center [31, 683] width 20 height 20
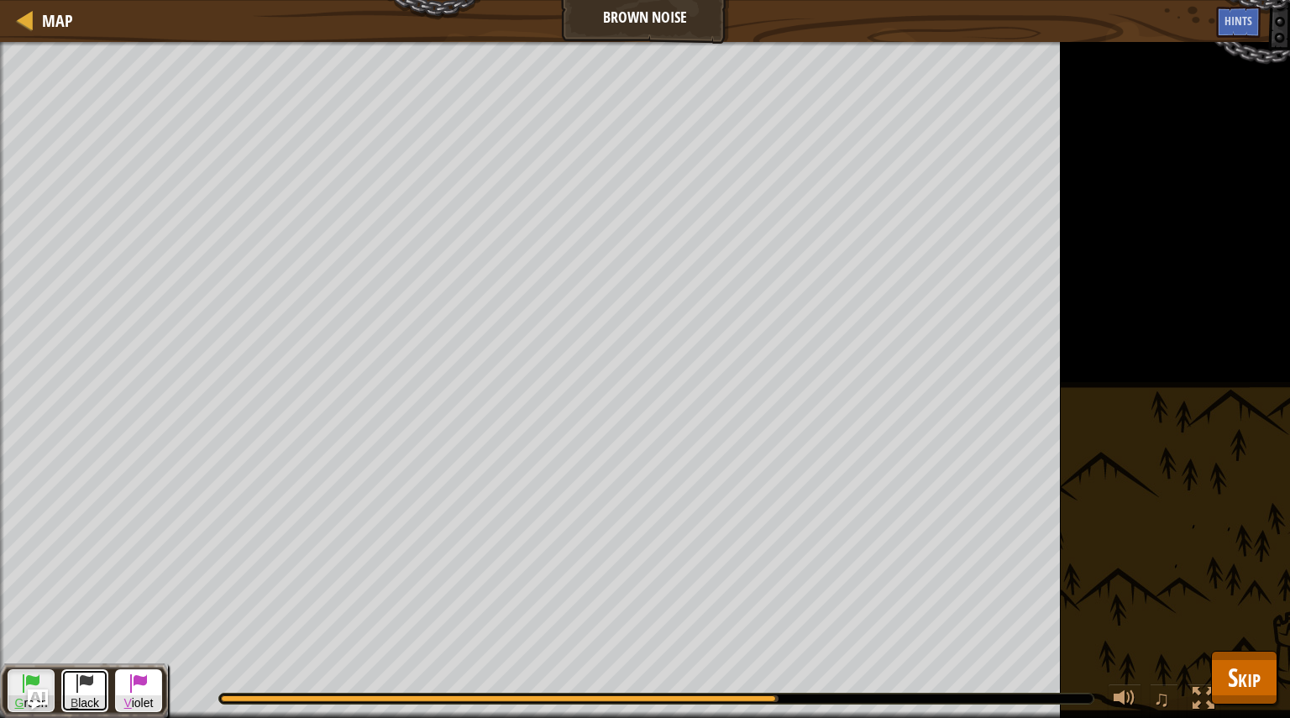
click at [97, 685] on button "B lack" at bounding box center [84, 690] width 47 height 43
click at [28, 688] on span at bounding box center [31, 683] width 20 height 20
click at [66, 683] on button "B lack" at bounding box center [84, 690] width 47 height 43
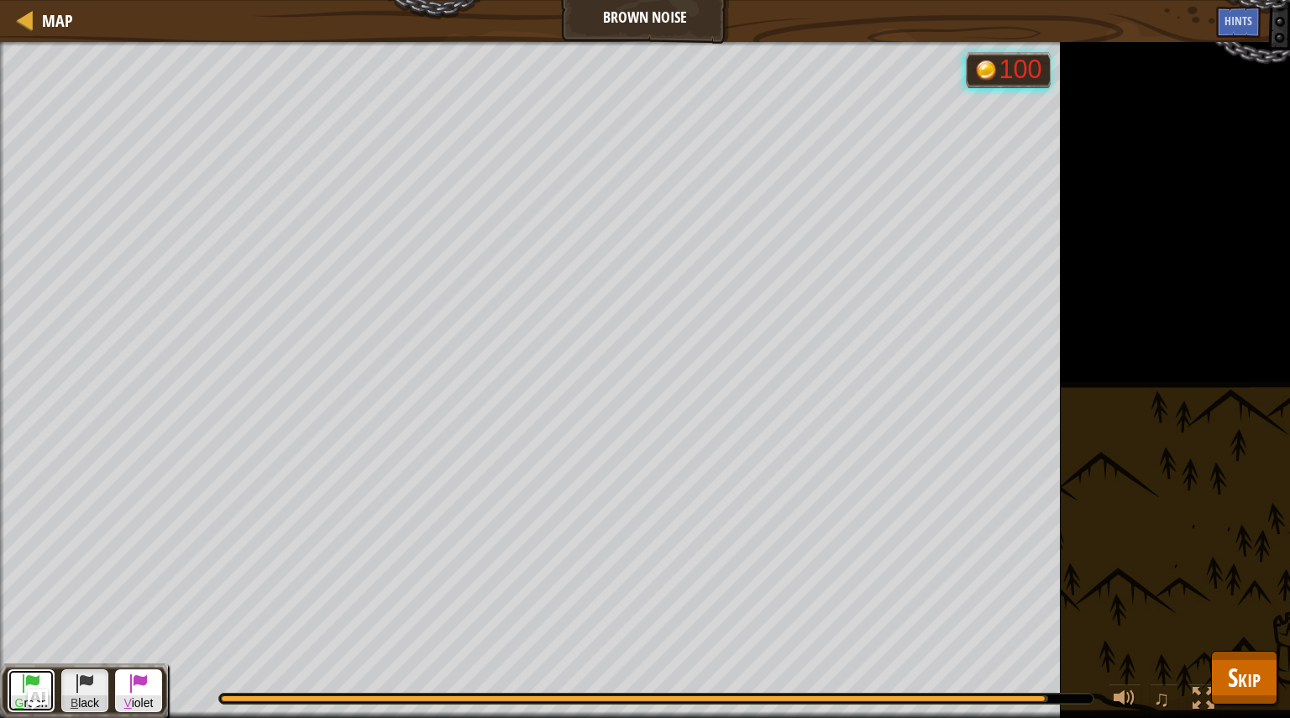
click at [24, 679] on span at bounding box center [31, 683] width 20 height 20
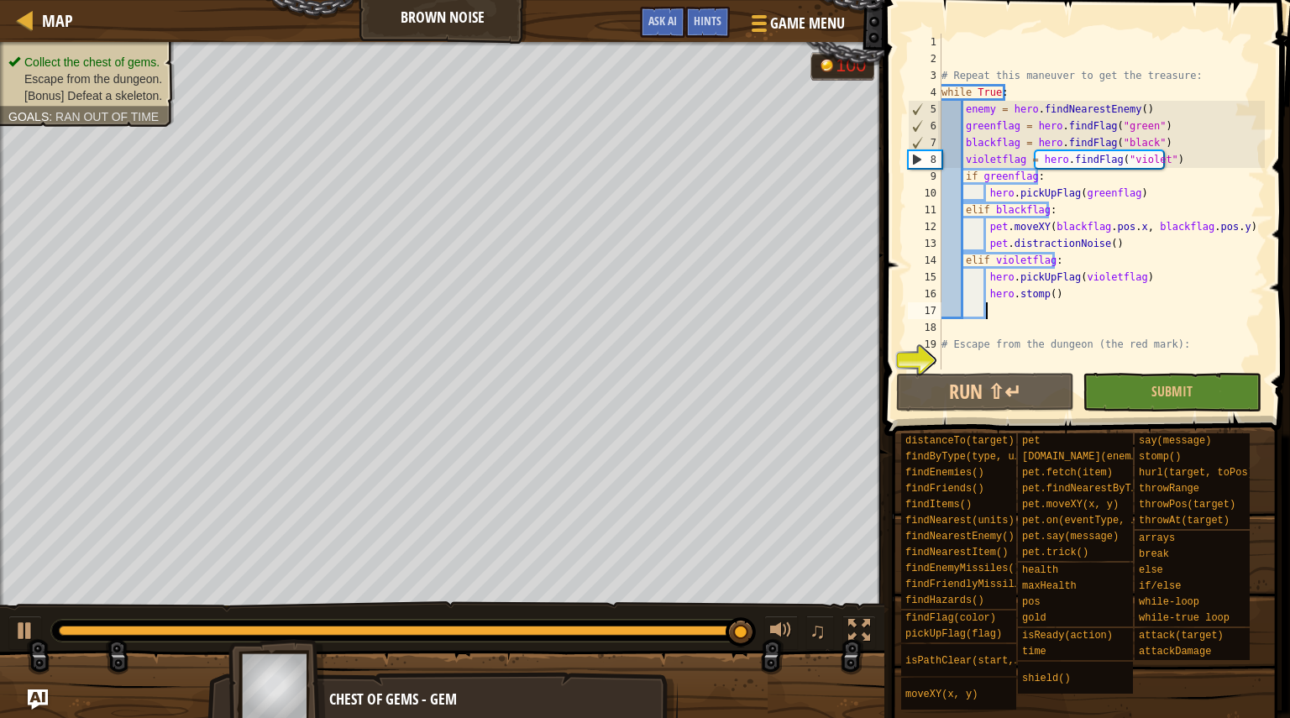
scroll to position [8, 3]
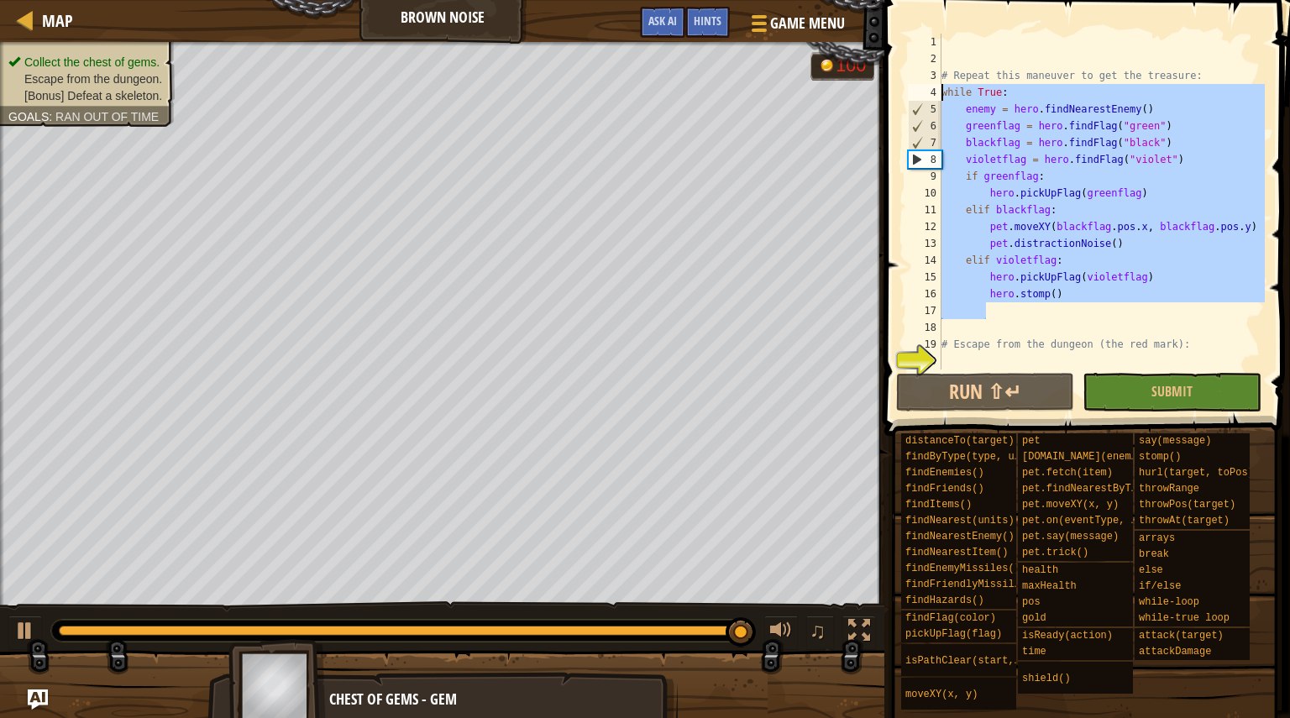
click at [796, 97] on div "Map Brown Noise Game Menu Done Hints Ask AI 1 2 3 4 5 6 7 8 9 10 11 12 13 14 15…" at bounding box center [645, 359] width 1290 height 718
click at [1140, 244] on div "# Repeat this maneuver to get the treasure: while True : enemy = hero . findNea…" at bounding box center [1101, 202] width 327 height 336
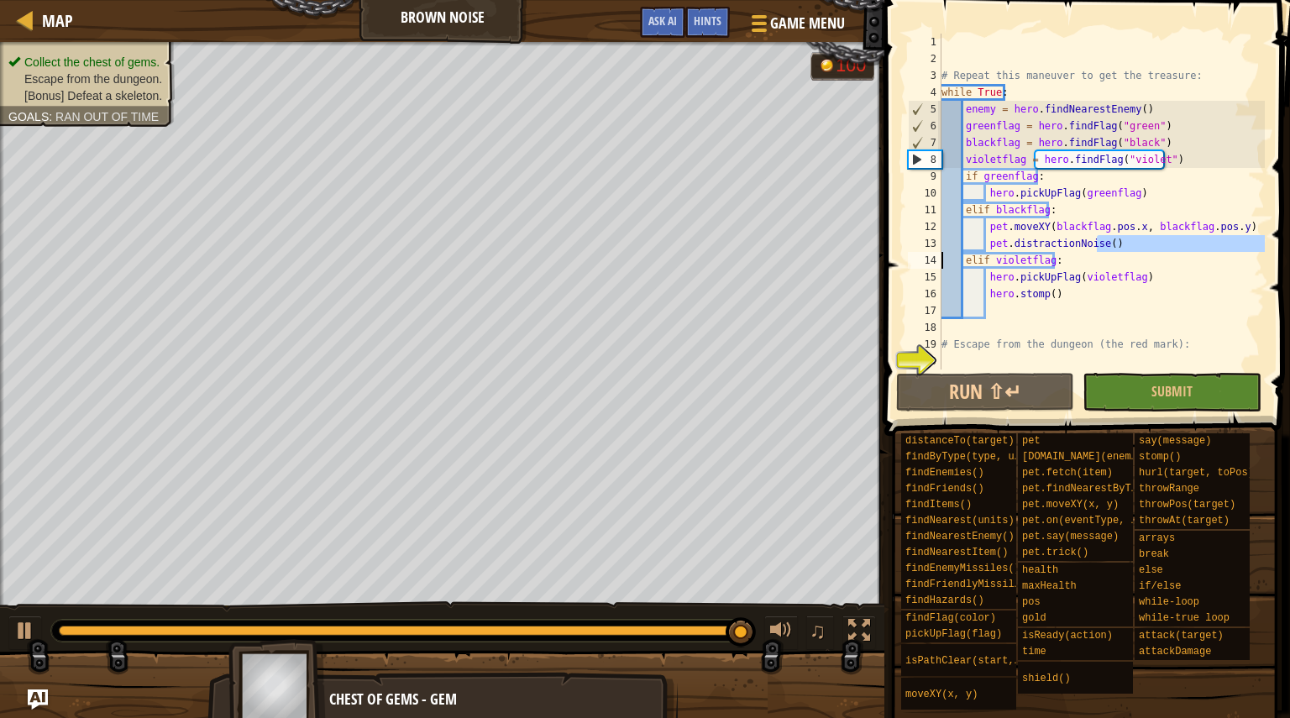
click at [855, 256] on div "Map Brown Noise Game Menu Done Hints Ask AI 1 2 3 4 5 6 7 8 9 10 11 12 13 14 15…" at bounding box center [645, 359] width 1290 height 718
click at [1131, 254] on div "# Repeat this maneuver to get the treasure: while True : enemy = hero . findNea…" at bounding box center [1101, 219] width 327 height 370
drag, startPoint x: 1130, startPoint y: 252, endPoint x: 1034, endPoint y: 238, distance: 96.8
click at [1030, 238] on div "# Repeat this maneuver to get the treasure: while True : enemy = hero . findNea…" at bounding box center [1101, 219] width 327 height 370
click at [1078, 244] on div "# Repeat this maneuver to get the treasure: while True : enemy = hero . findNea…" at bounding box center [1101, 202] width 327 height 336
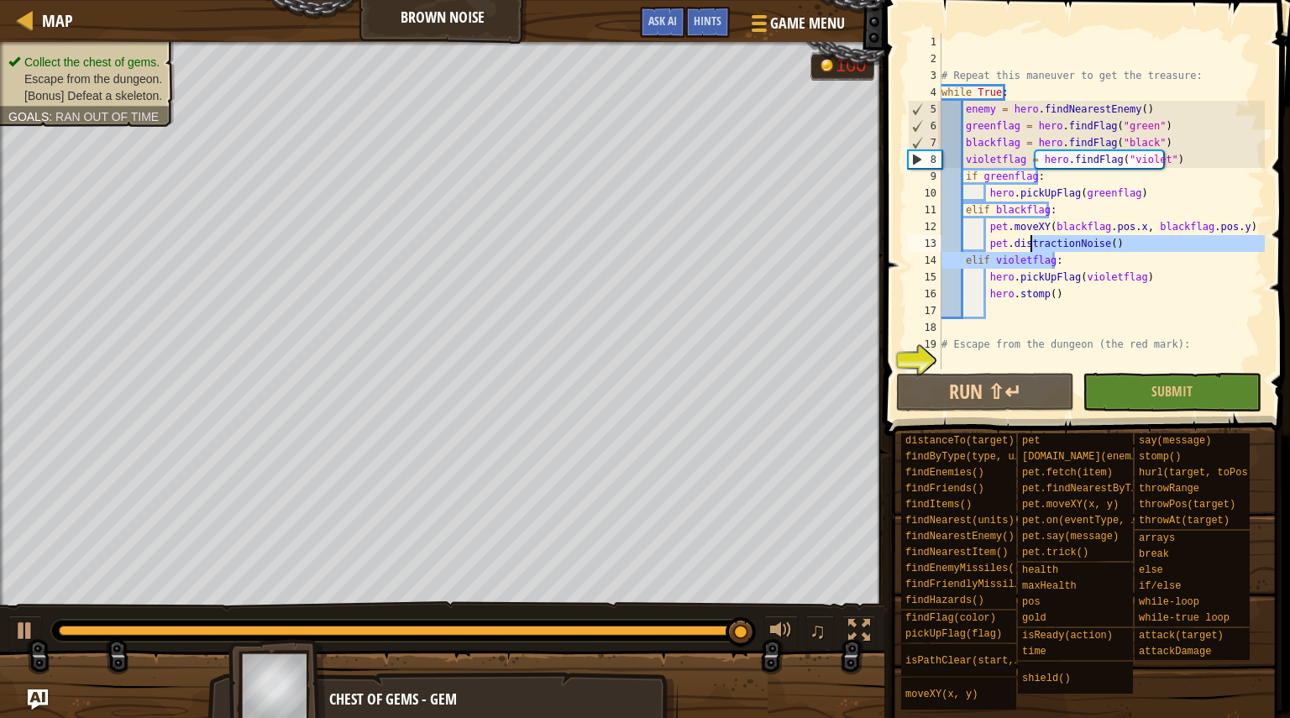
type textarea "pet.distractionNoise()"
click at [807, 245] on div "Map Brown Noise Game Menu Done Hints Ask AI 1 2 3 4 5 6 7 8 9 10 11 12 13 14 15…" at bounding box center [645, 359] width 1290 height 718
click at [966, 317] on div "# Repeat this maneuver to get the treasure: while True : enemy = hero . findNea…" at bounding box center [1101, 219] width 327 height 370
click at [968, 323] on div "# Repeat this maneuver to get the treasure: while True : enemy = hero . findNea…" at bounding box center [1101, 219] width 327 height 370
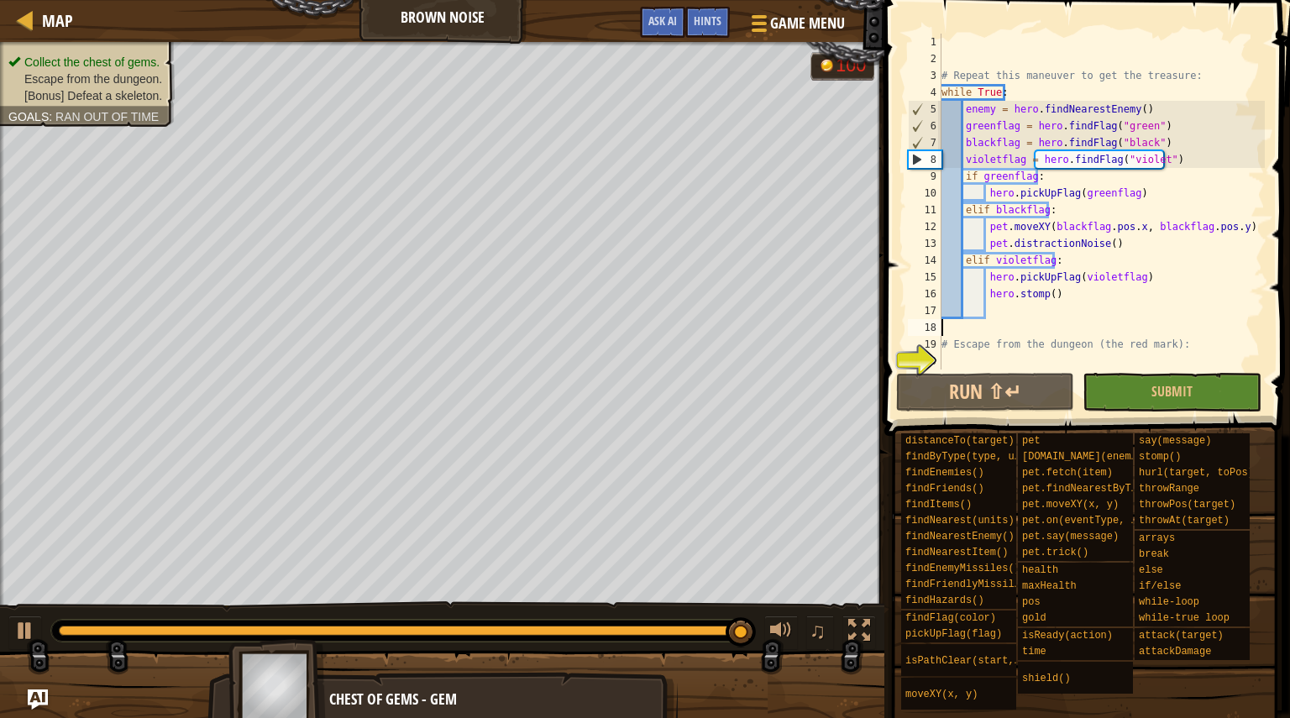
paste textarea "pet.distractionNoise()"
type textarea "pet.distractionNoise()"
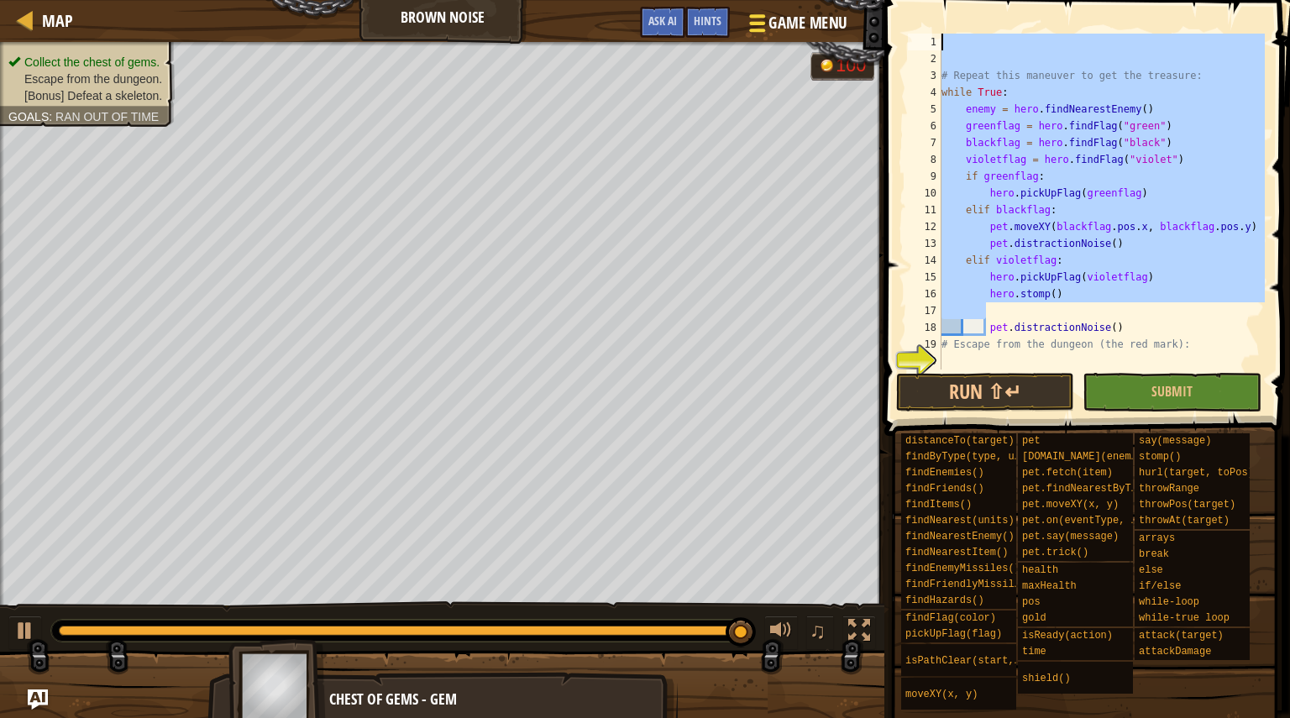
drag, startPoint x: 1020, startPoint y: 313, endPoint x: 749, endPoint y: 43, distance: 382.5
click at [749, 43] on div "Map Brown Noise Game Menu Done Hints Ask AI 1 2 3 4 5 6 7 8 9 10 11 12 13 14 15…" at bounding box center [645, 359] width 1290 height 718
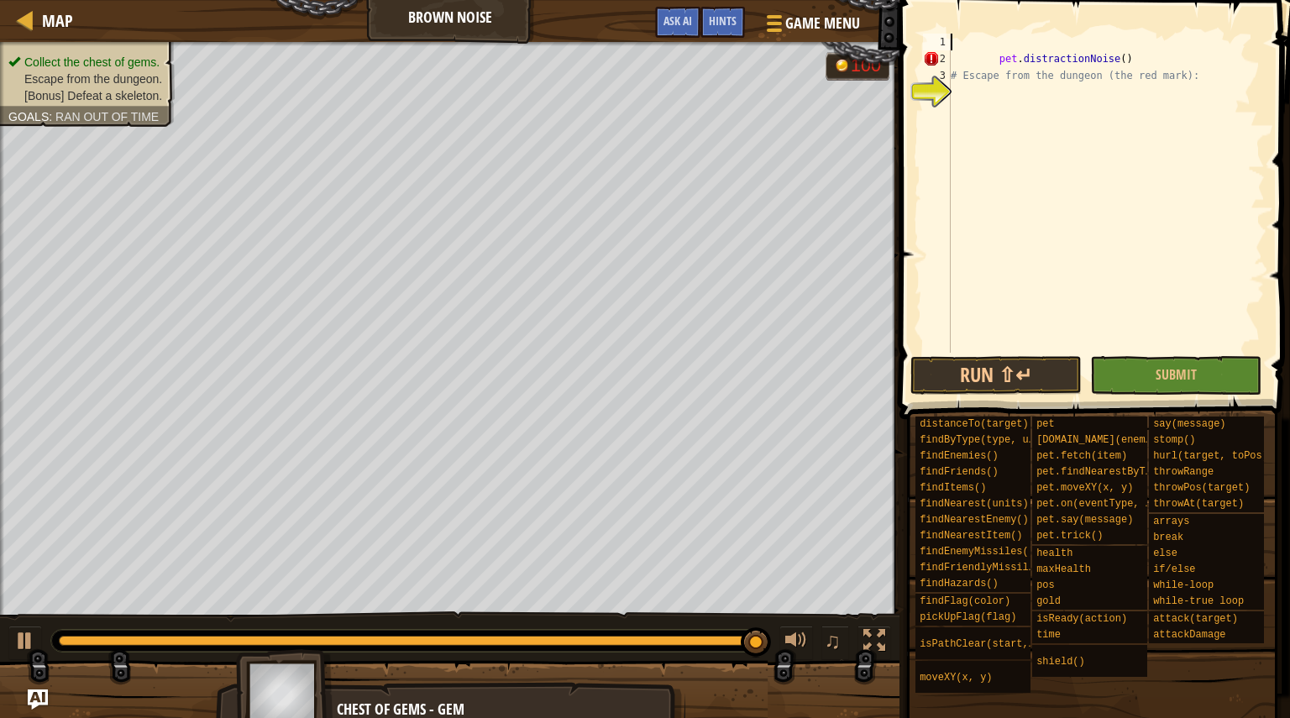
click at [996, 53] on div "pet . distractionNoise ( ) # Escape from the dungeon (the red mark):" at bounding box center [1105, 210] width 317 height 353
type textarea "pet.distractionNoise()"
click at [1071, 41] on div "pet . distractionNoise ( ) # Escape from the dungeon (the red mark):" at bounding box center [1105, 210] width 317 height 353
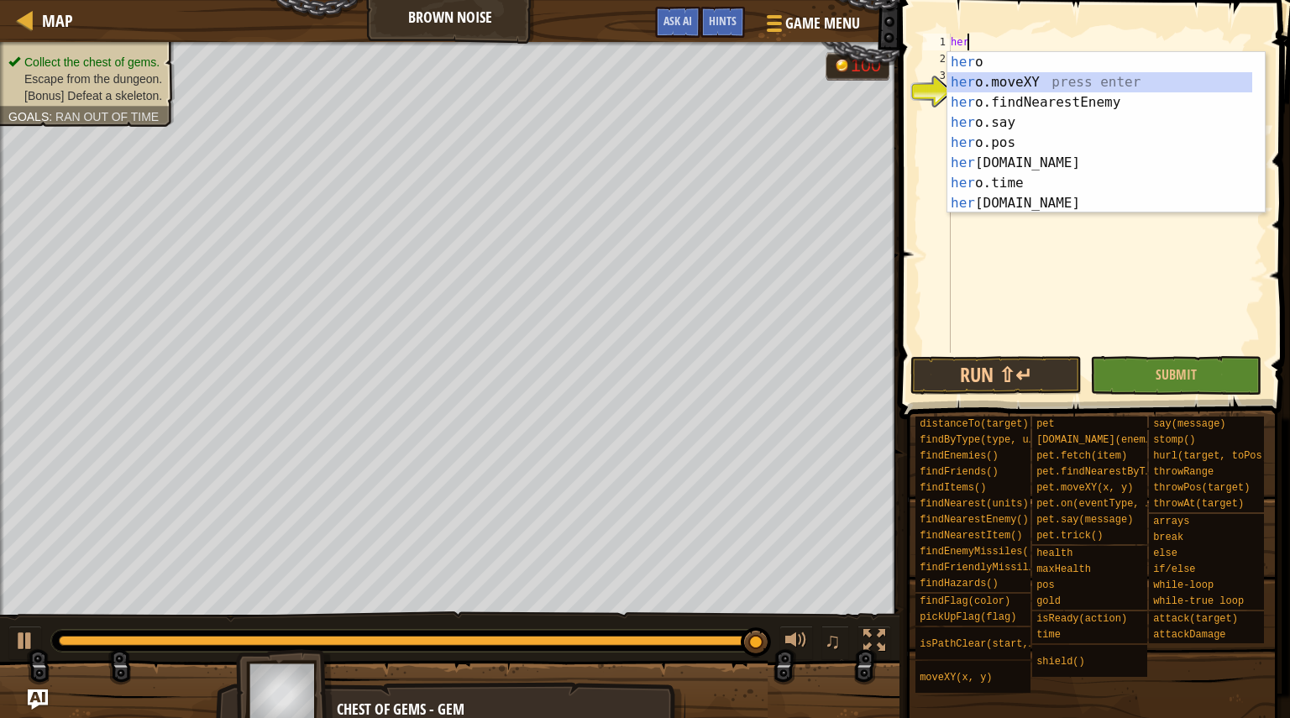
click at [997, 86] on div "her o press enter her o.moveXY press enter her o.findNearestEnemy press enter h…" at bounding box center [1099, 153] width 305 height 202
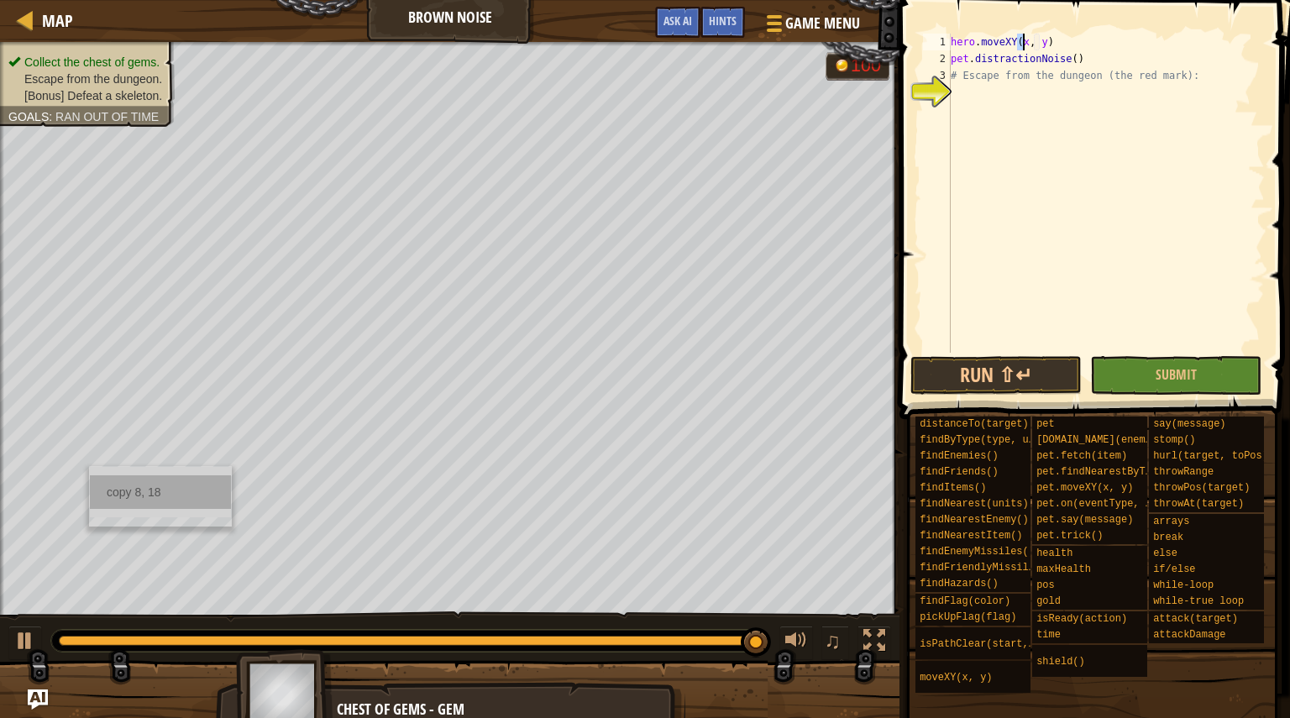
click at [137, 486] on div "copy 8, 18" at bounding box center [160, 492] width 141 height 34
click at [1020, 45] on div "hero . moveXY ( x , y ) pet . distractionNoise ( ) # Escape from the dungeon (t…" at bounding box center [1105, 193] width 317 height 319
click at [1036, 44] on div "hero . moveXY ( x , y ) pet . distractionNoise ( ) # Escape from the dungeon (t…" at bounding box center [1105, 210] width 317 height 353
paste textarea "8, 18"
type textarea "hero.moveXY(8, 18)"
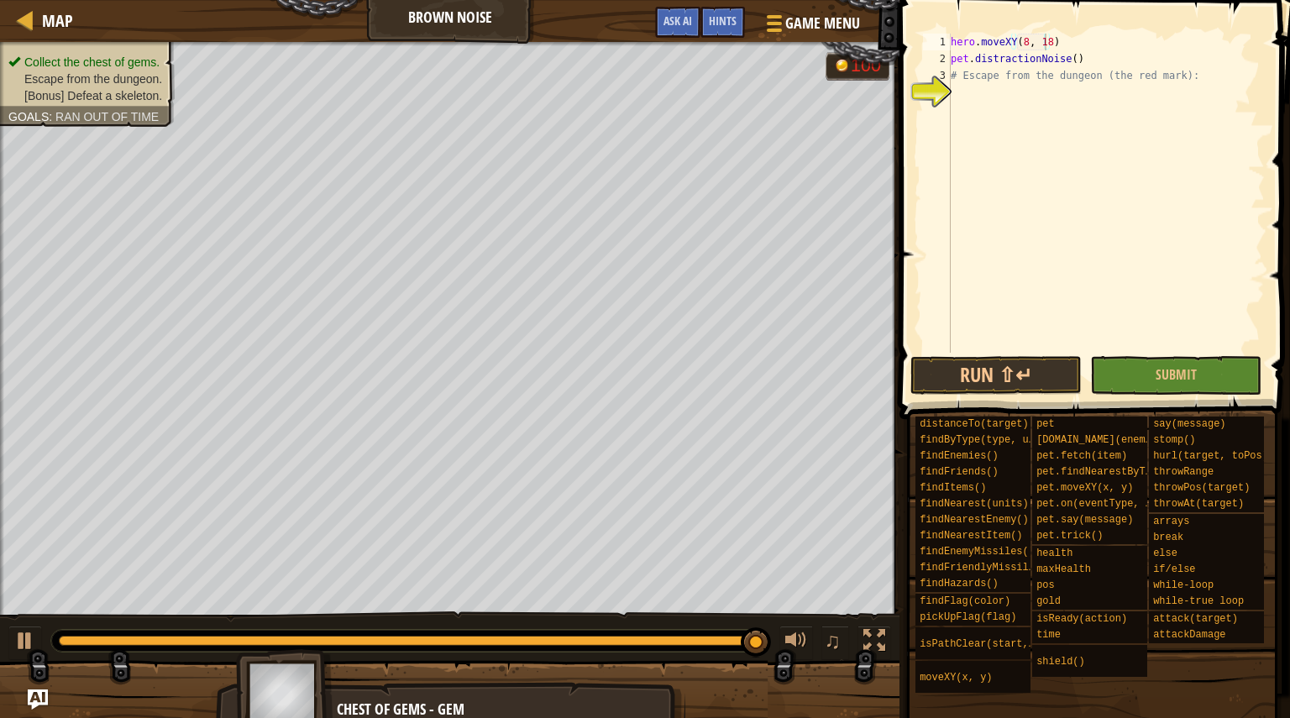
click at [1079, 30] on span at bounding box center [1096, 185] width 404 height 469
click at [1082, 36] on div "hero . moveXY ( 8 , 18 ) pet . distractionNoise ( ) # Escape from the dungeon (…" at bounding box center [1105, 210] width 317 height 353
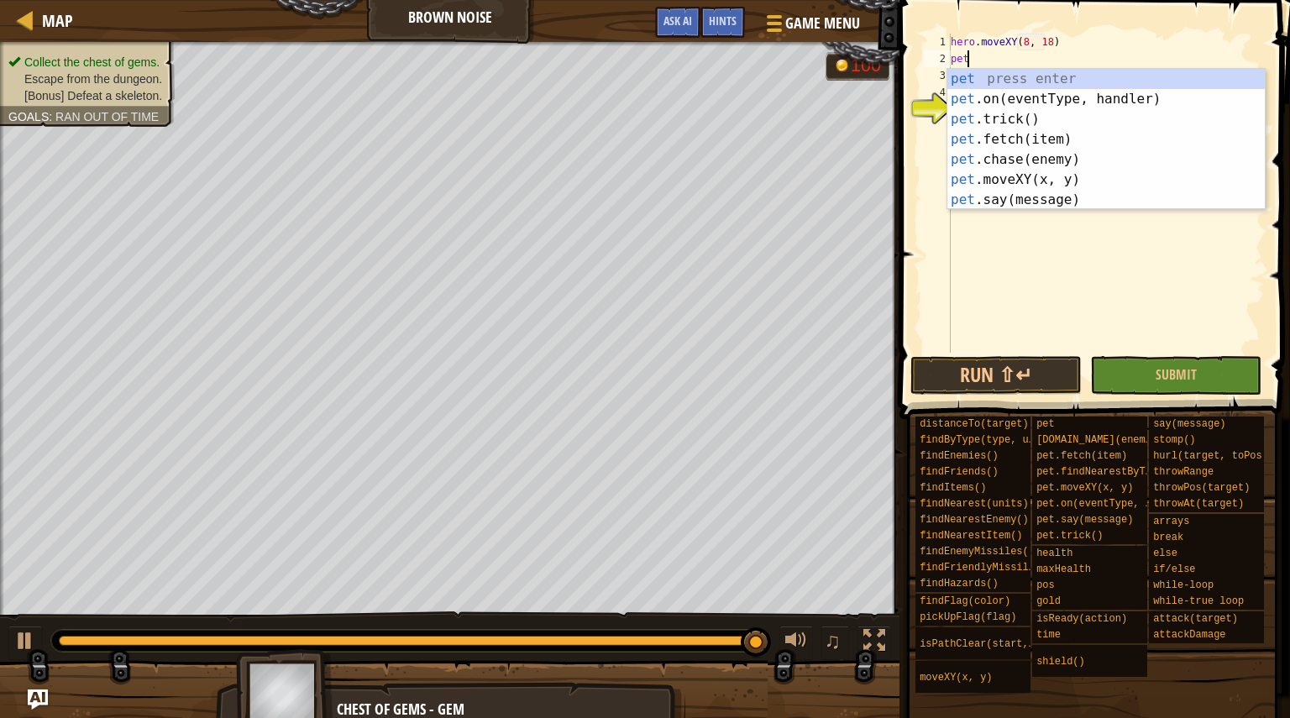
scroll to position [8, 1]
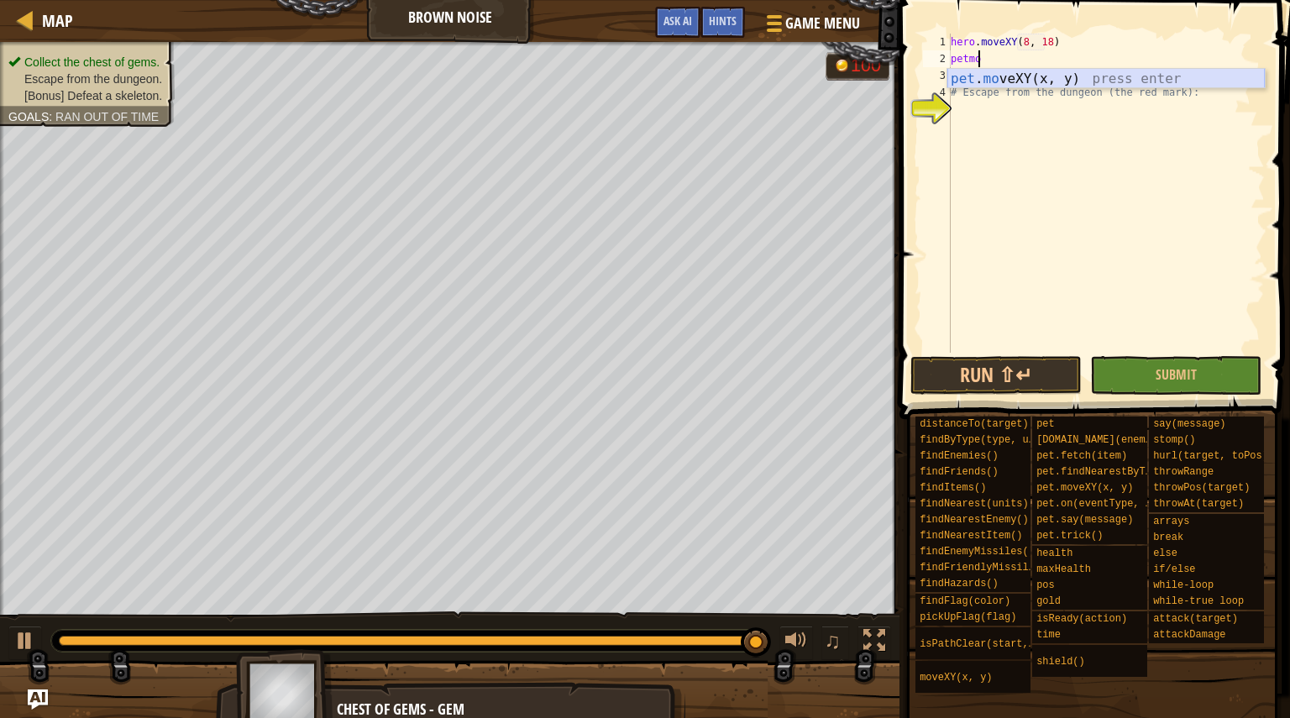
click at [1060, 75] on div "pet . mo veXY(x, y) press enter" at bounding box center [1105, 99] width 317 height 60
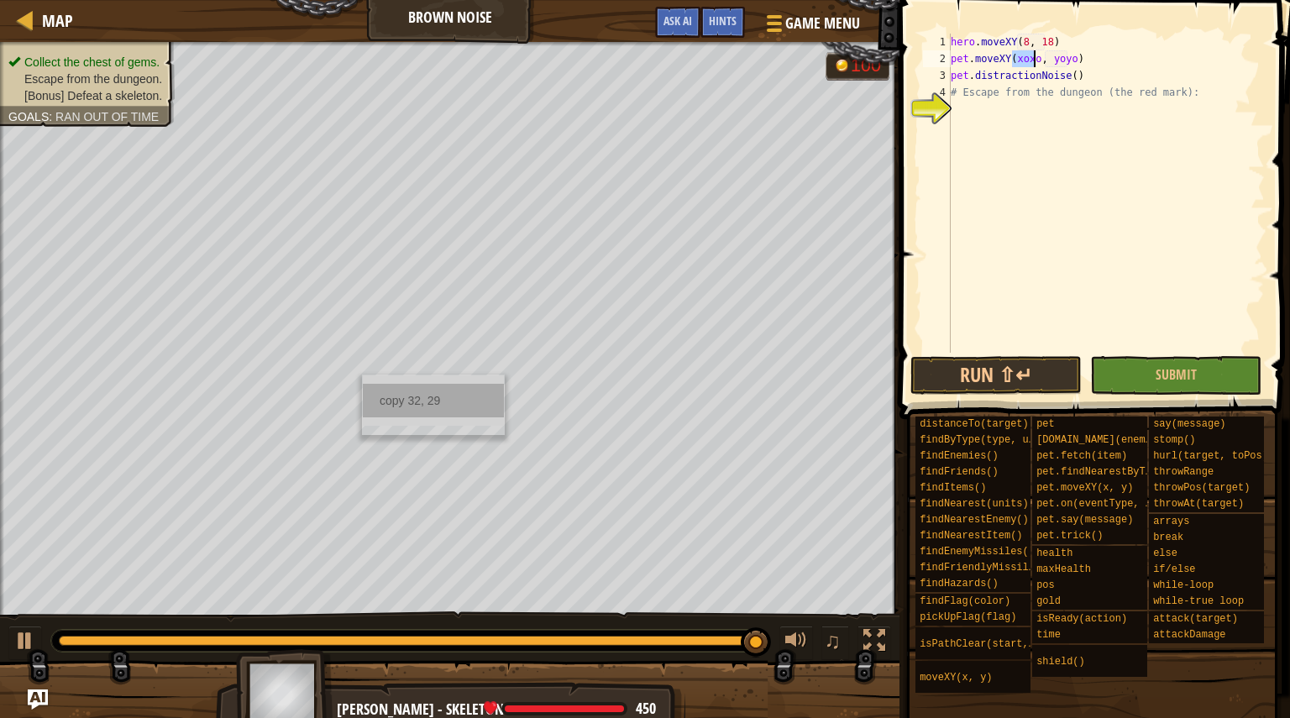
click at [418, 400] on div "copy 32, 29" at bounding box center [433, 401] width 141 height 34
click at [1067, 60] on div "hero . moveXY ( 8 , 18 ) pet . moveXY ( xoxo , yoyo ) pet . distractionNoise ( …" at bounding box center [1105, 210] width 317 height 353
paste textarea "32, 29"
click at [1098, 77] on div "hero . moveXY ( 8 , 18 ) pet . moveXY ( 32 , 29 ) pet . distractionNoise ( ) # …" at bounding box center [1105, 210] width 317 height 353
type textarea "pet.distractionNoise()"
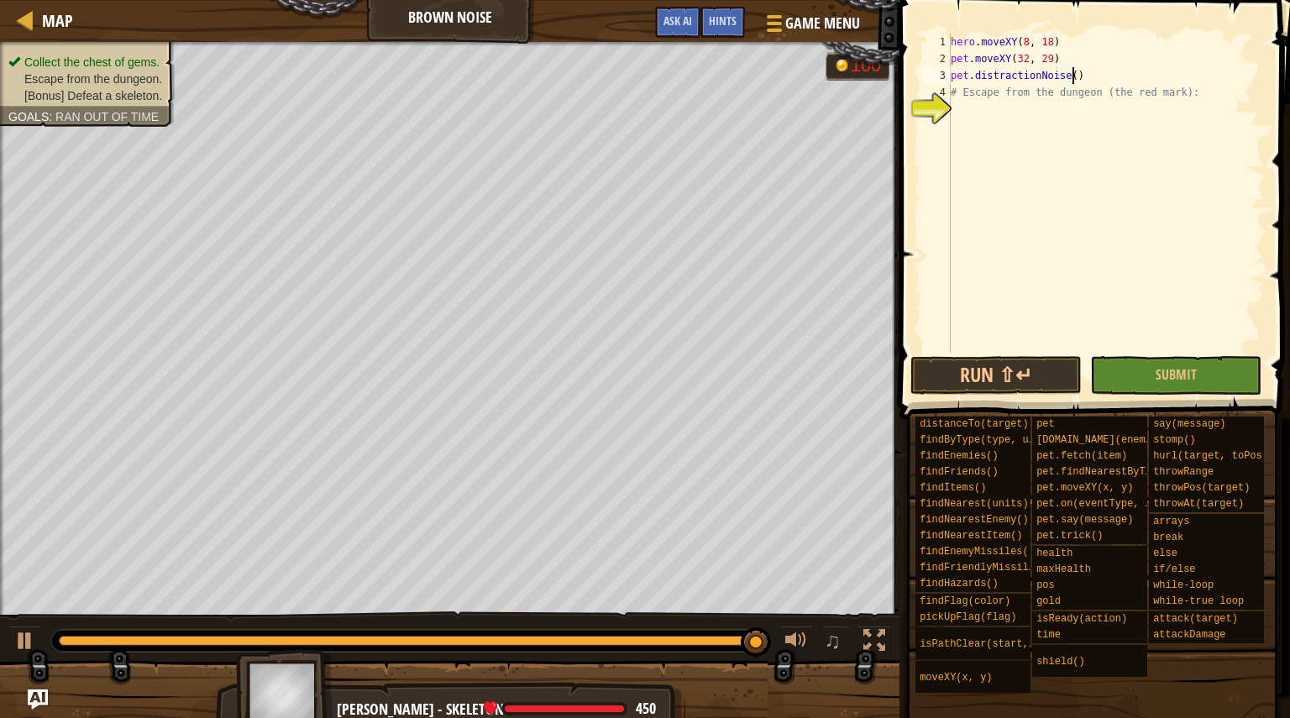
scroll to position [8, 0]
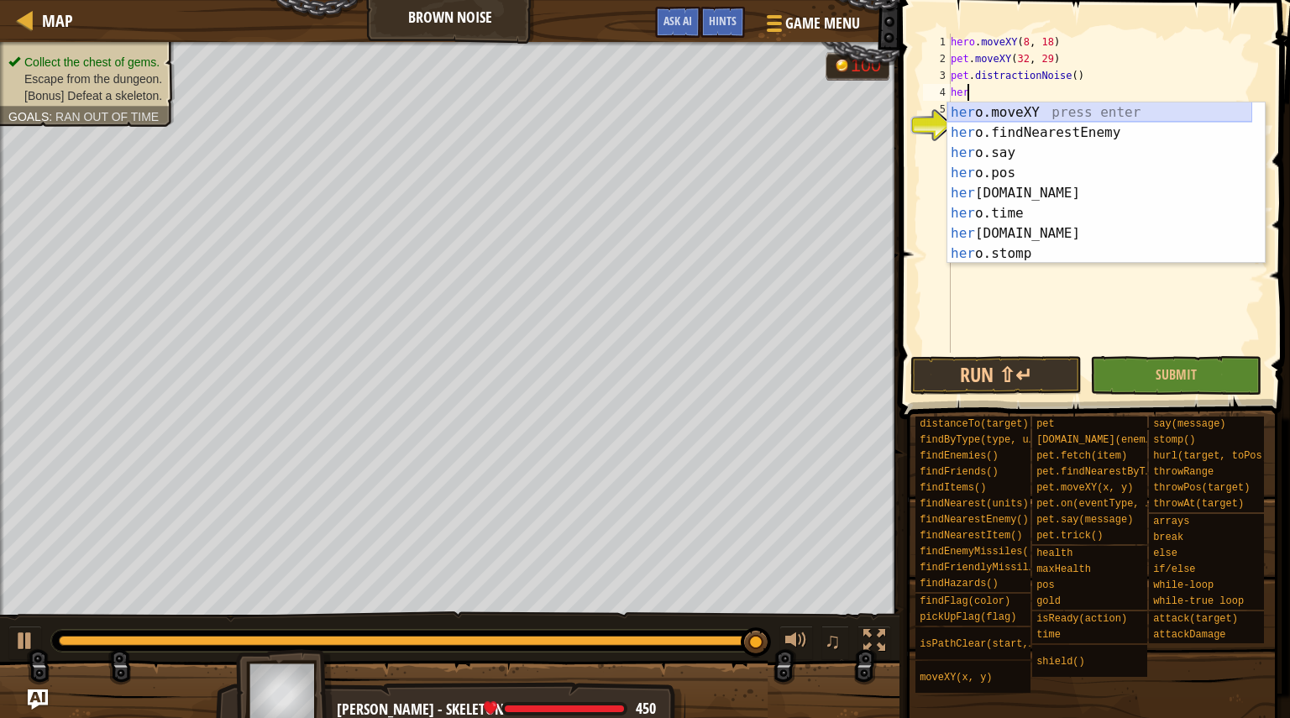
click at [1065, 115] on div "her o.moveXY press enter her o.findNearestEnemy press enter her o.say press ent…" at bounding box center [1099, 203] width 305 height 202
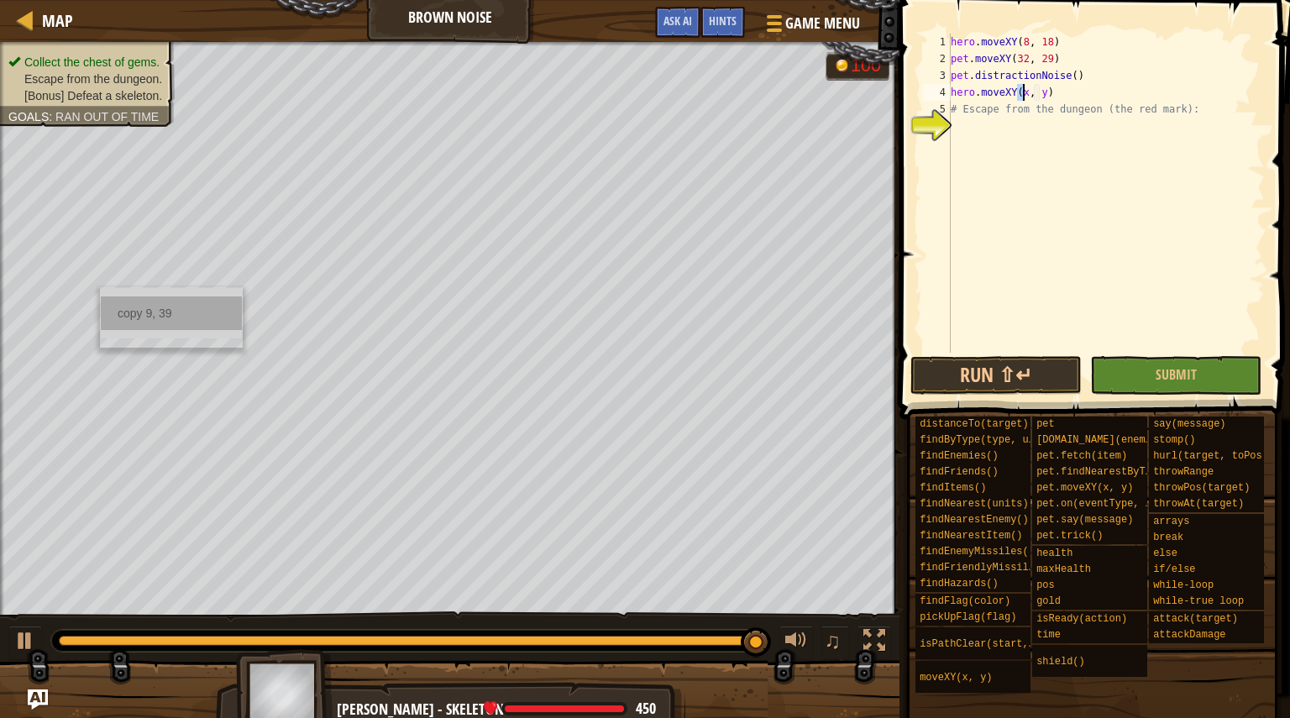
click at [155, 314] on div "copy 9, 39" at bounding box center [171, 313] width 141 height 34
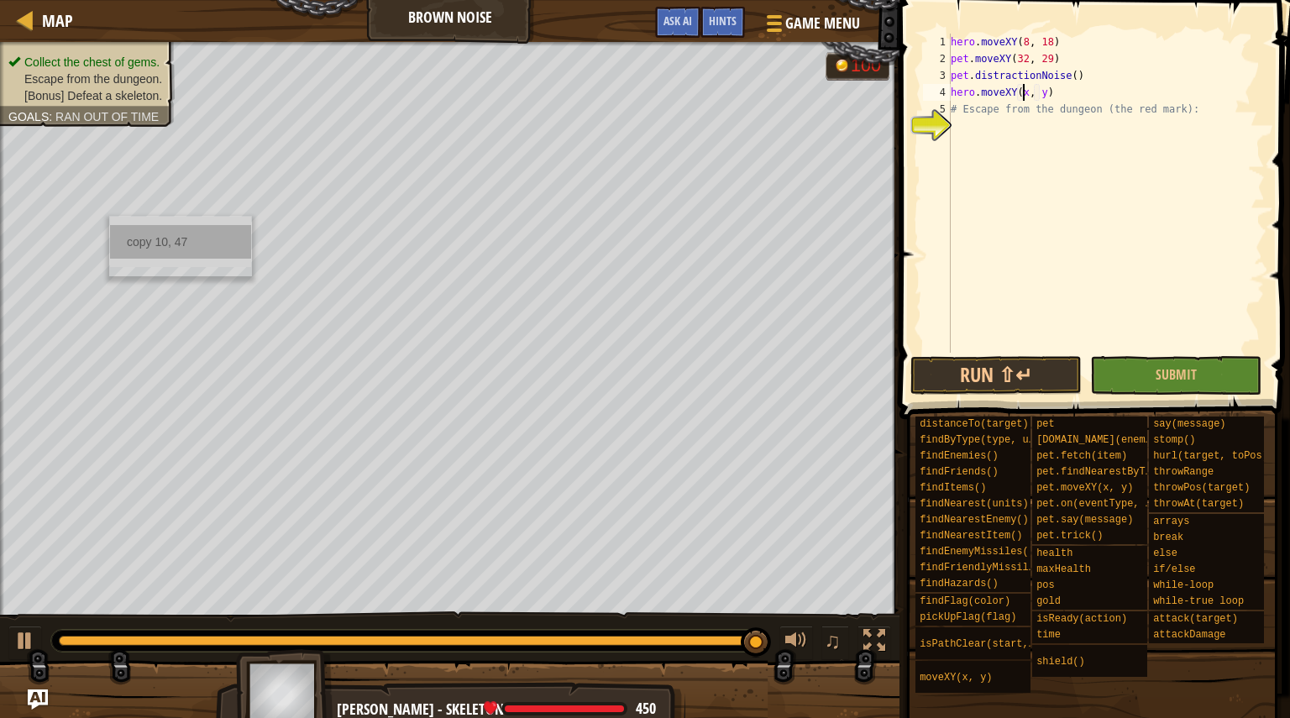
click at [169, 241] on div "copy 10, 47" at bounding box center [180, 242] width 141 height 34
click at [1036, 99] on div "hero . moveXY ( 8 , 18 ) pet . moveXY ( 32 , 29 ) pet . distractionNoise ( ) he…" at bounding box center [1105, 210] width 317 height 353
paste textarea "10, 47"
type textarea "hero.moveXY(10, 47)"
click at [1100, 96] on div "hero . moveXY ( 8 , 18 ) pet . moveXY ( 32 , 29 ) pet . distractionNoise ( ) he…" at bounding box center [1105, 210] width 317 height 353
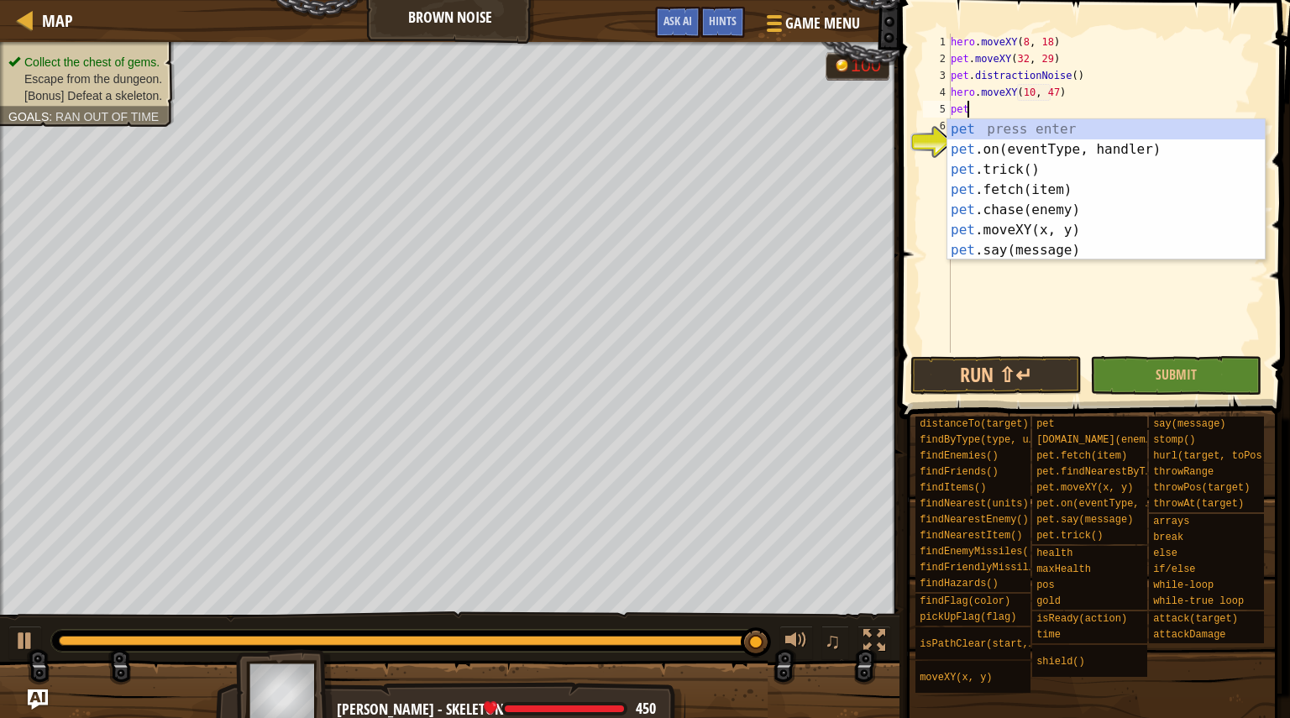
scroll to position [8, 1]
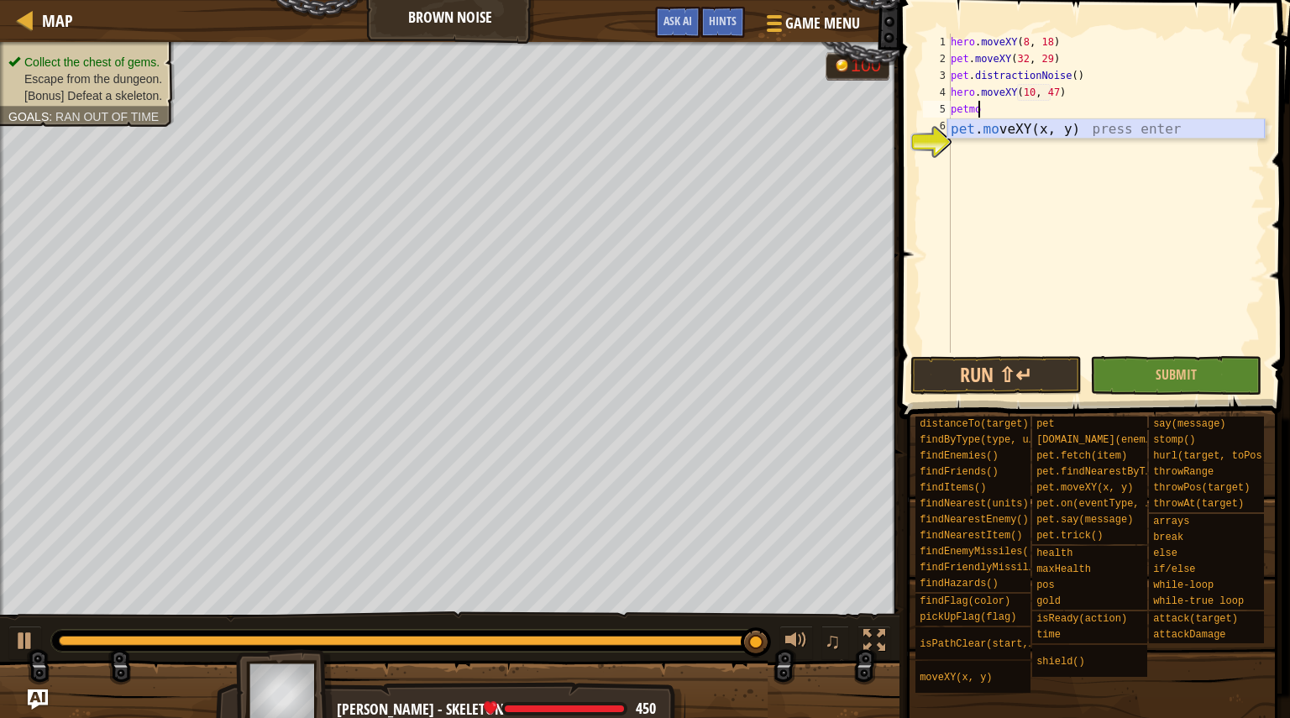
click at [1094, 125] on div "pet . mo veXY(x, y) press enter" at bounding box center [1105, 149] width 317 height 60
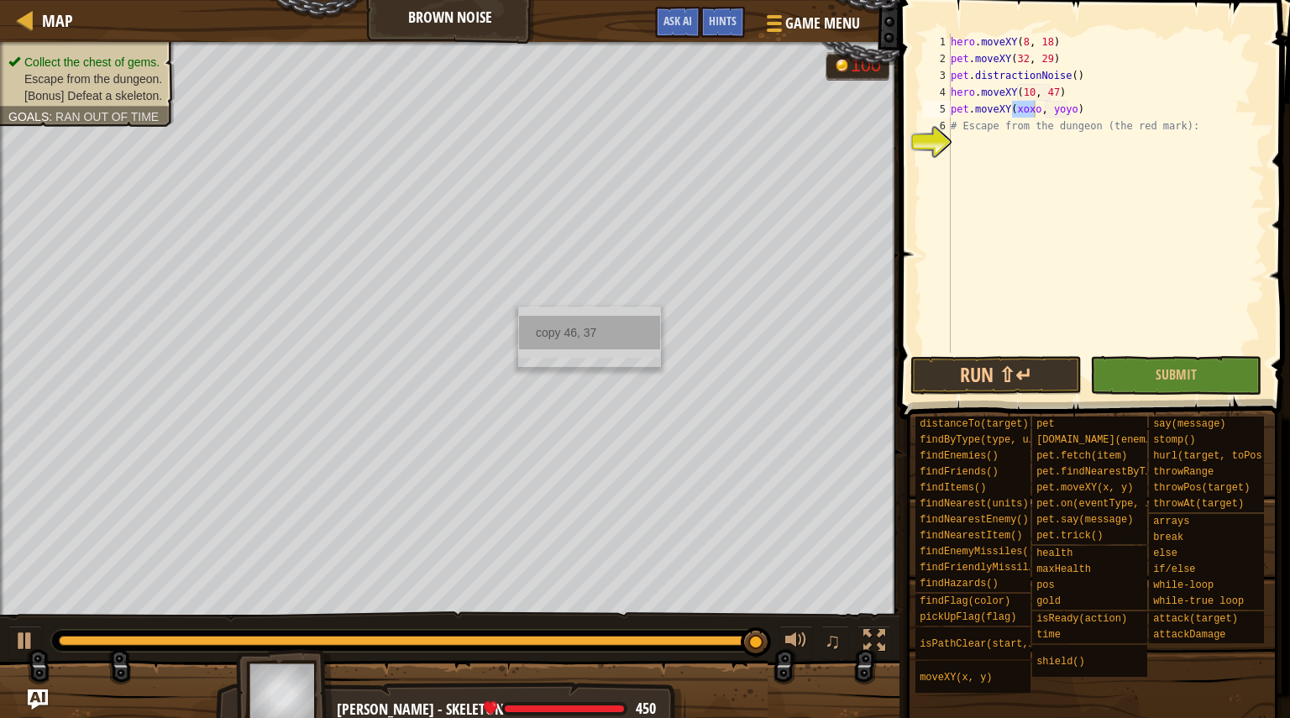
click at [538, 328] on div "copy 46, 37" at bounding box center [589, 333] width 141 height 34
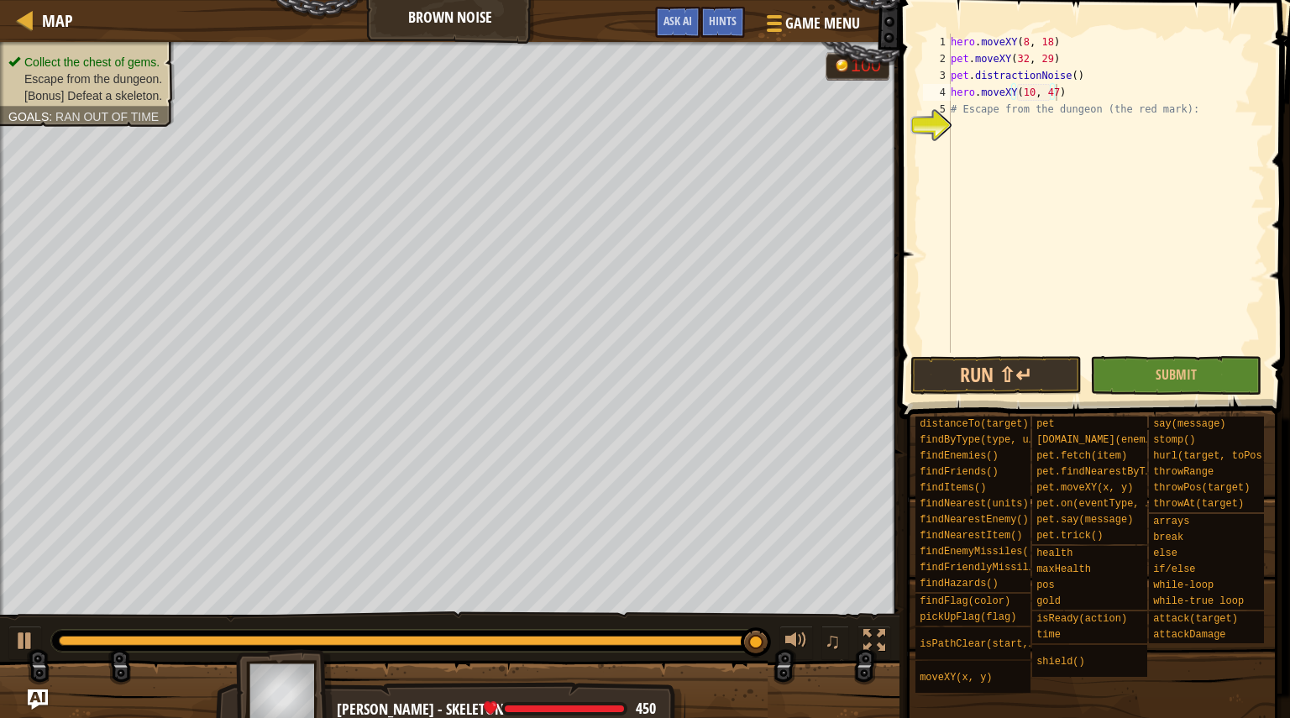
type textarea "hero.moveXY(10, 47)"
click at [1083, 96] on div "hero . moveXY ( 8 , 18 ) pet . moveXY ( 32 , 29 ) pet . distractionNoise ( ) he…" at bounding box center [1105, 210] width 317 height 353
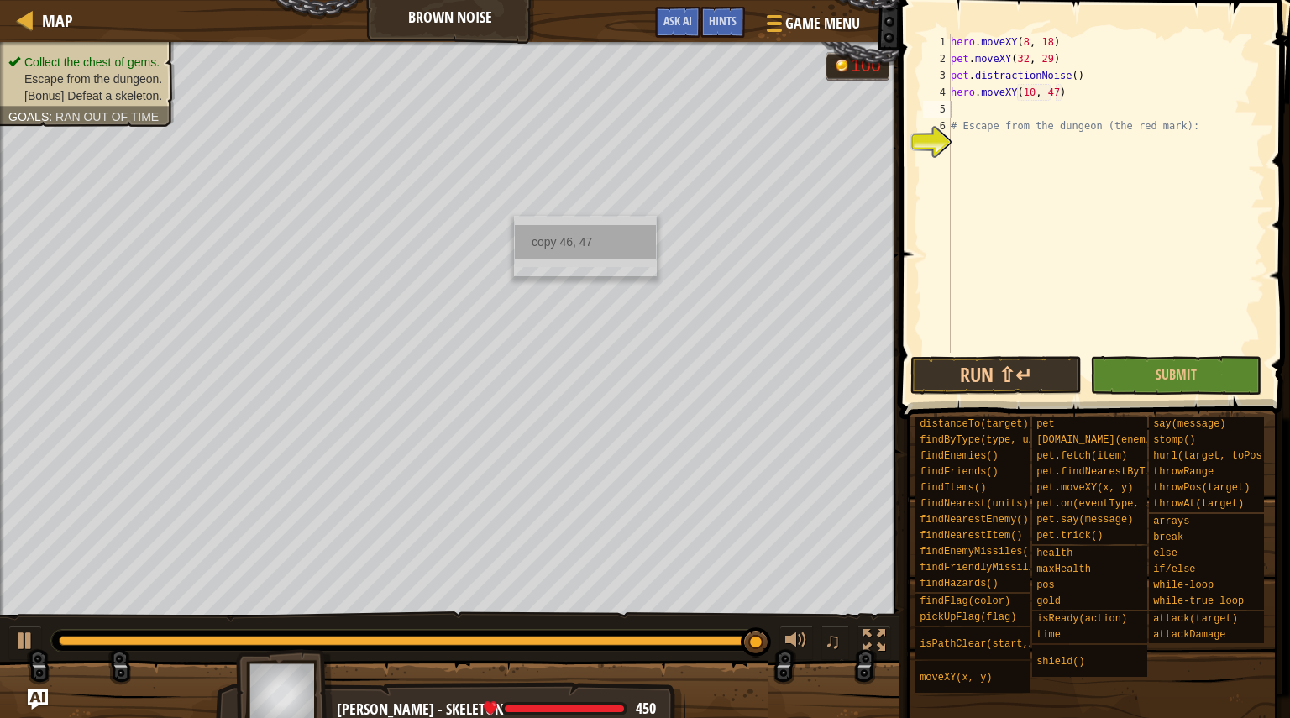
click at [553, 248] on div "copy 46, 47" at bounding box center [585, 242] width 141 height 34
click at [987, 102] on div "hero . moveXY ( 8 , 18 ) pet . moveXY ( 32 , 29 ) pet . distractionNoise ( ) he…" at bounding box center [1105, 210] width 317 height 353
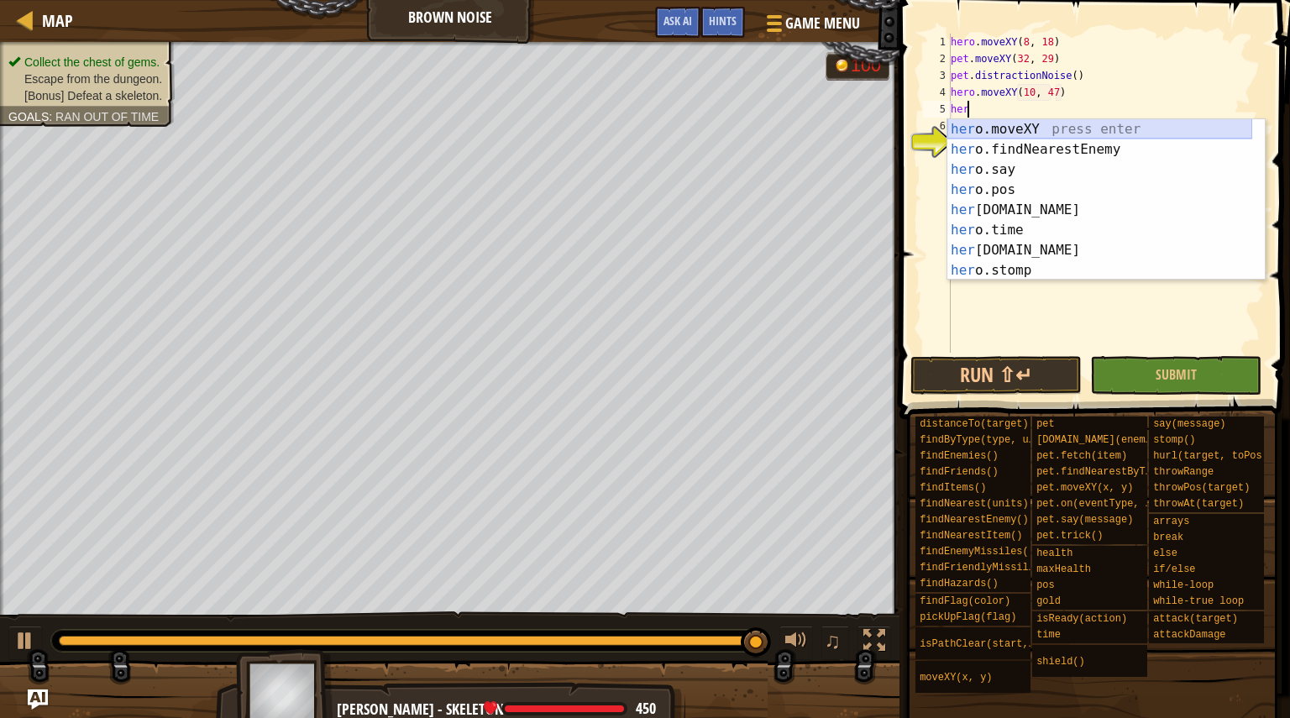
click at [1001, 126] on div "her o.moveXY press enter her o.findNearestEnemy press enter her o.say press ent…" at bounding box center [1099, 220] width 305 height 202
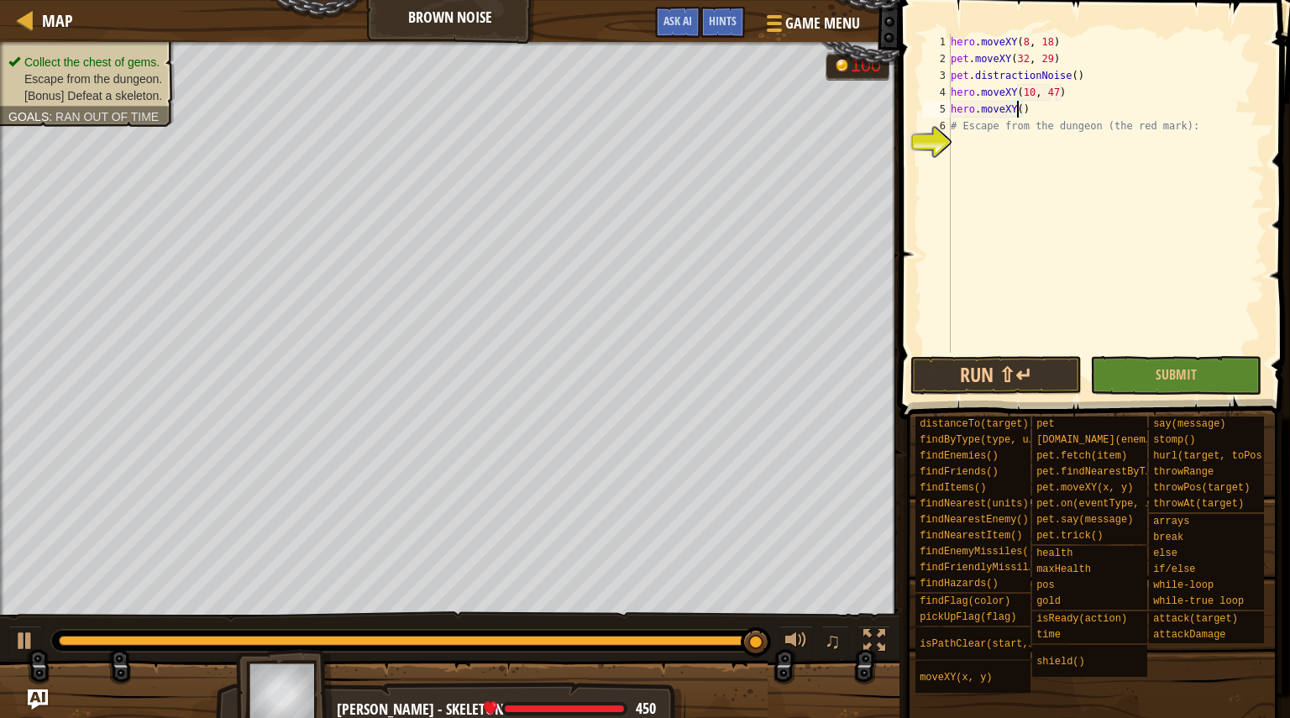
paste textarea "46, 47"
type textarea "hero.moveXY(46, 47)"
click at [548, 358] on div "copy 46, 35" at bounding box center [587, 350] width 141 height 34
click at [1097, 108] on div "hero . moveXY ( 8 , 18 ) pet . moveXY ( 32 , 29 ) pet . distractionNoise ( ) he…" at bounding box center [1105, 210] width 317 height 353
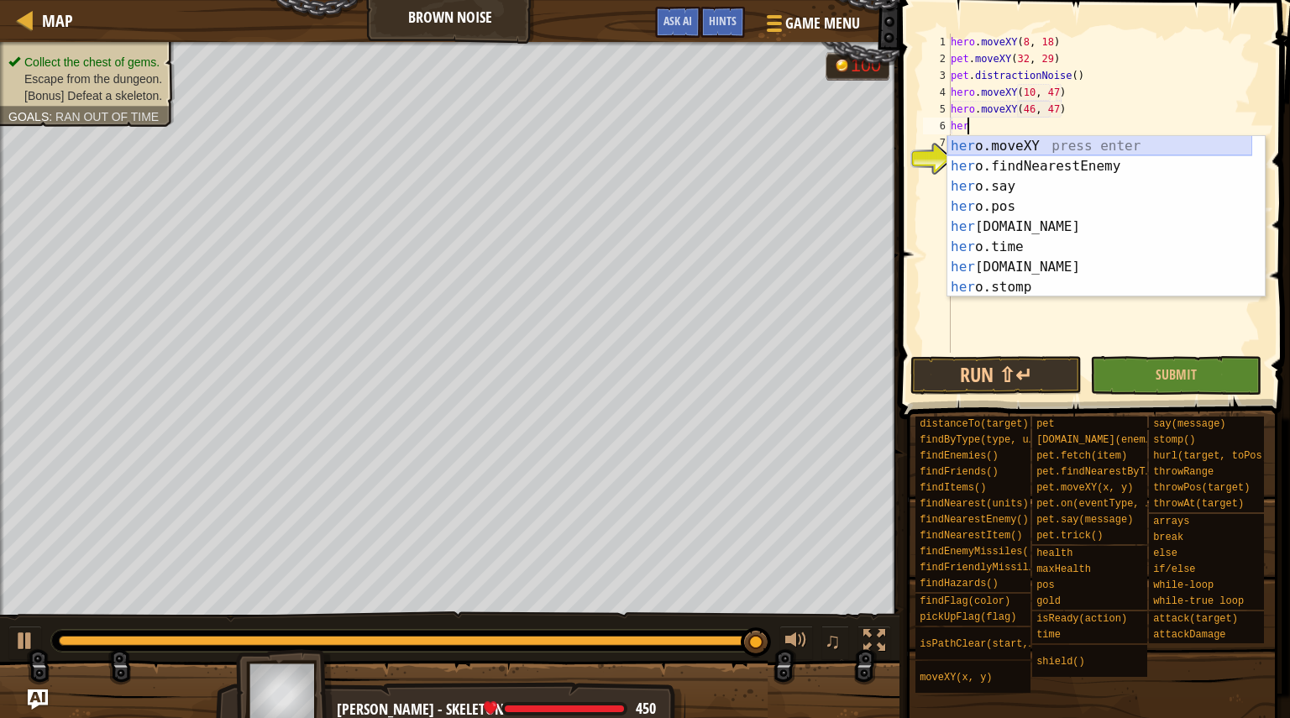
click at [1088, 147] on div "her o.moveXY press enter her o.findNearestEnemy press enter her o.say press ent…" at bounding box center [1099, 237] width 305 height 202
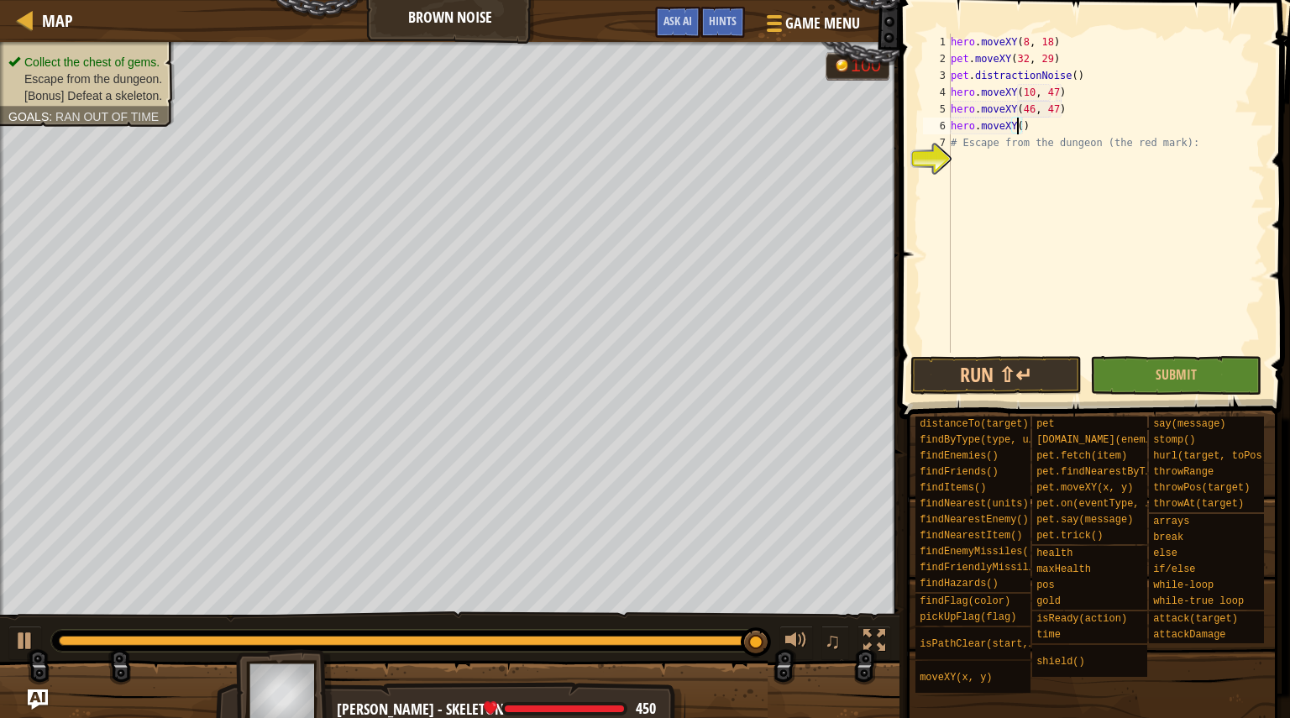
paste textarea "46, 35"
type textarea "hero.moveXY(46, 35)"
click at [794, 398] on div "copy 64, 28" at bounding box center [788, 402] width 141 height 34
click at [1085, 129] on div "hero . moveXY ( 8 , 18 ) pet . moveXY ( 32 , 29 ) pet . distractionNoise ( ) he…" at bounding box center [1105, 210] width 317 height 353
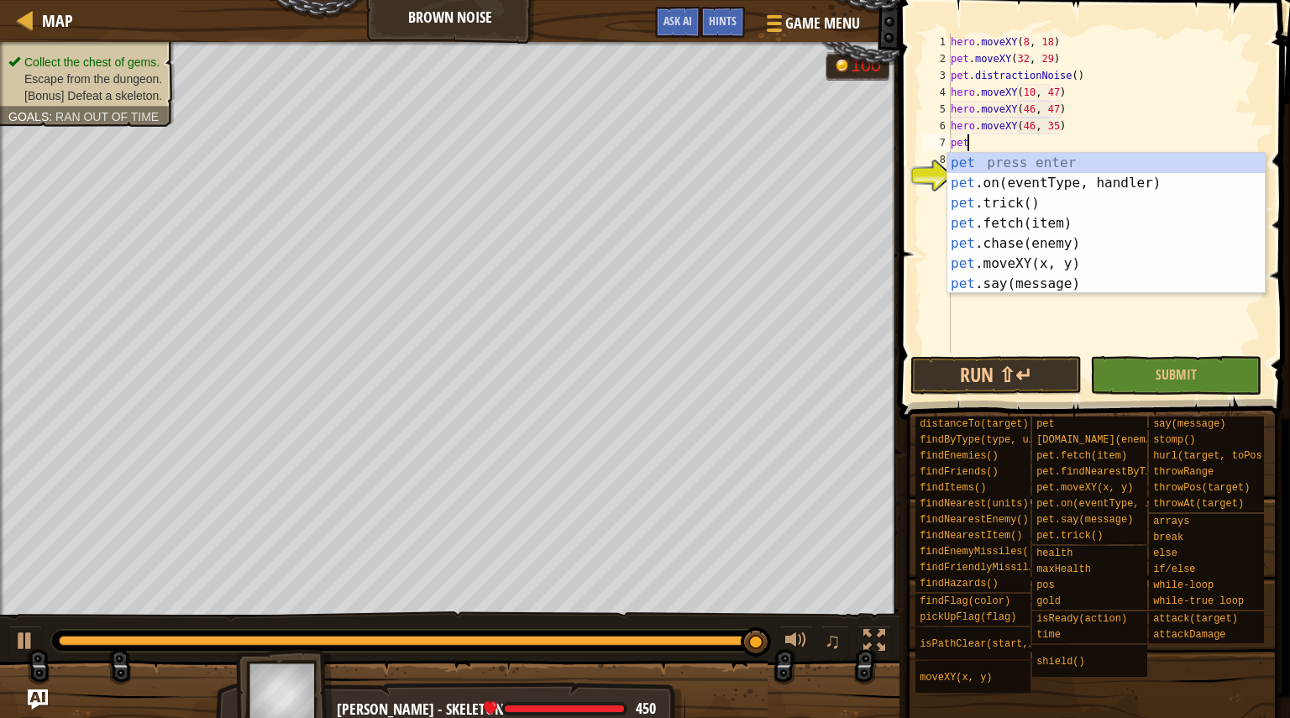
scroll to position [8, 1]
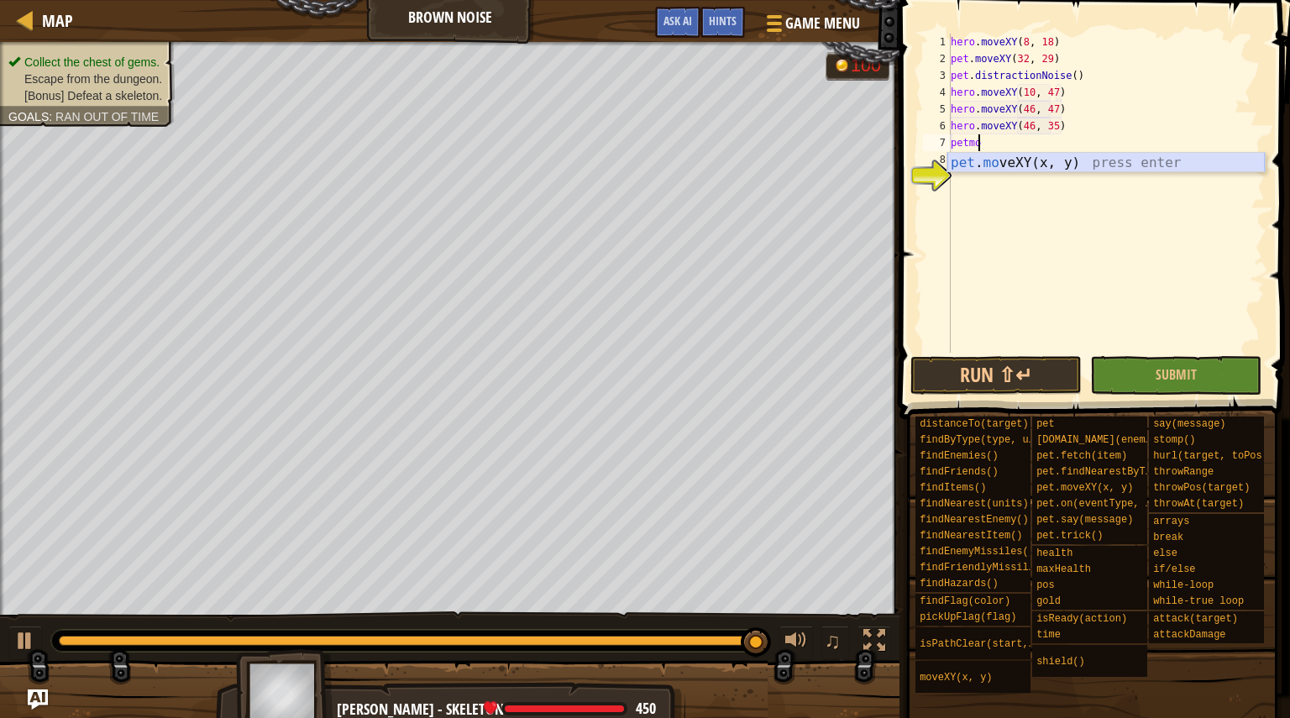
click at [1088, 165] on div "pet . mo veXY(x, y) press enter" at bounding box center [1105, 183] width 317 height 60
paste textarea "64, 28"
click at [1100, 123] on div "hero . moveXY ( 8 , 18 ) pet . moveXY ( 32 , 29 ) pet . distractionNoise ( ) he…" at bounding box center [1105, 210] width 317 height 353
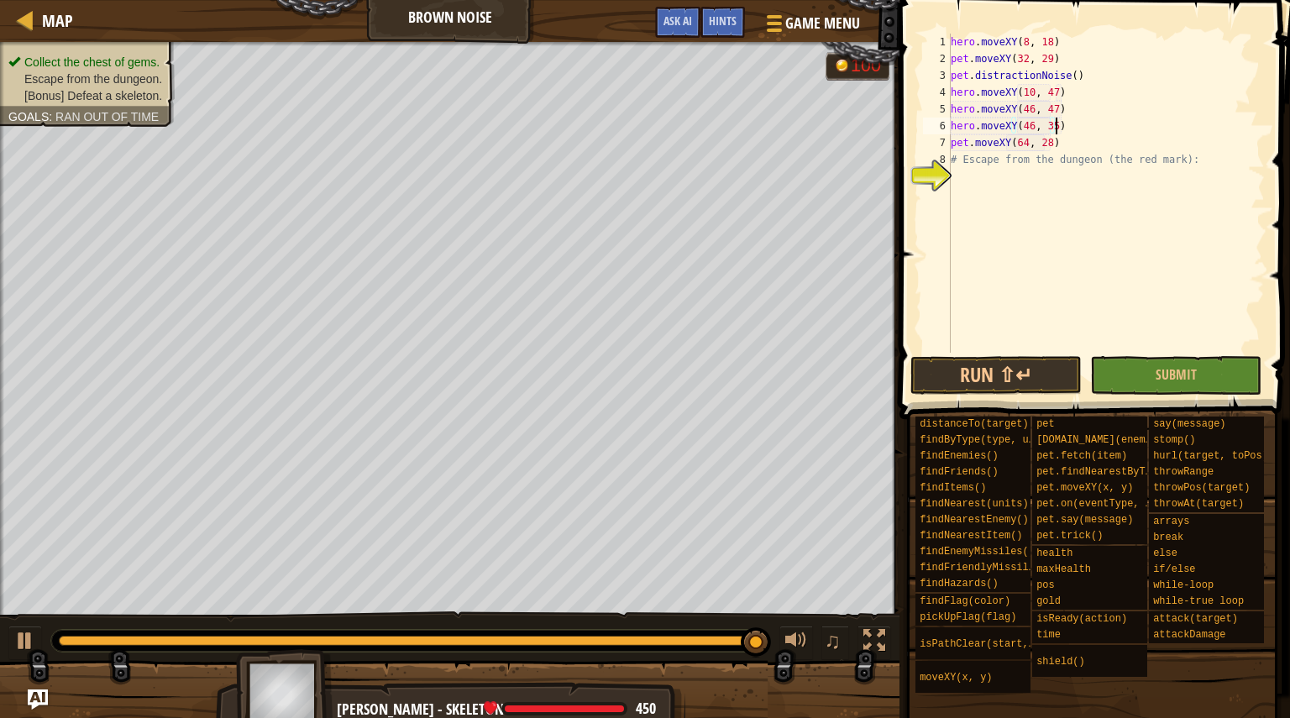
click at [1104, 146] on div "hero . moveXY ( 8 , 18 ) pet . moveXY ( 32 , 29 ) pet . distractionNoise ( ) he…" at bounding box center [1105, 210] width 317 height 353
type textarea "pet.moveXY(64, 28)"
type textarea "g"
type textarea "j"
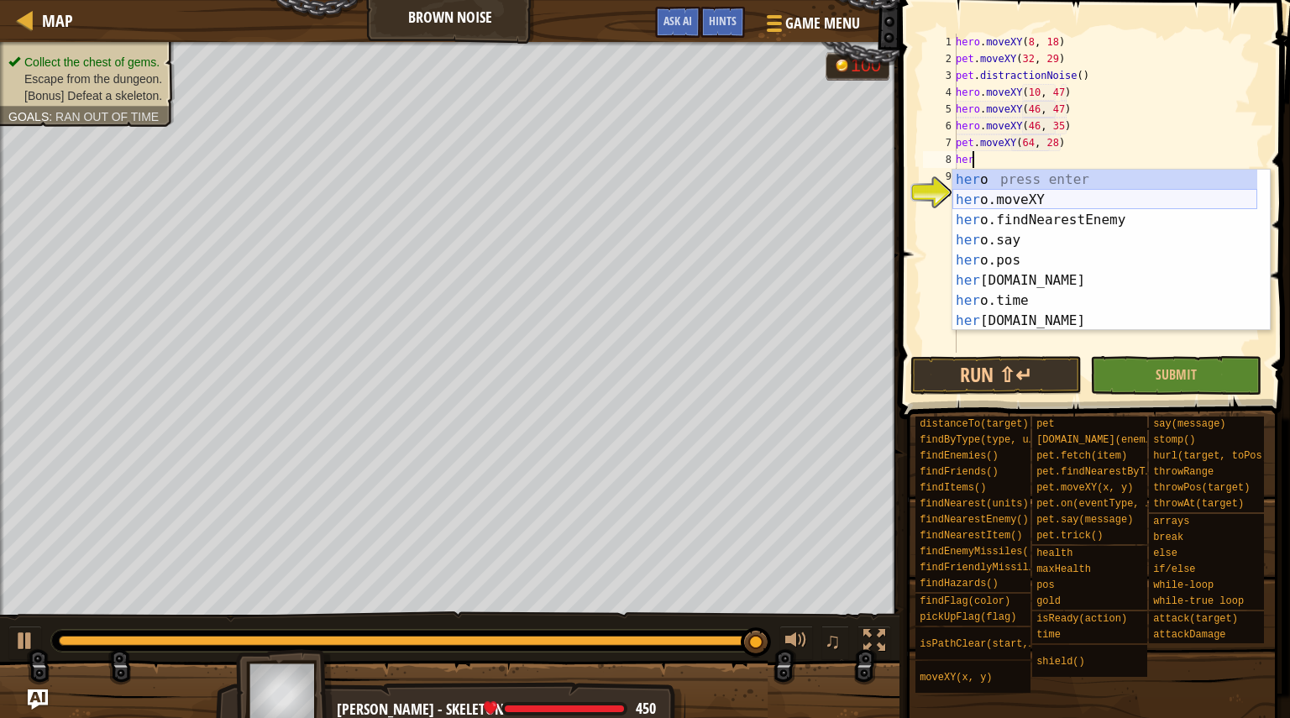
click at [1023, 207] on div "her o press enter her o.moveXY press enter her o.findNearestEnemy press enter h…" at bounding box center [1104, 271] width 305 height 202
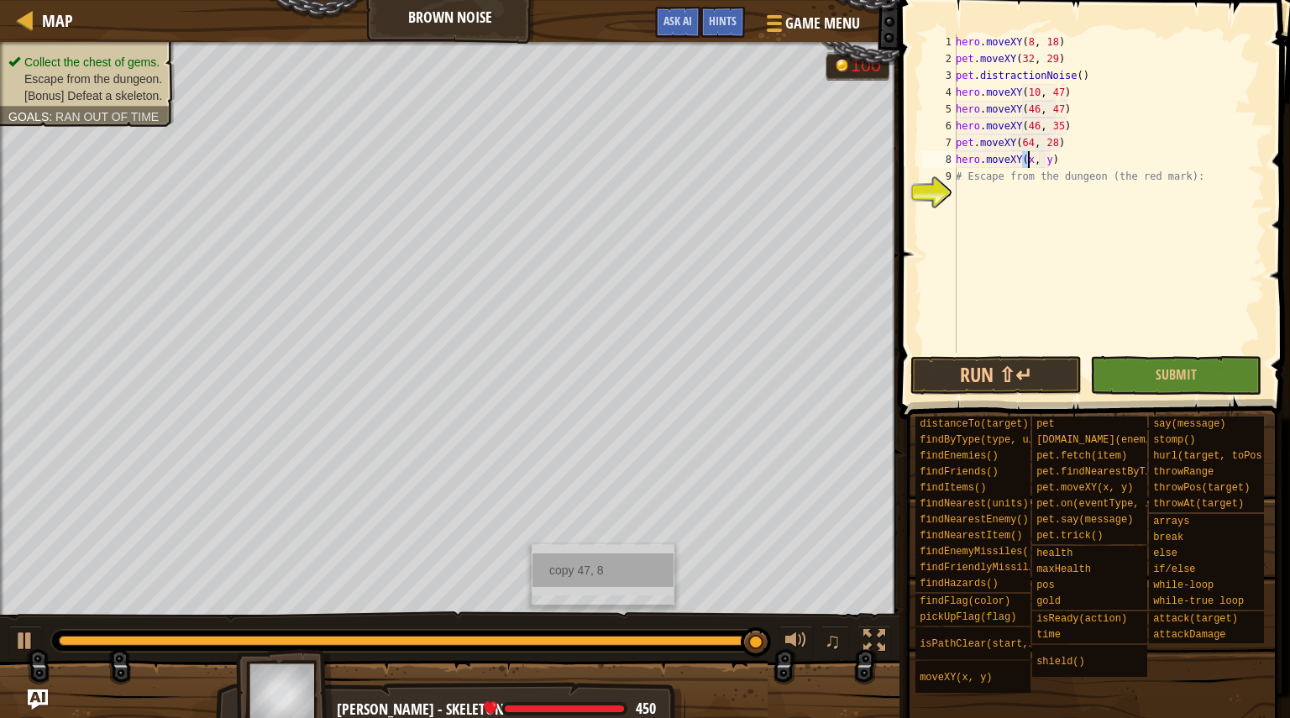
click at [571, 562] on div "copy 47, 8" at bounding box center [602, 570] width 141 height 34
click at [1048, 155] on div "hero . moveXY ( 8 , 18 ) pet . moveXY ( 32 , 29 ) pet . distractionNoise ( ) he…" at bounding box center [1108, 210] width 312 height 353
paste textarea "47, 8"
click at [1076, 161] on div "hero . moveXY ( 8 , 18 ) pet . moveXY ( 32 , 29 ) pet . distractionNoise ( ) he…" at bounding box center [1108, 210] width 312 height 353
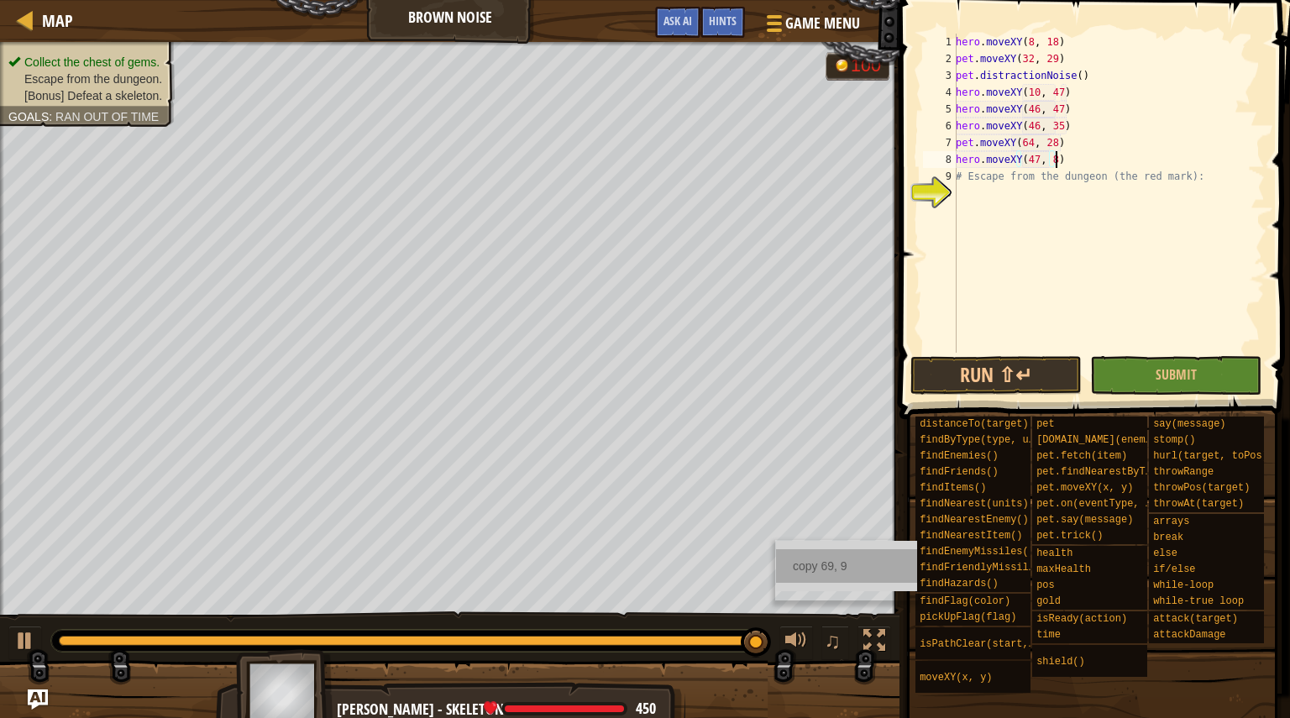
type textarea "hero.moveXY(47, 8)"
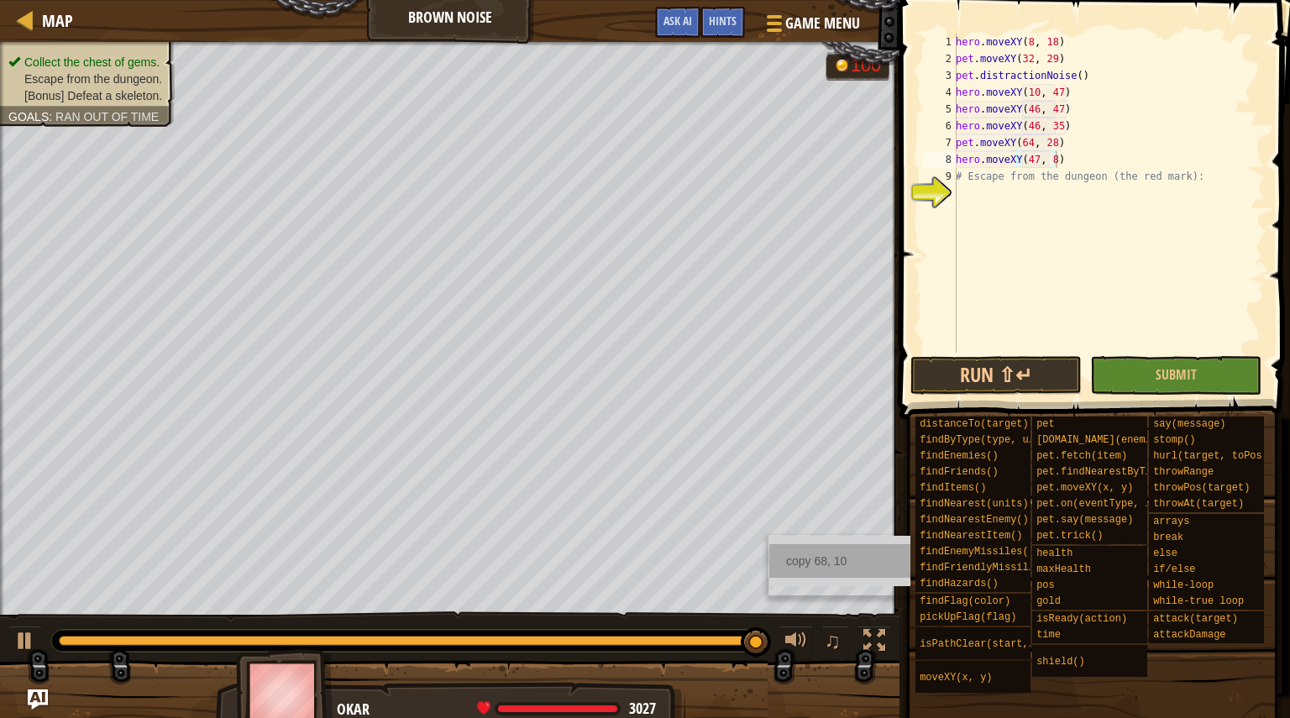
click at [790, 548] on div "copy 68, 10" at bounding box center [839, 561] width 141 height 34
click at [1071, 160] on div "hero . moveXY ( 8 , 18 ) pet . moveXY ( 32 , 29 ) pet . distractionNoise ( ) he…" at bounding box center [1108, 210] width 312 height 353
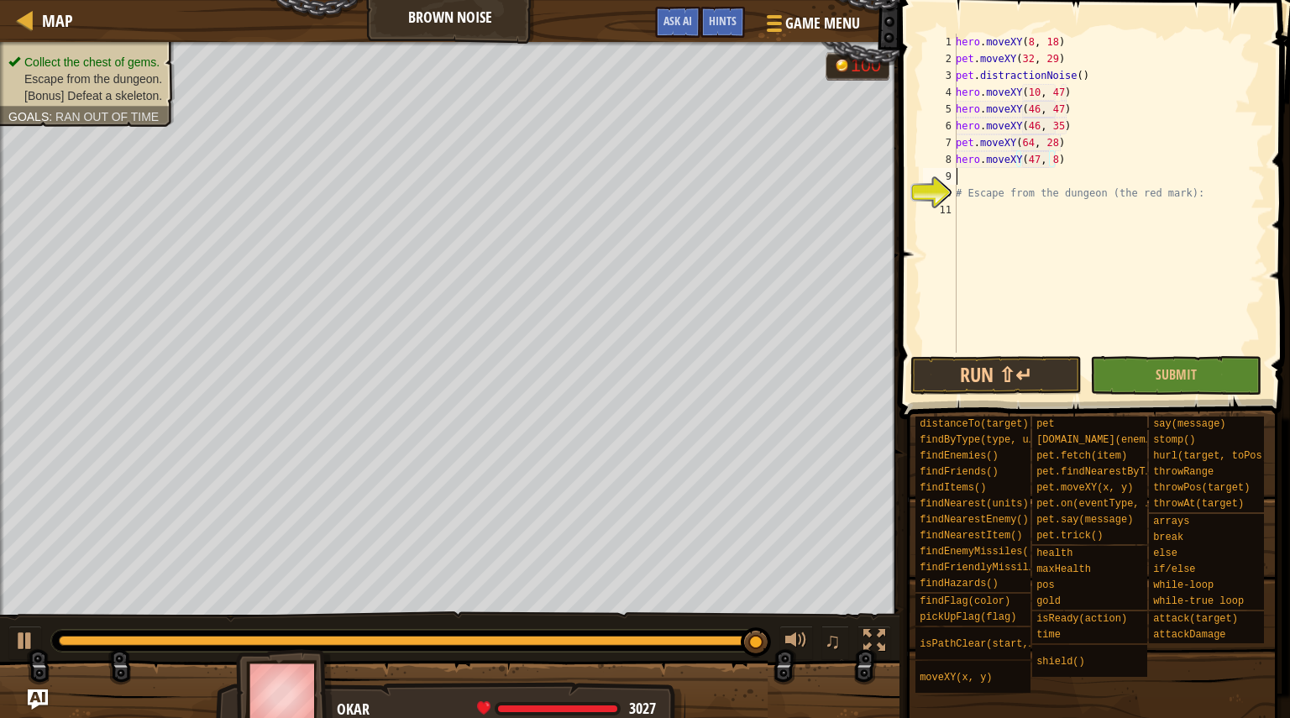
scroll to position [8, 0]
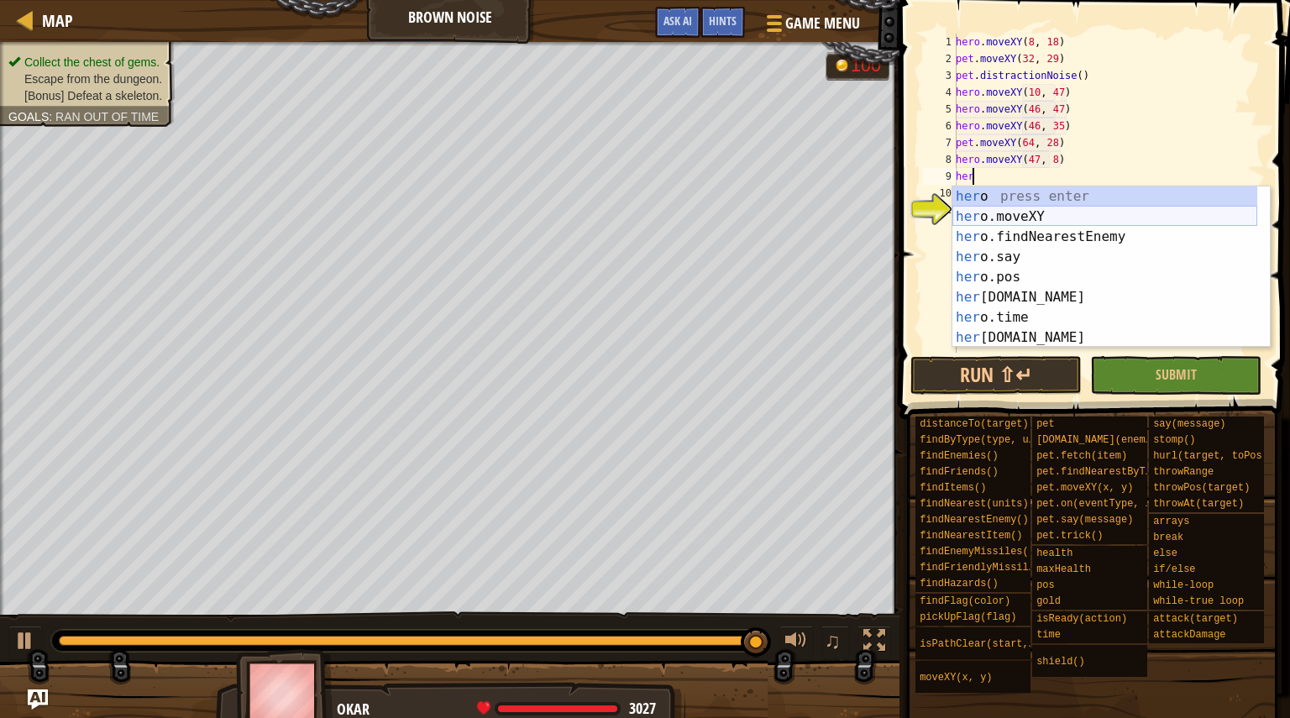
click at [1031, 219] on div "her o press enter her o.moveXY press enter her o.findNearestEnemy press enter h…" at bounding box center [1104, 287] width 305 height 202
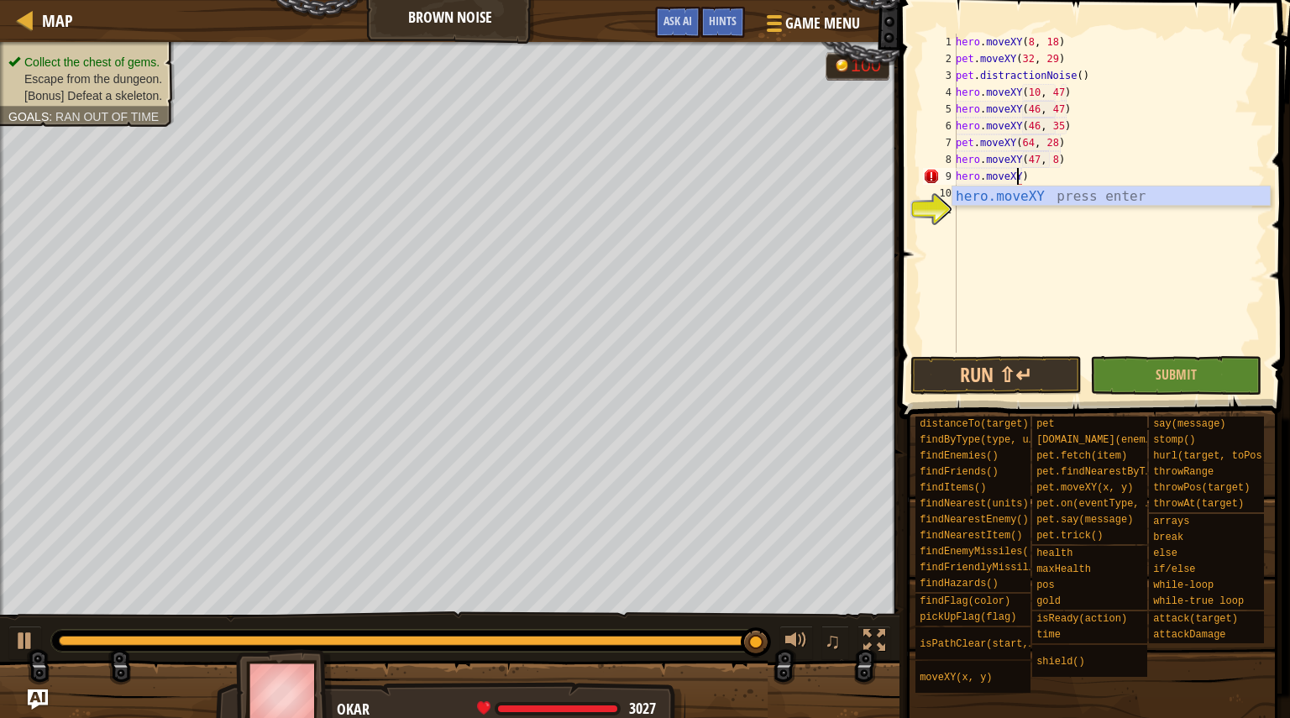
scroll to position [8, 5]
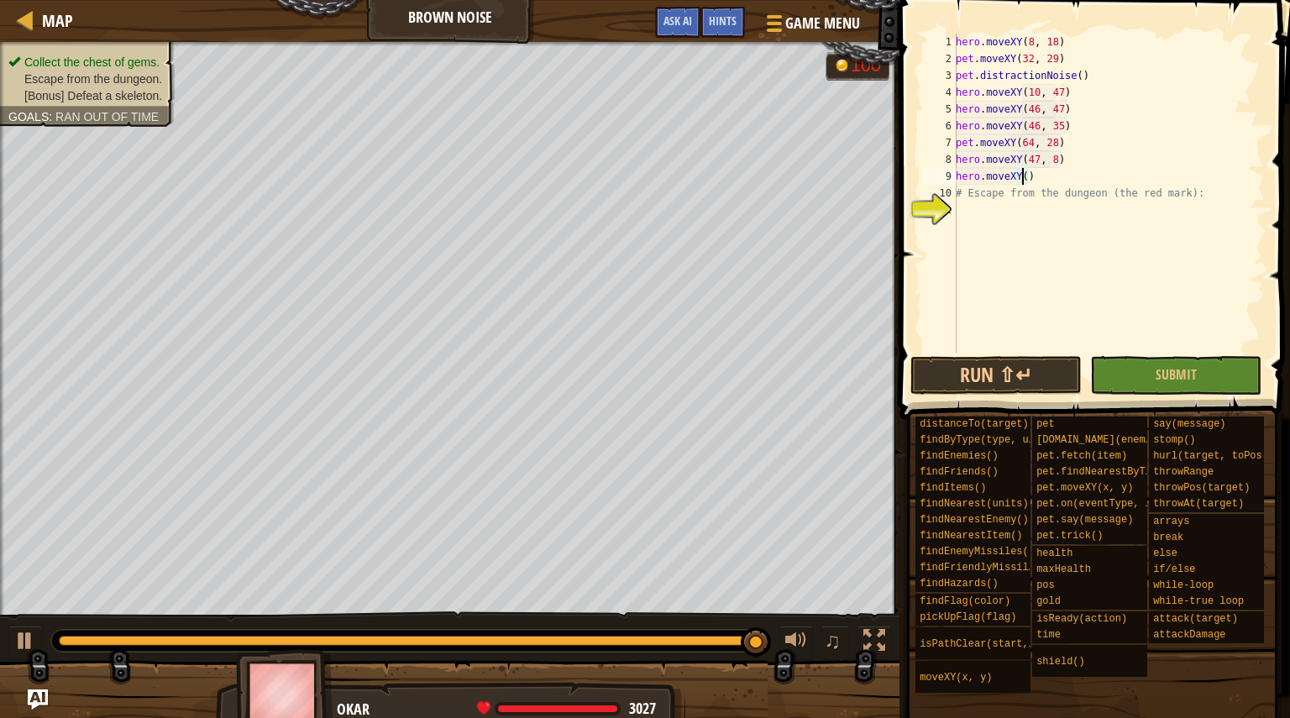
paste textarea "68, 10"
click at [1082, 180] on div "hero . moveXY ( 8 , 18 ) pet . moveXY ( 32 , 29 ) pet . distractionNoise ( ) he…" at bounding box center [1108, 210] width 312 height 353
click at [1189, 380] on span "Submit" at bounding box center [1176, 374] width 41 height 18
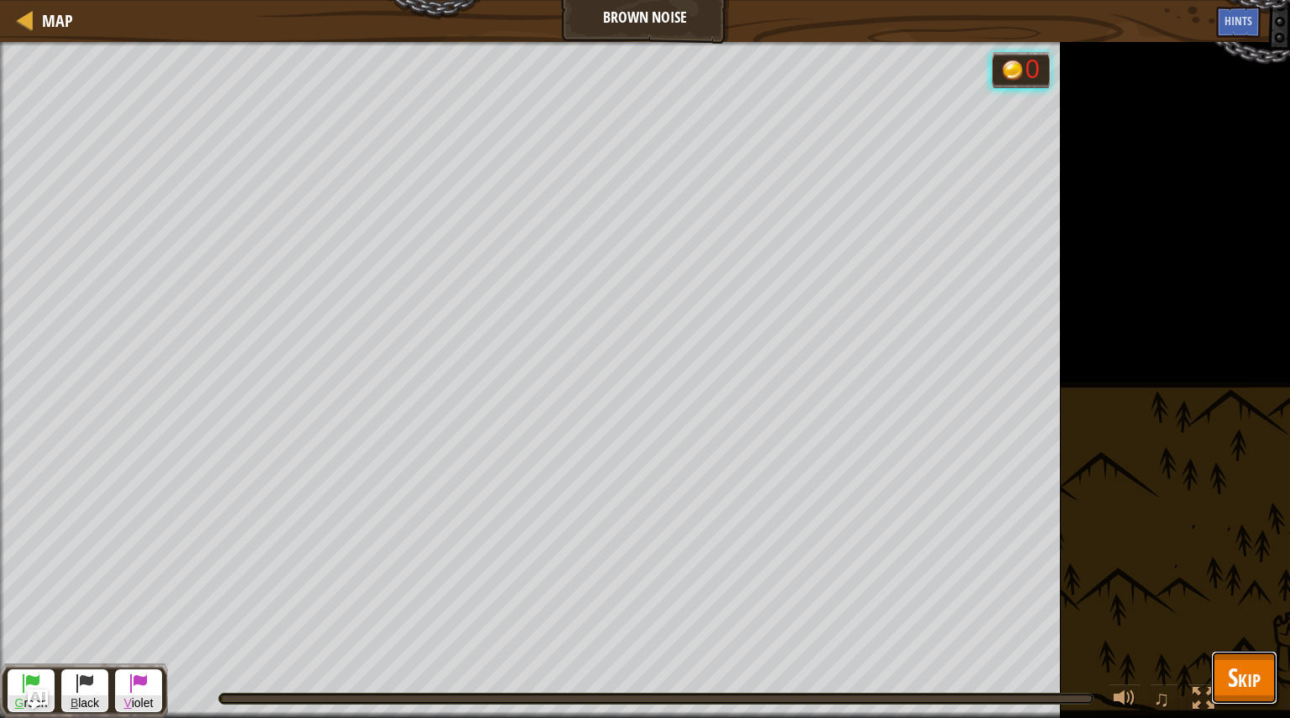
click at [1261, 683] on button "Skip" at bounding box center [1244, 678] width 66 height 54
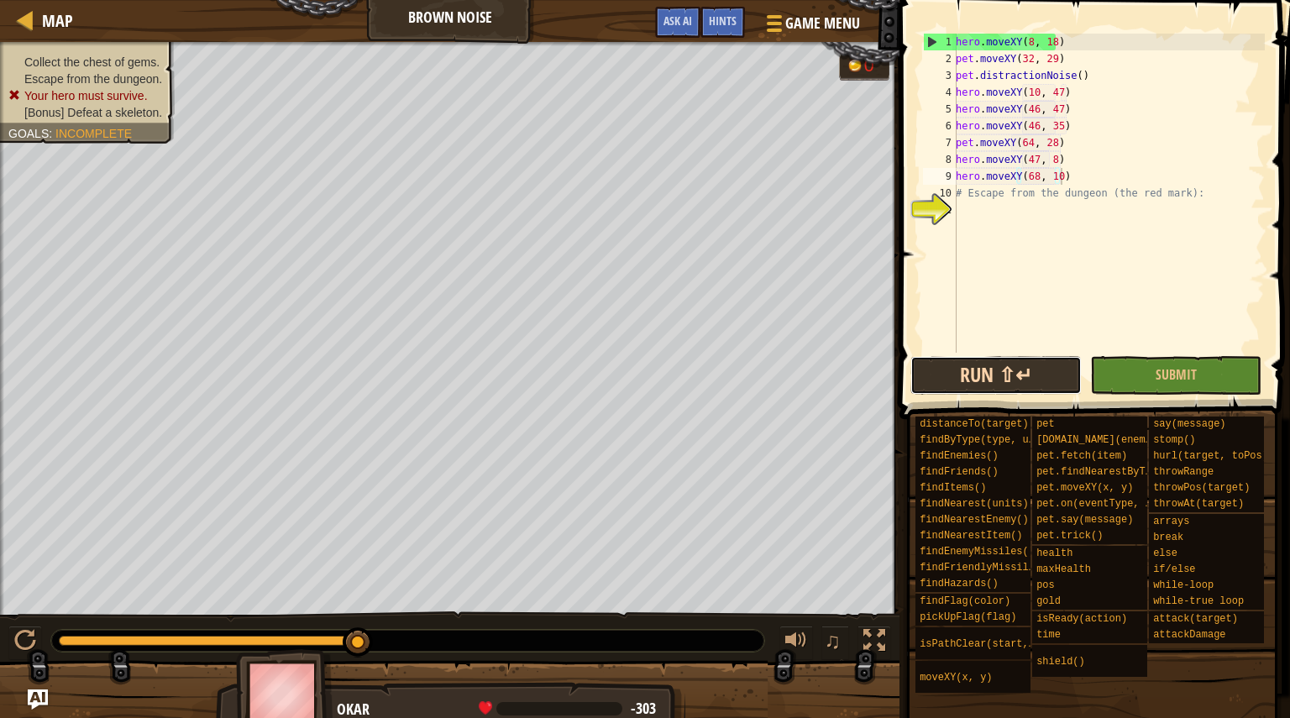
click at [1019, 376] on button "Run ⇧↵" at bounding box center [995, 375] width 171 height 39
click at [1012, 160] on div "hero . moveXY ( 8 , 18 ) pet . moveXY ( 32 , 29 ) pet . distractionNoise ( ) he…" at bounding box center [1108, 210] width 312 height 353
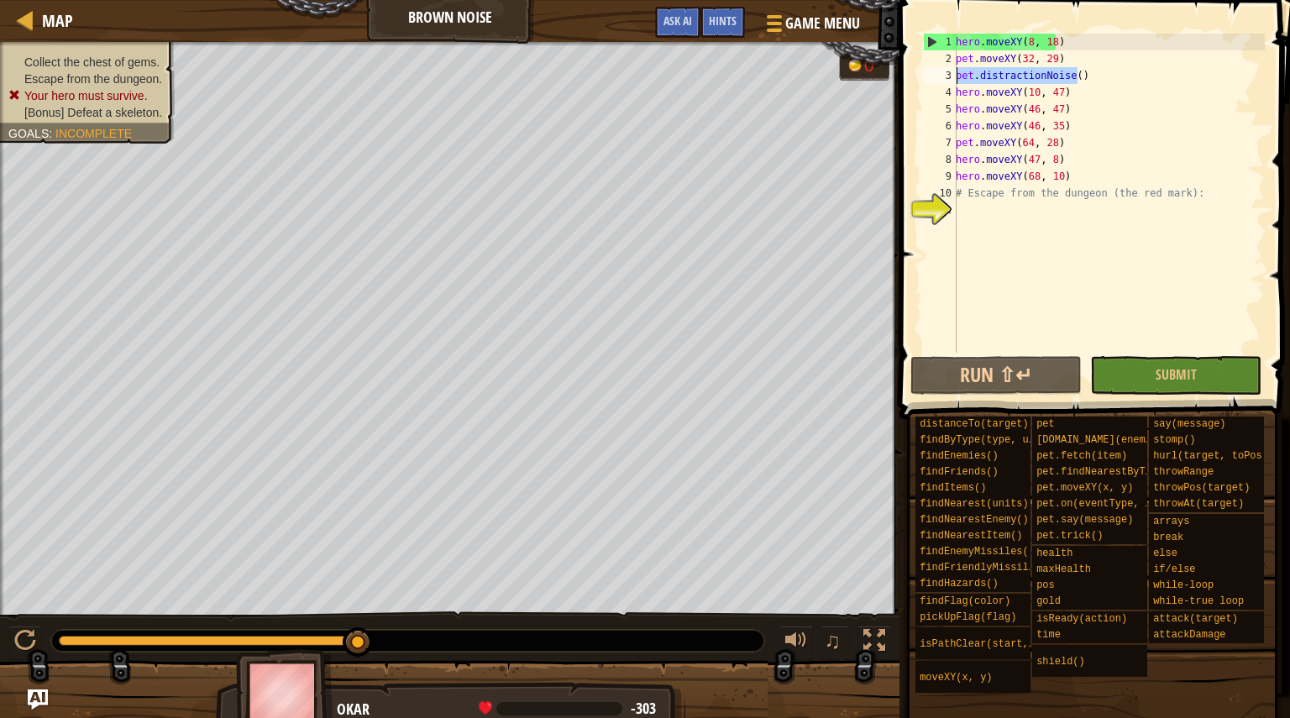
drag, startPoint x: 1083, startPoint y: 73, endPoint x: 947, endPoint y: 74, distance: 136.1
click at [947, 74] on div "hero.moveXY(47, 8) 1 2 3 4 5 6 7 8 9 10 11 hero . moveXY ( 8 , 18 ) pet . moveX…" at bounding box center [1092, 193] width 345 height 319
click at [1057, 142] on div "hero . moveXY ( 8 , 18 ) pet . moveXY ( 32 , 29 ) pet . distractionNoise ( ) he…" at bounding box center [1108, 210] width 312 height 353
type textarea "pet.moveXY(64, 28)"
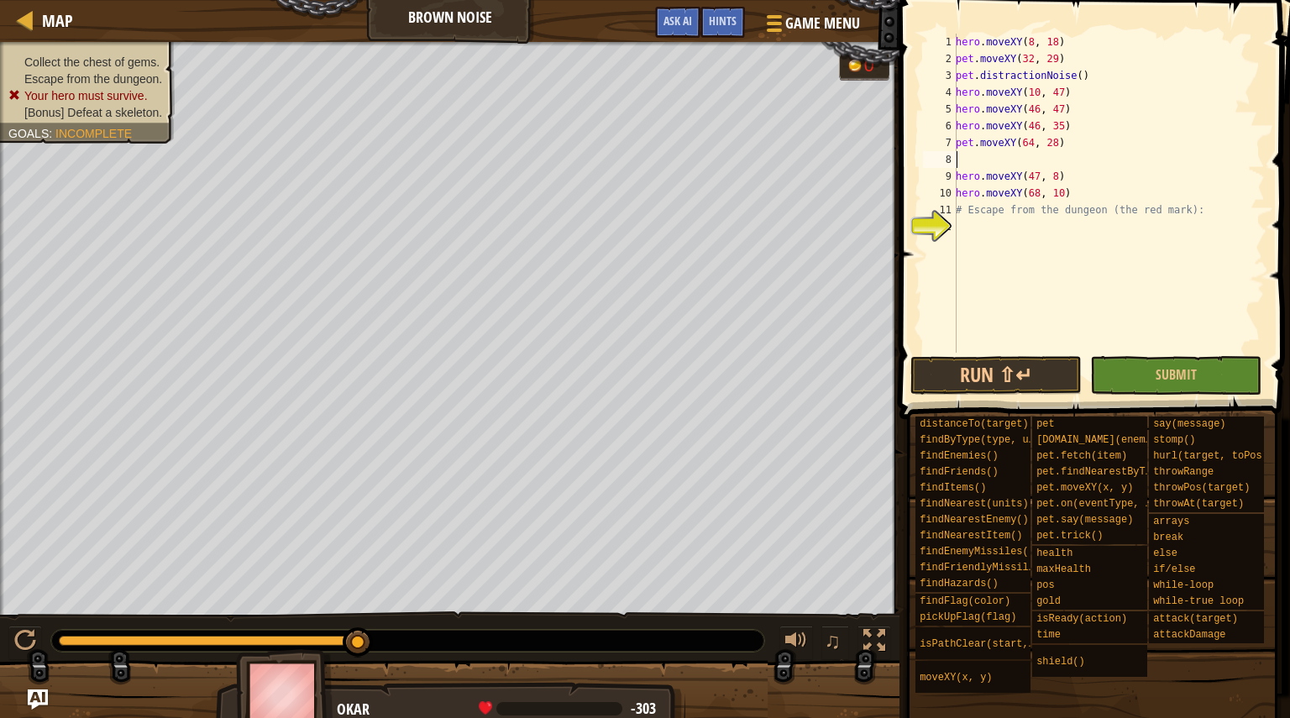
paste textarea "pet.distractionNoise()"
click at [1019, 368] on button "Run ⇧↵" at bounding box center [995, 375] width 171 height 39
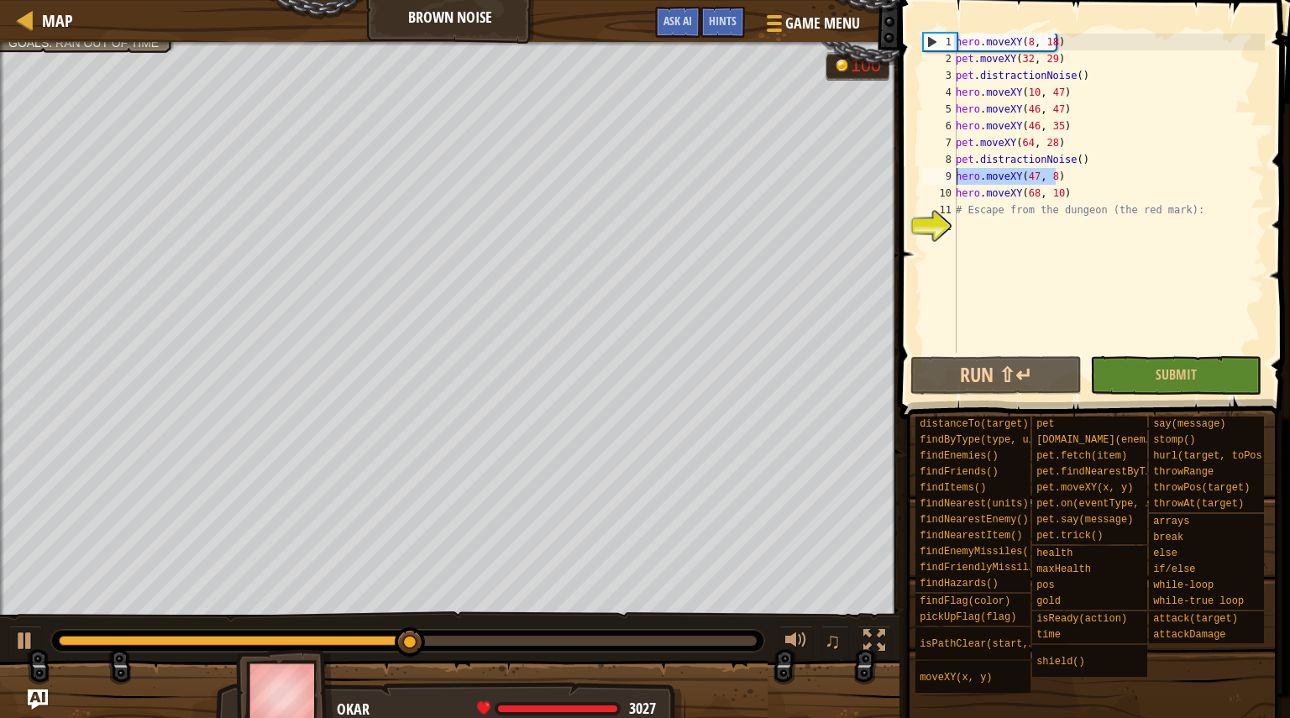
drag, startPoint x: 1067, startPoint y: 175, endPoint x: 949, endPoint y: 176, distance: 117.6
click at [949, 176] on div "pet.distractionNoise() 1 2 3 4 5 6 7 8 9 10 11 12 hero . moveXY ( 8 , 18 ) pet …" at bounding box center [1092, 193] width 345 height 319
click at [1129, 172] on div "hero . moveXY ( 8 , 18 ) pet . moveXY ( 32 , 29 ) pet . distractionNoise ( ) he…" at bounding box center [1108, 193] width 312 height 319
click at [1095, 191] on div "hero . moveXY ( 8 , 18 ) pet . moveXY ( 32 , 29 ) pet . distractionNoise ( ) he…" at bounding box center [1108, 210] width 312 height 353
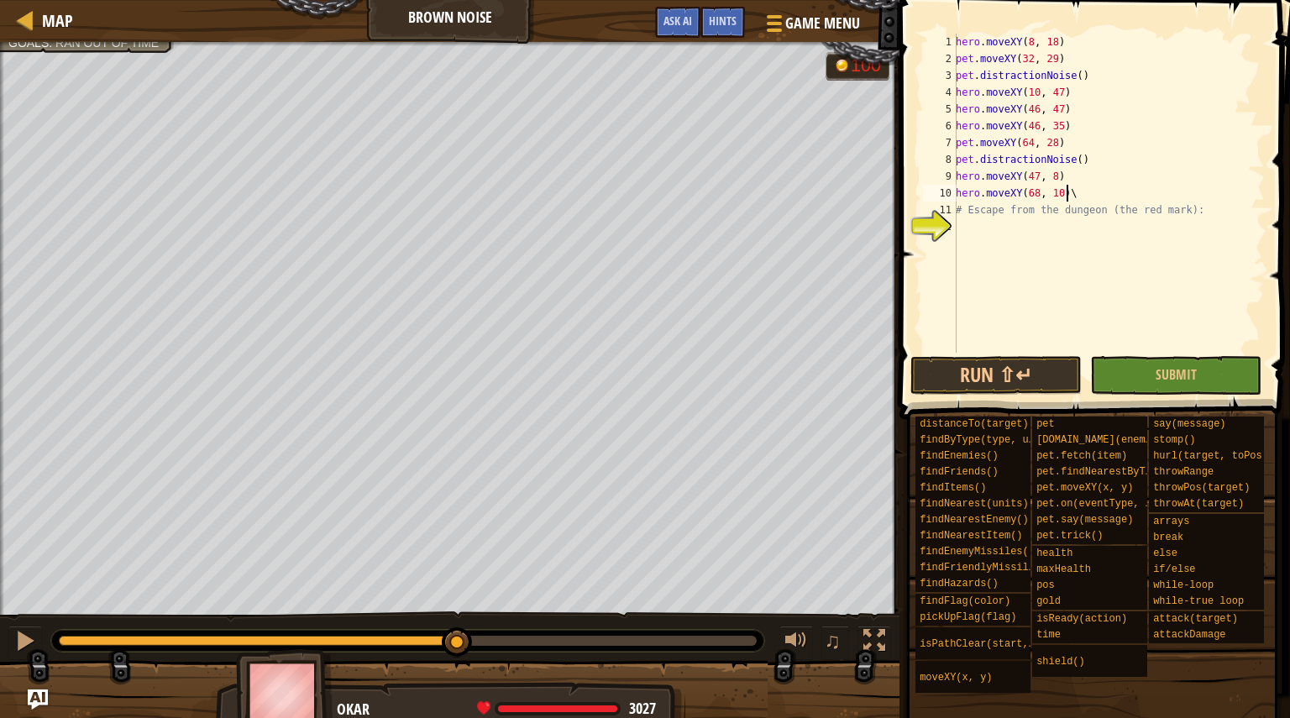
type textarea "hero.moveXY(68, 10)"
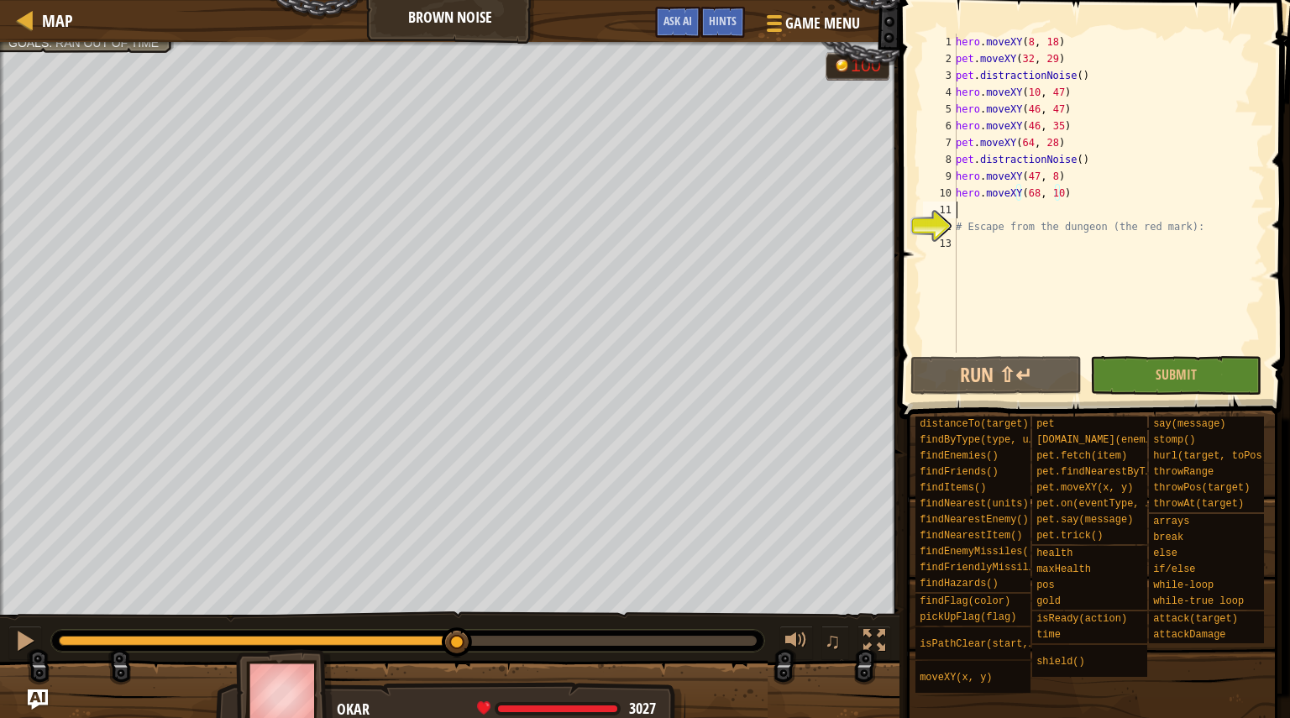
scroll to position [8, 0]
paste textarea "hero.moveXY(47, 8)"
type textarea "hero.moveXY(47, 8)"
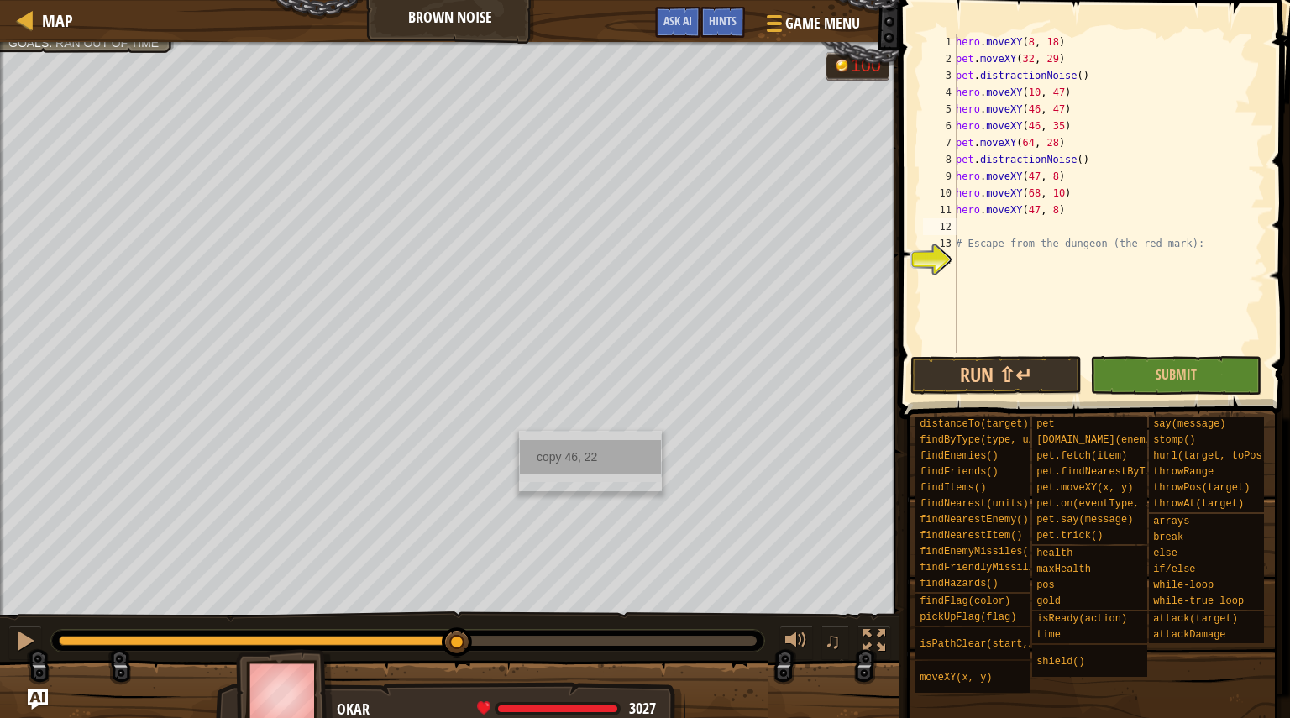
click at [551, 459] on div "copy 46, 22" at bounding box center [590, 457] width 141 height 34
click at [1015, 221] on div "hero . moveXY ( 8 , 18 ) pet . moveXY ( 32 , 29 ) pet . distractionNoise ( ) he…" at bounding box center [1108, 210] width 312 height 353
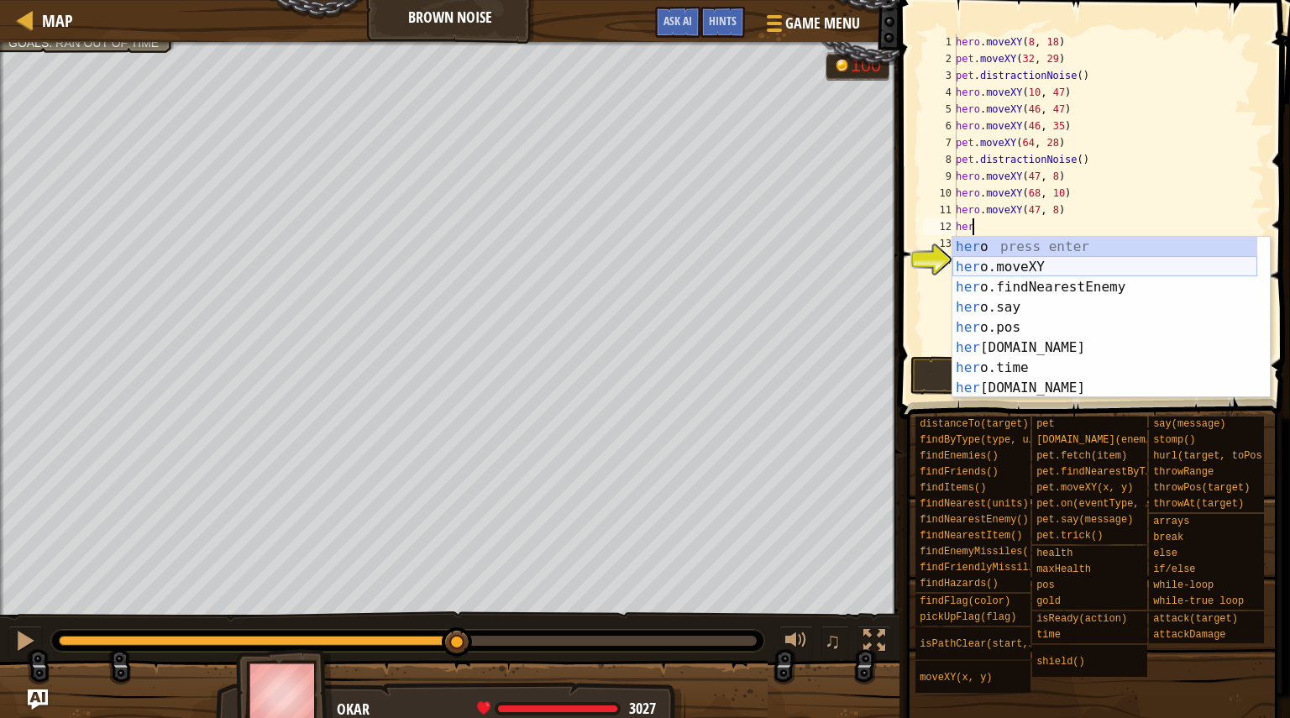
click at [1020, 273] on div "her o press enter her o.moveXY press enter her o.findNearestEnemy press enter h…" at bounding box center [1104, 338] width 305 height 202
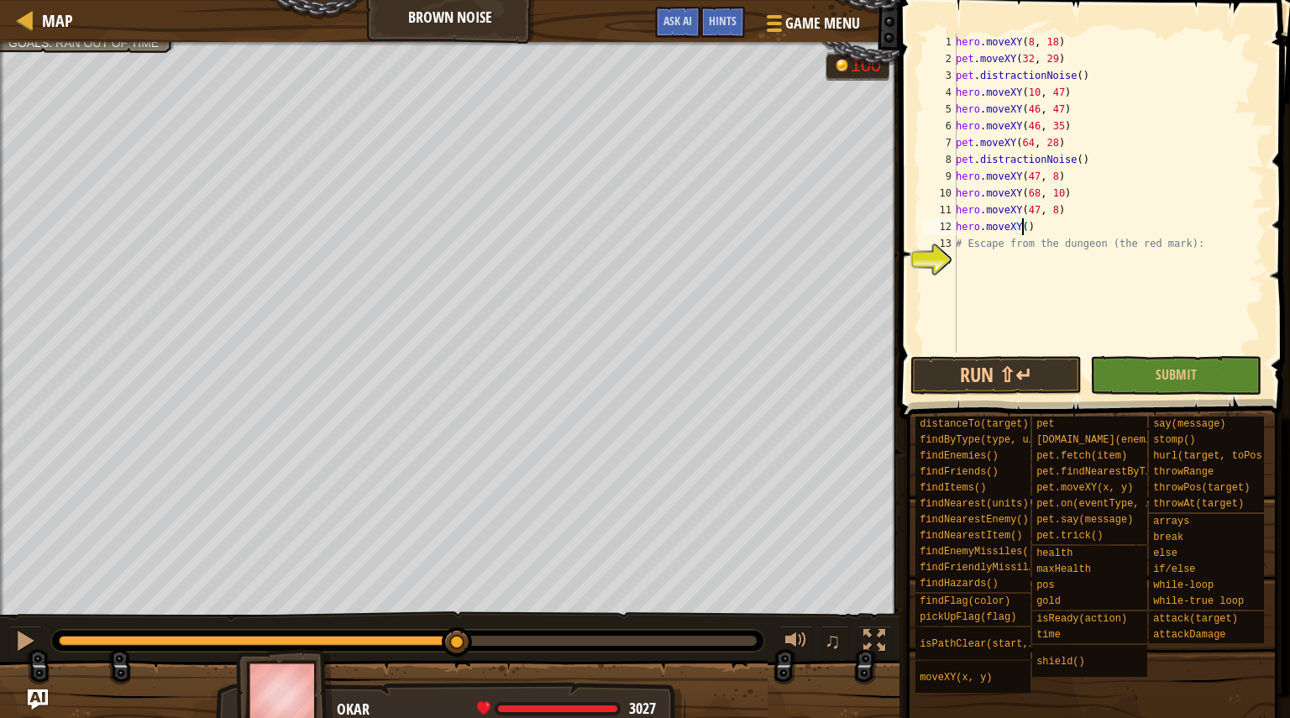
paste textarea "46, 22"
click at [1094, 207] on div "hero . moveXY ( 8 , 18 ) pet . moveXY ( 32 , 29 ) pet . distractionNoise ( ) he…" at bounding box center [1108, 210] width 312 height 353
click at [1088, 230] on div "hero . moveXY ( 8 , 18 ) pet . moveXY ( 32 , 29 ) pet . distractionNoise ( ) he…" at bounding box center [1108, 210] width 312 height 353
type textarea "hero.moveXY(46, 22)"
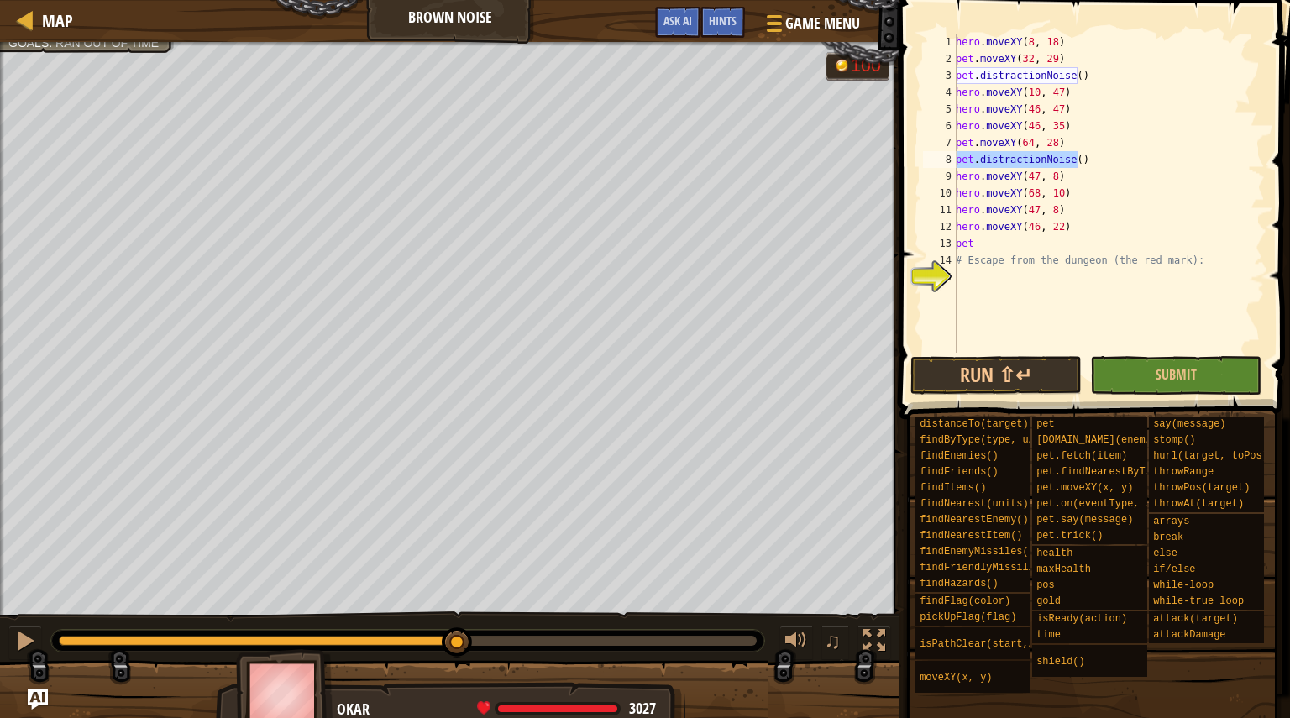
drag, startPoint x: 1096, startPoint y: 158, endPoint x: 918, endPoint y: 155, distance: 178.1
click at [918, 155] on div "pet 1 2 3 4 5 6 7 8 9 10 11 12 13 14 15 hero . moveXY ( 8 , 18 ) pet . moveXY (…" at bounding box center [1092, 242] width 396 height 469
click at [1034, 247] on div "hero . moveXY ( 8 , 18 ) pet . moveXY ( 32 , 29 ) pet . distractionNoise ( ) he…" at bounding box center [1108, 210] width 312 height 353
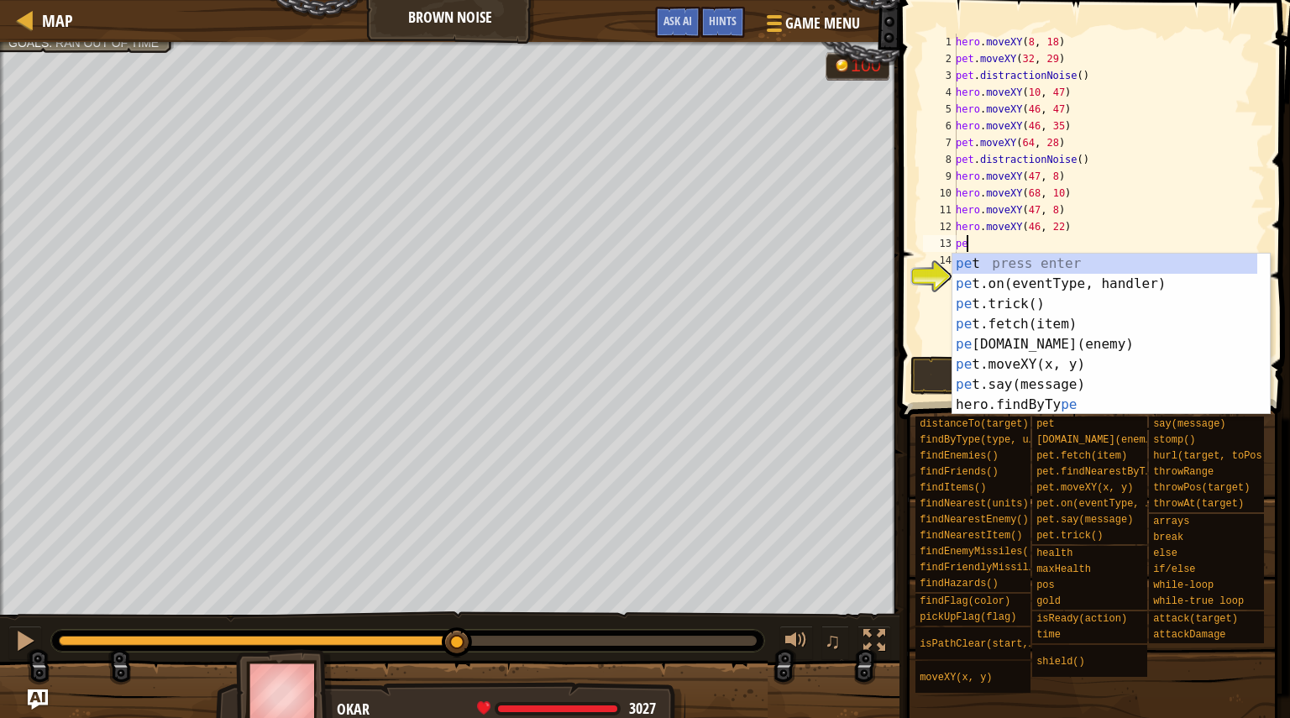
type textarea "p"
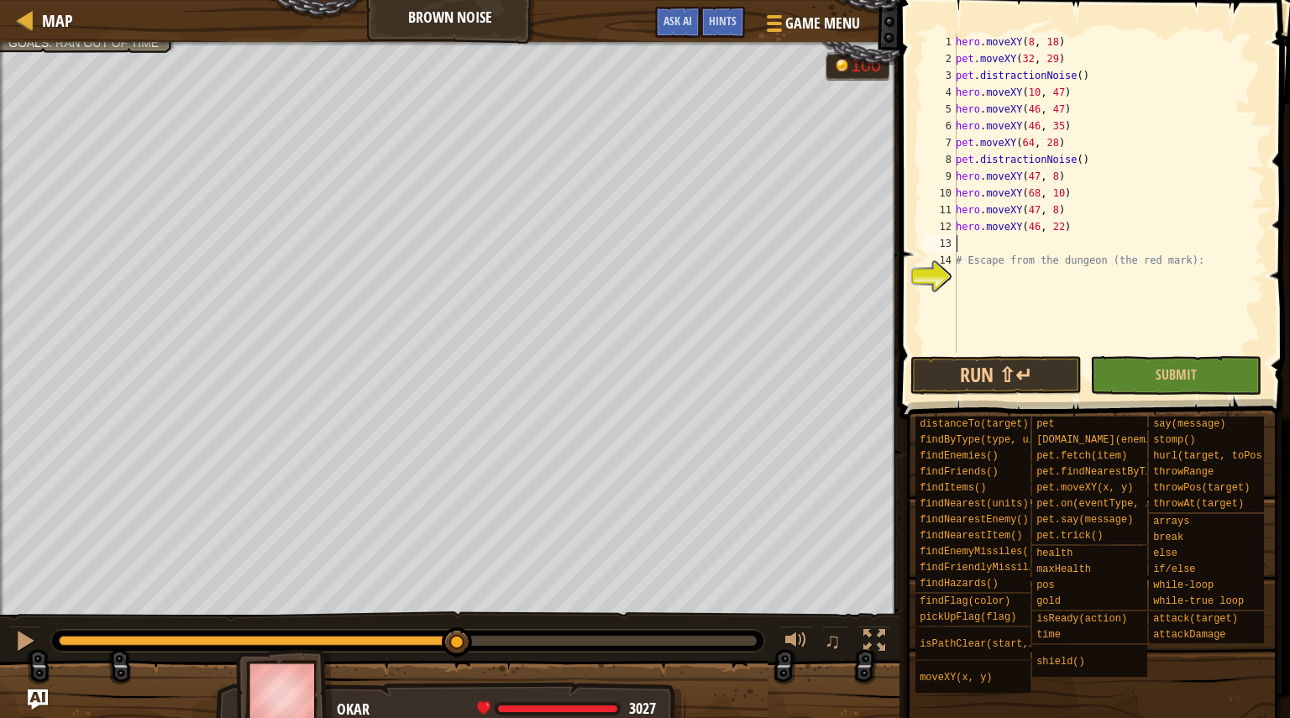
paste textarea "pet.distractionNoise()"
type textarea "pet.distractionNoise()"
click at [543, 239] on div "copy 46, 48" at bounding box center [586, 240] width 141 height 34
click at [1115, 241] on div "hero . moveXY ( 8 , 18 ) pet . moveXY ( 32 , 29 ) pet . distractionNoise ( ) he…" at bounding box center [1108, 210] width 312 height 353
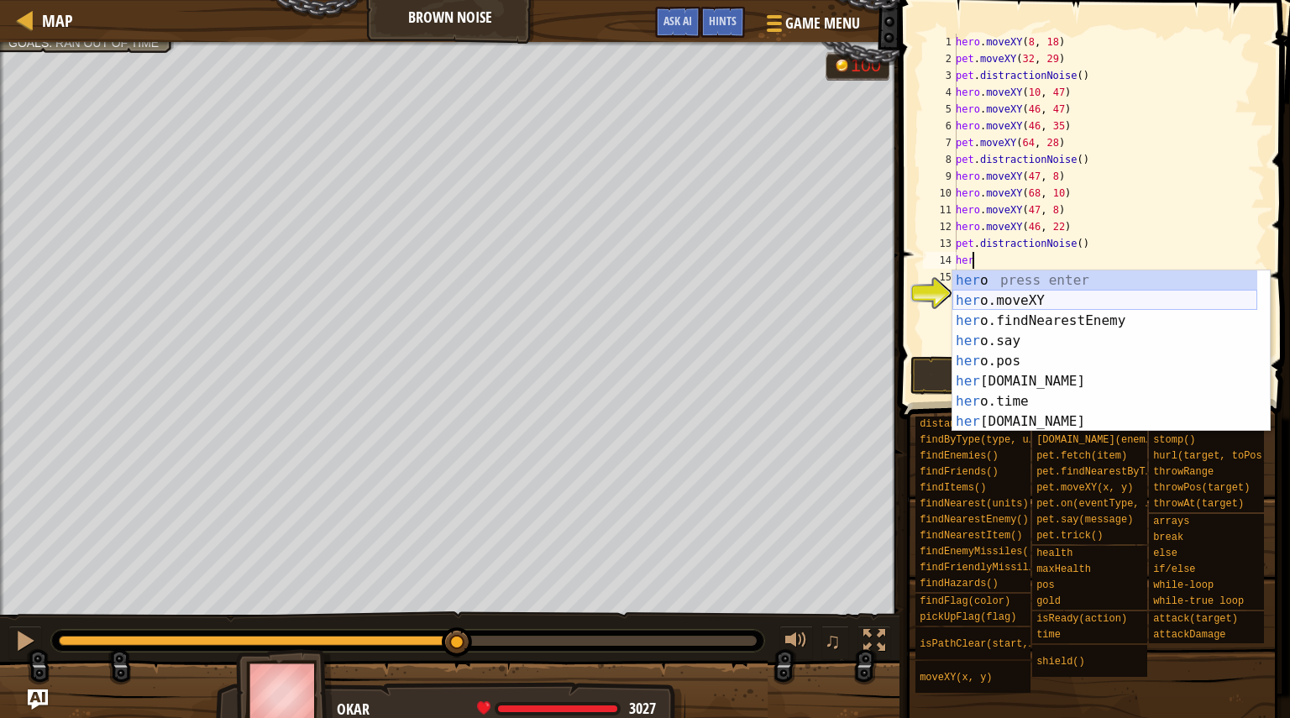
click at [1041, 300] on div "her o press enter her o.moveXY press enter her o.findNearestEnemy press enter h…" at bounding box center [1104, 371] width 305 height 202
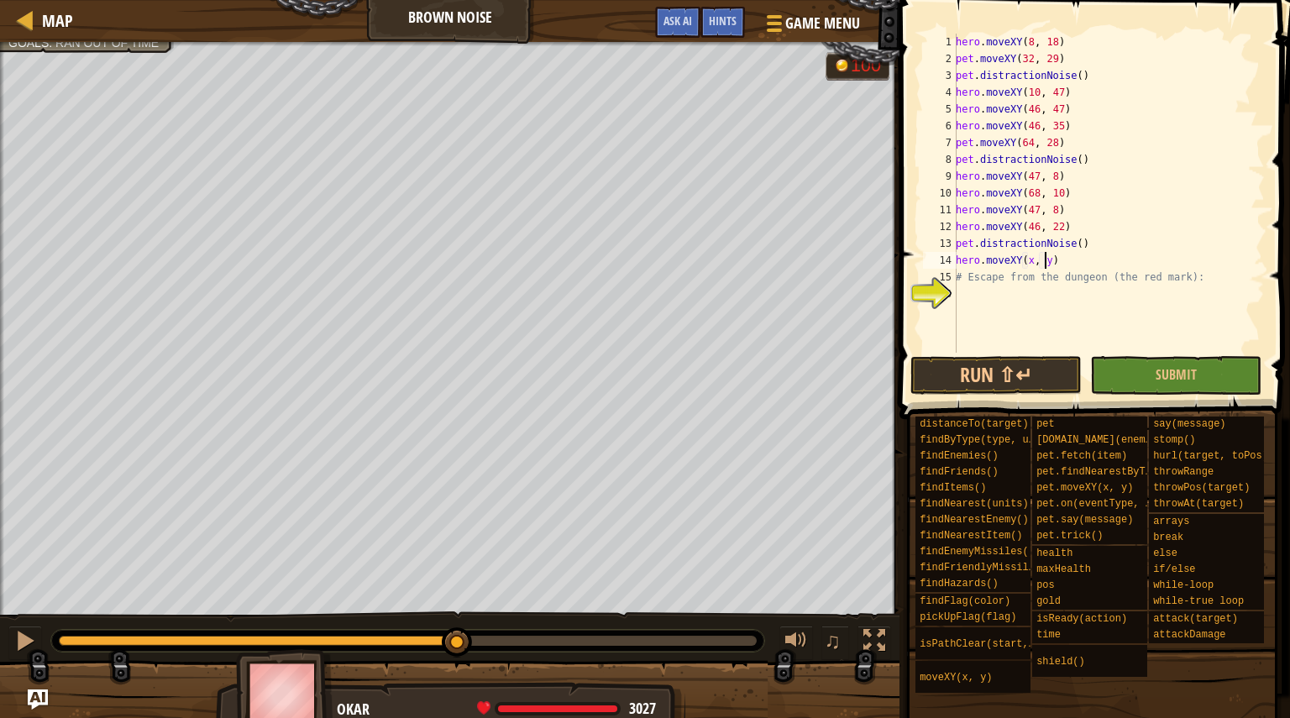
click at [1045, 264] on div "hero . moveXY ( 8 , 18 ) pet . moveXY ( 32 , 29 ) pet . distractionNoise ( ) he…" at bounding box center [1108, 210] width 312 height 353
paste textarea "46, 48"
click at [1109, 258] on div "hero . moveXY ( 8 , 18 ) pet . moveXY ( 32 , 29 ) pet . distractionNoise ( ) he…" at bounding box center [1108, 210] width 312 height 353
click at [473, 236] on div "copy 39, 48" at bounding box center [514, 238] width 141 height 34
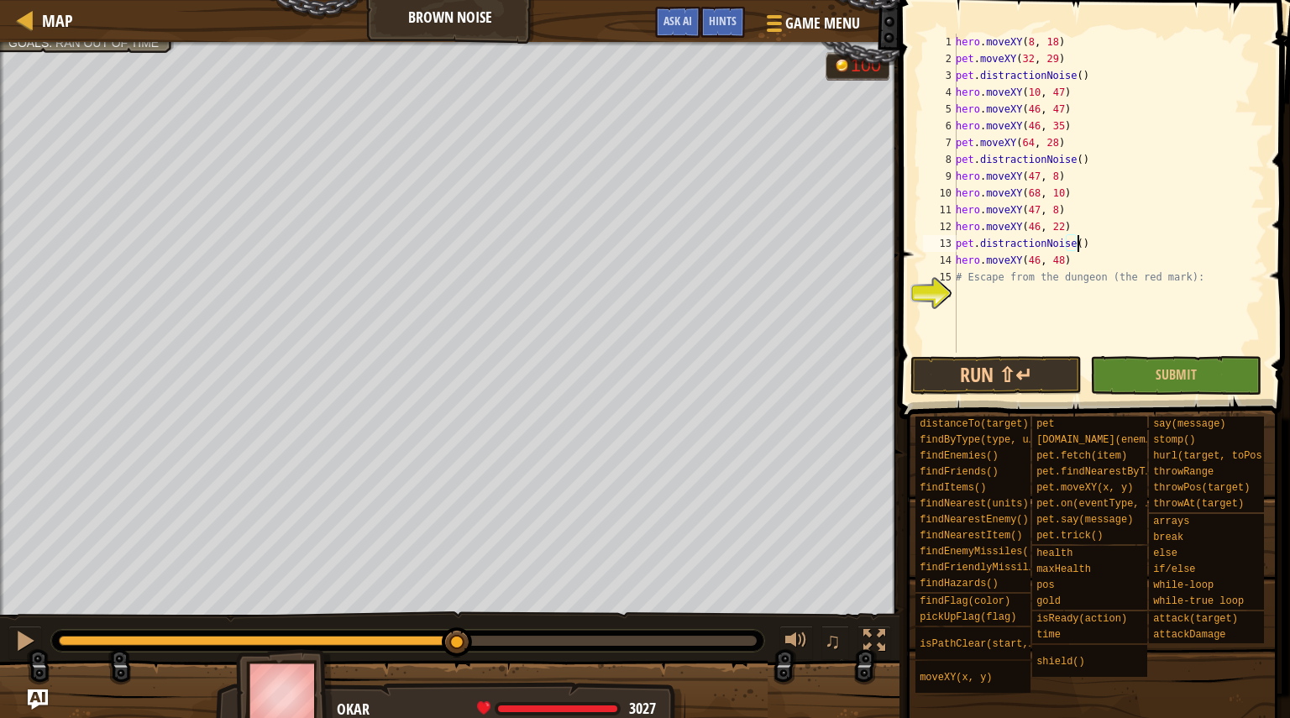
click at [1086, 249] on div "hero . moveXY ( 8 , 18 ) pet . moveXY ( 32 , 29 ) pet . distractionNoise ( ) he…" at bounding box center [1108, 210] width 312 height 353
click at [1092, 260] on div "hero . moveXY ( 8 , 18 ) pet . moveXY ( 32 , 29 ) pet . distractionNoise ( ) he…" at bounding box center [1108, 210] width 312 height 353
type textarea "hero.moveXY(46, 48)"
type textarea "g"
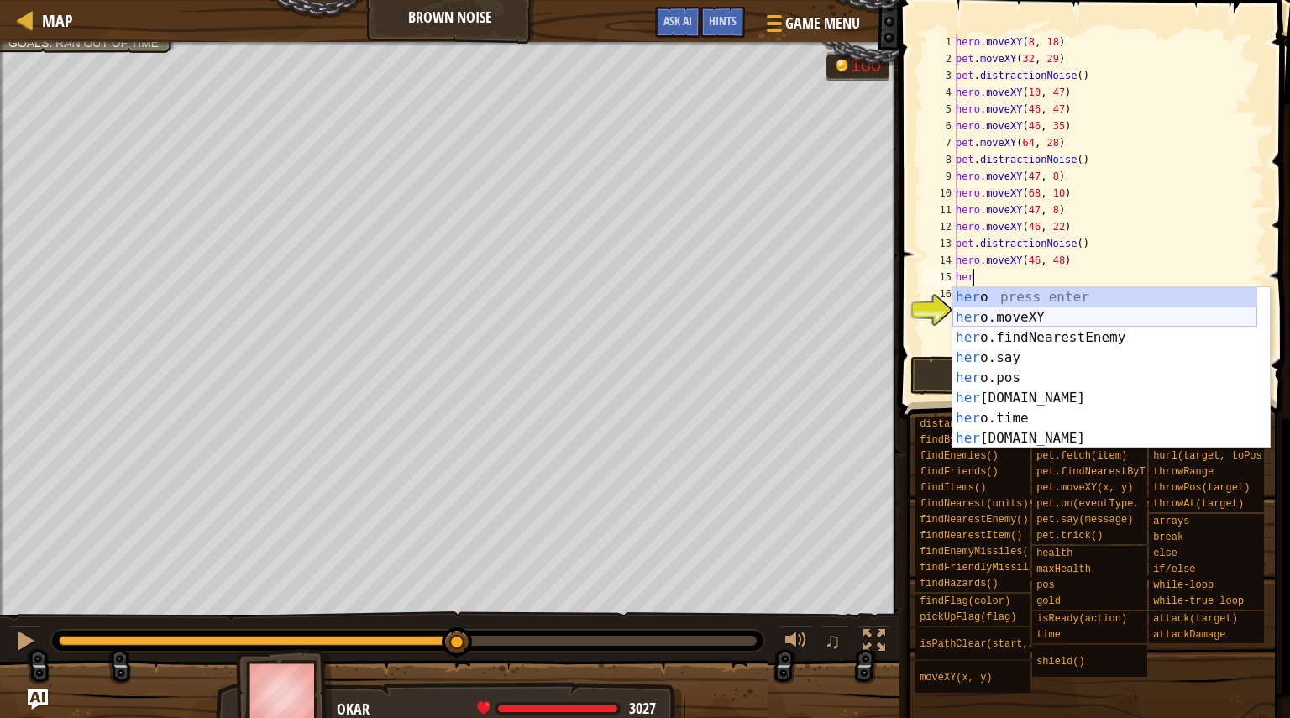
click at [1027, 324] on div "her o press enter her o.moveXY press enter her o.findNearestEnemy press enter h…" at bounding box center [1104, 388] width 305 height 202
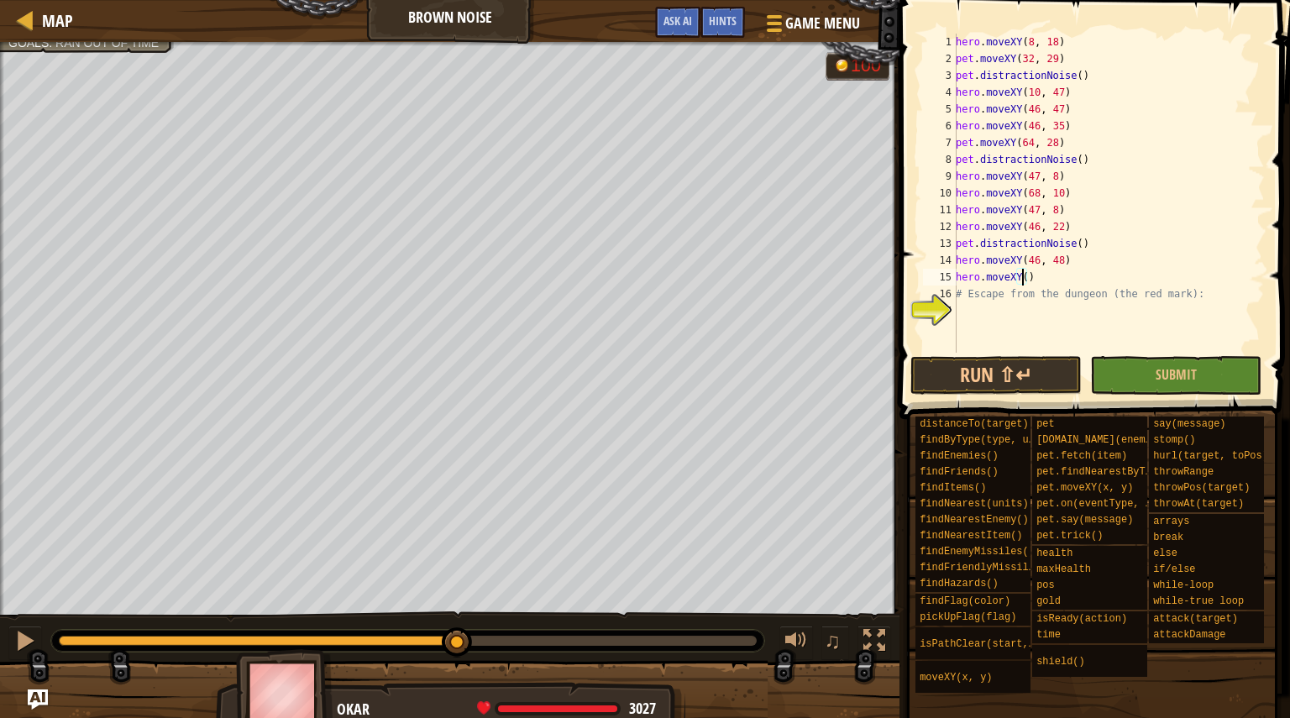
paste textarea "39, 48"
type textarea "hero.moveXY(39, 48)"
click at [479, 165] on div "copy 40, 57" at bounding box center [516, 165] width 141 height 34
click at [1101, 279] on div "hero . moveXY ( 8 , 18 ) pet . moveXY ( 32 , 29 ) pet . distractionNoise ( ) he…" at bounding box center [1108, 210] width 312 height 353
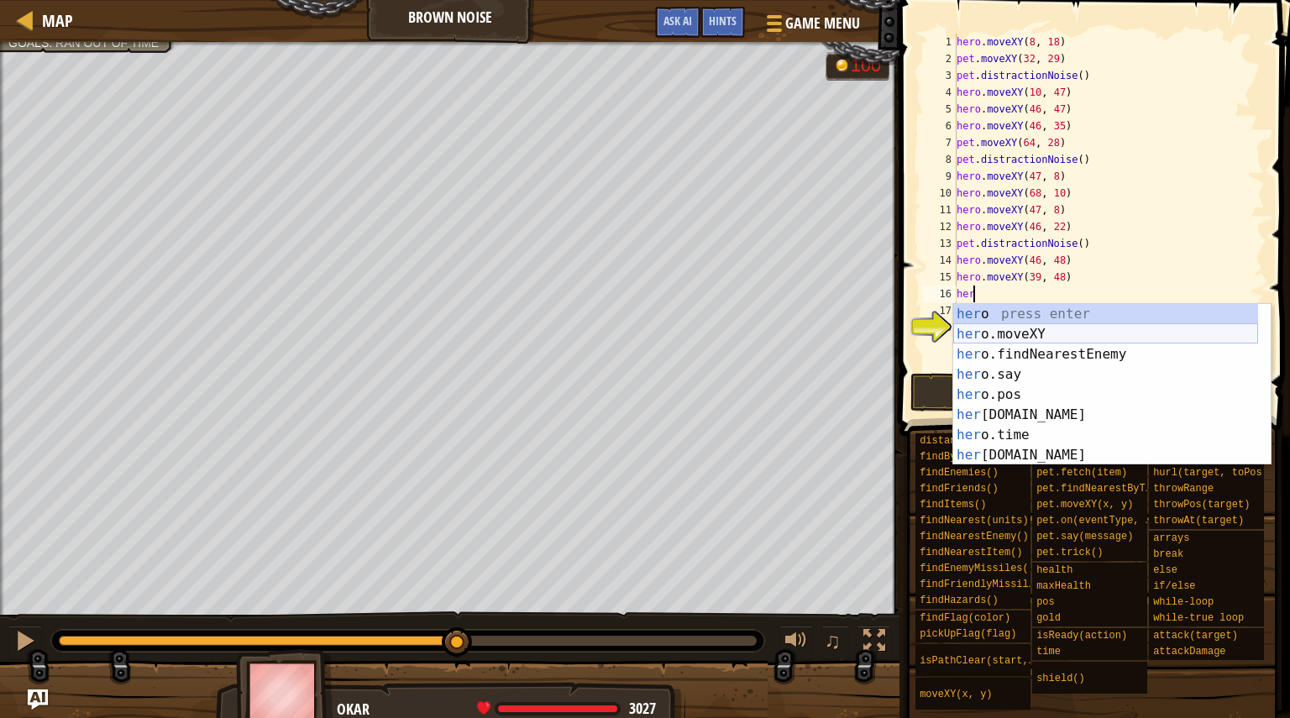
click at [1031, 333] on div "her o press enter her o.moveXY press enter her o.findNearestEnemy press enter h…" at bounding box center [1105, 405] width 305 height 202
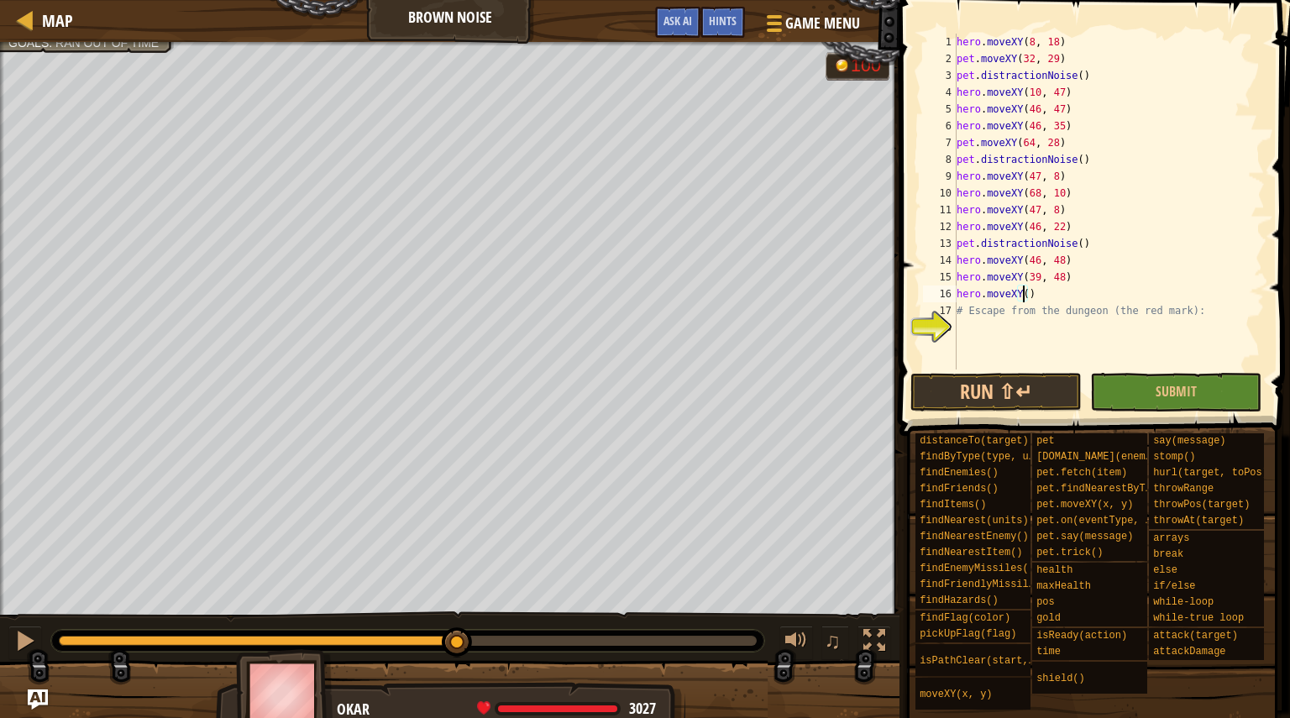
paste textarea "40, 57"
type textarea "hero.moveXY(40, 57)"
click at [1046, 397] on button "Run ⇧↵" at bounding box center [995, 392] width 171 height 39
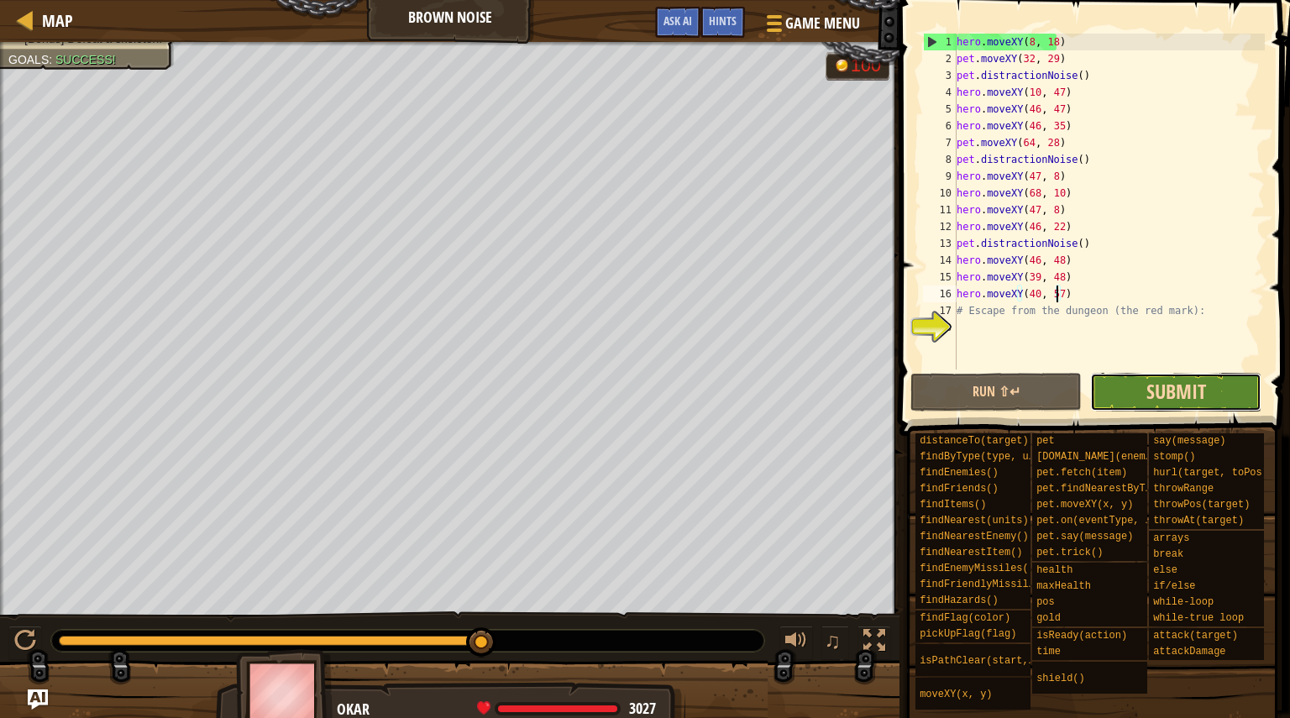
click at [1153, 386] on span "Submit" at bounding box center [1176, 391] width 60 height 27
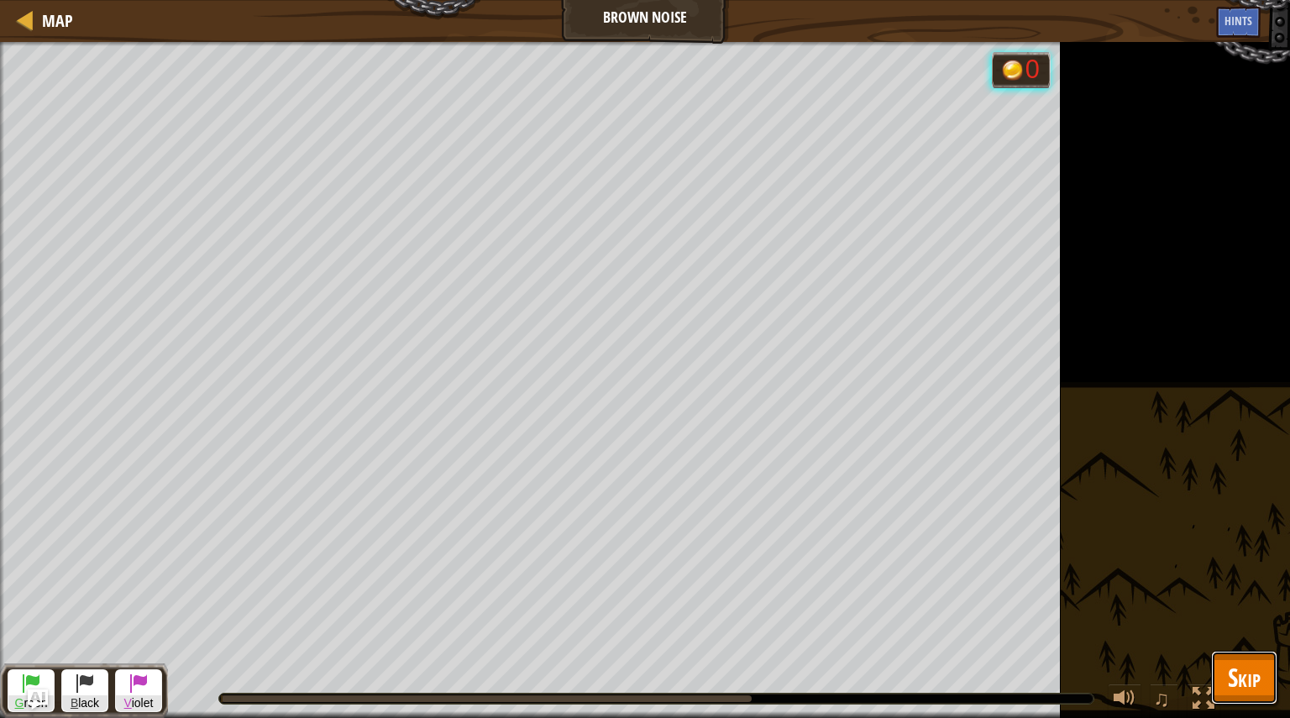
click at [1251, 685] on span "Skip" at bounding box center [1244, 677] width 33 height 34
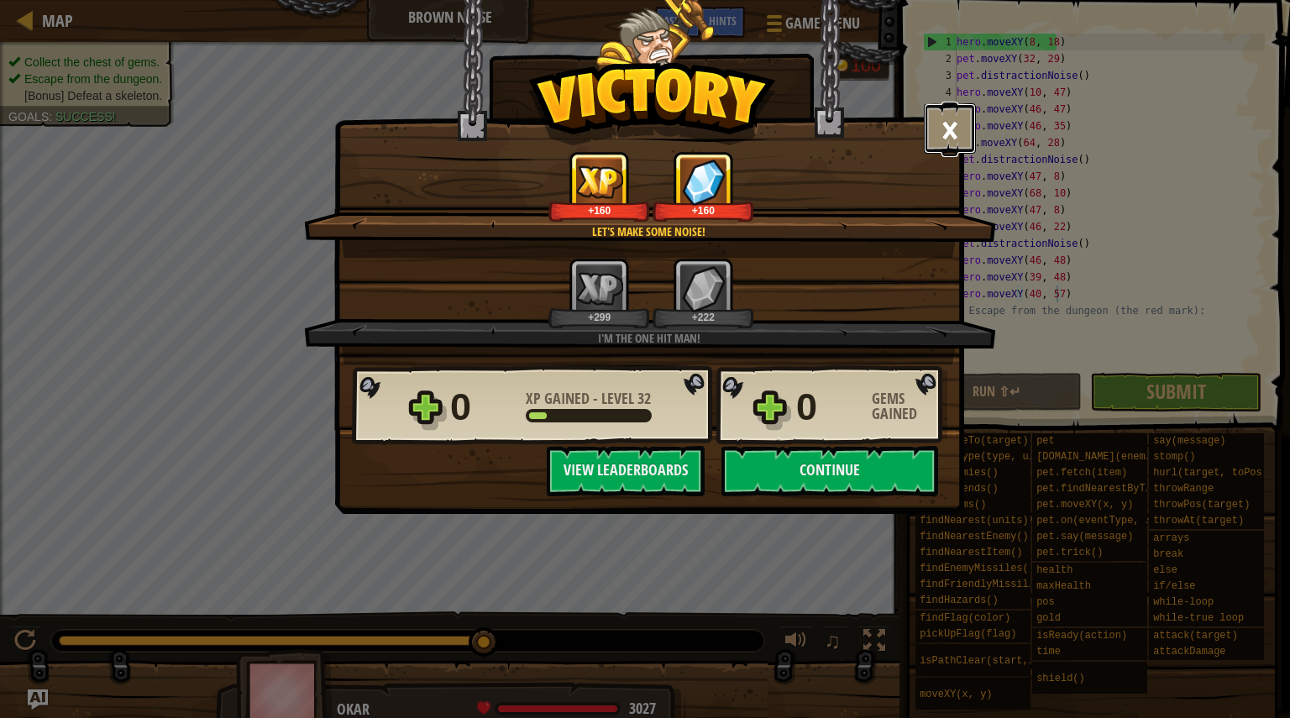
click at [949, 131] on button "×" at bounding box center [950, 128] width 52 height 50
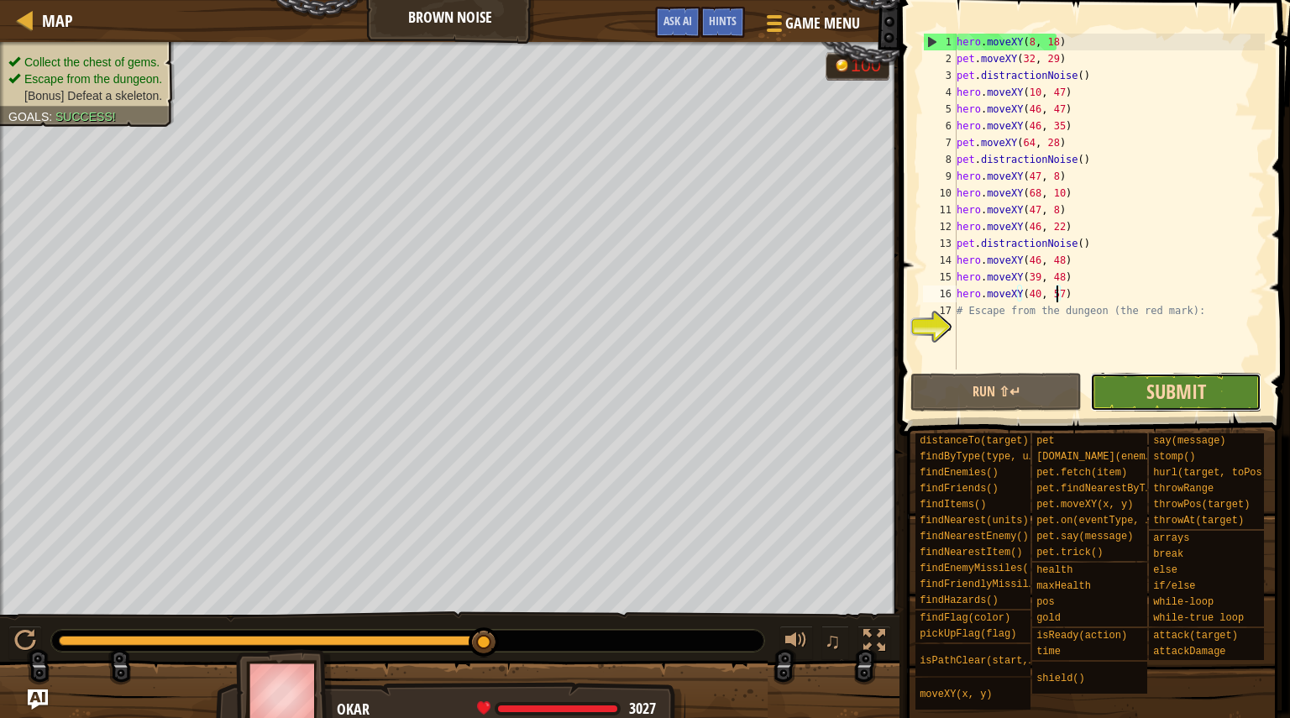
click at [1188, 384] on span "Submit" at bounding box center [1176, 391] width 60 height 27
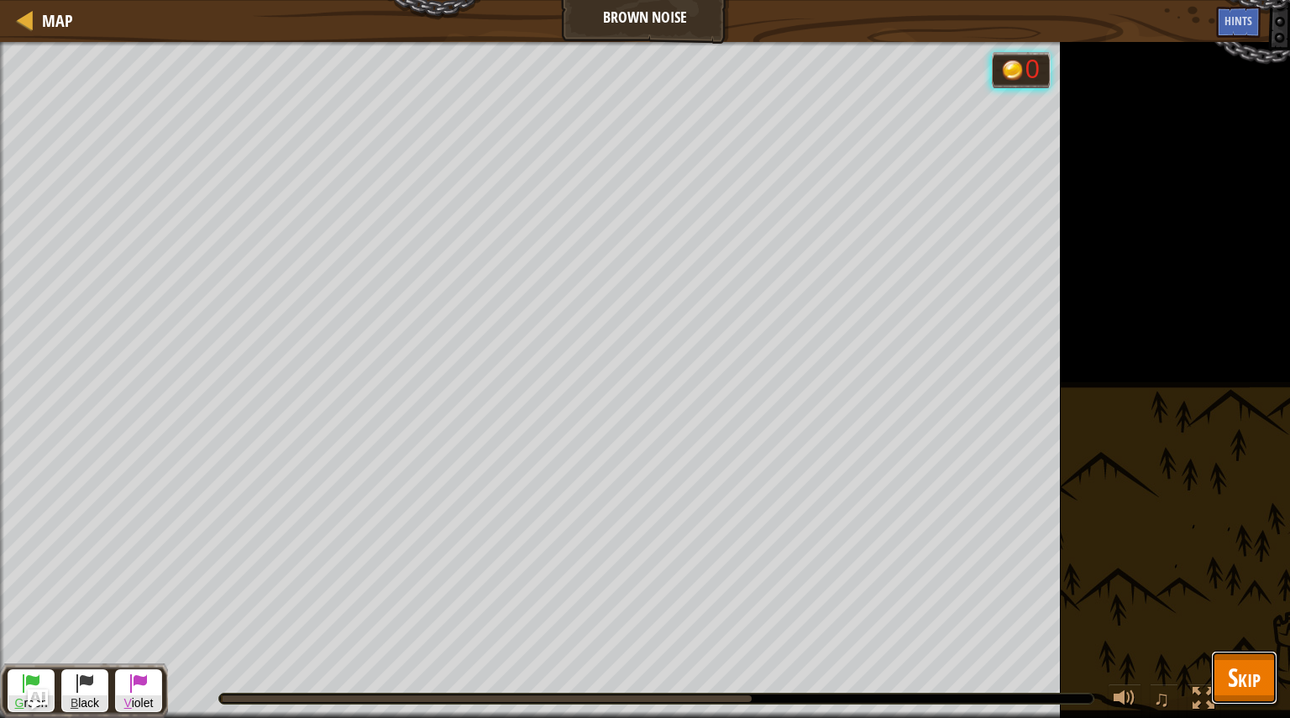
click at [1250, 688] on span "Skip" at bounding box center [1244, 677] width 33 height 34
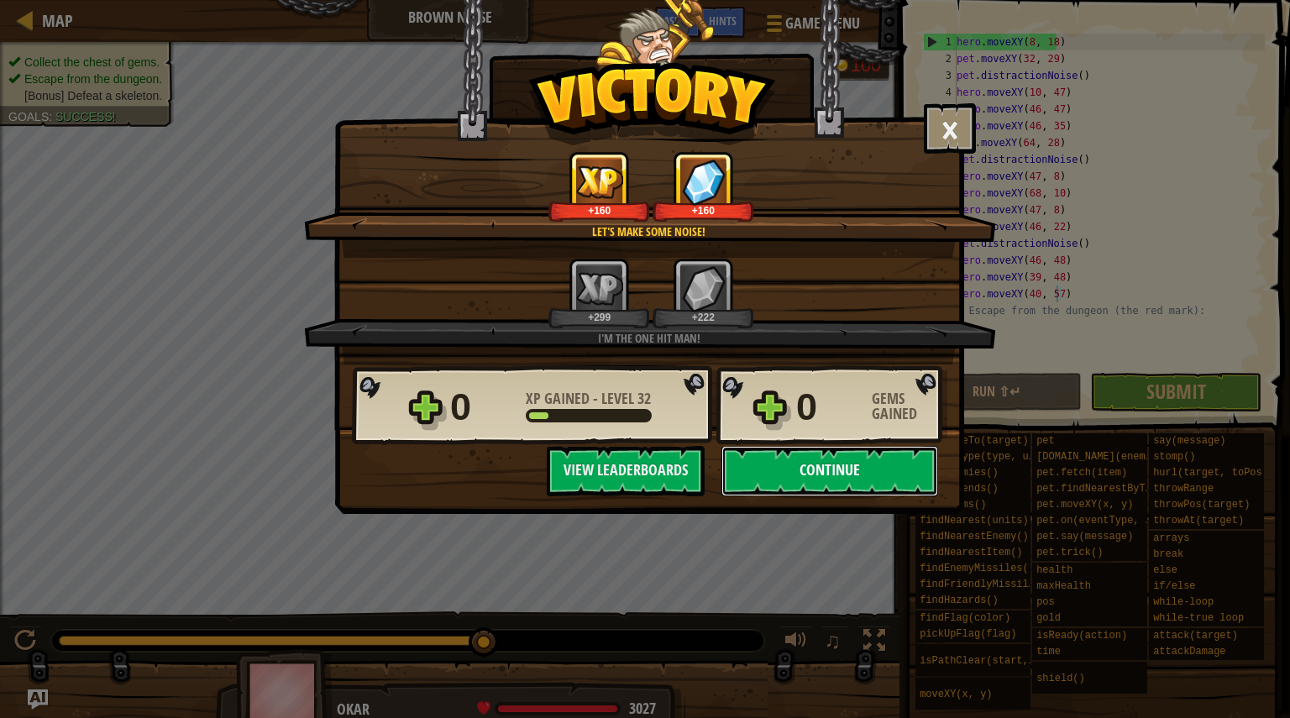
click at [813, 468] on button "Continue" at bounding box center [829, 471] width 217 height 50
